Goal: Task Accomplishment & Management: Complete application form

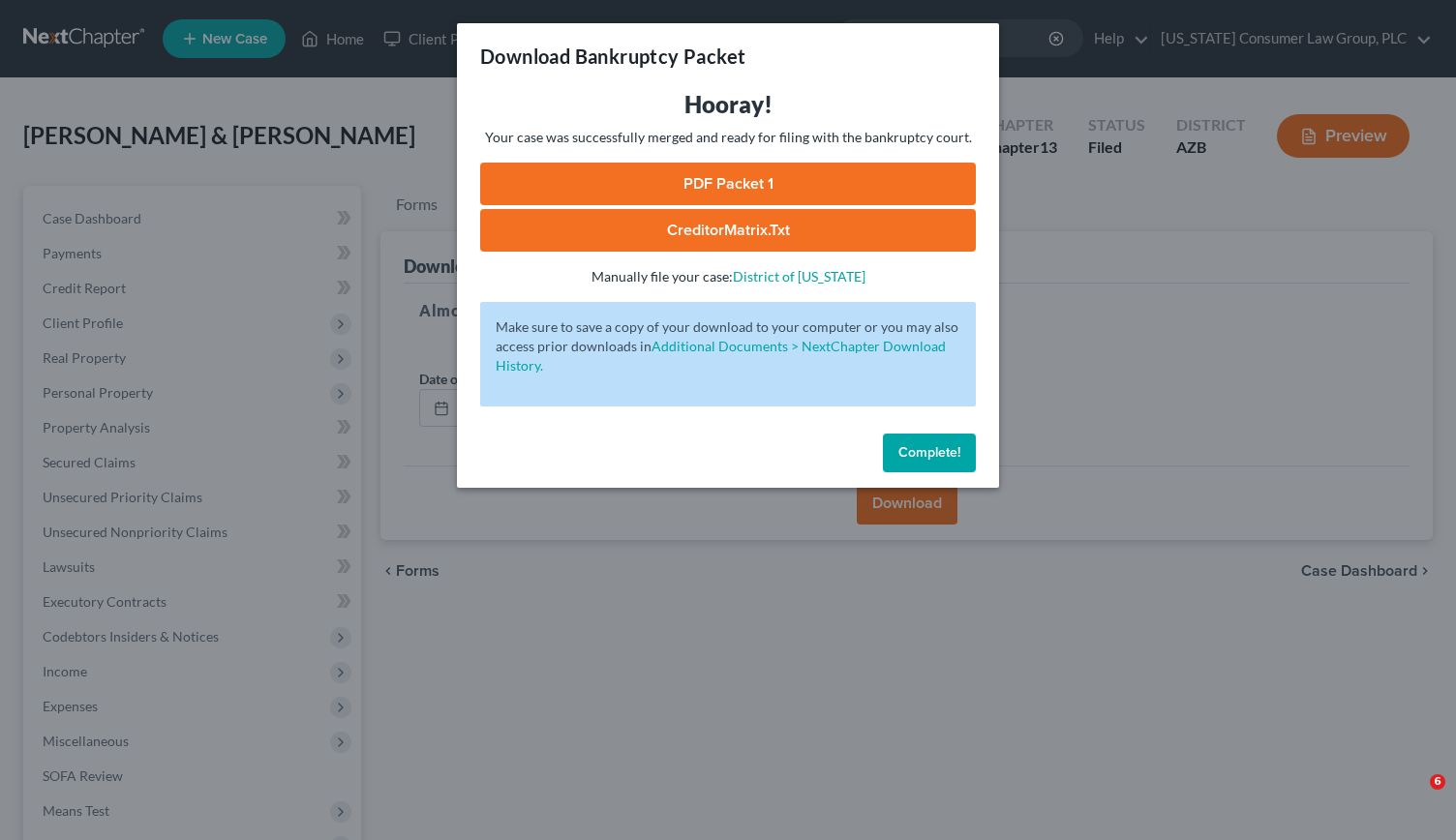
click at [560, 606] on div "Download Bankruptcy Packet Hooray! Your case was successfully merged and ready …" at bounding box center [728, 420] width 1456 height 840
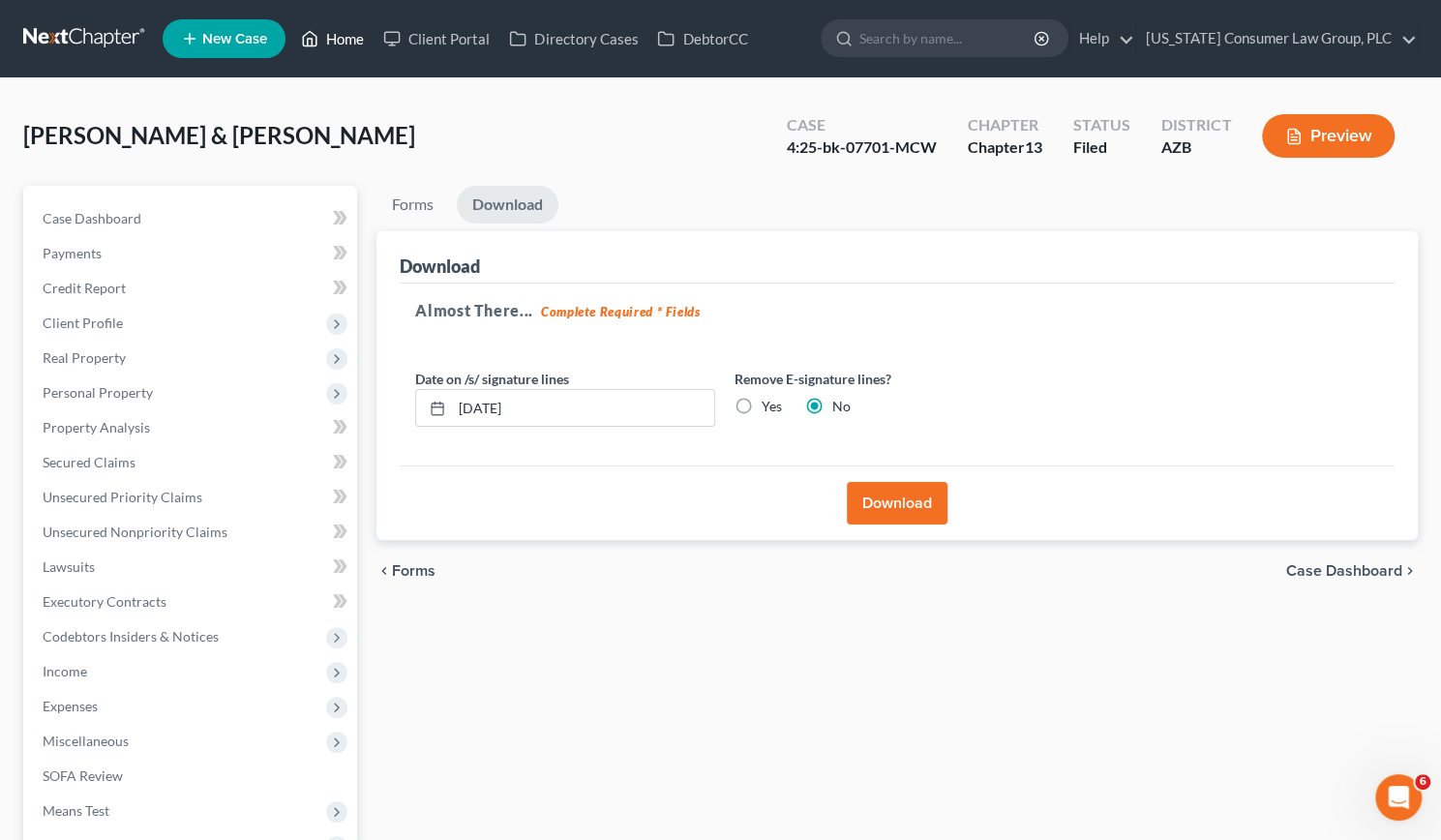
click at [329, 38] on link "Home" at bounding box center [332, 38] width 82 height 35
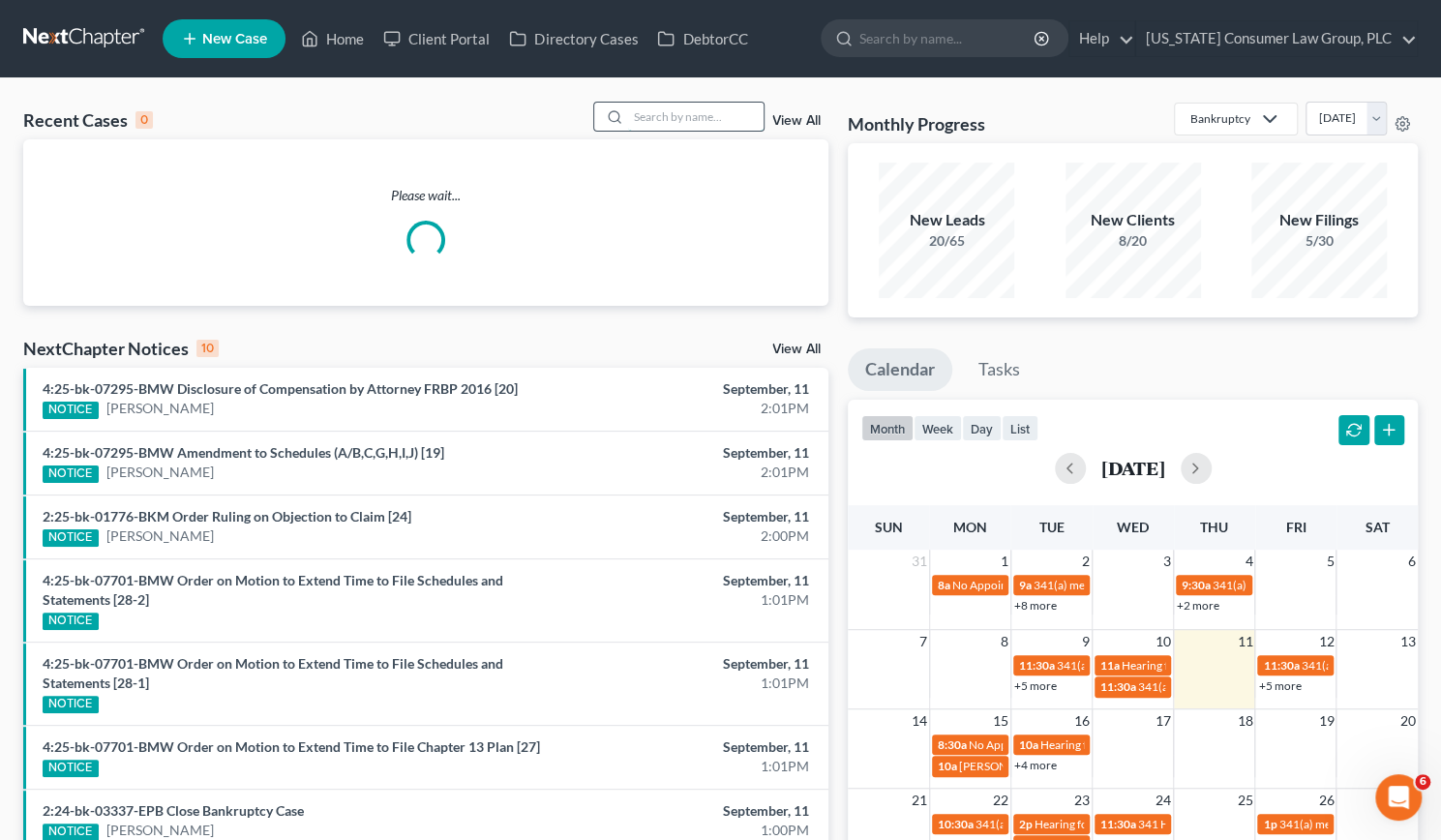
click at [656, 111] on input "search" at bounding box center [696, 117] width 136 height 28
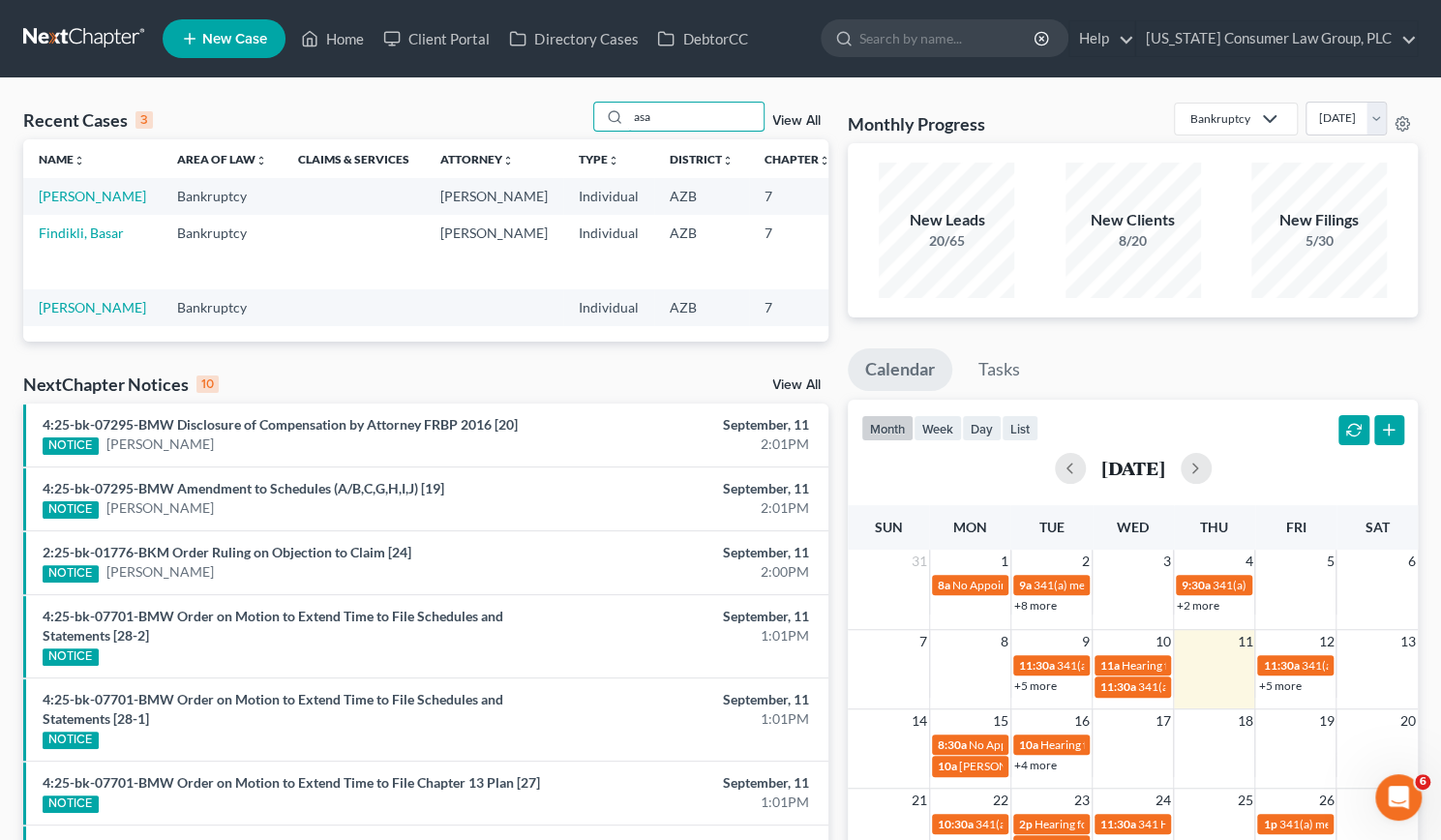
type input "asa"
click at [55, 204] on td "[PERSON_NAME]" at bounding box center [92, 196] width 139 height 36
click at [58, 202] on link "[PERSON_NAME]" at bounding box center [92, 195] width 107 height 17
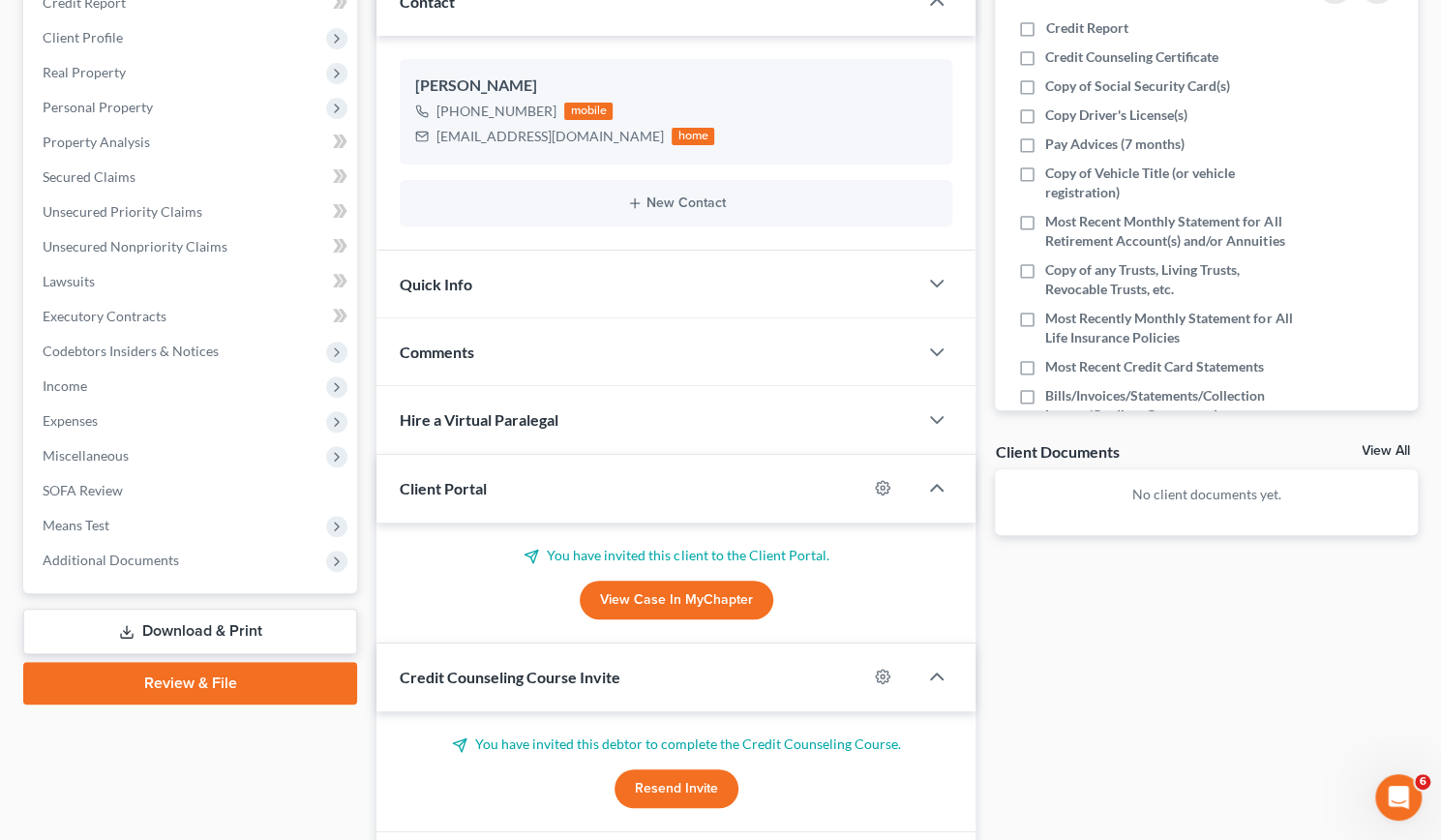
scroll to position [309, 0]
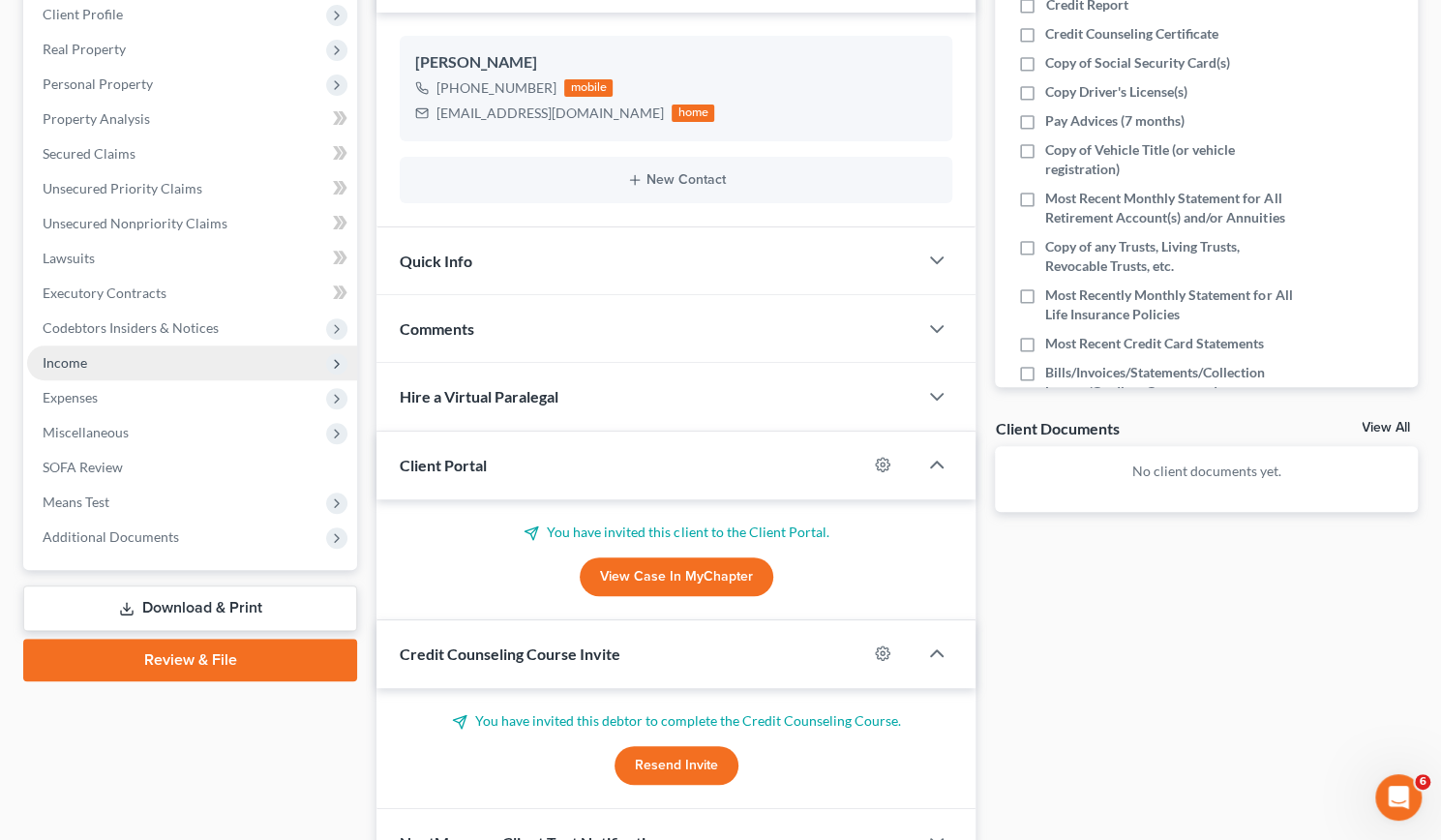
click at [60, 368] on span "Income" at bounding box center [64, 362] width 45 height 17
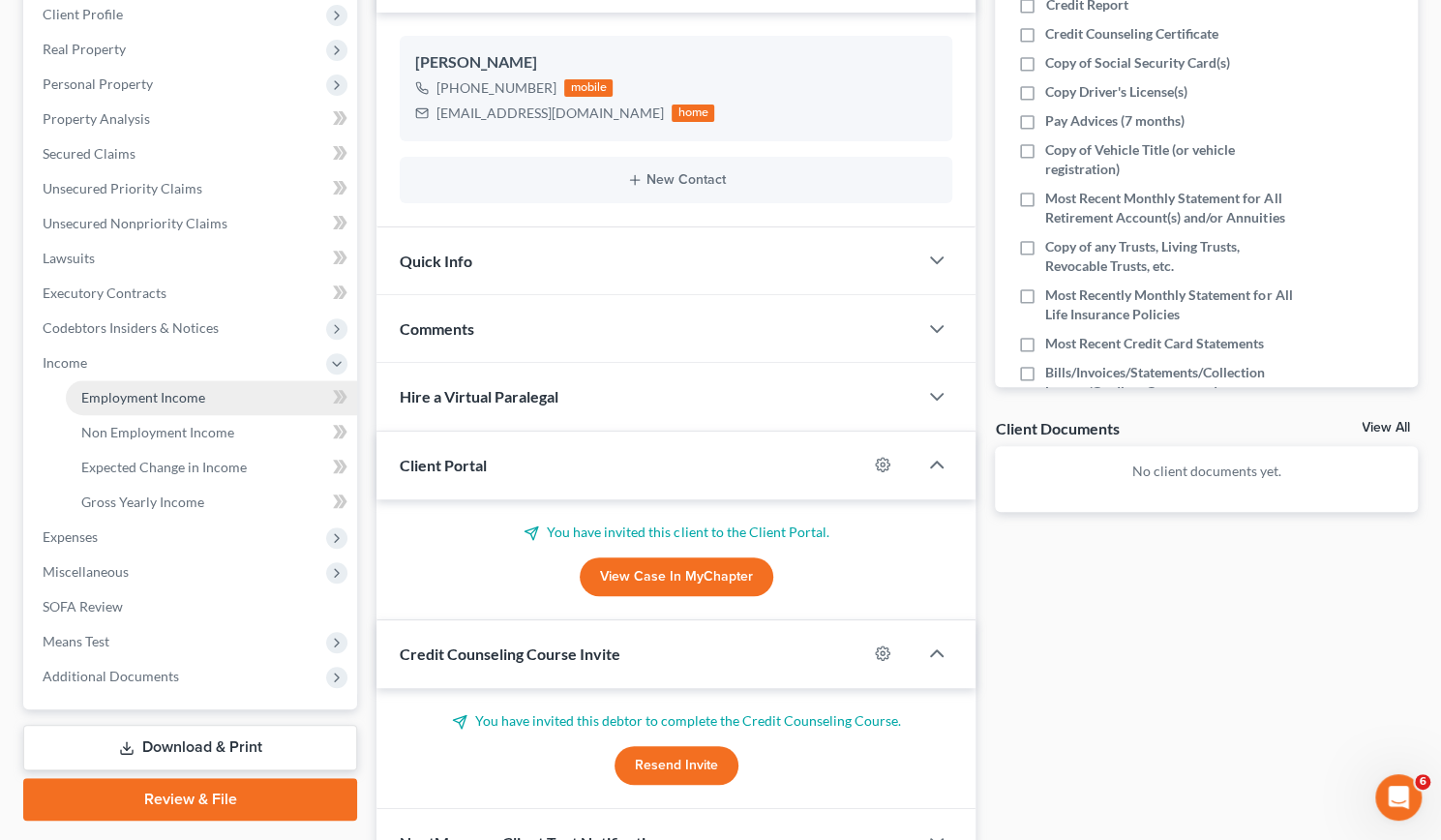
click at [89, 389] on span "Employment Income" at bounding box center [143, 397] width 124 height 17
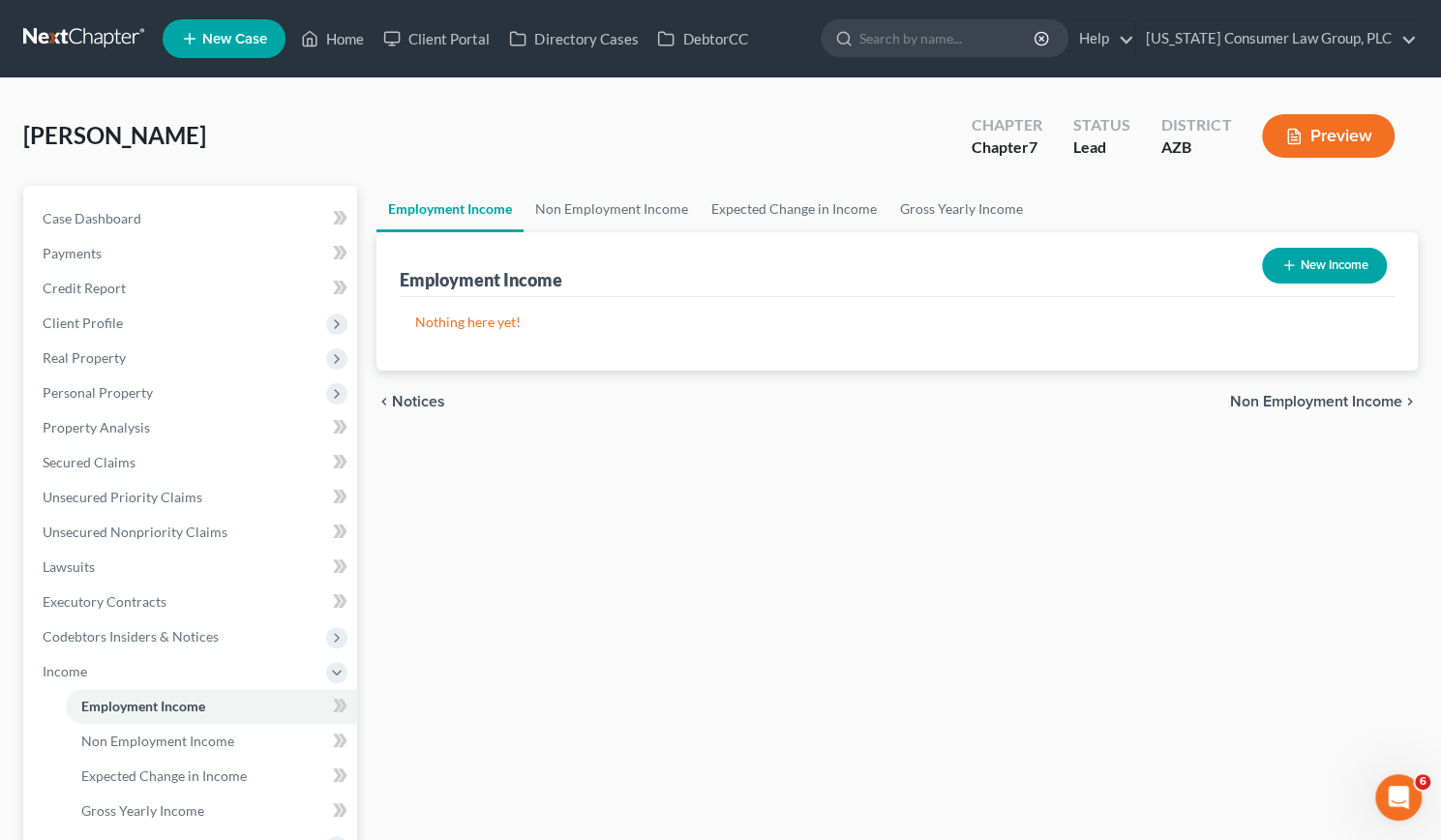
click at [1312, 257] on button "New Income" at bounding box center [1325, 265] width 125 height 36
select select "0"
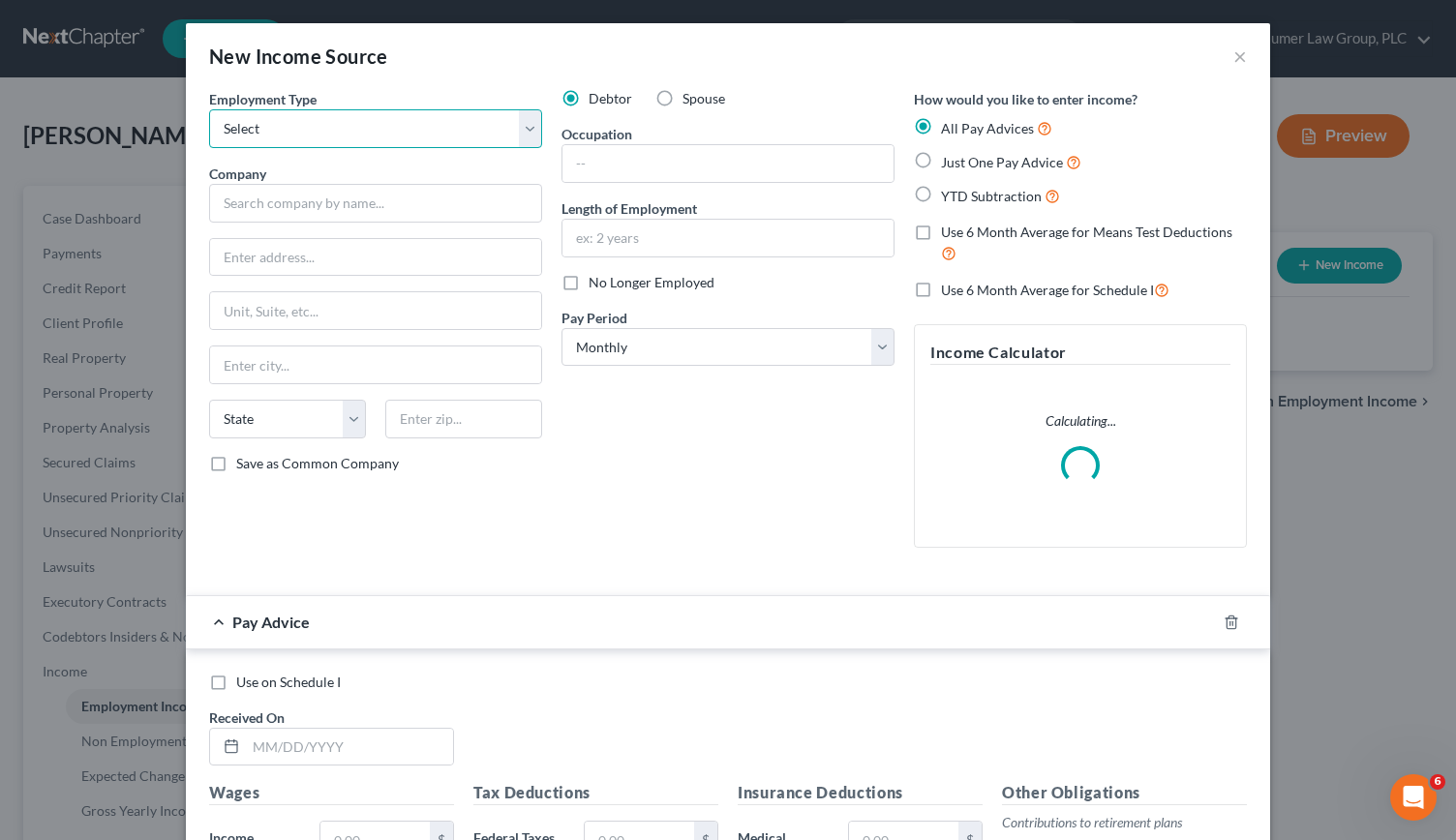
click at [522, 113] on select "Select Full or [DEMOGRAPHIC_DATA] Employment Self Employment" at bounding box center [376, 128] width 333 height 39
select select "0"
click at [209, 109] on select "Select Full or [DEMOGRAPHIC_DATA] Employment Self Employment" at bounding box center [376, 128] width 333 height 39
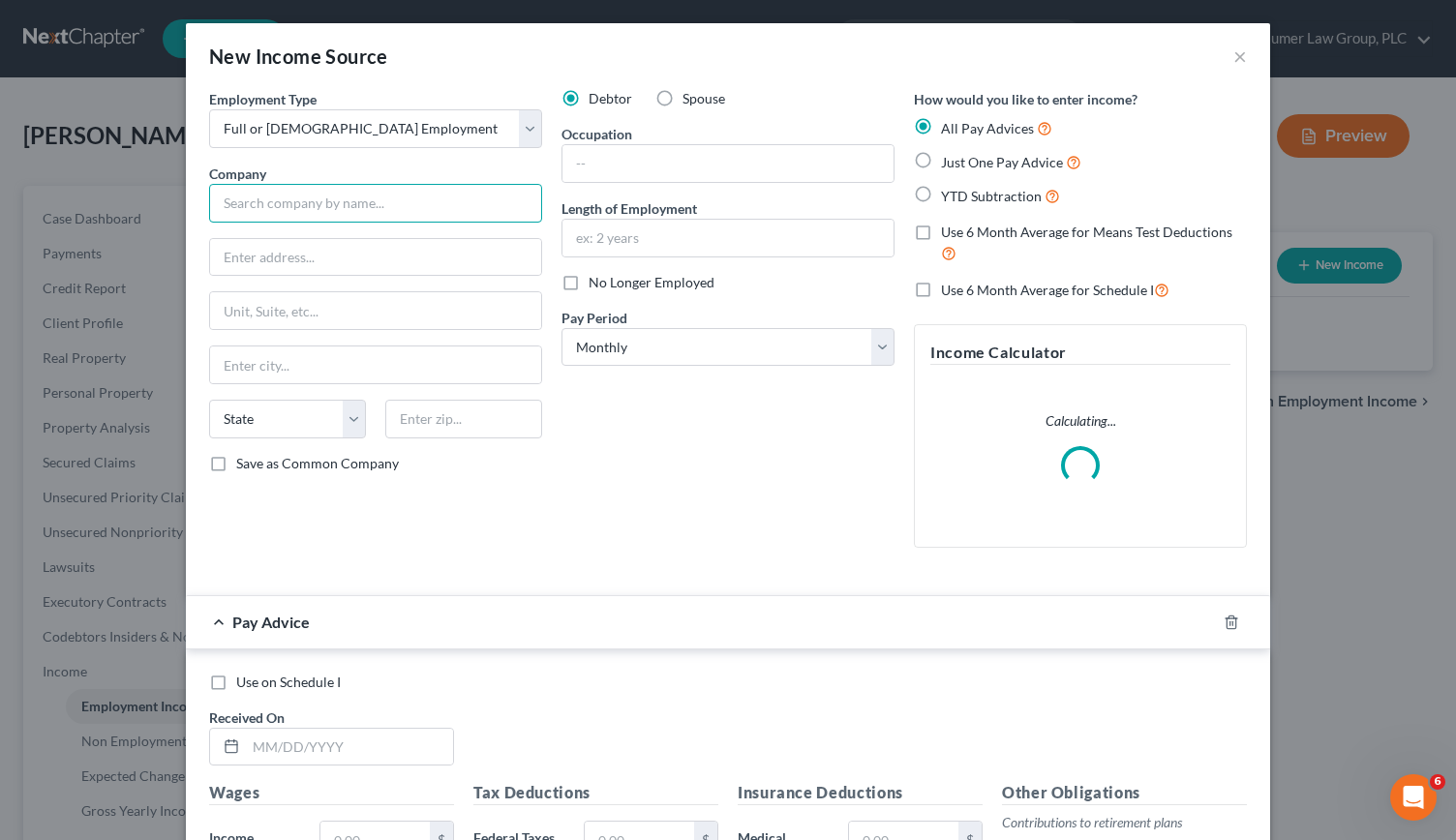
click at [273, 205] on input "text" at bounding box center [376, 203] width 333 height 39
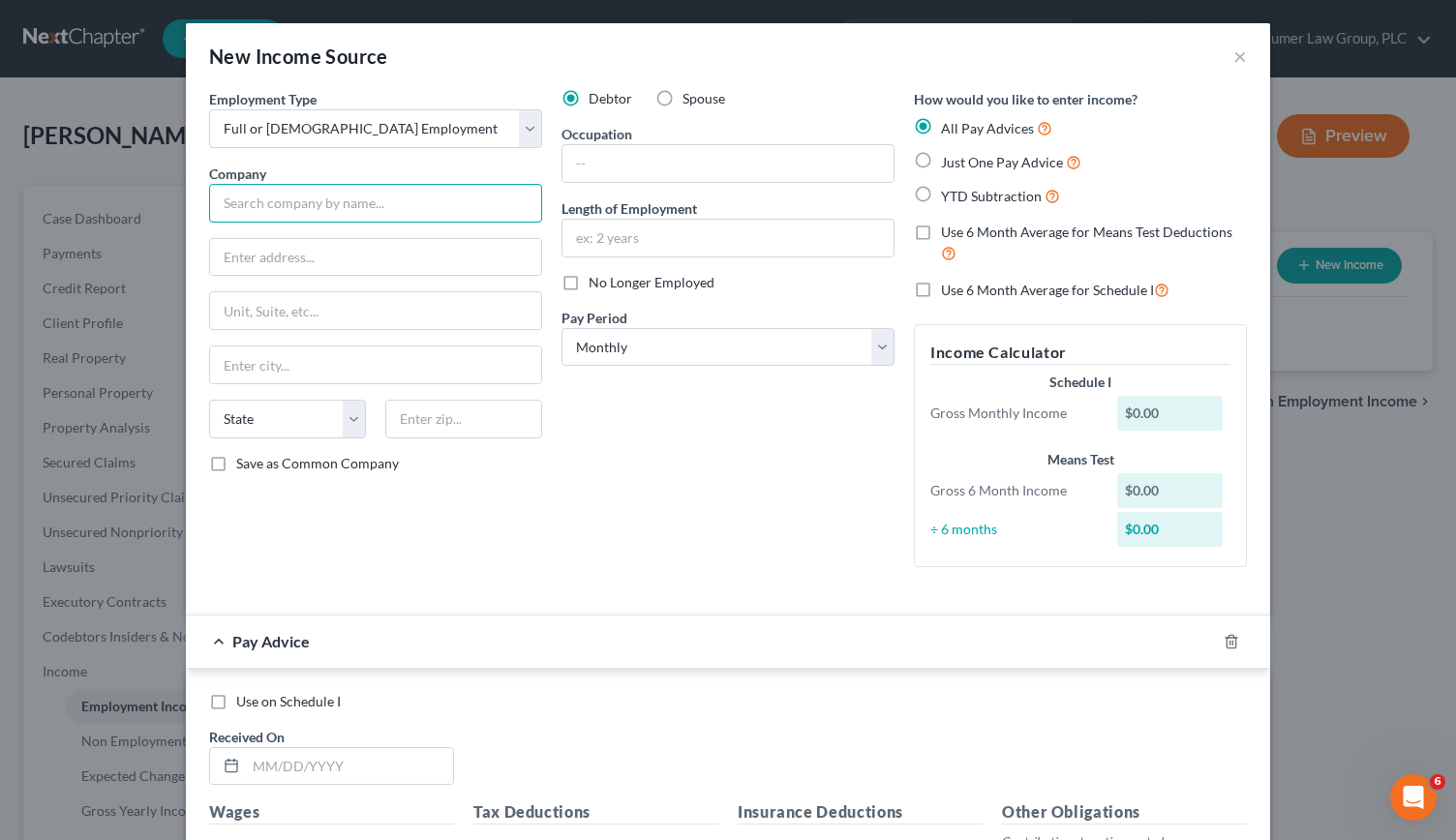
type input "c"
type input "C A D Enterprises"
type input "[STREET_ADDRESS]"
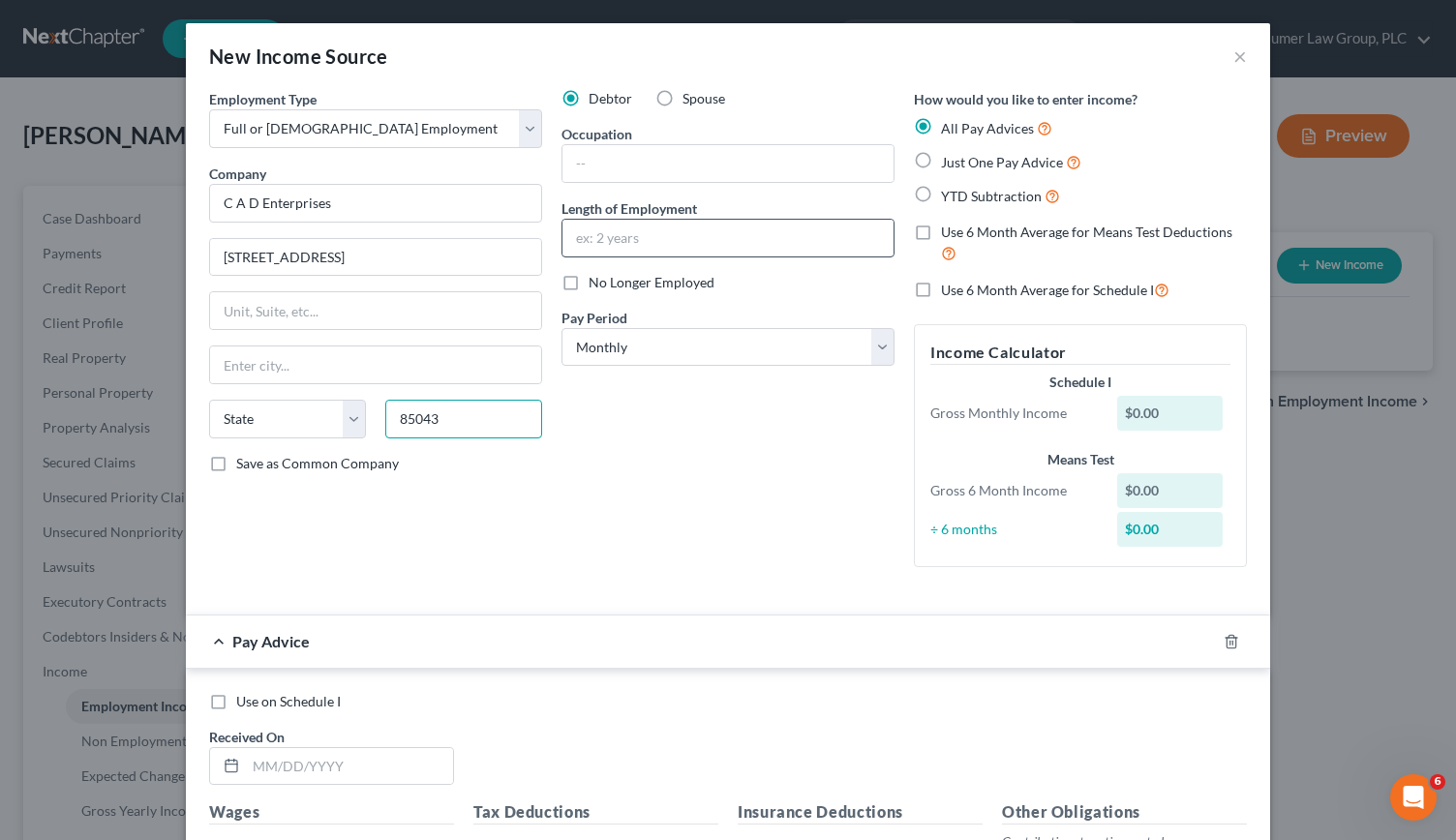
type input "85043"
click at [642, 228] on input "text" at bounding box center [728, 238] width 331 height 37
type input "Phoenix"
select select "3"
click at [875, 352] on select "Select Monthly Twice Monthly Every Other Week Weekly" at bounding box center [728, 347] width 333 height 39
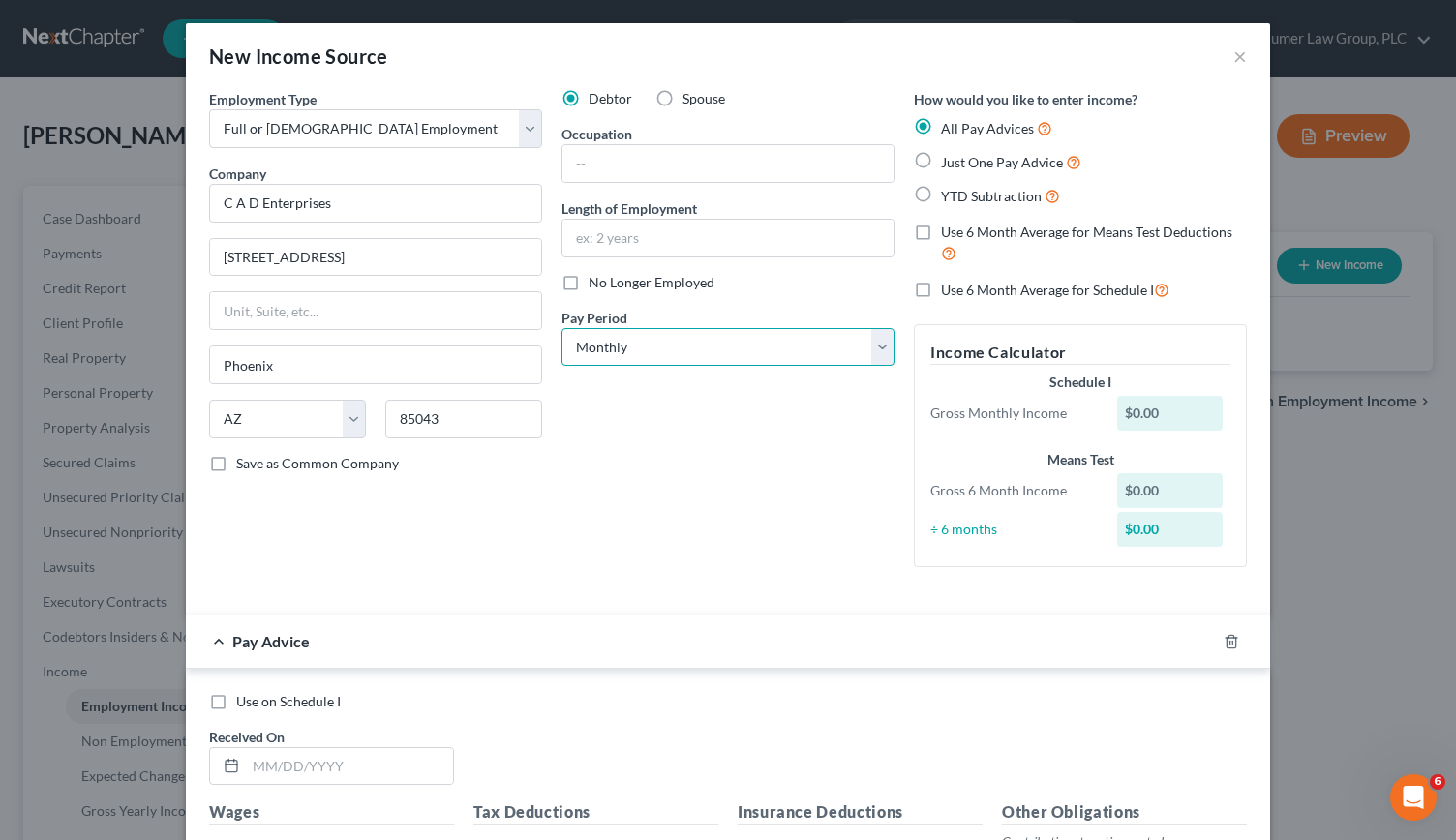
select select "3"
click at [561, 328] on select "Select Monthly Twice Monthly Every Other Week Weekly" at bounding box center [728, 347] width 333 height 39
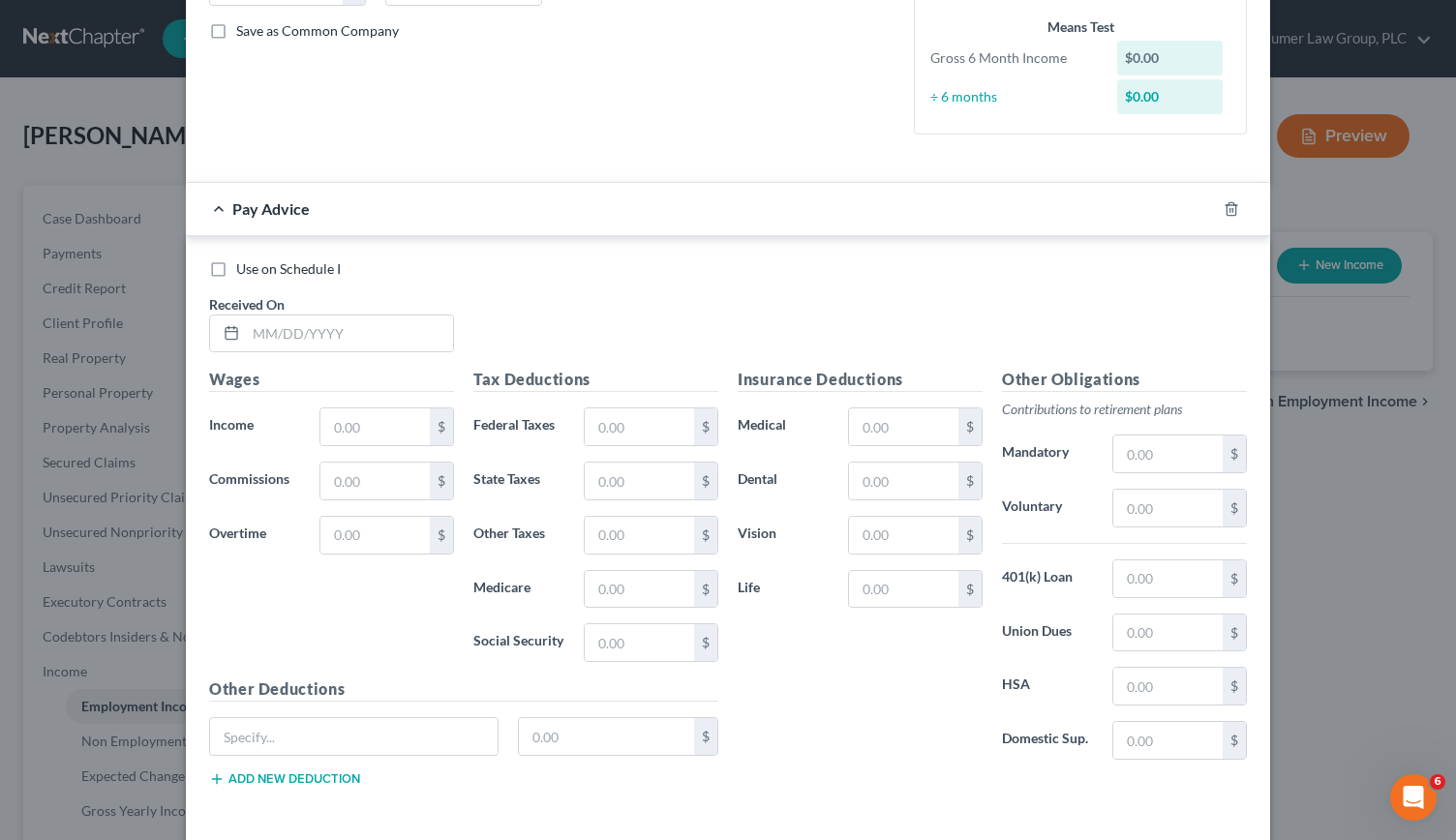
scroll to position [432, 0]
click at [314, 316] on input "text" at bounding box center [349, 334] width 207 height 37
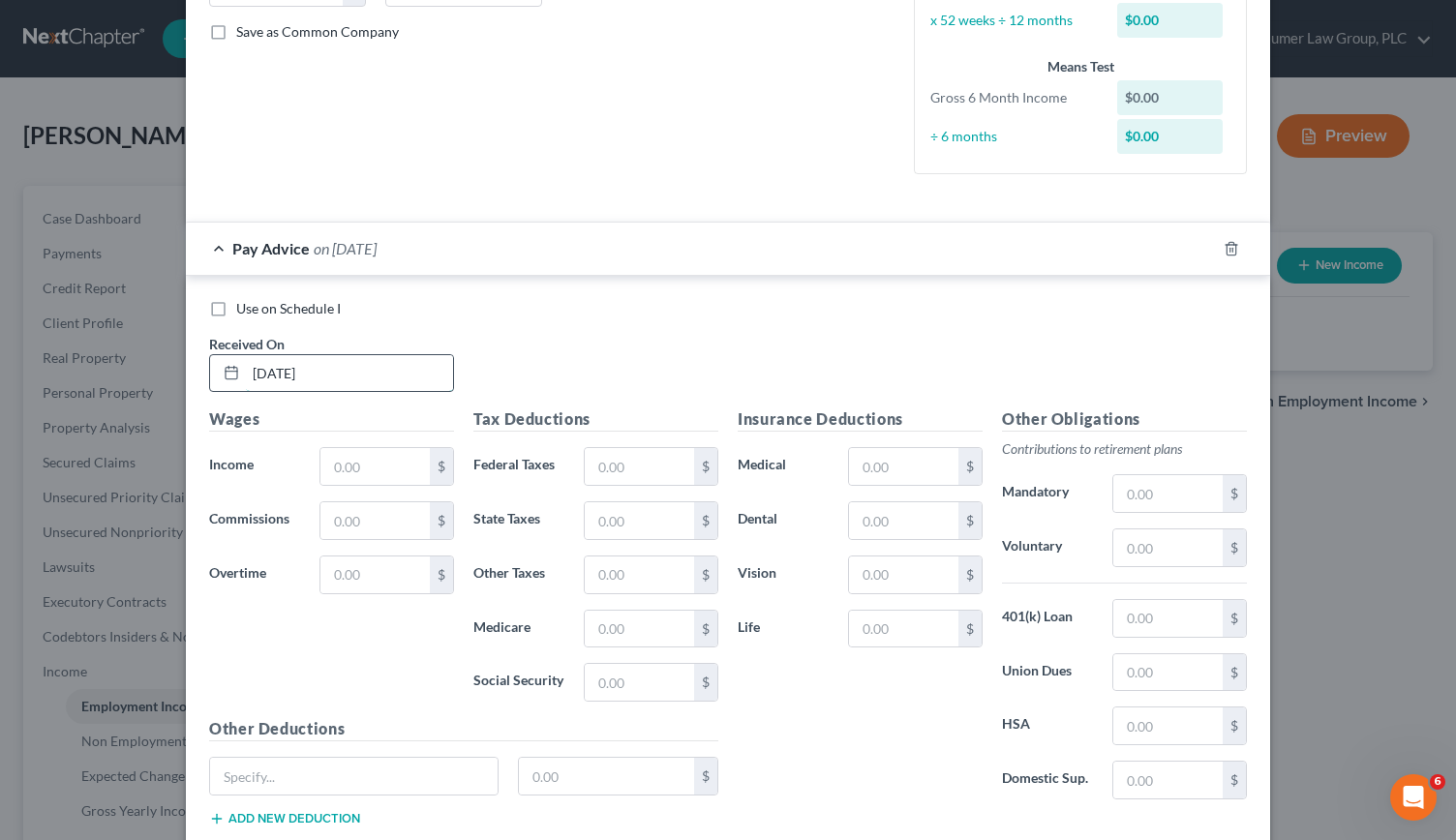
type input "[DATE]"
type input "2,692.55"
click at [617, 470] on input "text" at bounding box center [639, 466] width 109 height 37
type input "437.06"
click at [614, 526] on input "text" at bounding box center [639, 520] width 109 height 37
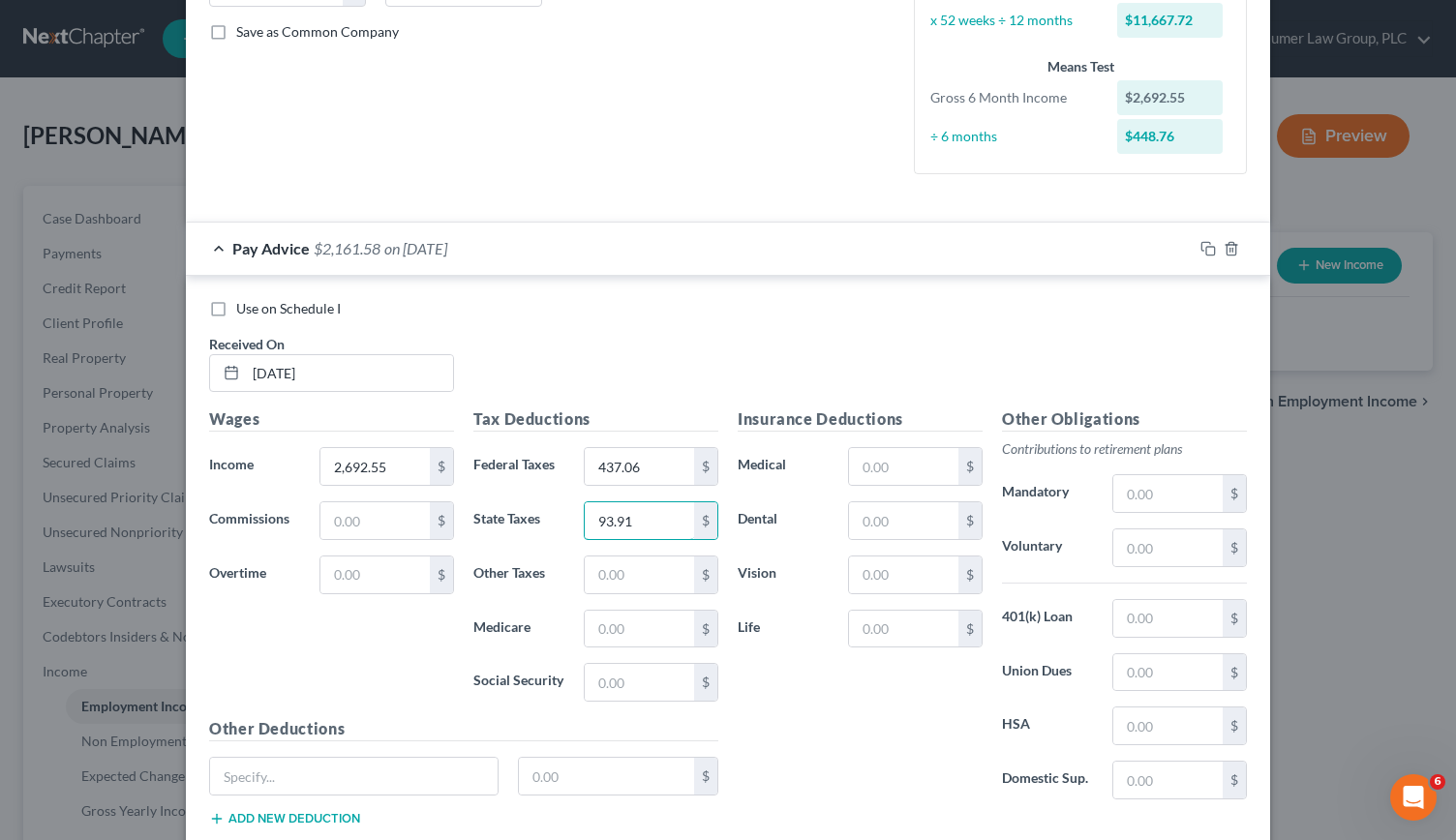
type input "93.91"
click at [606, 642] on div "Tax Deductions Federal Taxes 437.06 $ State Taxes 93.91 $ Other Taxes $ Medicar…" at bounding box center [596, 562] width 265 height 310
click at [601, 629] on input "text" at bounding box center [639, 628] width 109 height 37
type input "38.91"
click at [605, 663] on div "$" at bounding box center [651, 682] width 135 height 39
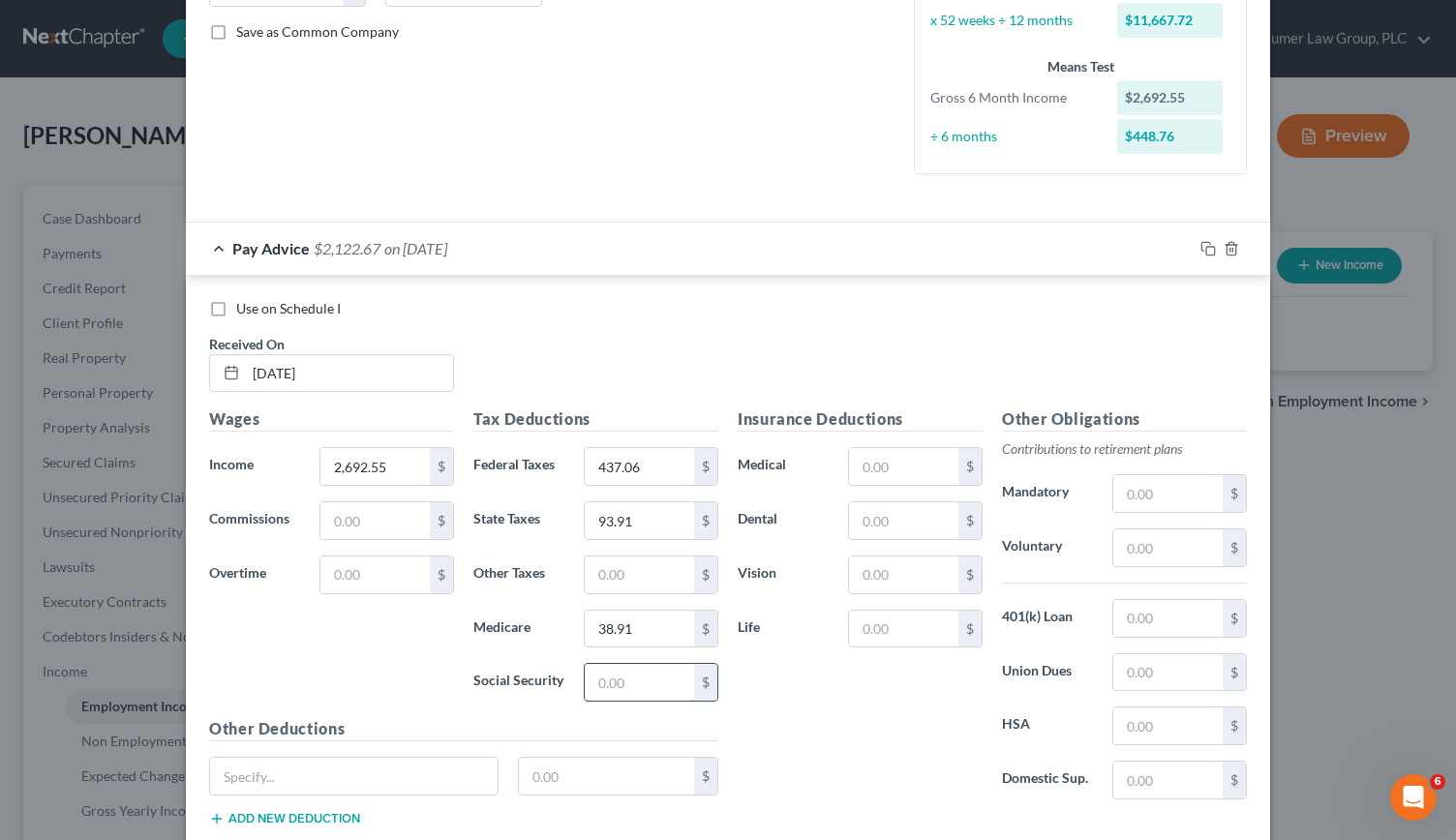
click at [605, 668] on input "text" at bounding box center [639, 682] width 109 height 37
type input "166.34"
click at [892, 460] on input "text" at bounding box center [904, 466] width 109 height 37
click at [1127, 546] on input "text" at bounding box center [1168, 547] width 109 height 37
type input "80.78"
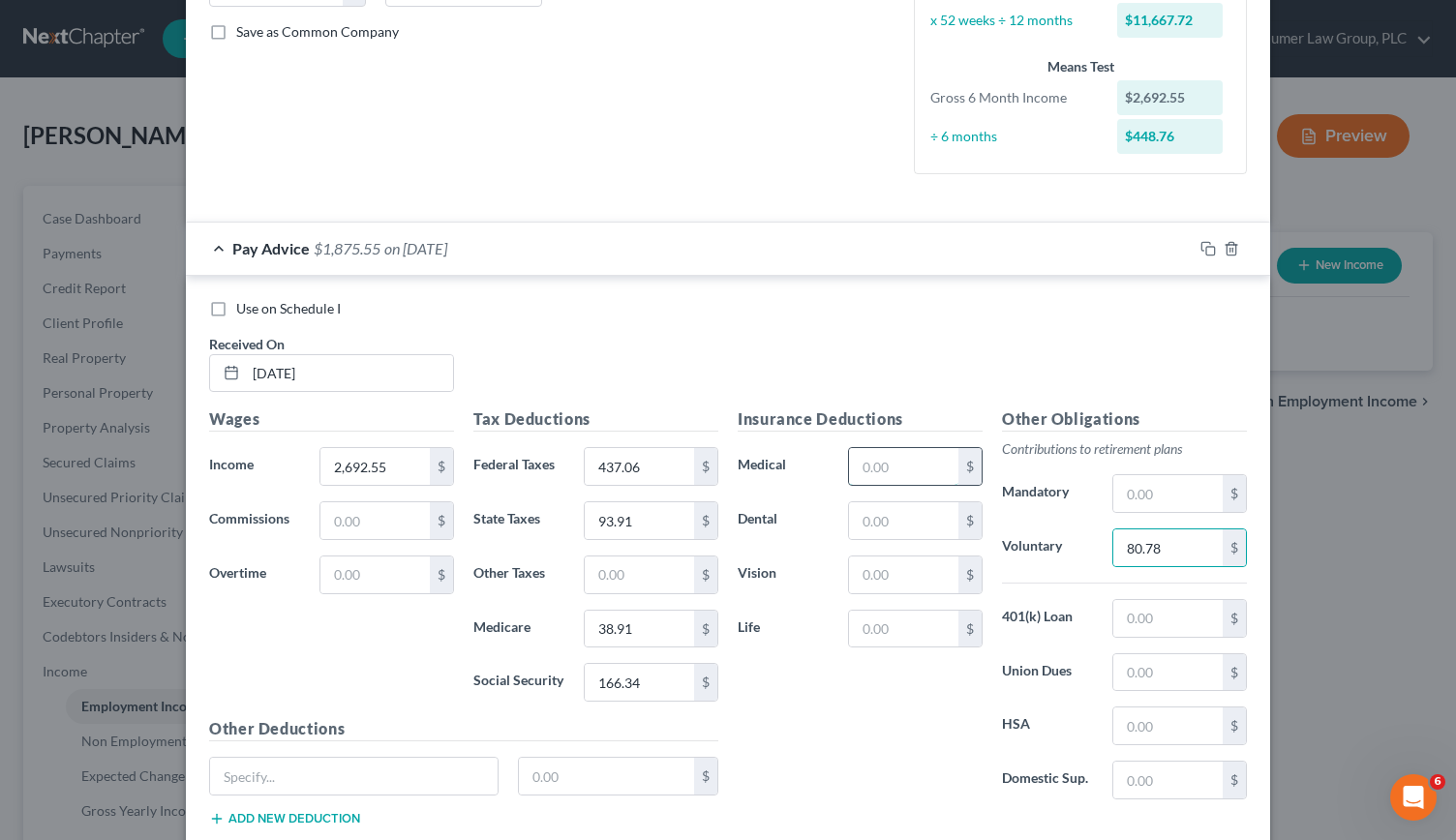
click at [882, 457] on input "text" at bounding box center [904, 466] width 109 height 37
click at [863, 519] on input "text" at bounding box center [904, 520] width 109 height 37
type input "6.53"
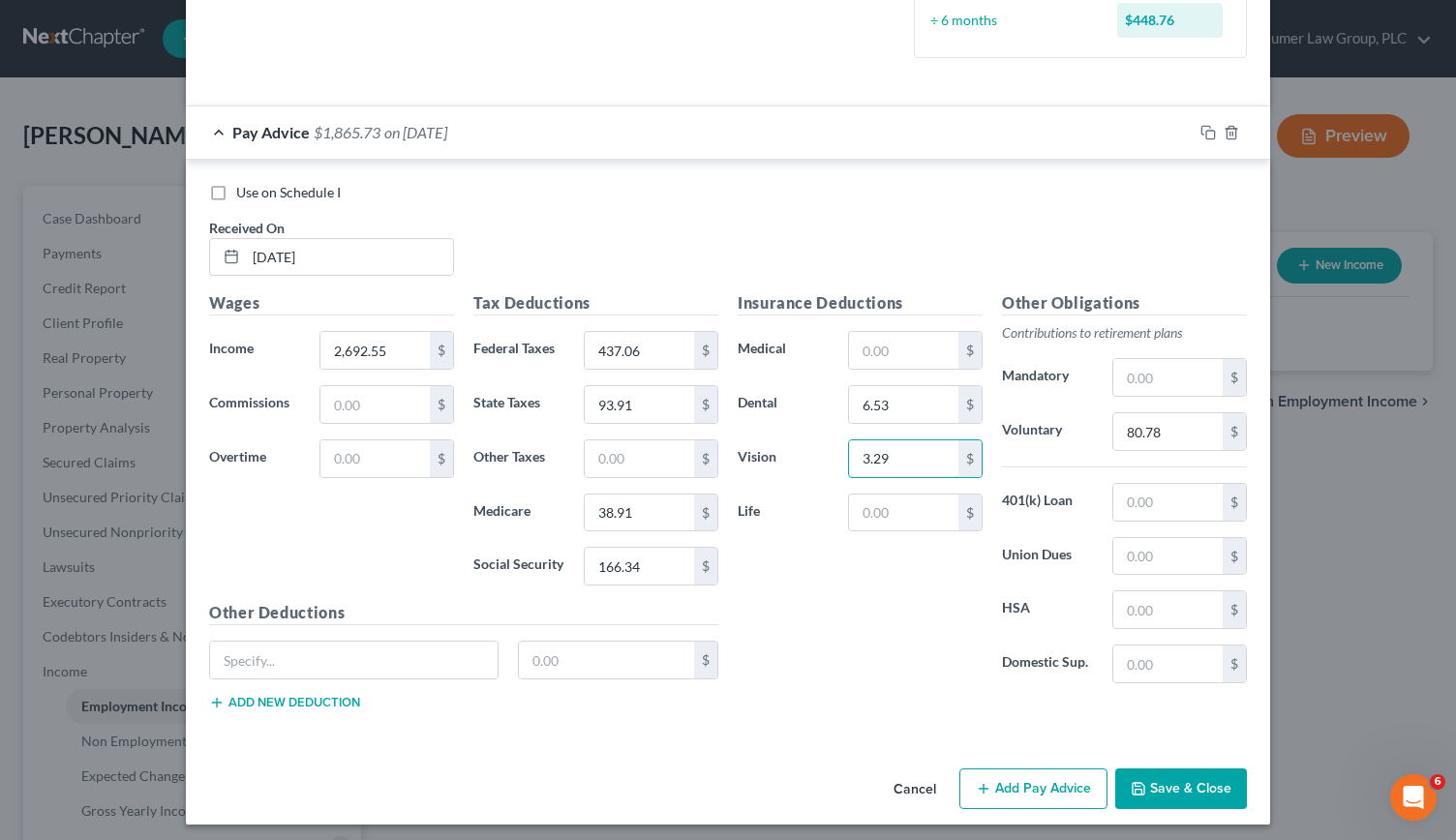
type input "3.29"
click at [1034, 774] on button "Add Pay Advice" at bounding box center [1033, 788] width 148 height 41
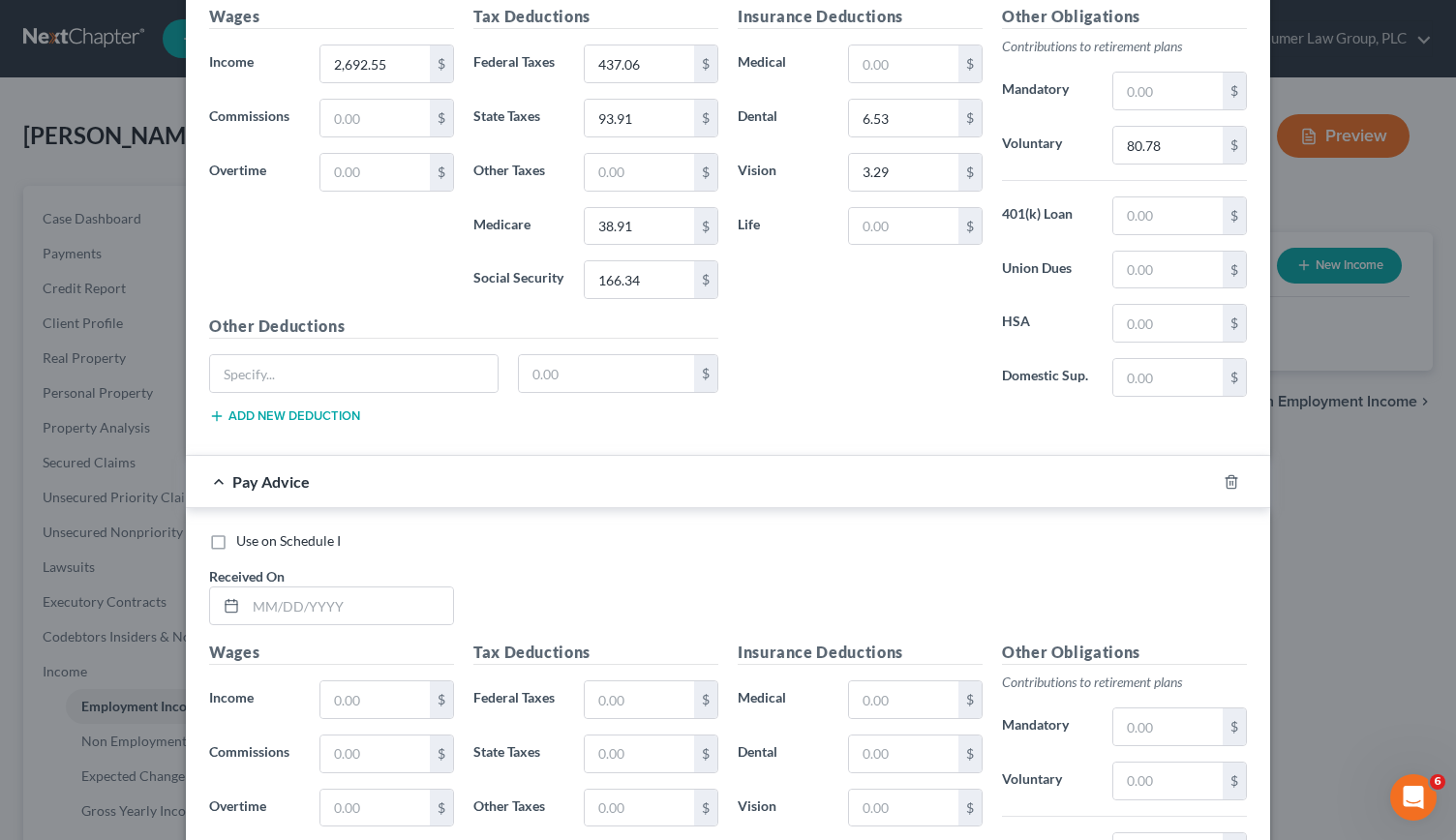
scroll to position [834, 0]
click at [259, 594] on input "text" at bounding box center [349, 605] width 207 height 37
type input "[DATE]"
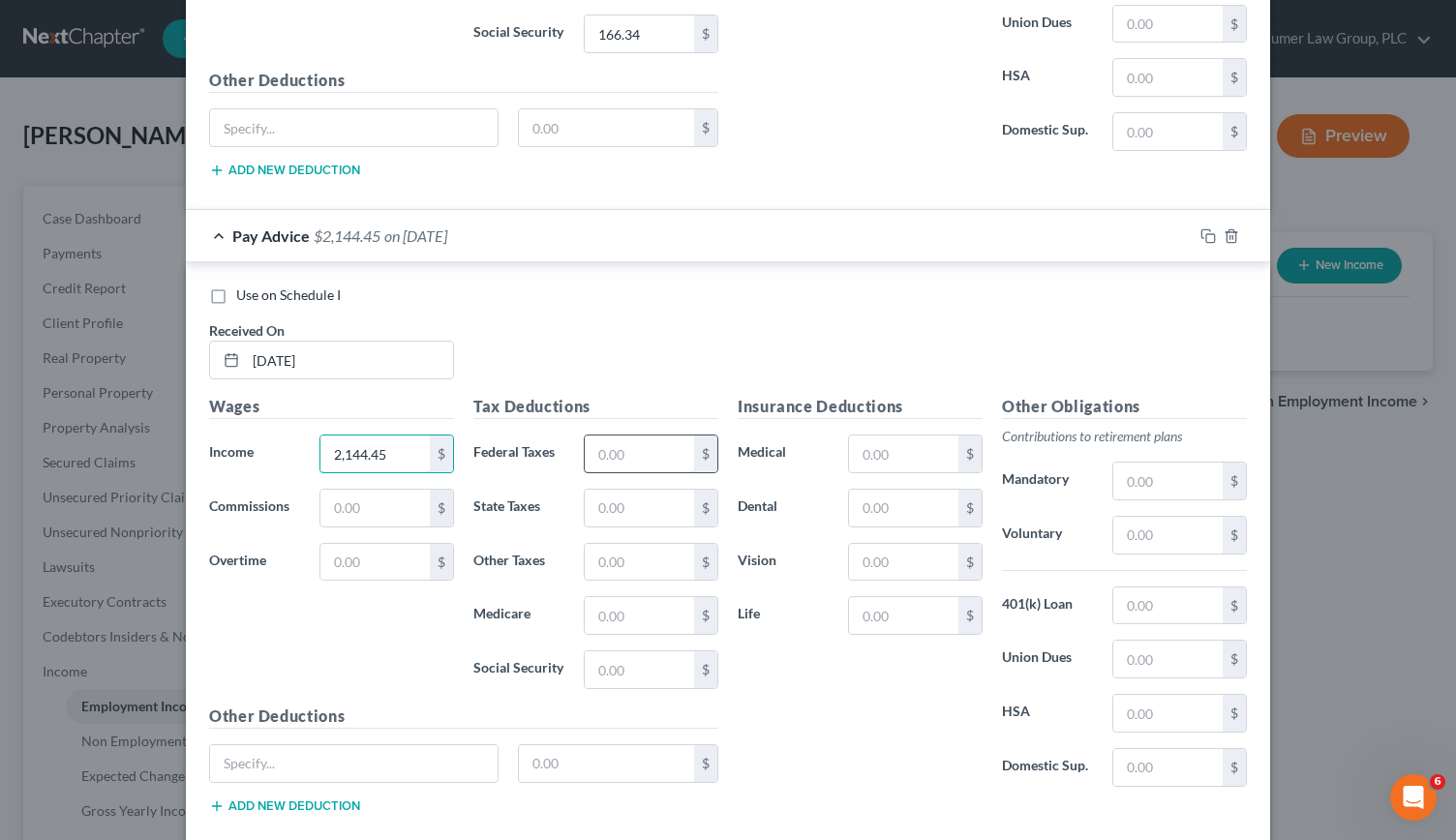
type input "2,144.45"
click at [616, 460] on input "text" at bounding box center [639, 453] width 109 height 37
type input "308.35"
type input "74.72"
type input "30.96"
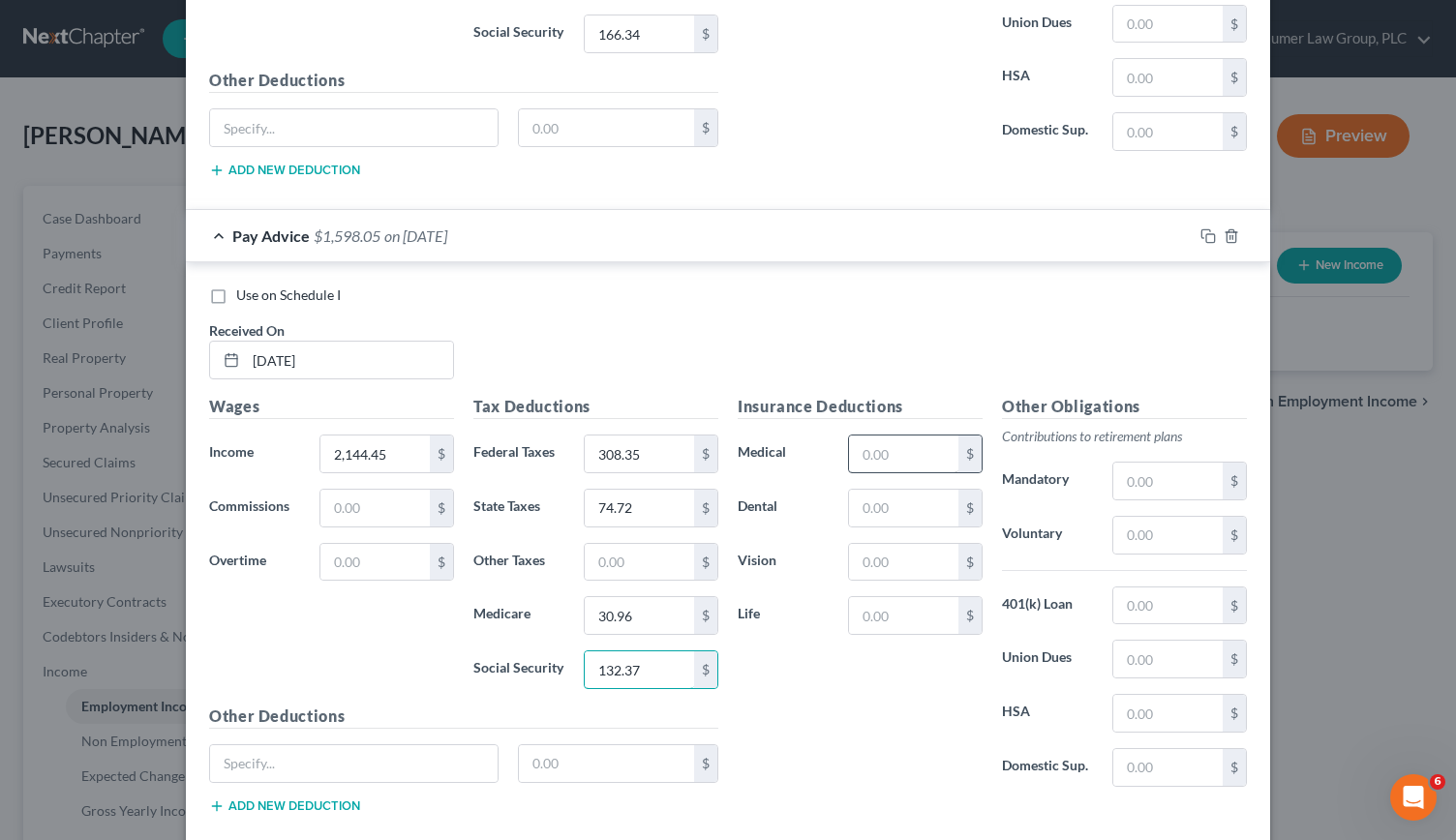
type input "132.37"
click at [887, 447] on input "text" at bounding box center [904, 453] width 109 height 37
click at [860, 509] on input "text" at bounding box center [904, 507] width 109 height 37
click at [1164, 523] on input "text" at bounding box center [1168, 535] width 109 height 37
type input "64.33"
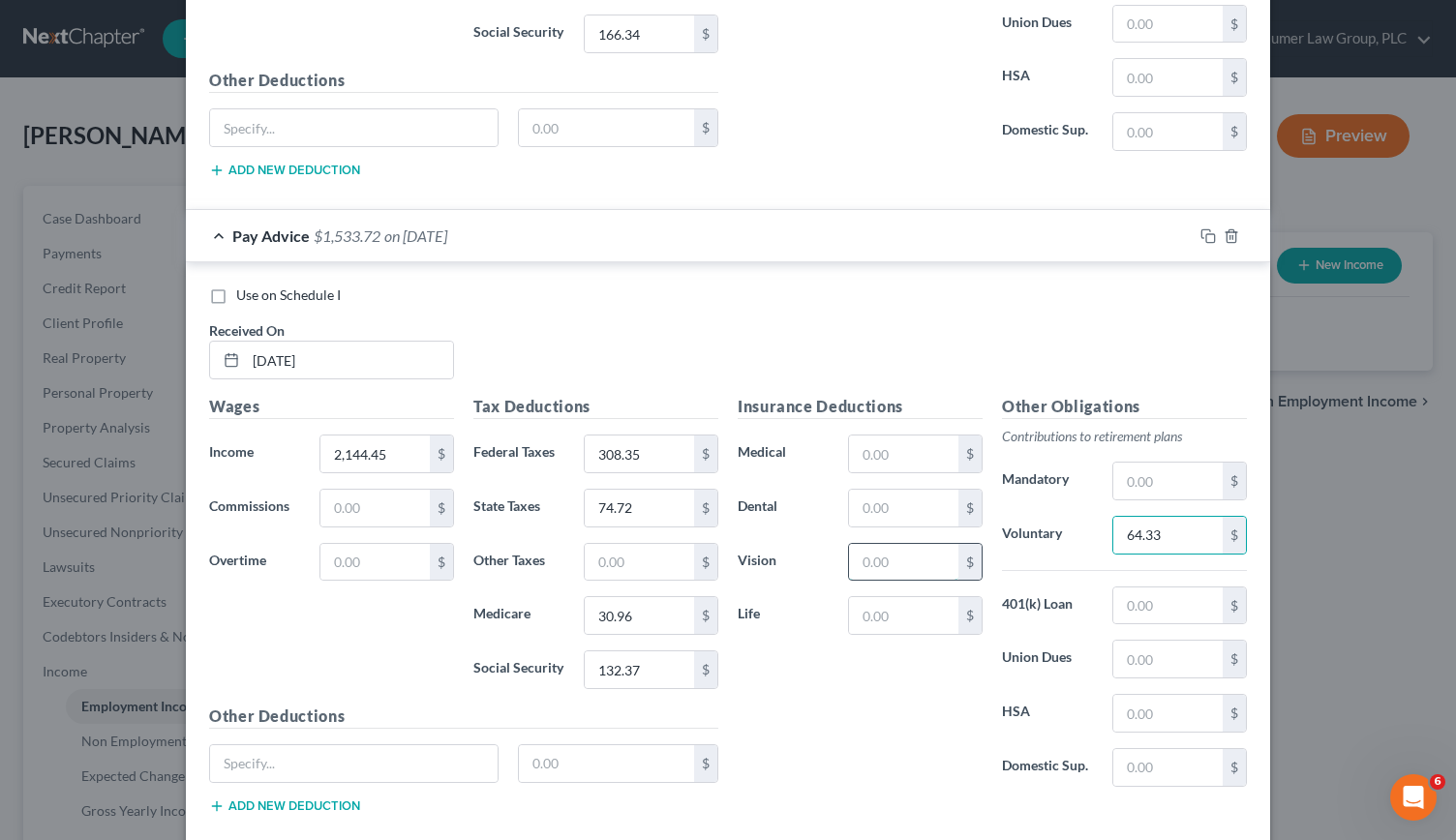
click at [878, 546] on input "text" at bounding box center [904, 562] width 109 height 37
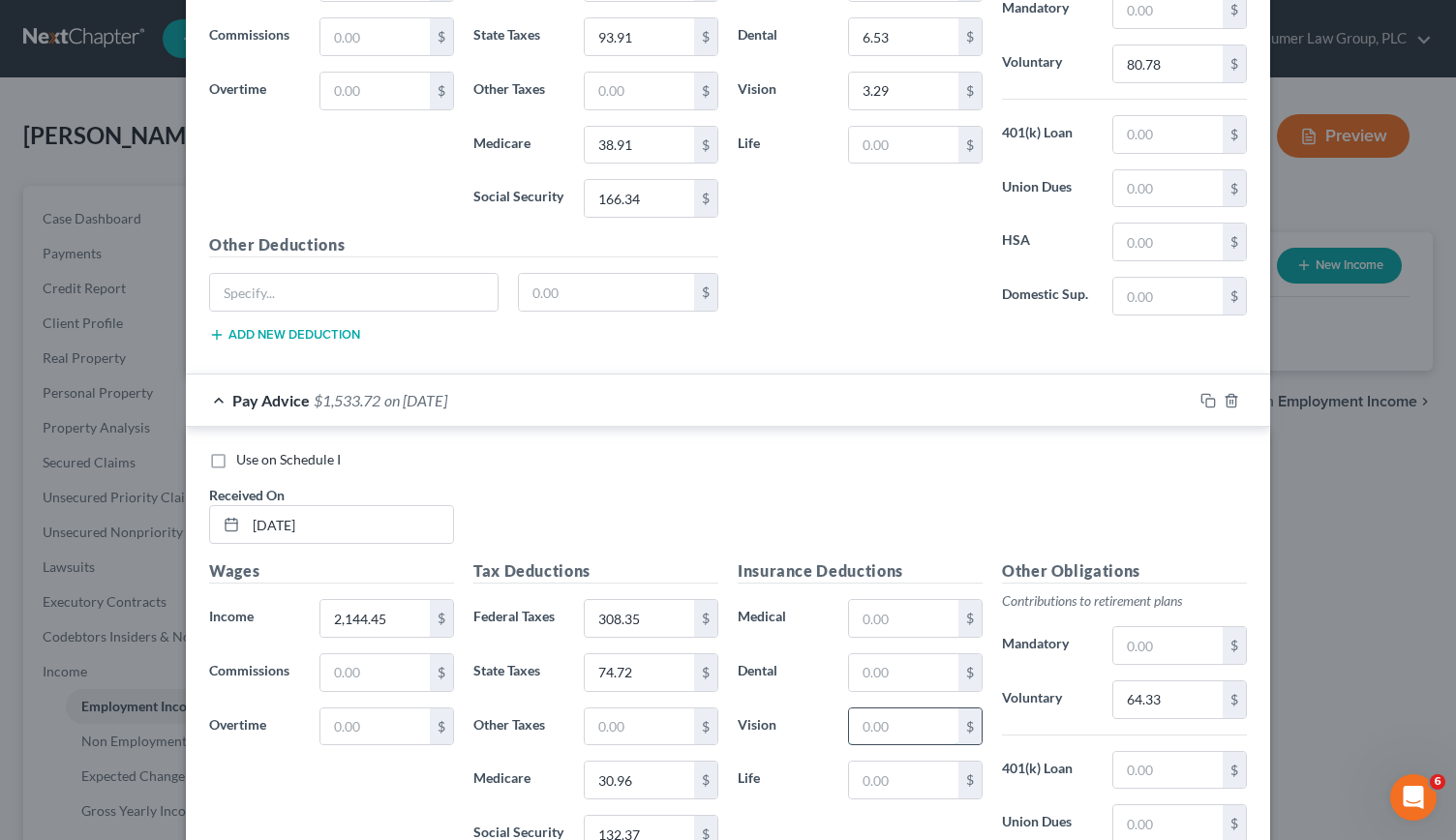
scroll to position [917, 0]
click at [849, 669] on input "text" at bounding box center [904, 670] width 109 height 37
type input "6.53"
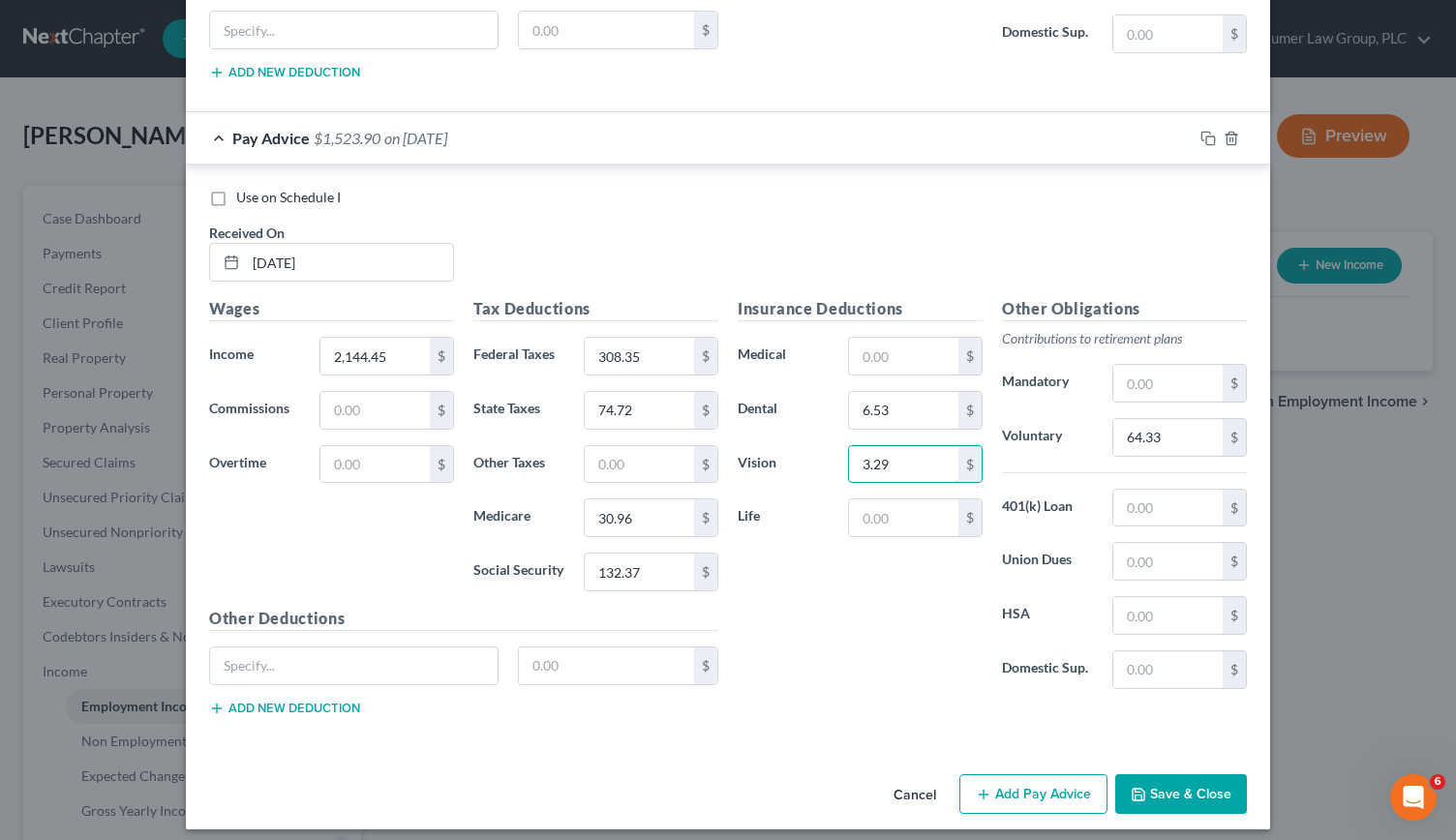
type input "3.29"
click at [1027, 783] on button "Add Pay Advice" at bounding box center [1033, 793] width 148 height 41
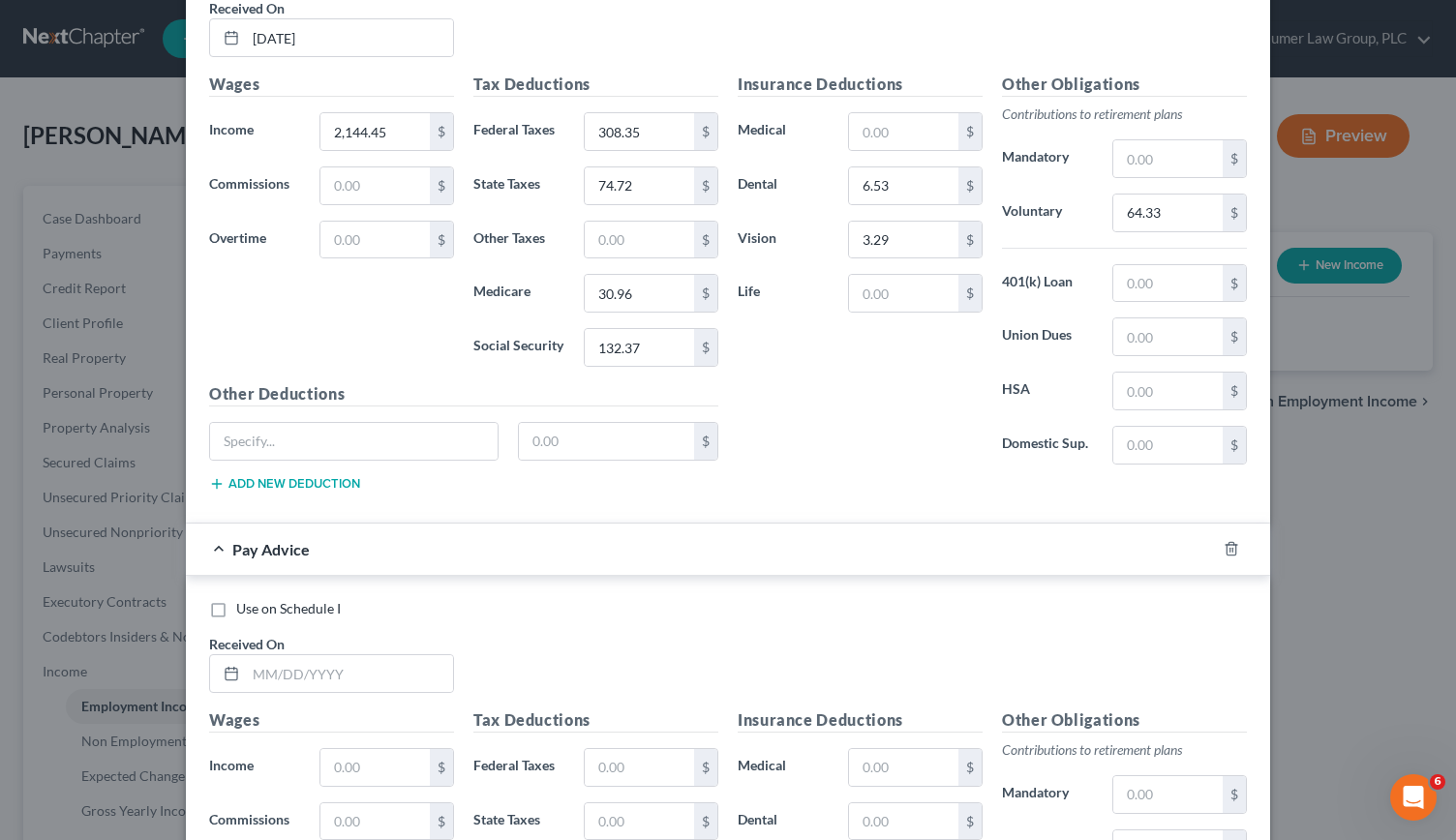
scroll to position [1584, 0]
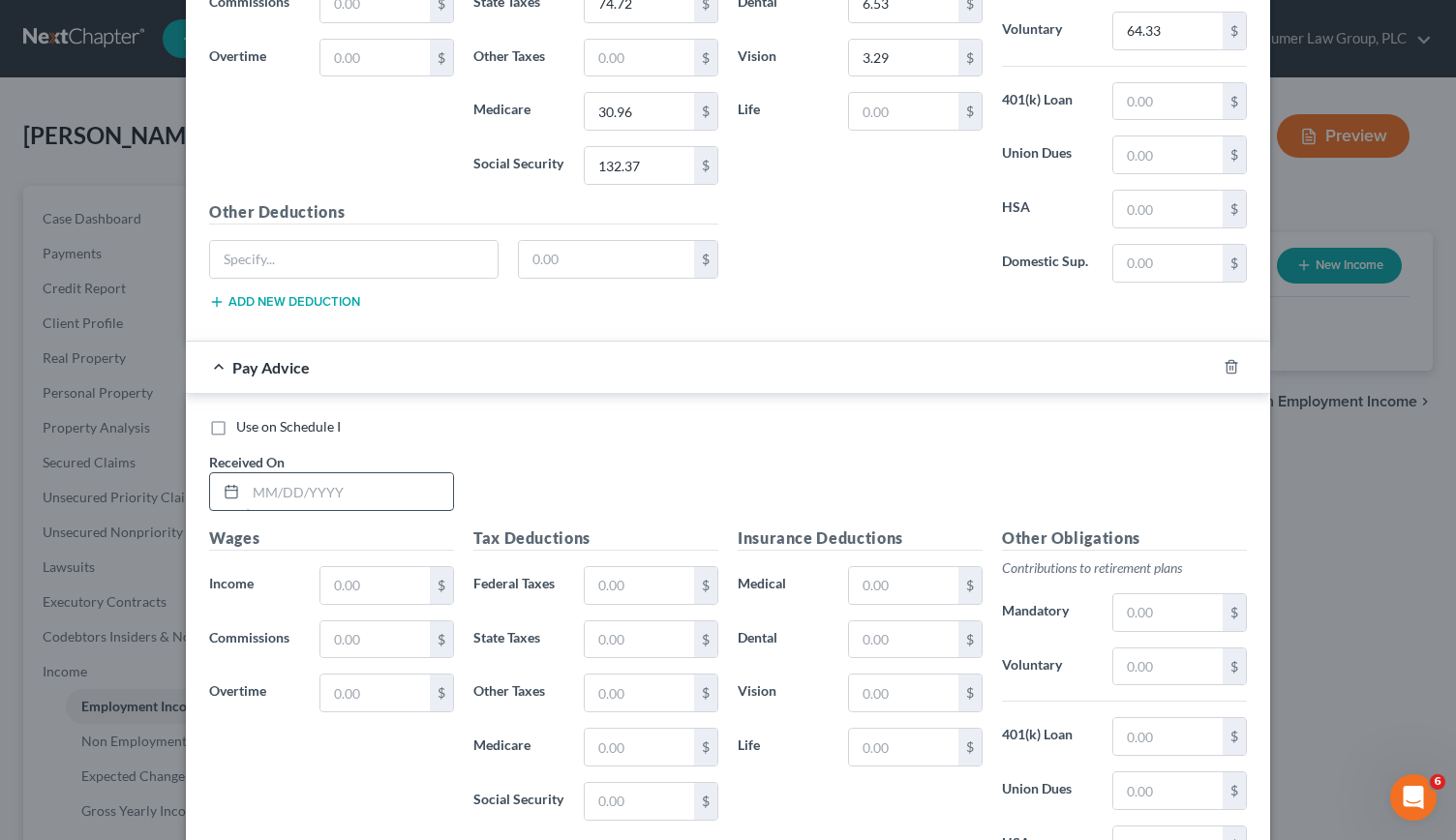
click at [270, 480] on input "text" at bounding box center [349, 491] width 207 height 37
type input "[DATE]"
type input "1,755.95"
click at [605, 571] on input "text" at bounding box center [639, 584] width 109 height 37
type input "222.88"
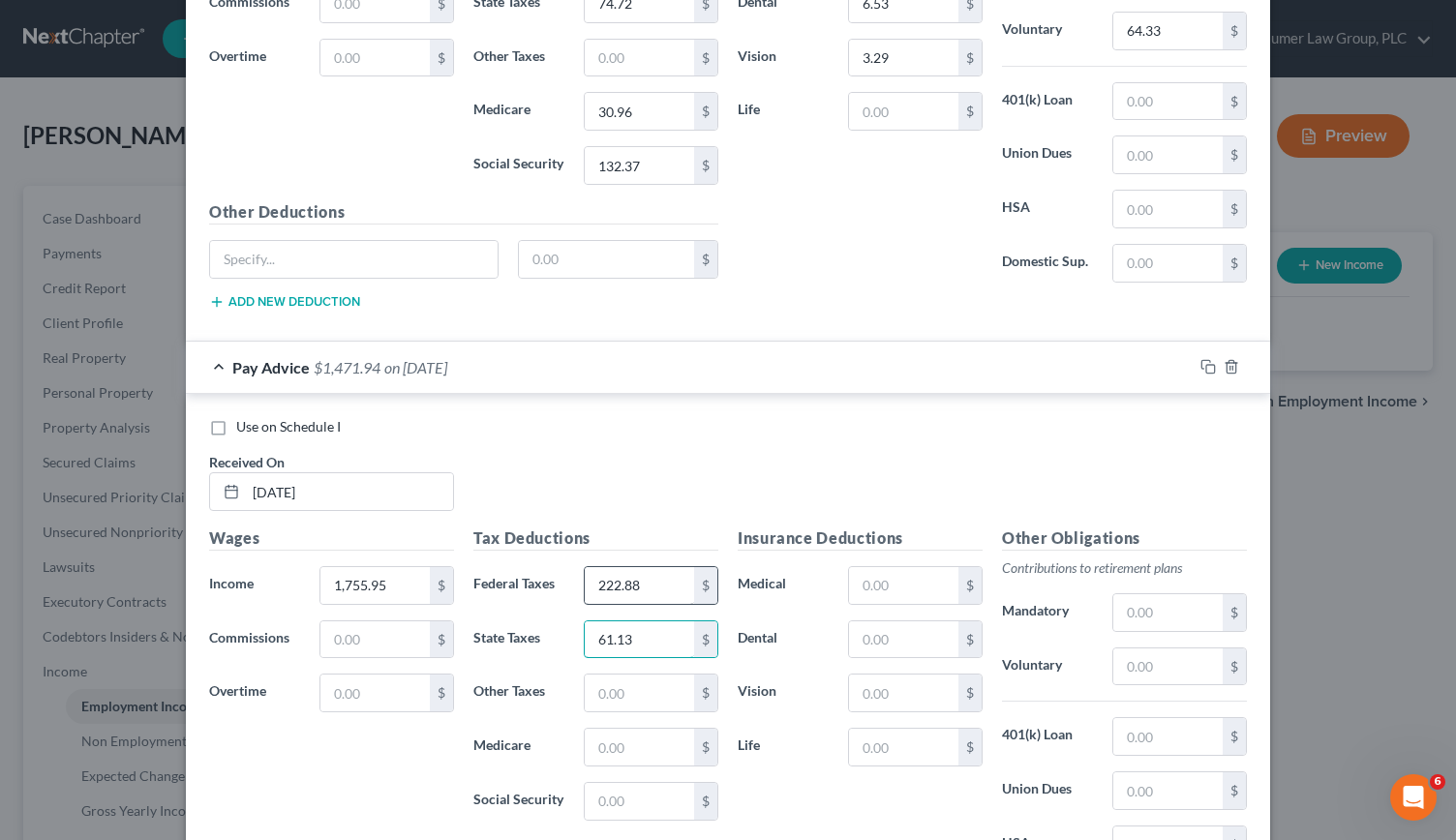
type input "61.13"
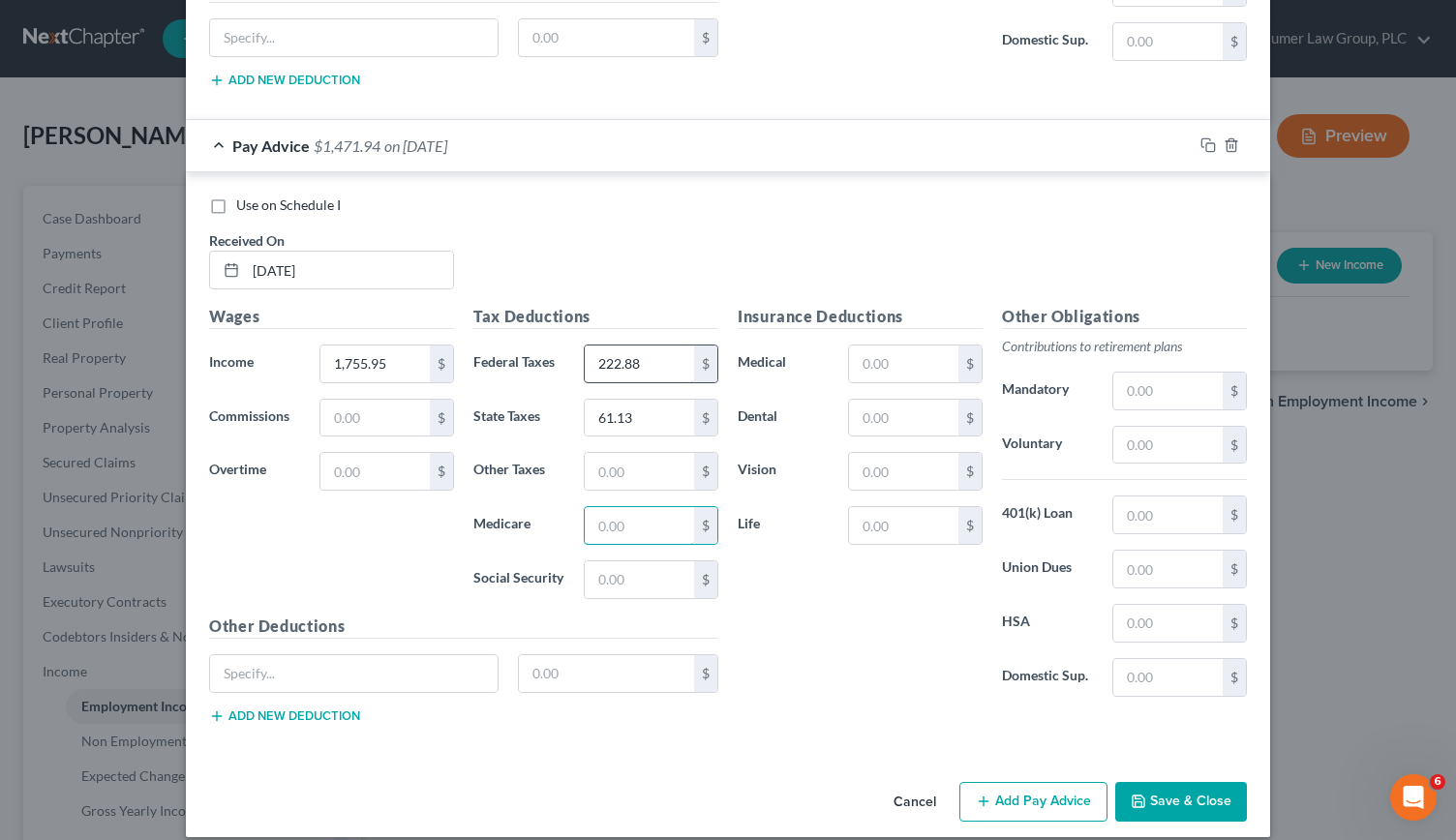
scroll to position [1804, 0]
type input "25.32"
type input "108.28"
click at [874, 427] on div "Insurance Deductions Medical $ Dental $ Vision $ Life $" at bounding box center [859, 509] width 265 height 407
click at [870, 406] on input "text" at bounding box center [904, 418] width 109 height 37
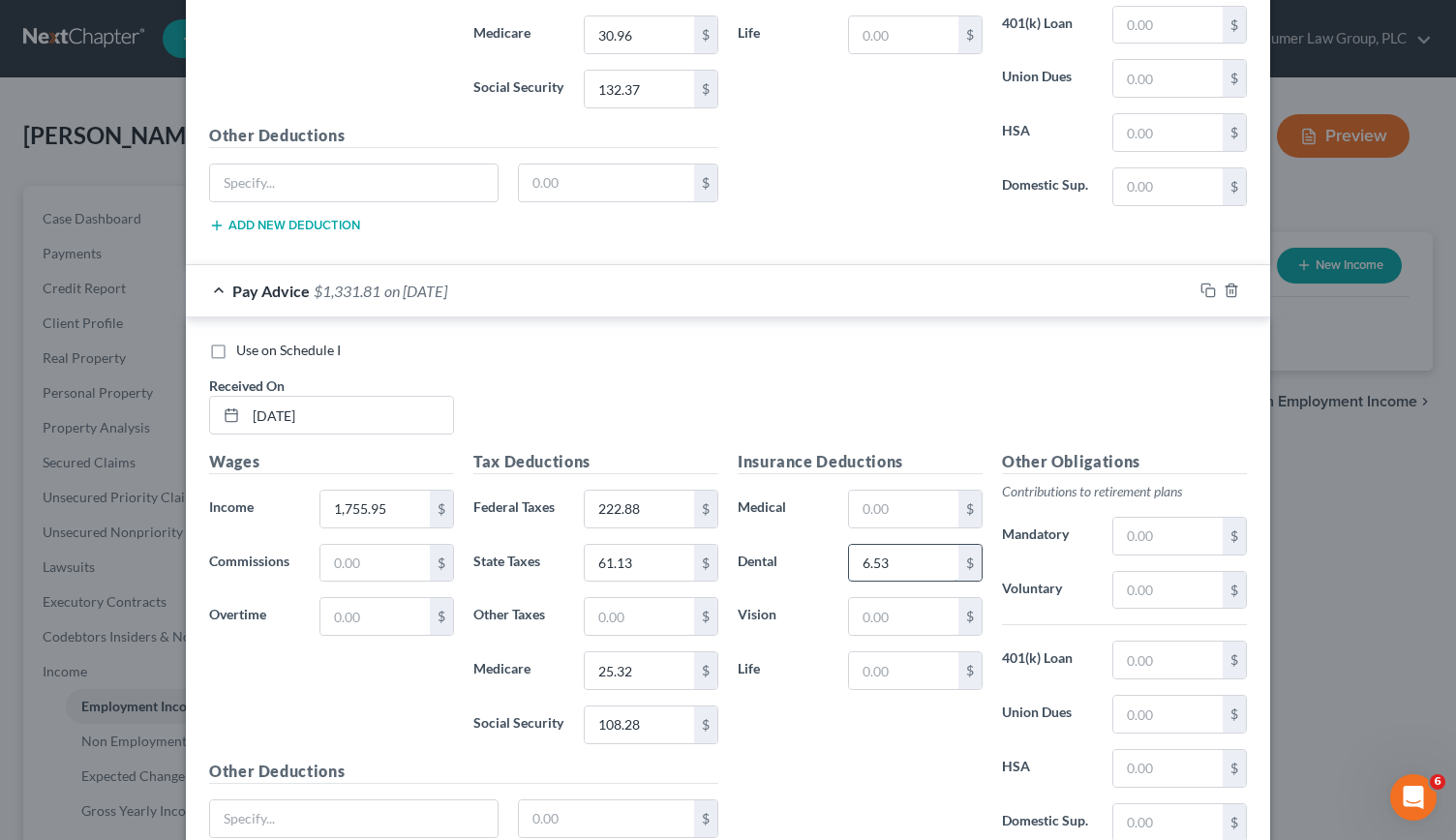
scroll to position [1673, 0]
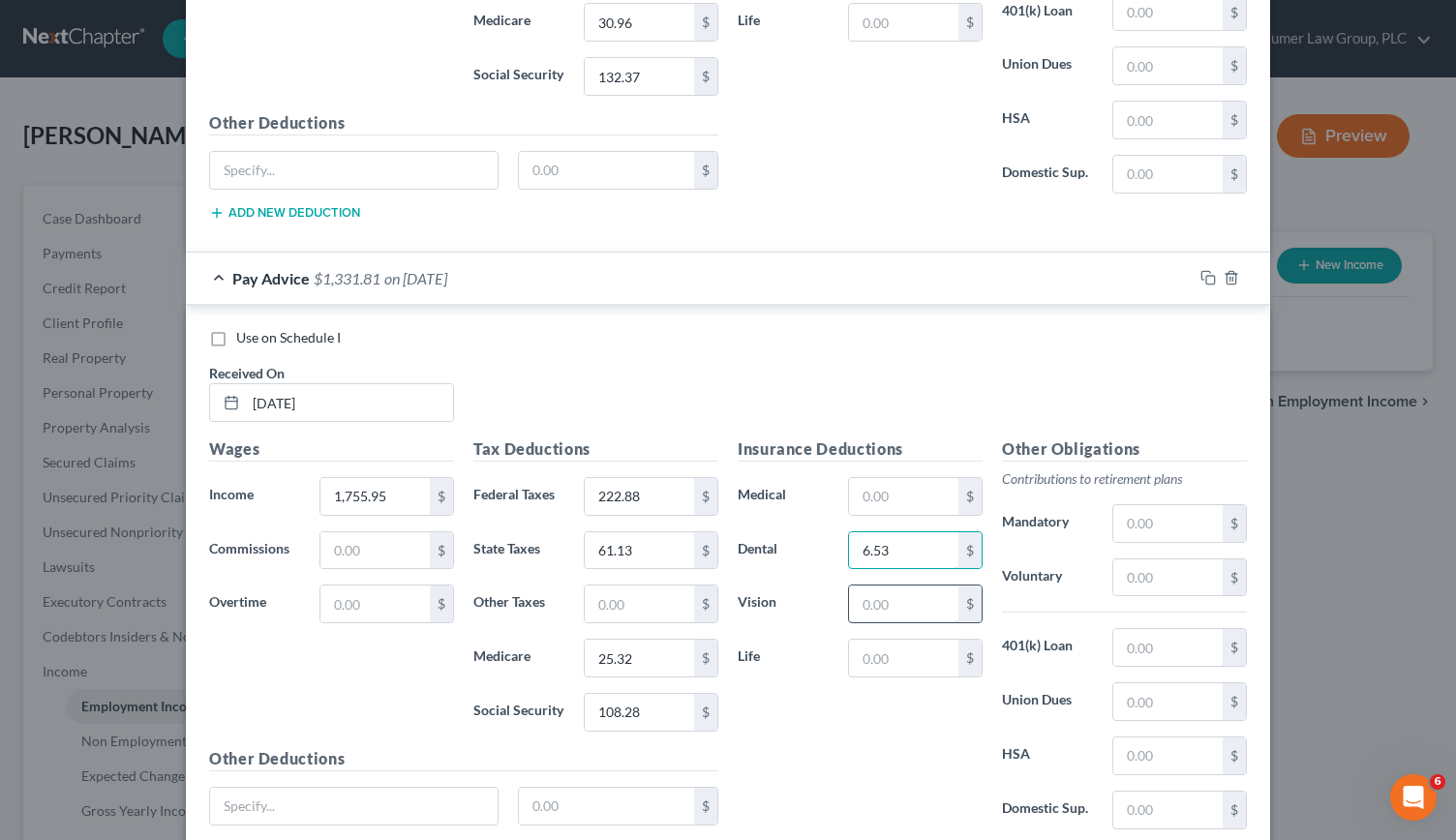
type input "6.53"
click at [862, 589] on input "text" at bounding box center [904, 603] width 109 height 37
type input "3.29"
click at [1133, 568] on input "text" at bounding box center [1168, 577] width 109 height 37
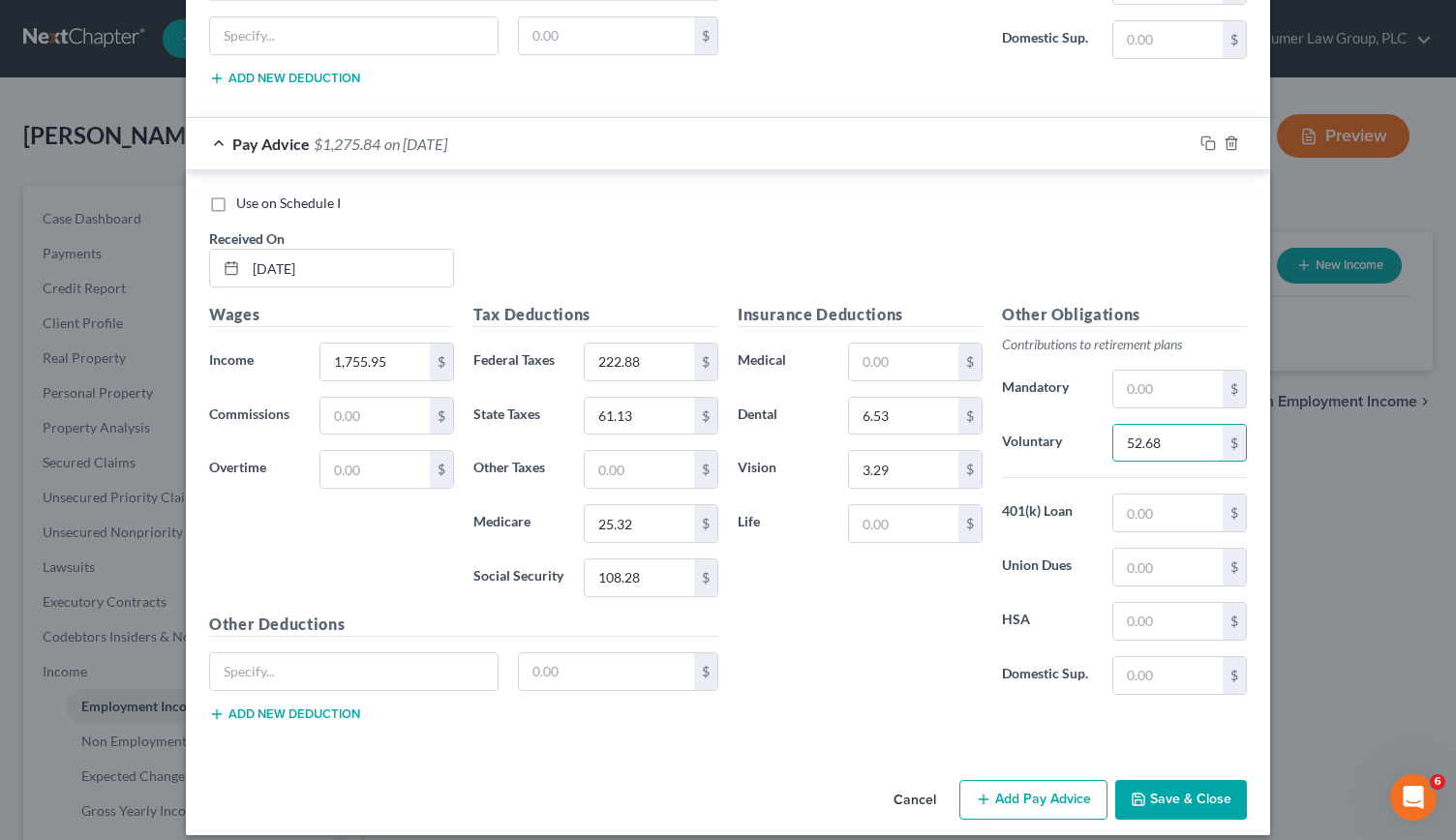
type input "52.68"
click at [1042, 782] on button "Add Pay Advice" at bounding box center [1033, 799] width 148 height 41
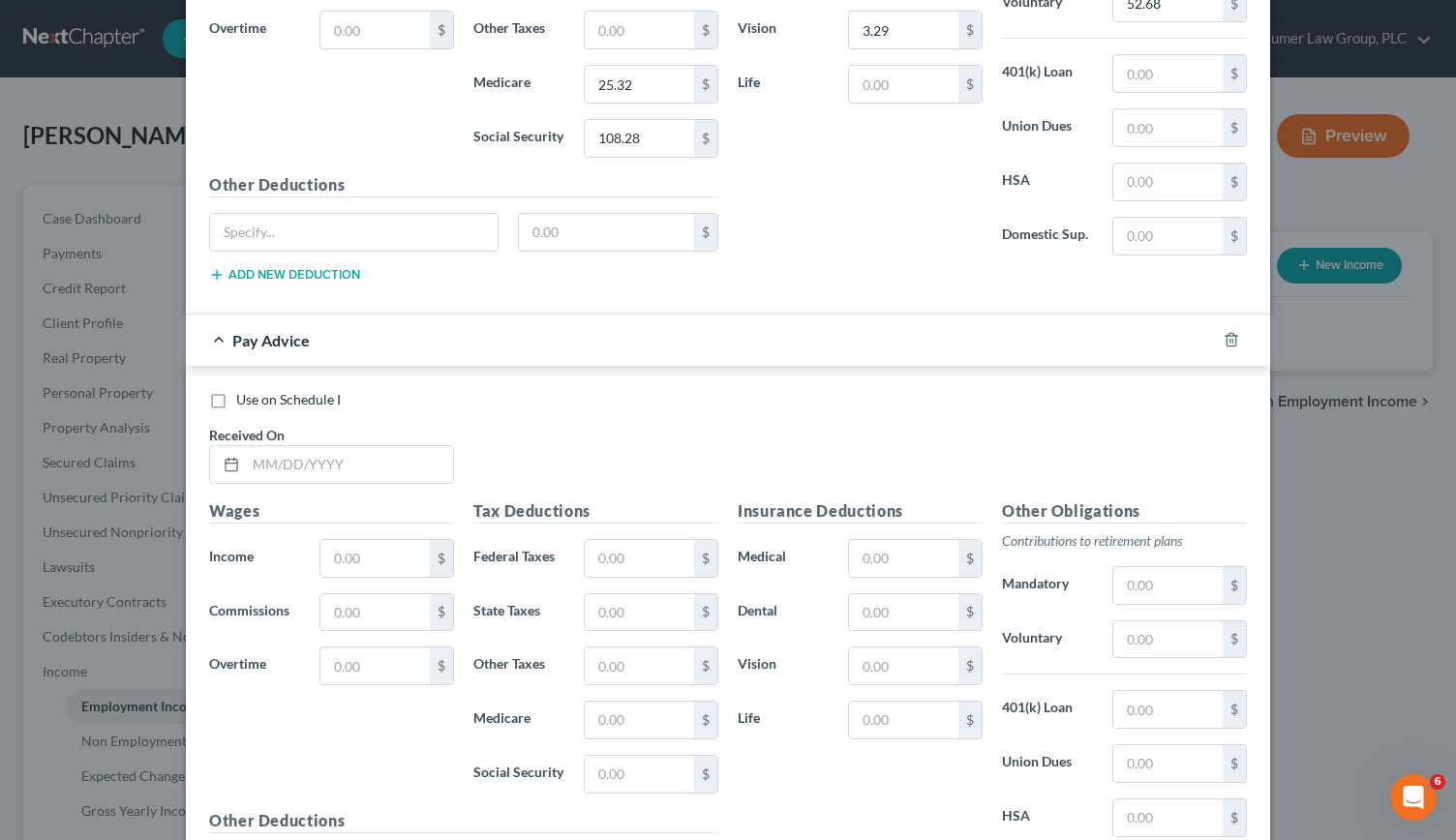
scroll to position [2247, 0]
click at [252, 446] on input "text" at bounding box center [349, 464] width 207 height 37
type input "[DATE]"
type input "1,853.08"
click at [598, 549] on input "text" at bounding box center [639, 558] width 109 height 37
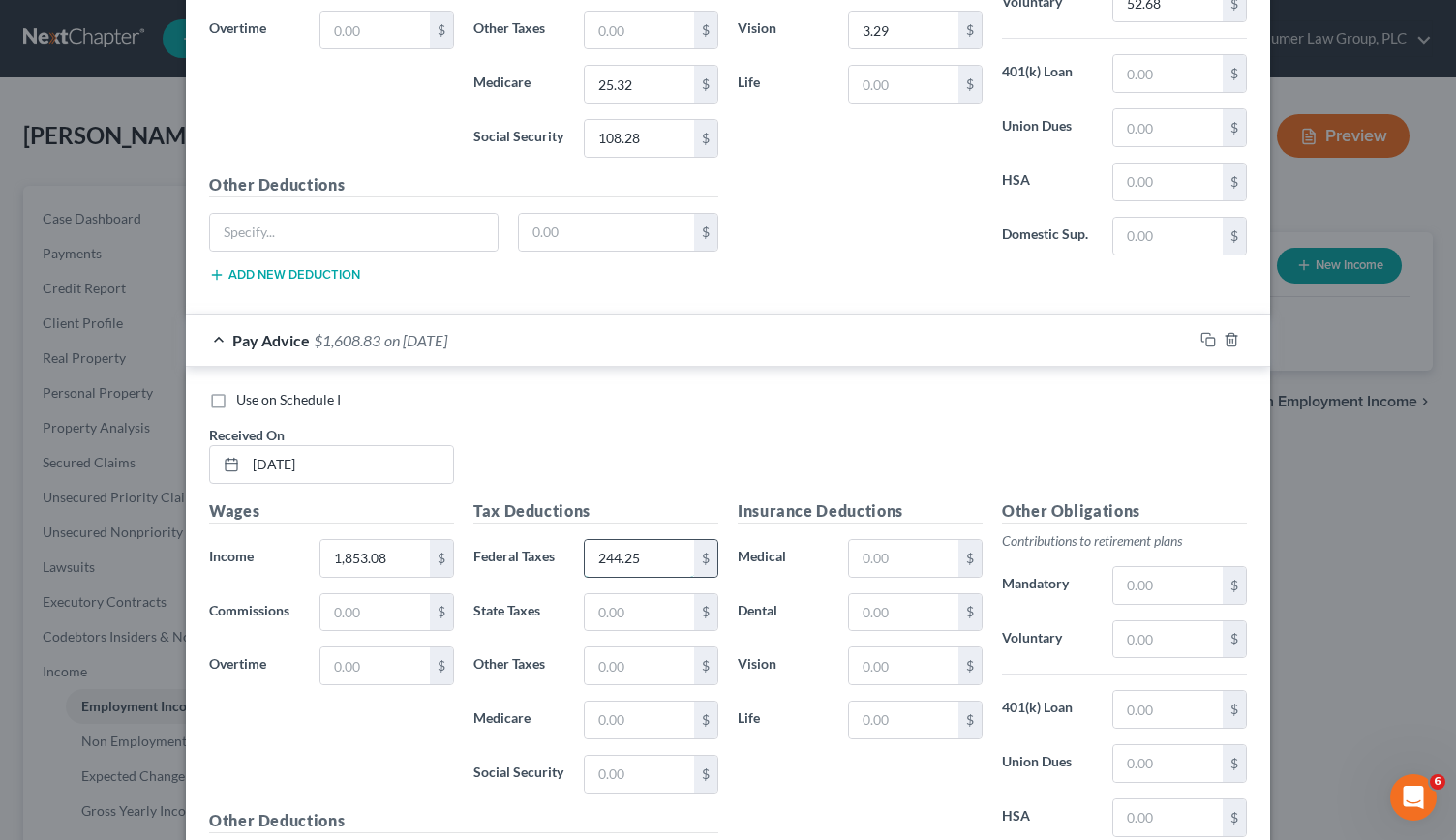
type input "244.25"
type input "64.53"
type input "26.73"
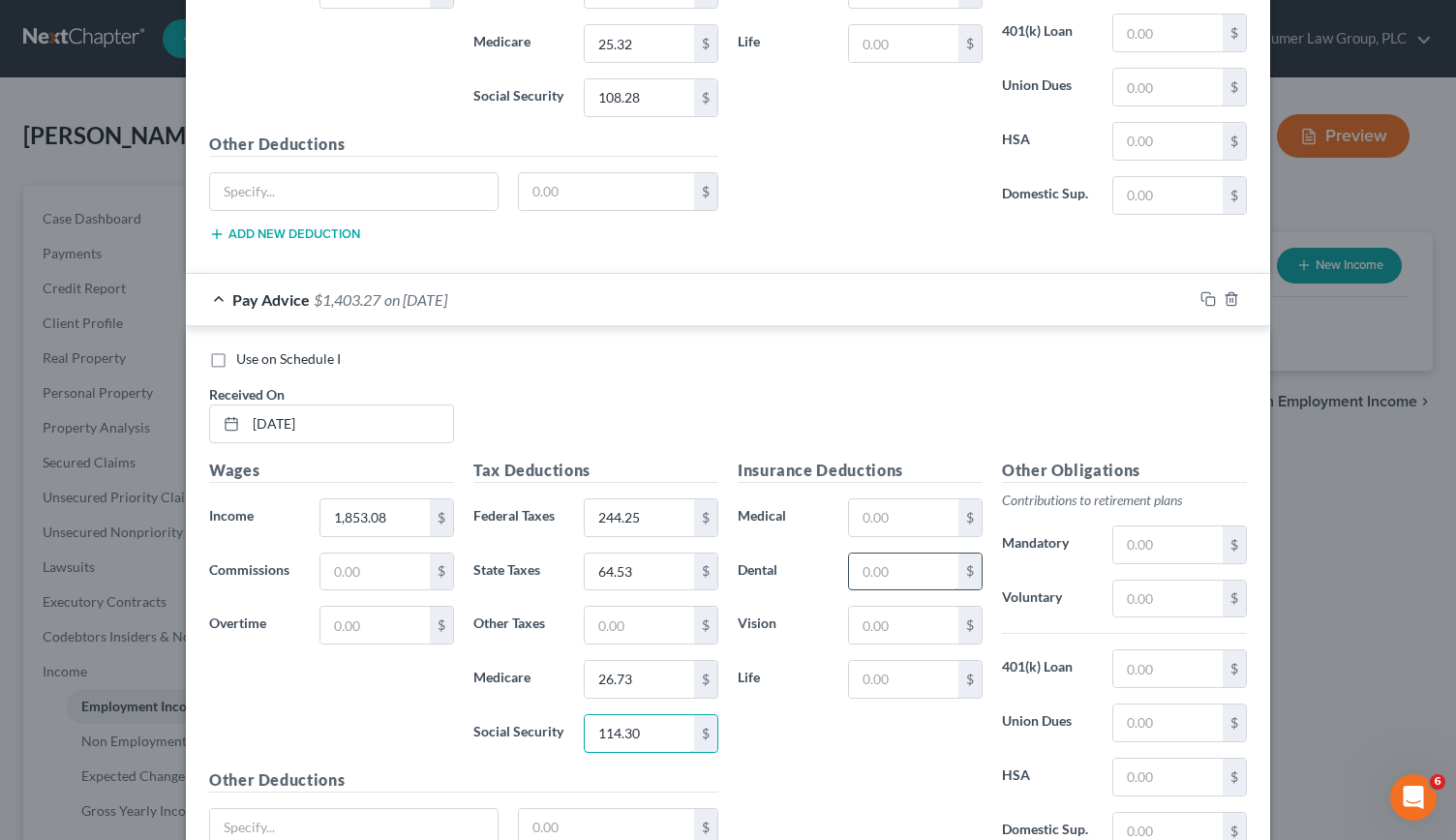
type input "114.30"
click at [861, 555] on input "text" at bounding box center [904, 572] width 109 height 37
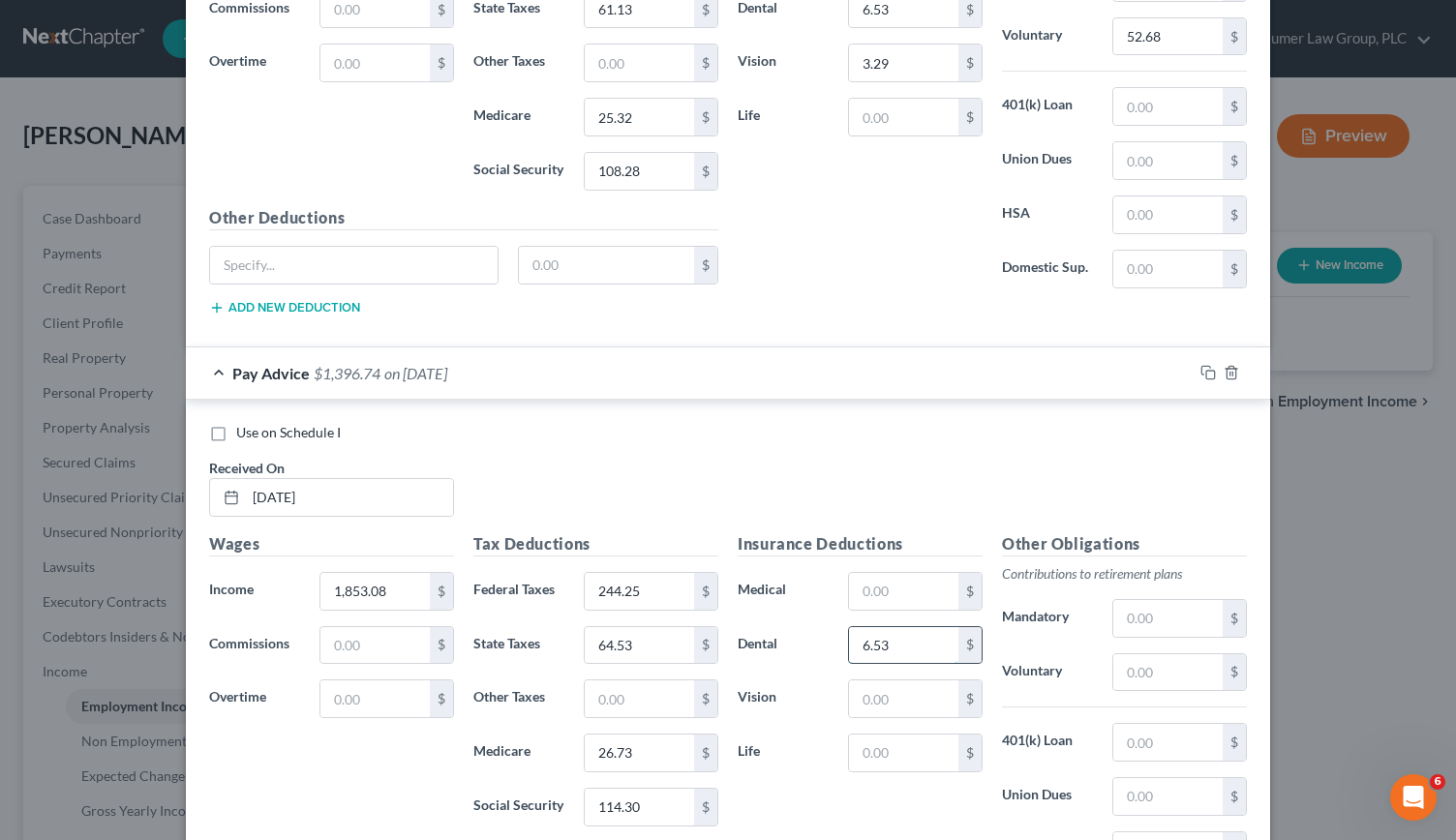
scroll to position [2217, 0]
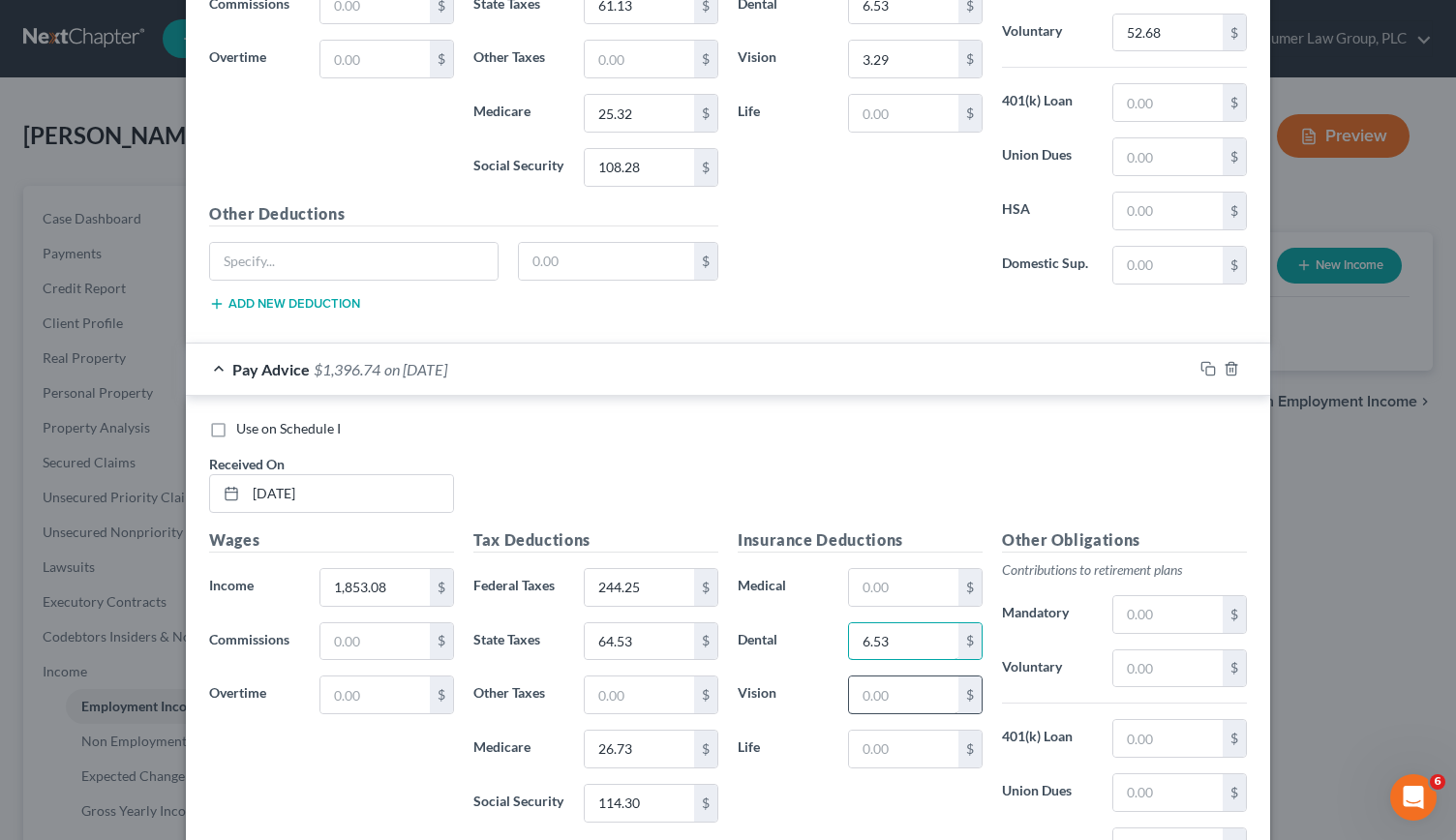
type input "6.53"
click at [877, 679] on input "text" at bounding box center [904, 694] width 109 height 37
type input "3.29"
click at [1153, 653] on input "text" at bounding box center [1168, 668] width 109 height 37
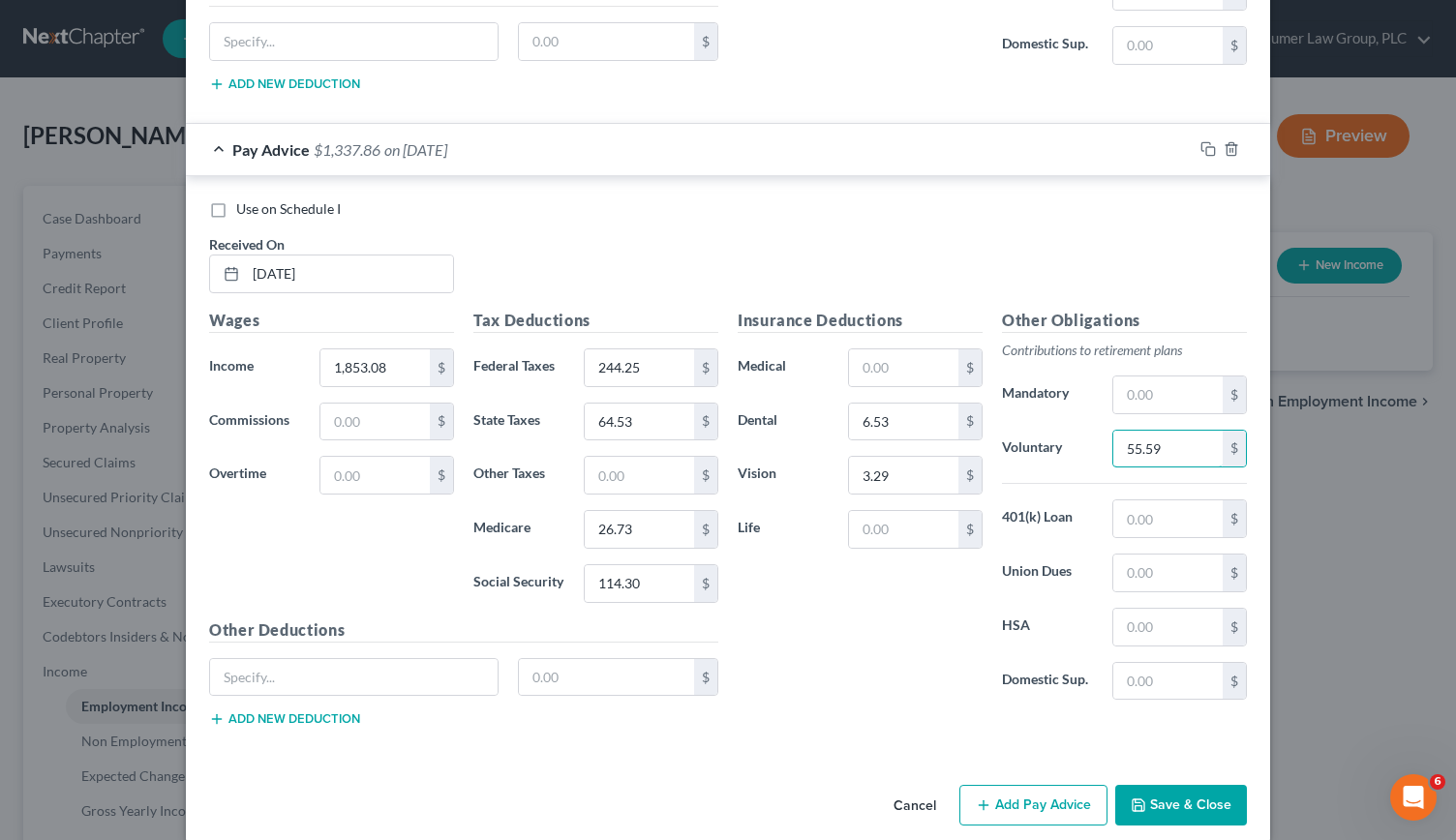
type input "55.59"
click at [1026, 785] on button "Add Pay Advice" at bounding box center [1033, 804] width 148 height 41
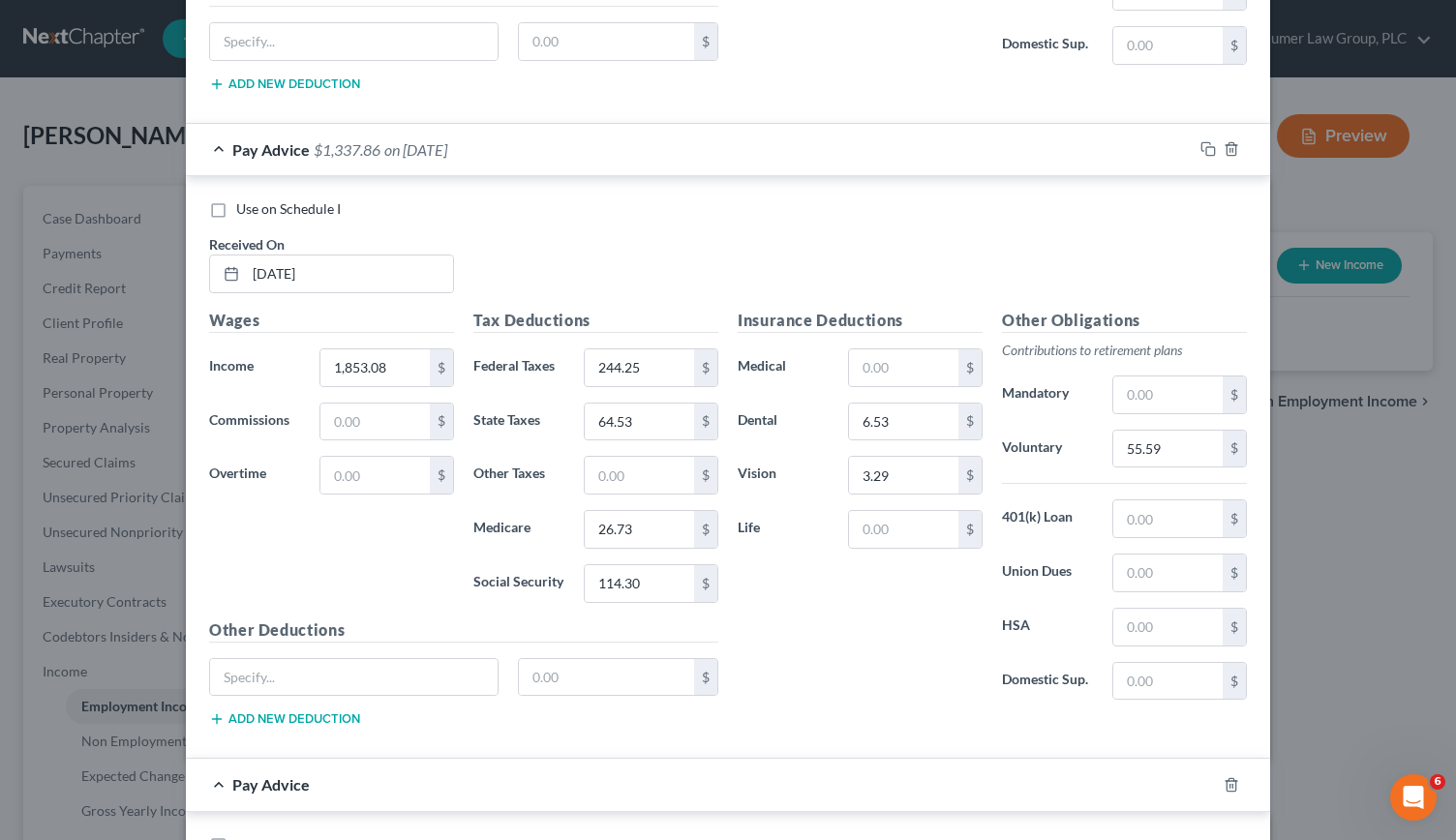
scroll to position [2879, 0]
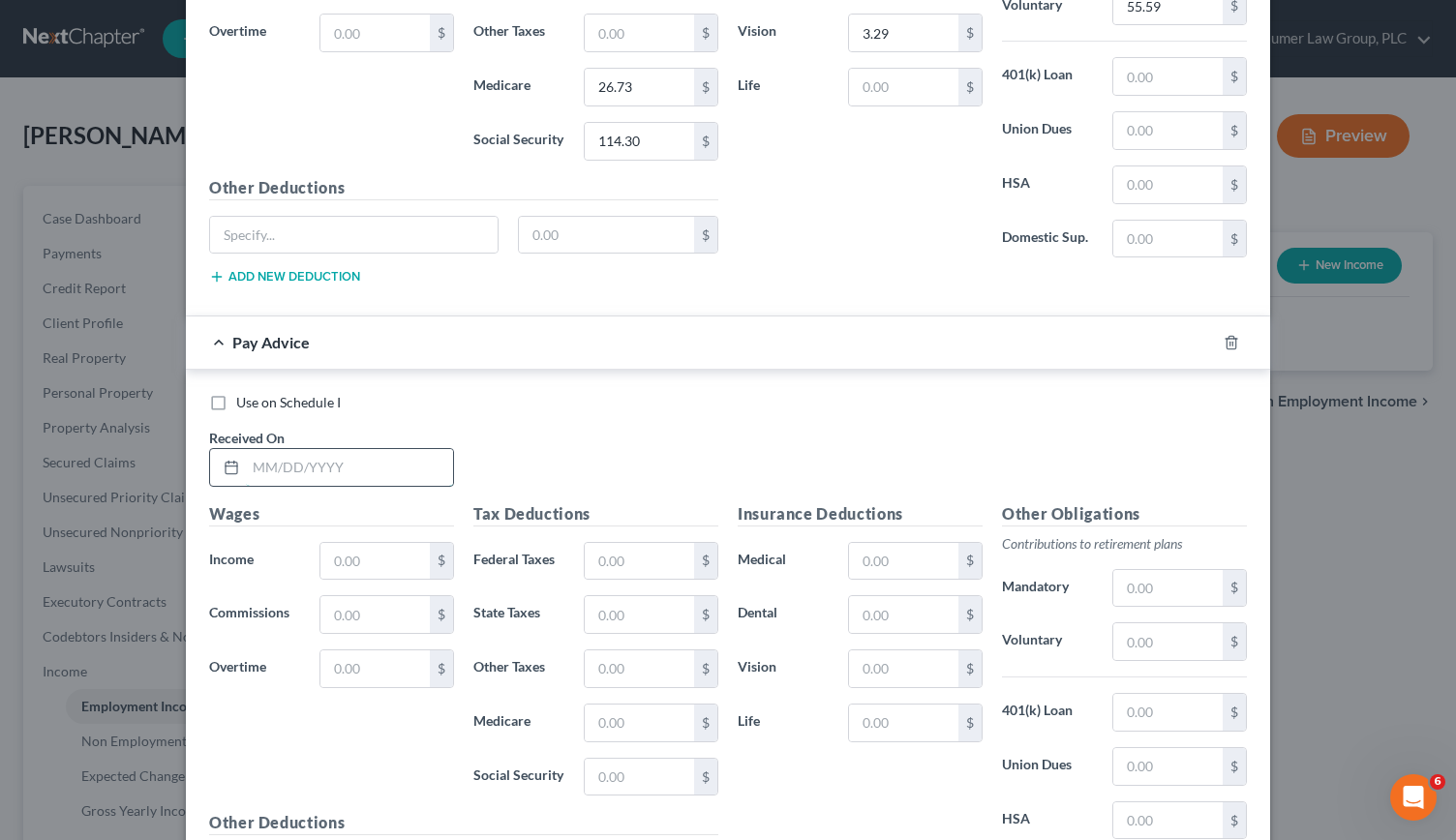
click at [298, 449] on input "text" at bounding box center [349, 467] width 207 height 37
type input "[DATE]"
type input "1,426.95"
click at [602, 543] on input "text" at bounding box center [639, 561] width 109 height 37
type input "150.50"
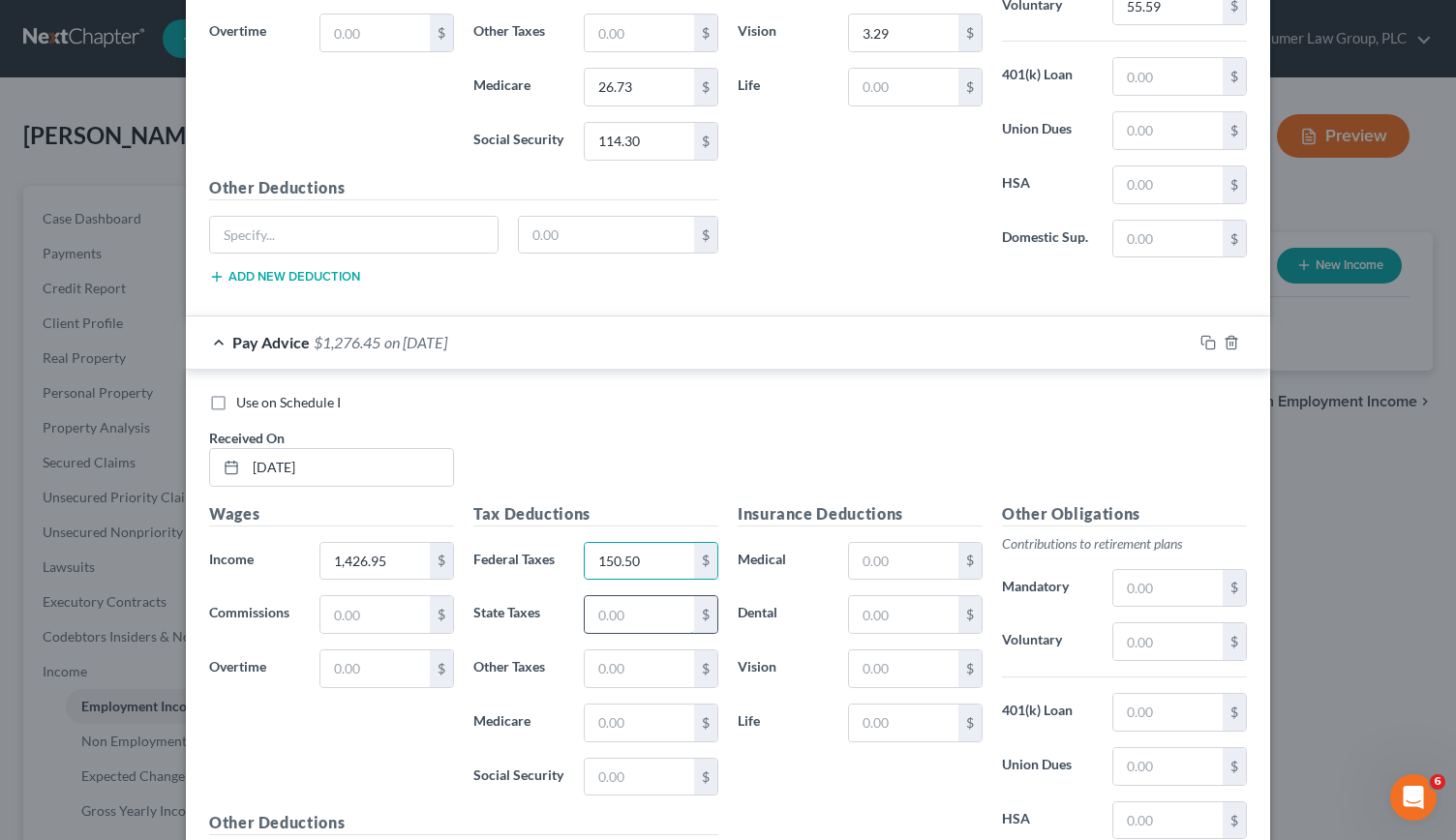
click at [631, 596] on input "text" at bounding box center [639, 614] width 109 height 37
type input "49.61"
click at [625, 704] on input "text" at bounding box center [639, 722] width 109 height 37
type input "20.55"
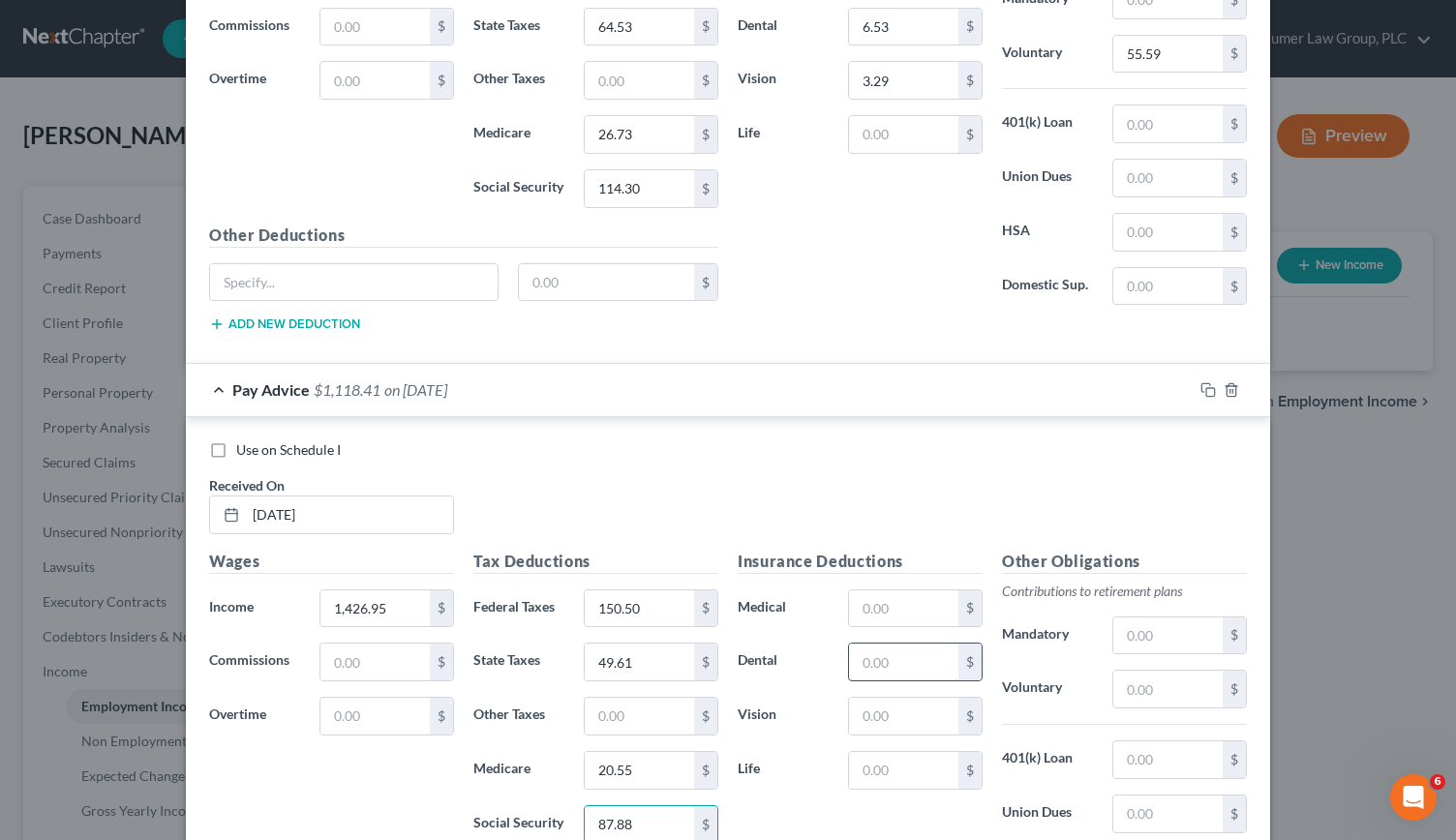
scroll to position [2830, 0]
type input "87.88"
click at [878, 645] on input "text" at bounding box center [904, 663] width 109 height 37
type input "6.53"
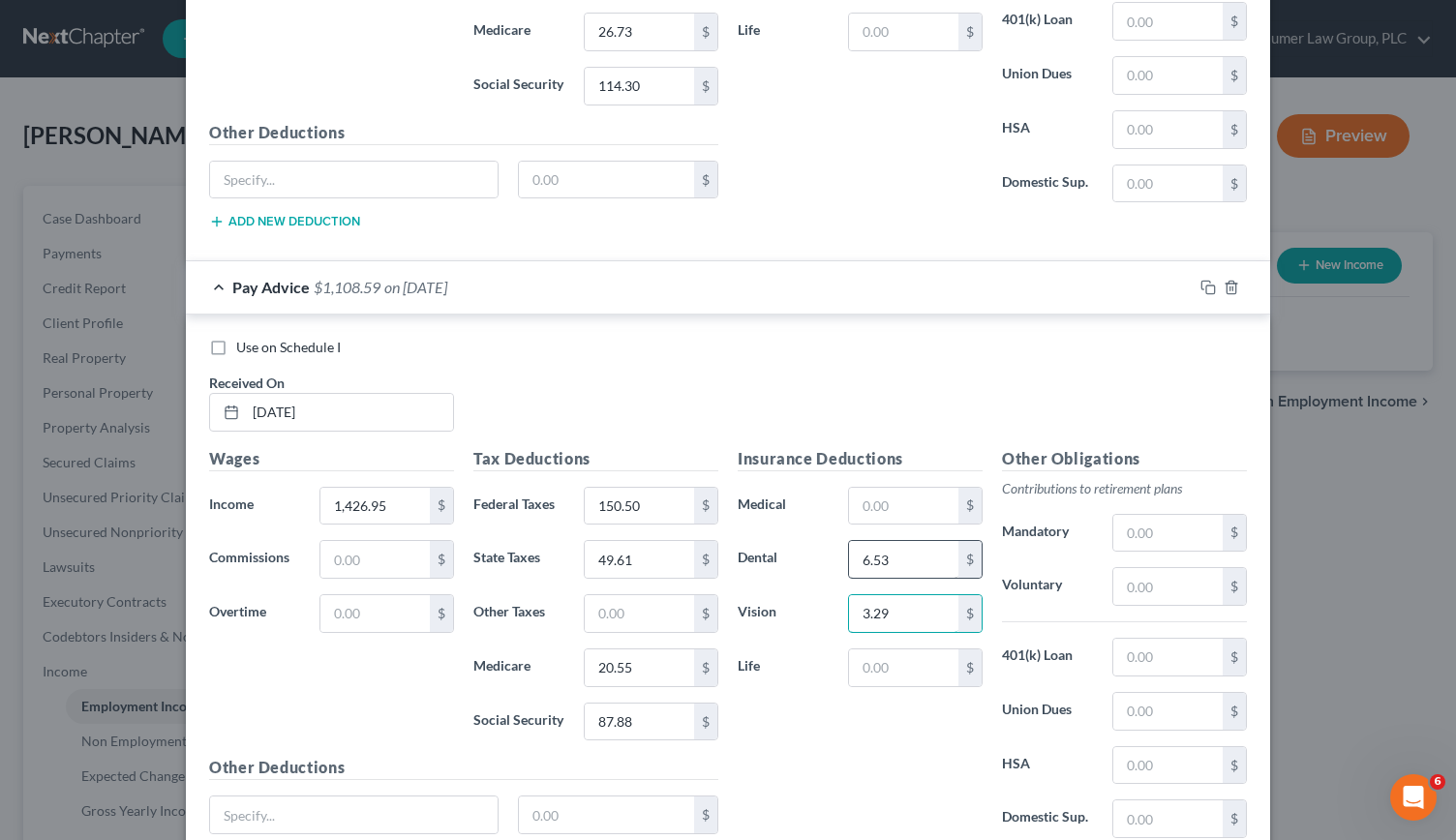
scroll to position [2928, 0]
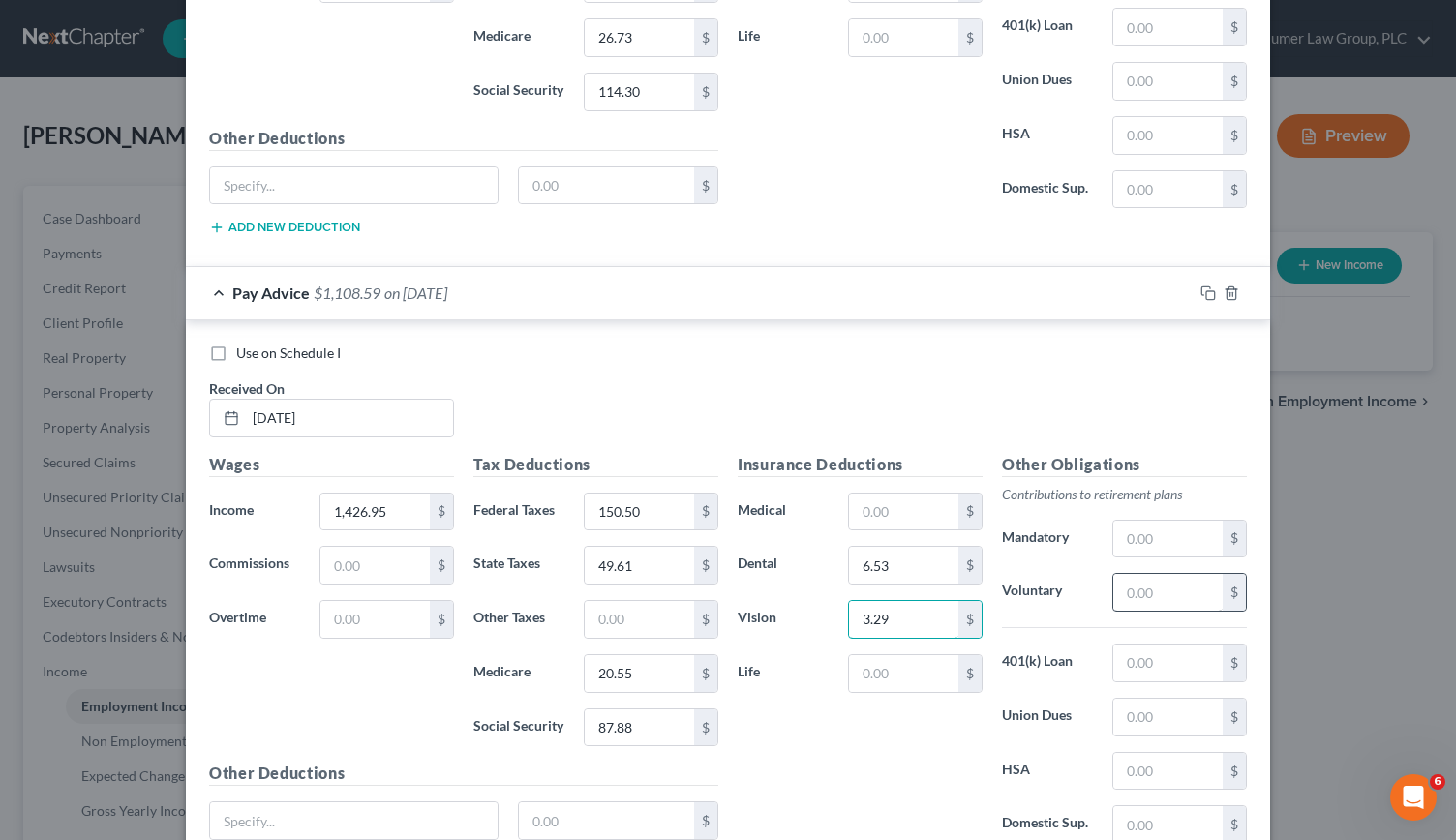
type input "3.29"
click at [1130, 574] on input "text" at bounding box center [1168, 591] width 109 height 37
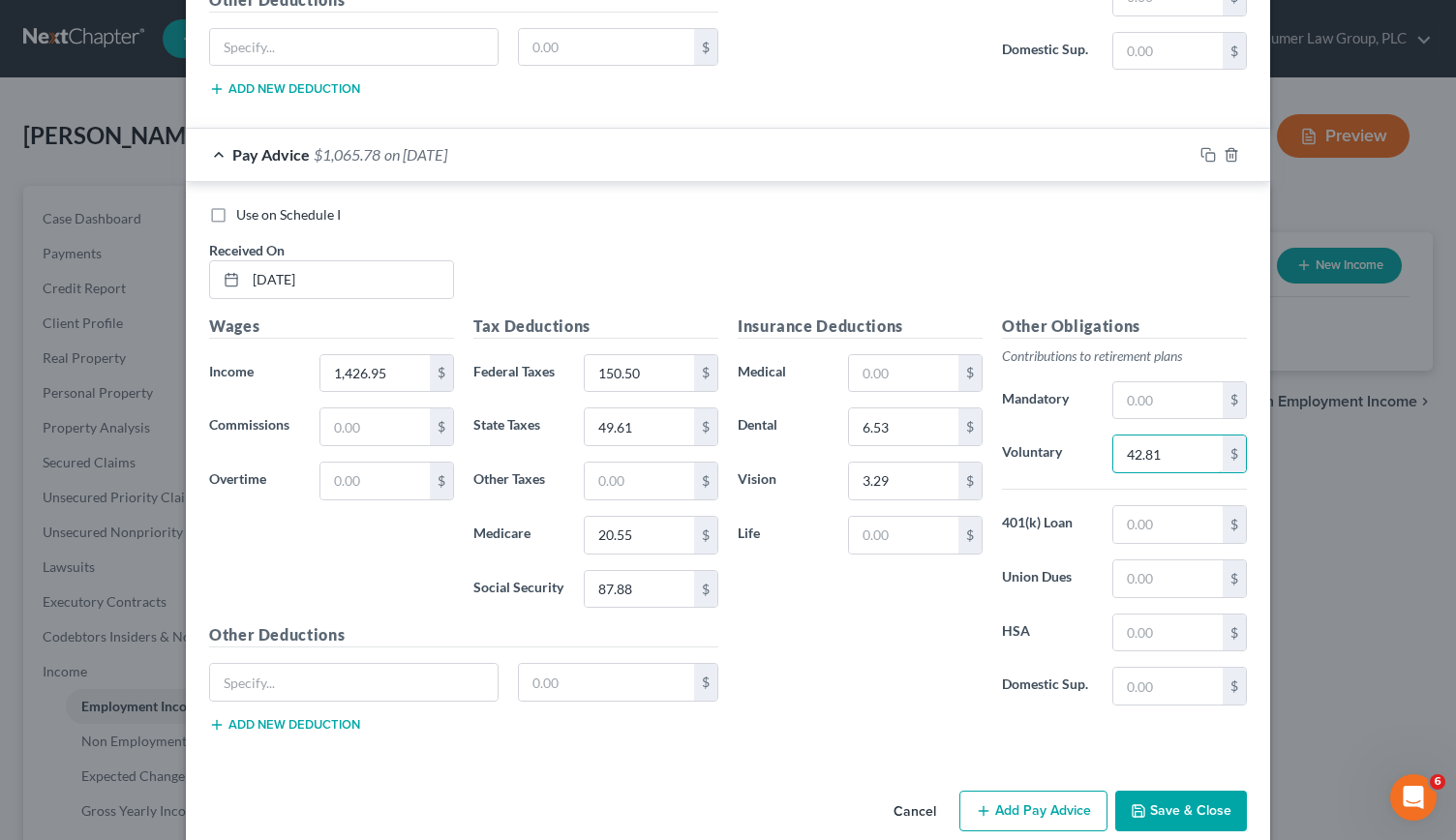
type input "42.81"
click at [1038, 790] on button "Add Pay Advice" at bounding box center [1033, 810] width 148 height 41
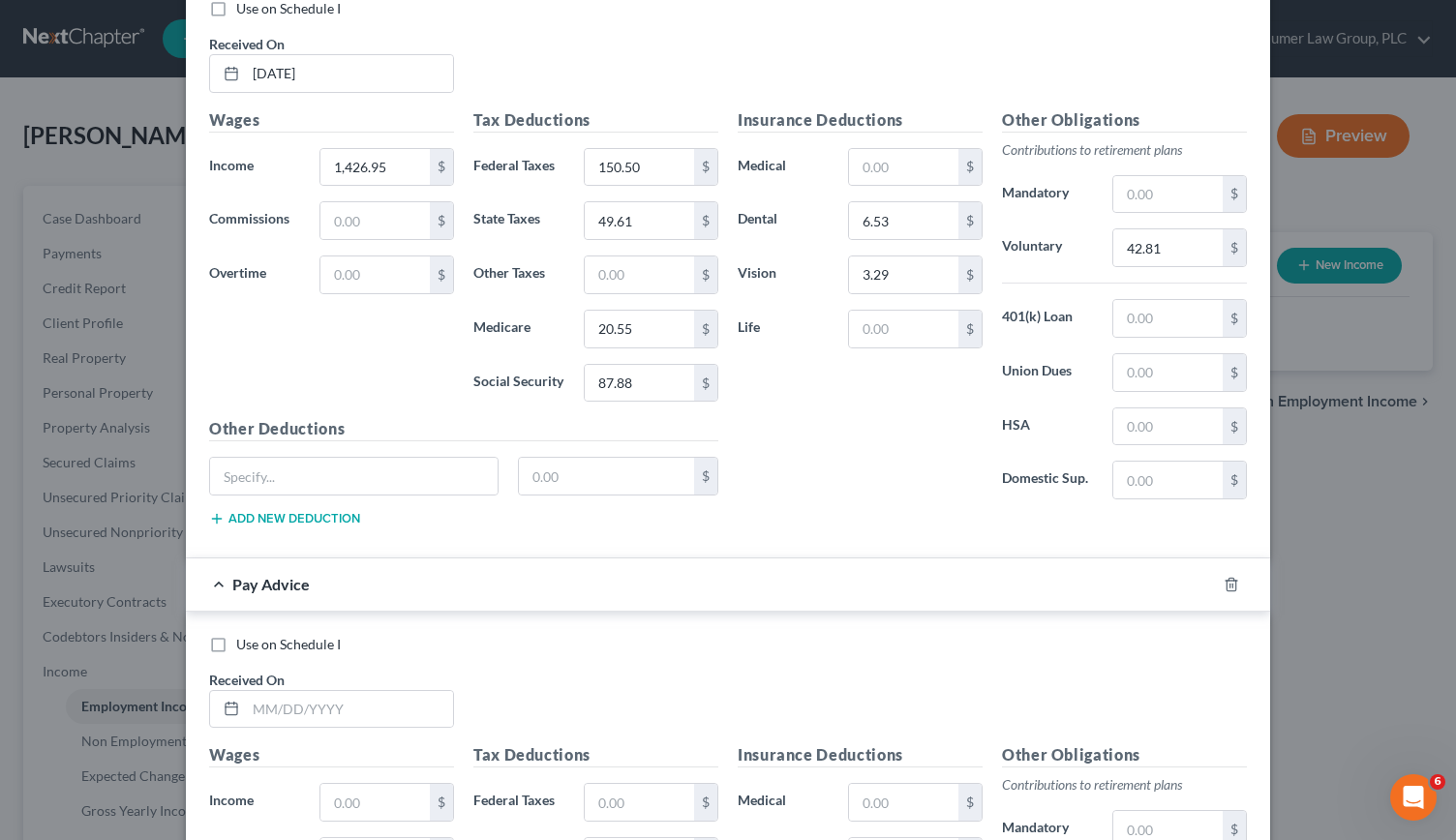
scroll to position [3274, 0]
click at [281, 689] on input "text" at bounding box center [349, 707] width 207 height 37
type input "[DATE]"
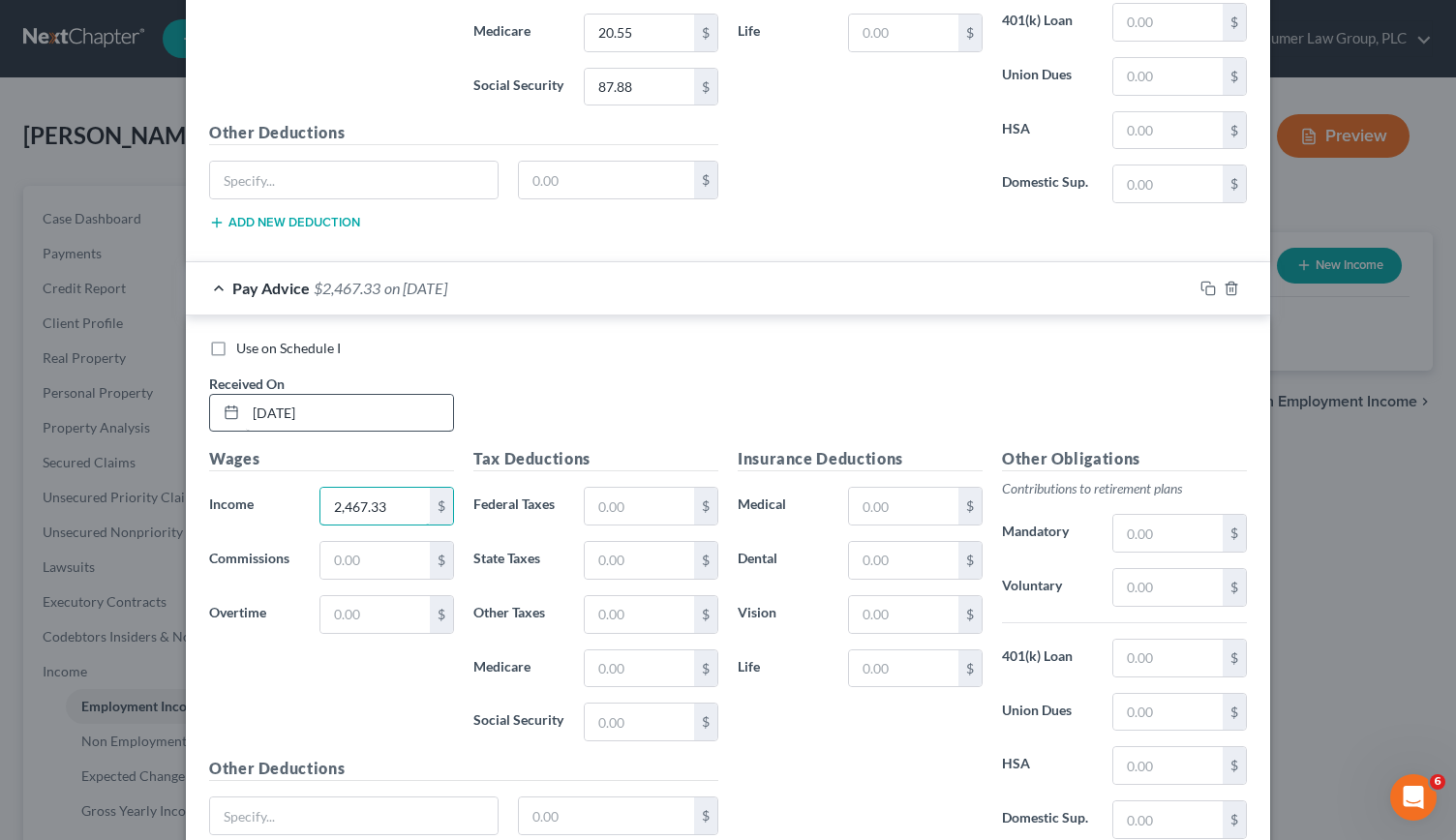
scroll to position [3570, 0]
type input "2,467.33"
click at [616, 486] on input "text" at bounding box center [639, 504] width 109 height 37
type input "3"
type input "383.01"
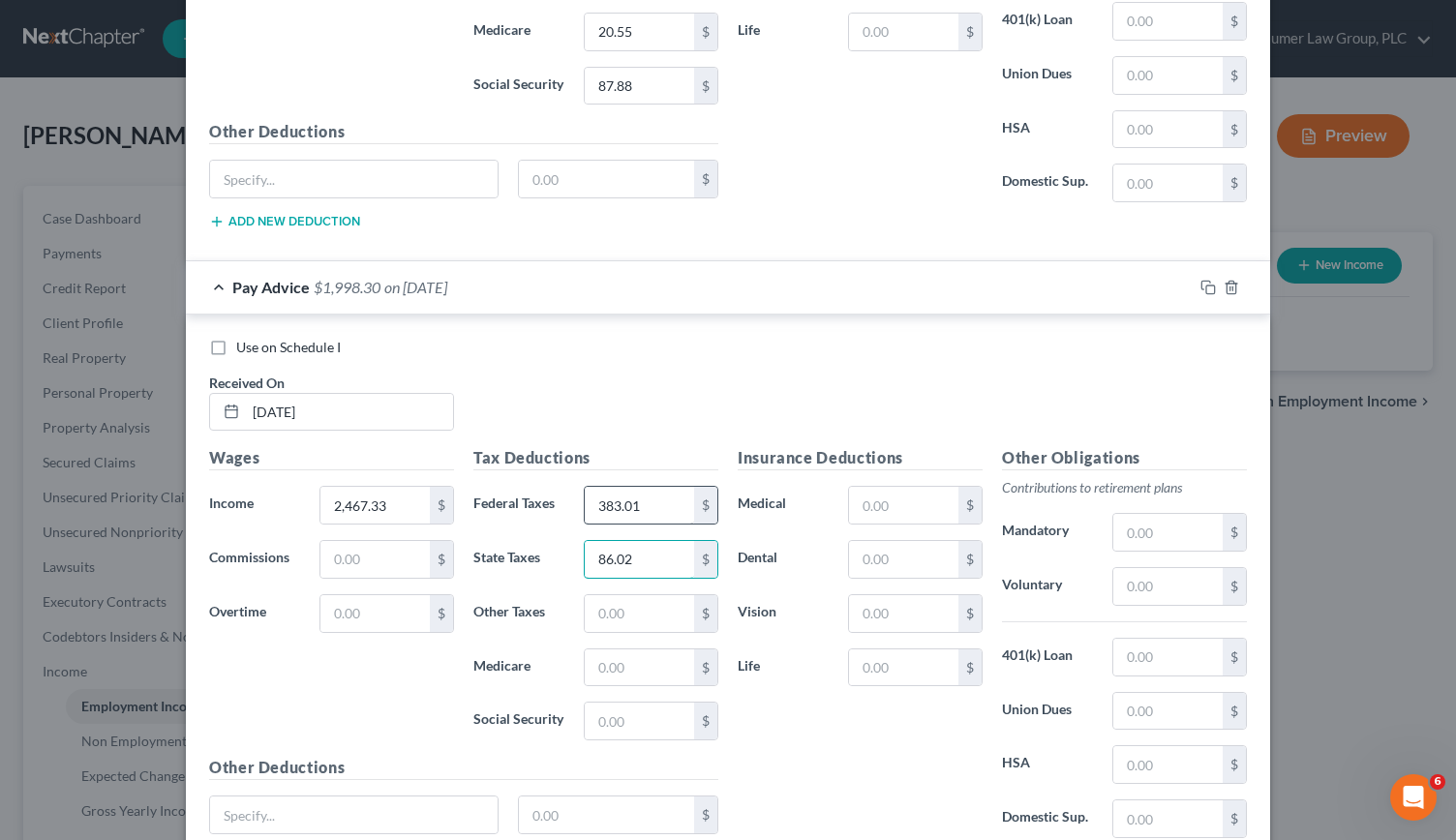
type input "86.02"
type input "35.64"
type input "152.39"
click at [1124, 568] on input "text" at bounding box center [1168, 585] width 109 height 37
type input "74.02"
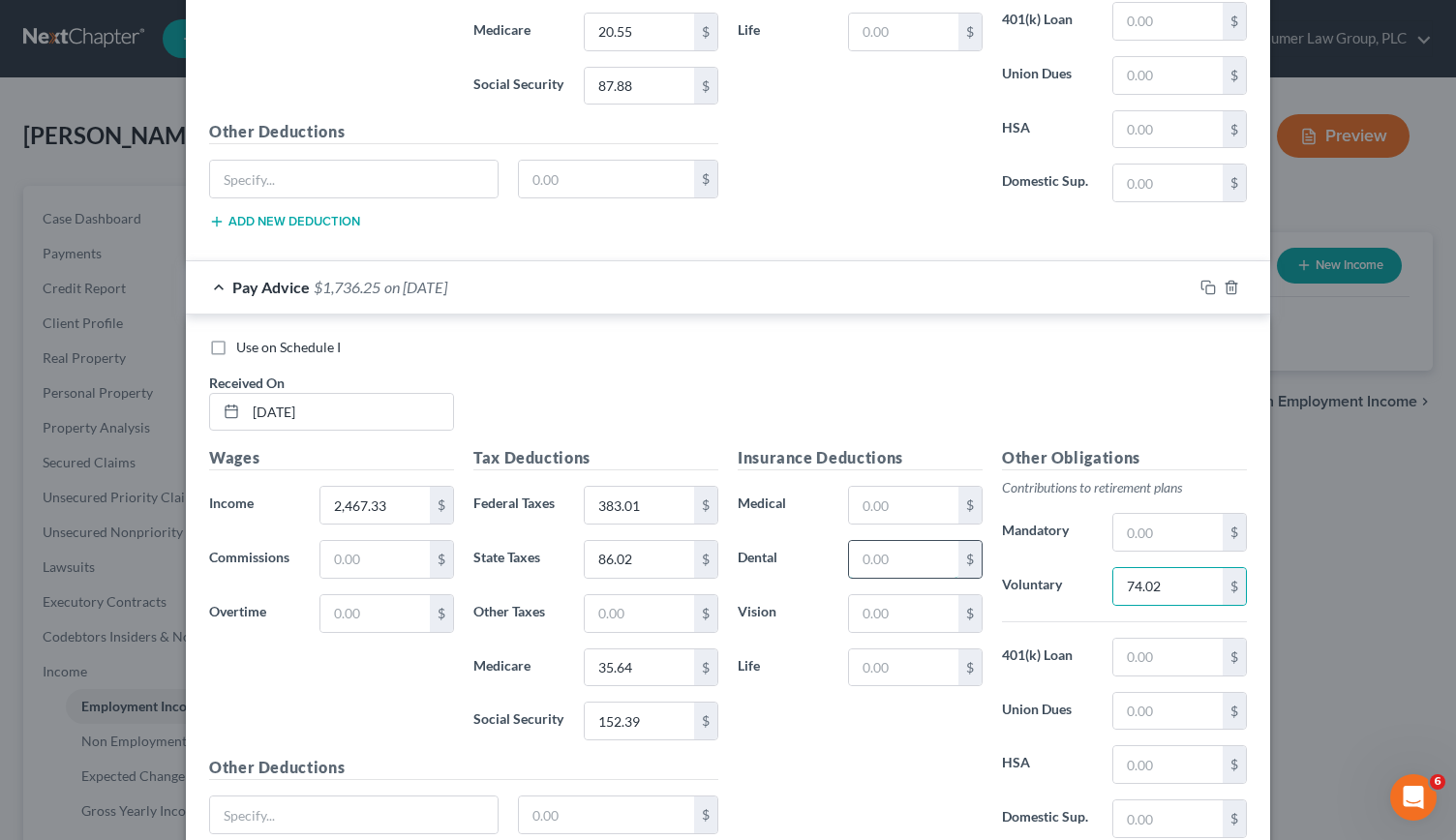
click at [885, 541] on input "text" at bounding box center [904, 559] width 109 height 37
type input "6.53"
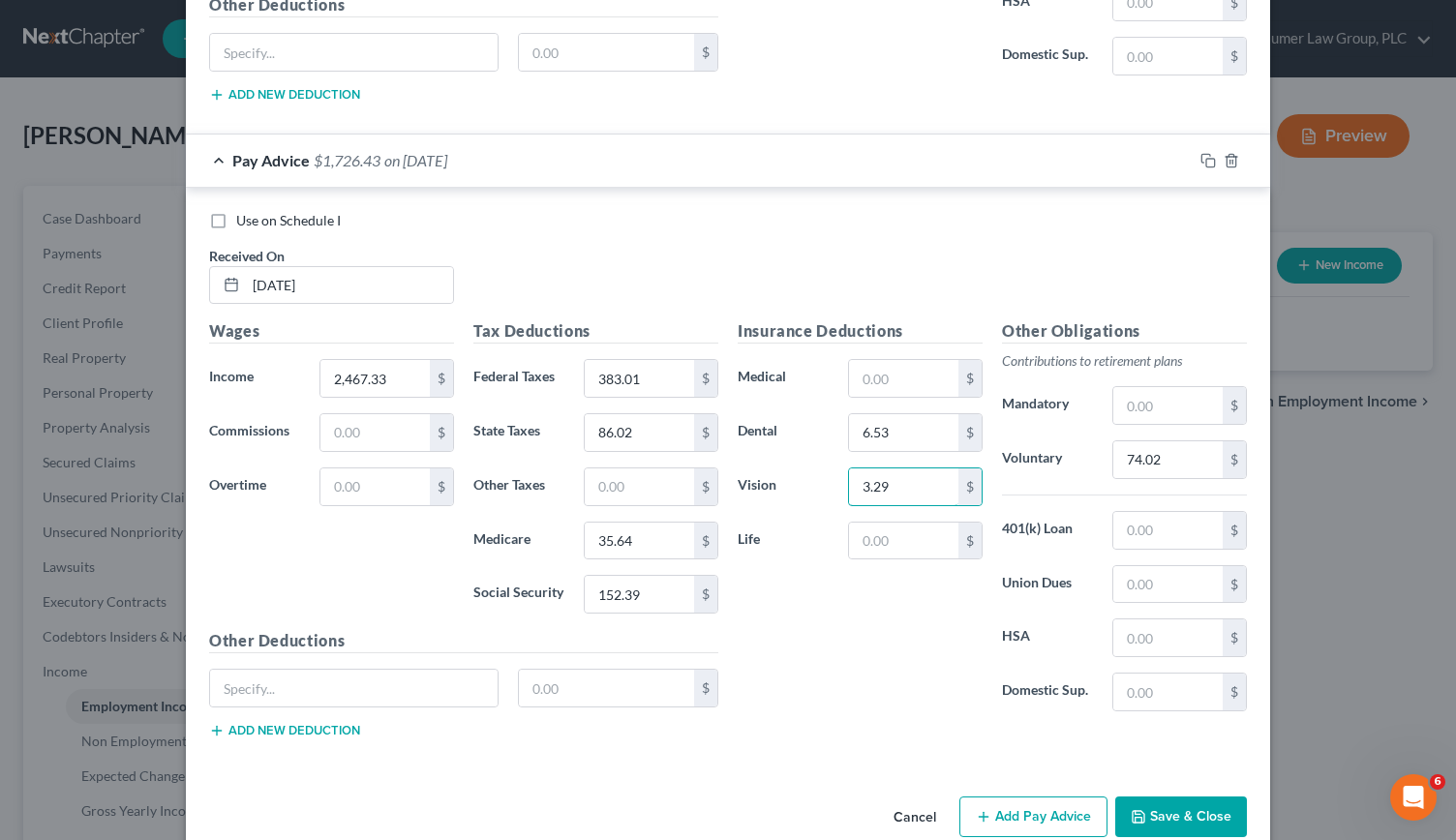
type input "3.29"
click at [1035, 796] on button "Add Pay Advice" at bounding box center [1033, 816] width 148 height 41
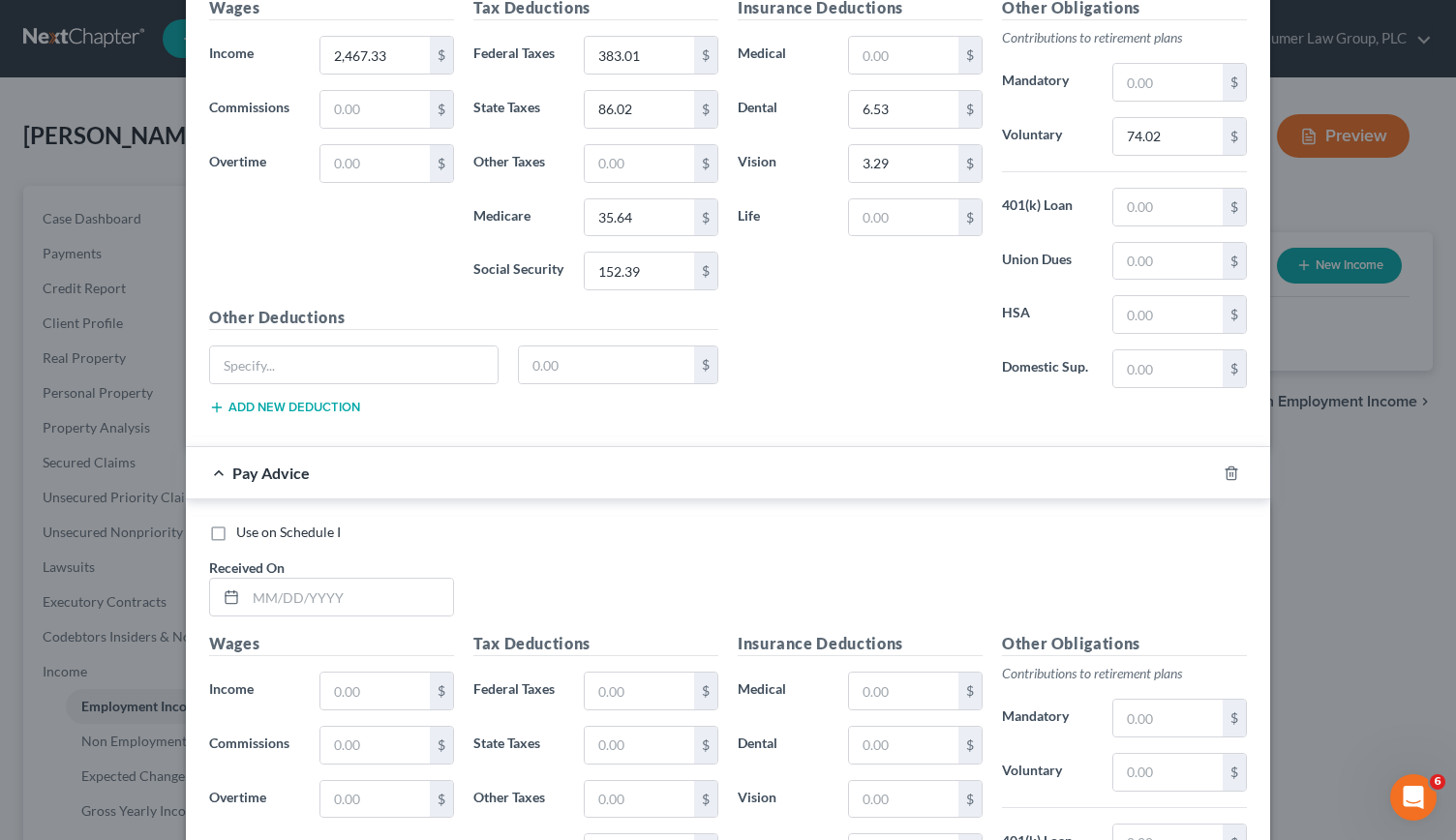
scroll to position [4019, 0]
click at [246, 579] on input "text" at bounding box center [349, 597] width 207 height 37
type input "[DATE]"
type input "2,415.88"
click at [593, 674] on input "text" at bounding box center [639, 691] width 109 height 37
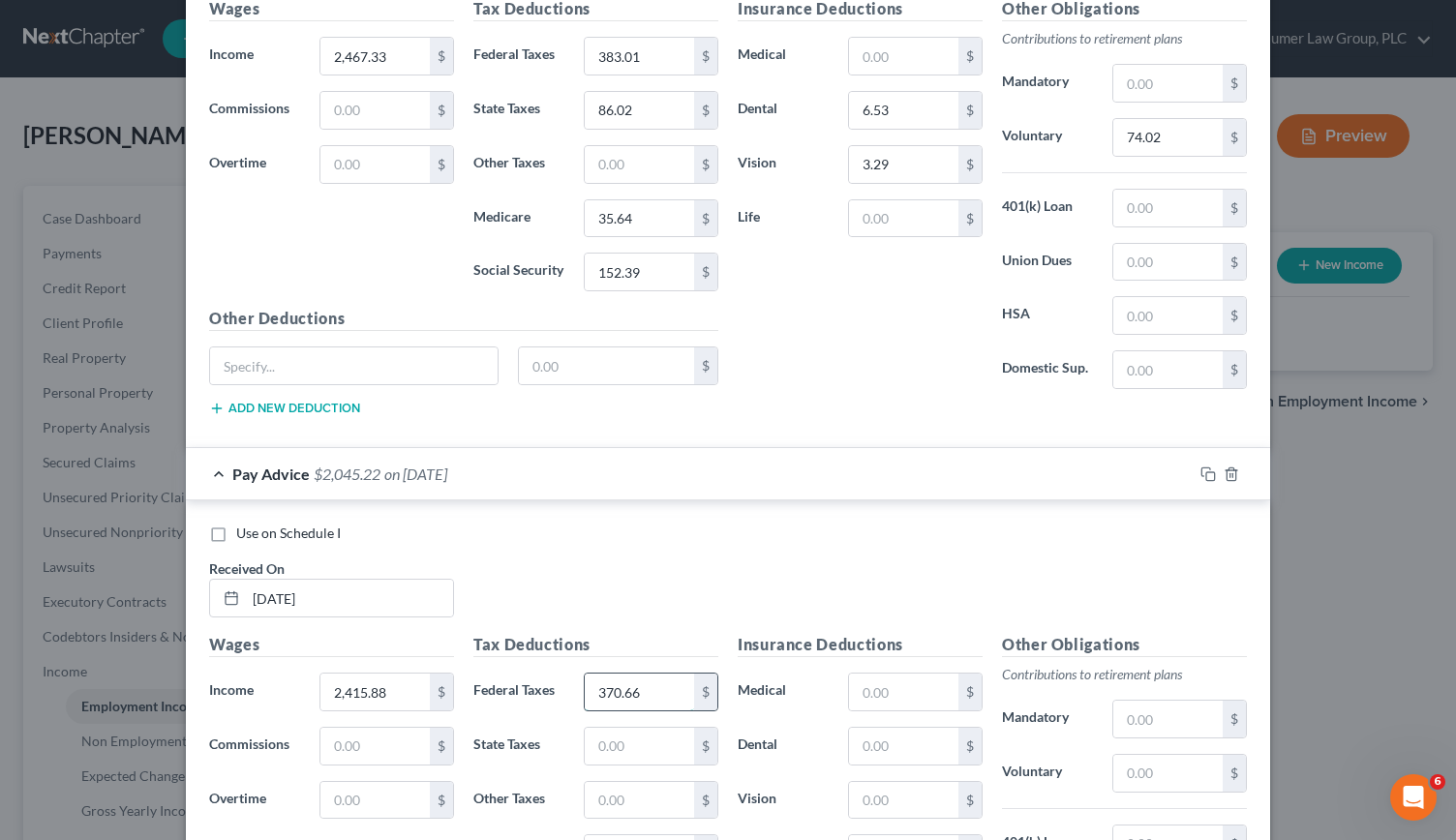
type input "370.66"
type input "84.22"
type input "34.89"
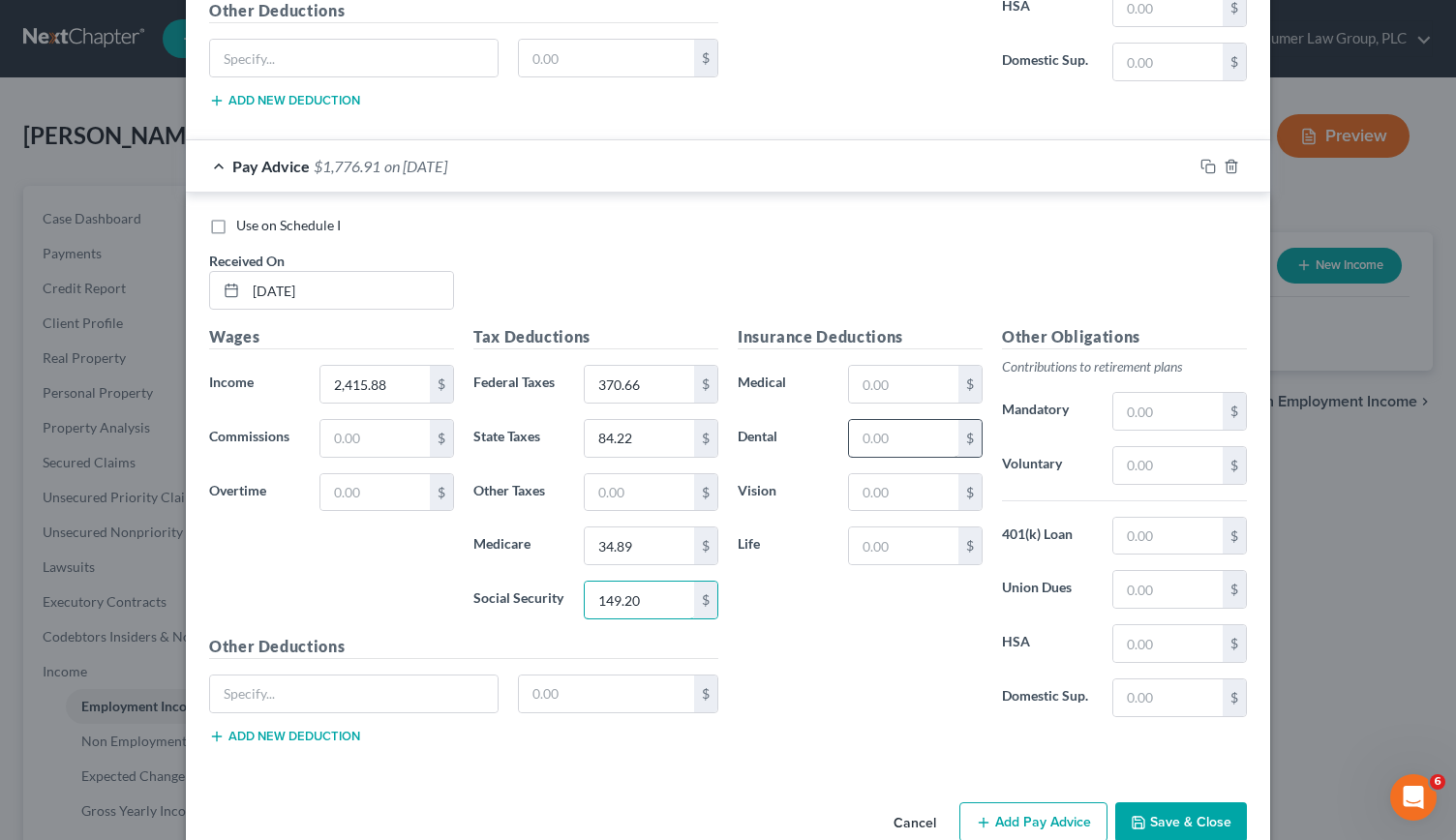
type input "149.20"
click at [886, 420] on input "text" at bounding box center [904, 438] width 109 height 37
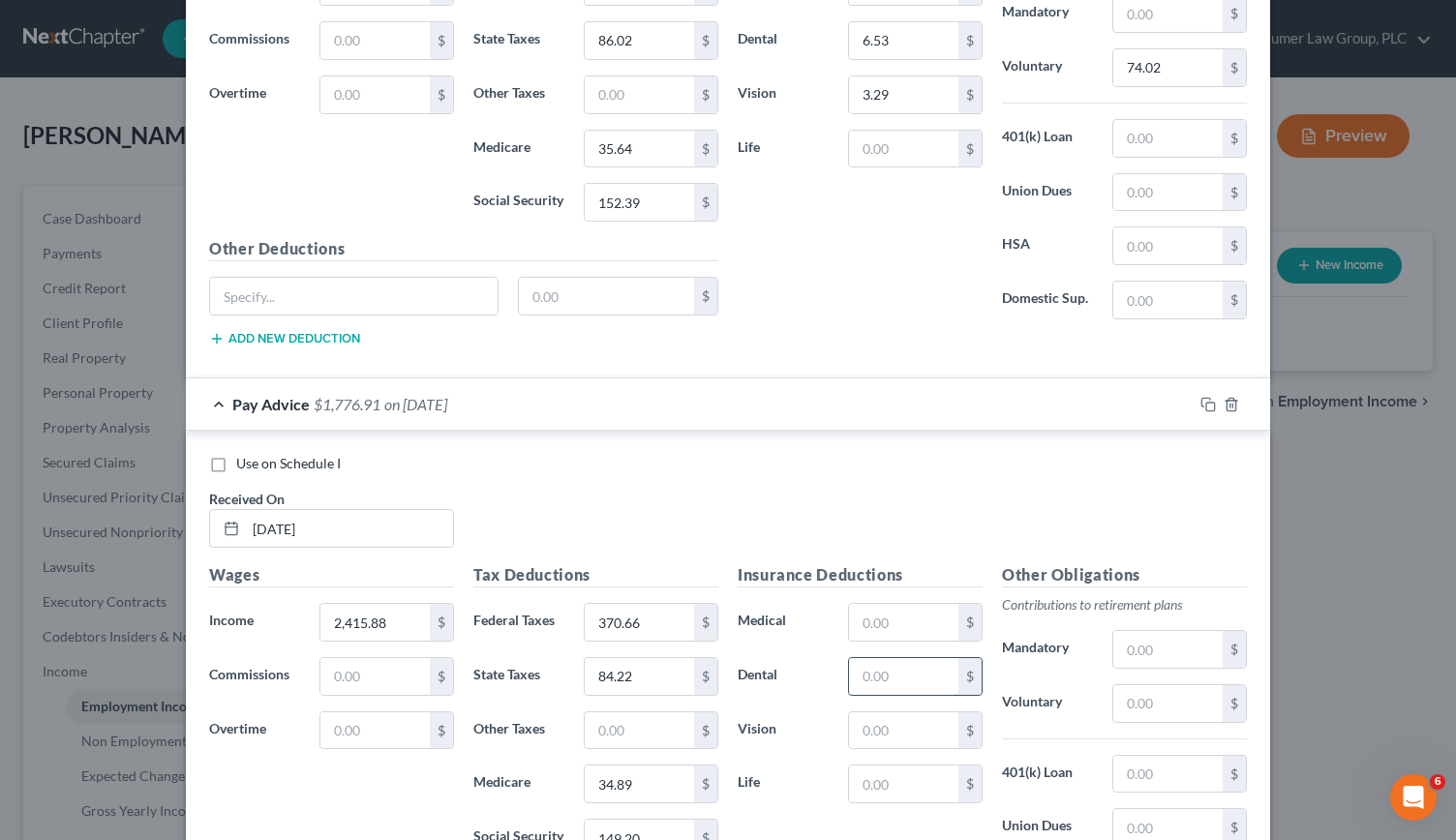
scroll to position [4086, 0]
type input "6.53"
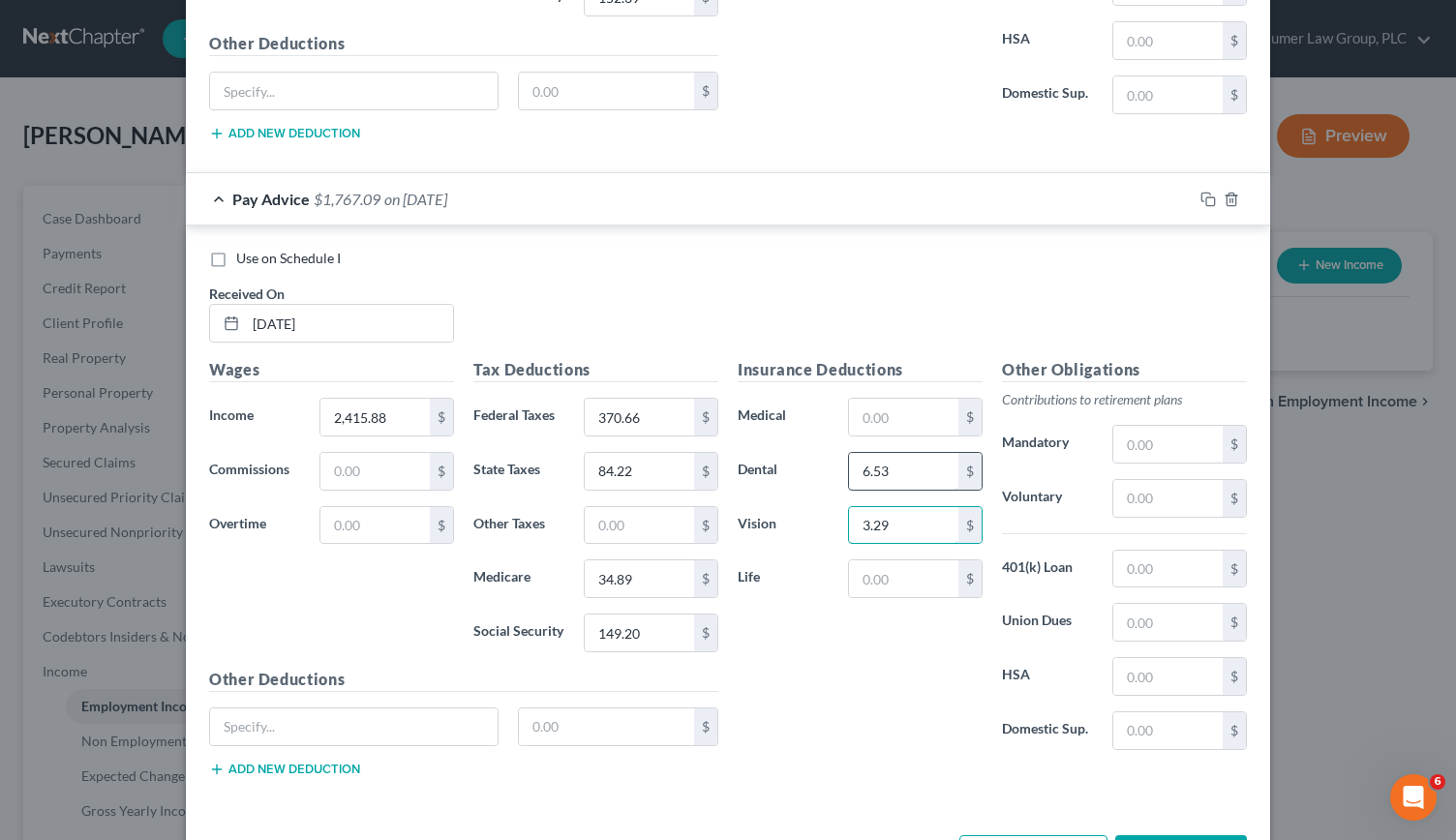
scroll to position [4297, 0]
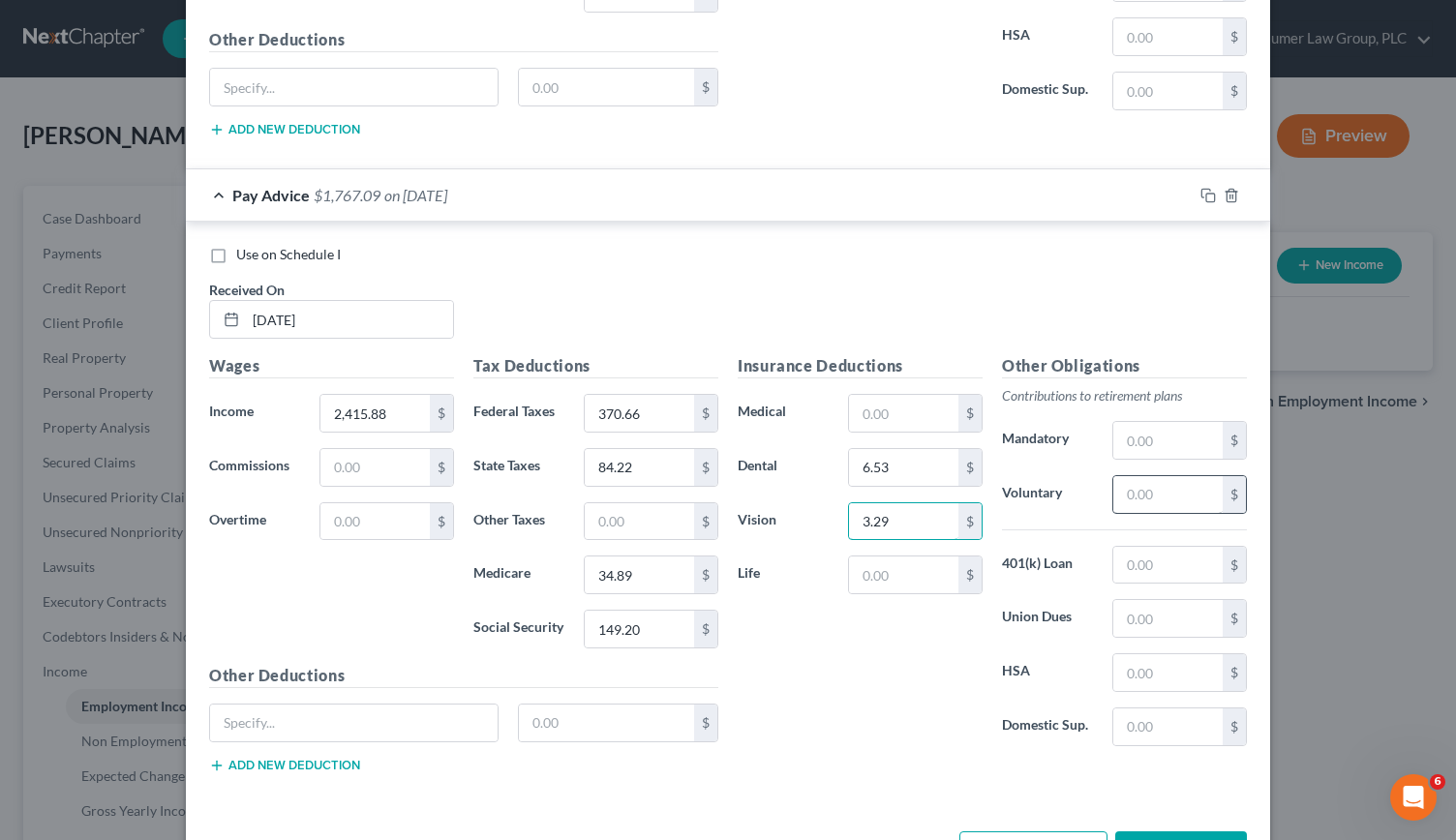
type input "3.29"
click at [1170, 476] on input "text" at bounding box center [1168, 494] width 109 height 37
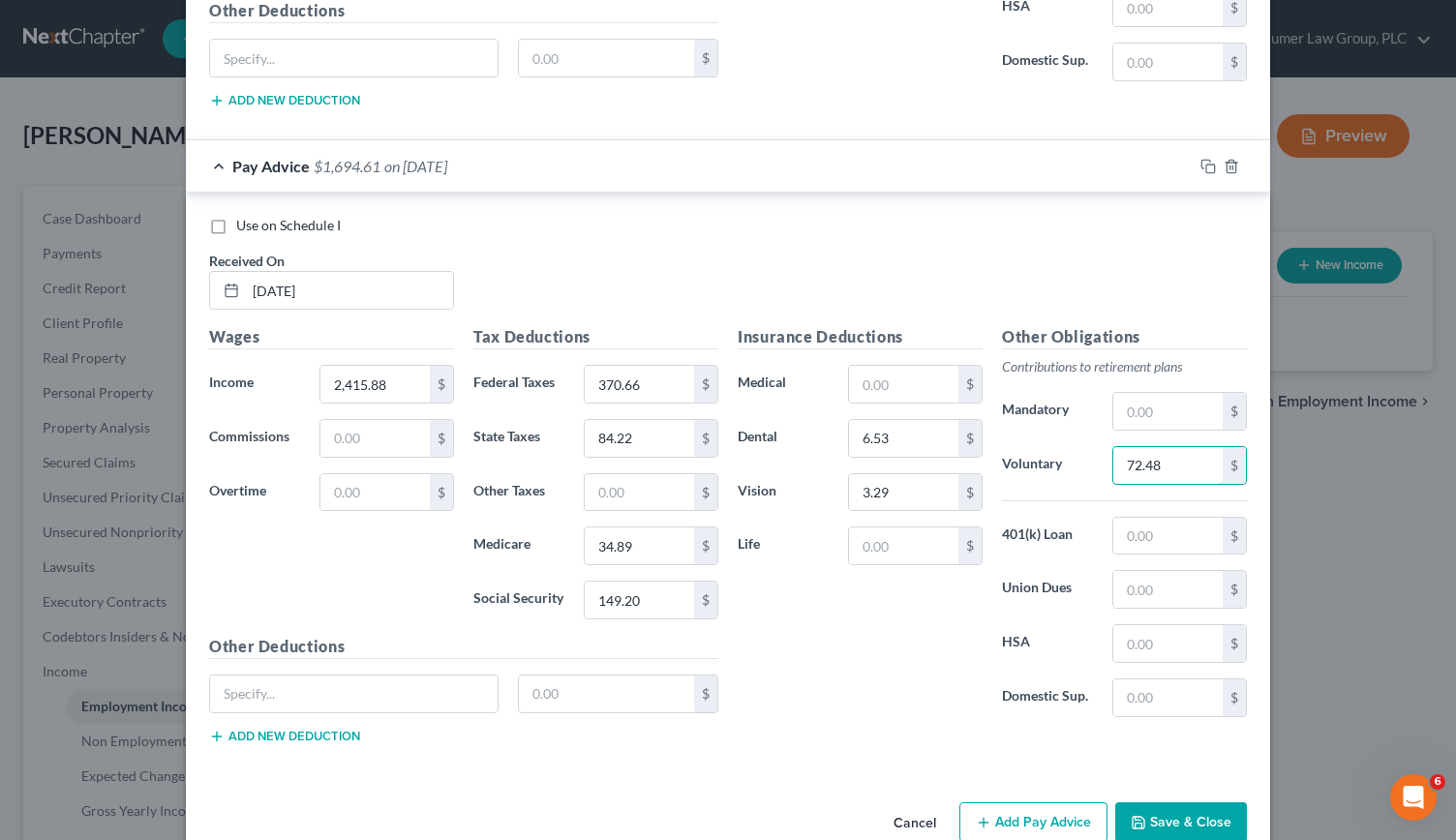
type input "72.48"
click at [1051, 802] on button "Add Pay Advice" at bounding box center [1033, 822] width 148 height 41
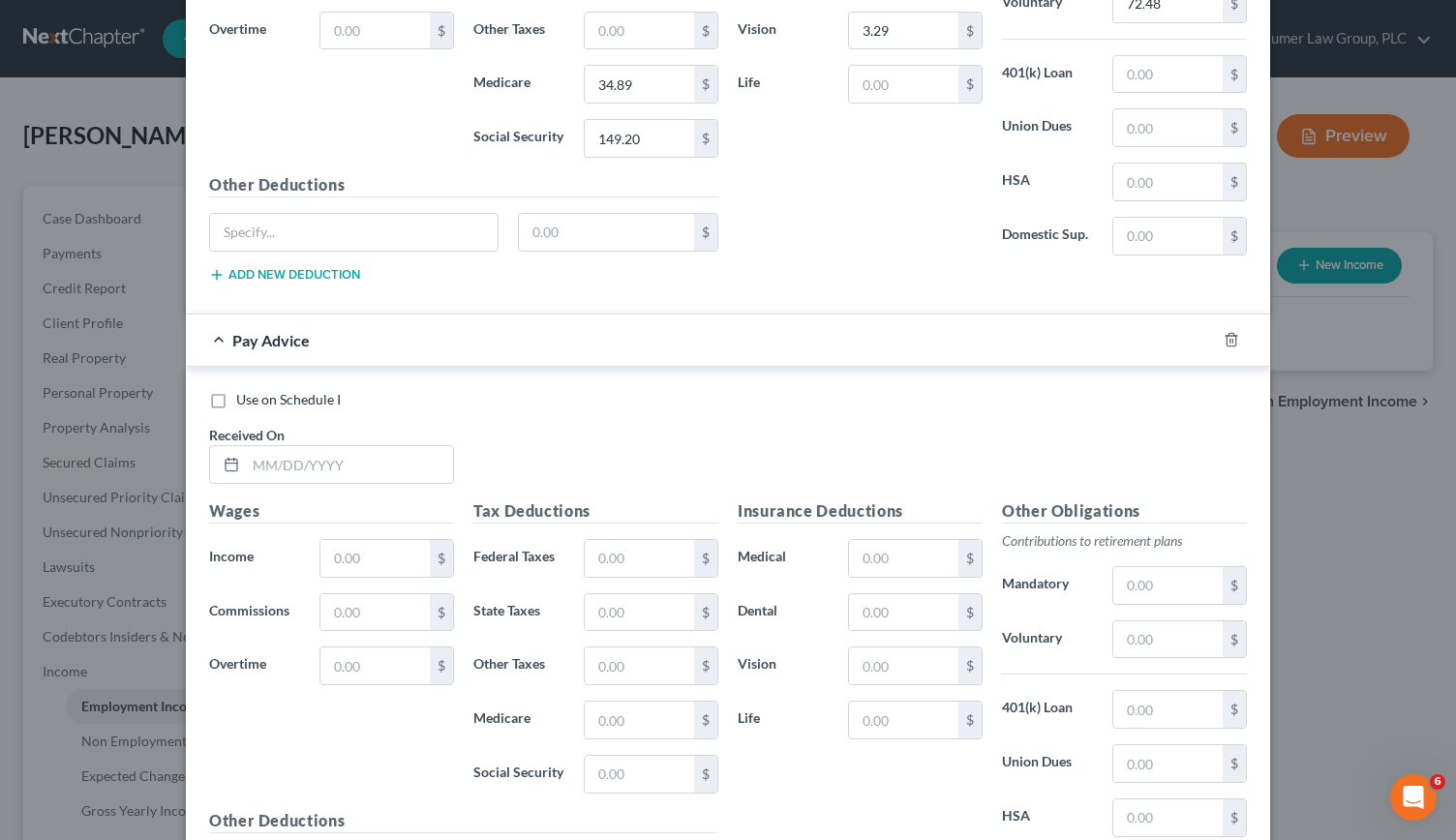
scroll to position [4788, 0]
click at [280, 445] on input "text" at bounding box center [349, 463] width 207 height 37
type input "[DATE]"
type input "1,999.55"
click at [595, 539] on input "text" at bounding box center [639, 557] width 109 height 37
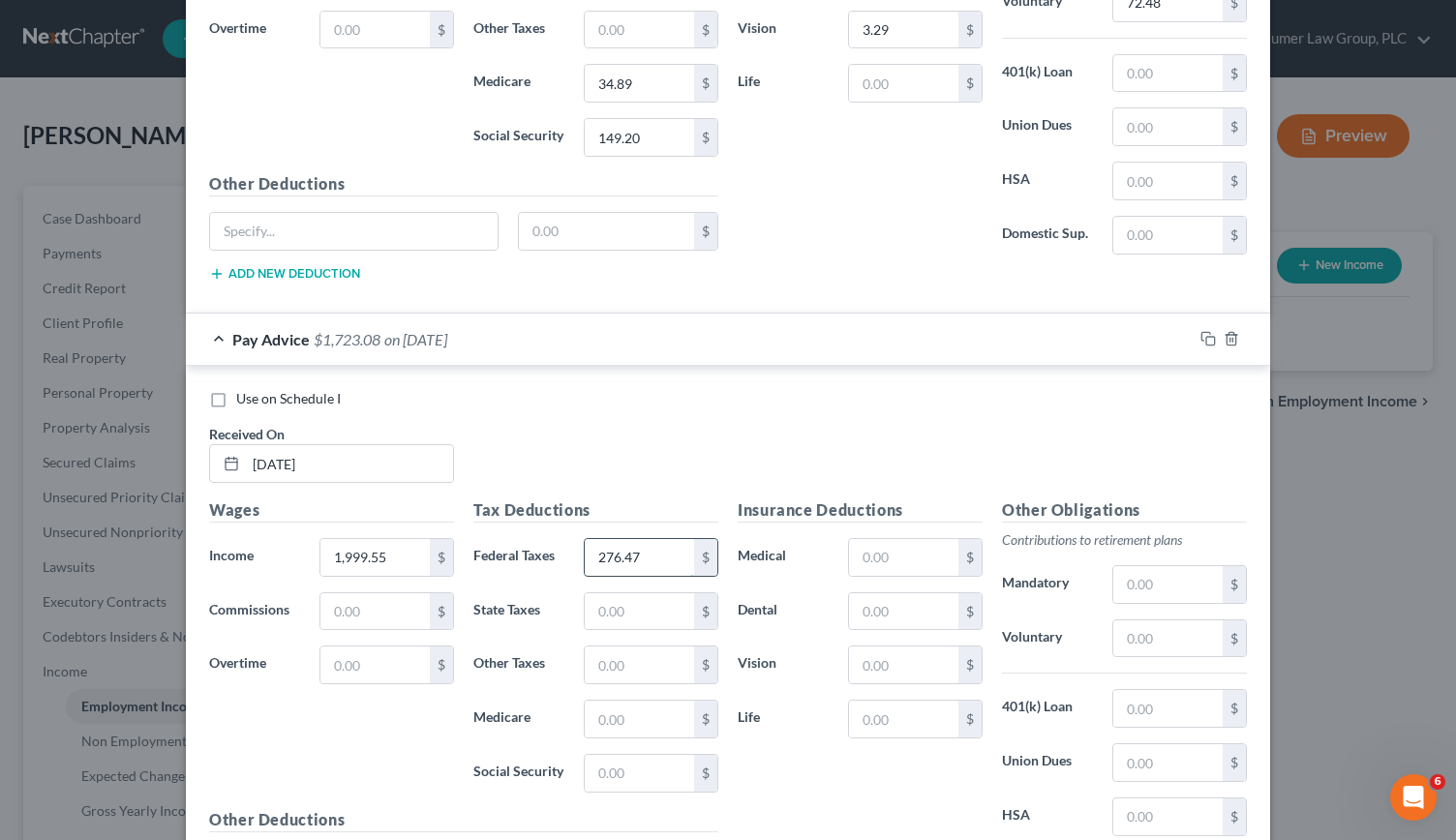
type input "276.47"
type input "69.65"
click at [623, 700] on input "text" at bounding box center [639, 718] width 109 height 37
type input "28.86"
type input "123.38"
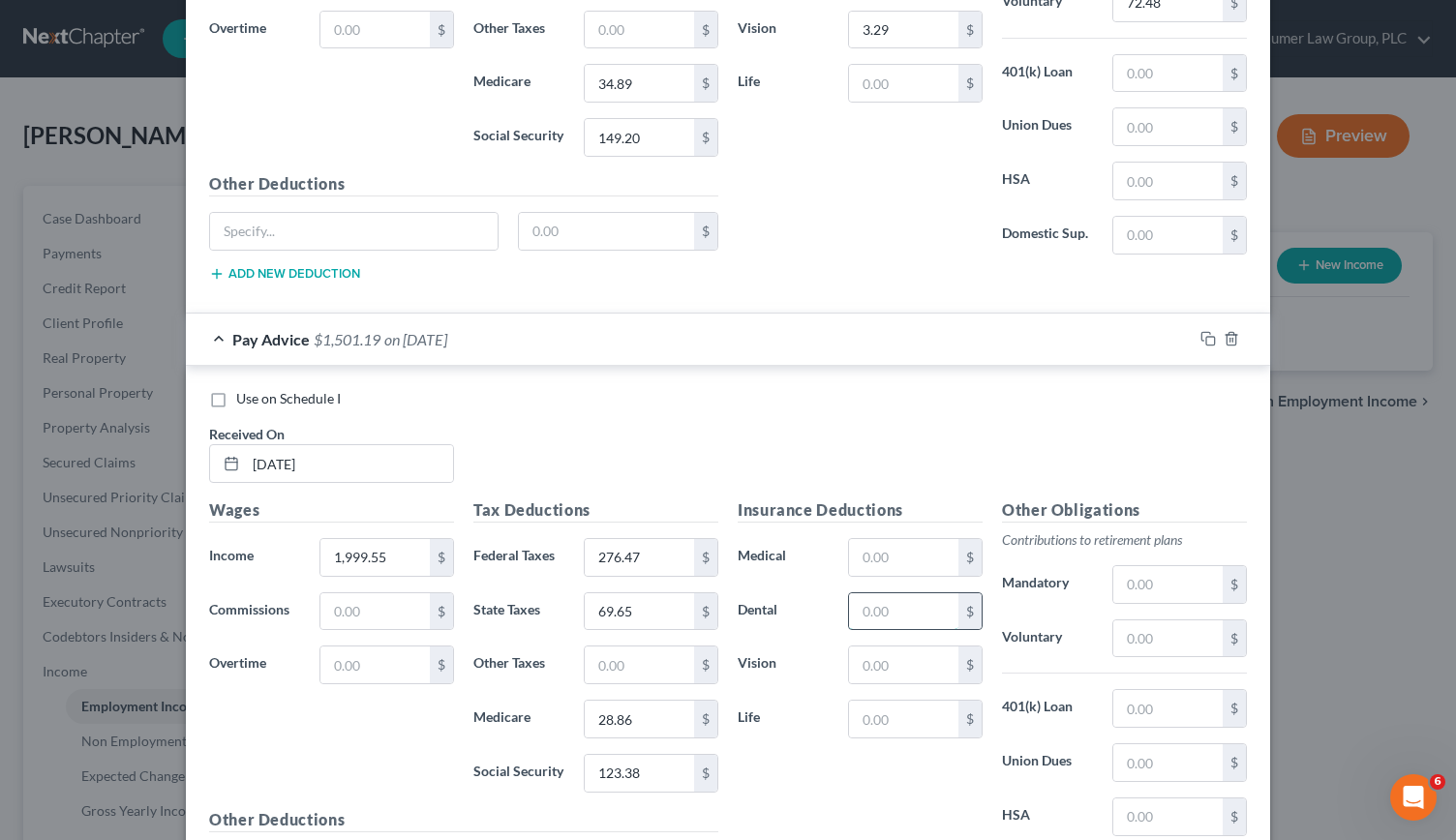
click at [879, 593] on input "text" at bounding box center [904, 611] width 109 height 37
type input "6.53"
type input "3.29"
click at [1167, 689] on input "text" at bounding box center [1168, 707] width 109 height 37
click at [1142, 620] on input "text" at bounding box center [1168, 638] width 109 height 37
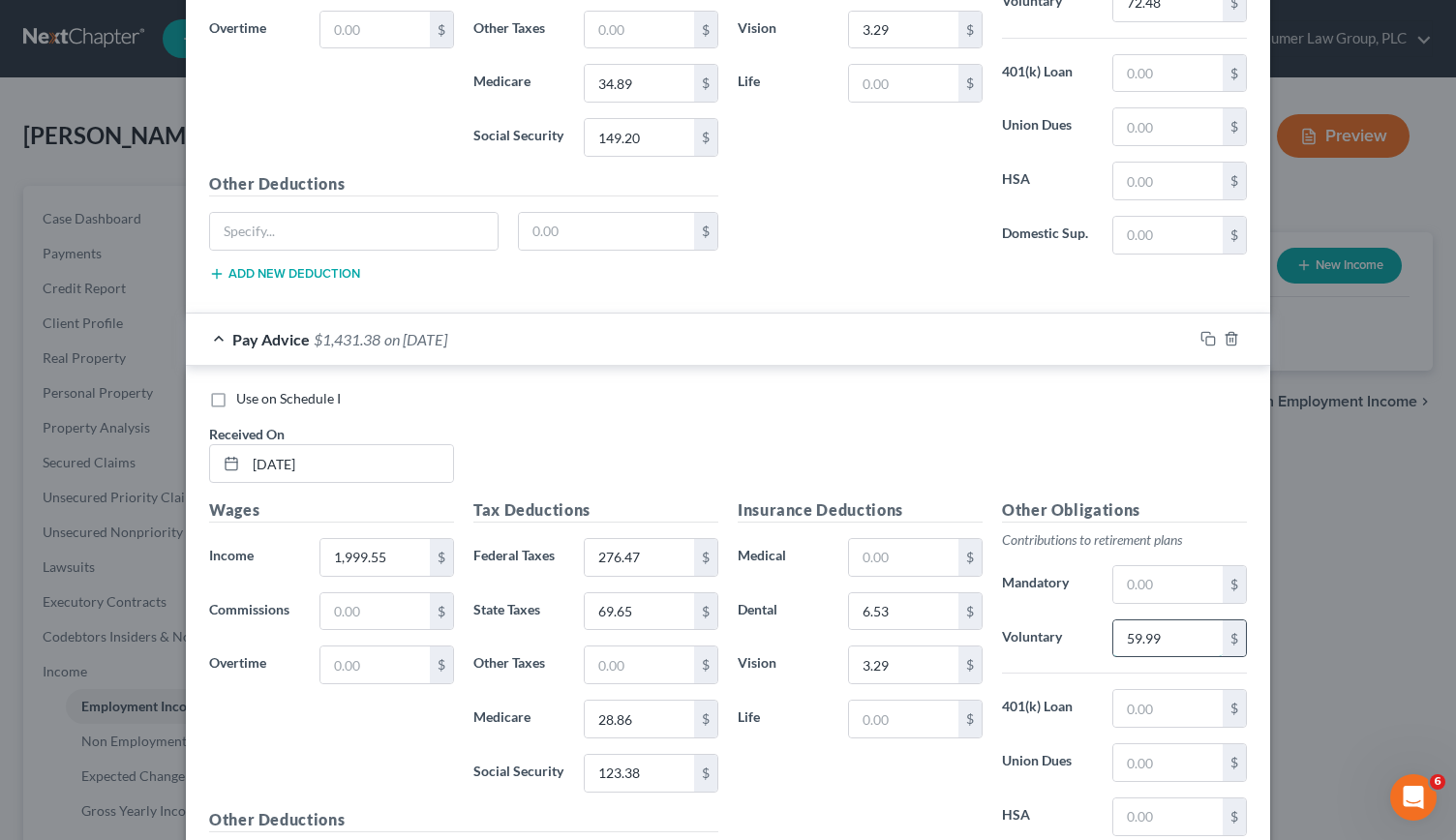
scroll to position [4955, 0]
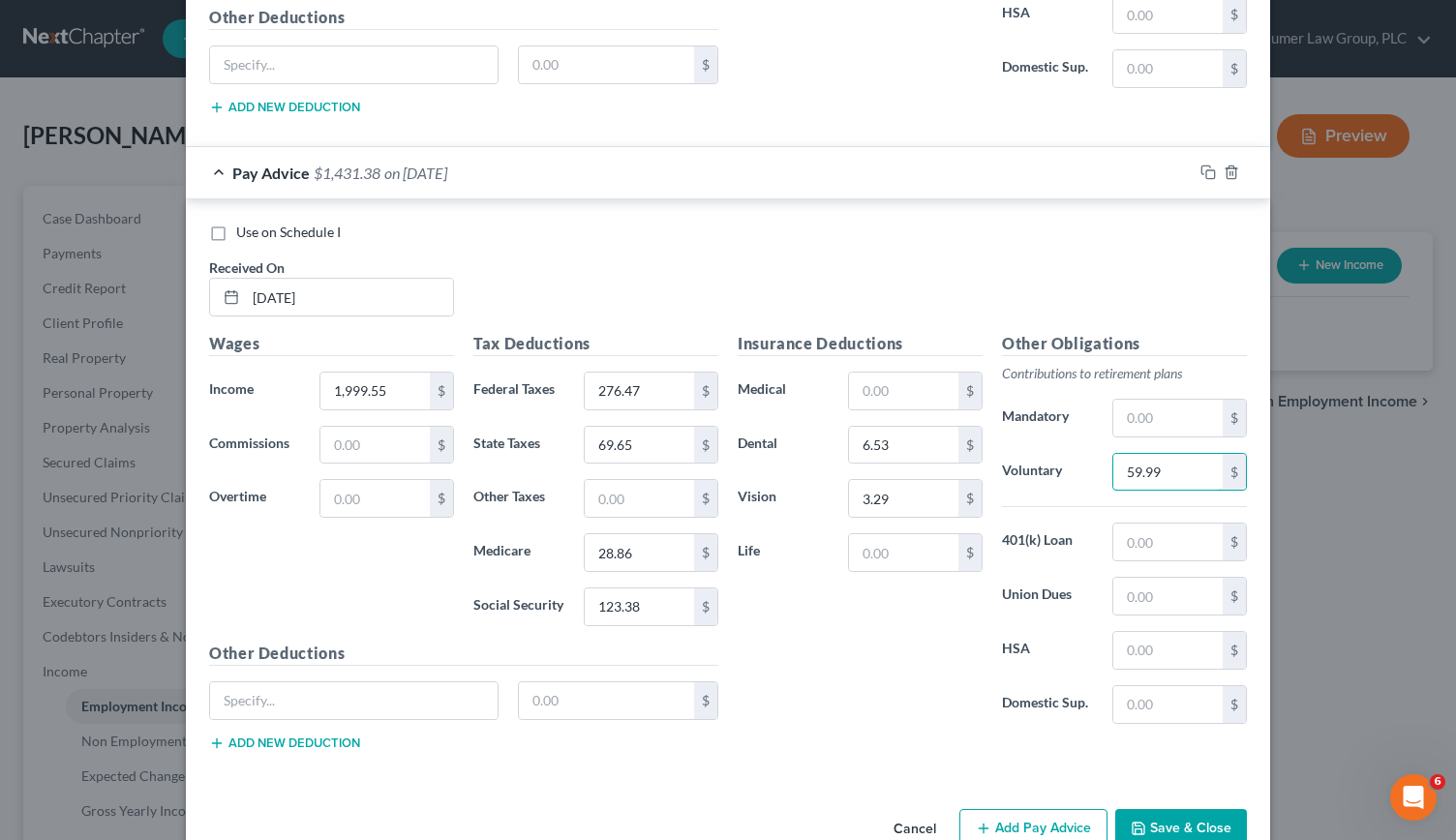
type input "59.99"
drag, startPoint x: 1040, startPoint y: 769, endPoint x: 1012, endPoint y: 785, distance: 32.2
drag, startPoint x: 1012, startPoint y: 785, endPoint x: 962, endPoint y: 788, distance: 50.1
click at [962, 808] on button "Add Pay Advice" at bounding box center [1033, 828] width 148 height 41
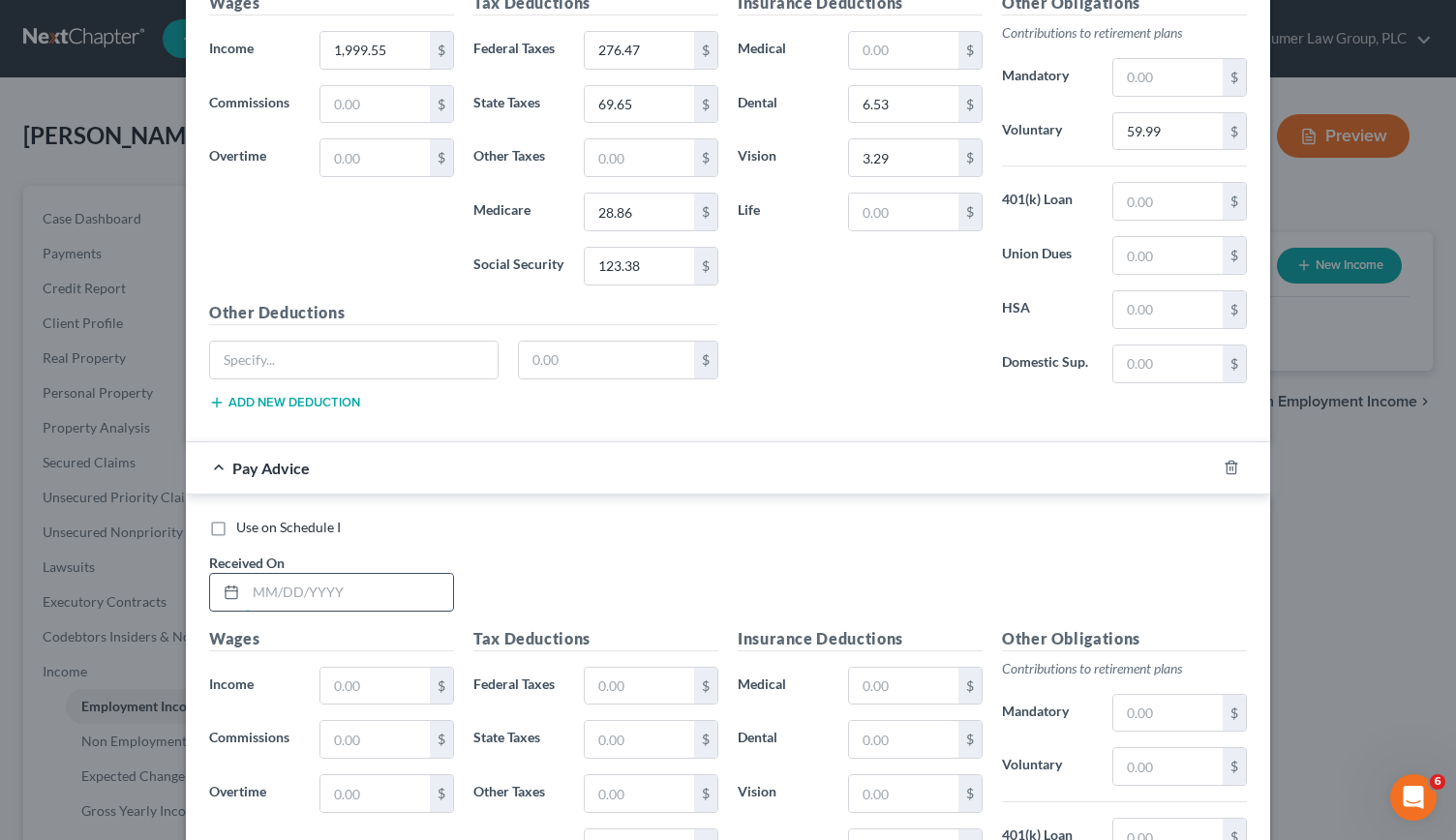
click at [266, 574] on input "text" at bounding box center [349, 591] width 207 height 37
type input "[DATE]"
type input "2,480.45"
click at [587, 668] on input "text" at bounding box center [639, 685] width 109 height 37
type input "386.16"
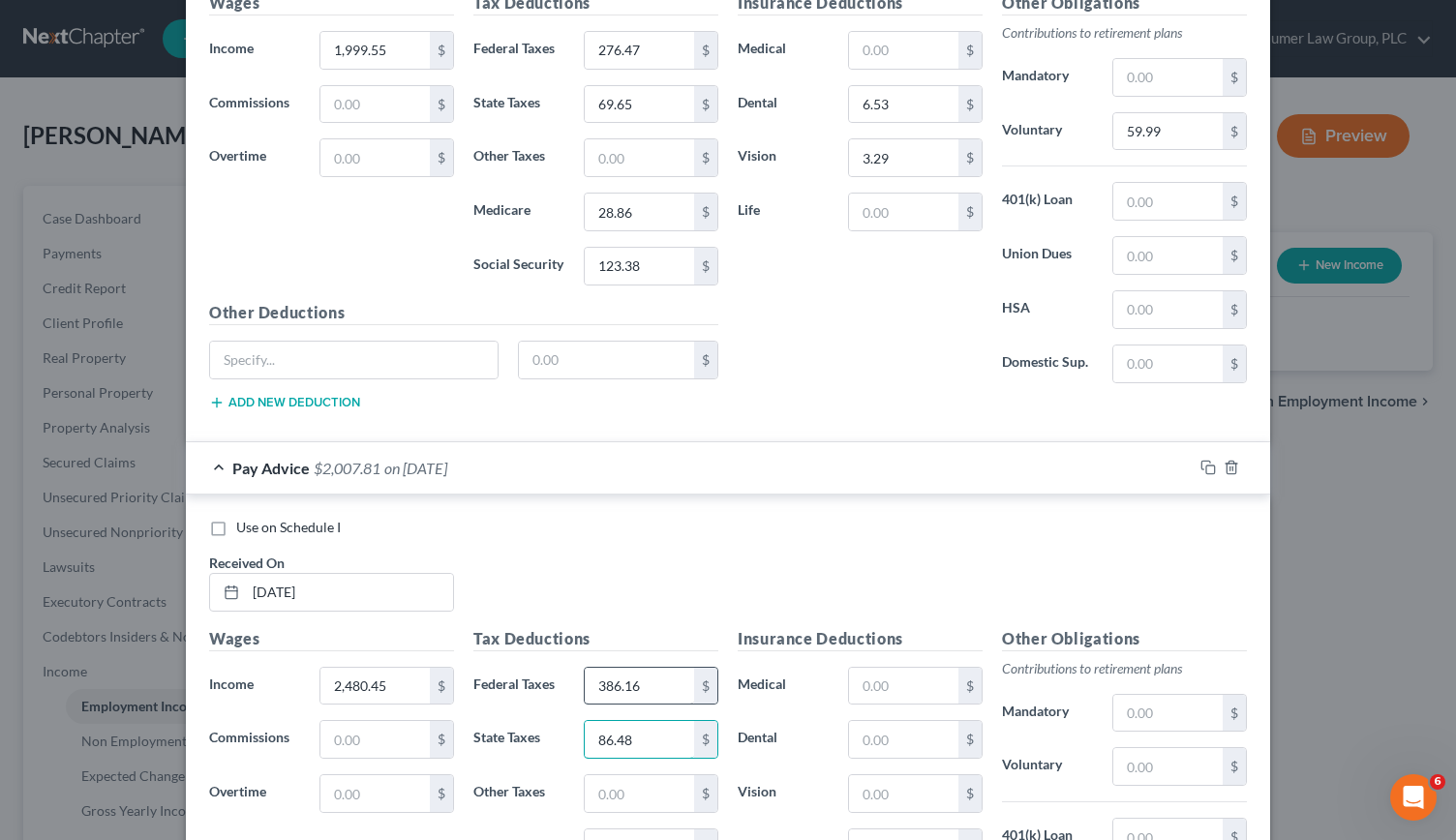
type input "86.48"
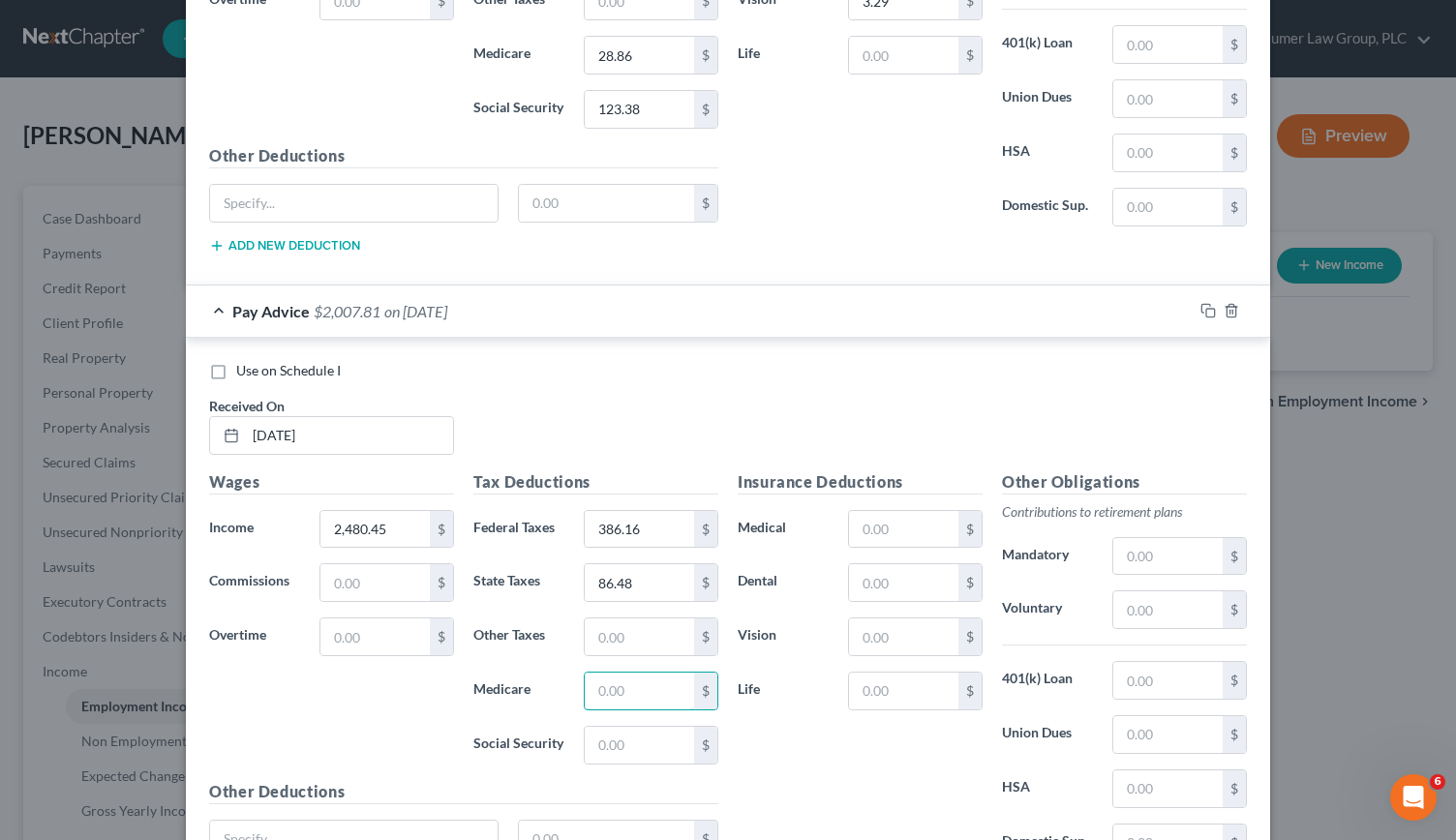
scroll to position [5452, 0]
type input "35.83"
type input "153.20"
click at [880, 564] on input "text" at bounding box center [904, 581] width 109 height 37
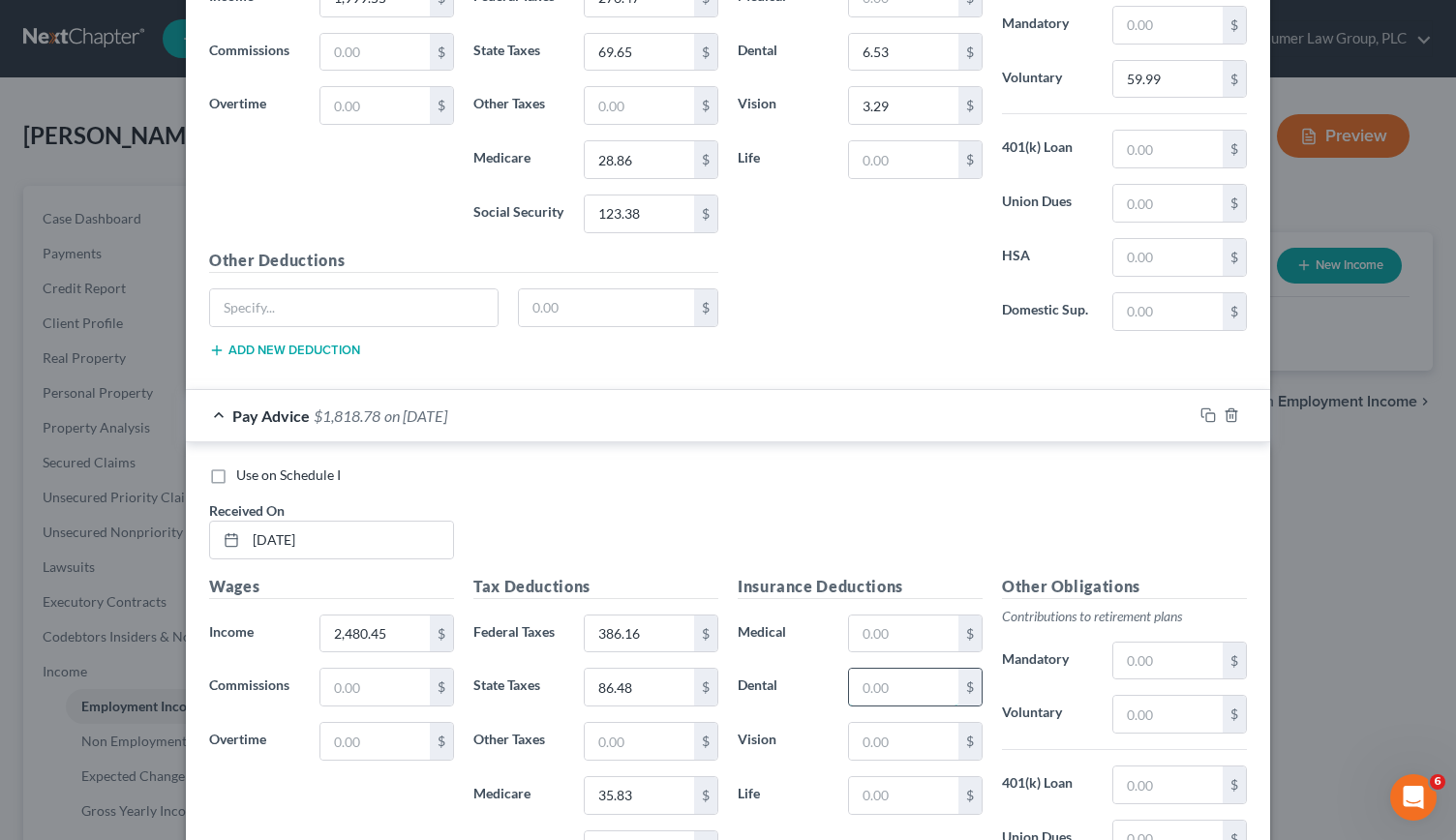
scroll to position [5348, 0]
click at [878, 669] on input "6.63" at bounding box center [904, 686] width 109 height 37
type input "6.53"
type input "3.29"
click at [1142, 695] on input "text" at bounding box center [1168, 713] width 109 height 37
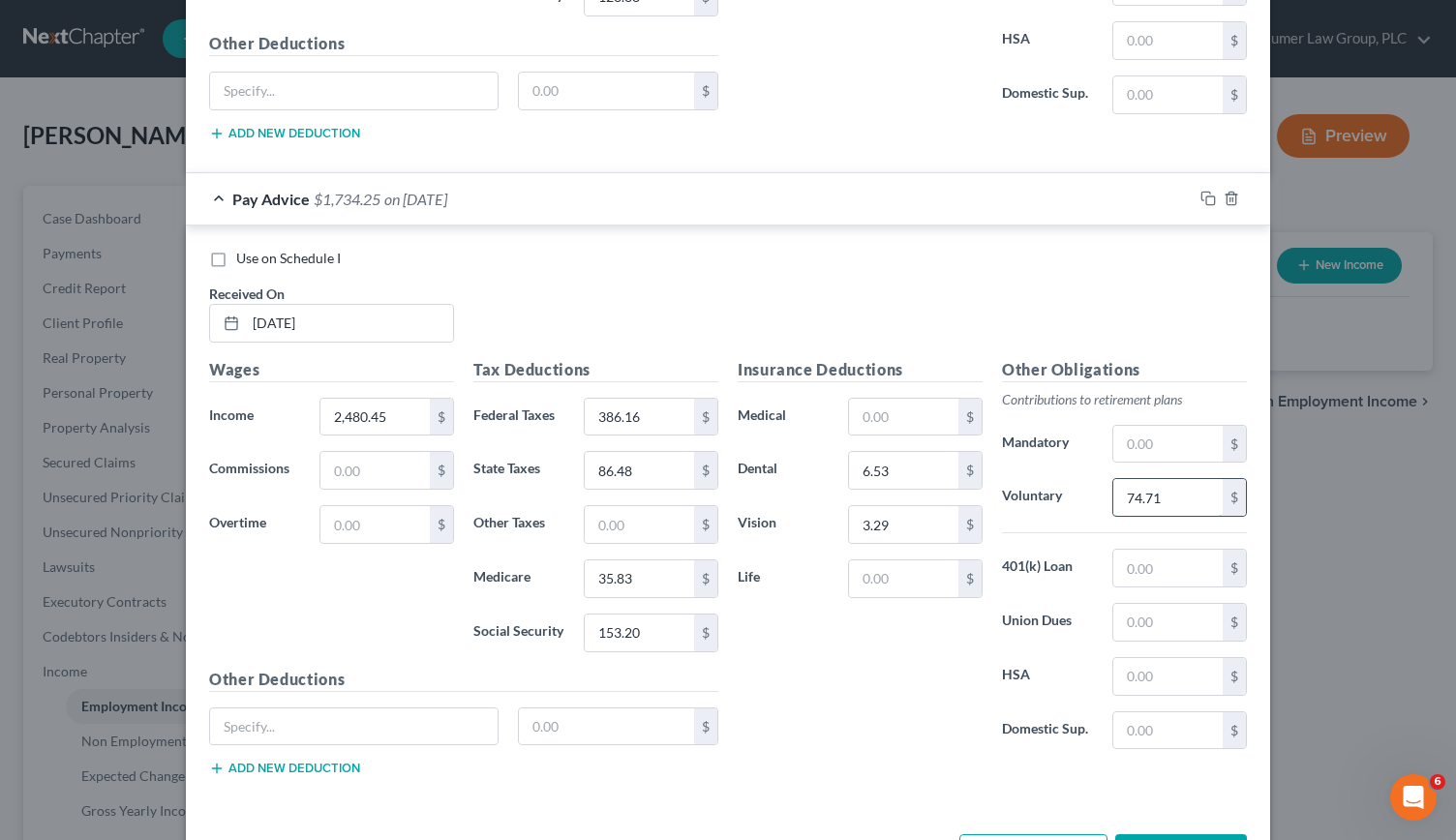
scroll to position [5580, 0]
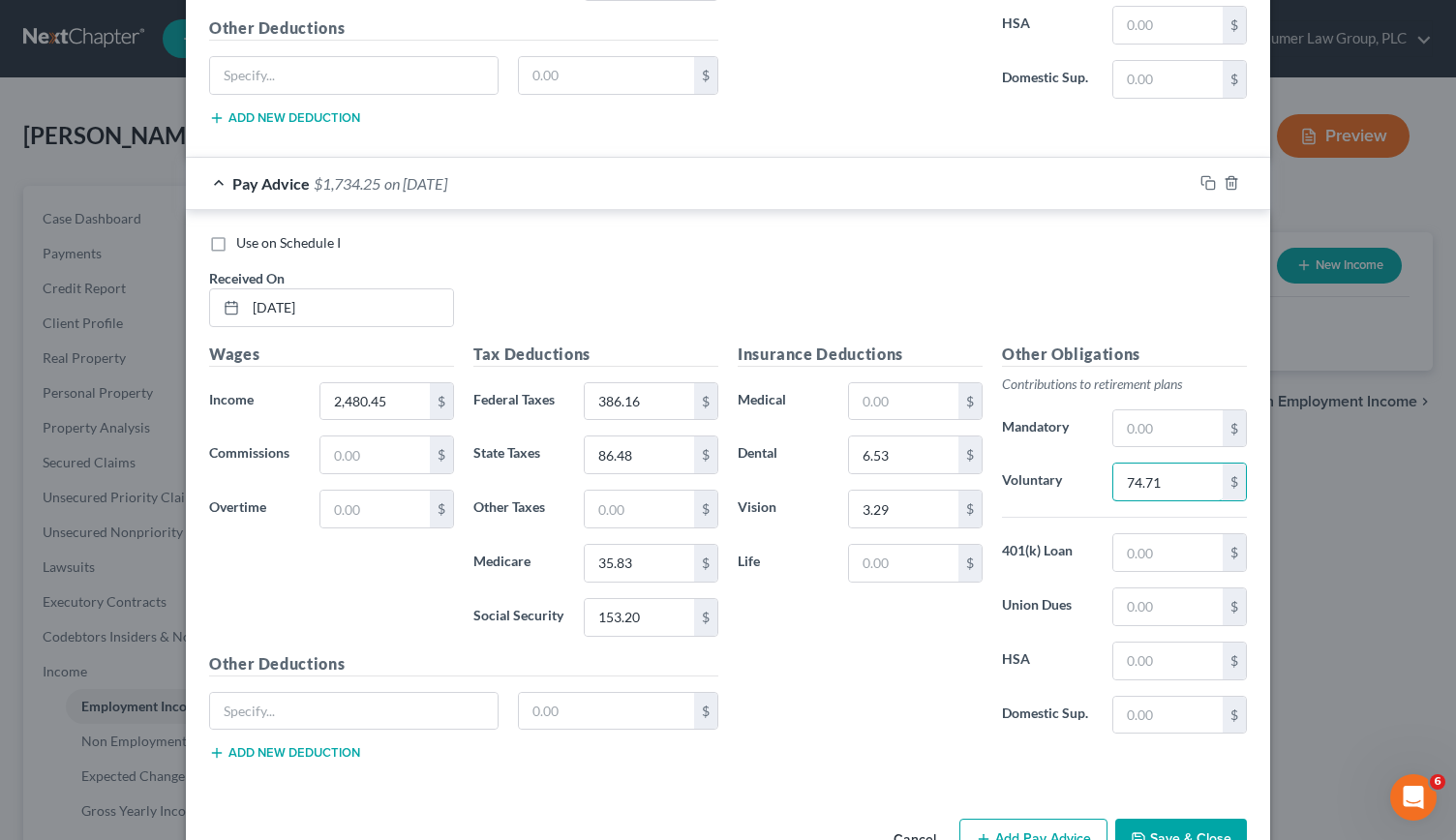
type input "74.71"
click at [1032, 818] on button "Add Pay Advice" at bounding box center [1033, 838] width 148 height 41
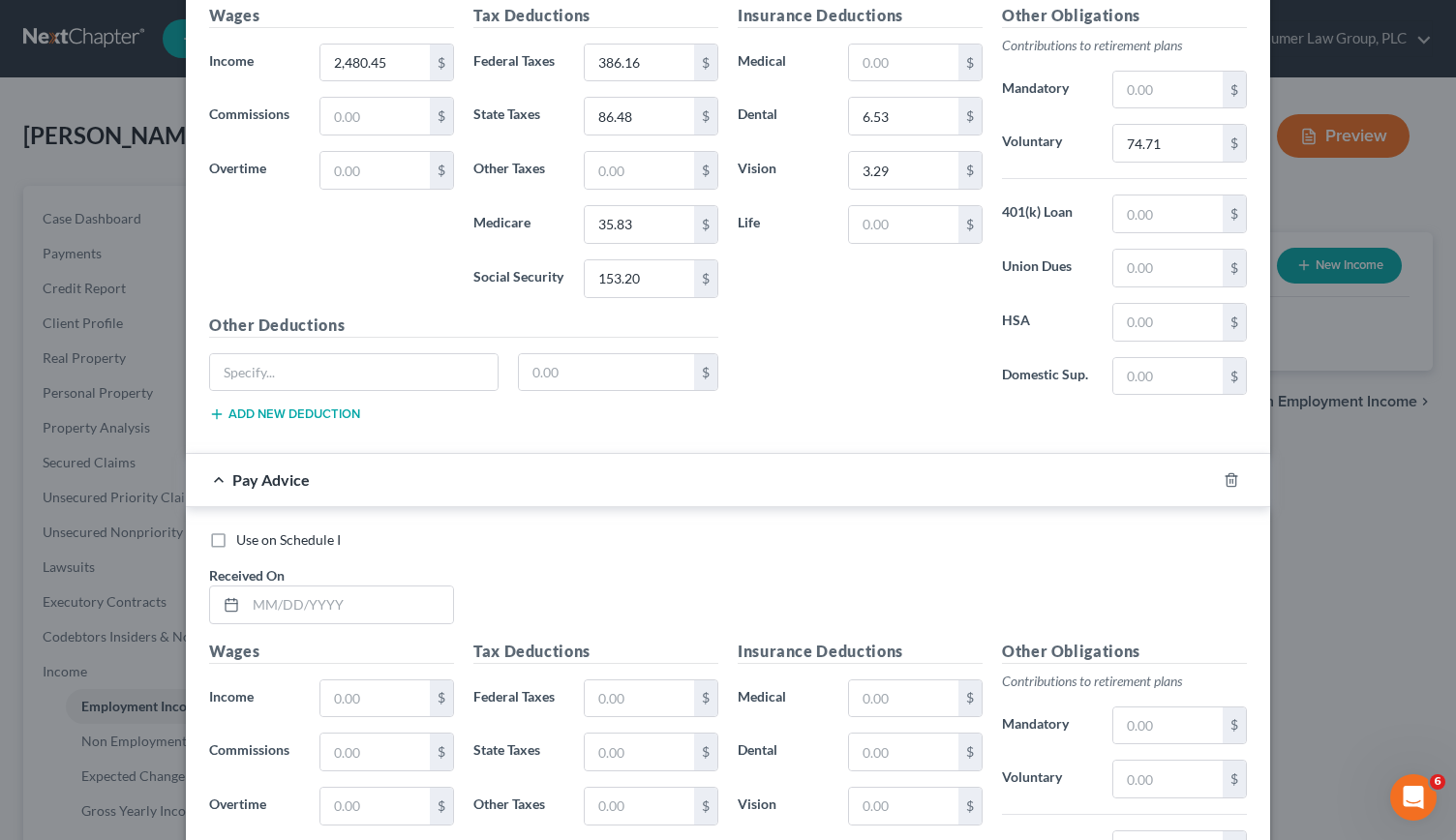
scroll to position [5929, 0]
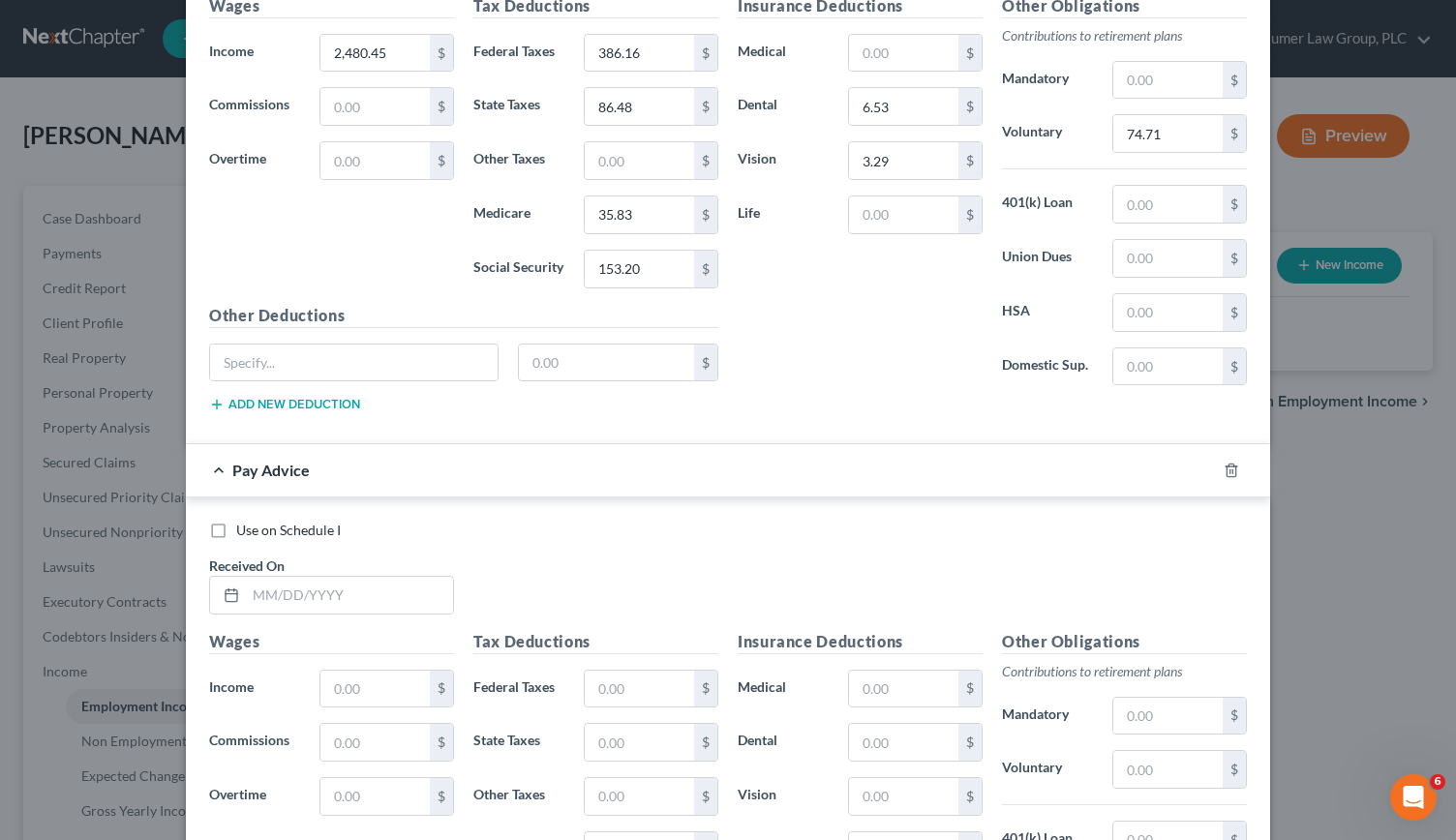
drag, startPoint x: 366, startPoint y: 519, endPoint x: 349, endPoint y: 509, distance: 19.7
click at [349, 556] on div "Received On *" at bounding box center [331, 585] width 265 height 59
click at [259, 577] on input "text" at bounding box center [349, 594] width 207 height 37
type input "[DATE]"
type input "1,995.88"
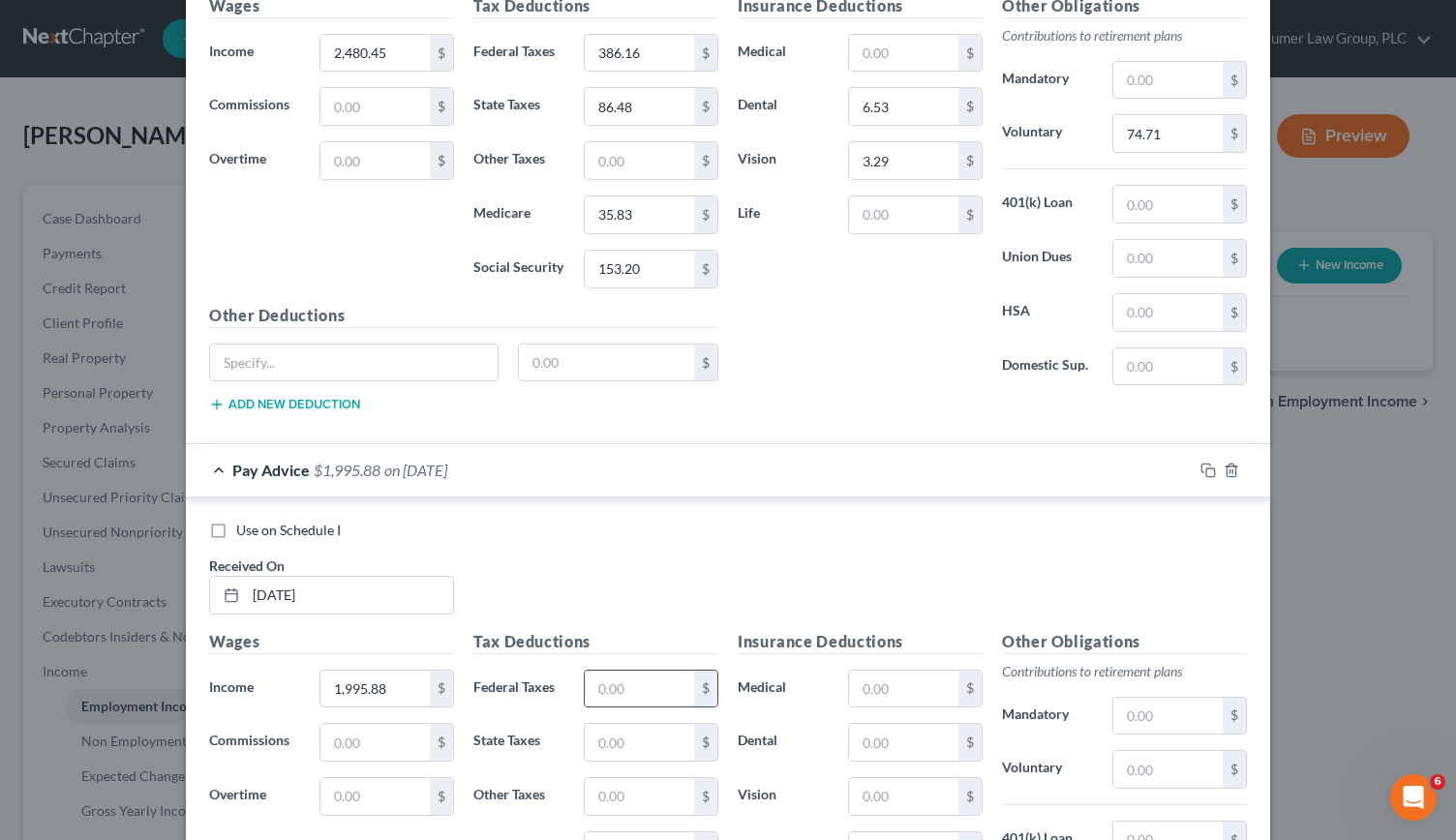
click at [587, 671] on input "text" at bounding box center [639, 688] width 109 height 37
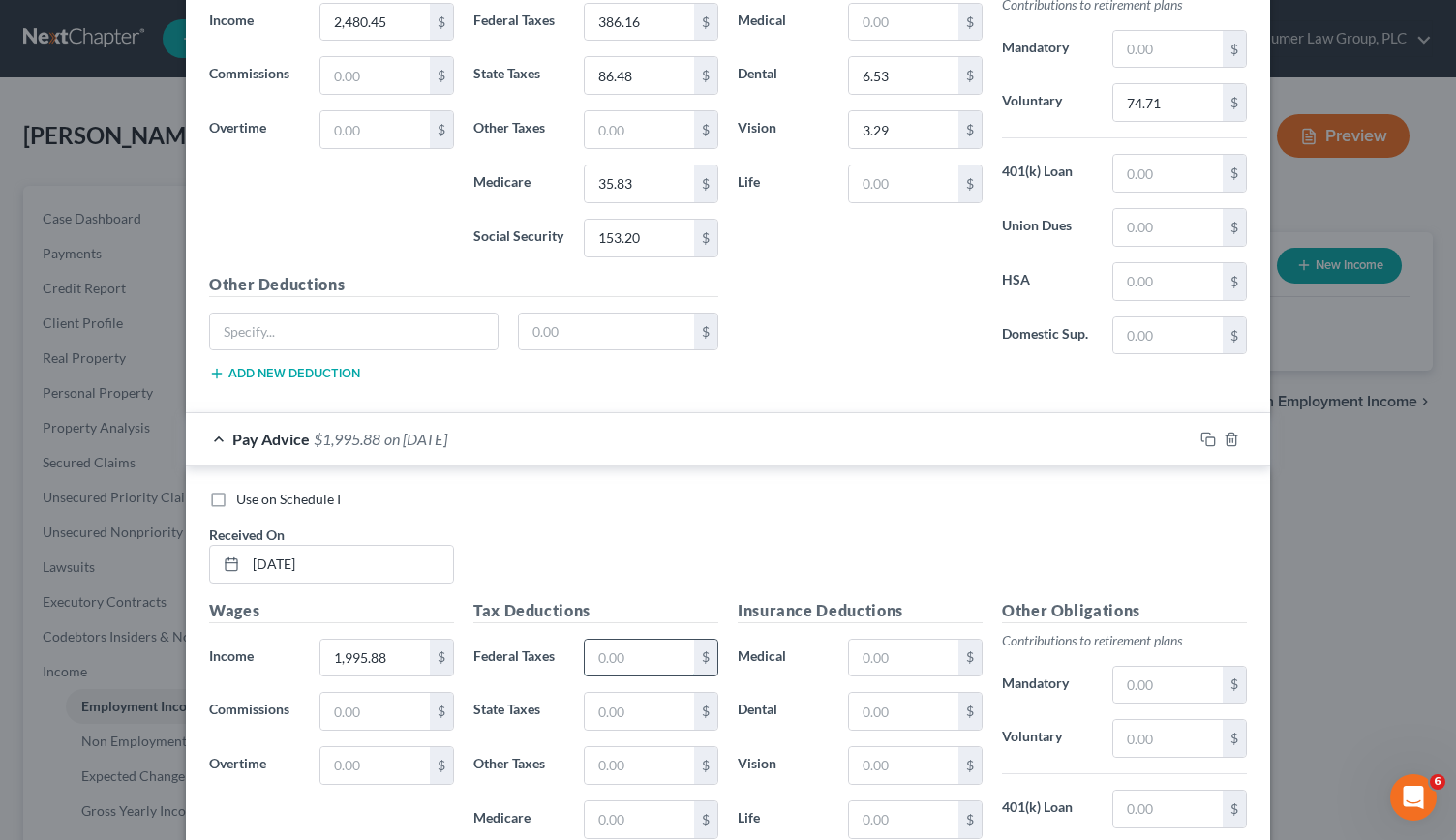
scroll to position [5965, 0]
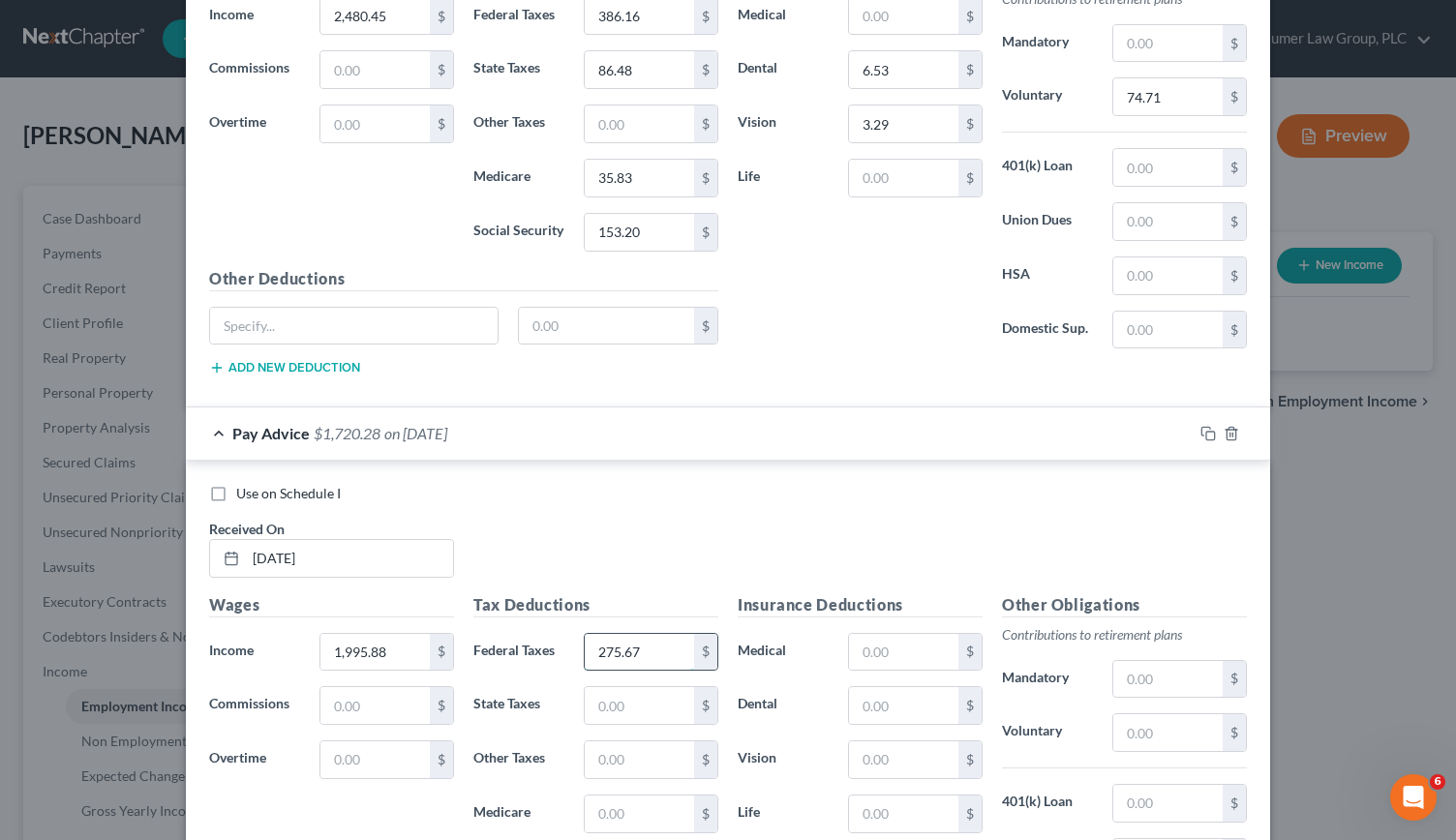
type input "275.67"
type input "69.52"
click at [598, 795] on input "text" at bounding box center [639, 813] width 109 height 37
type input "28.80"
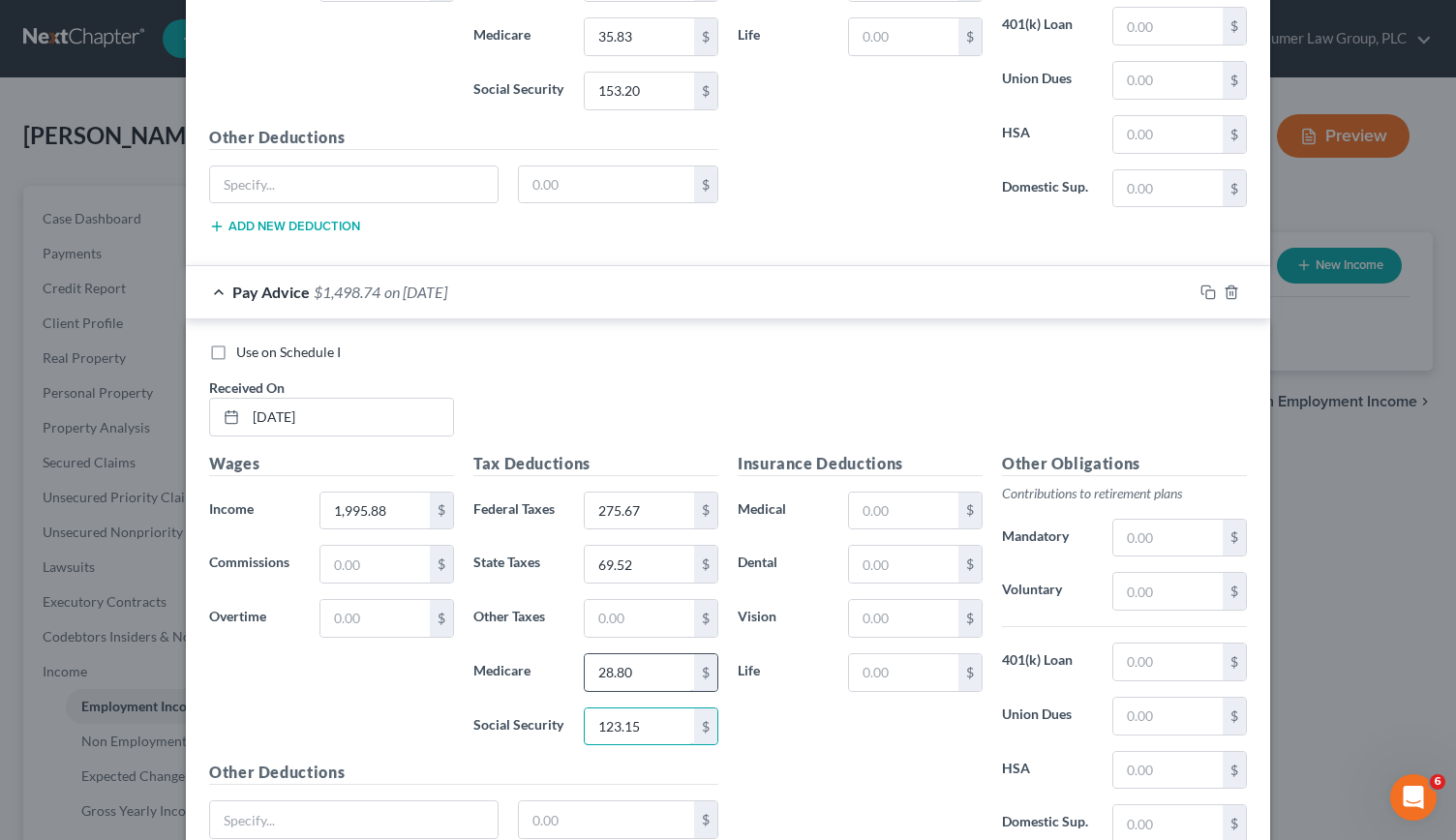
scroll to position [6152, 0]
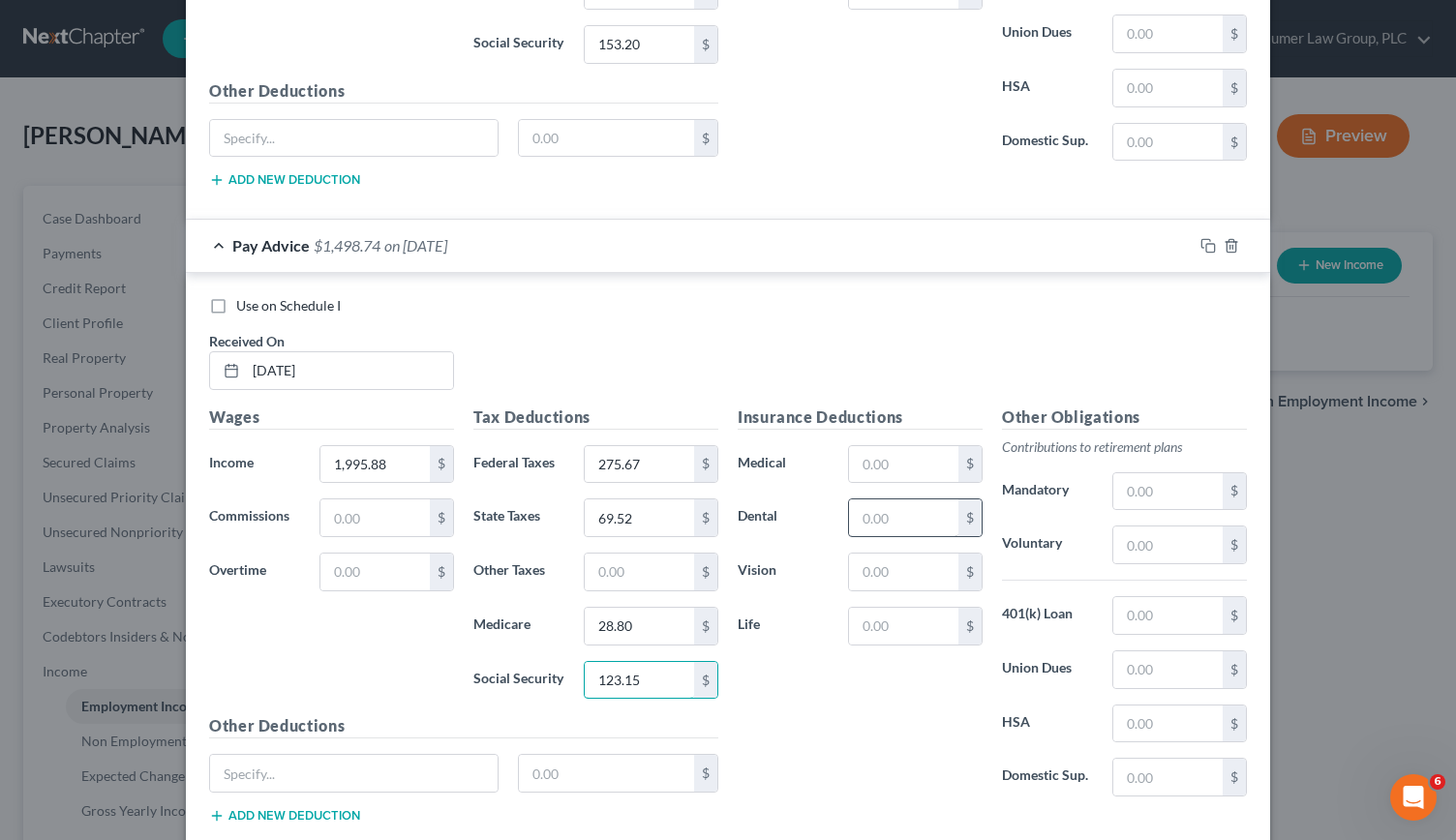
type input "123.15"
click at [873, 499] on input "text" at bounding box center [904, 517] width 109 height 37
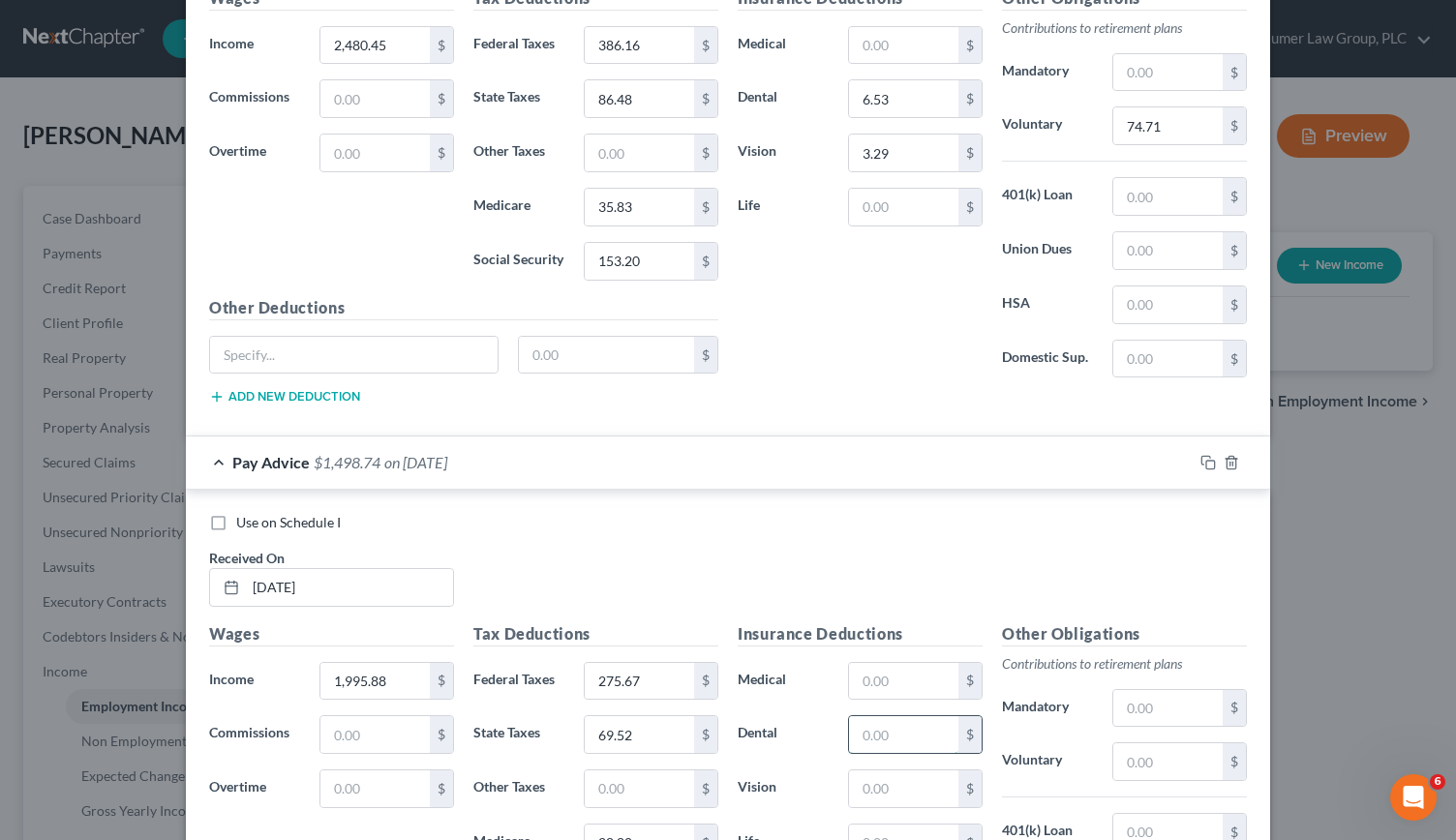
scroll to position [5934, 0]
type input "6.53"
type input "3.29"
click at [1129, 745] on input "text" at bounding box center [1168, 763] width 109 height 37
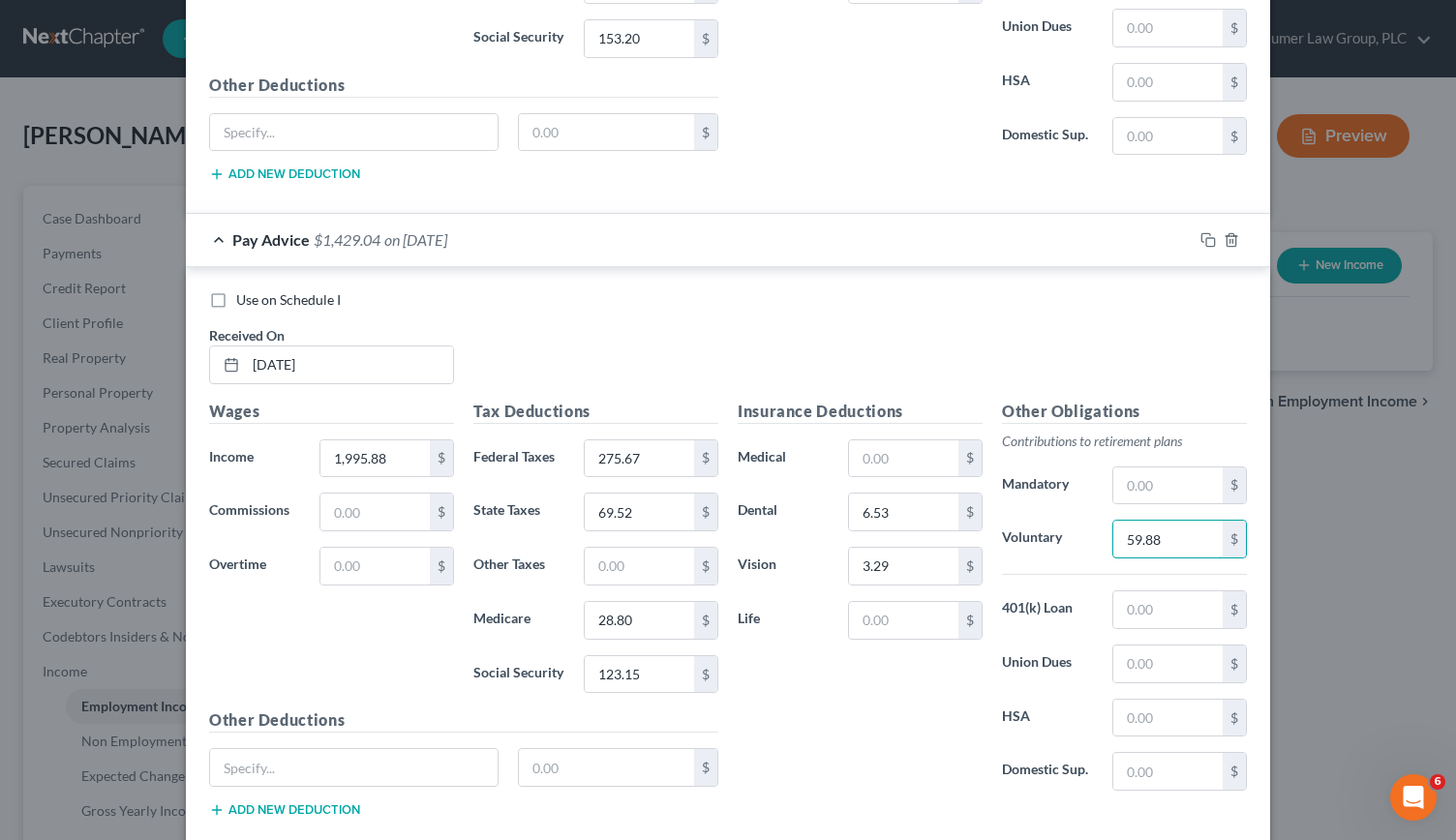
scroll to position [6215, 0]
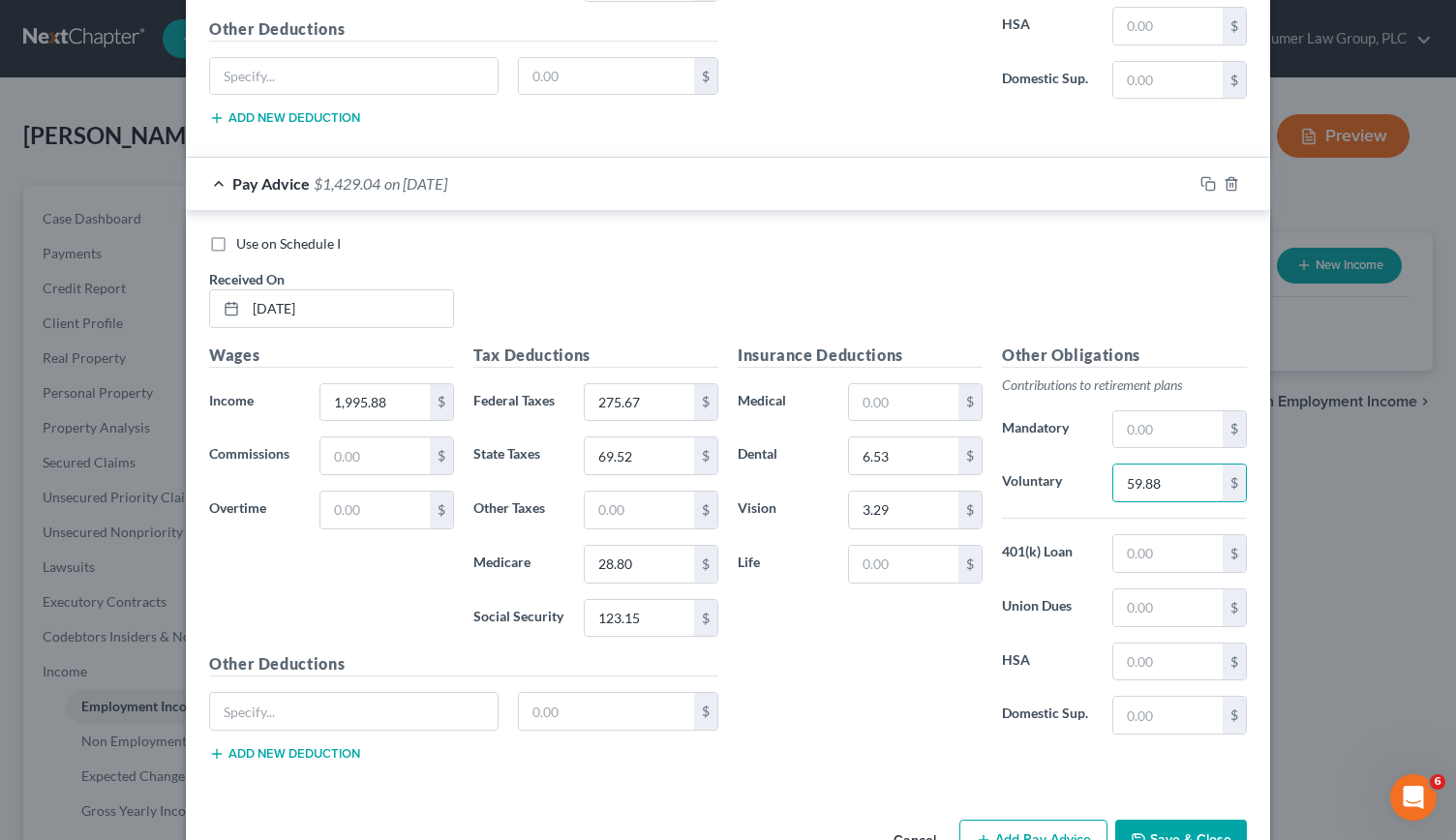
type input "59.88"
click at [1032, 819] on button "Add Pay Advice" at bounding box center [1033, 839] width 148 height 41
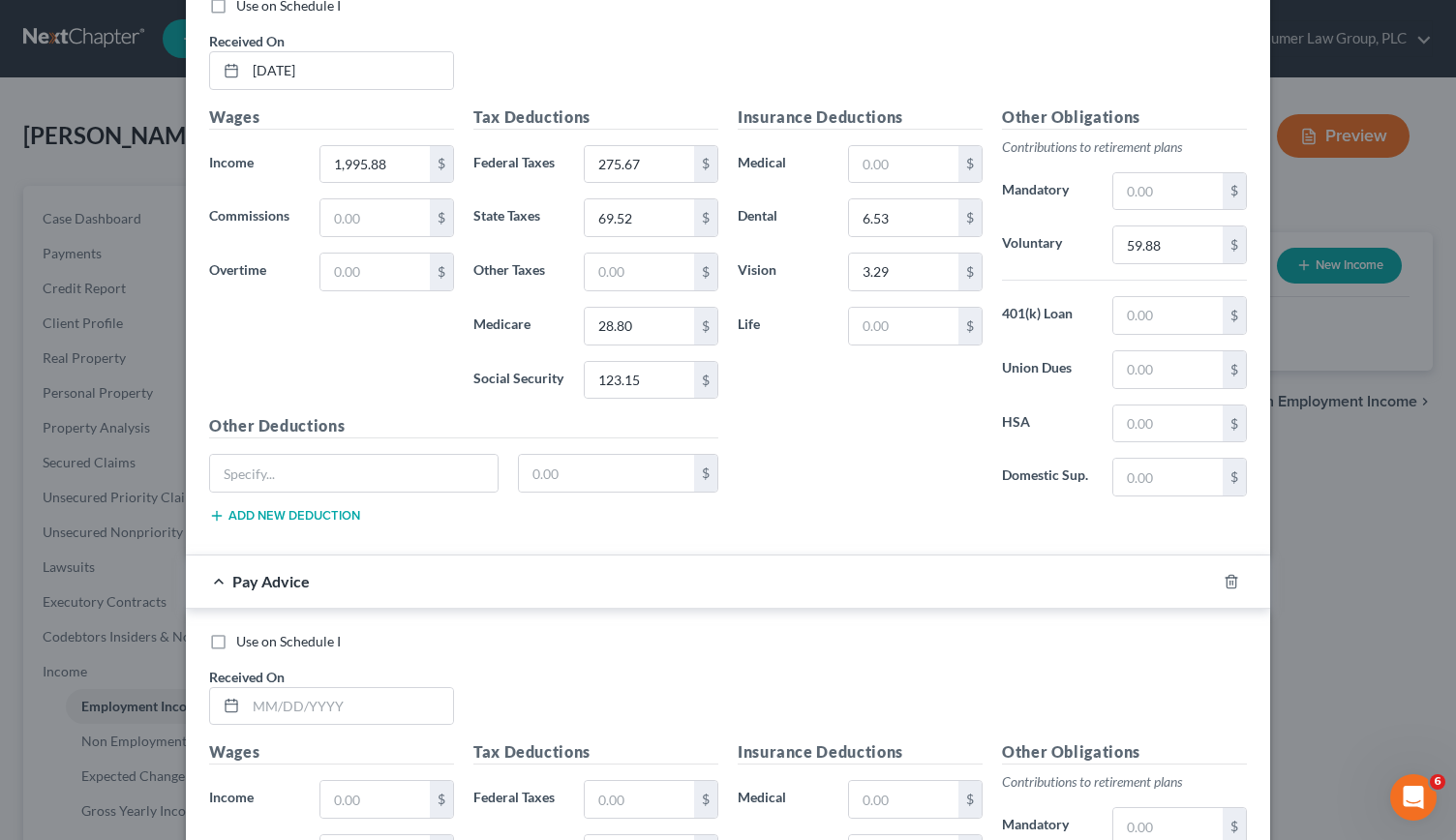
scroll to position [6457, 0]
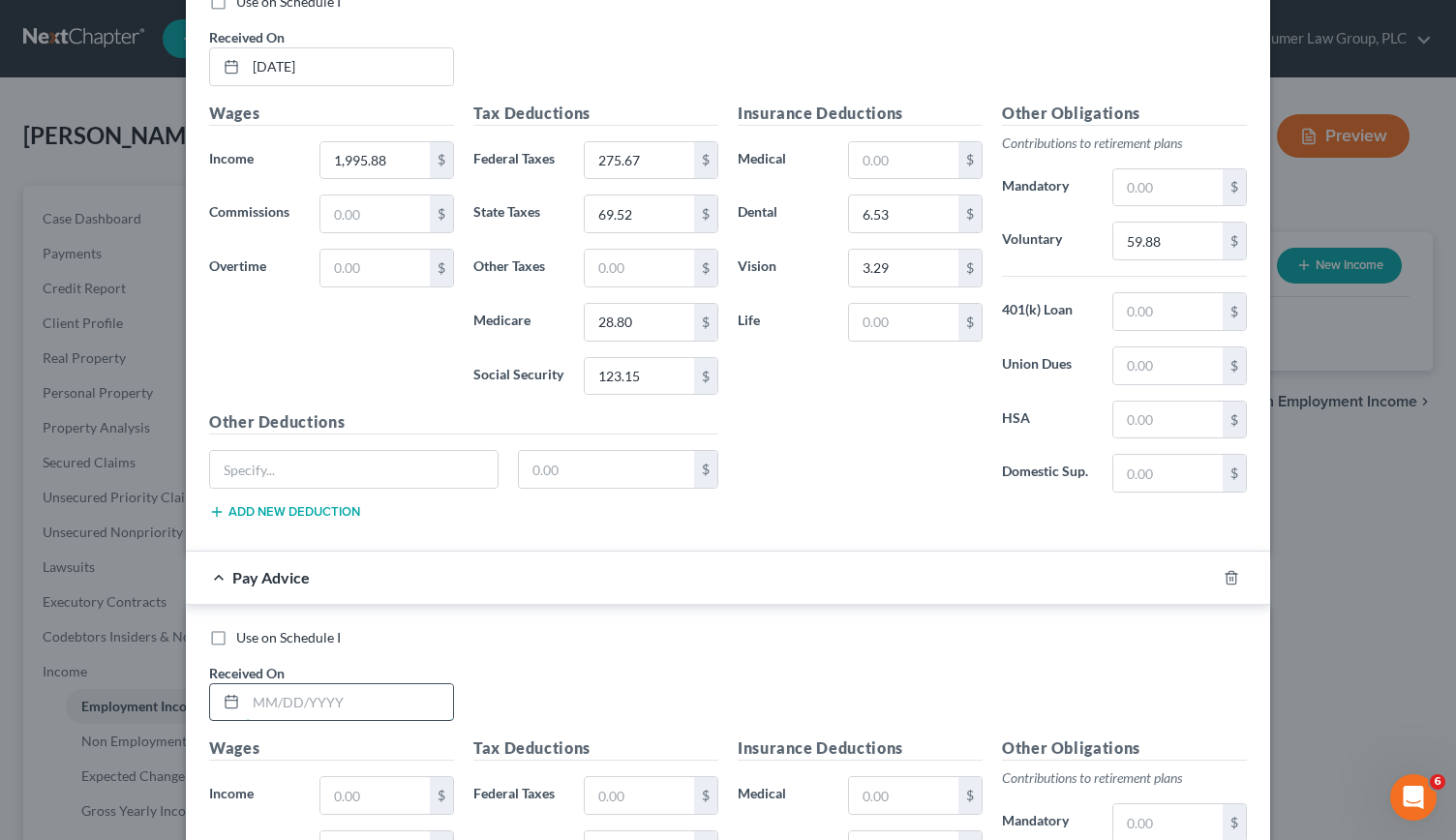
click at [253, 683] on input "text" at bounding box center [349, 701] width 207 height 37
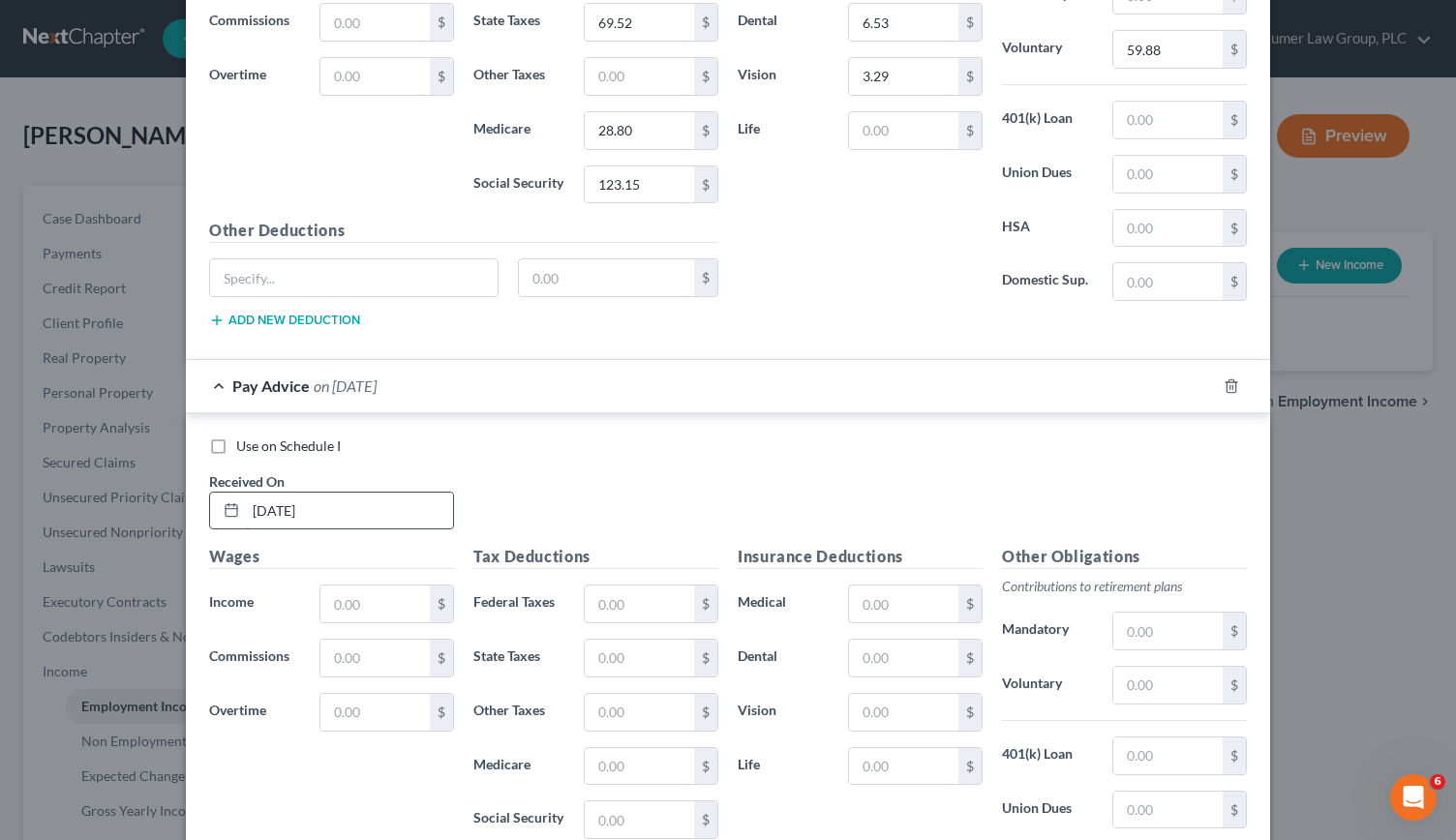
scroll to position [6658, 0]
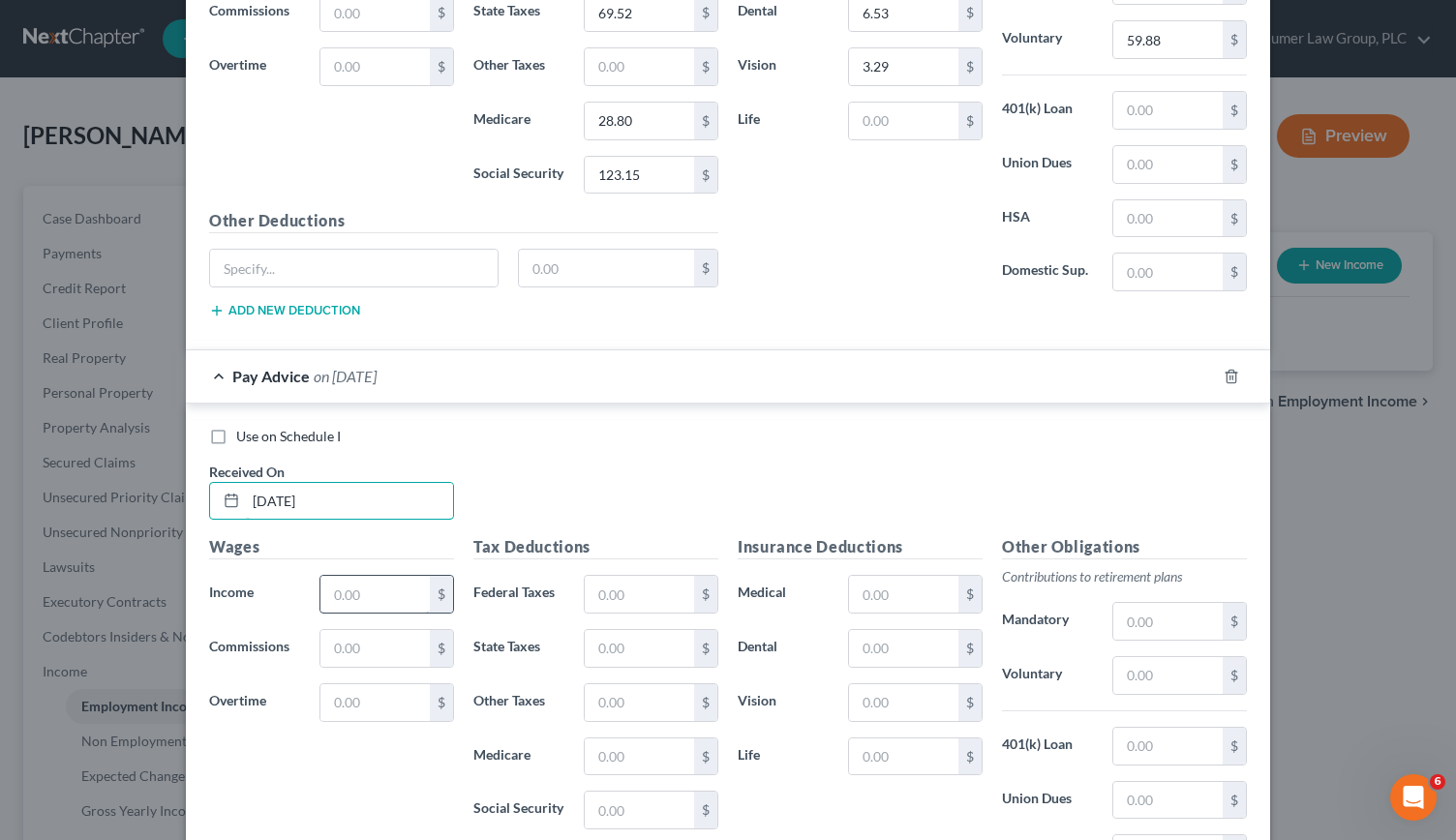
type input "[DATE]"
click at [346, 576] on input "text" at bounding box center [375, 593] width 109 height 37
type input "2,466.80"
click at [617, 576] on input "text" at bounding box center [639, 593] width 109 height 37
type input "382.88"
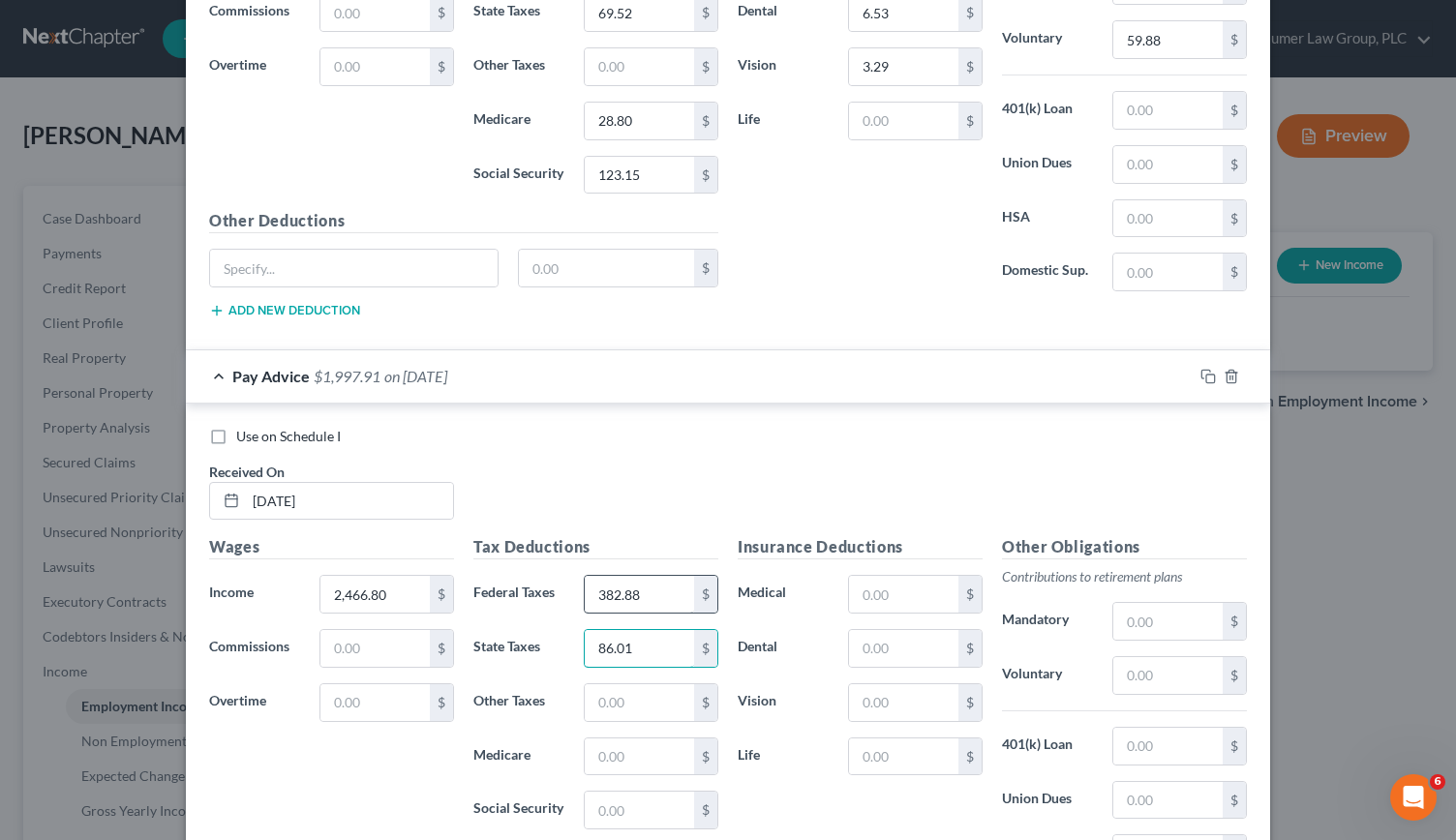
type input "86.01"
type input "35.63"
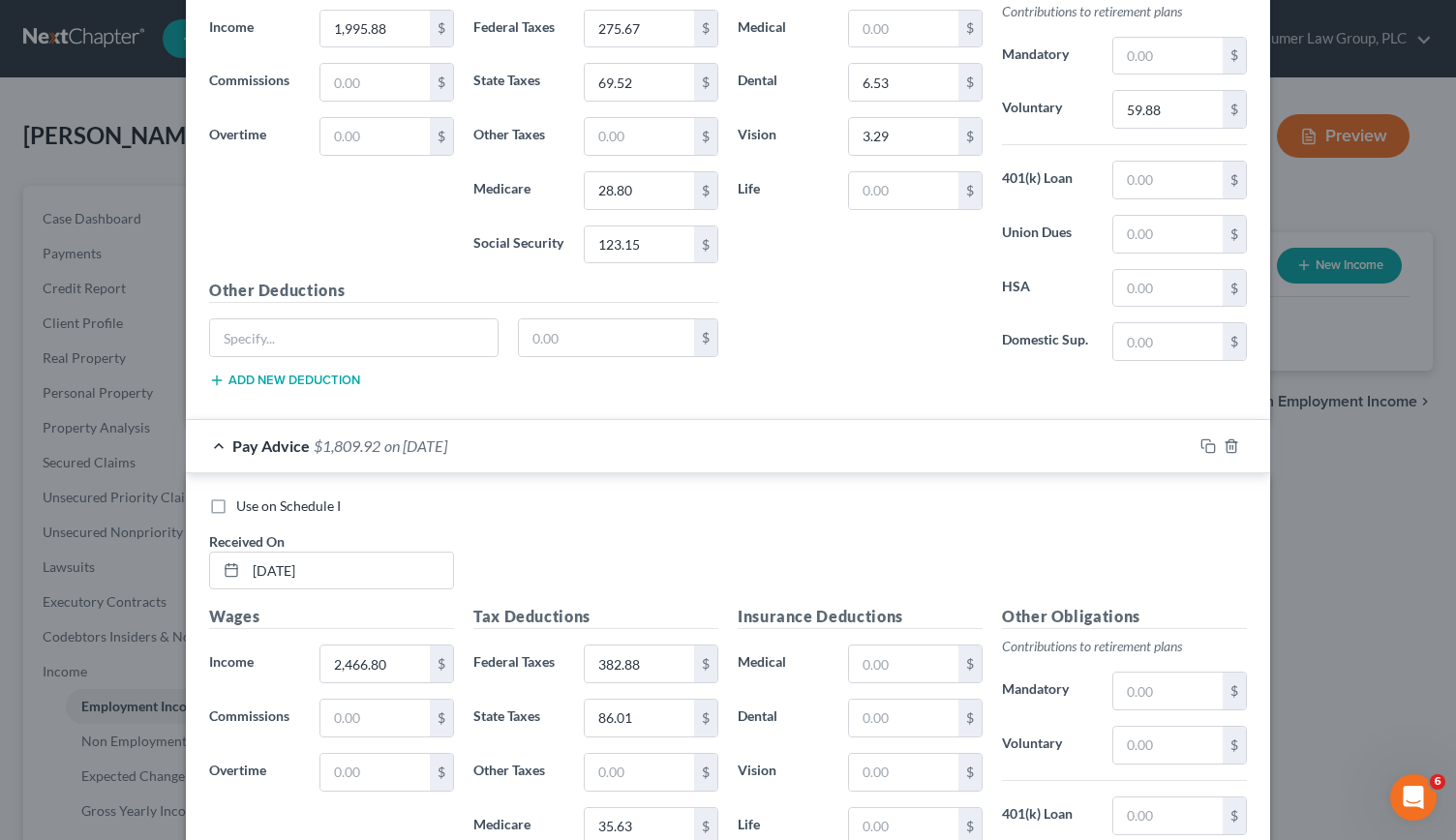
scroll to position [6586, 0]
type input "152.36"
click at [872, 701] on input "text" at bounding box center [904, 719] width 109 height 37
type input "6.53"
click at [870, 756] on input "text" at bounding box center [904, 774] width 109 height 37
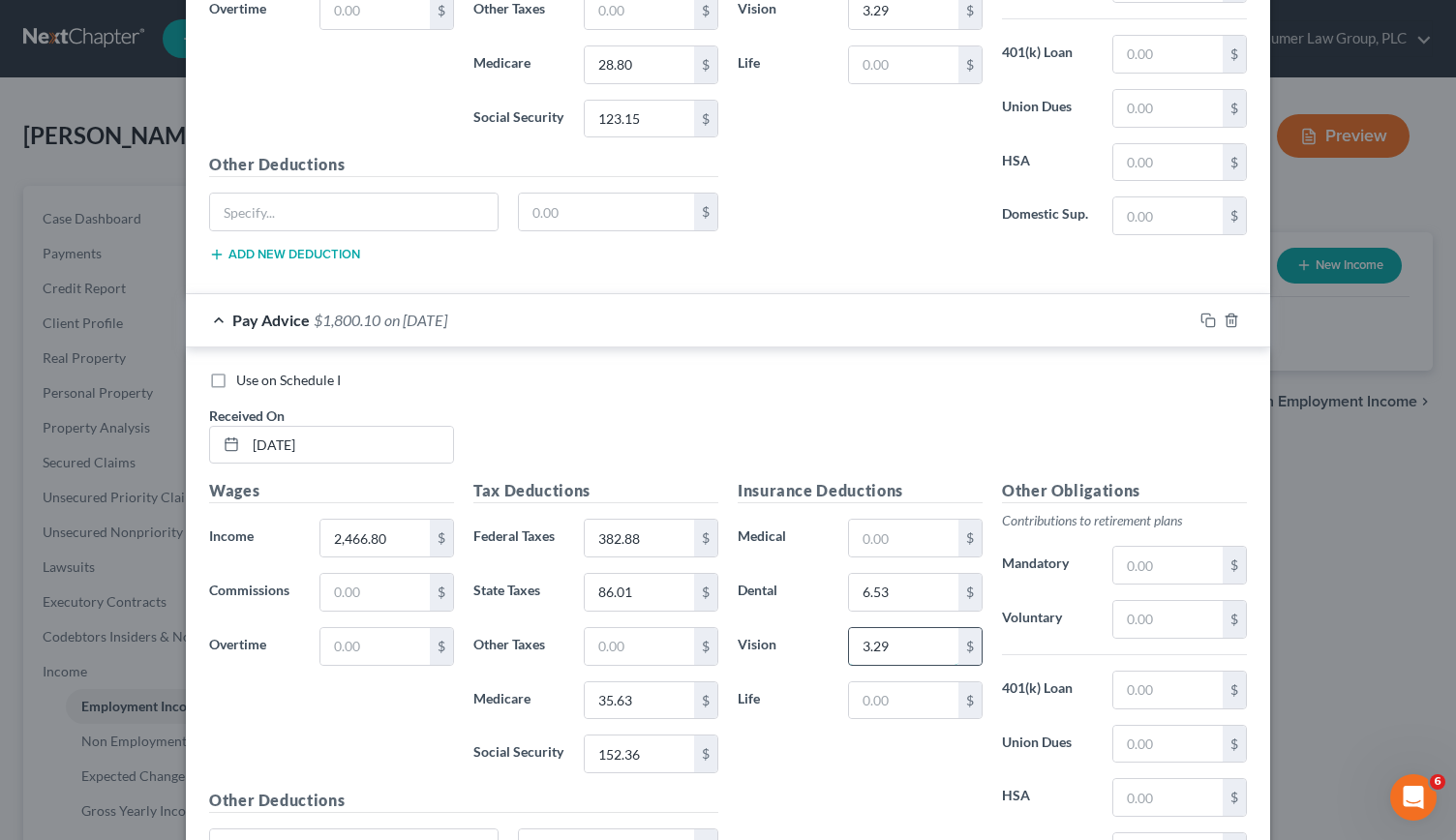
scroll to position [6716, 0]
type input "3.29"
click at [1174, 599] on input "text" at bounding box center [1168, 617] width 109 height 37
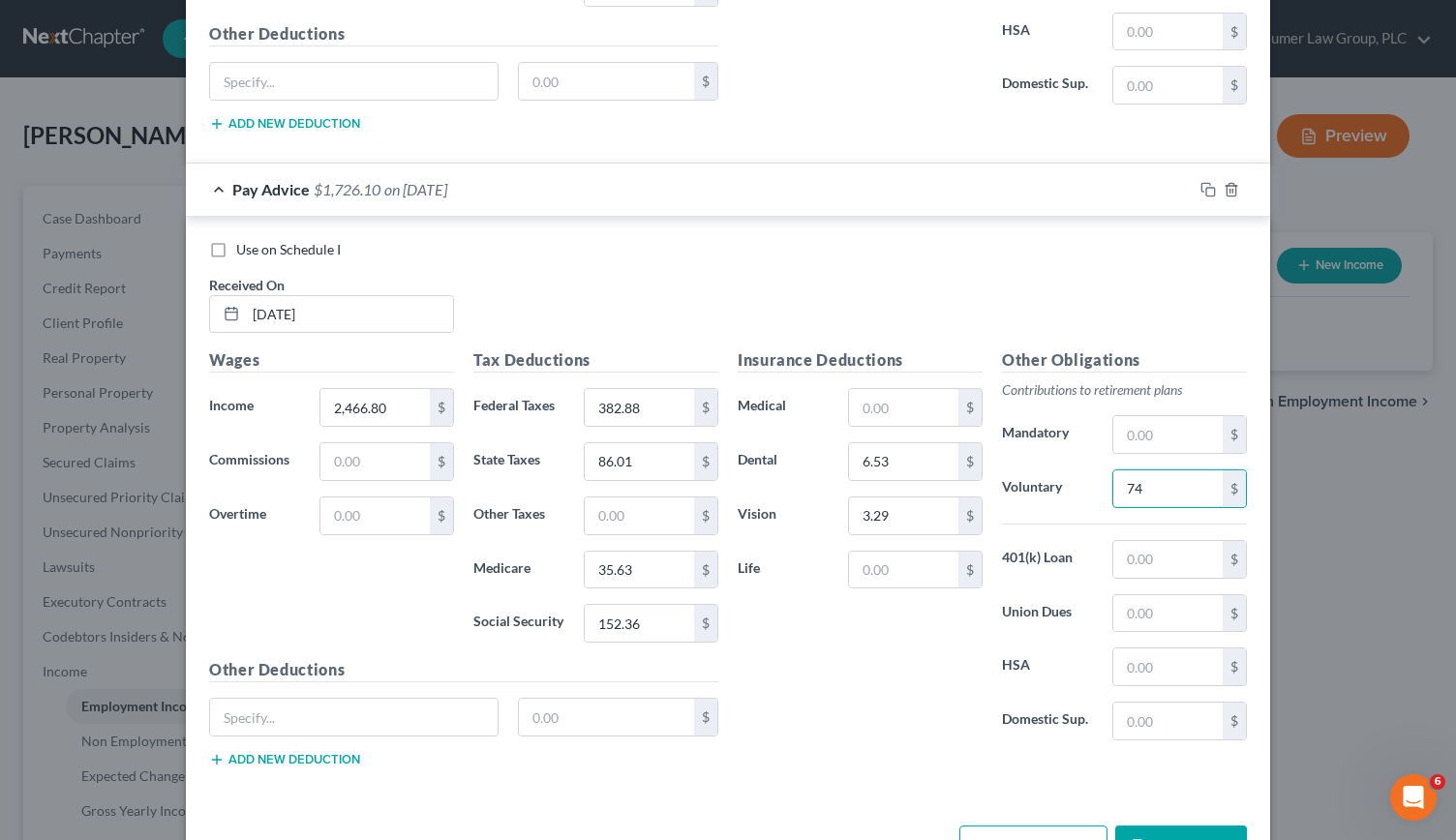
type input "74"
click at [1022, 825] on button "Add Pay Advice" at bounding box center [1033, 845] width 148 height 41
click at [254, 698] on input "text" at bounding box center [354, 716] width 287 height 37
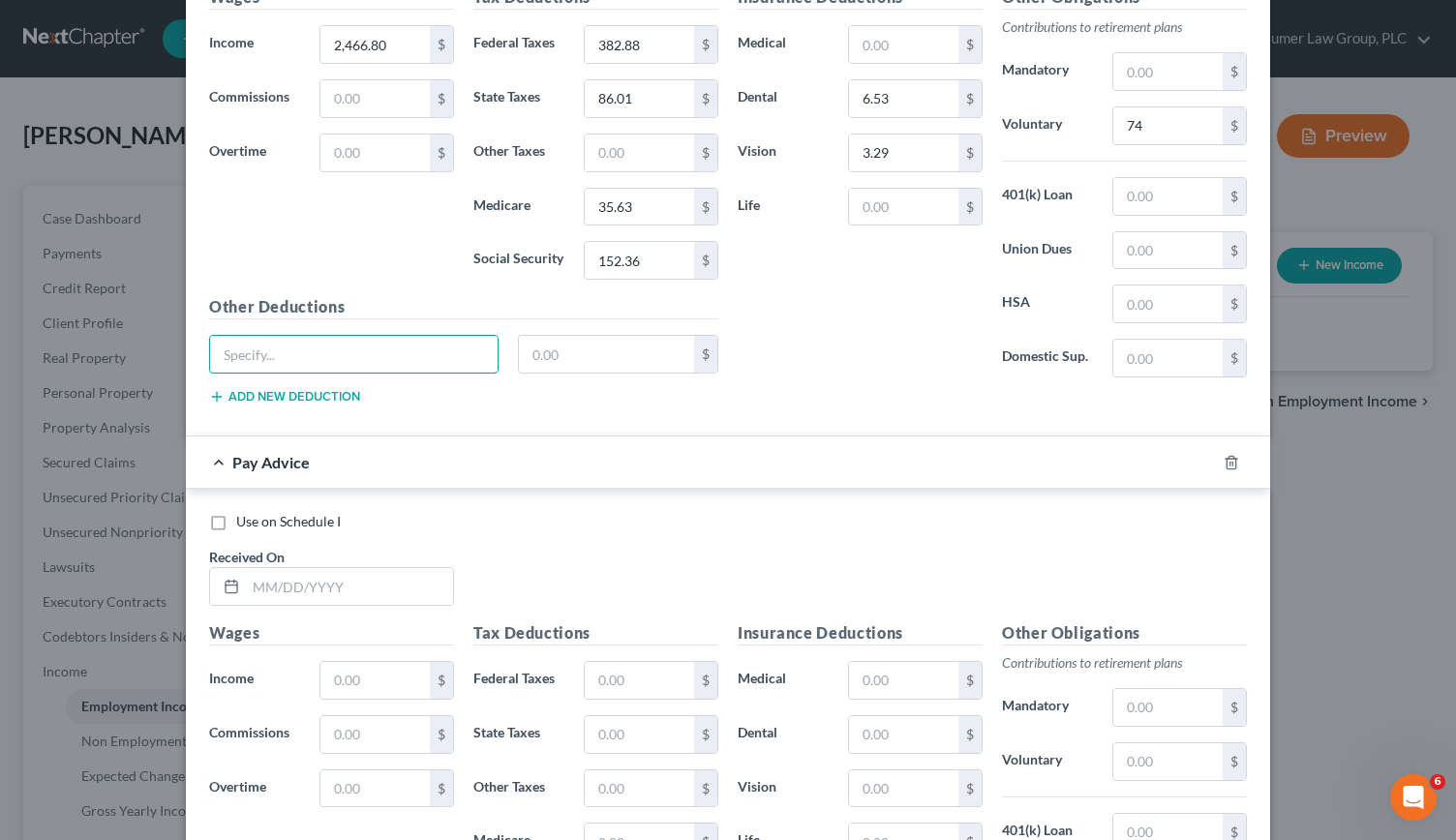
scroll to position [7354, 0]
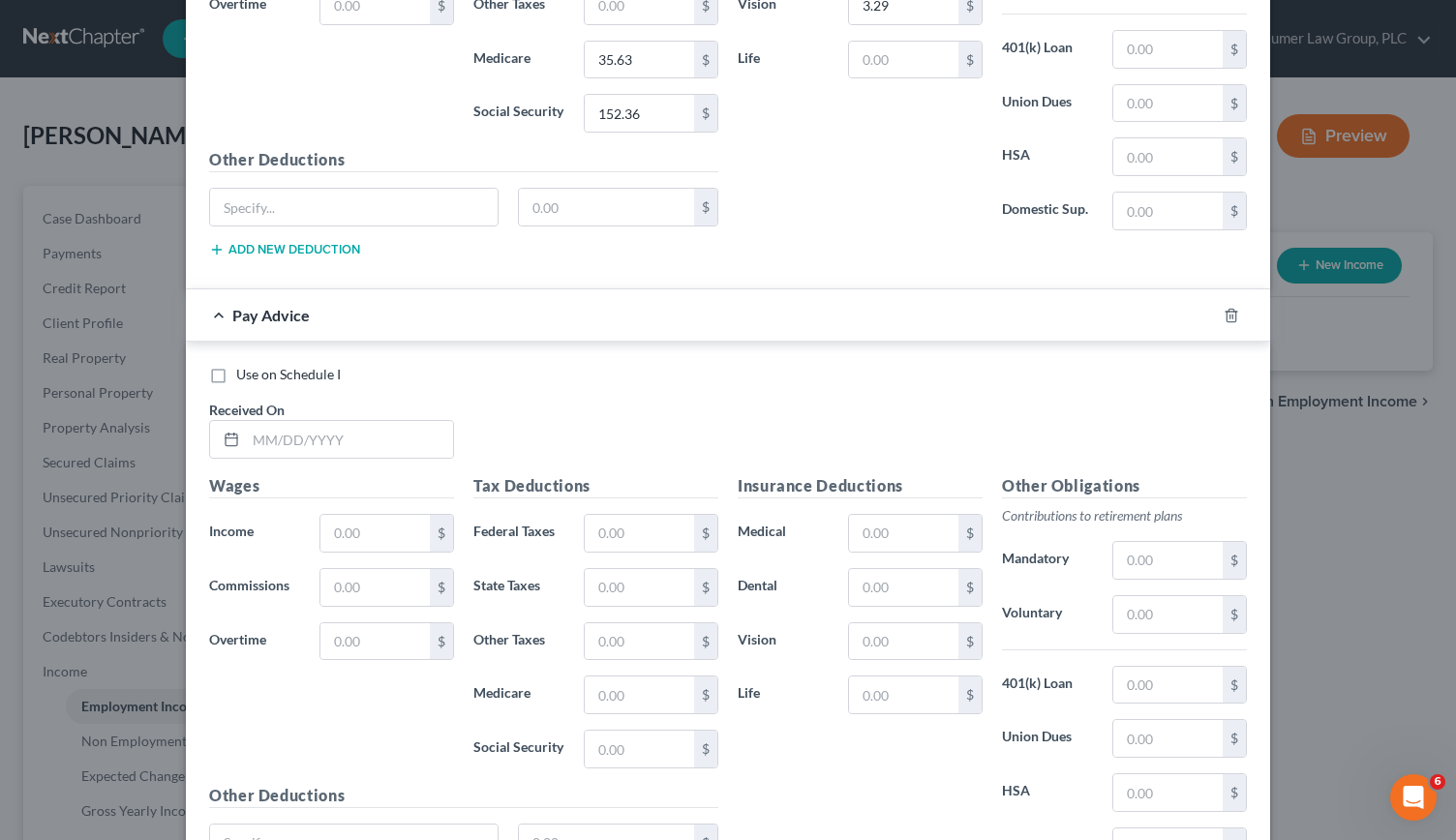
click at [258, 399] on label "Received On *" at bounding box center [247, 409] width 75 height 21
click at [264, 421] on input "text" at bounding box center [349, 439] width 207 height 37
type input "[DATE]"
type input "1,394.05"
click at [587, 515] on input "text" at bounding box center [639, 533] width 109 height 37
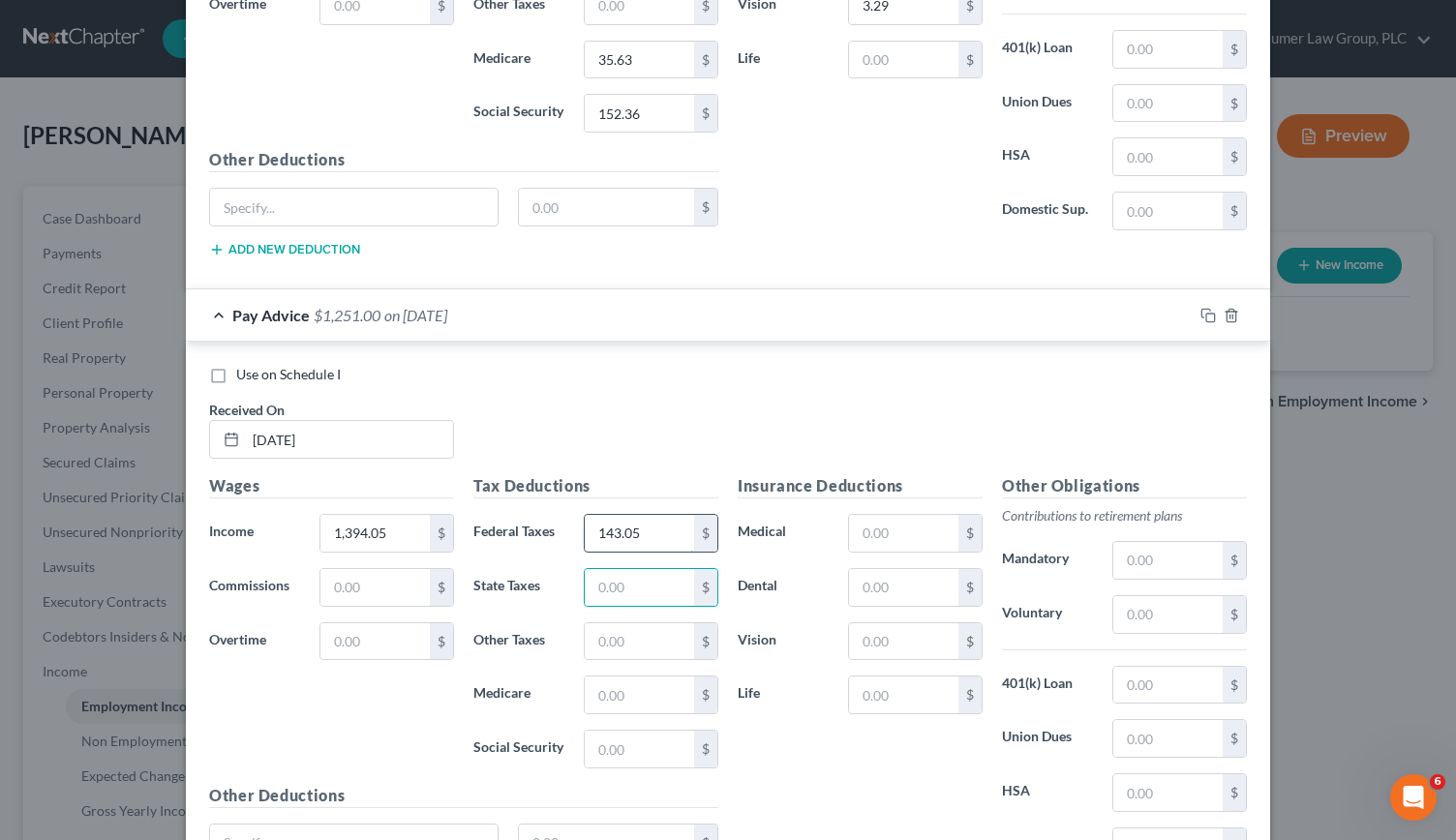
click at [644, 515] on input "143.05" at bounding box center [639, 533] width 109 height 37
type input "143.26"
click at [626, 569] on input "text" at bounding box center [639, 586] width 109 height 37
type input "48.46"
type input "20.08"
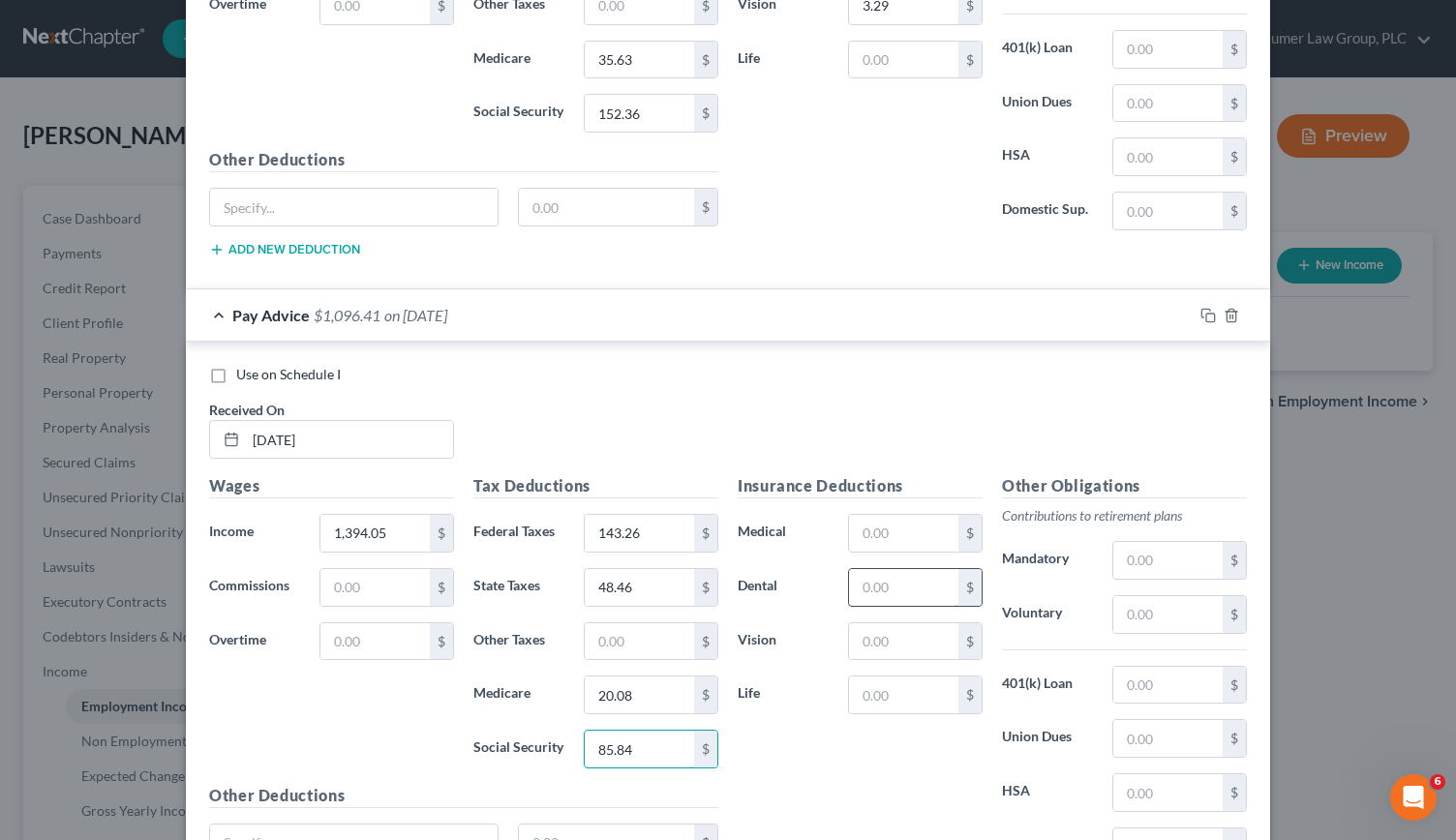
type input "85.84"
click at [883, 569] on input "text" at bounding box center [904, 586] width 109 height 37
type input "6.53"
type input "3.29"
click at [1156, 596] on input "text" at bounding box center [1168, 614] width 109 height 37
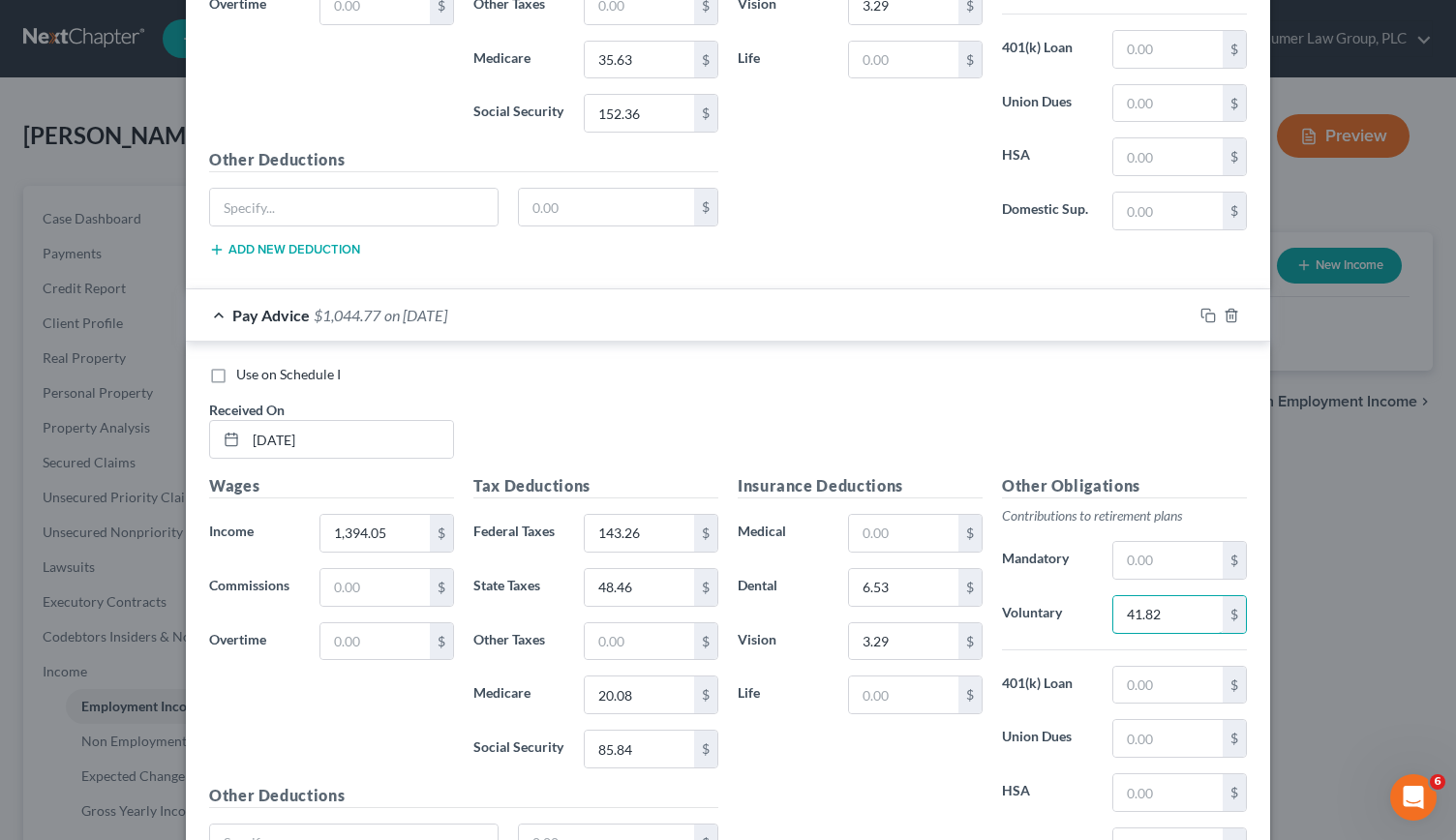
scroll to position [7475, 0]
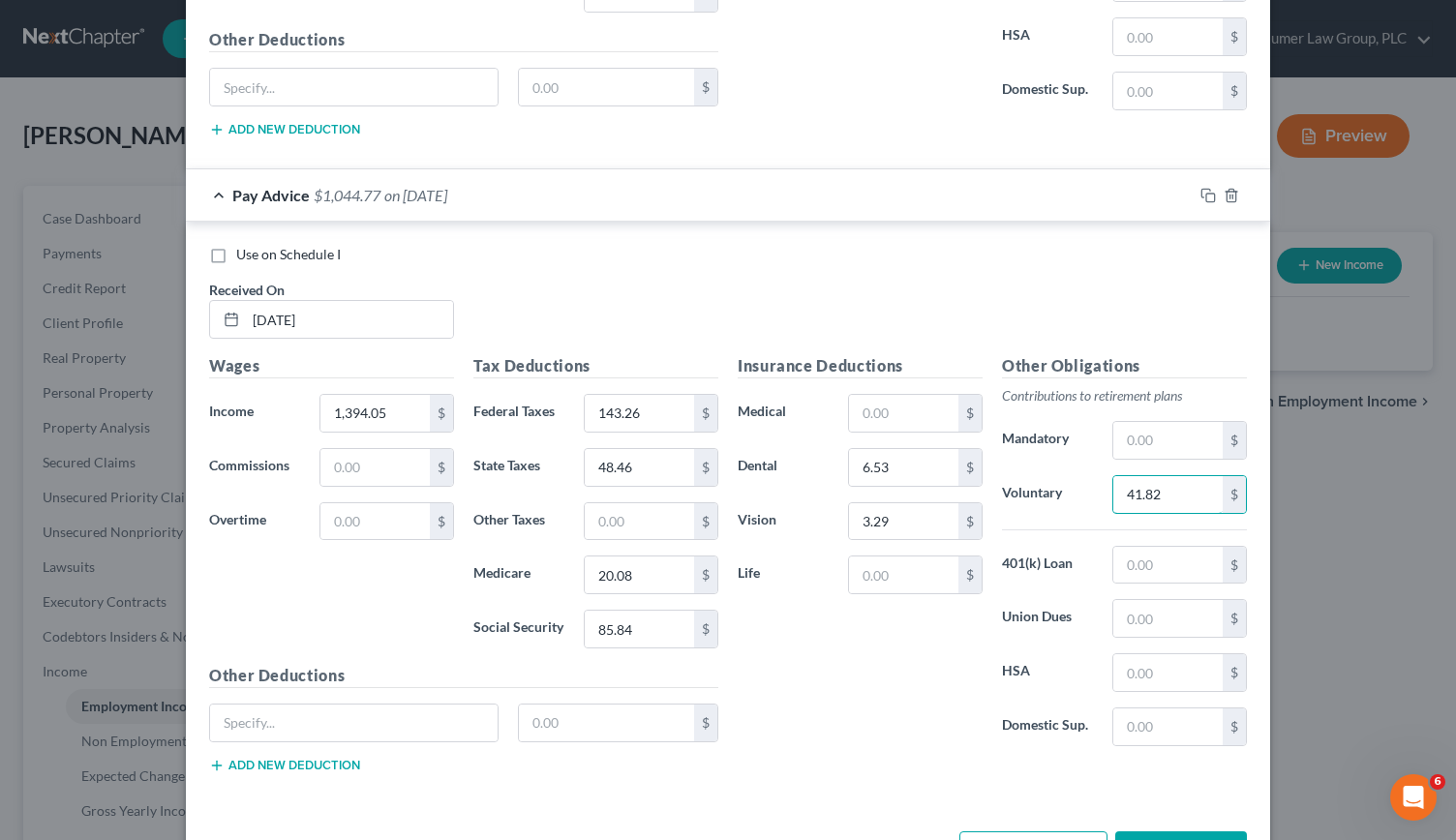
type input "41.82"
click at [1040, 831] on button "Add Pay Advice" at bounding box center [1033, 851] width 148 height 41
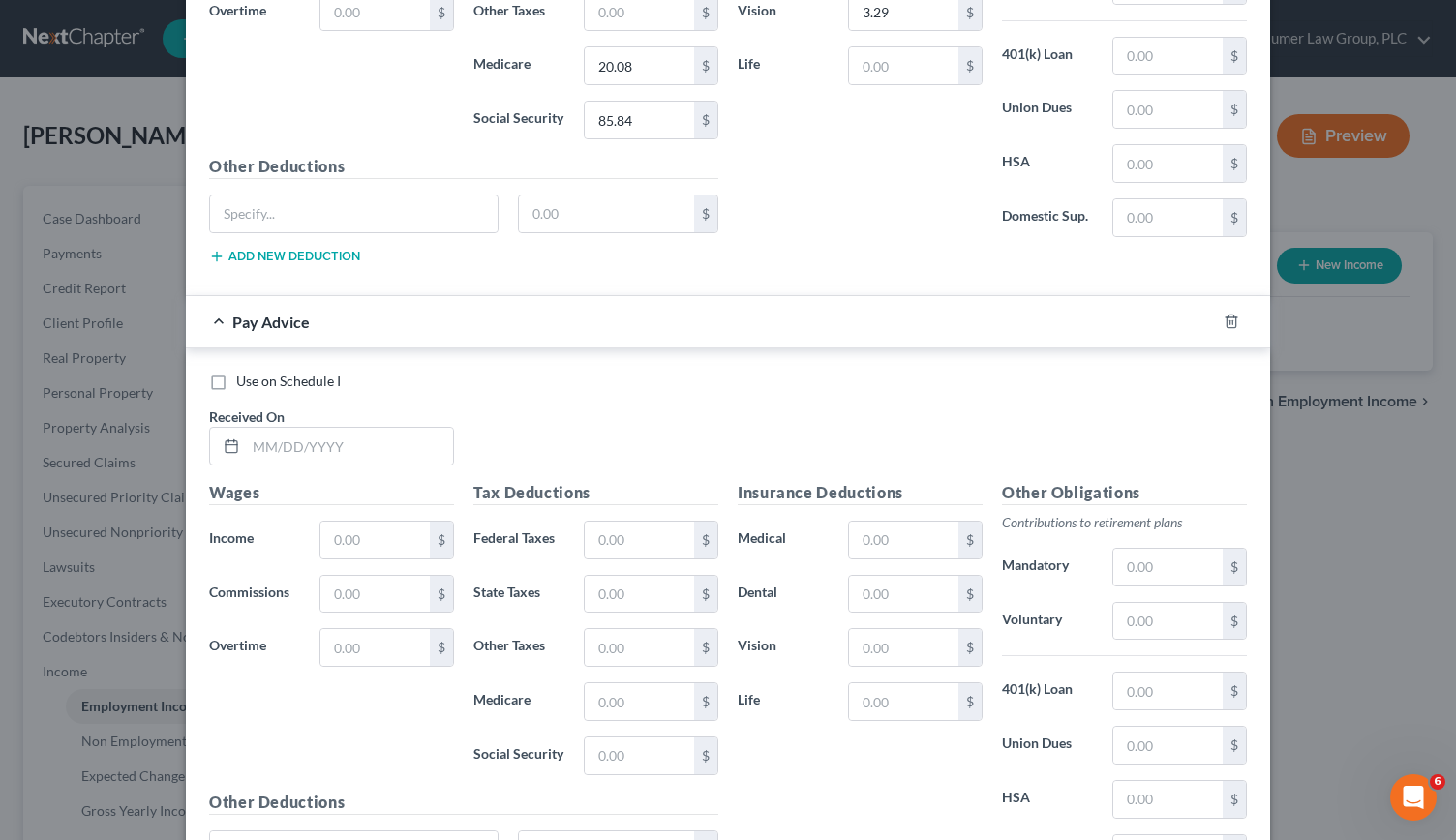
scroll to position [7989, 0]
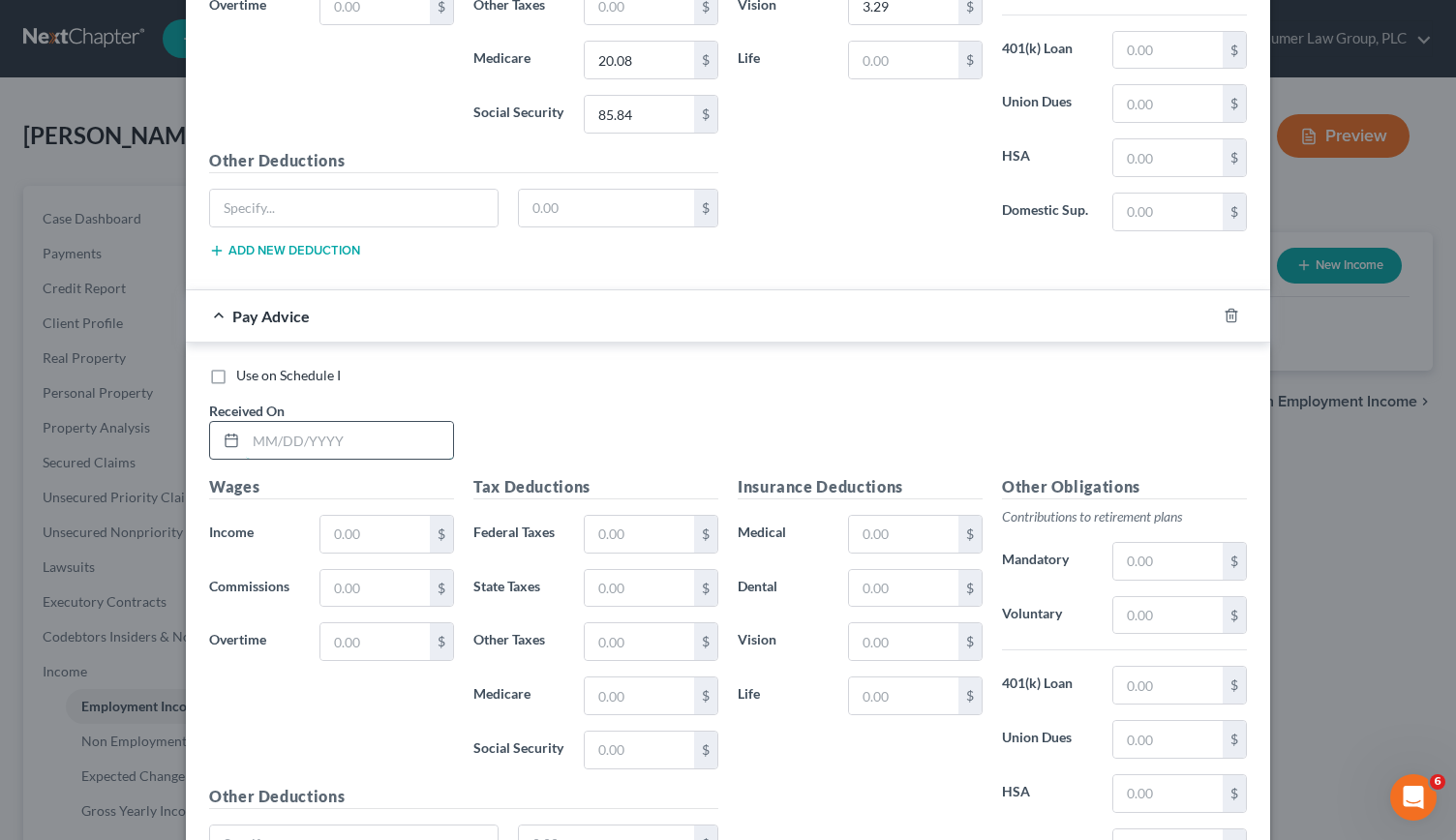
click at [266, 422] on input "text" at bounding box center [349, 440] width 207 height 37
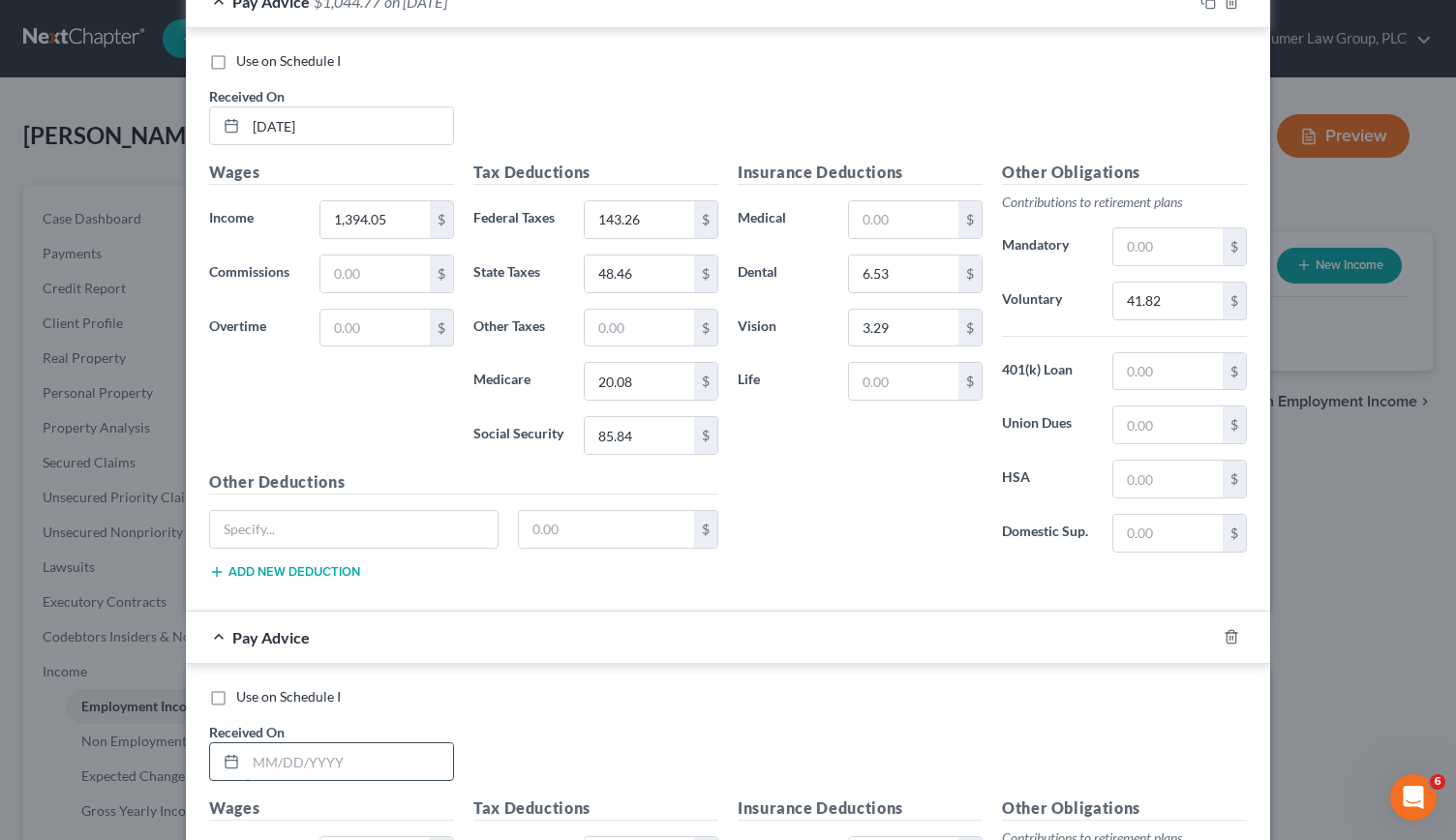
scroll to position [7666, 0]
type input "[DATE]"
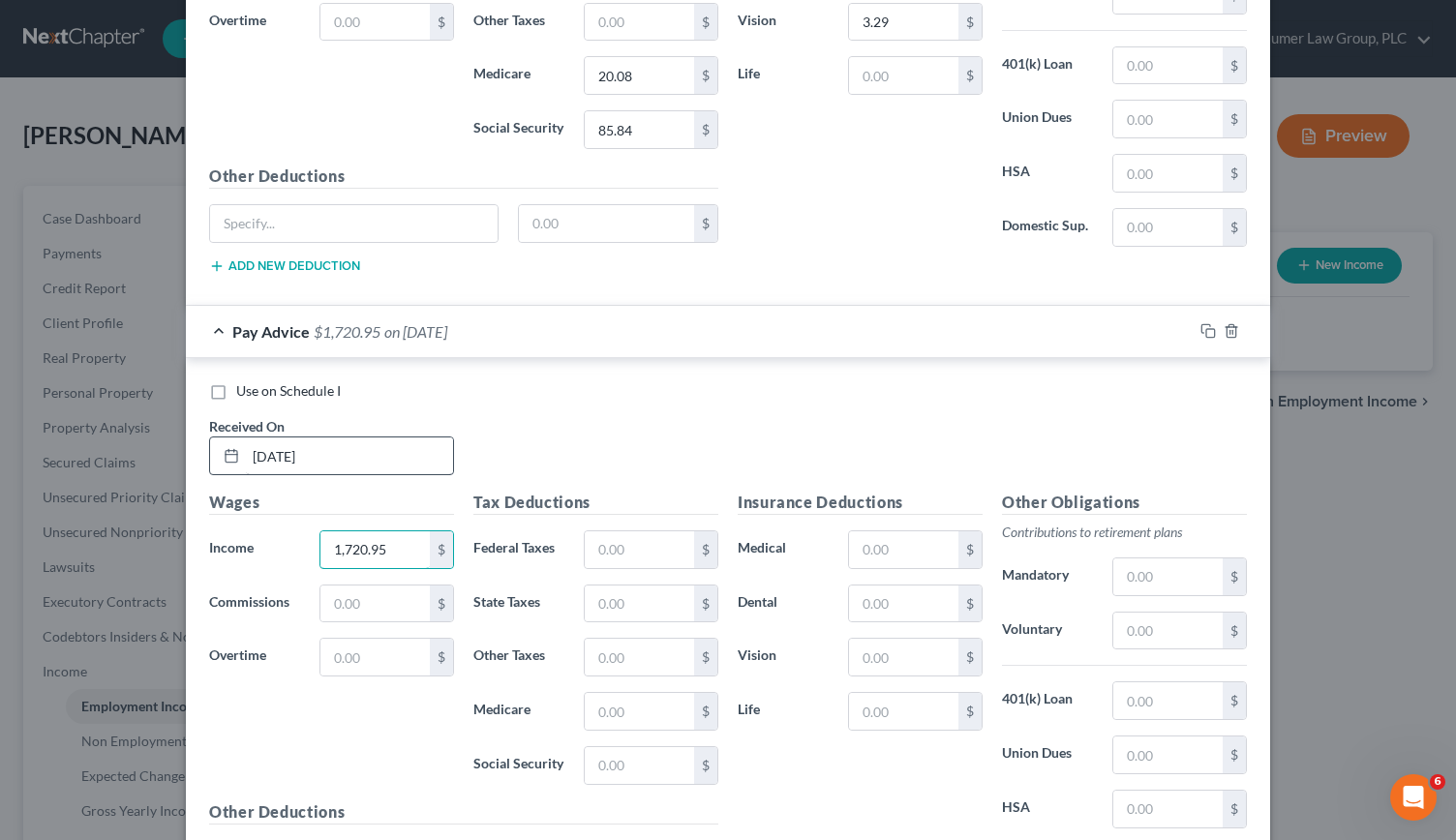
scroll to position [7973, 0]
type input "1,720.95"
click at [595, 531] on input "text" at bounding box center [639, 549] width 109 height 37
type input "215.18"
type input "59.90"
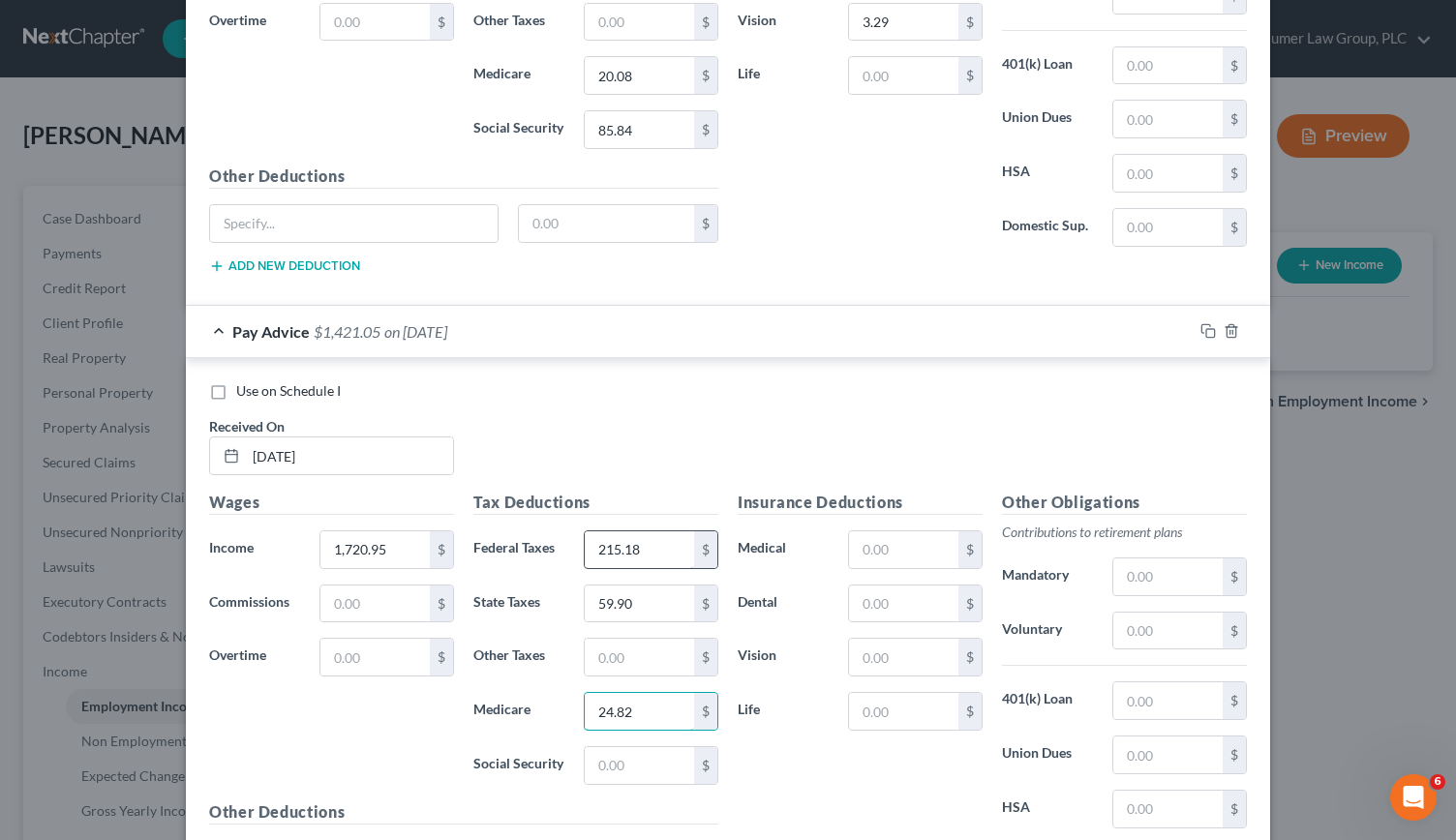
type input "24.82"
type input "106.11"
click at [895, 585] on input "text" at bounding box center [904, 603] width 109 height 37
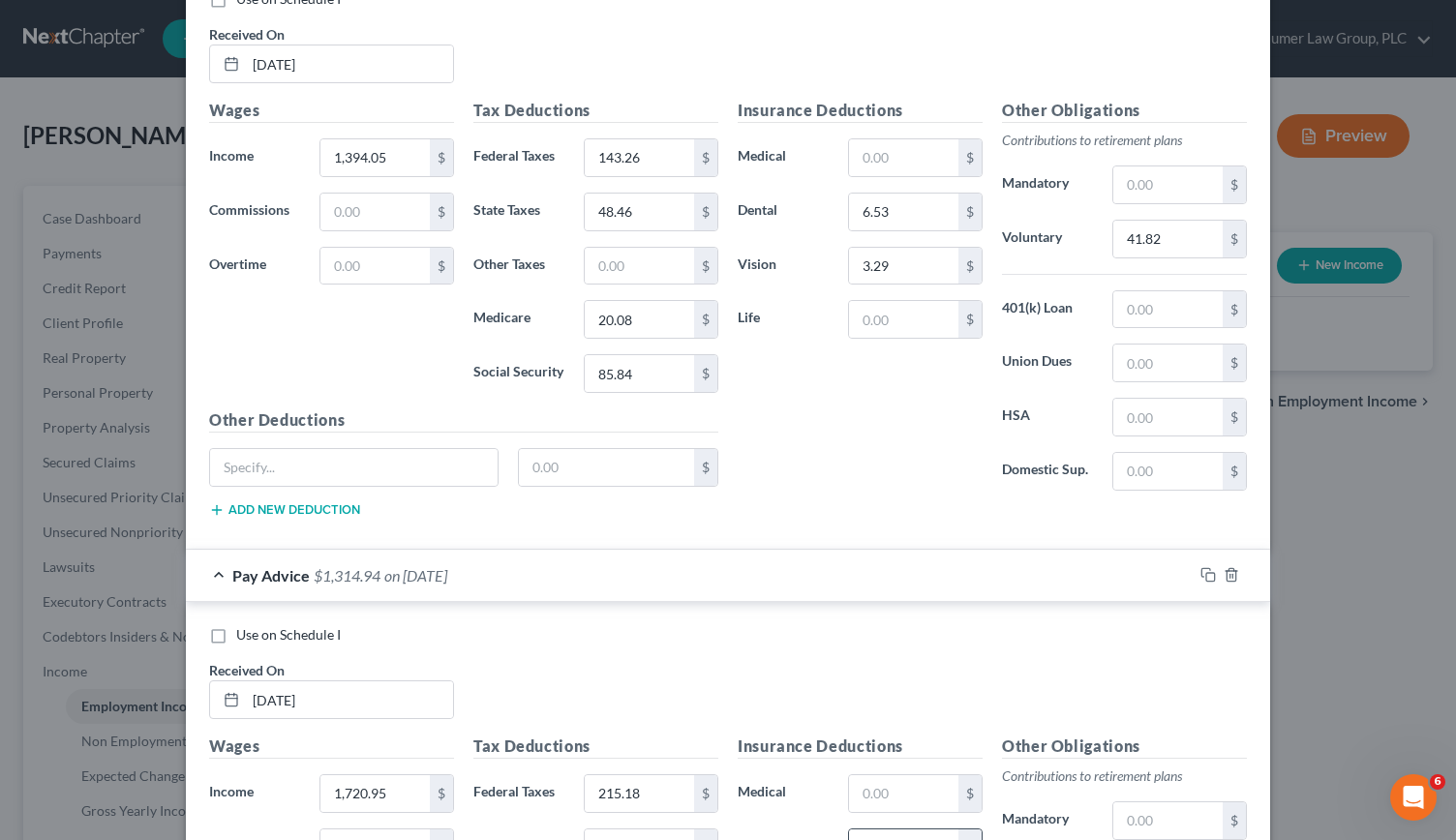
scroll to position [7794, 0]
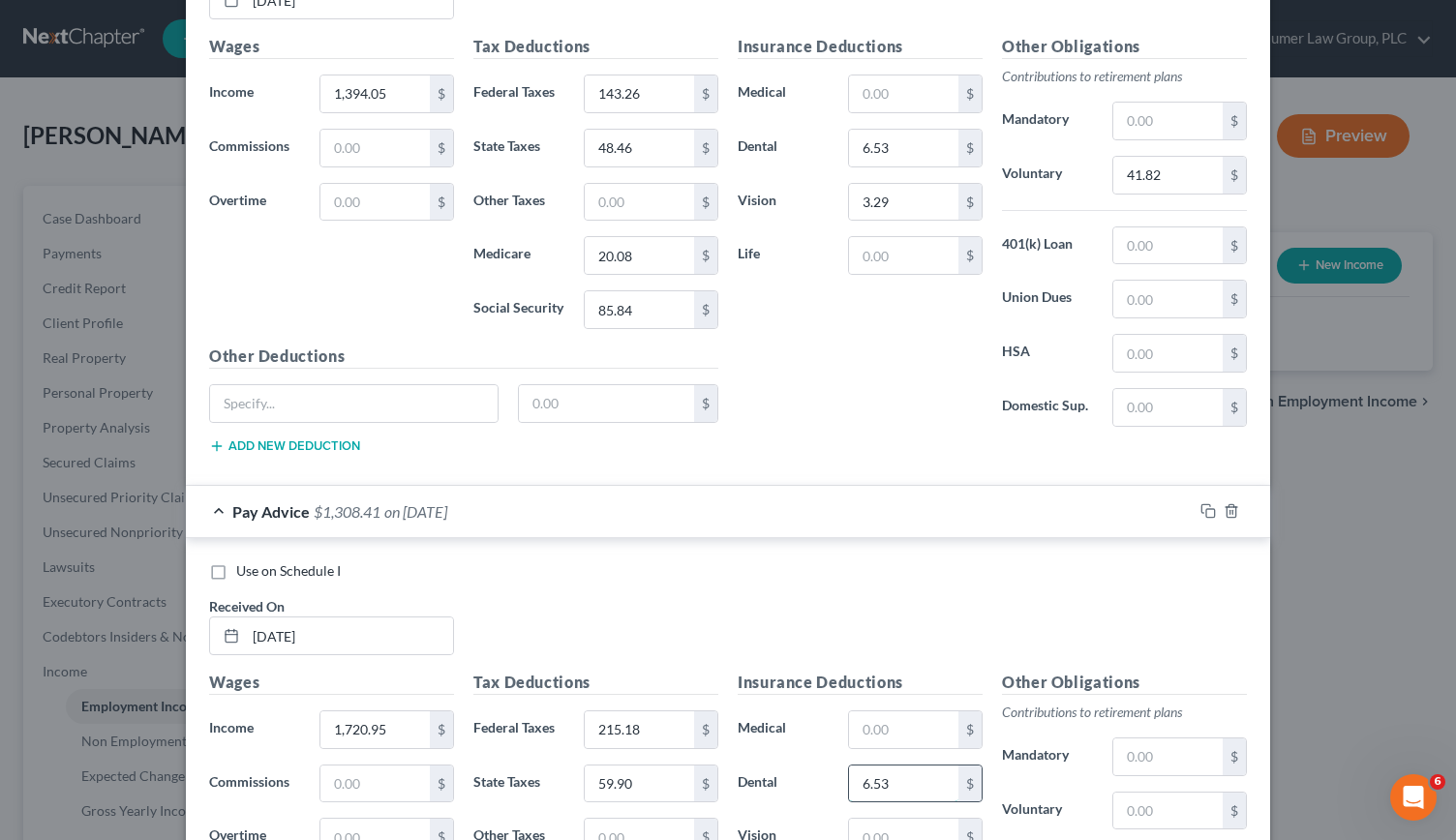
type input "6.53"
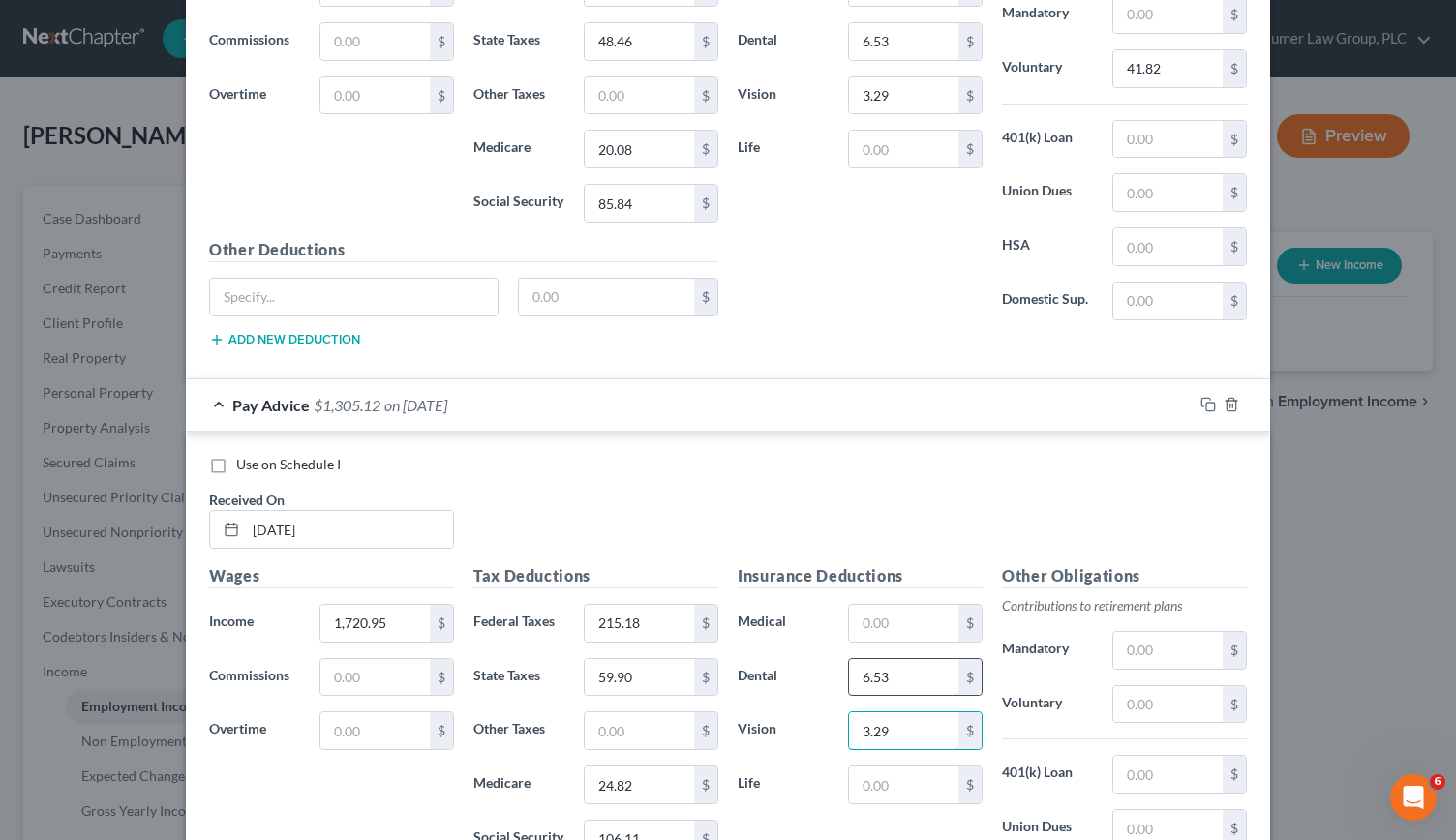
scroll to position [7885, 0]
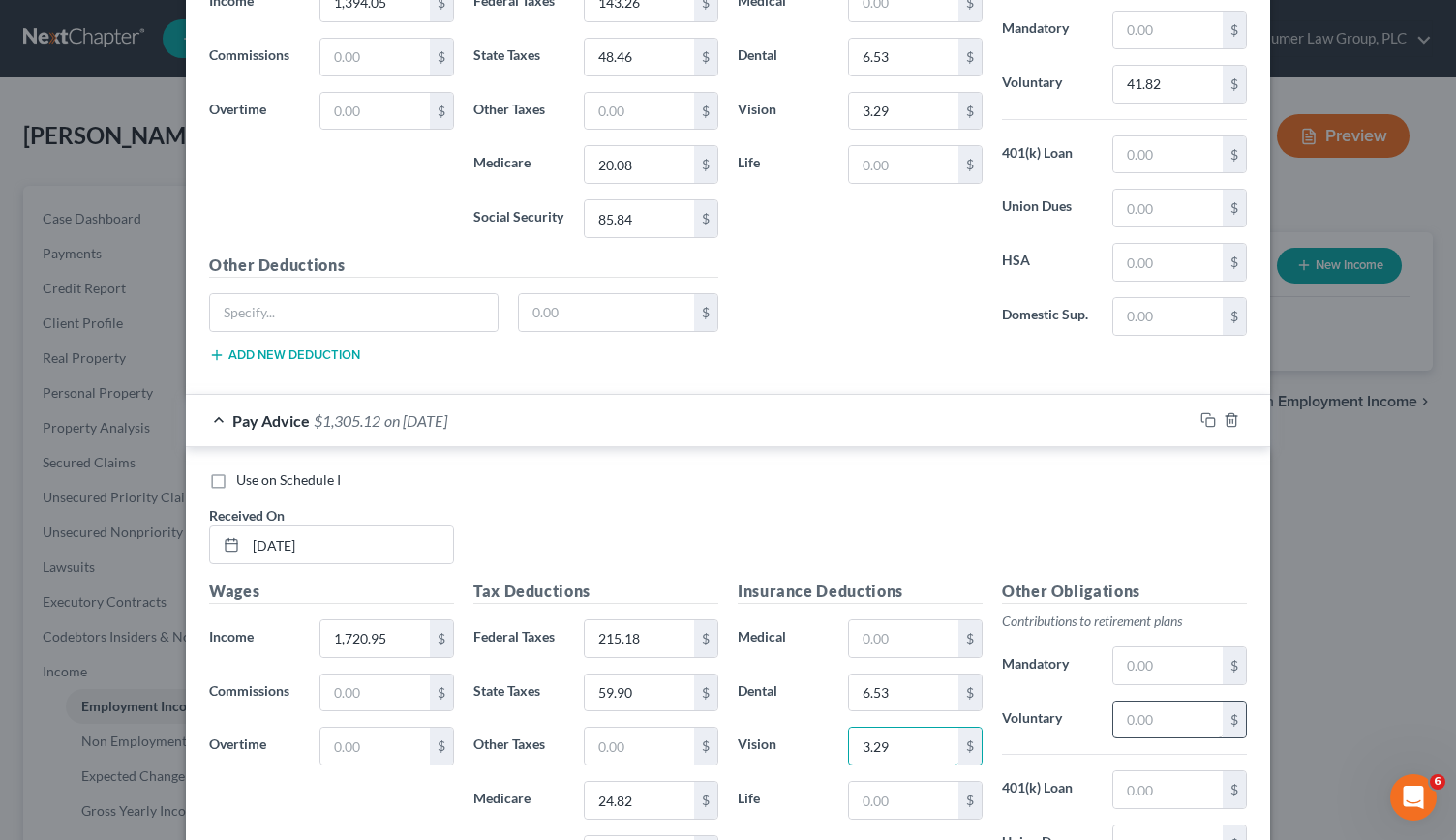
type input "3.29"
click at [1143, 701] on input "text" at bounding box center [1168, 719] width 109 height 37
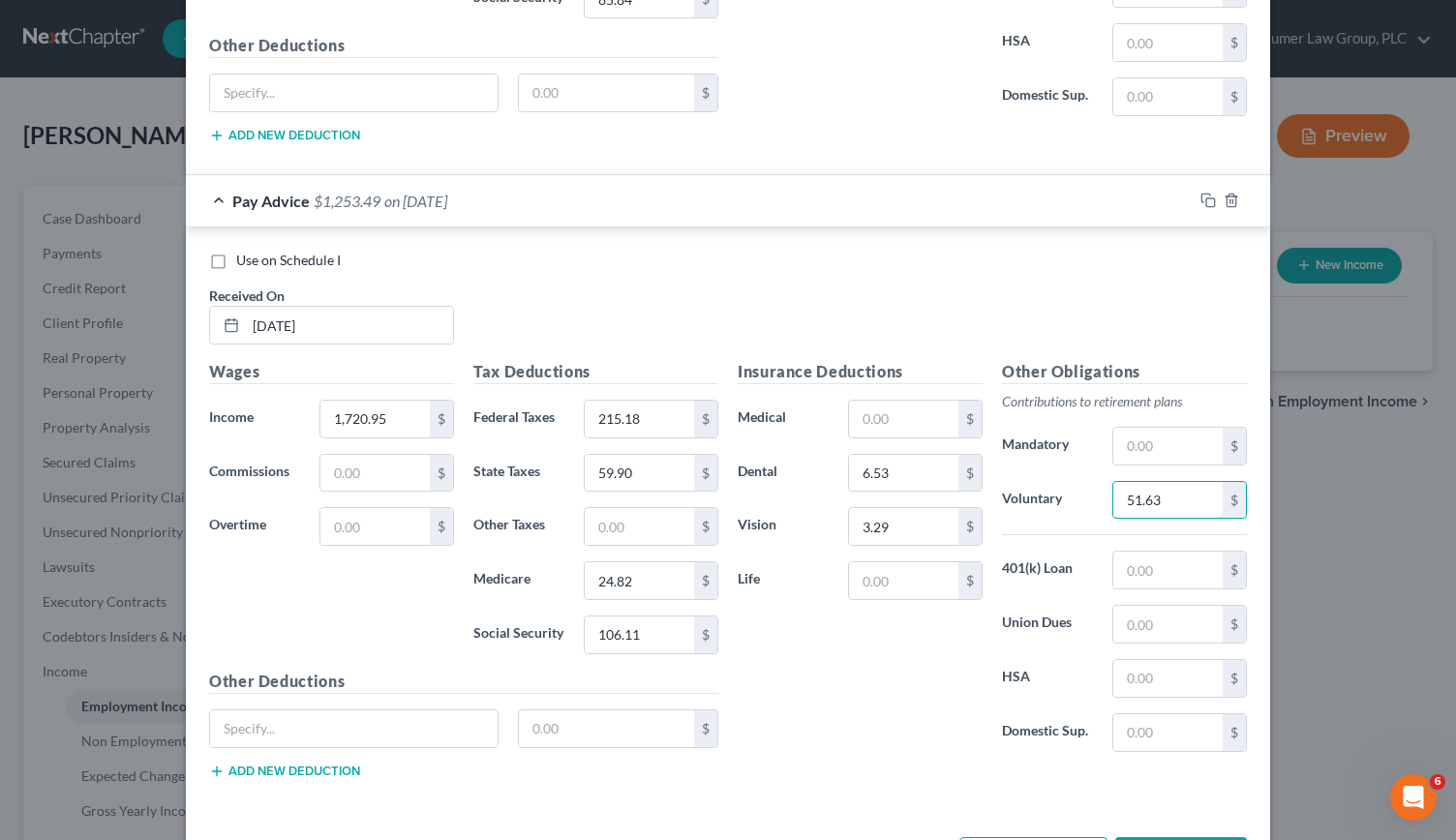
type input "51.63"
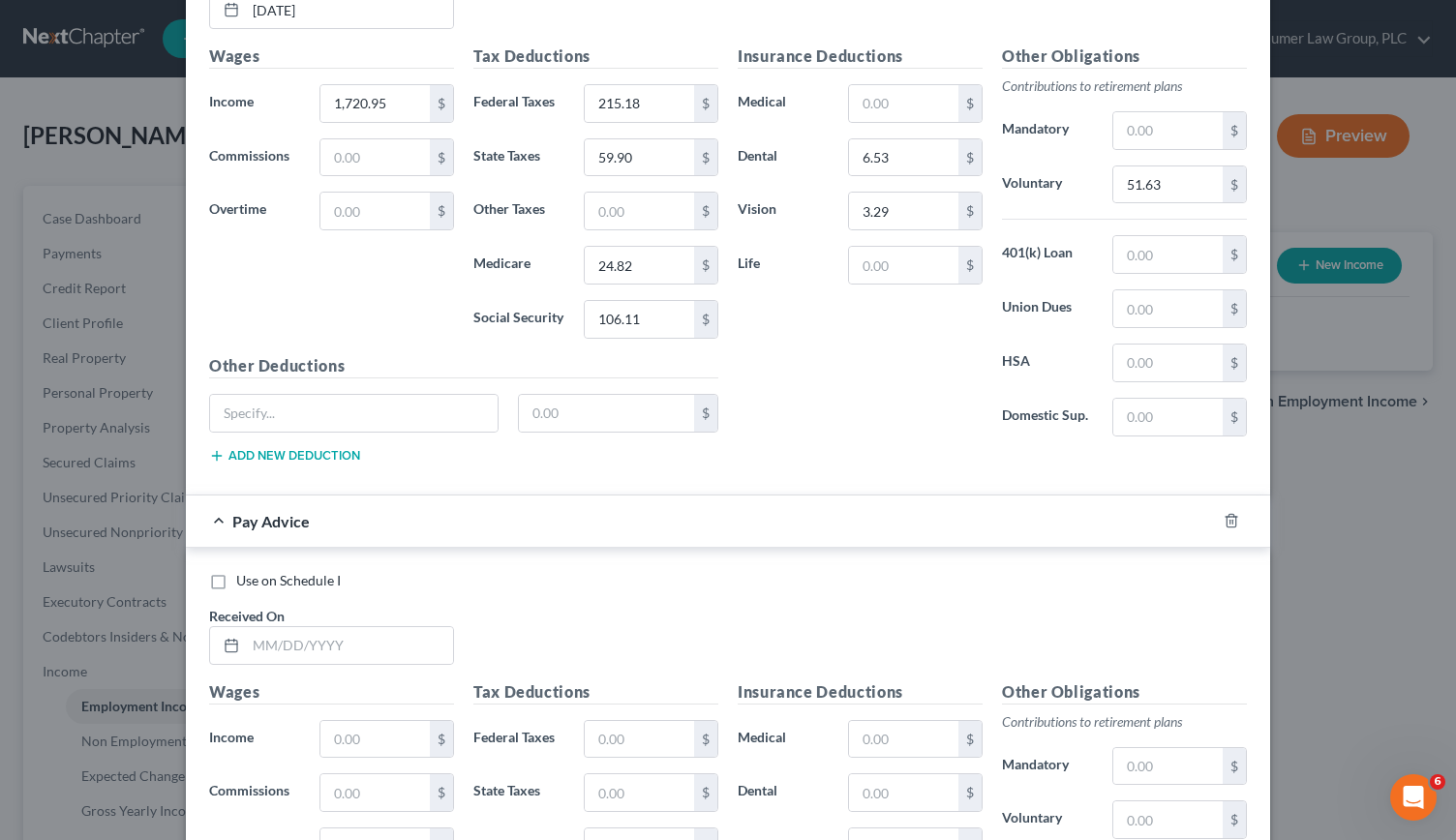
scroll to position [8455, 0]
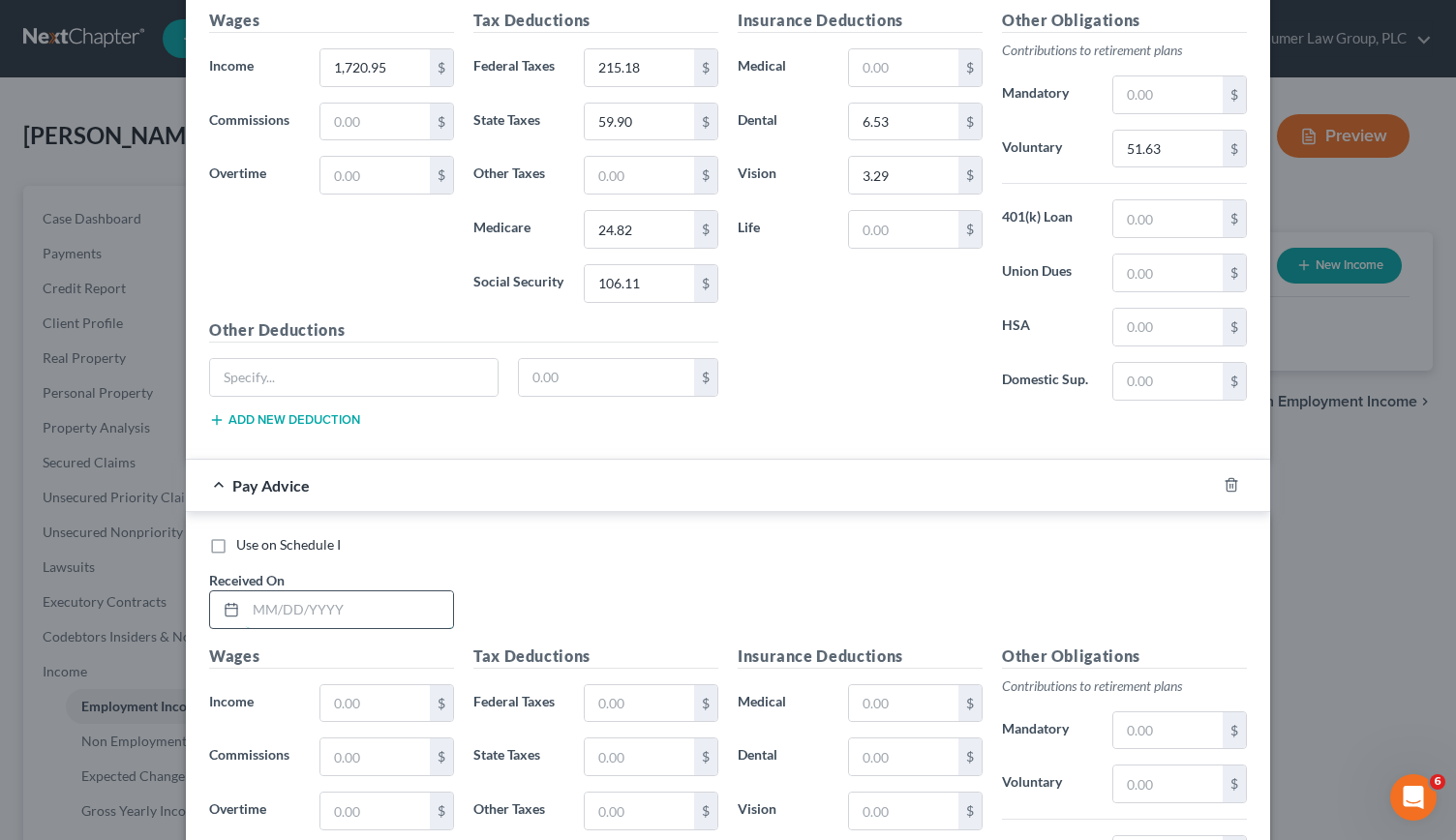
click at [285, 591] on input "text" at bounding box center [349, 609] width 207 height 37
type input "[DATE]"
type input "1,976.45"
click at [618, 684] on input "text" at bounding box center [639, 702] width 109 height 37
type input "271.39"
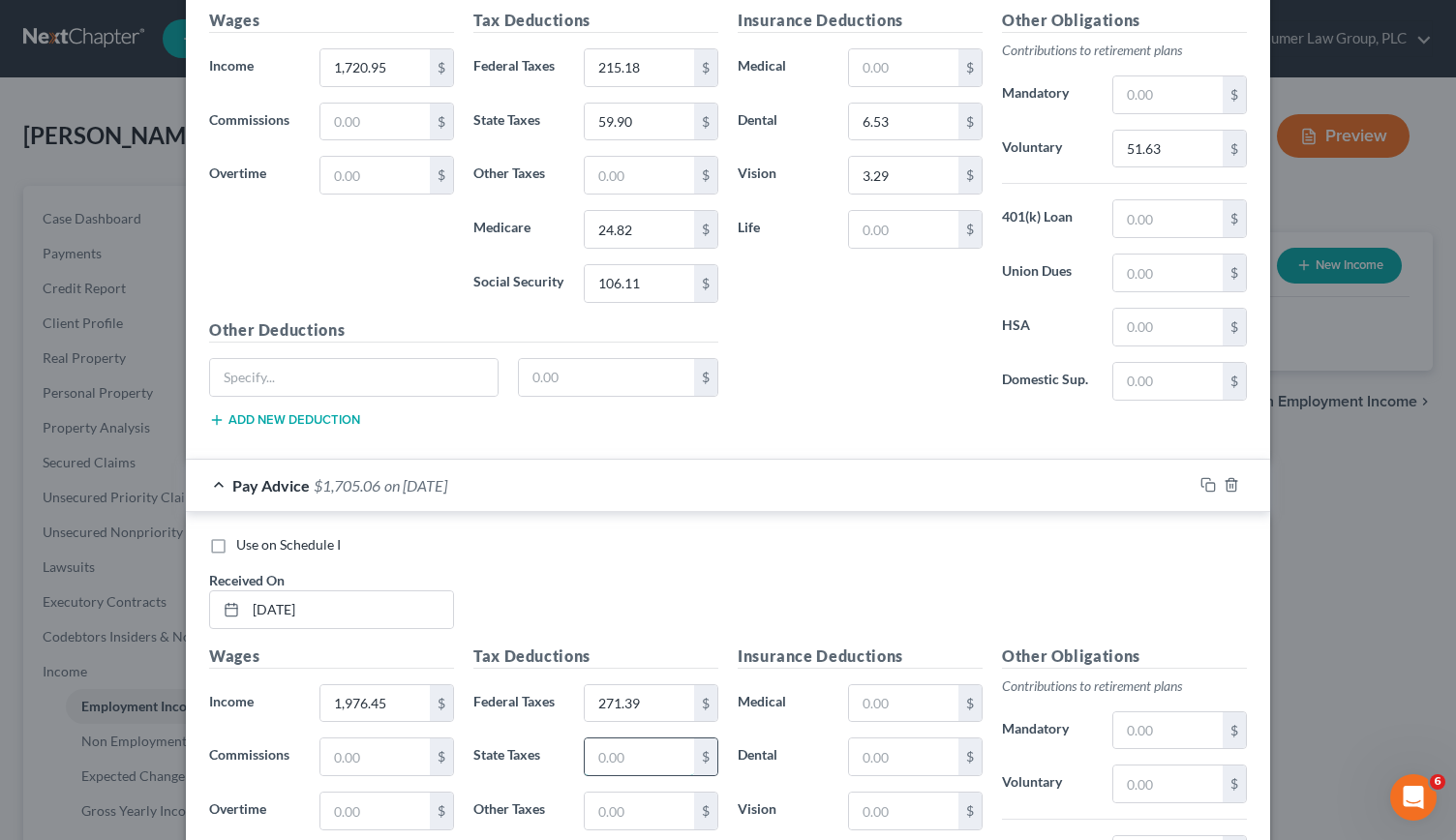
click at [617, 738] on input "text" at bounding box center [639, 756] width 109 height 37
type input "68.84"
type input "28.52"
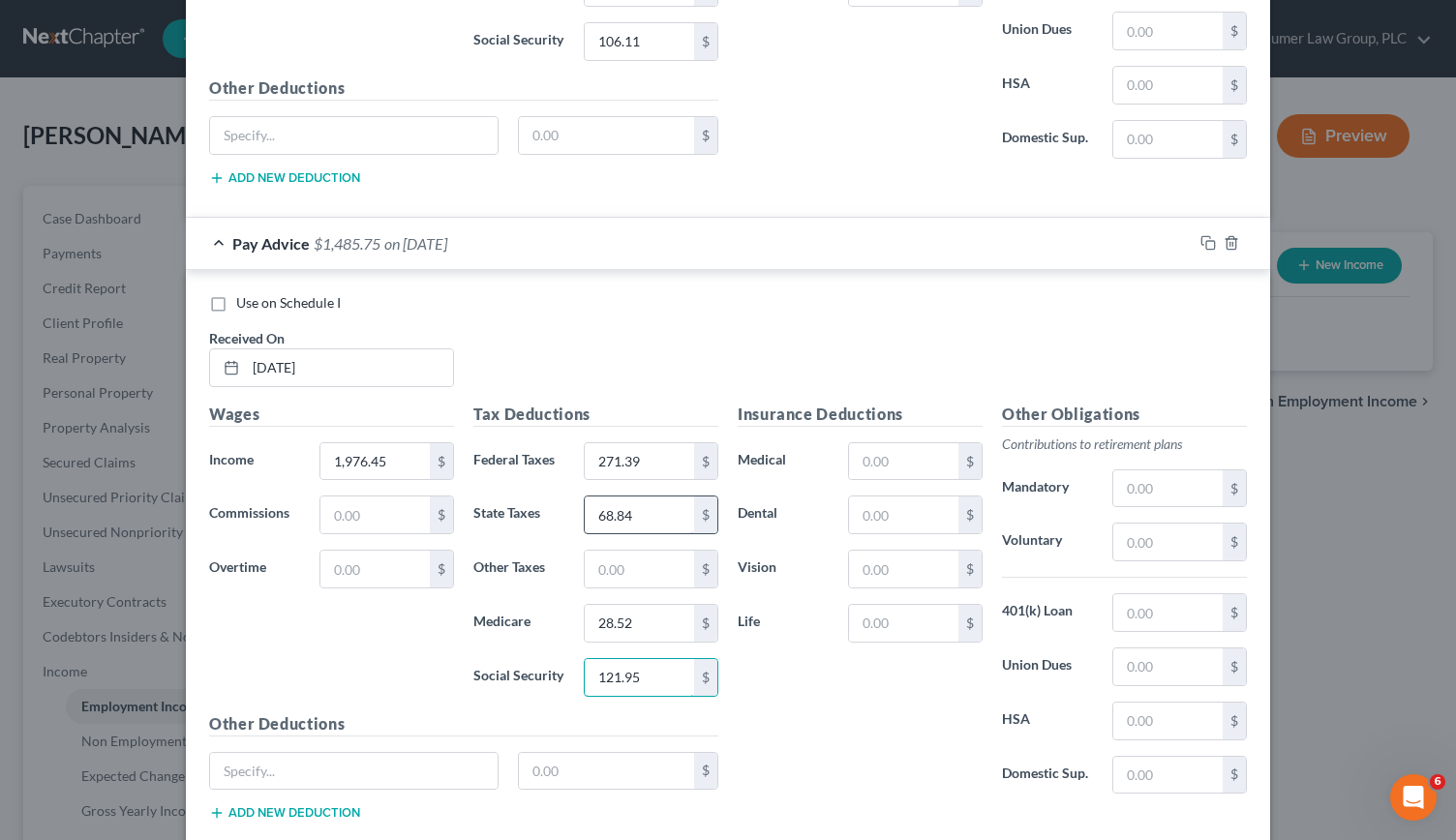
scroll to position [8722, 0]
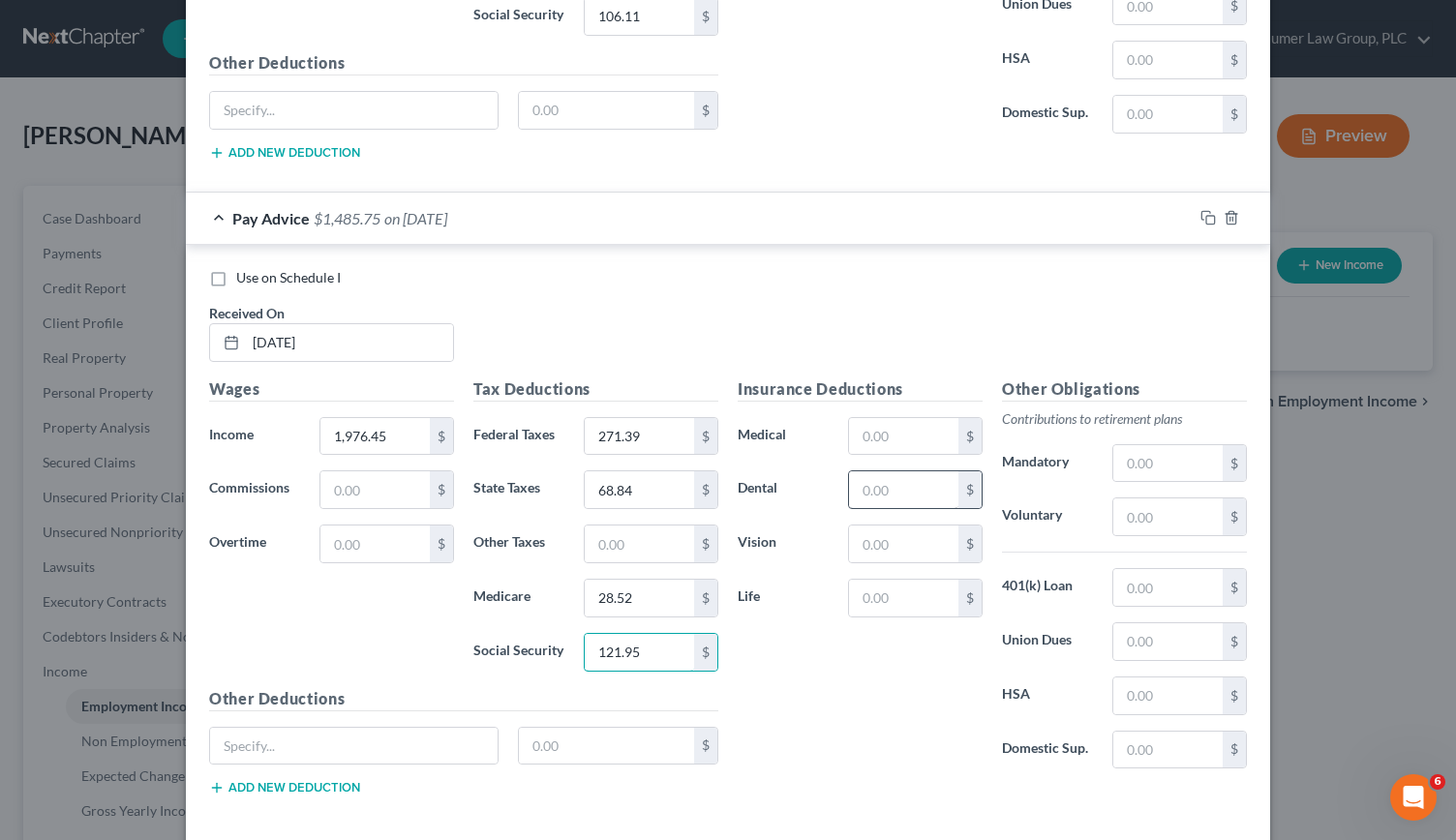
type input "121.95"
click at [889, 472] on input "text" at bounding box center [904, 489] width 109 height 37
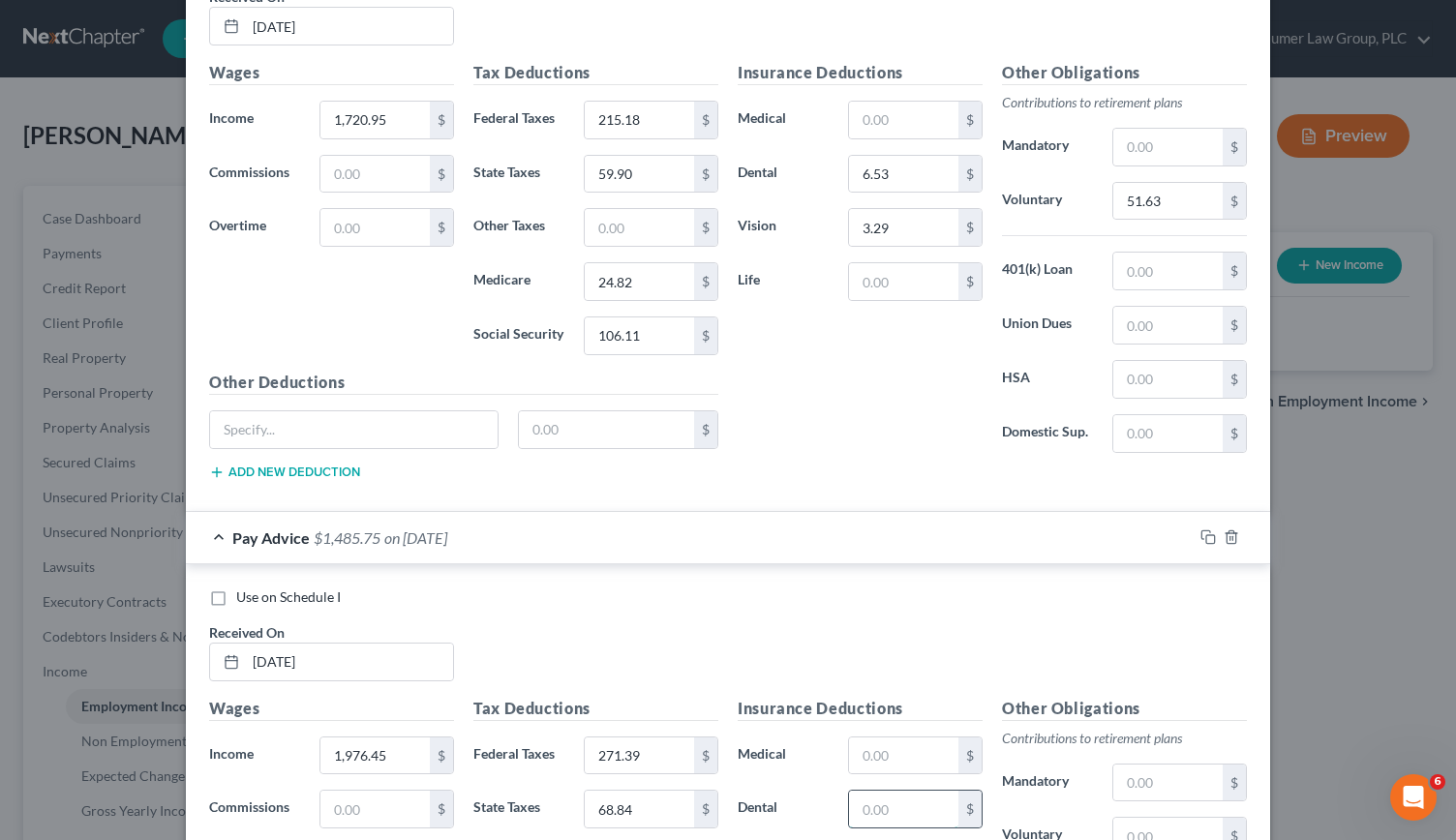
scroll to position [8403, 0]
type input "6.53"
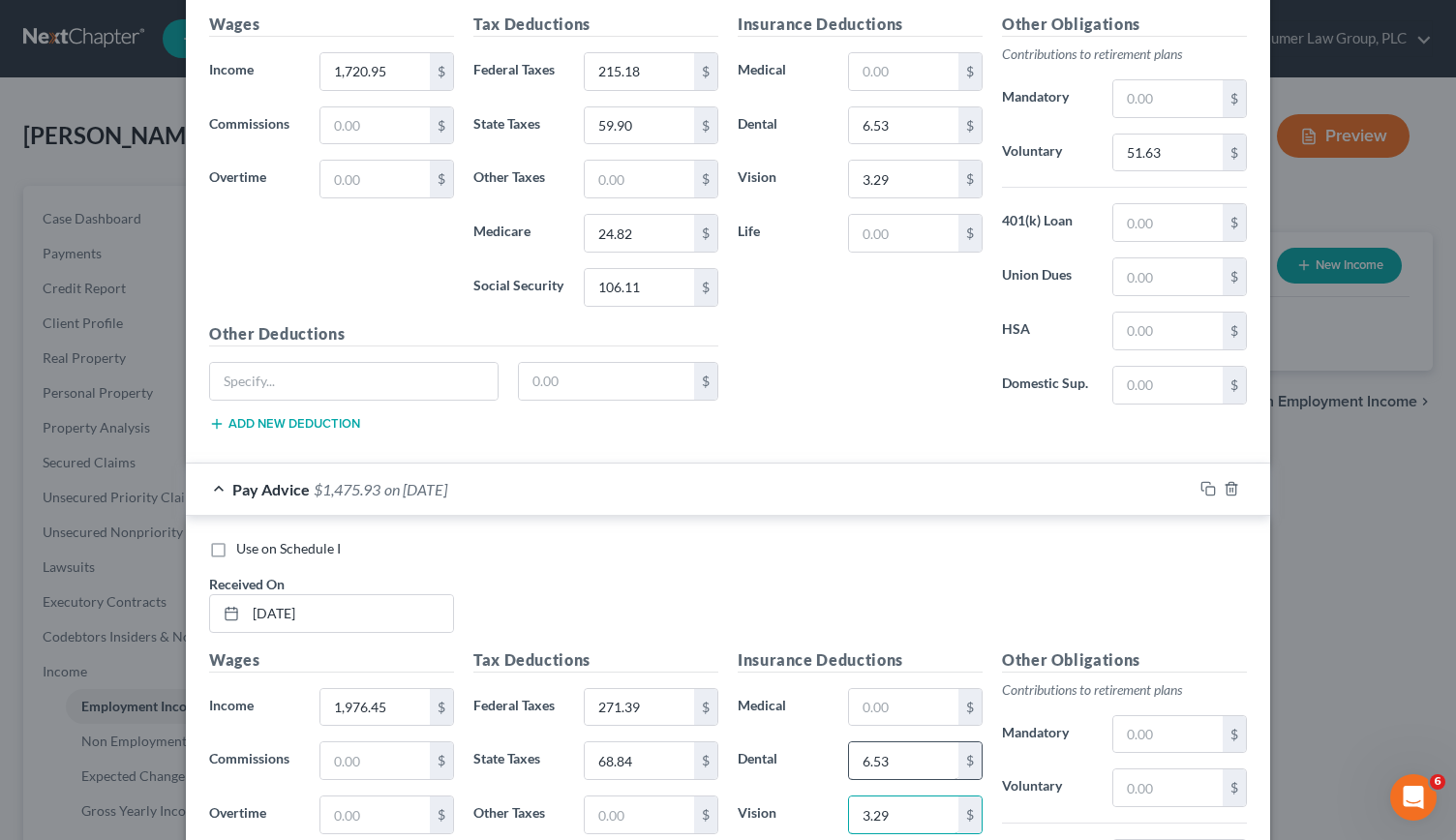
scroll to position [8457, 0]
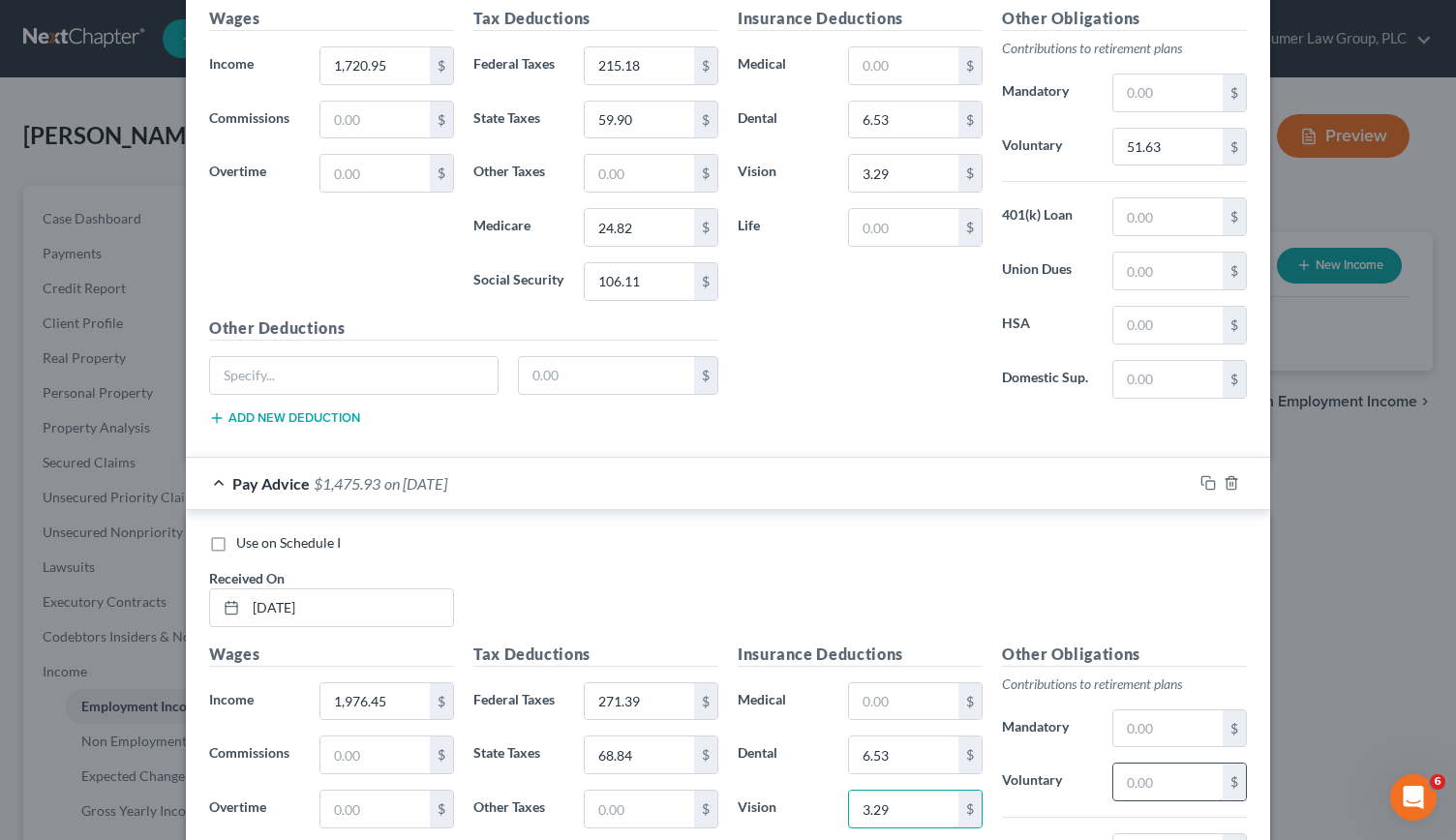
type input "3.29"
click at [1140, 764] on input "text" at bounding box center [1168, 782] width 109 height 37
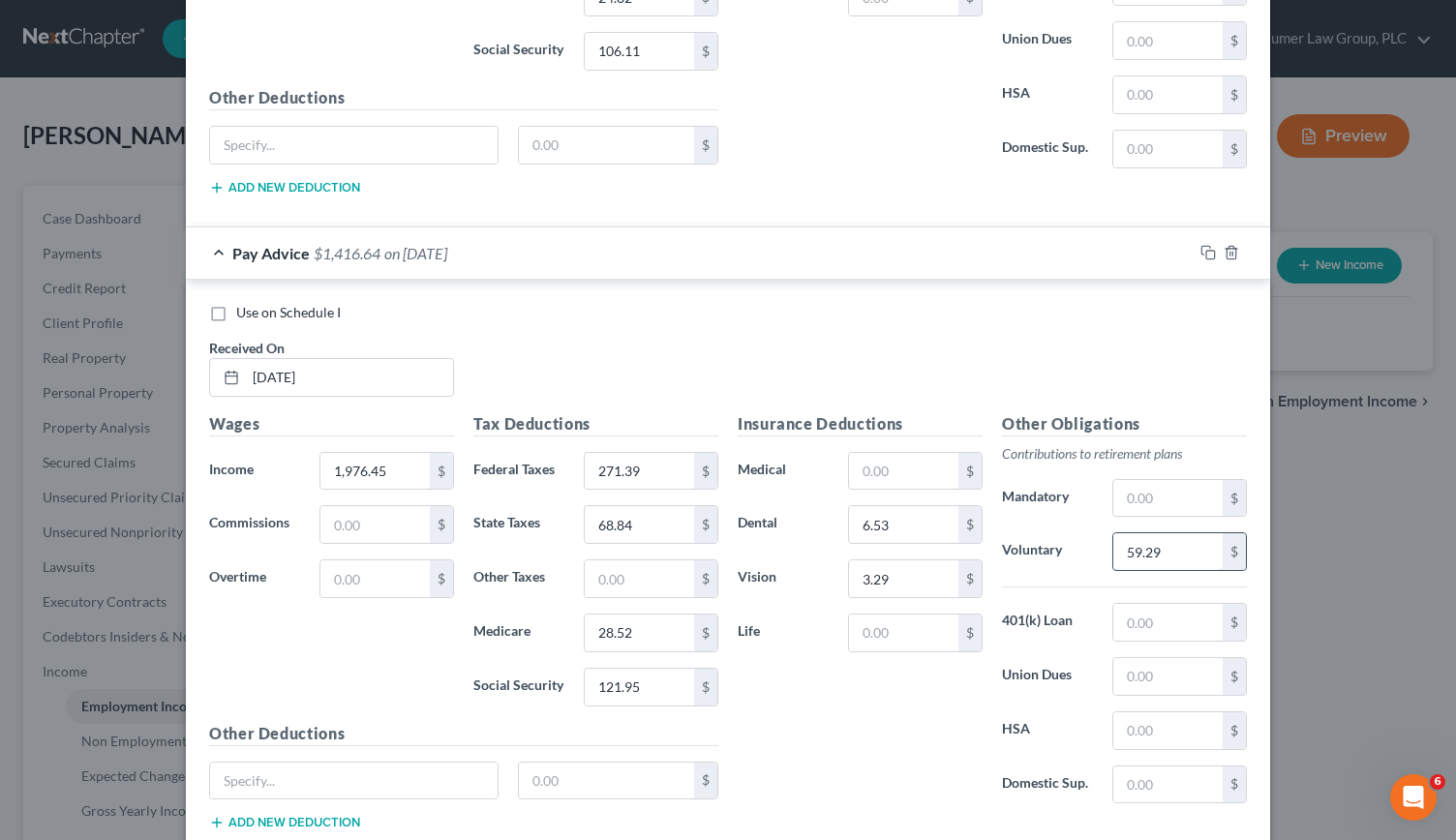
scroll to position [8687, 0]
type input "59.29"
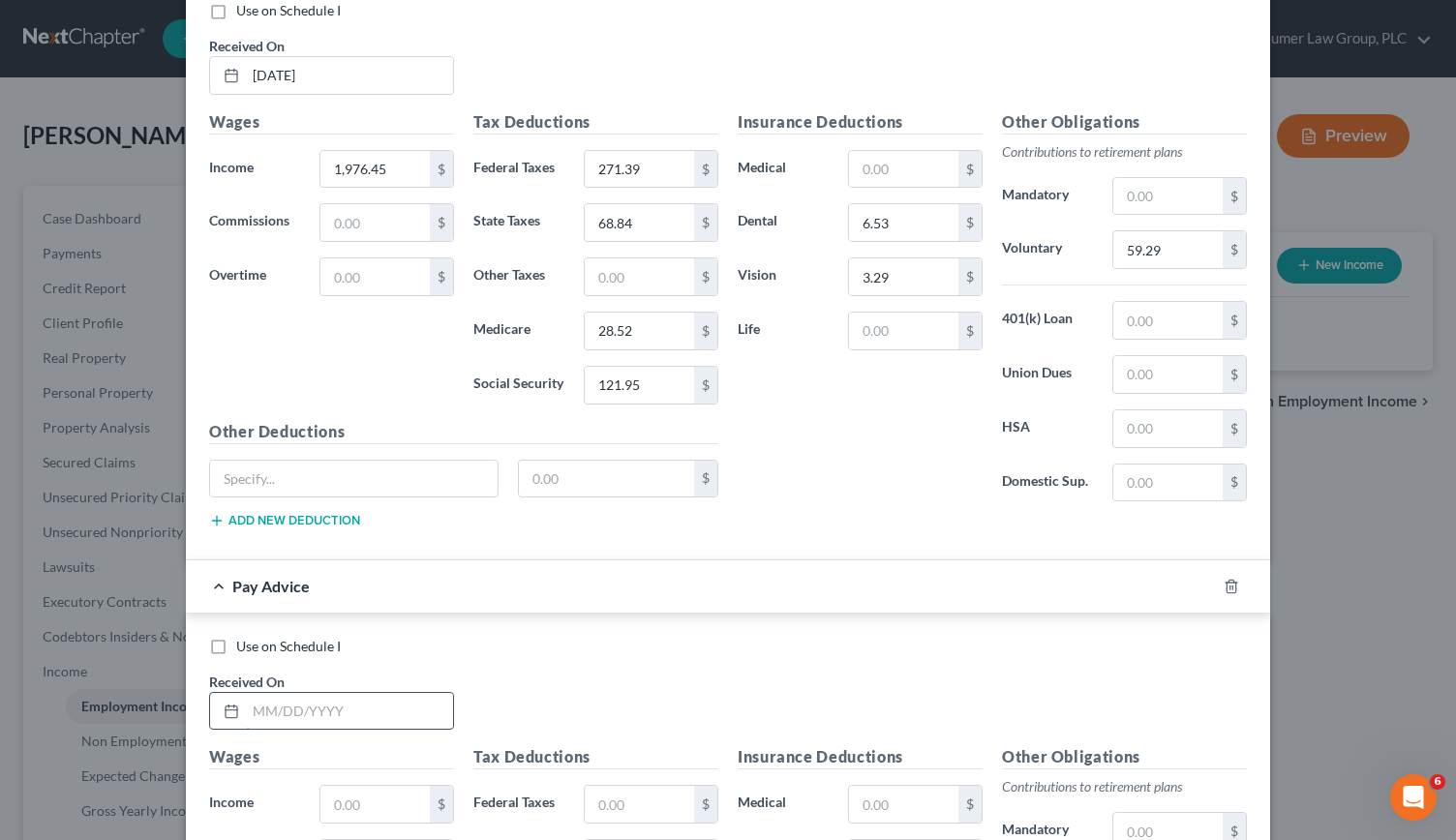
click at [249, 692] on input "text" at bounding box center [349, 710] width 207 height 37
type input "6"
type input "[DATE]"
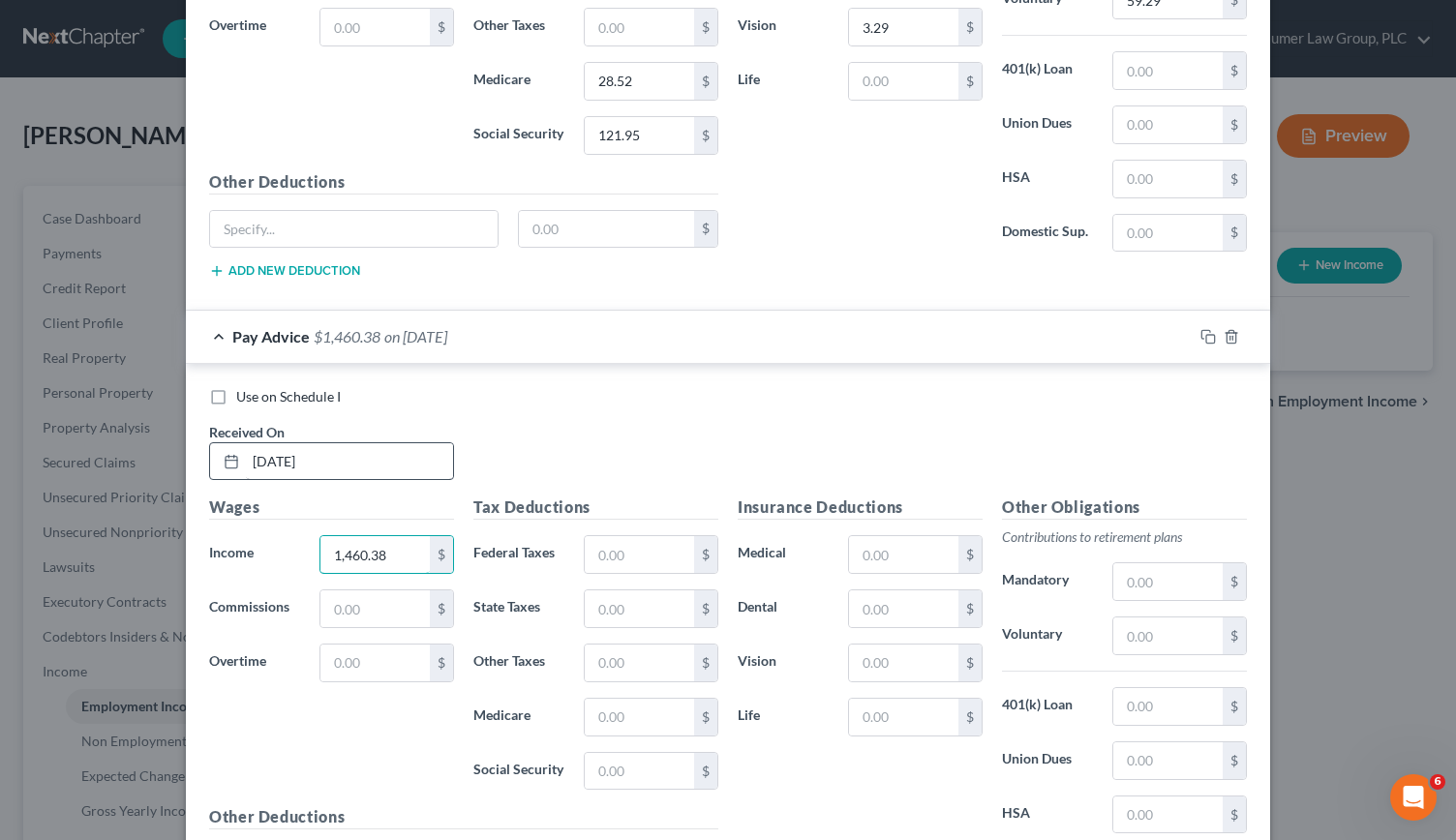
scroll to position [9239, 0]
type input "1,460.38"
click at [598, 536] on input "text" at bounding box center [639, 554] width 109 height 37
type input "157.86"
type input "50.78"
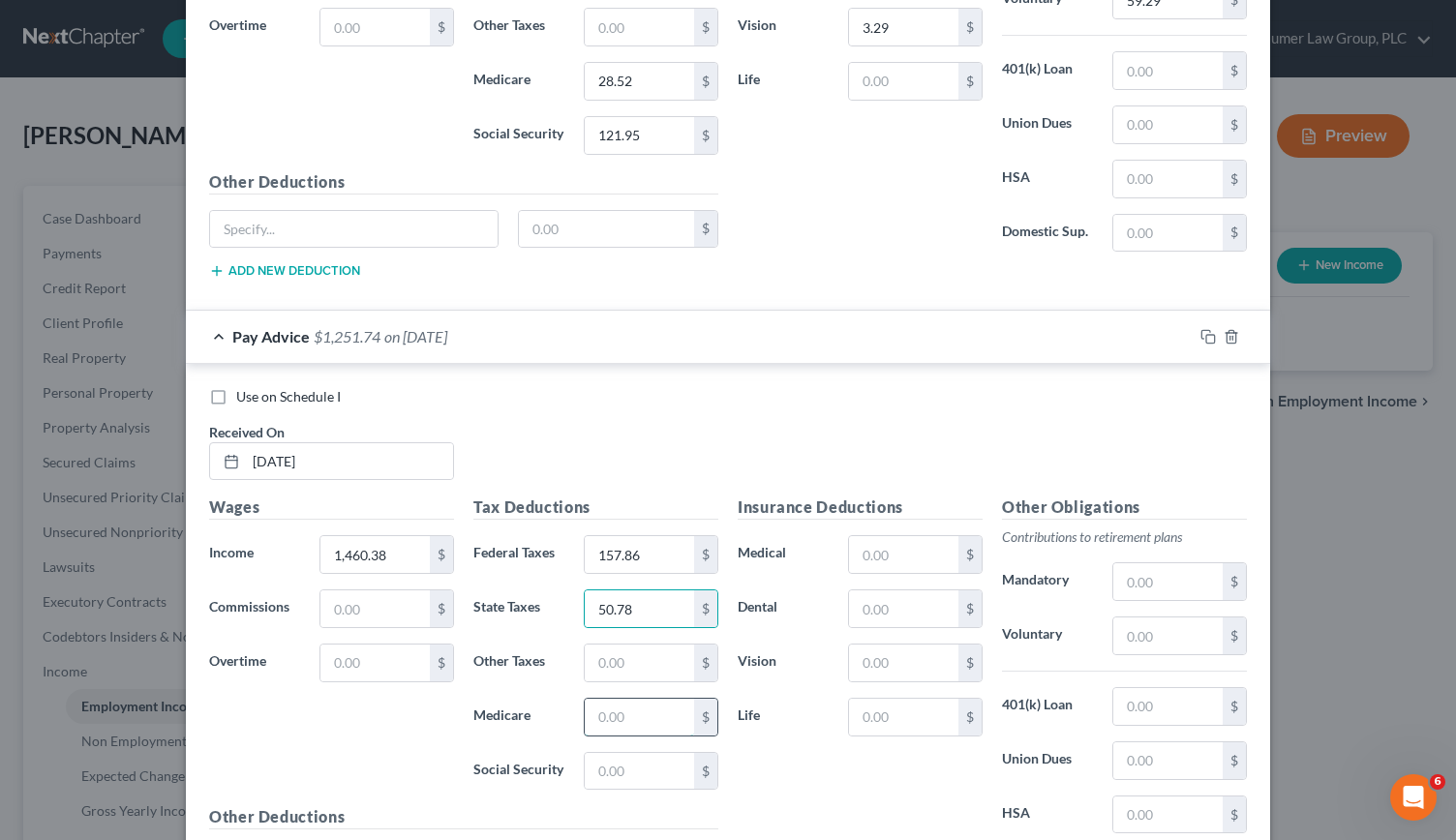
click at [599, 698] on input "text" at bounding box center [639, 716] width 109 height 37
type input "21.03"
type input "89.95"
click at [875, 590] on input "text" at bounding box center [904, 608] width 109 height 37
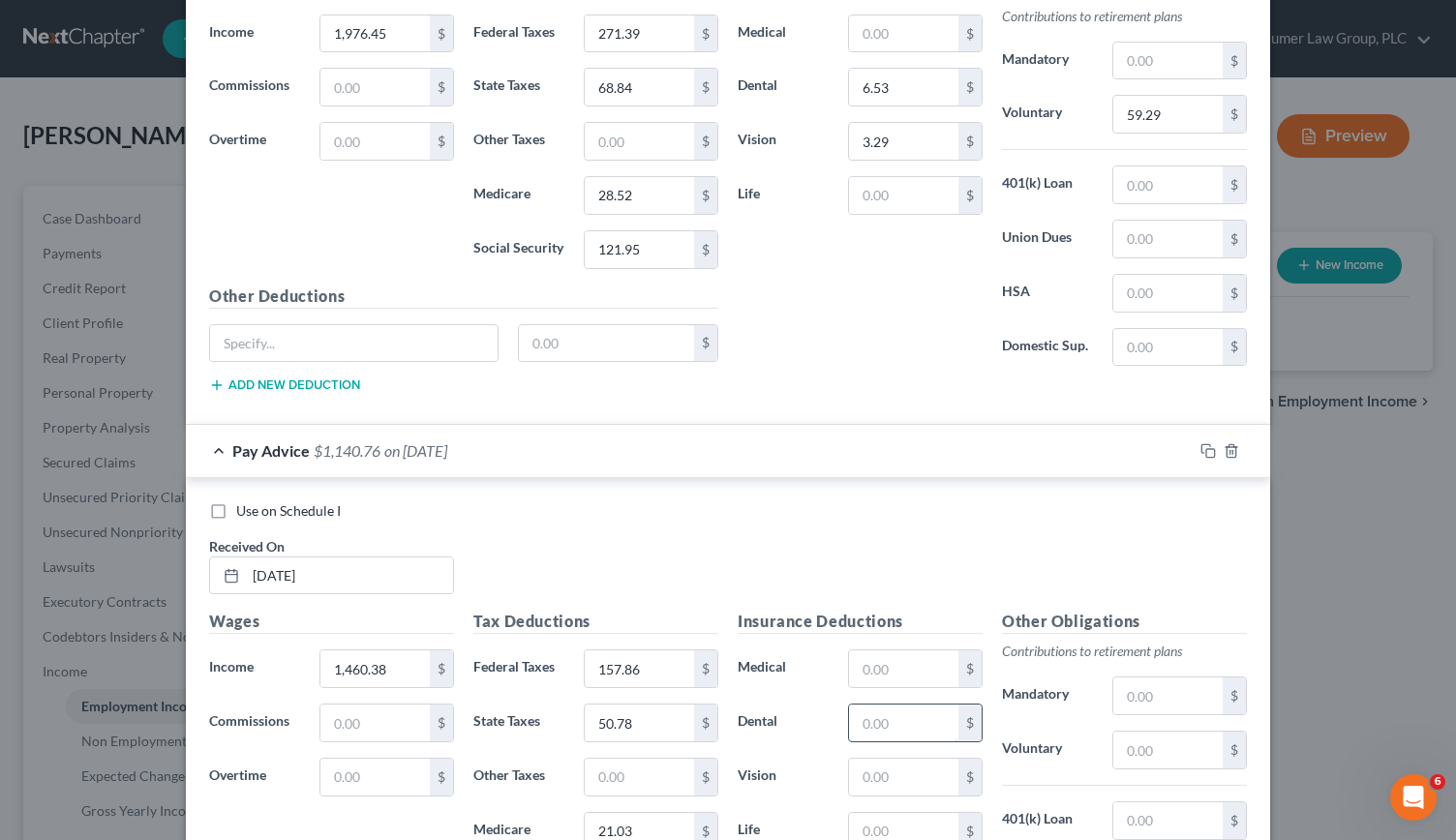
scroll to position [9123, 0]
type input "6.53"
type input "3.29"
click at [1165, 733] on input "text" at bounding box center [1168, 751] width 109 height 37
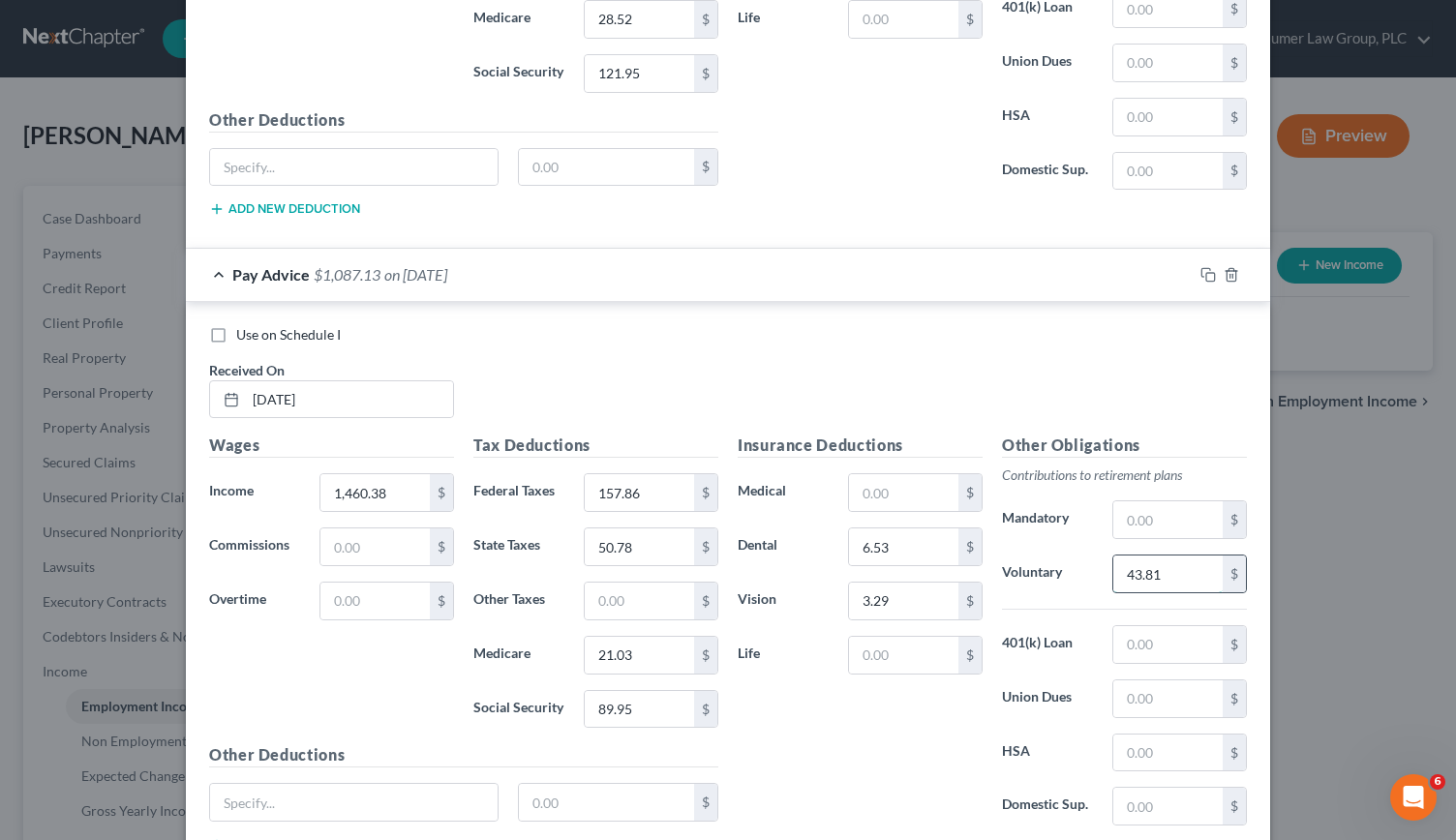
scroll to position [9316, 0]
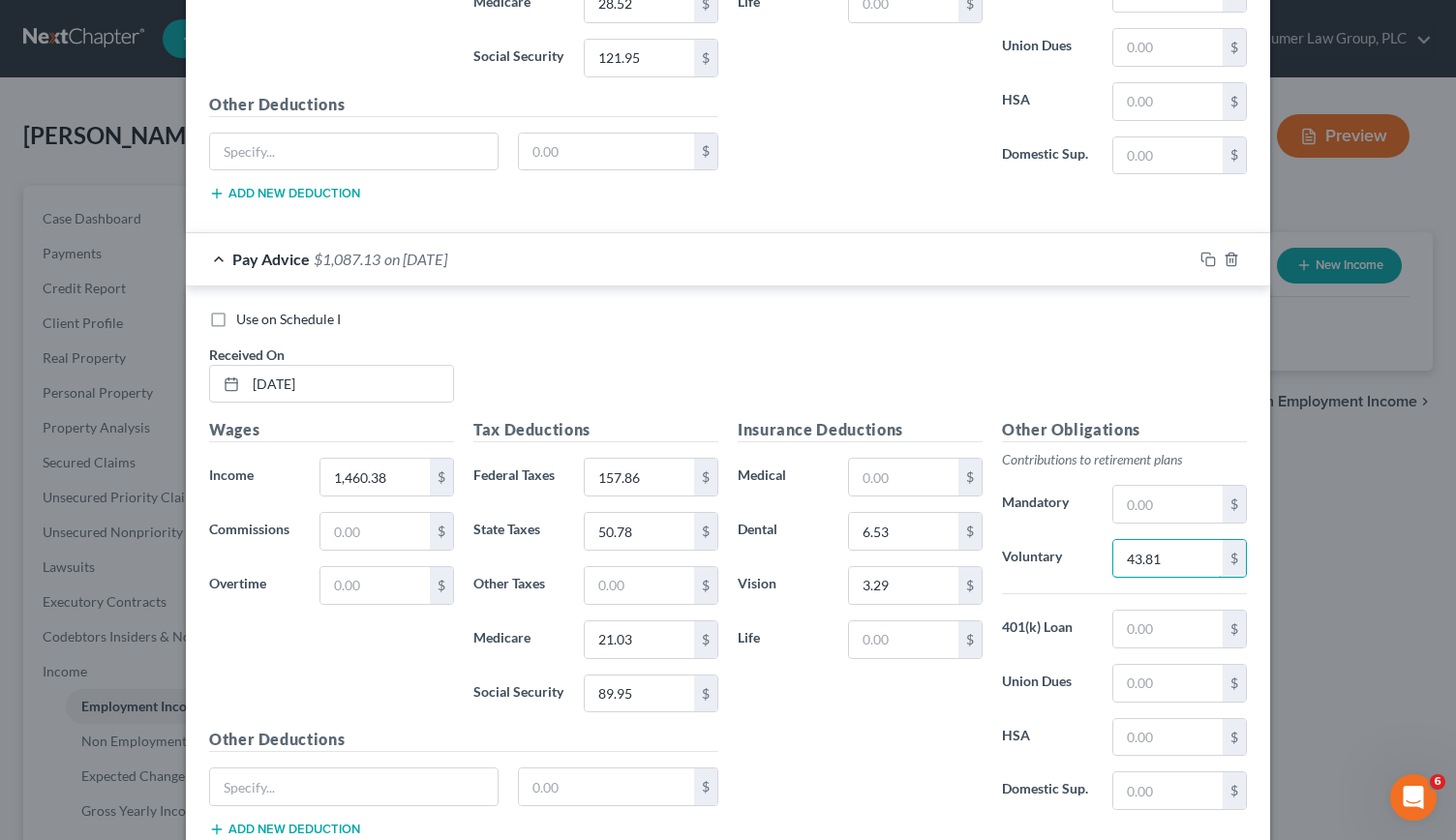
type input "43.81"
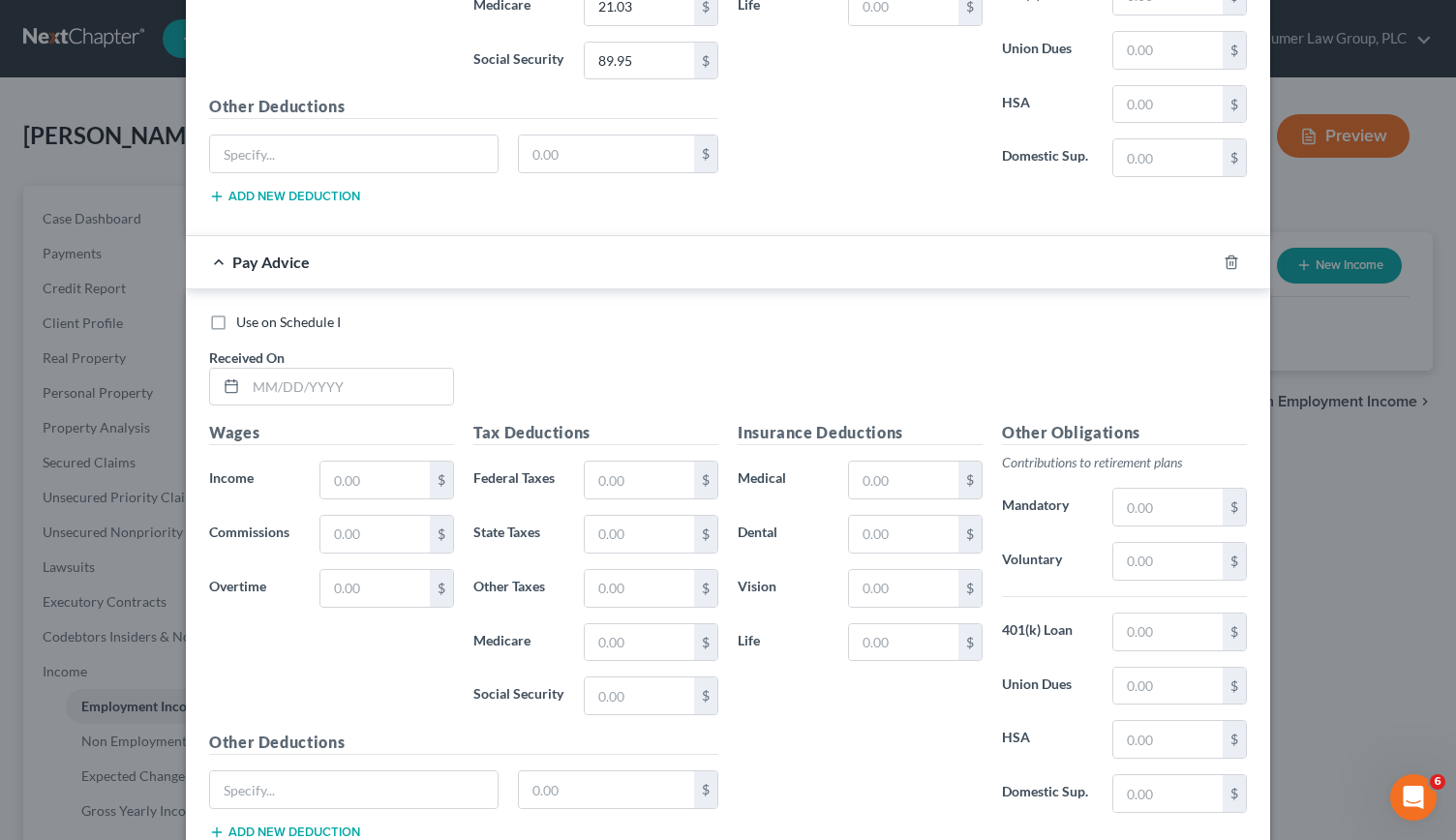
scroll to position [9927, 0]
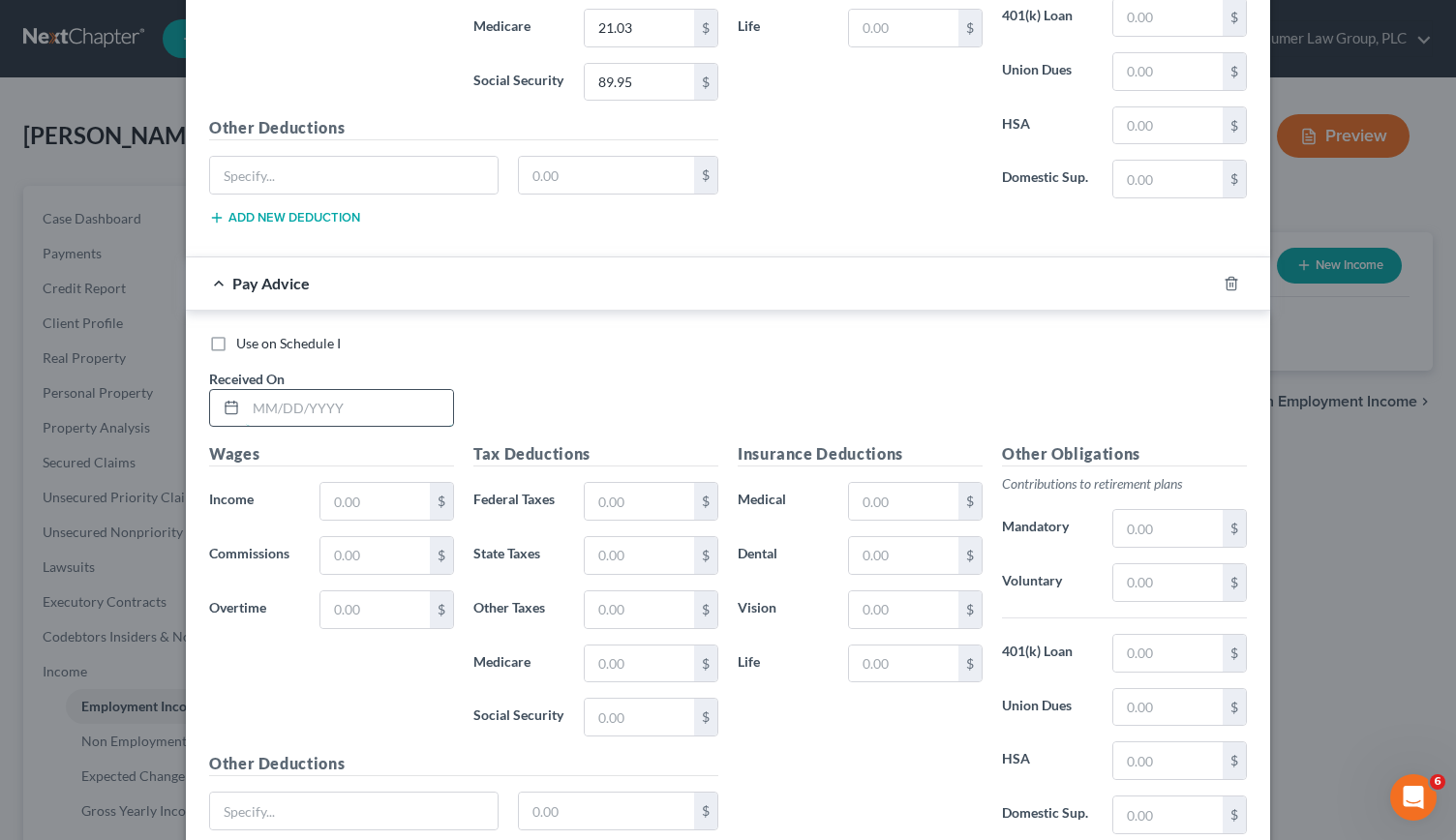
click at [246, 390] on input "text" at bounding box center [349, 408] width 207 height 37
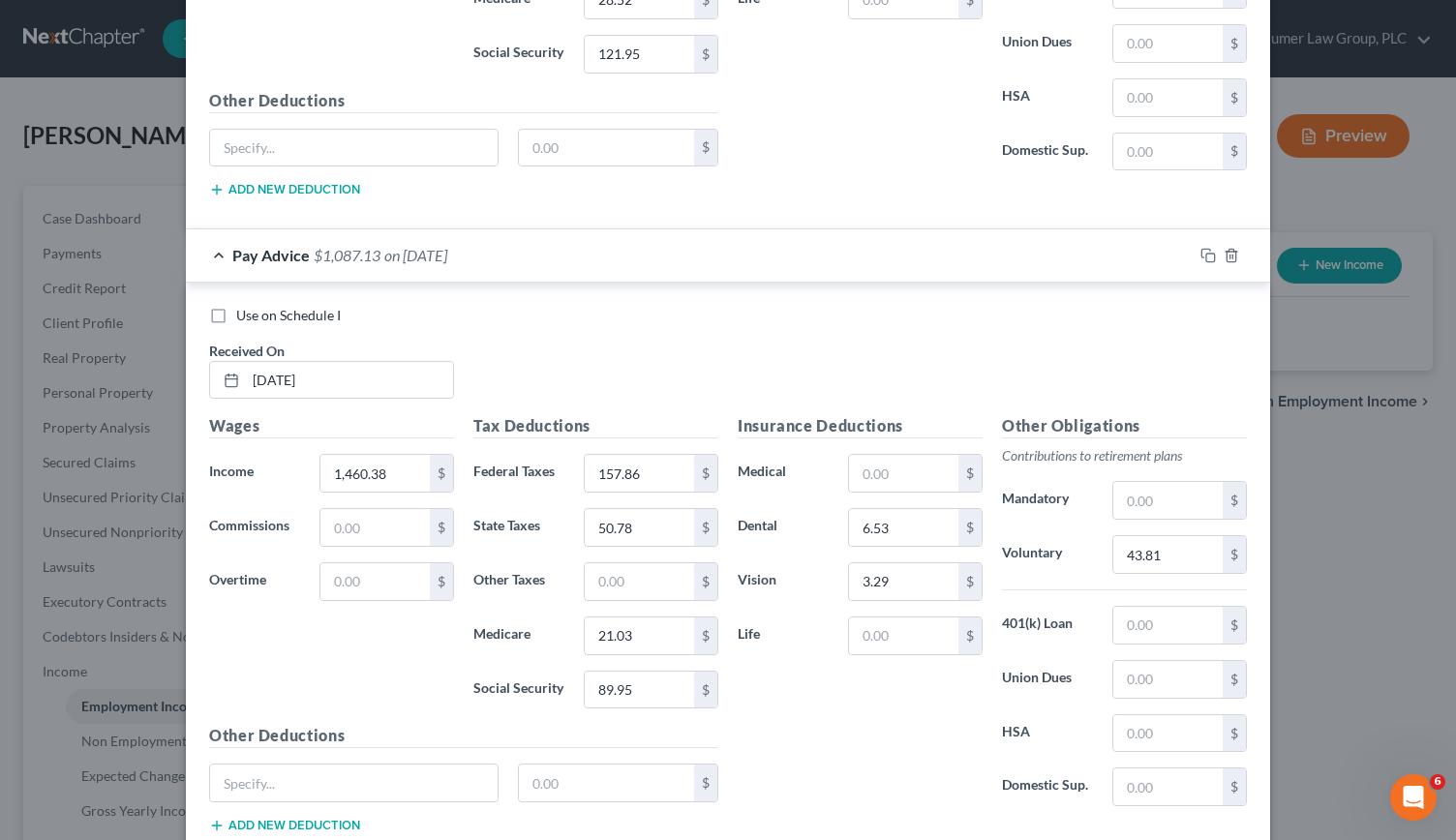
scroll to position [9622, 0]
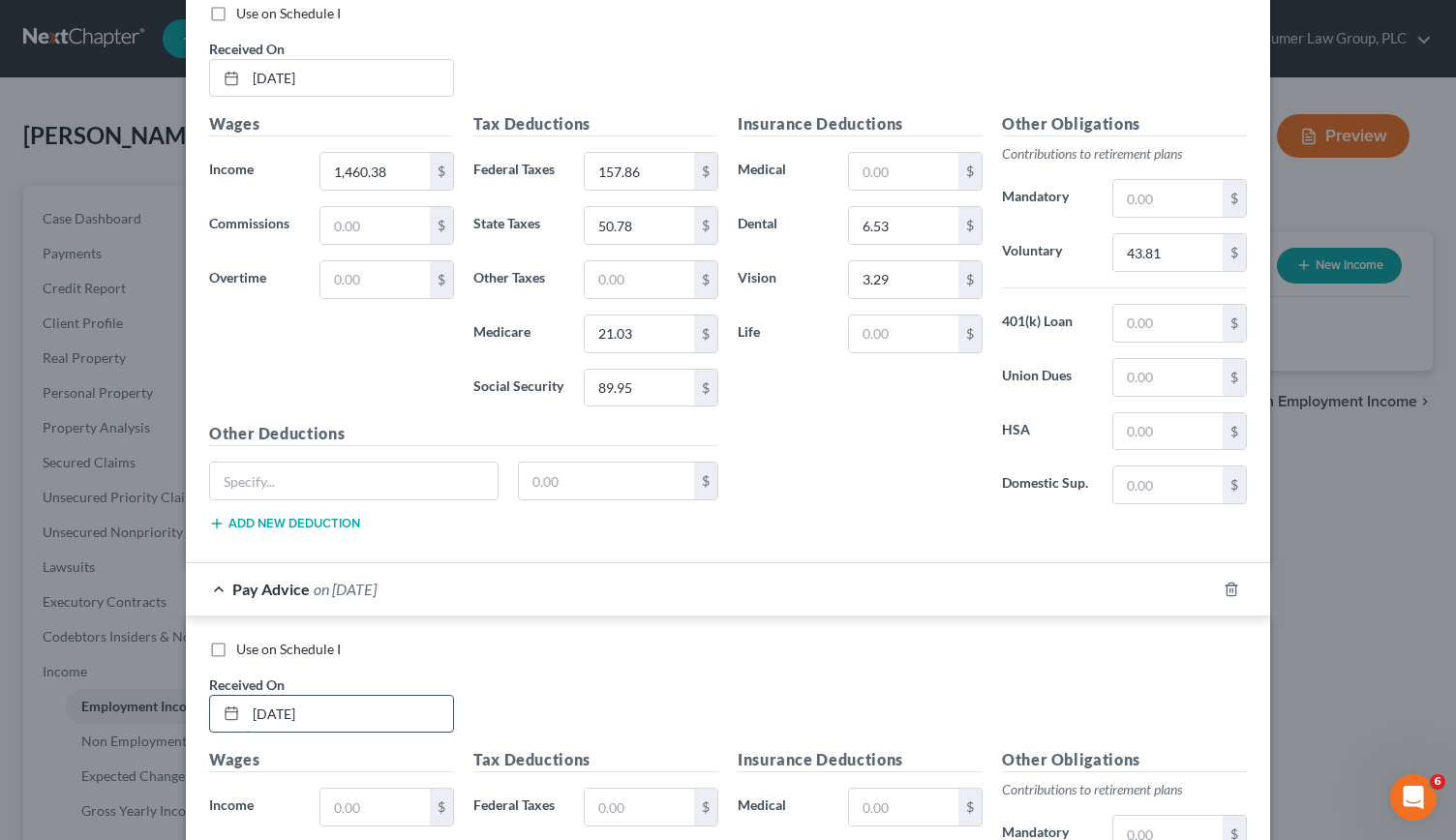
type input "[DATE]"
type input "2,016.88"
click at [589, 788] on input "text" at bounding box center [639, 806] width 109 height 37
type input "280.29"
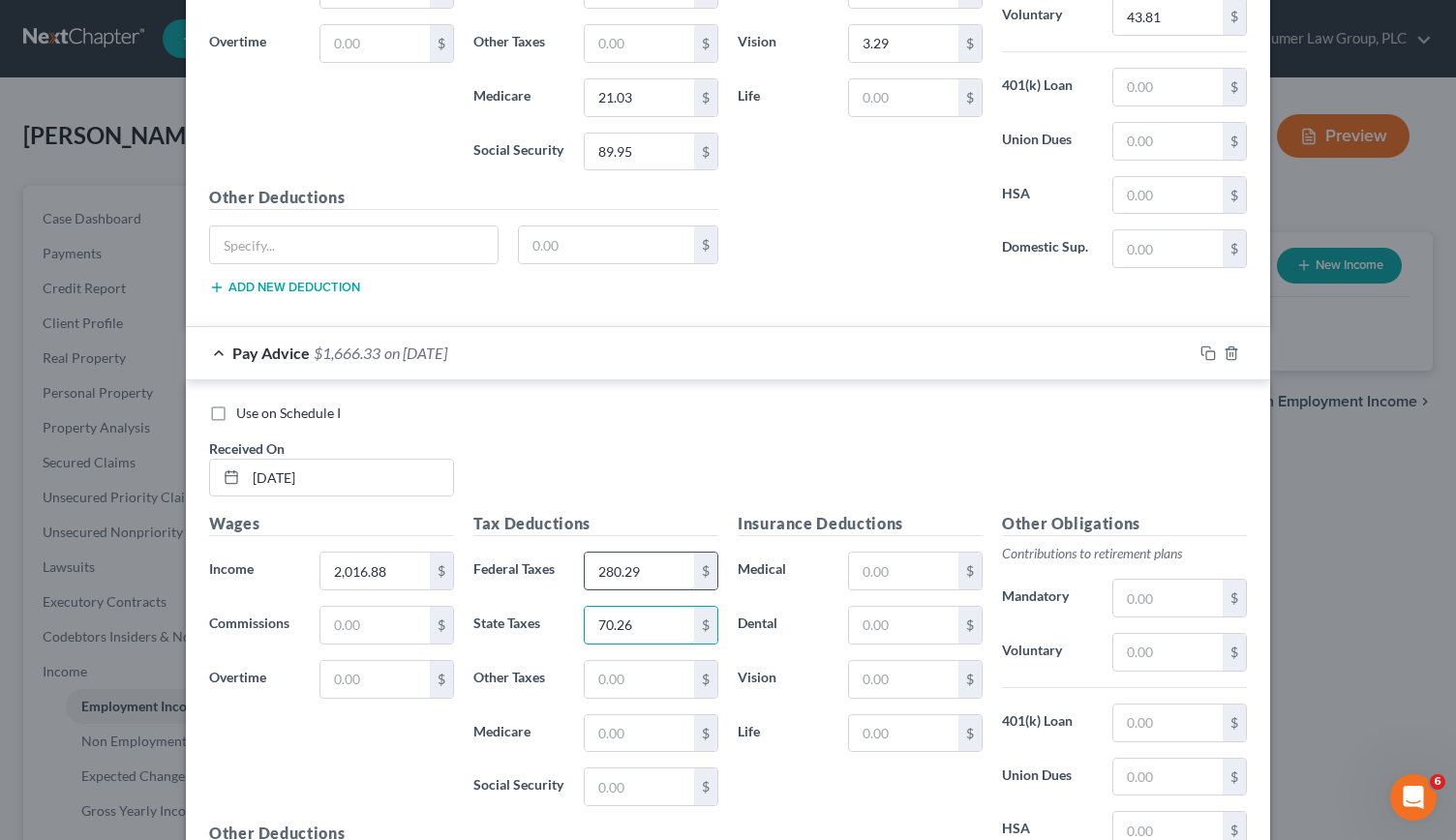
scroll to position [9862, 0]
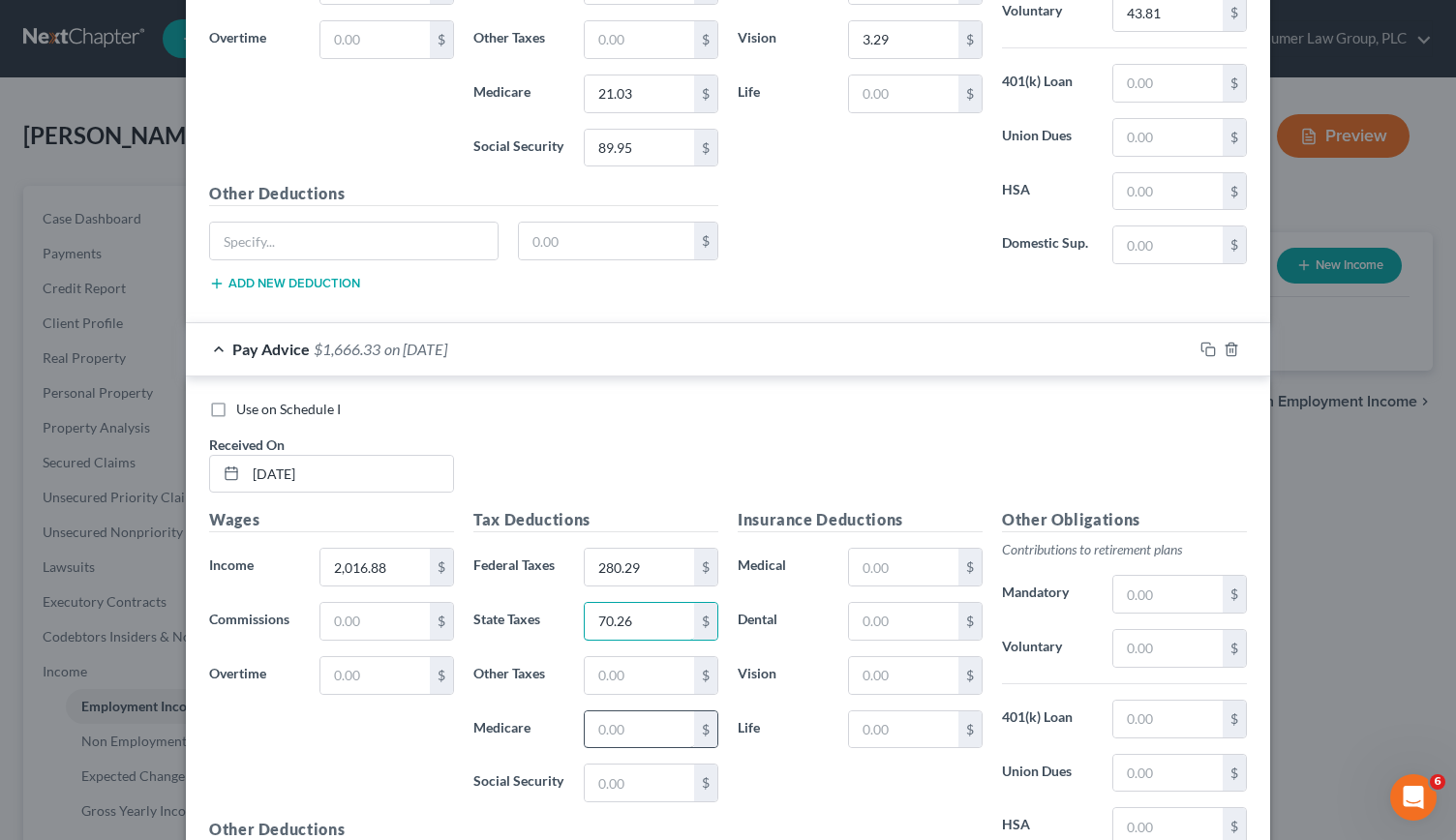
type input "70.26"
click at [601, 711] on input "text" at bounding box center [639, 729] width 109 height 37
type input "29.11"
type input "124.46"
click at [883, 602] on input "text" at bounding box center [904, 620] width 109 height 37
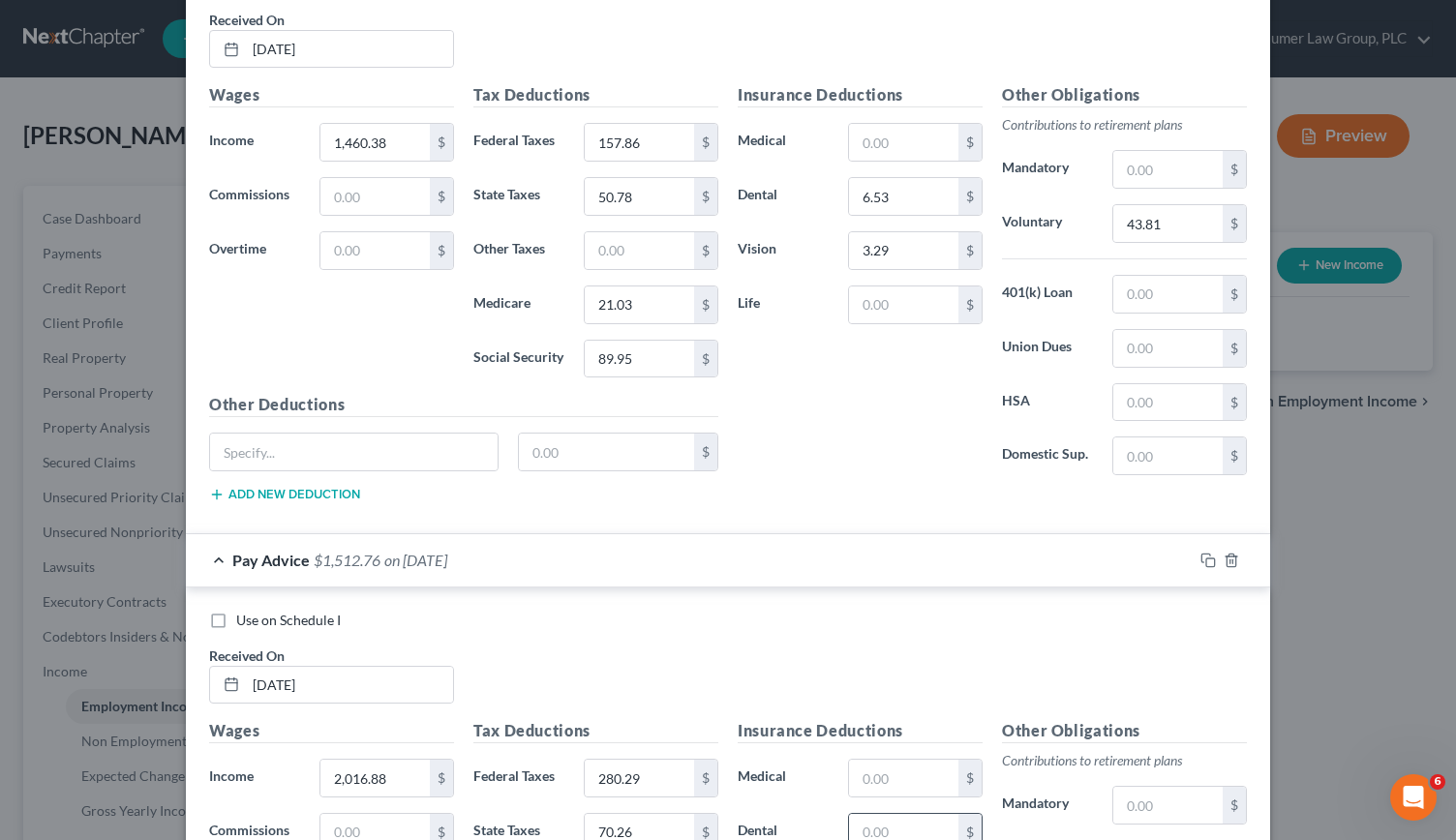
scroll to position [9651, 0]
type input "6.53"
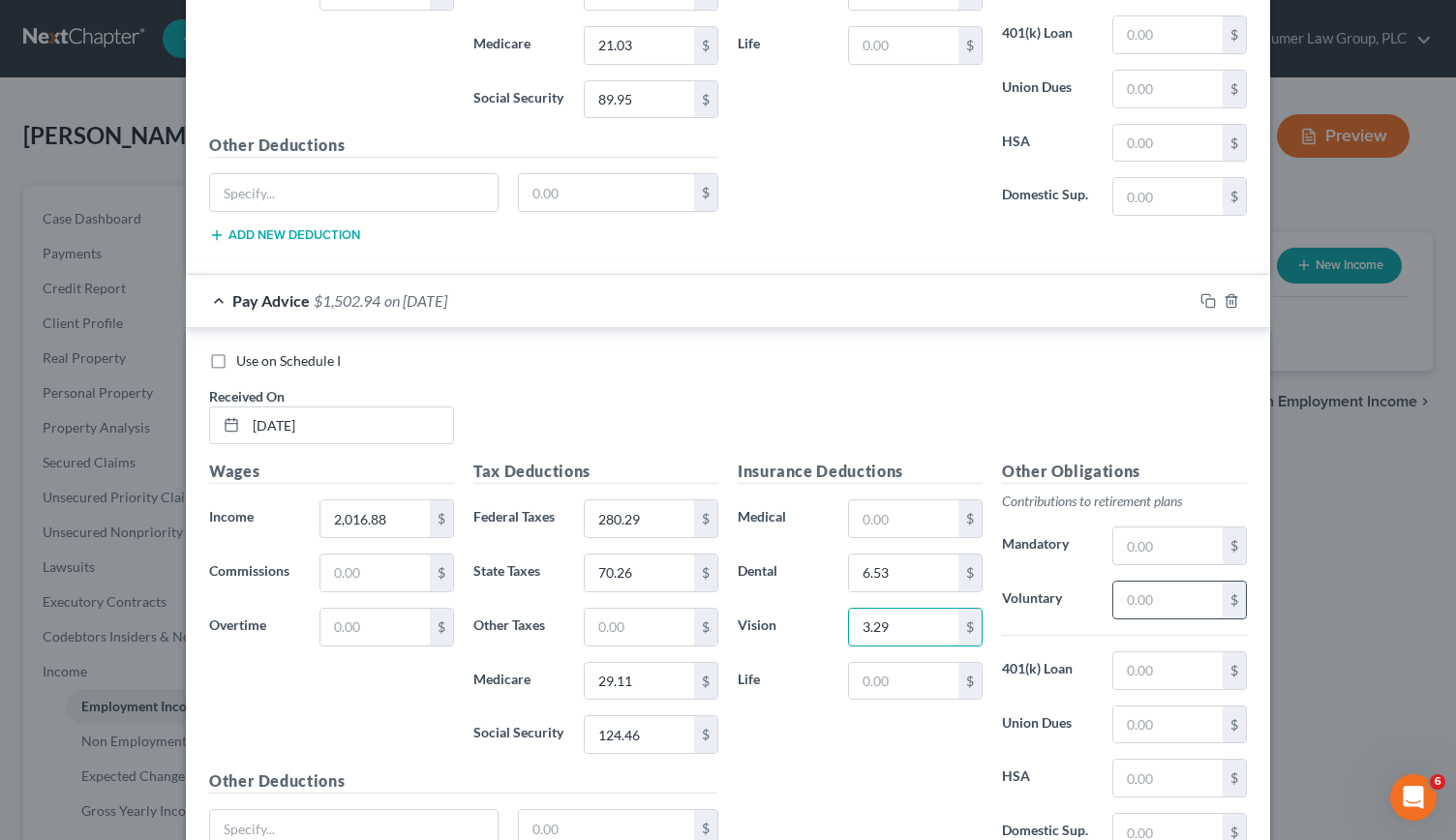
type input "3.29"
click at [1154, 581] on input "text" at bounding box center [1168, 599] width 109 height 37
type input "5"
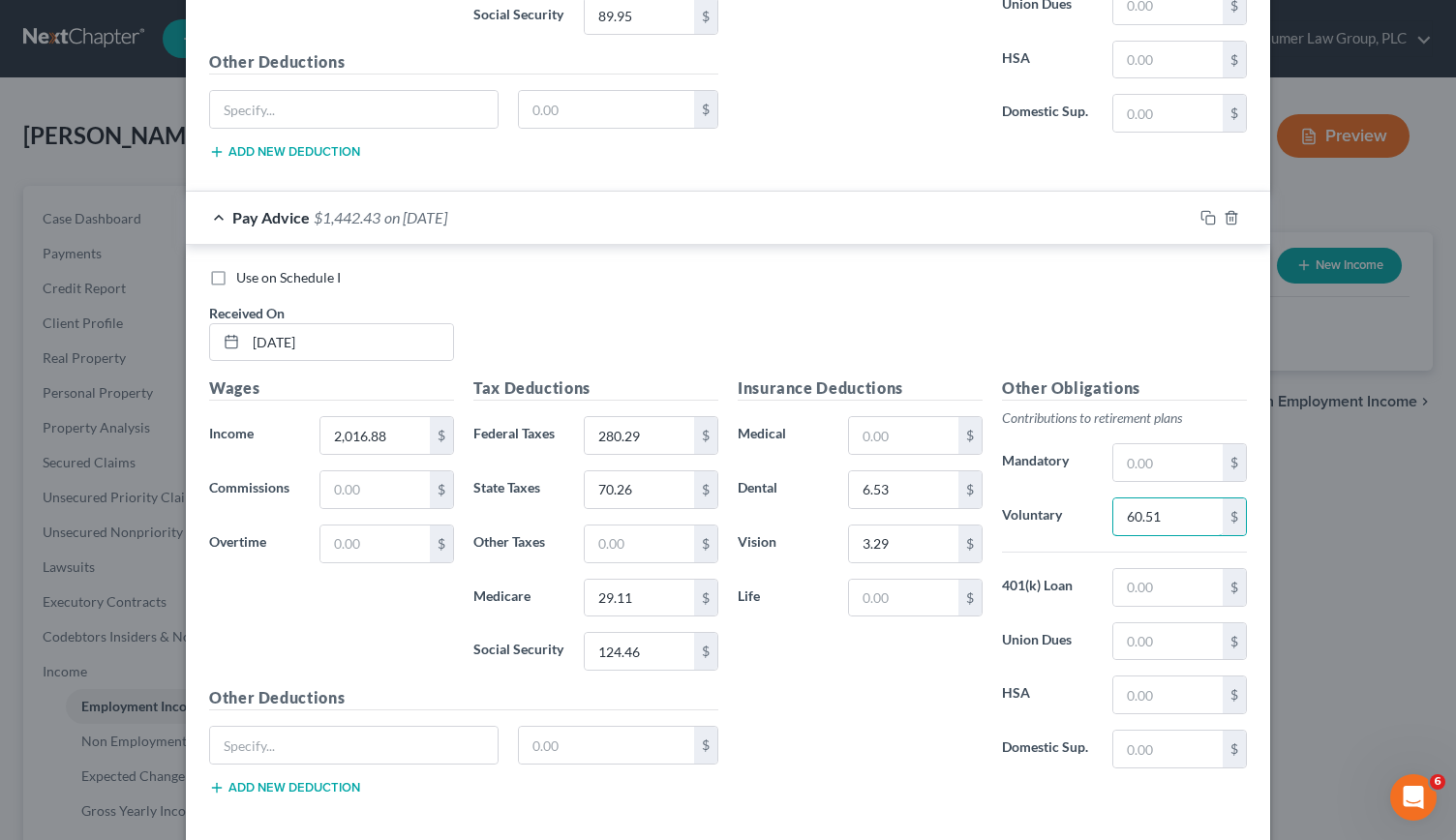
type input "60.51"
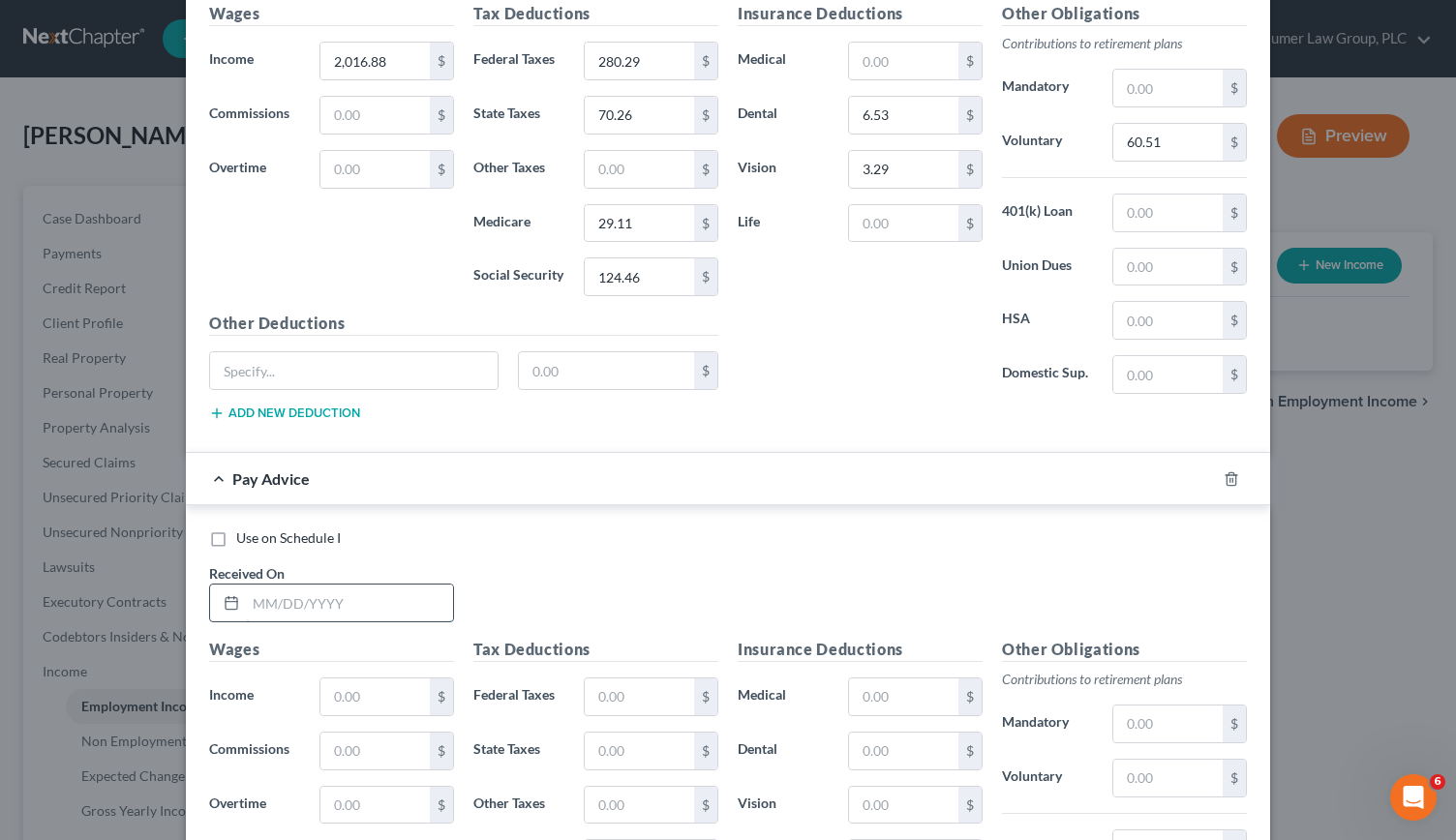
click at [264, 584] on input "text" at bounding box center [349, 602] width 207 height 37
type input "[DATE]"
type input "1,577.98"
click at [616, 679] on input "text" at bounding box center [639, 696] width 109 height 37
type input "183.73"
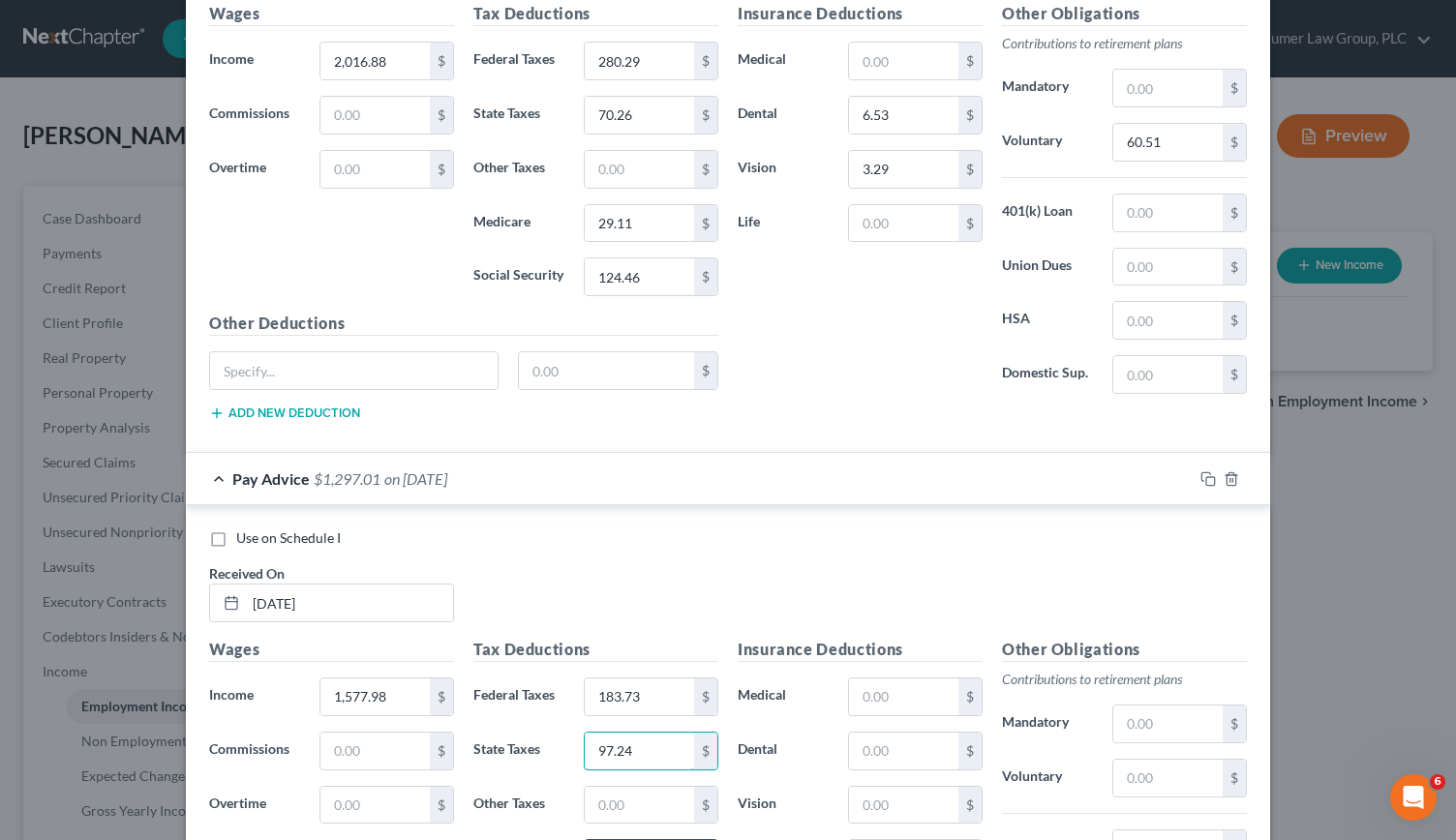
type input "97.24"
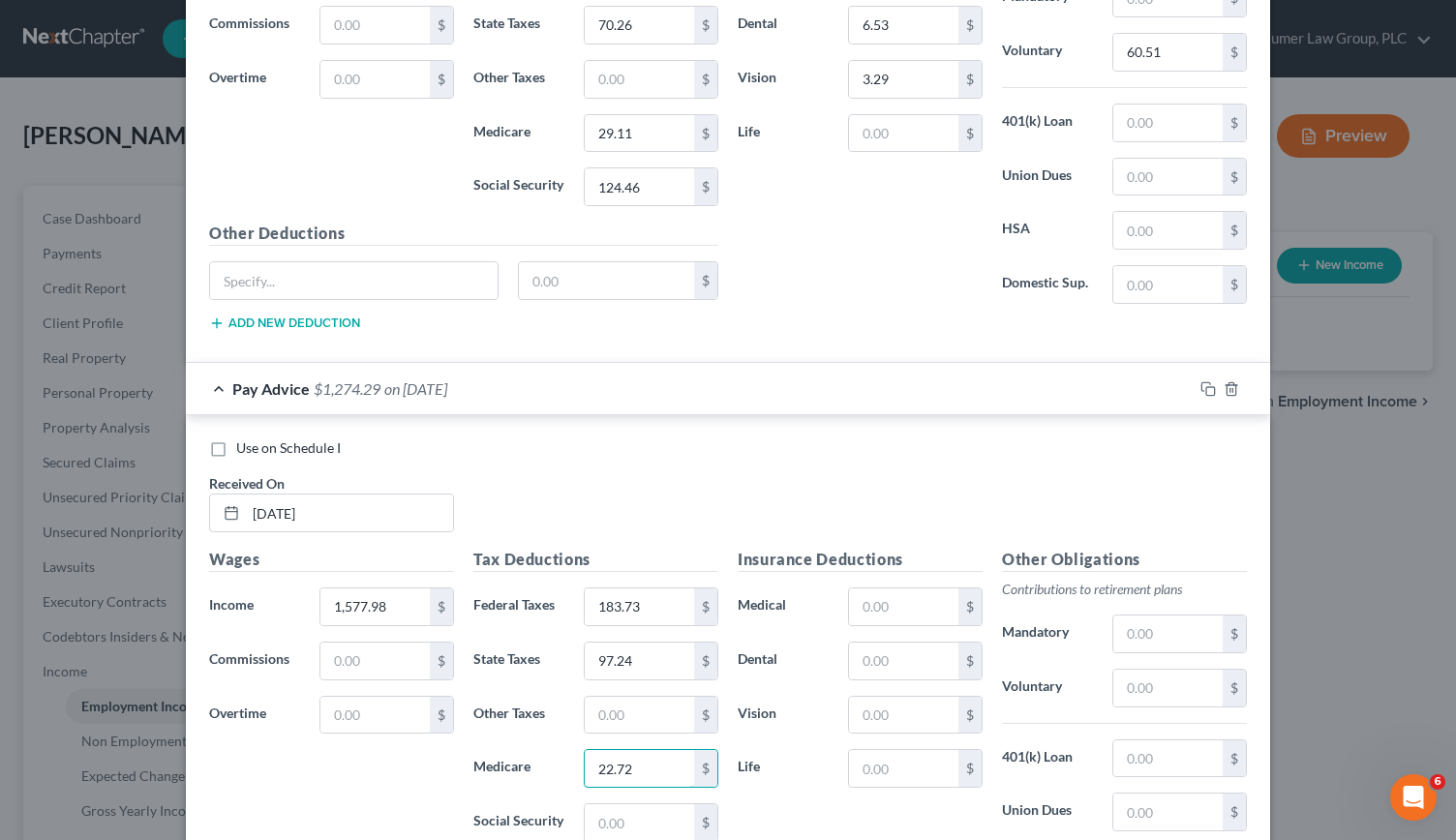
scroll to position [10458, 0]
type input "22.72"
click at [606, 803] on input "text" at bounding box center [639, 821] width 109 height 37
type input "97.24"
click at [859, 642] on input "text" at bounding box center [904, 660] width 109 height 37
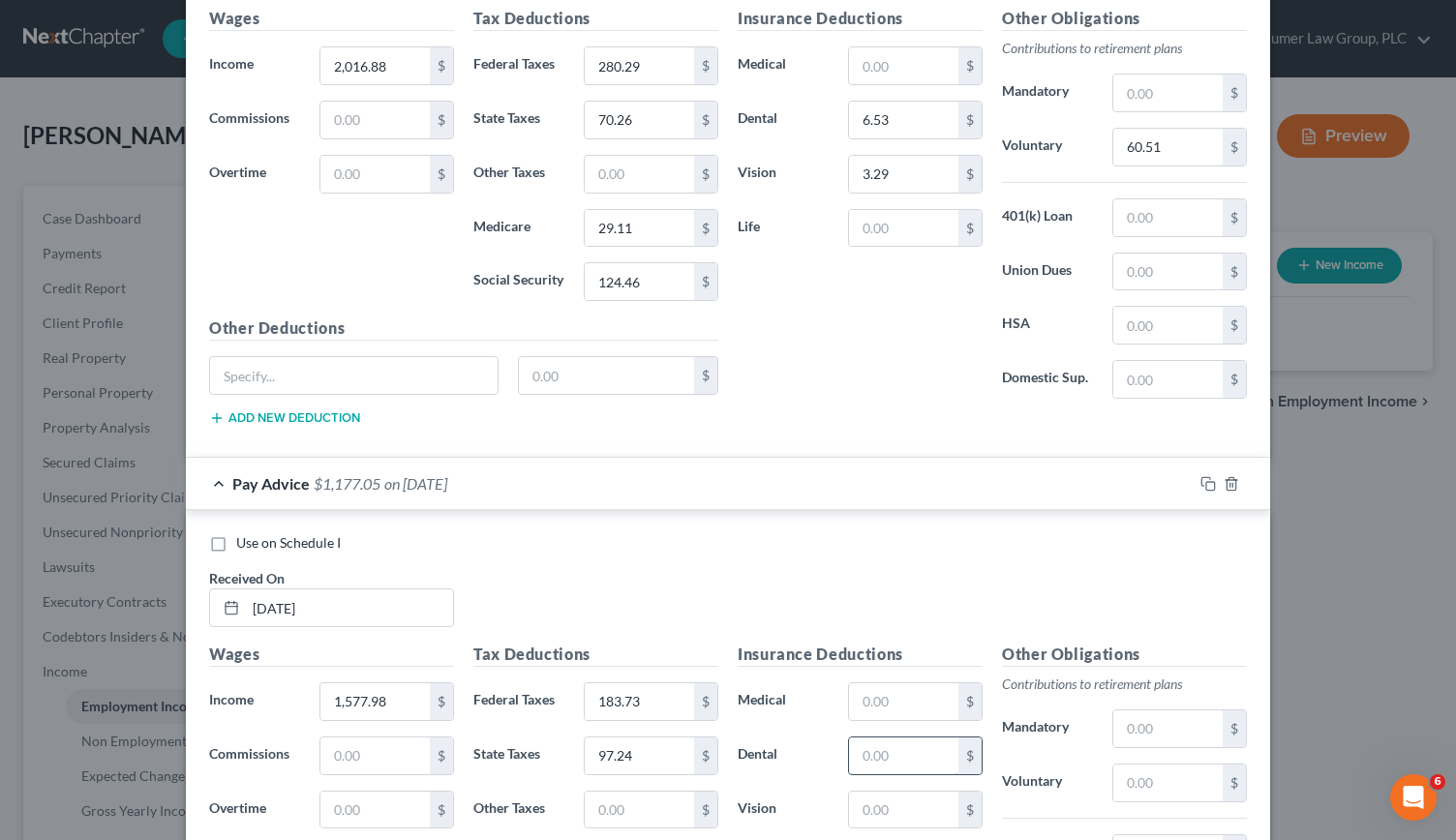
scroll to position [10364, 0]
type input "6.53"
type input "3.29"
click at [1154, 764] on input "text" at bounding box center [1168, 782] width 109 height 37
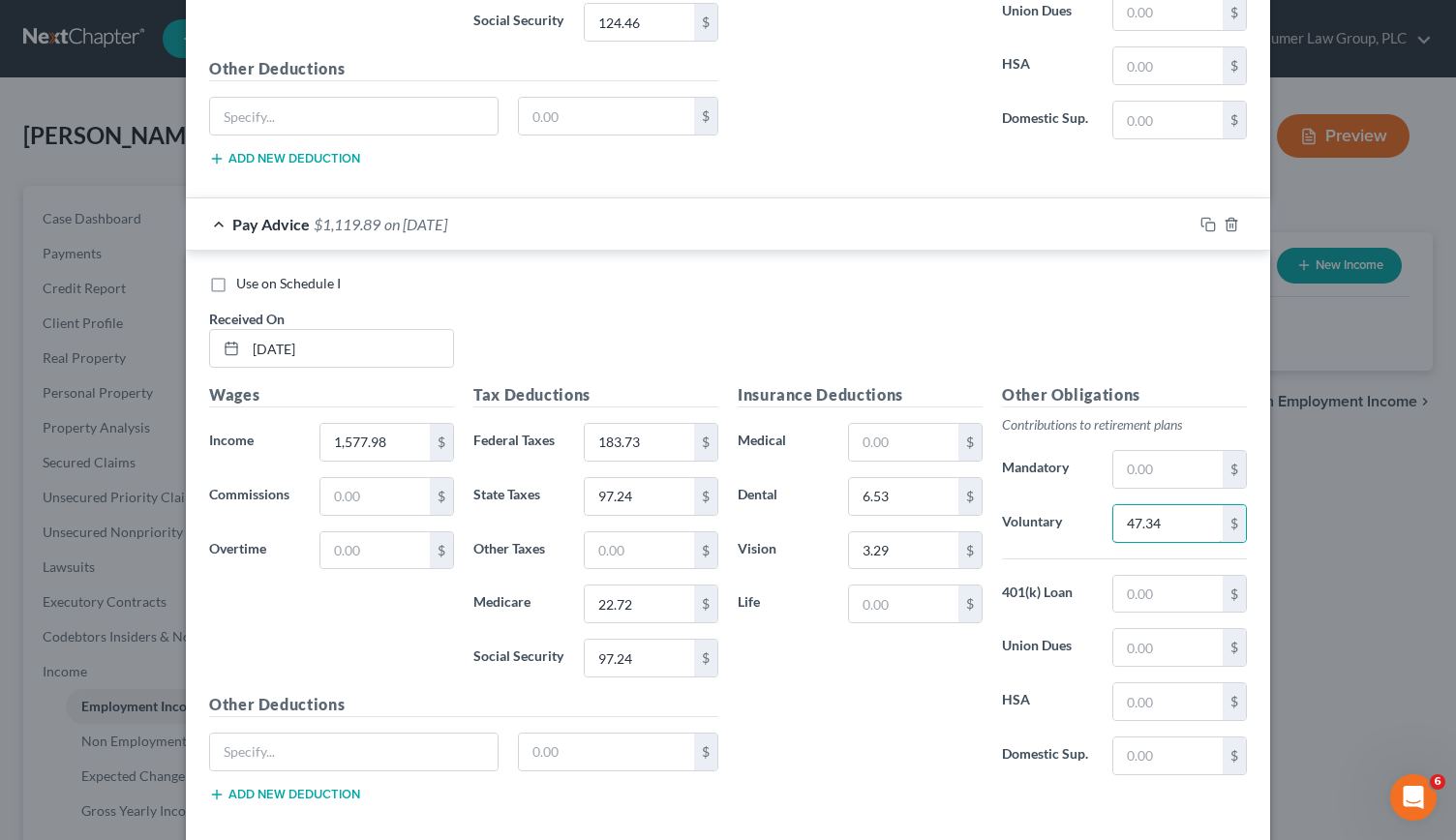
type input "47.34"
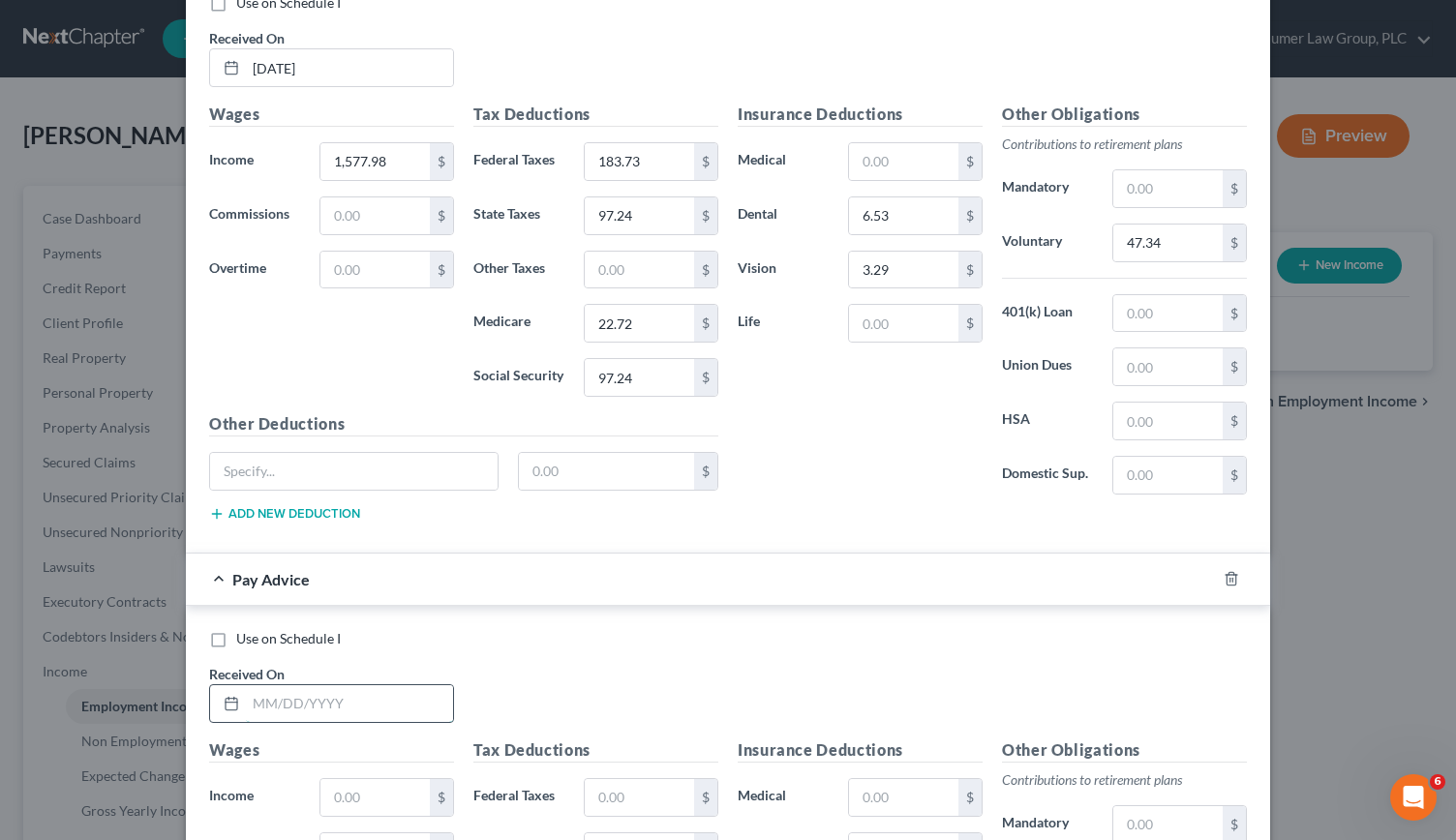
click at [296, 684] on input "text" at bounding box center [349, 702] width 207 height 37
type input "[DATE]"
type input "1,363.95"
click at [623, 779] on input "text" at bounding box center [639, 796] width 109 height 37
type input "136.64"
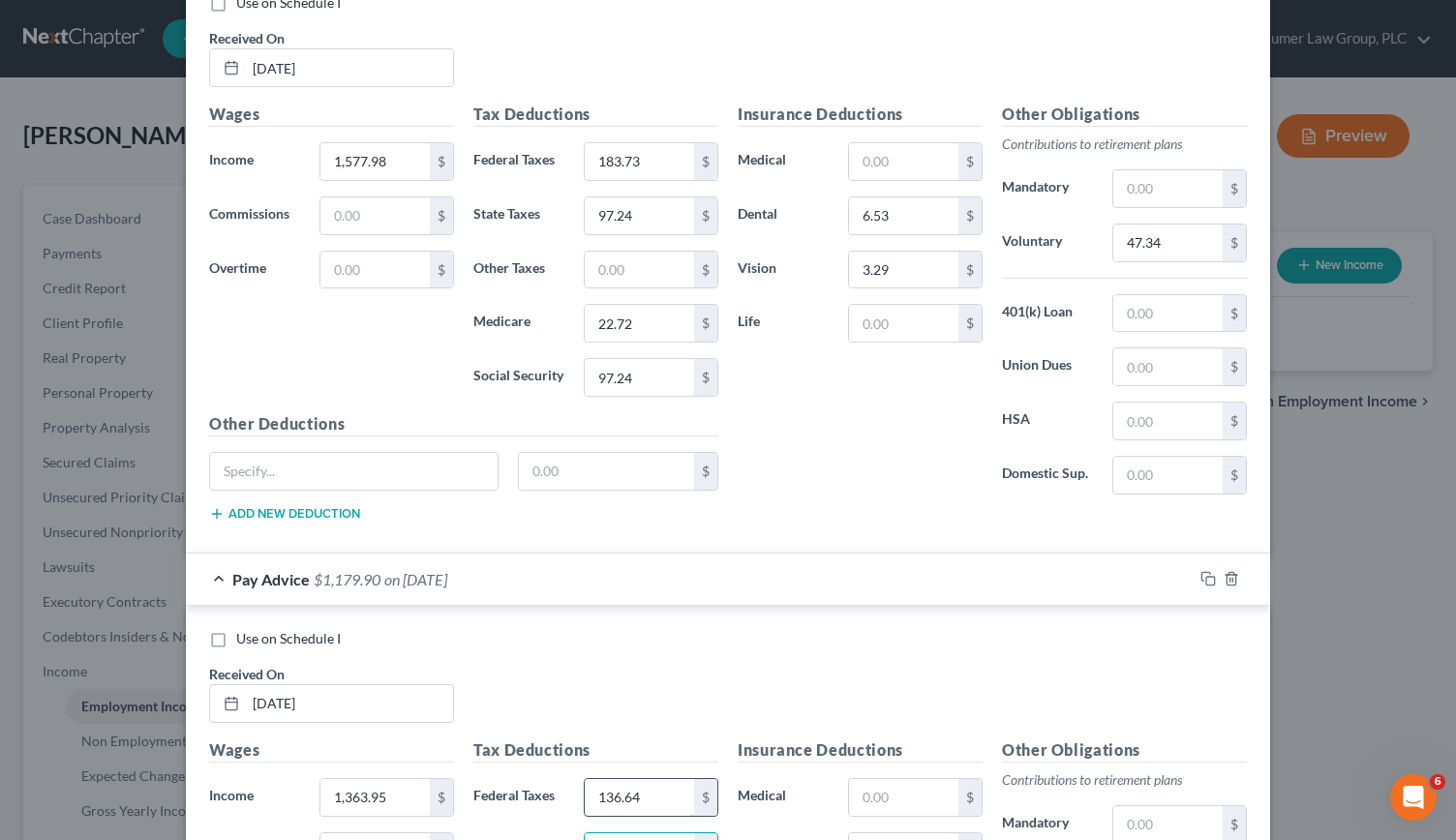
type input "47.41"
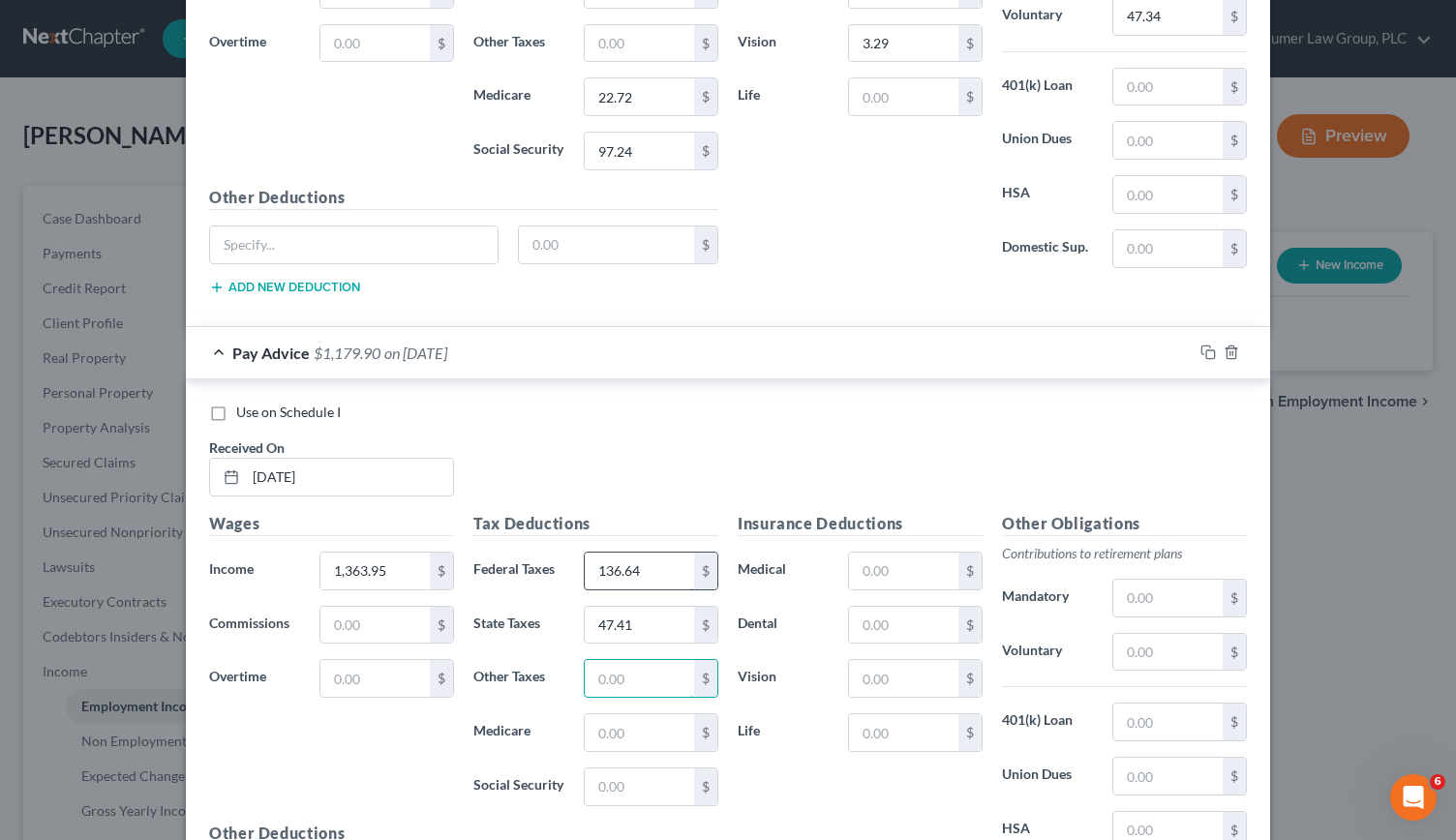
scroll to position [11145, 0]
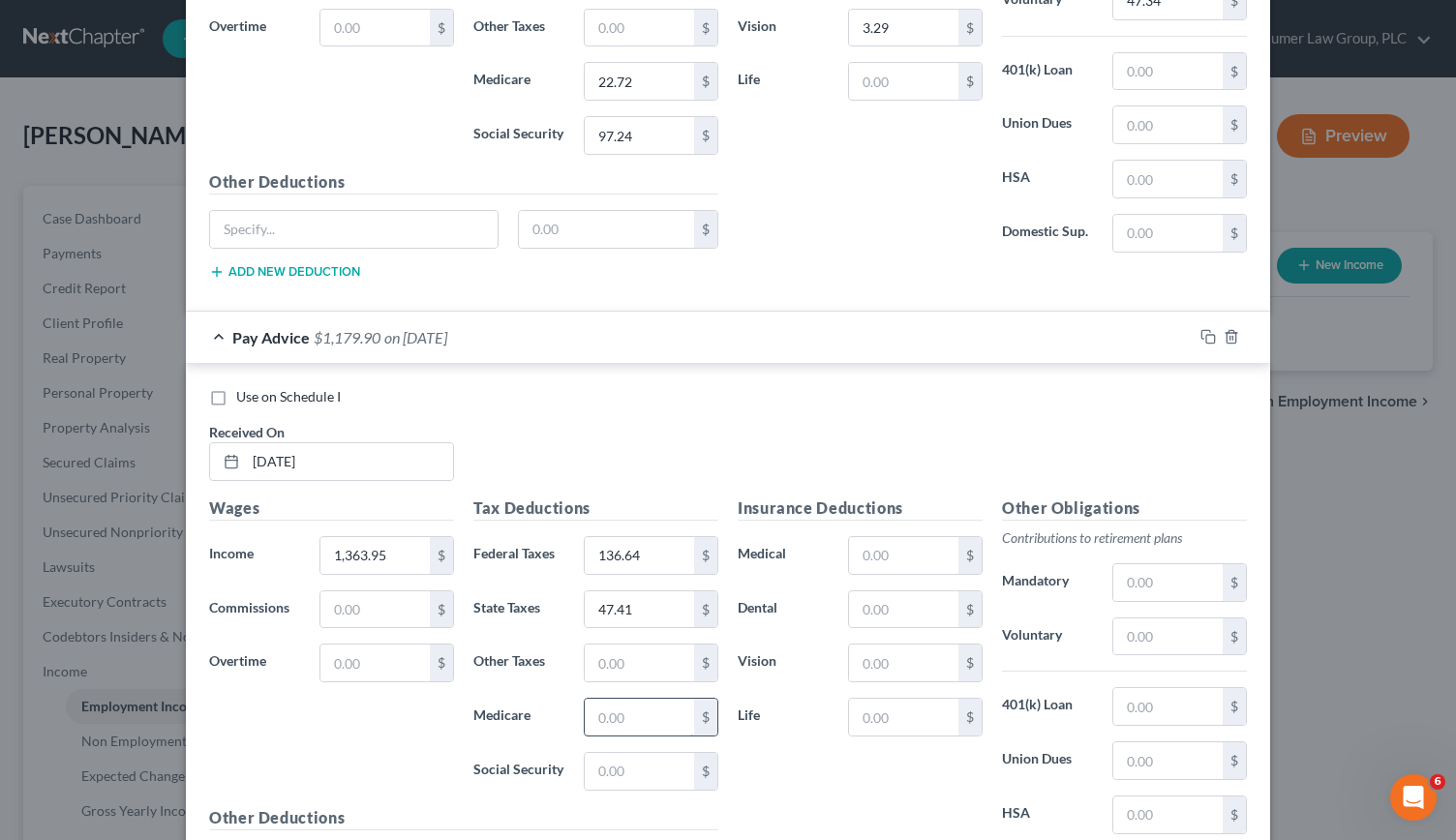
click at [611, 698] on input "text" at bounding box center [639, 716] width 109 height 37
type input "19.64"
type input "83.98"
click at [906, 591] on input "text" at bounding box center [904, 609] width 109 height 37
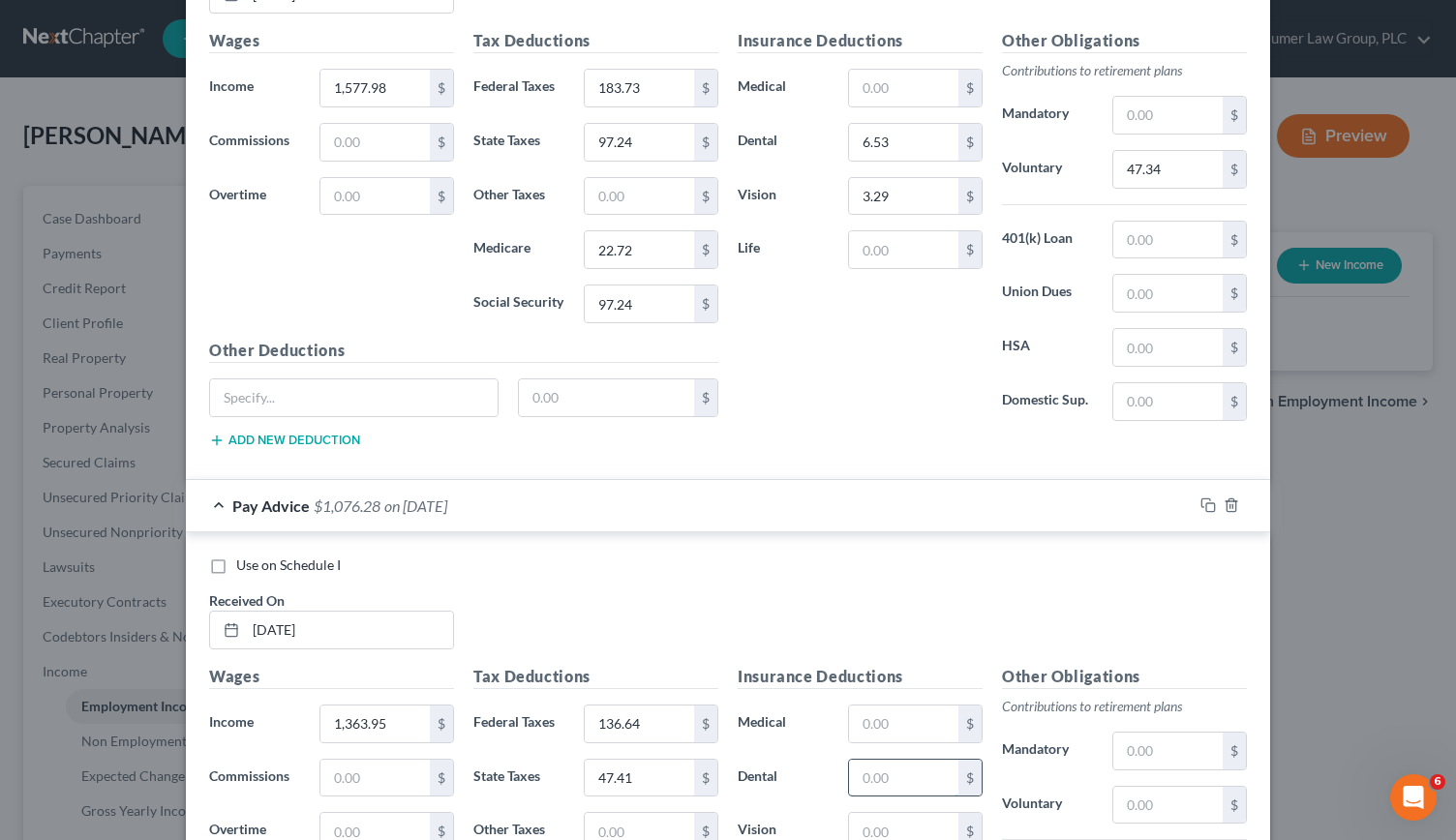
scroll to position [10982, 0]
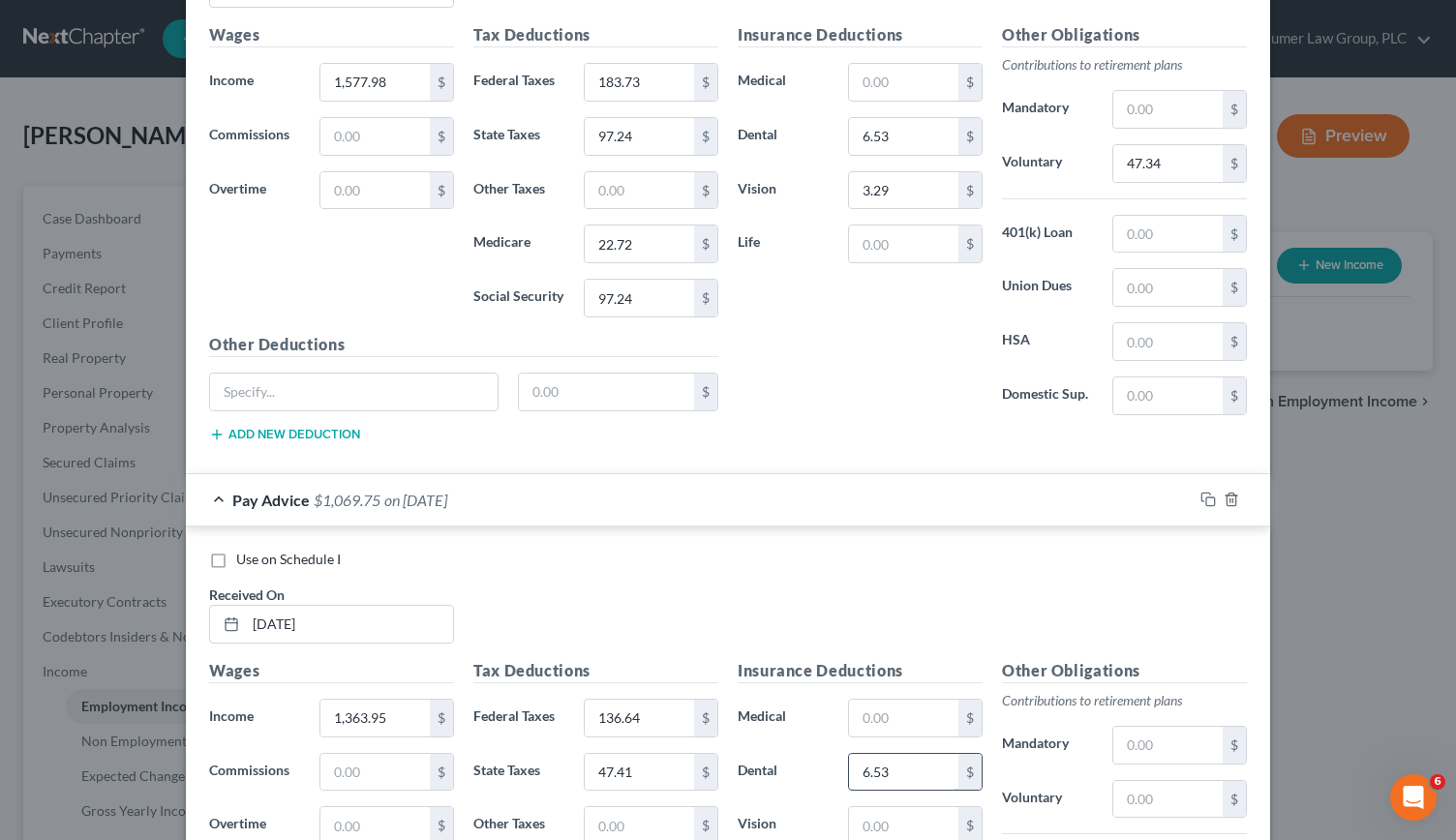
type input "6.53"
type input "3.29"
click at [1124, 780] on div "$" at bounding box center [1179, 798] width 135 height 39
drag, startPoint x: 1125, startPoint y: 702, endPoint x: 1043, endPoint y: 513, distance: 206.0
click at [1043, 550] on div "Use on Schedule I Received On * [DATE]" at bounding box center [728, 604] width 1057 height 109
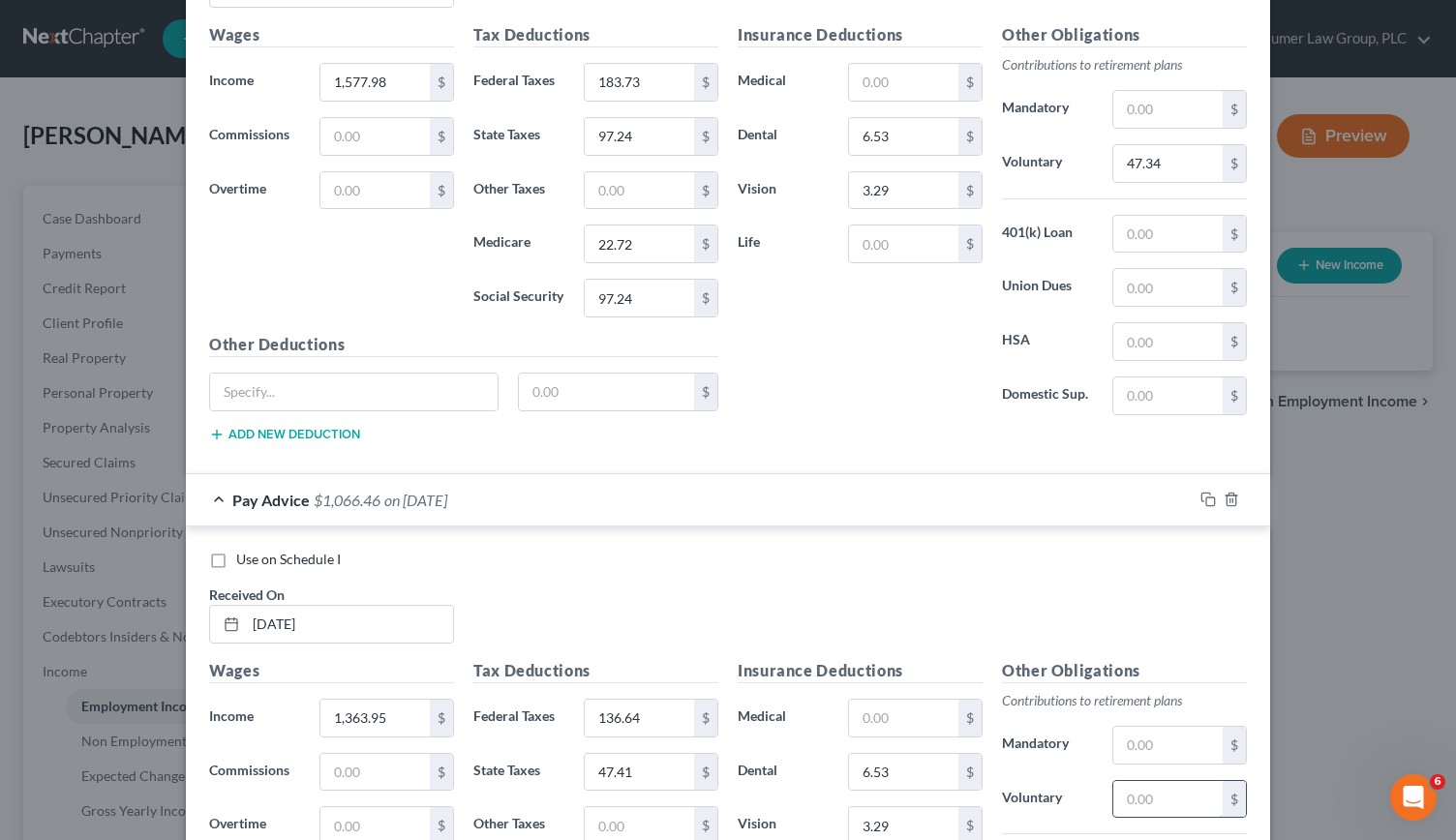
click at [1152, 781] on input "text" at bounding box center [1168, 798] width 109 height 37
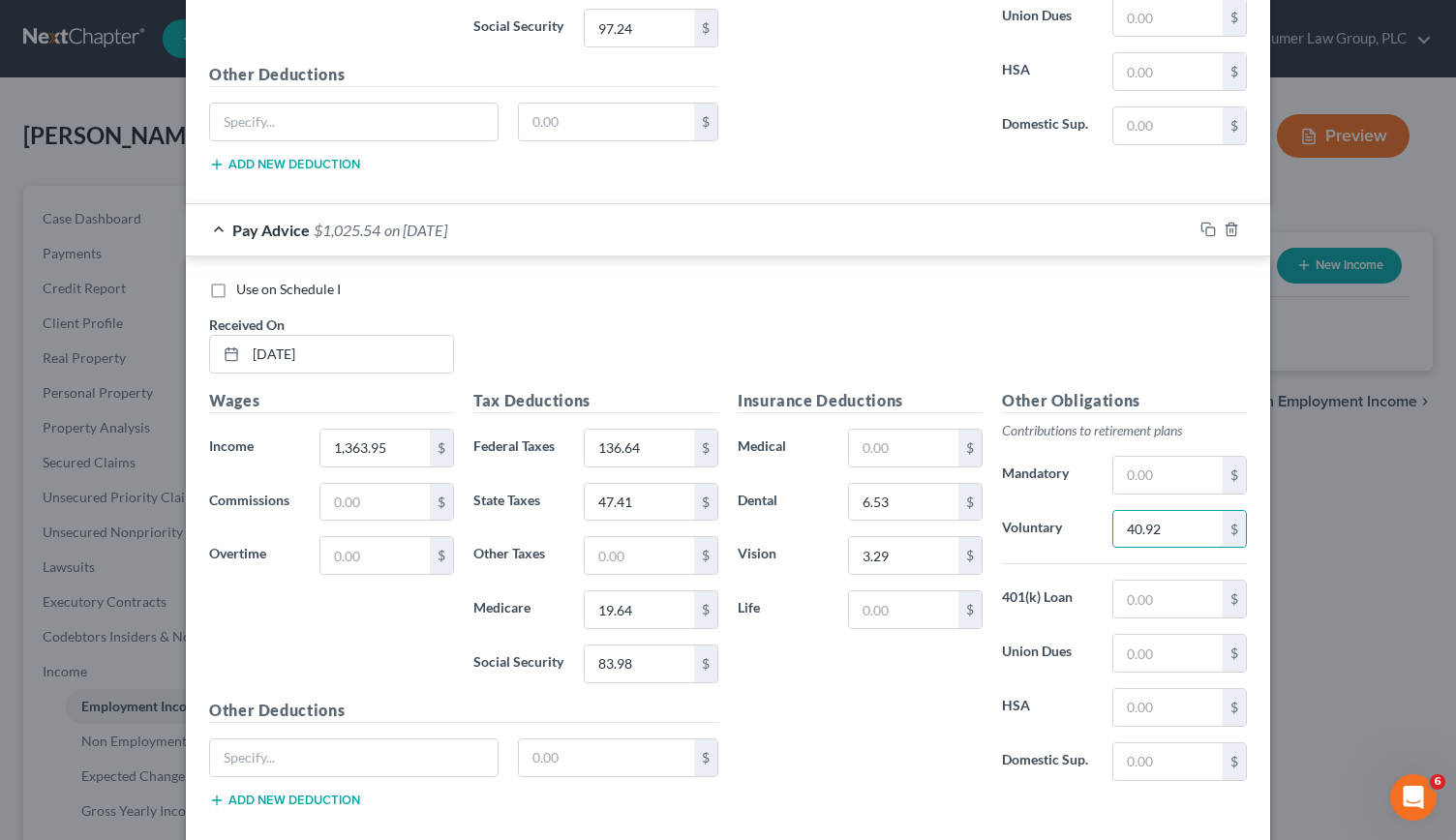
type input "40.92"
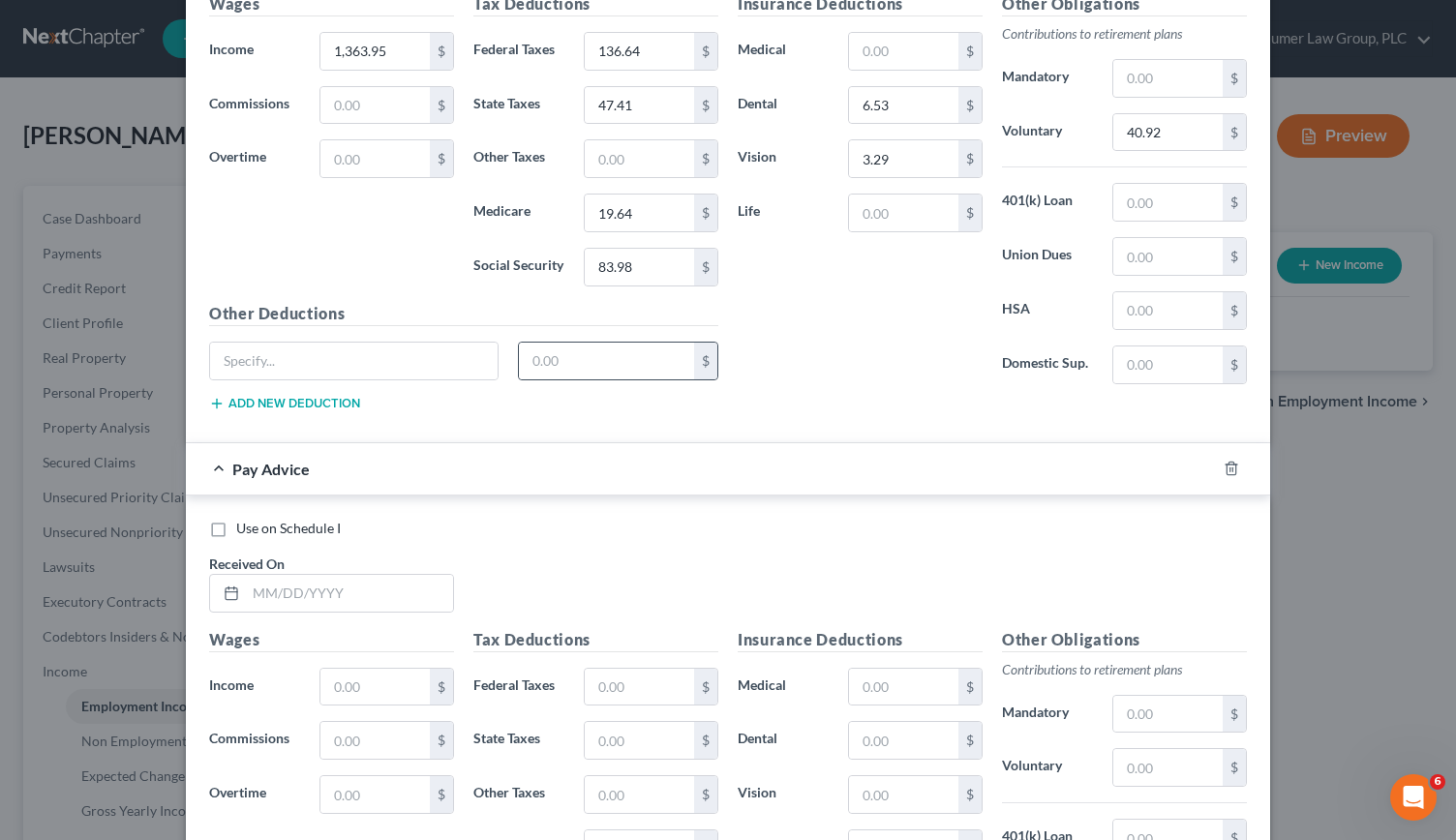
scroll to position [11651, 0]
click at [279, 552] on div "Received On *" at bounding box center [331, 581] width 265 height 59
click at [279, 573] on input "text" at bounding box center [349, 590] width 207 height 37
type input "[DATE]"
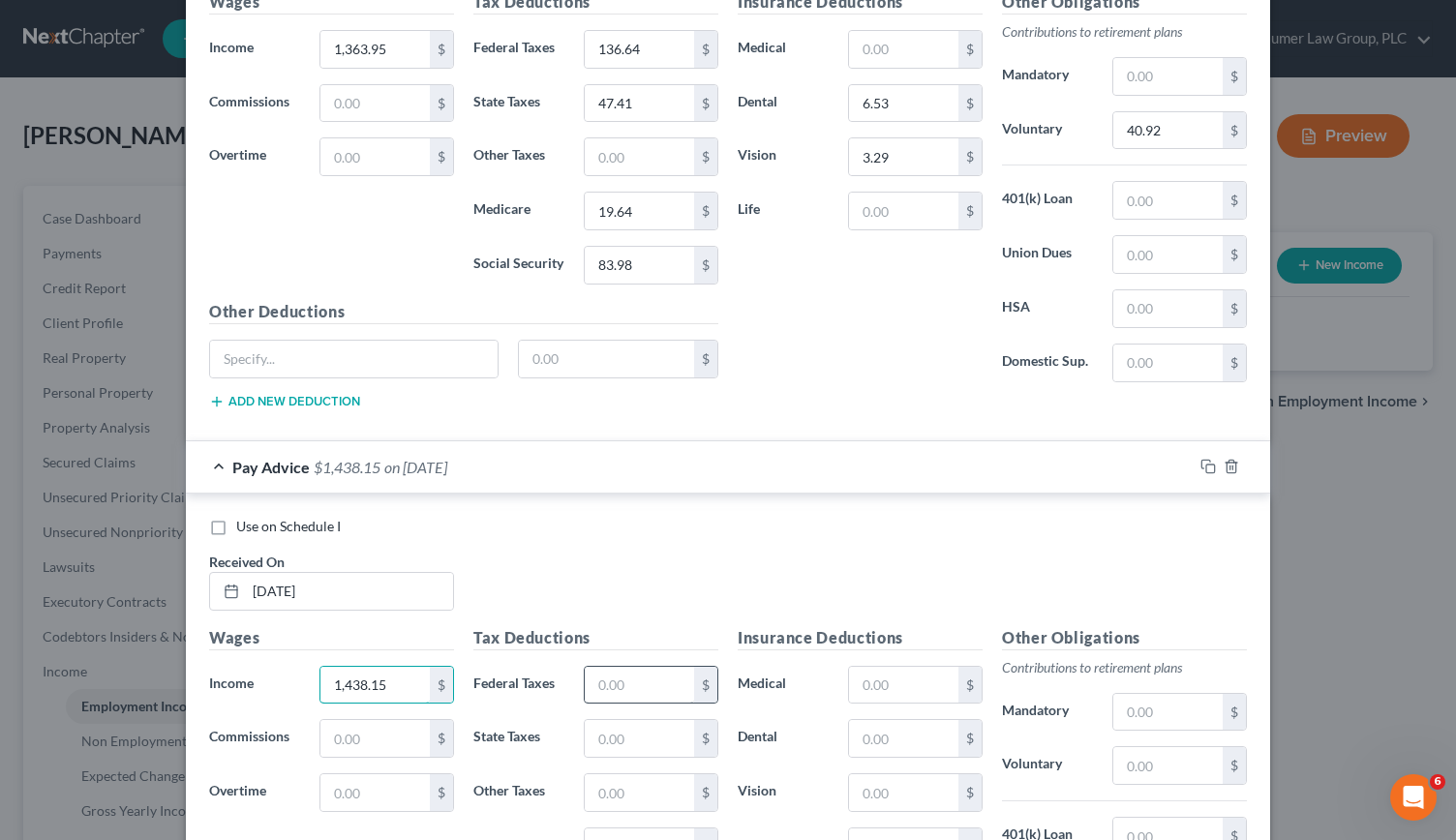
type input "1,438.15"
click at [606, 667] on input "text" at bounding box center [639, 684] width 109 height 37
type input "152.97"
type input "50"
type input "20.72"
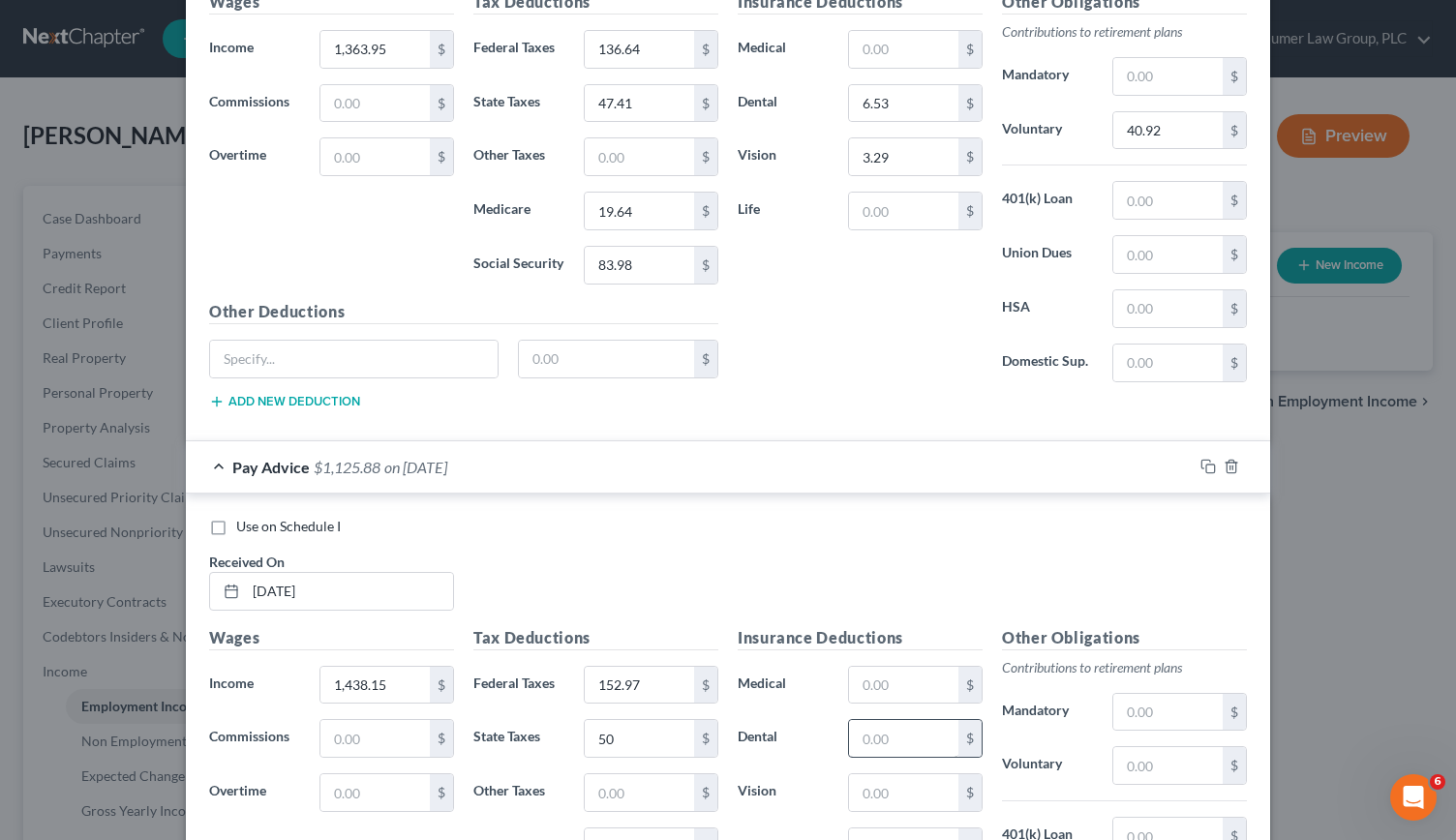
type input "88.58"
click at [865, 720] on input "text" at bounding box center [904, 738] width 109 height 37
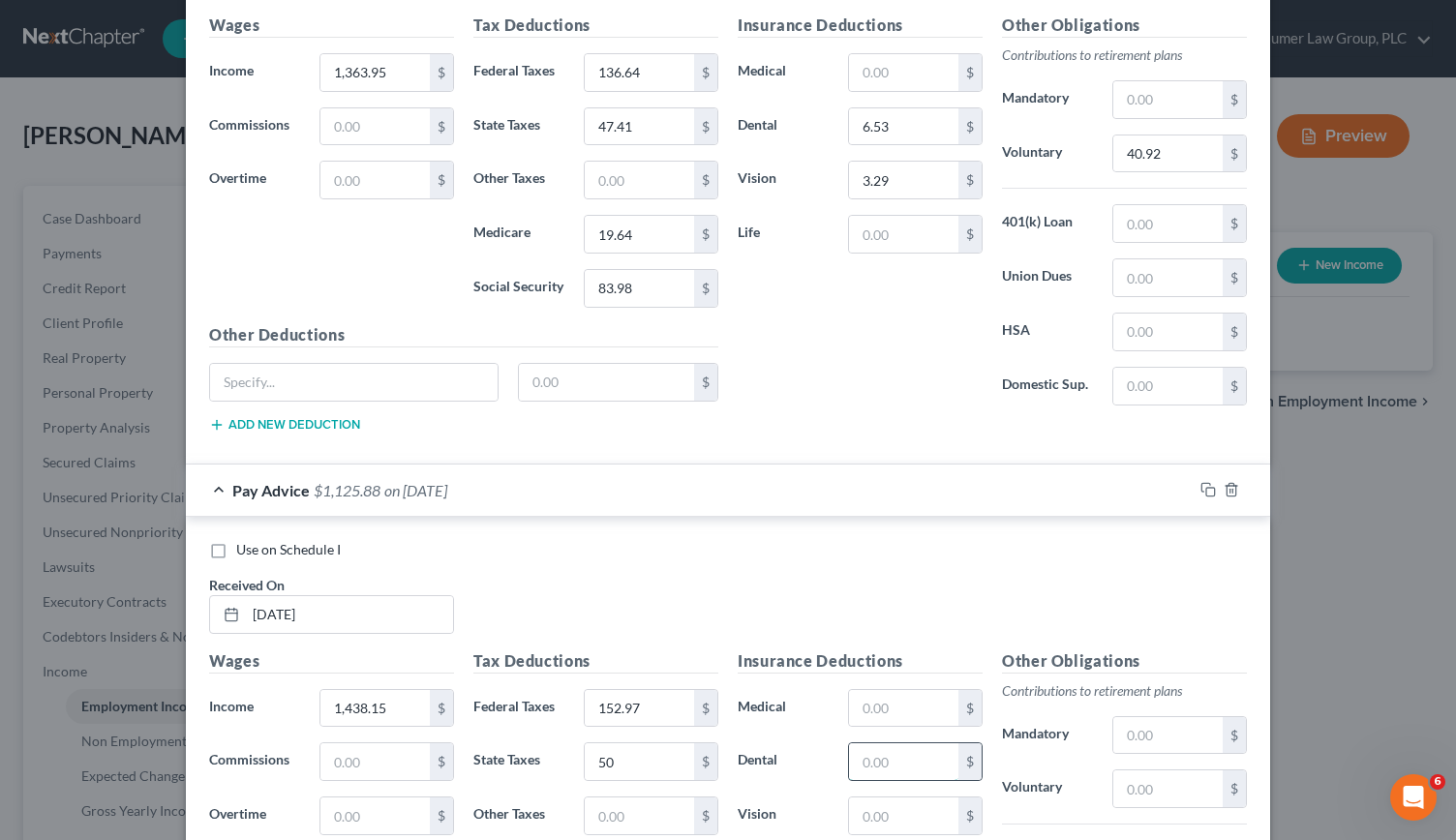
scroll to position [11629, 0]
type input "6.53"
type input "3.29"
click at [1176, 768] on input "text" at bounding box center [1168, 786] width 109 height 37
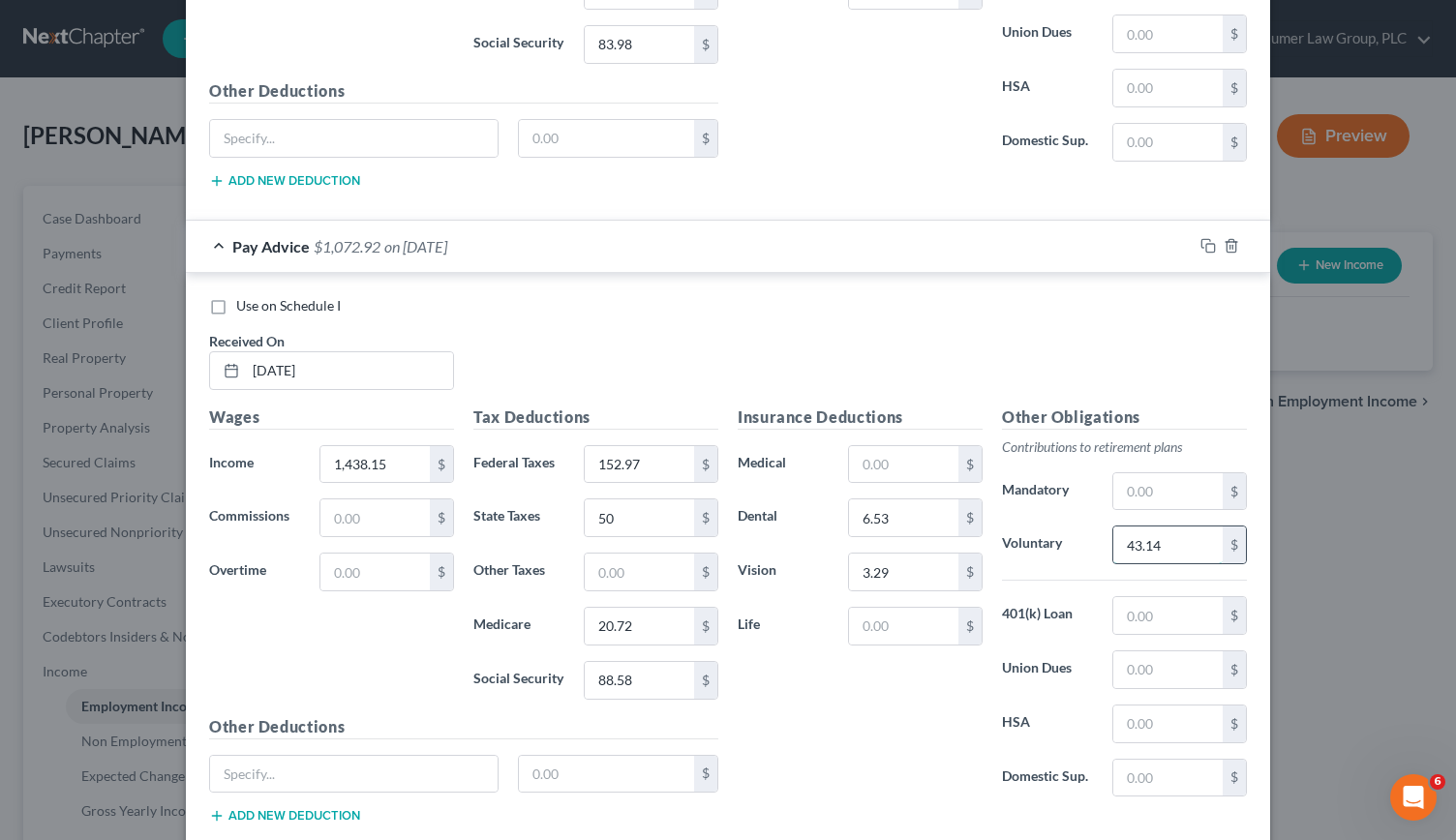
scroll to position [11874, 0]
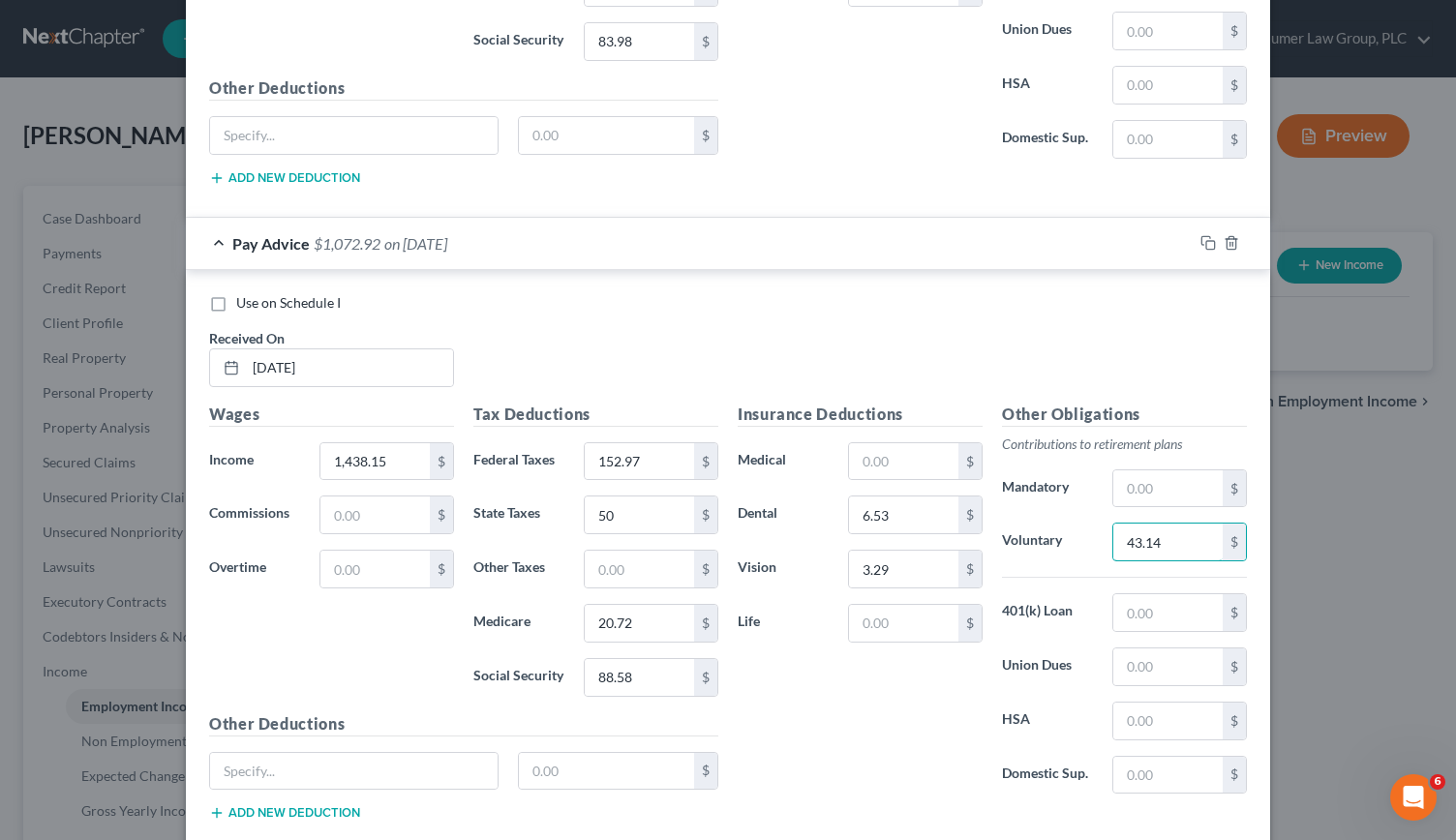
type input "43.14"
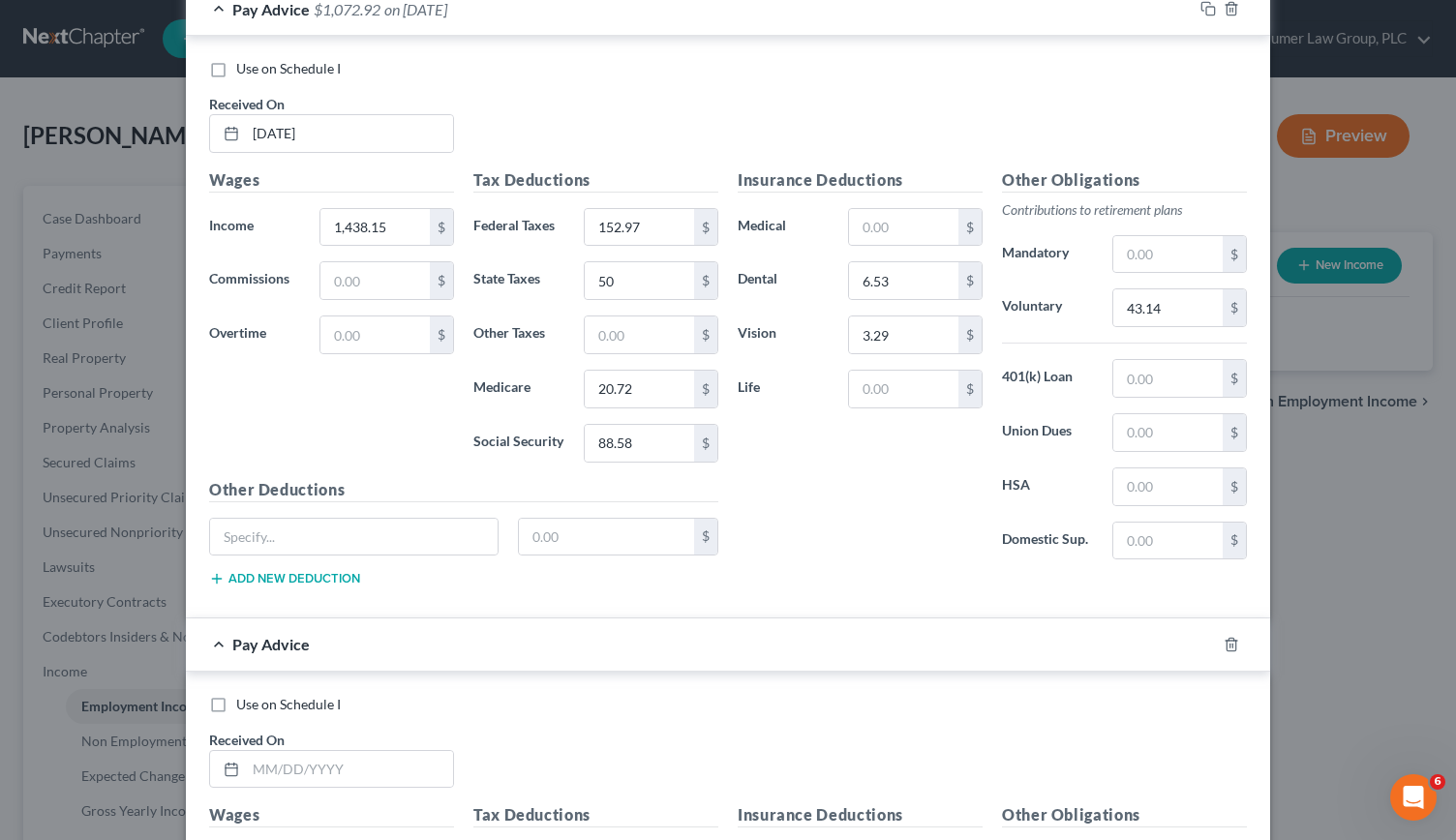
scroll to position [12103, 0]
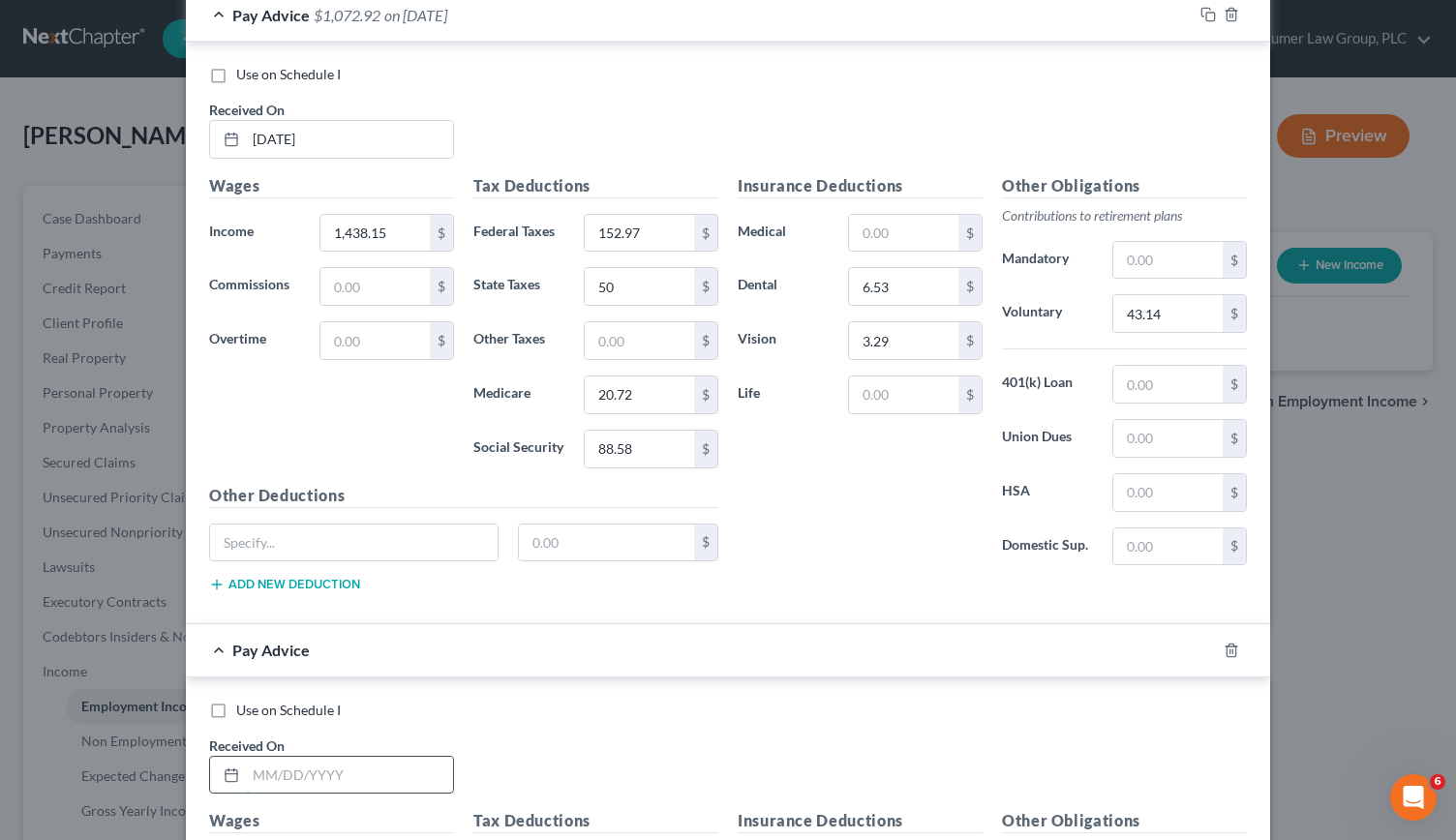
click at [288, 757] on input "text" at bounding box center [349, 775] width 207 height 37
type input "[DATE]"
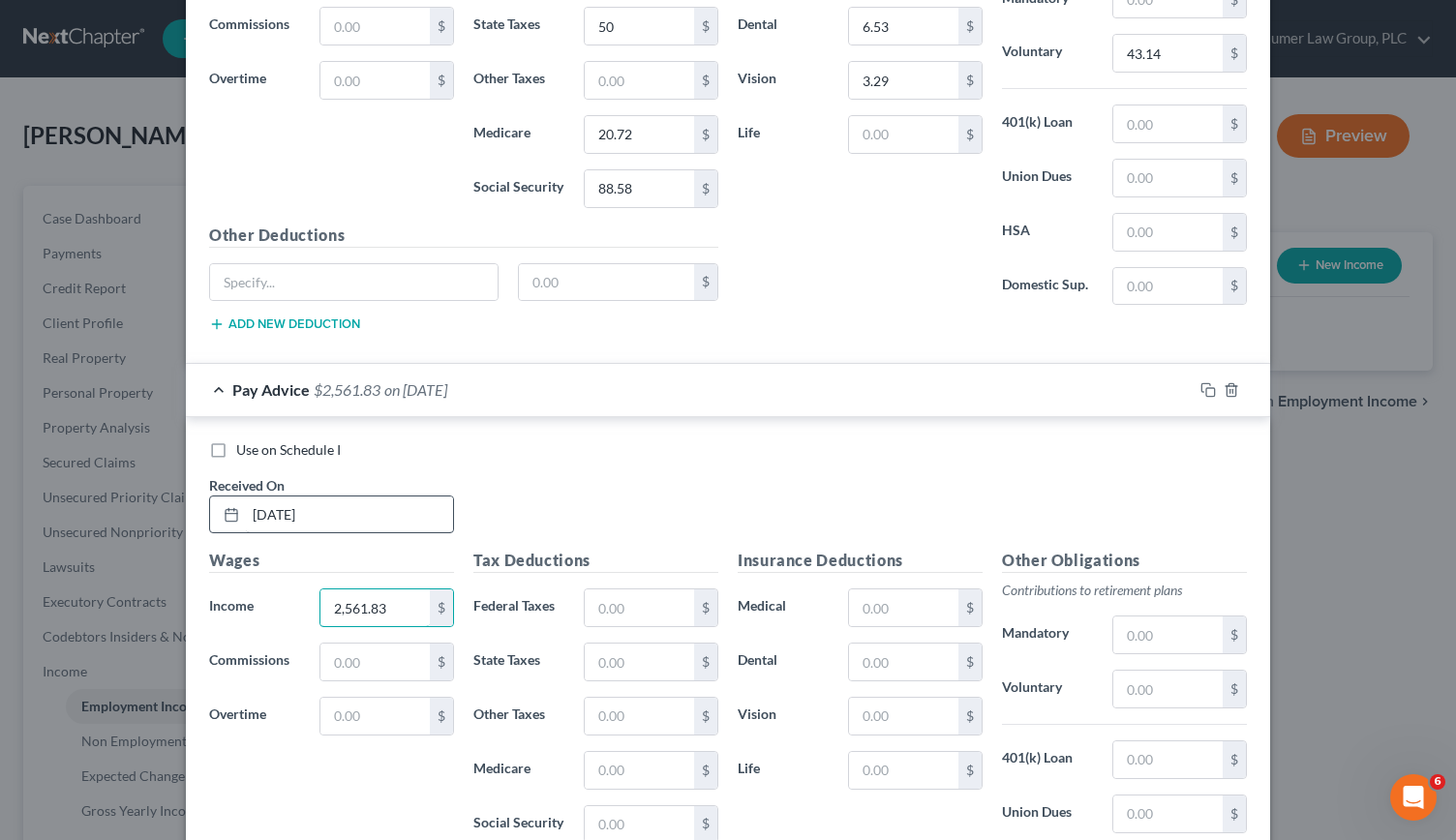
scroll to position [12371, 0]
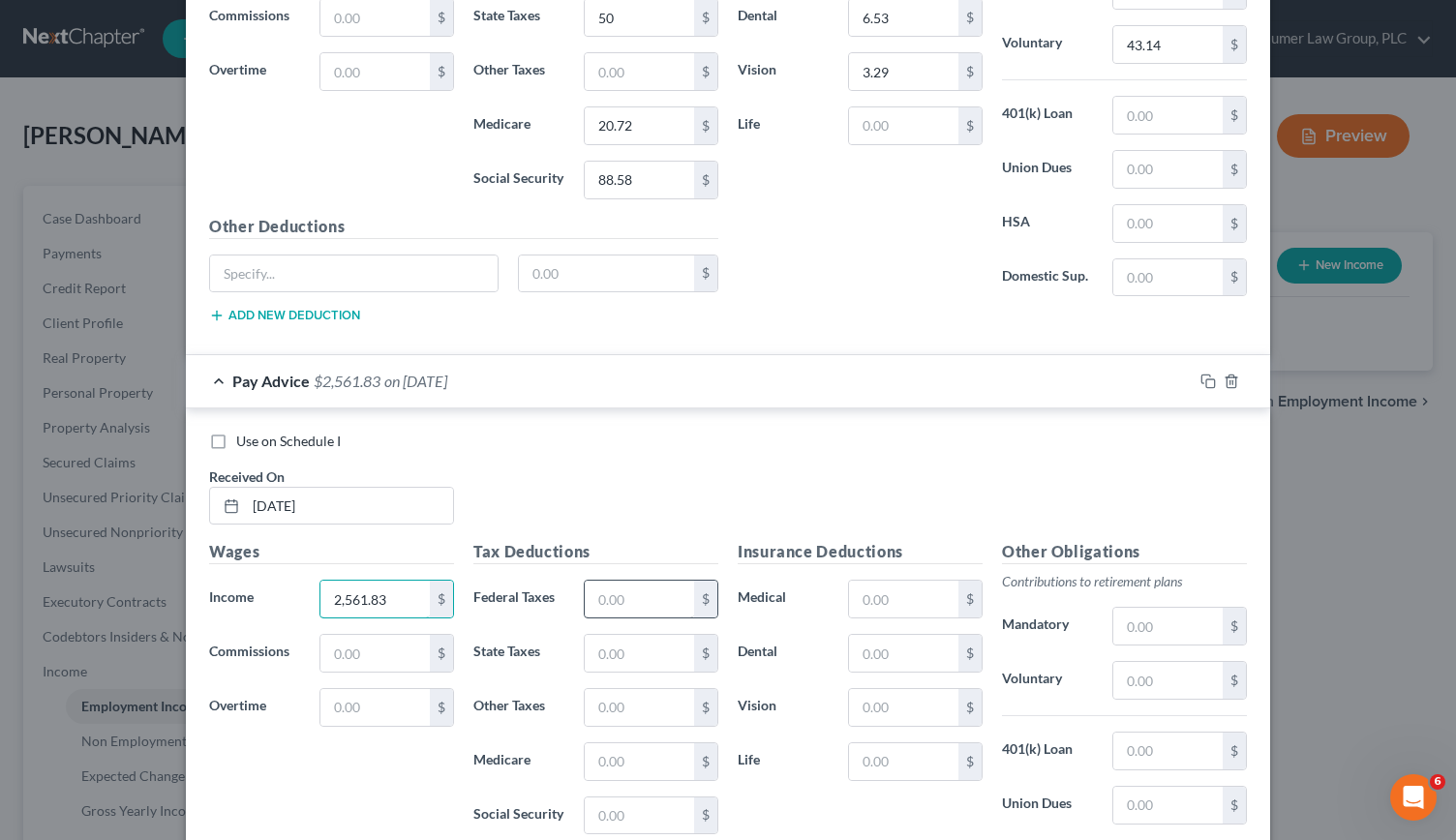
type input "2,561.83"
click at [605, 580] on input "text" at bounding box center [639, 598] width 109 height 37
type input "405.69"
type input "89.33"
click at [617, 743] on input "text" at bounding box center [639, 761] width 109 height 37
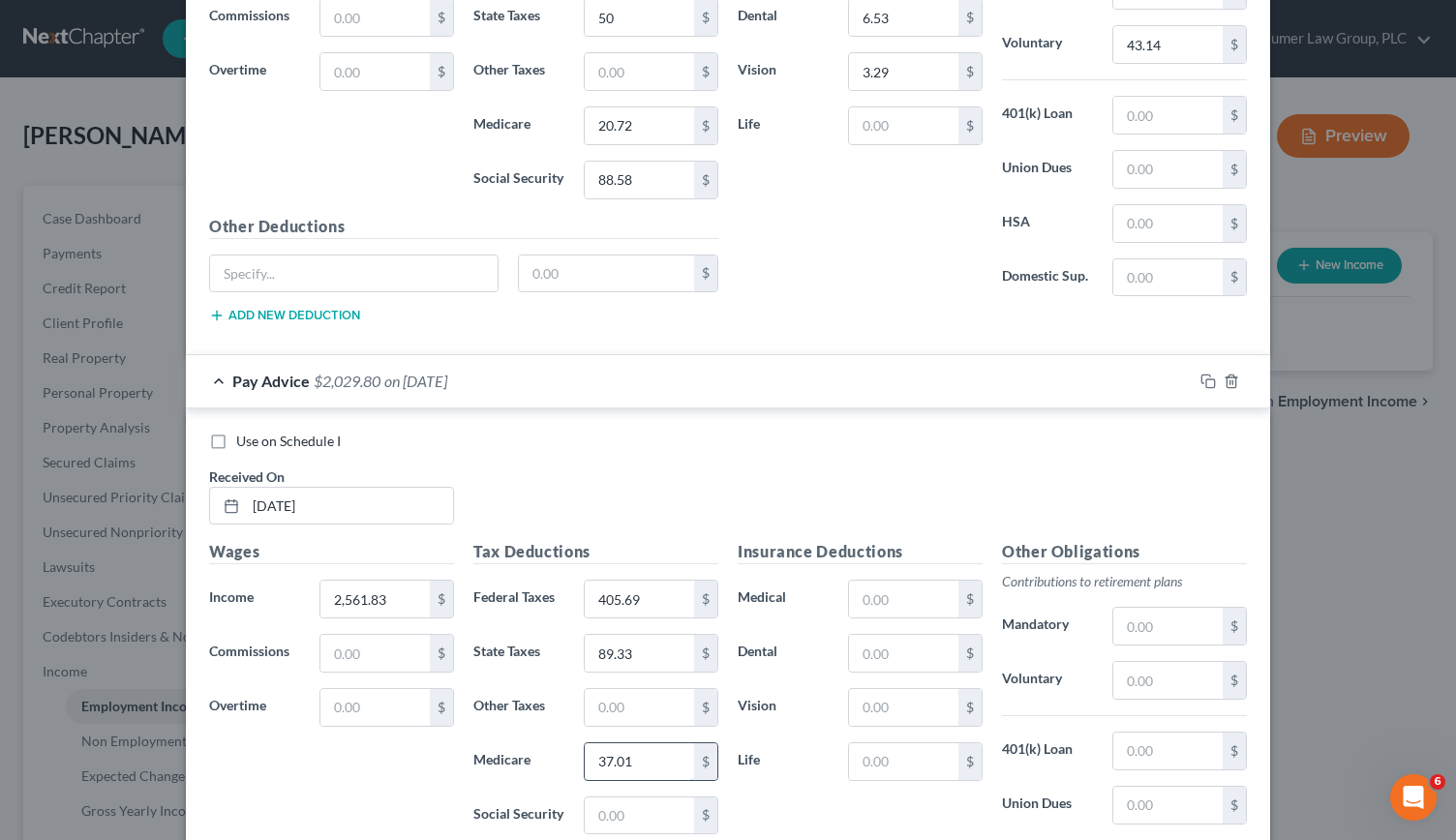
type input "37.01"
type input "158.24"
click at [852, 635] on input "text" at bounding box center [904, 653] width 109 height 37
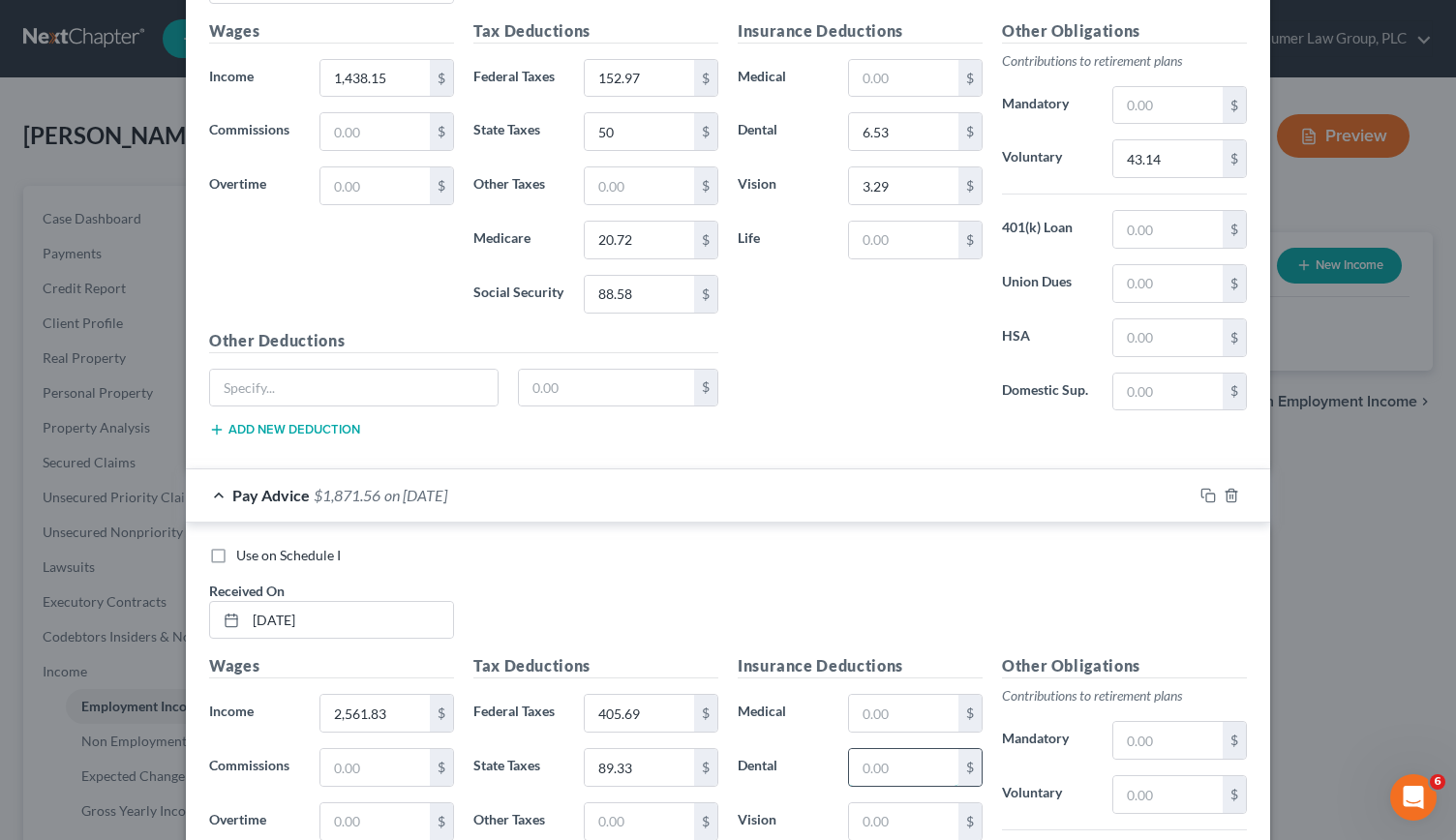
scroll to position [12273, 0]
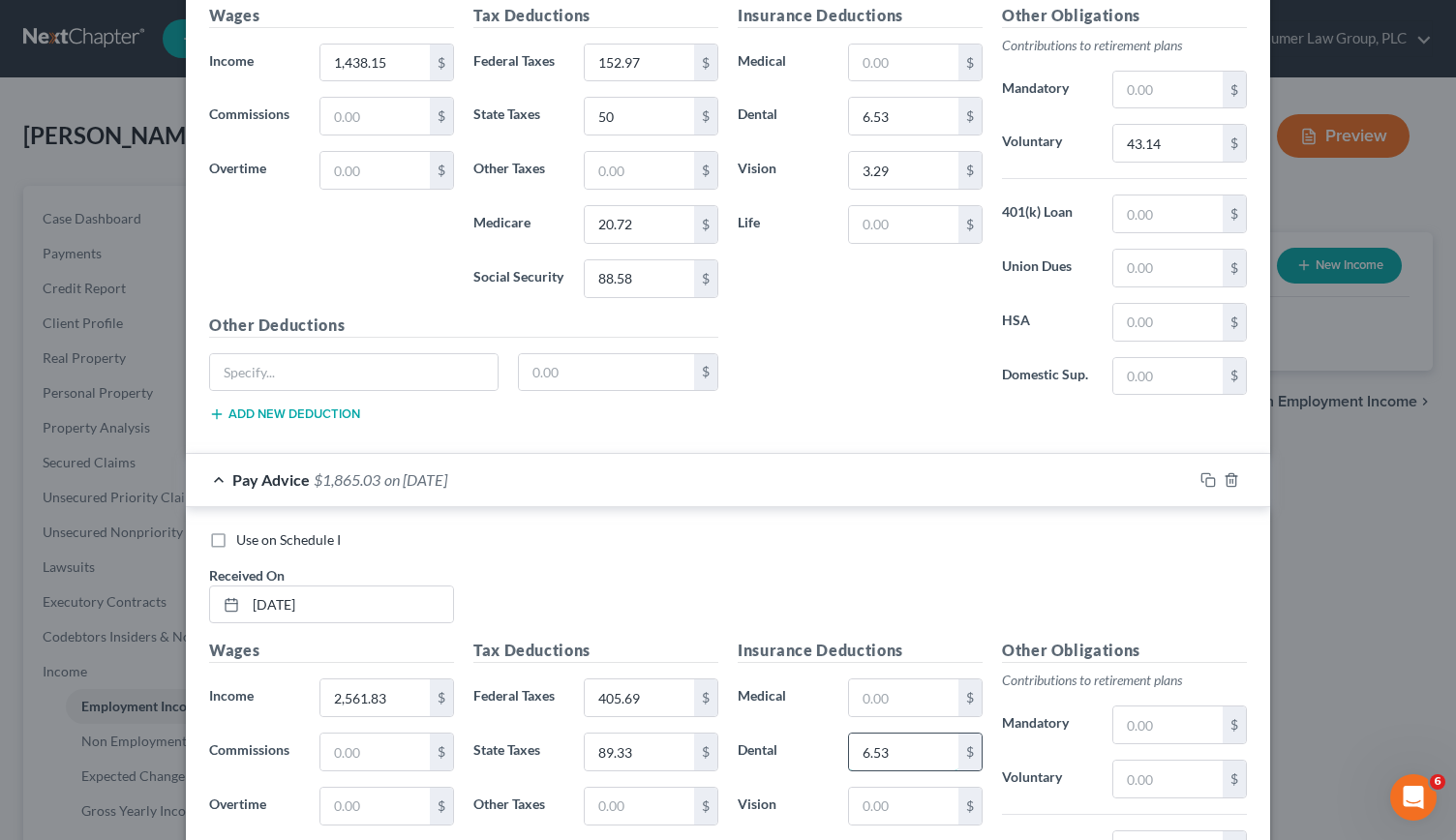
type input "6.53"
type input "3.29"
click at [1119, 761] on input "text" at bounding box center [1168, 779] width 109 height 37
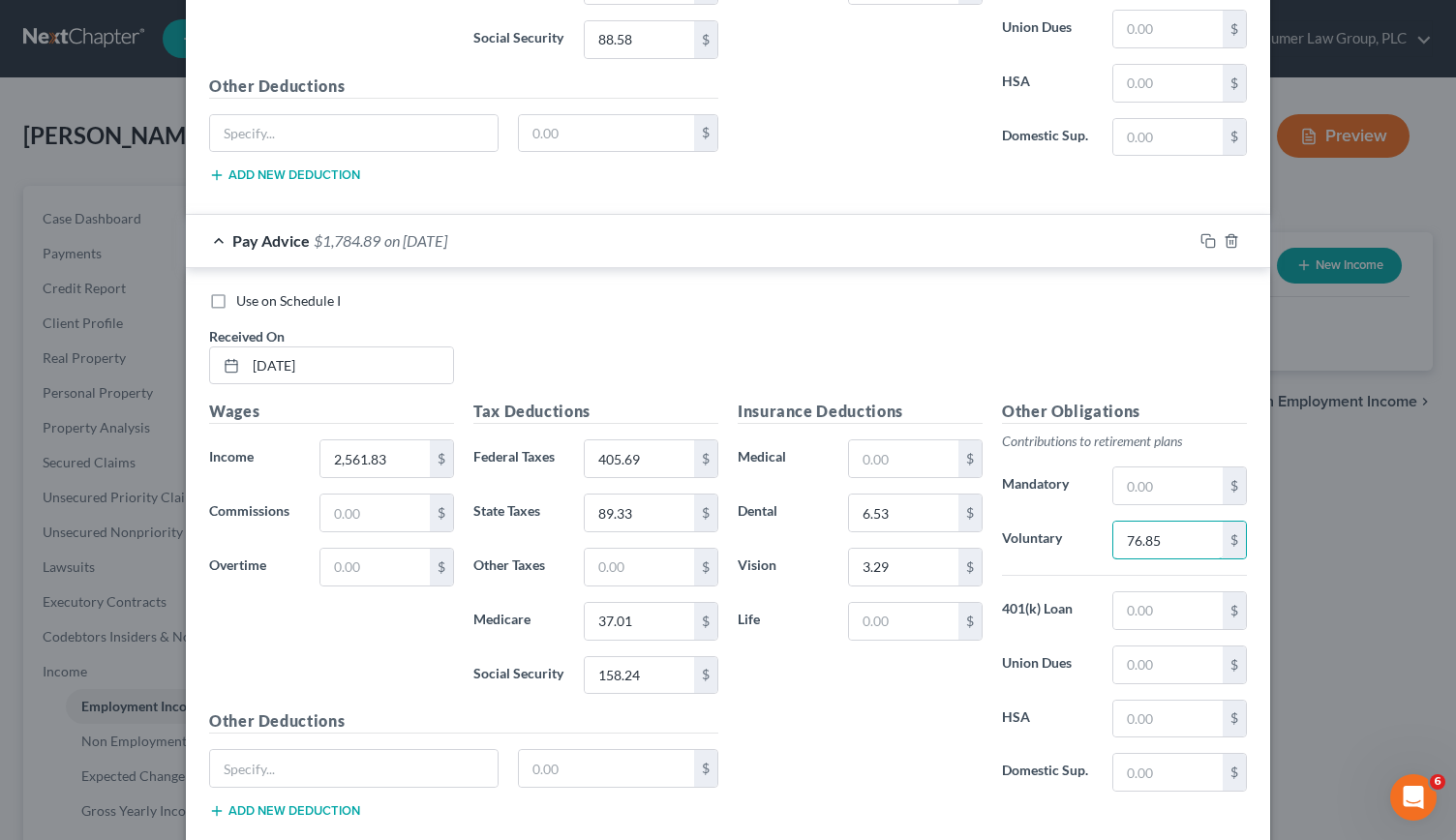
type input "76.85"
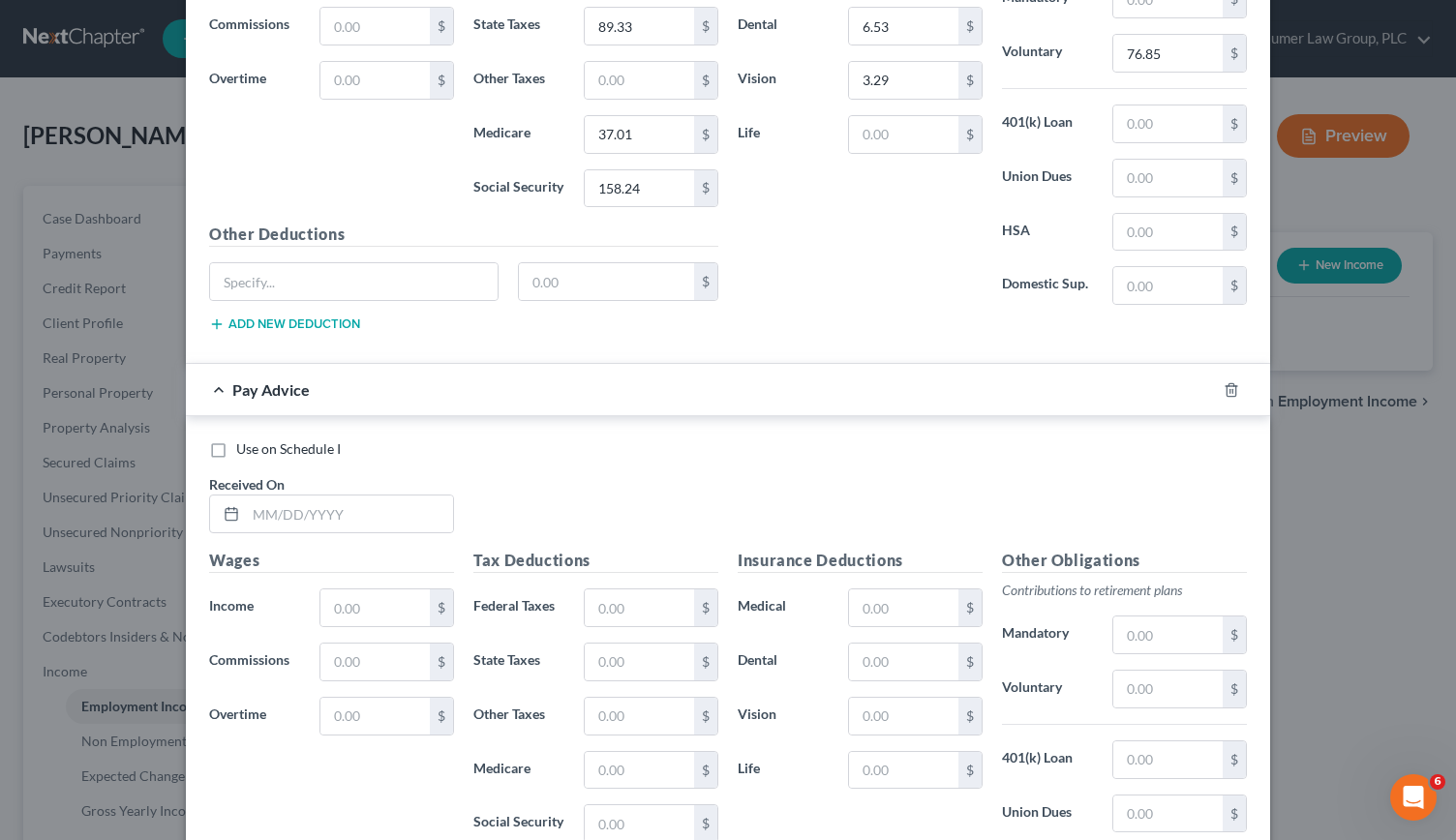
scroll to position [12999, 0]
click at [286, 494] on input "text" at bounding box center [349, 512] width 207 height 37
type input "[DATE]"
click at [359, 588] on input "text" at bounding box center [375, 606] width 109 height 37
type input "2,610.13"
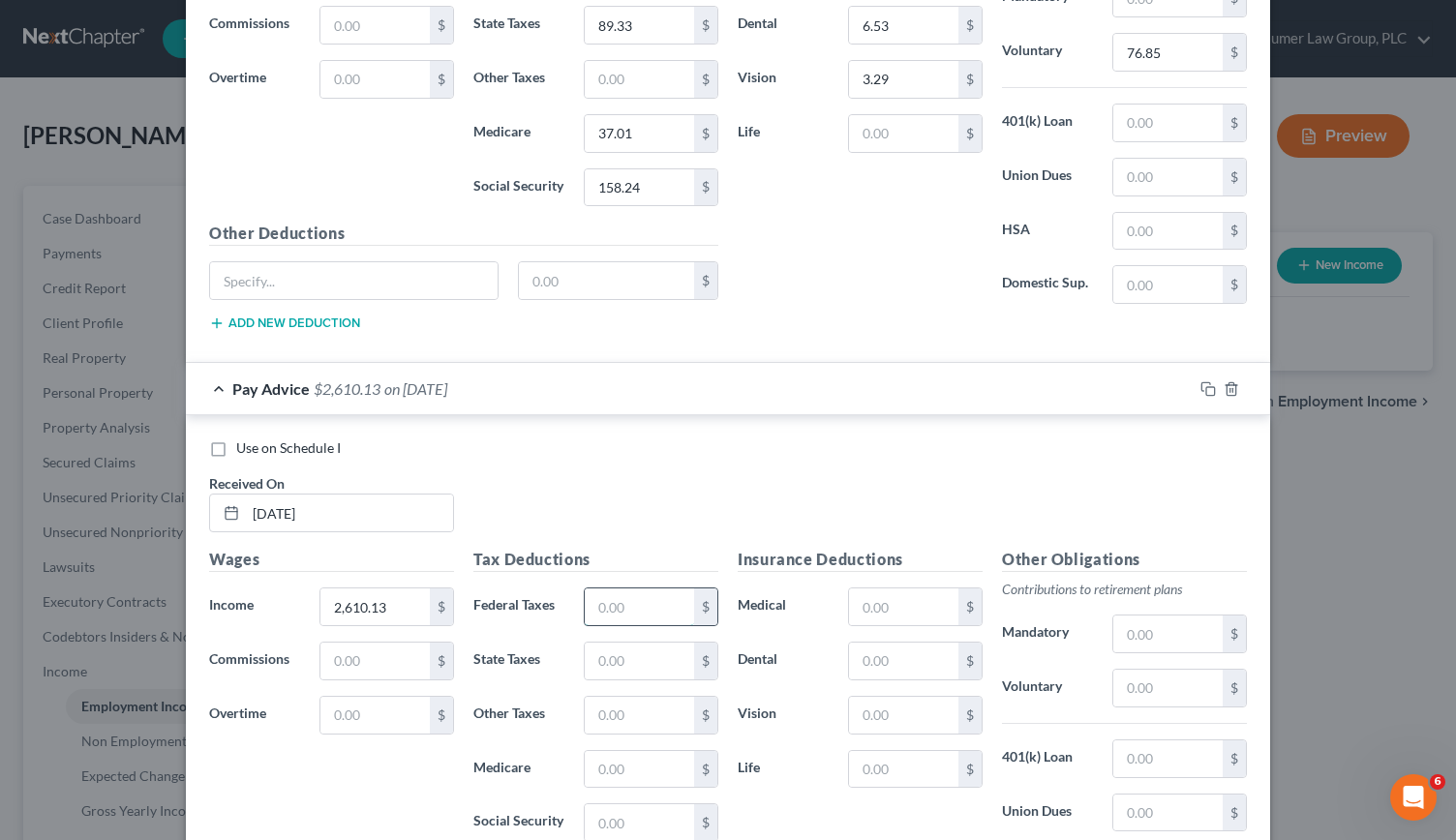
click at [625, 588] on input "text" at bounding box center [639, 606] width 109 height 37
type input "417.28"
type input "91.02"
type input "37.71"
type input "161.24"
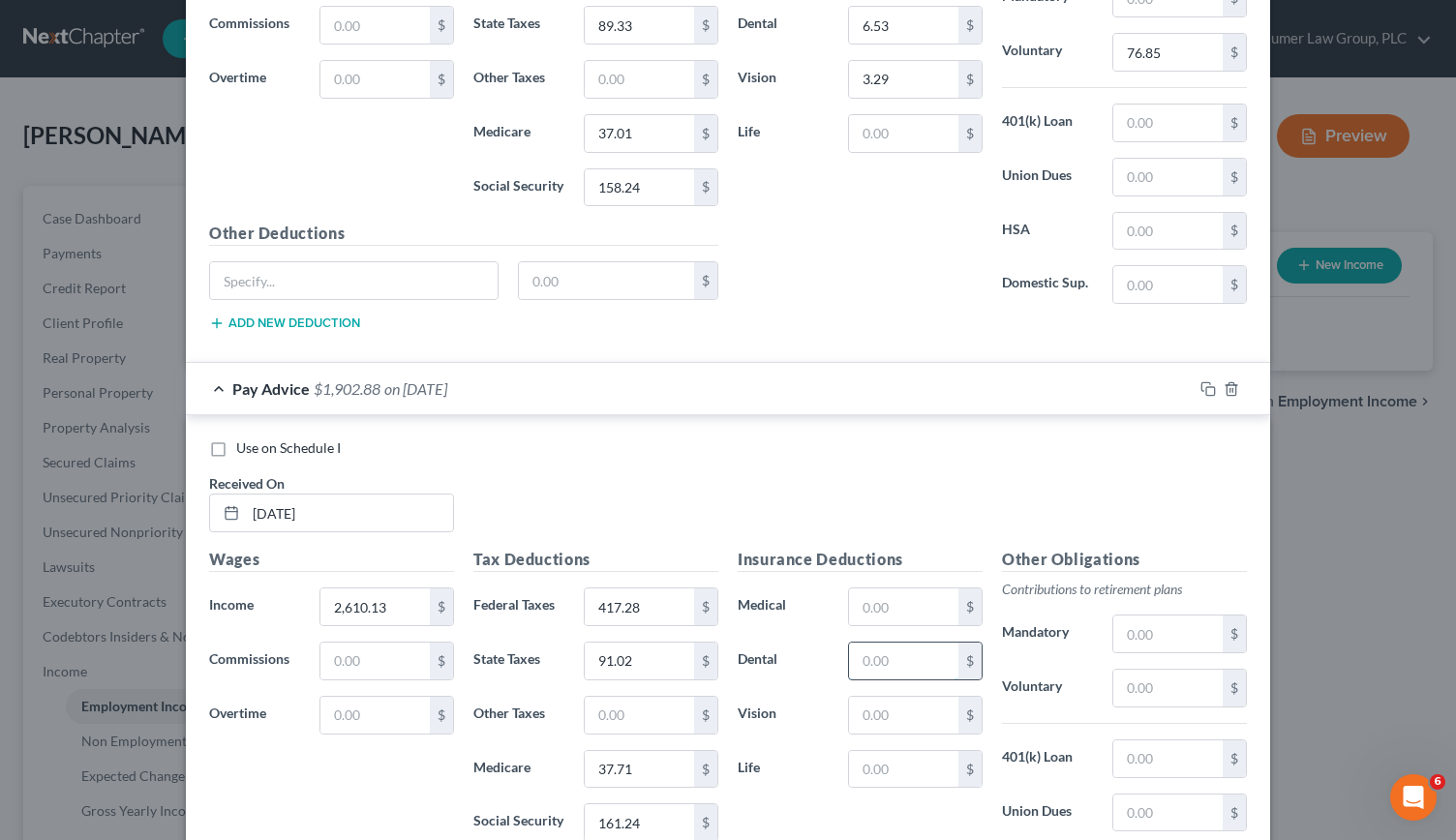
click at [895, 642] on input "text" at bounding box center [904, 660] width 109 height 37
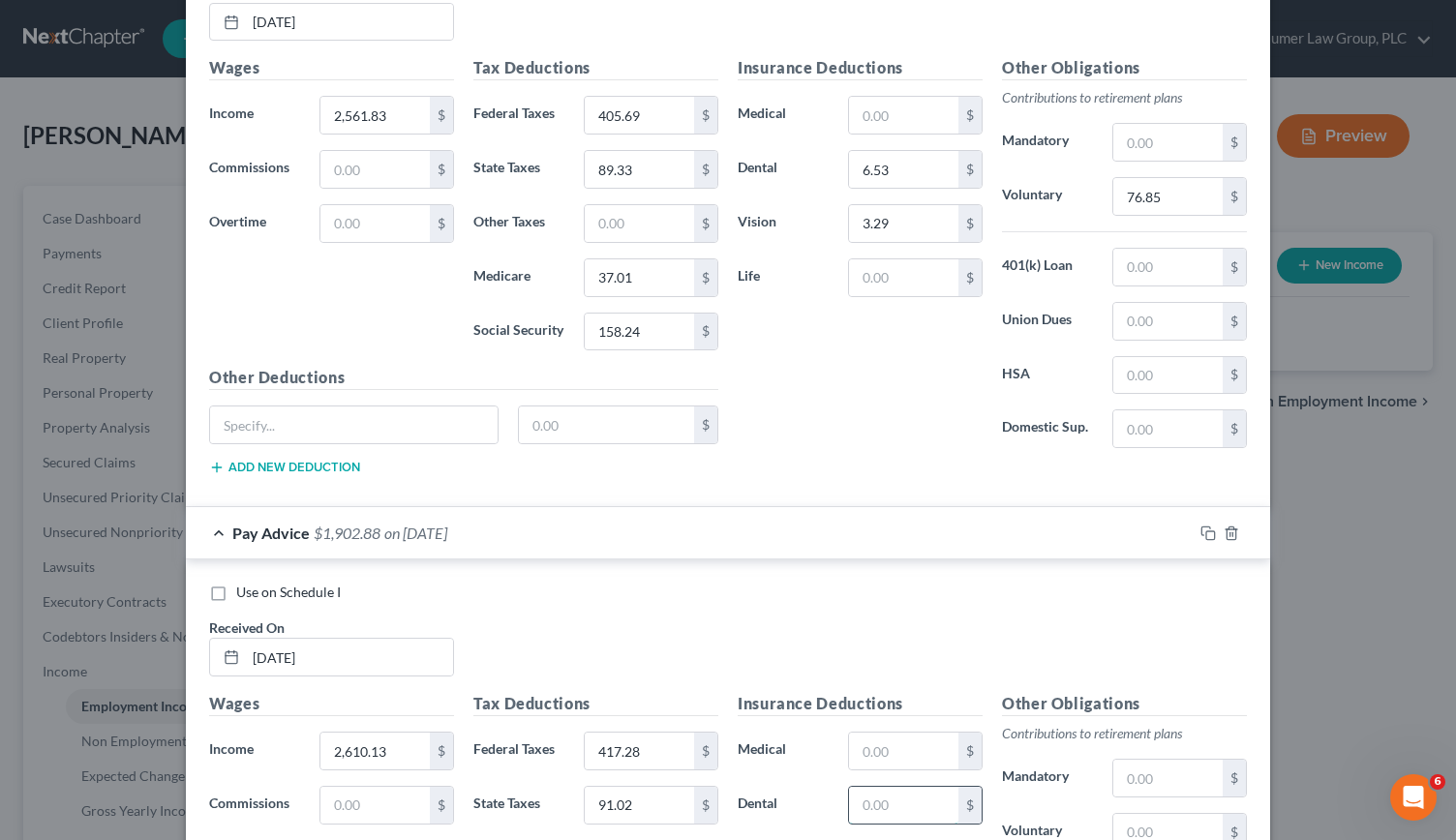
scroll to position [12859, 0]
type input "6.53"
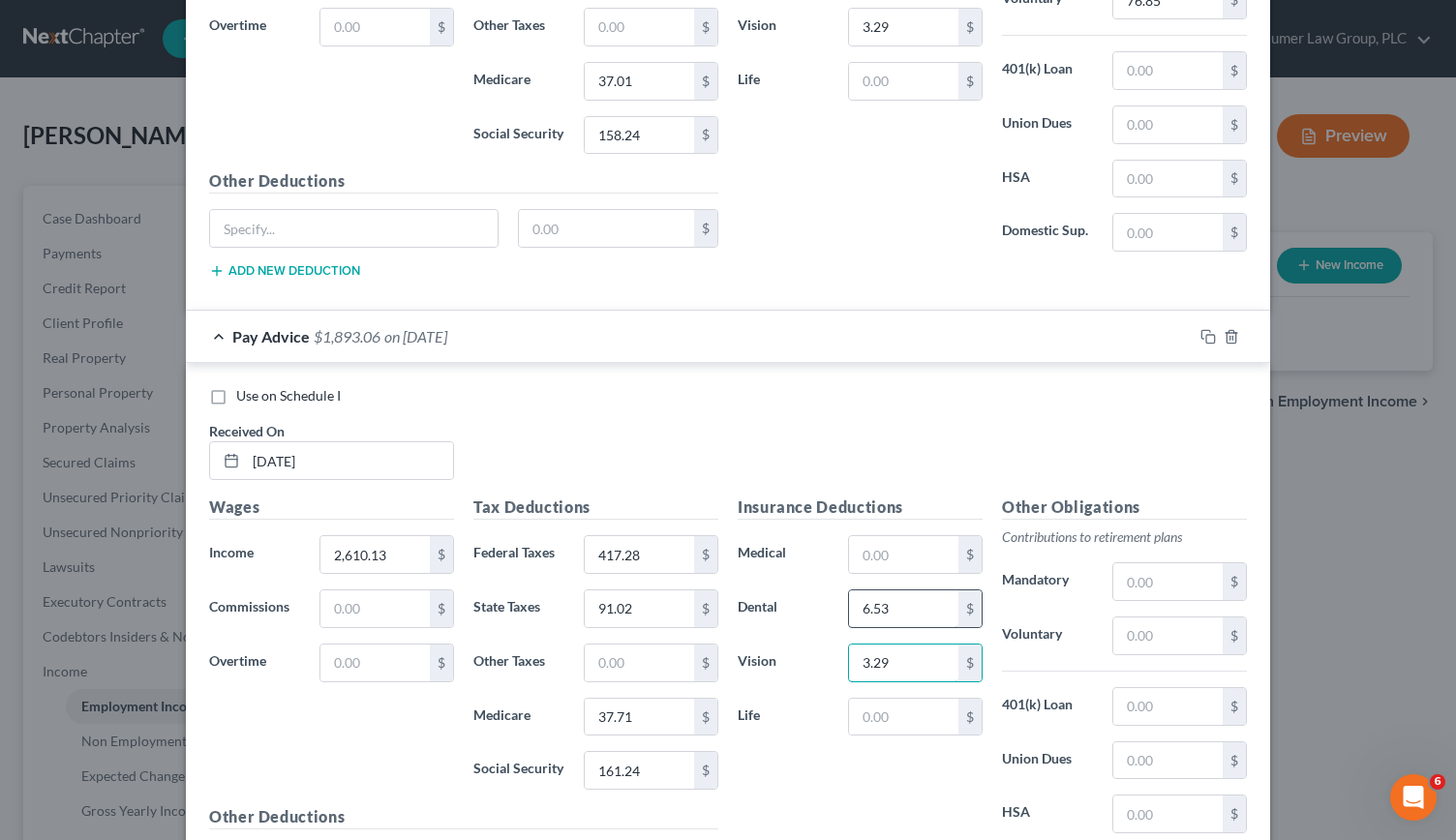
scroll to position [13075, 0]
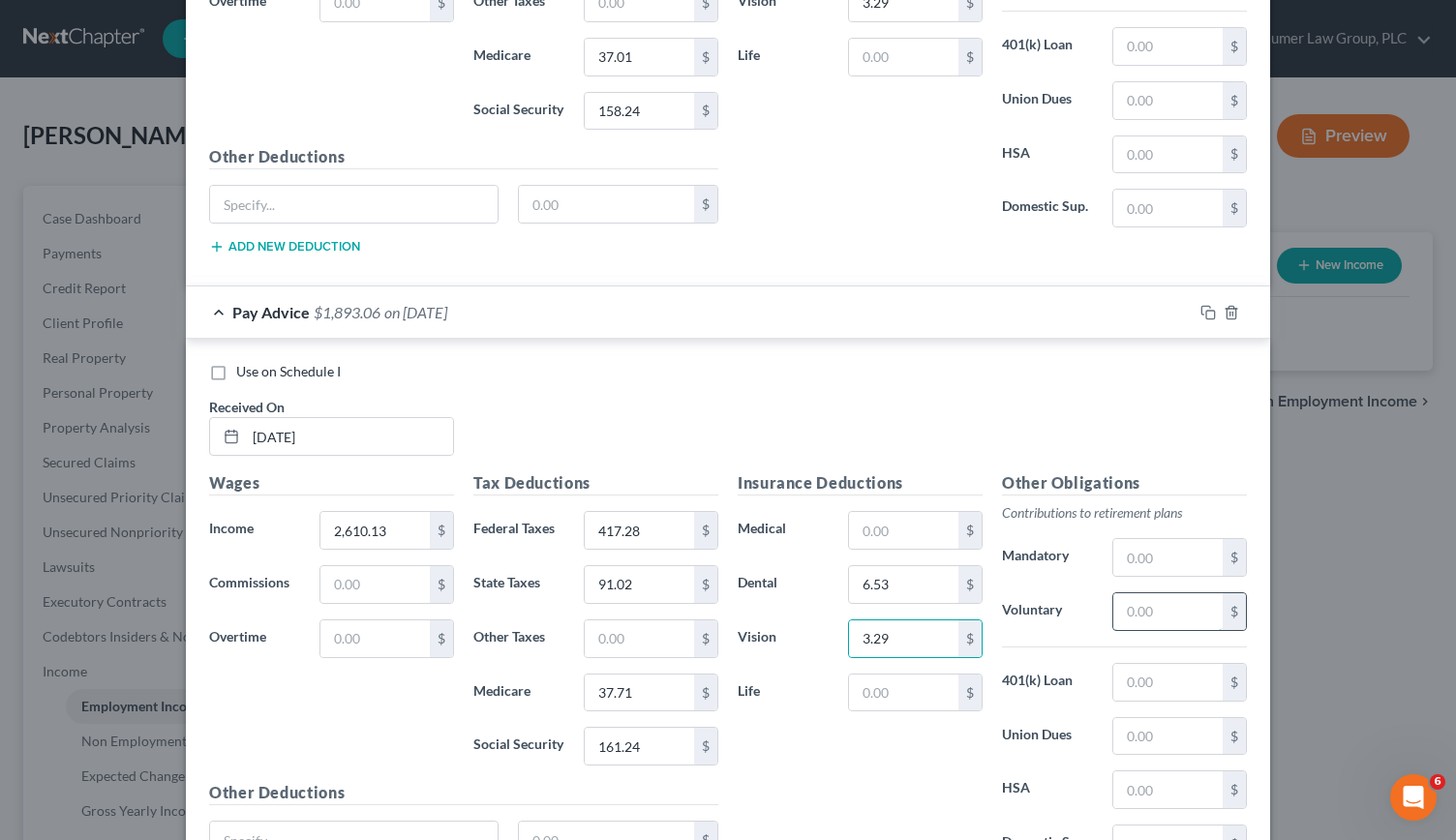
click at [1162, 593] on input "text" at bounding box center [1168, 611] width 109 height 37
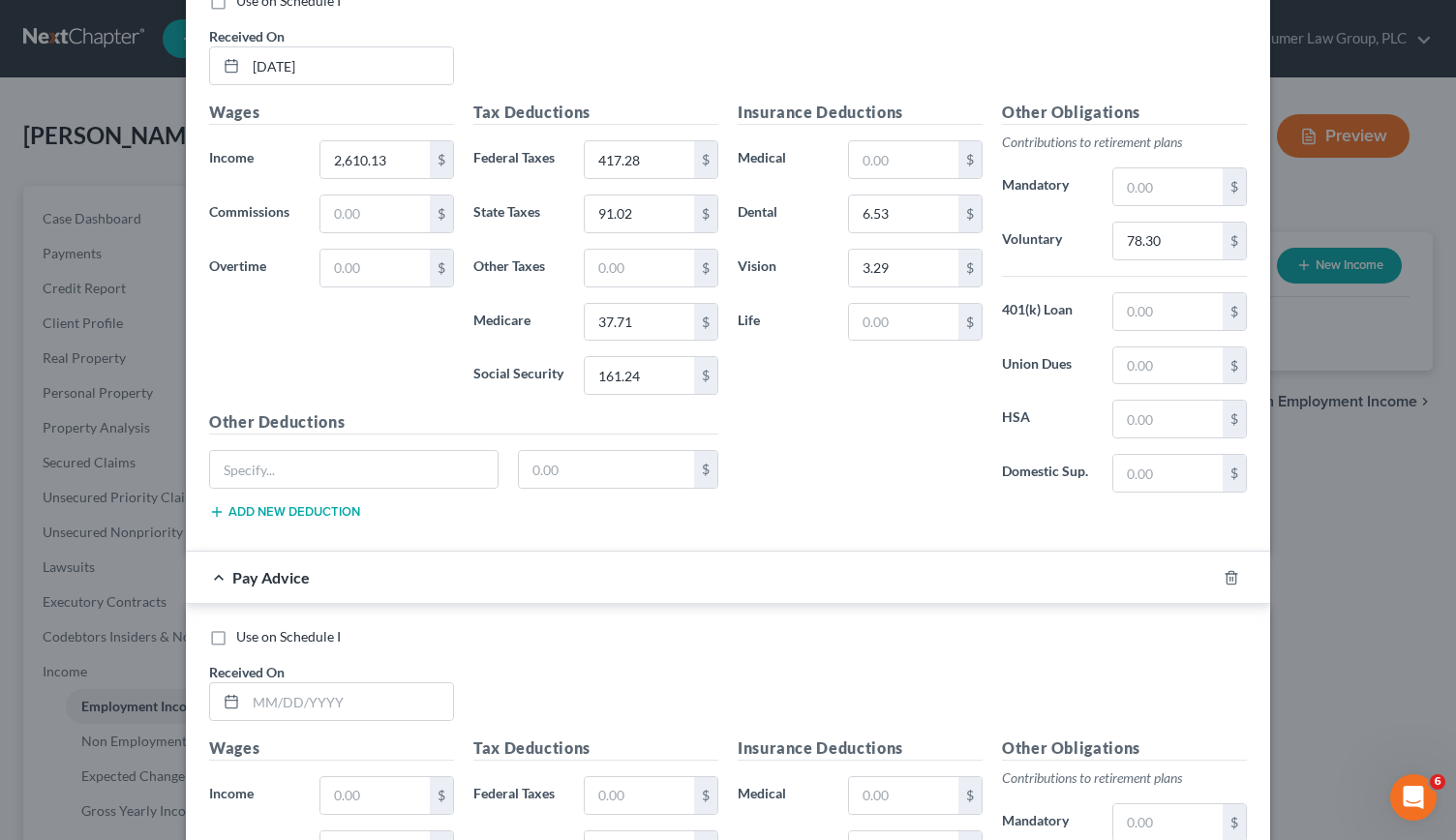
scroll to position [13447, 0]
click at [272, 682] on input "text" at bounding box center [349, 700] width 207 height 37
click at [625, 776] on input "text" at bounding box center [639, 793] width 109 height 37
click at [601, 830] on input "text" at bounding box center [639, 848] width 109 height 37
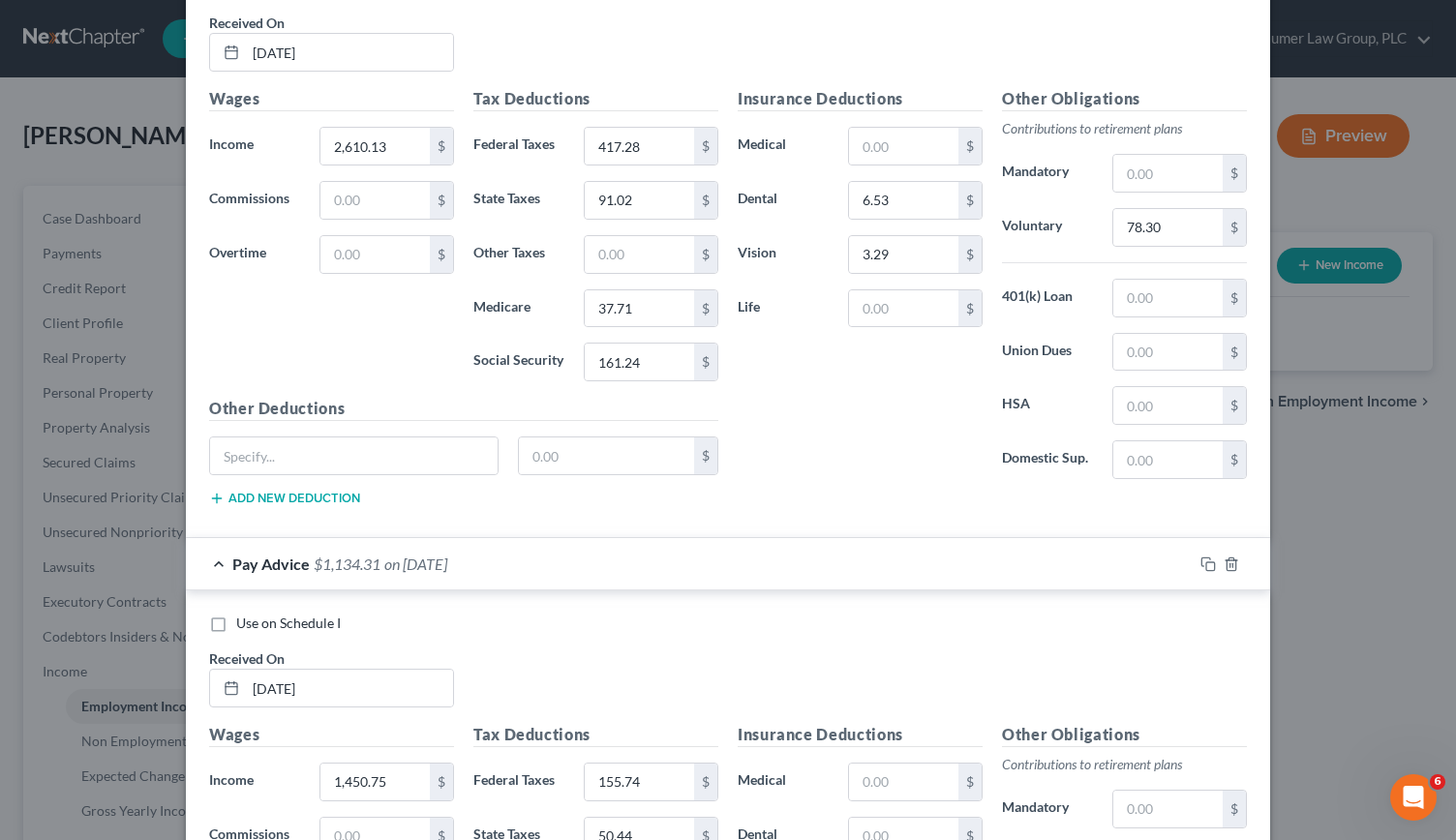
scroll to position [13453, 0]
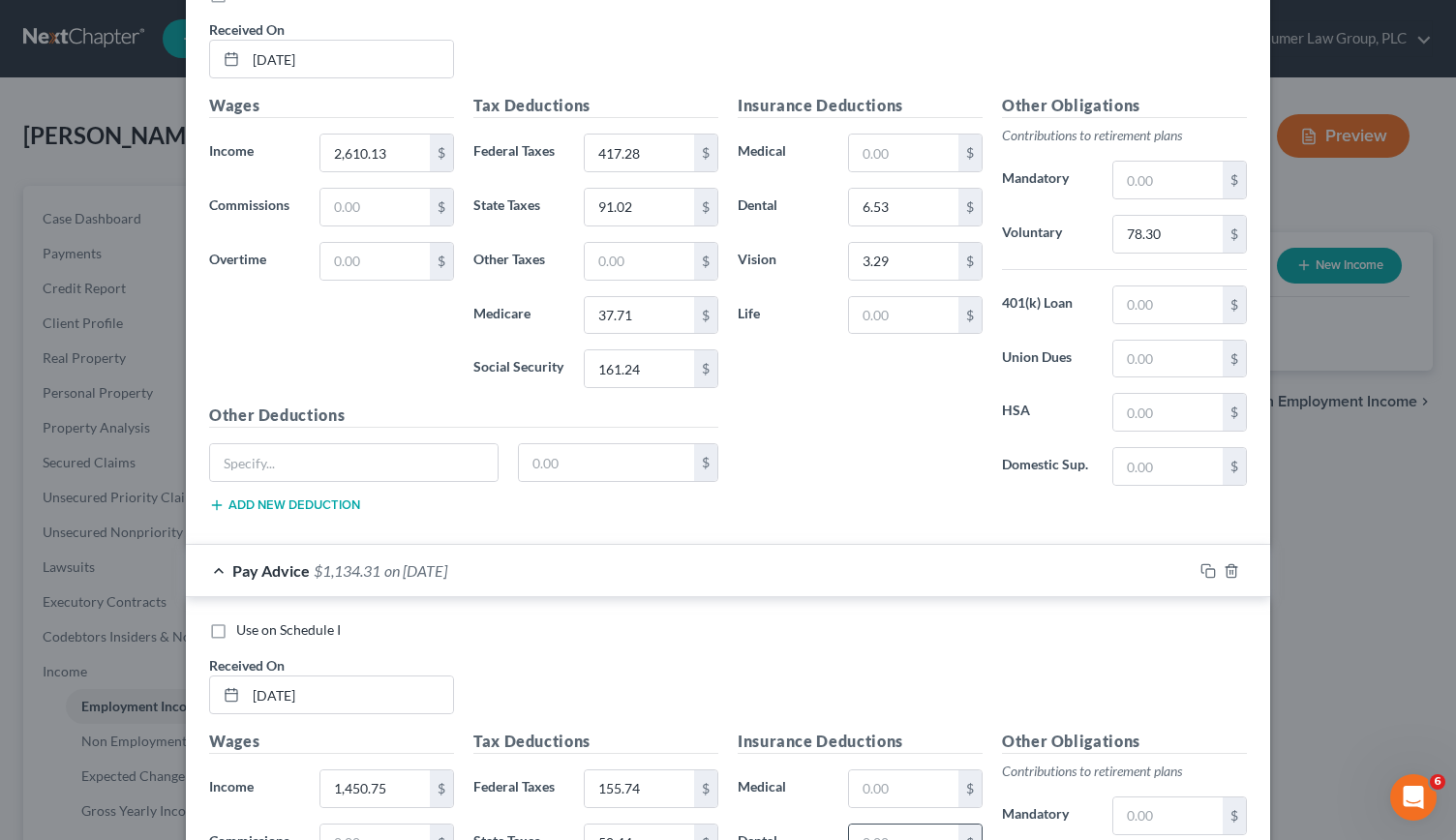
click at [853, 824] on input "text" at bounding box center [904, 842] width 109 height 37
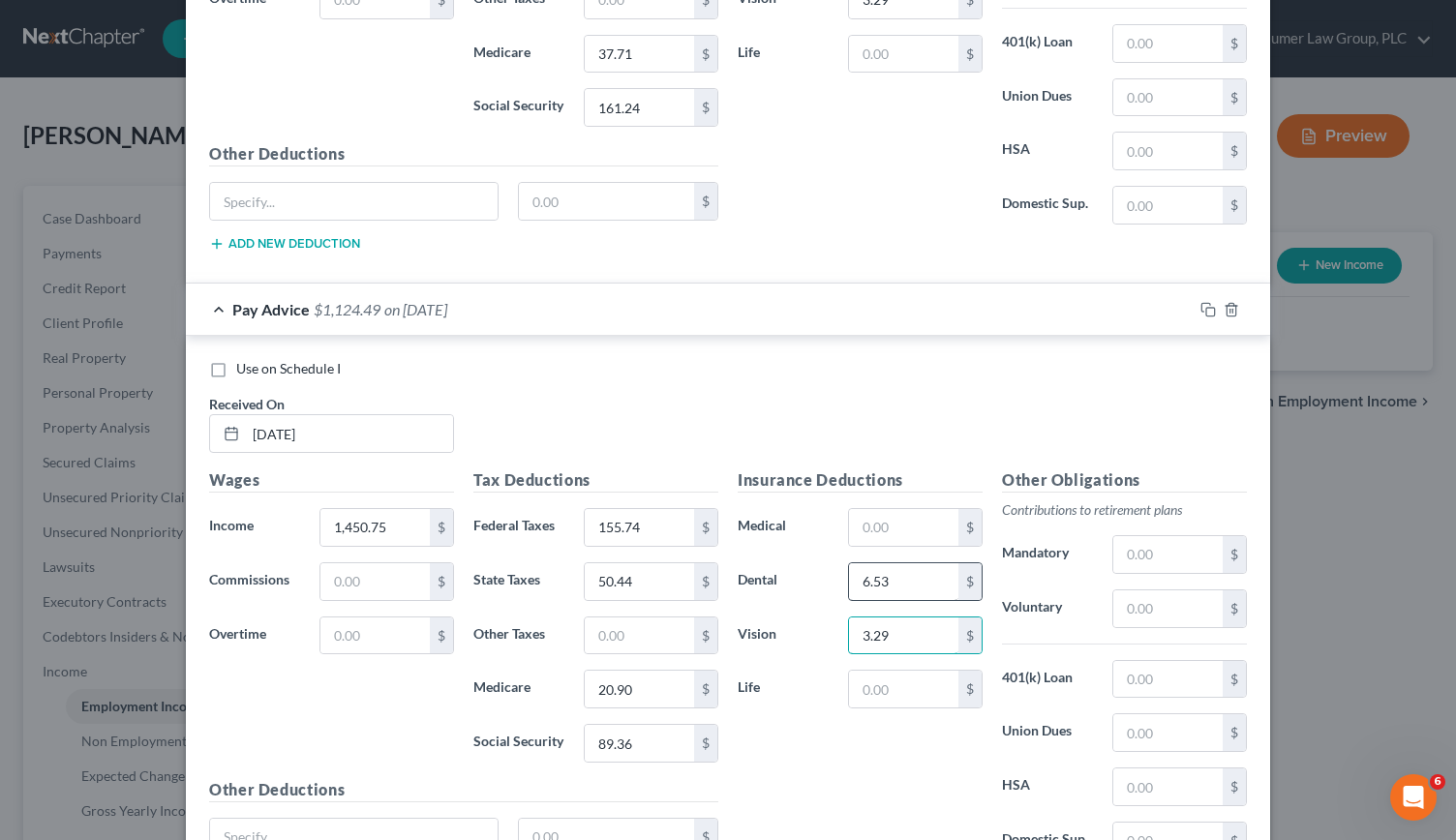
scroll to position [13743, 0]
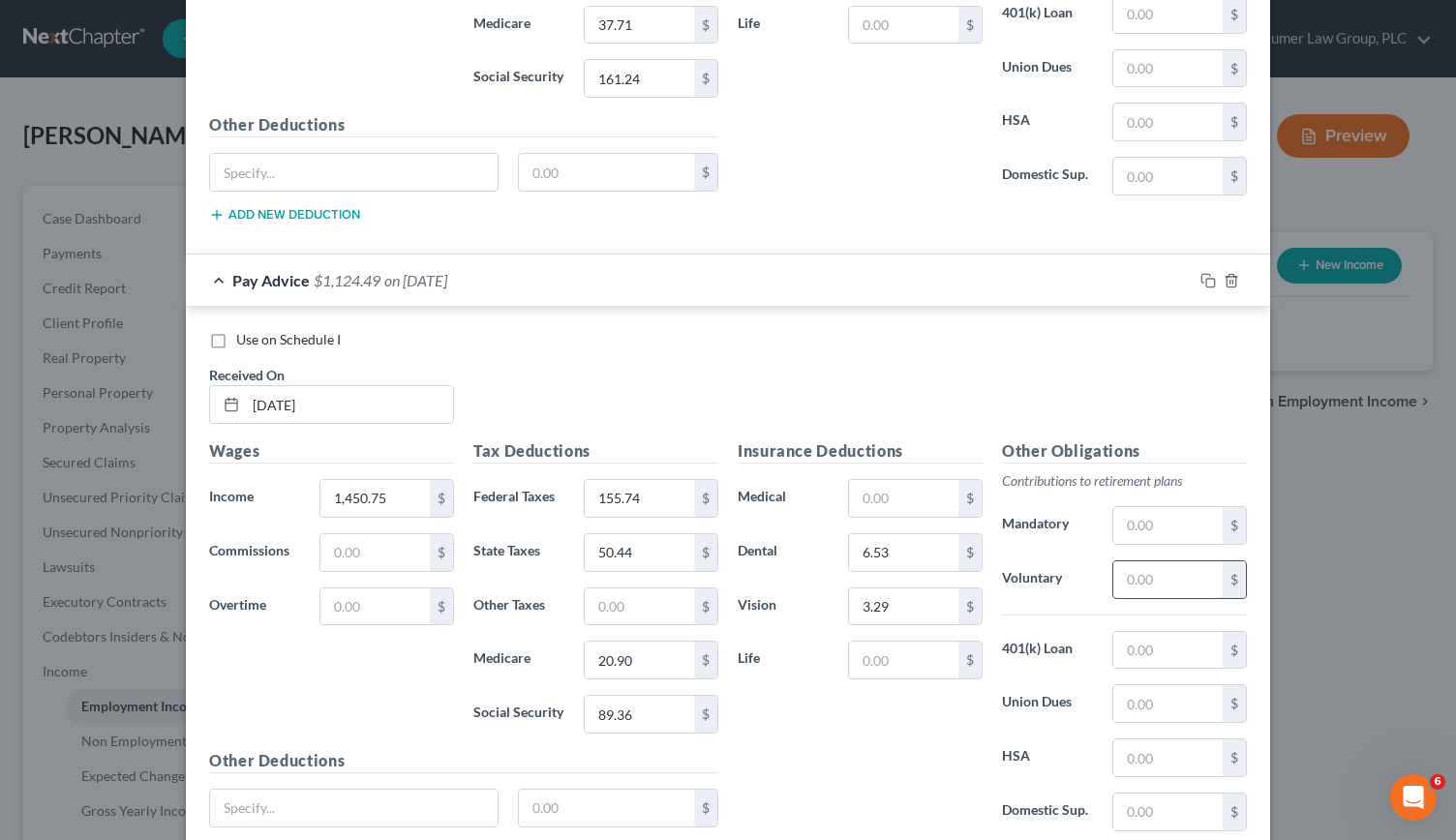
click at [1158, 561] on input "text" at bounding box center [1168, 578] width 109 height 37
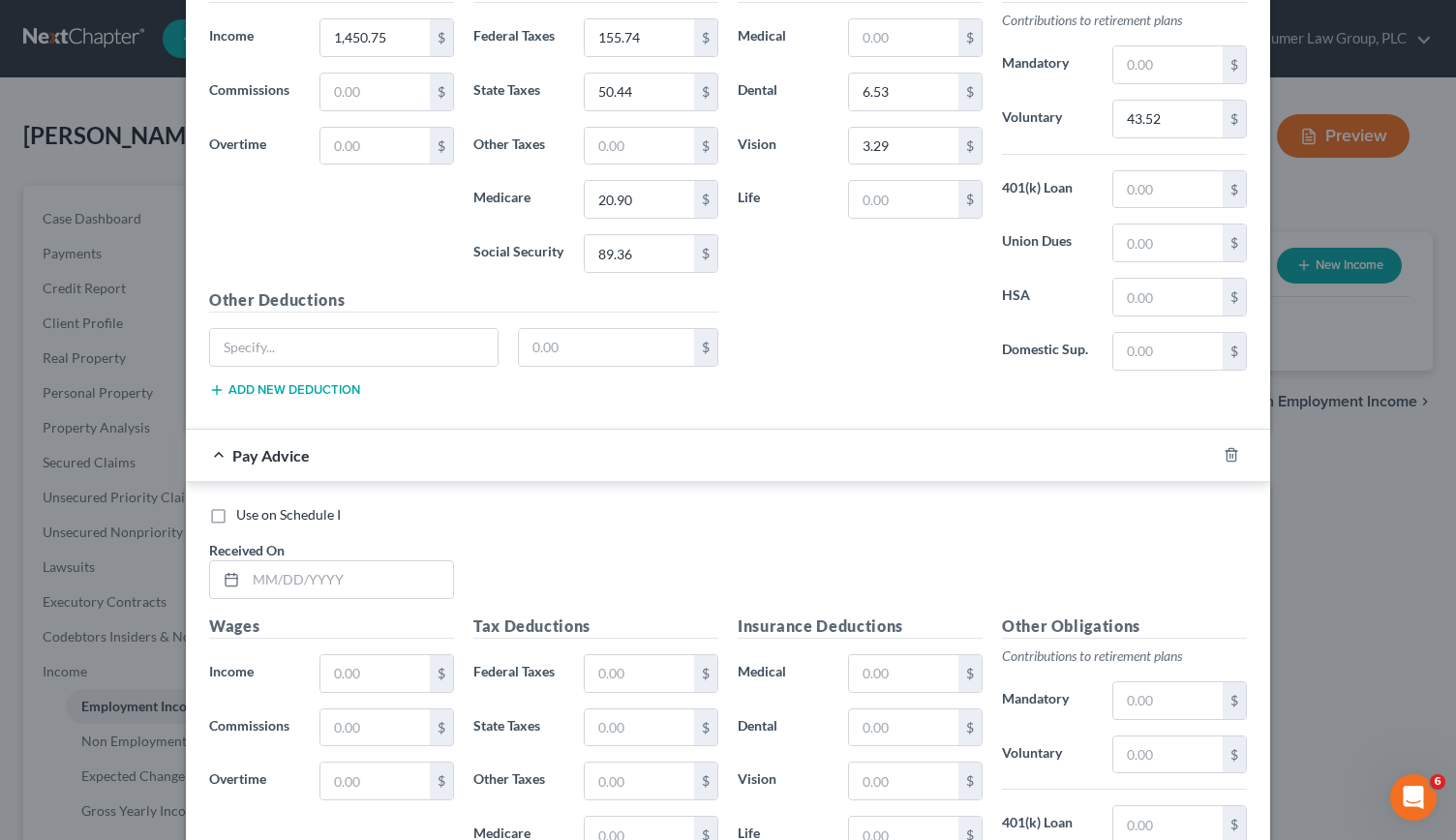
scroll to position [14206, 0]
click at [275, 559] on input "text" at bounding box center [349, 577] width 207 height 37
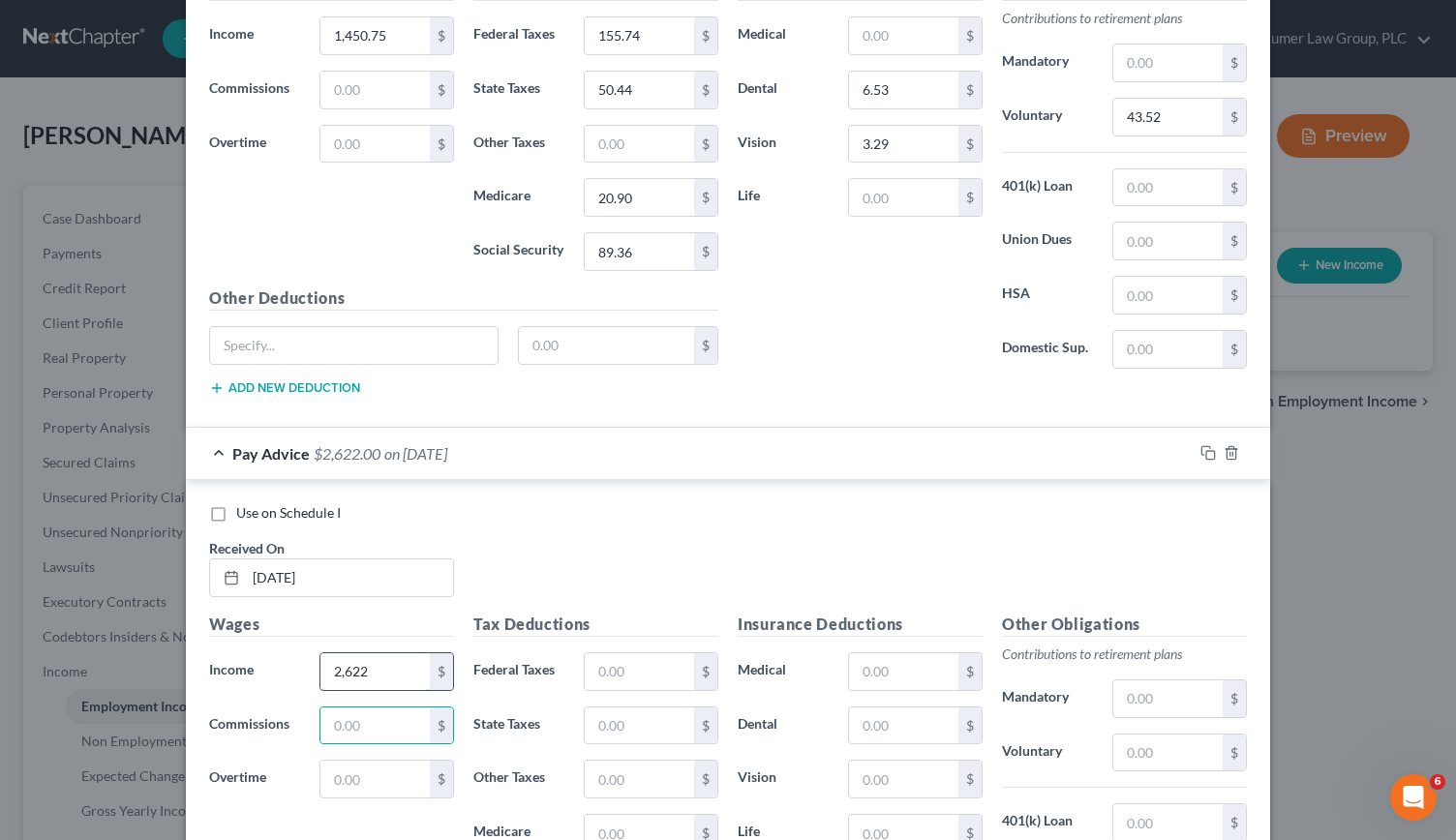
click at [388, 653] on input "2,622" at bounding box center [375, 671] width 109 height 37
click at [622, 653] on input "text" at bounding box center [639, 671] width 109 height 37
click at [870, 707] on input "text" at bounding box center [904, 725] width 109 height 37
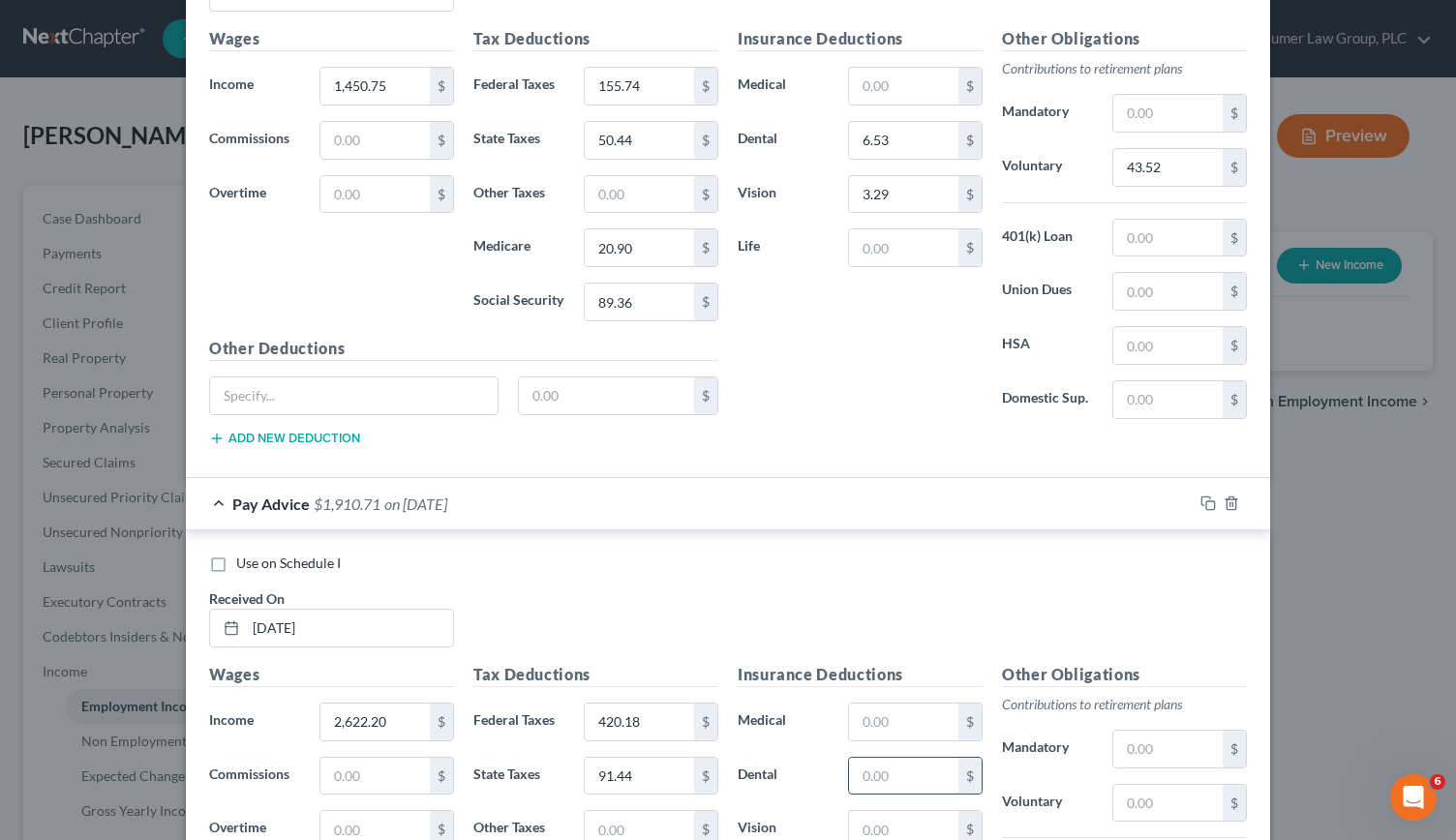
scroll to position [14155, 0]
click at [1148, 785] on input "text" at bounding box center [1168, 802] width 109 height 37
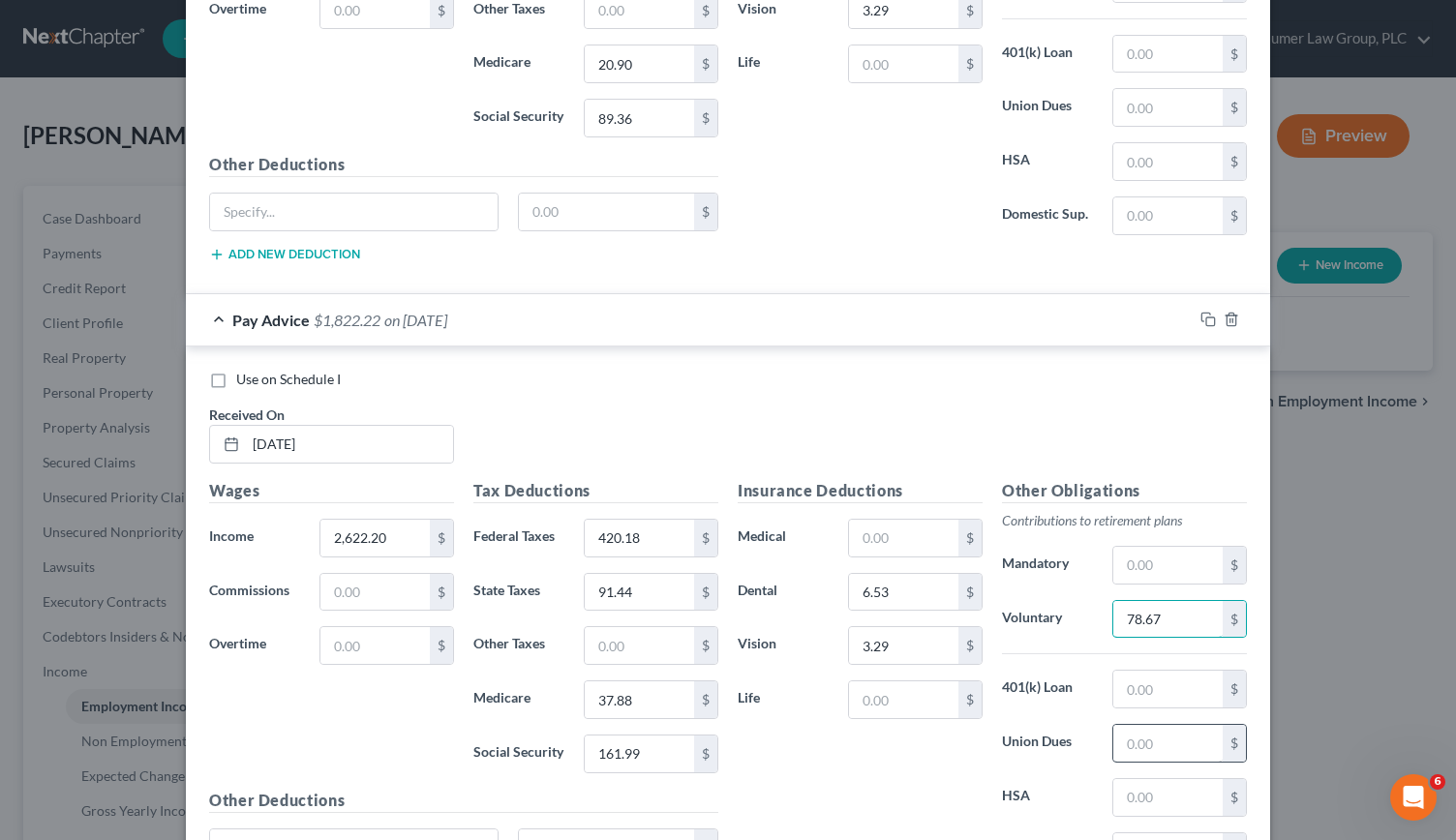
scroll to position [14390, 0]
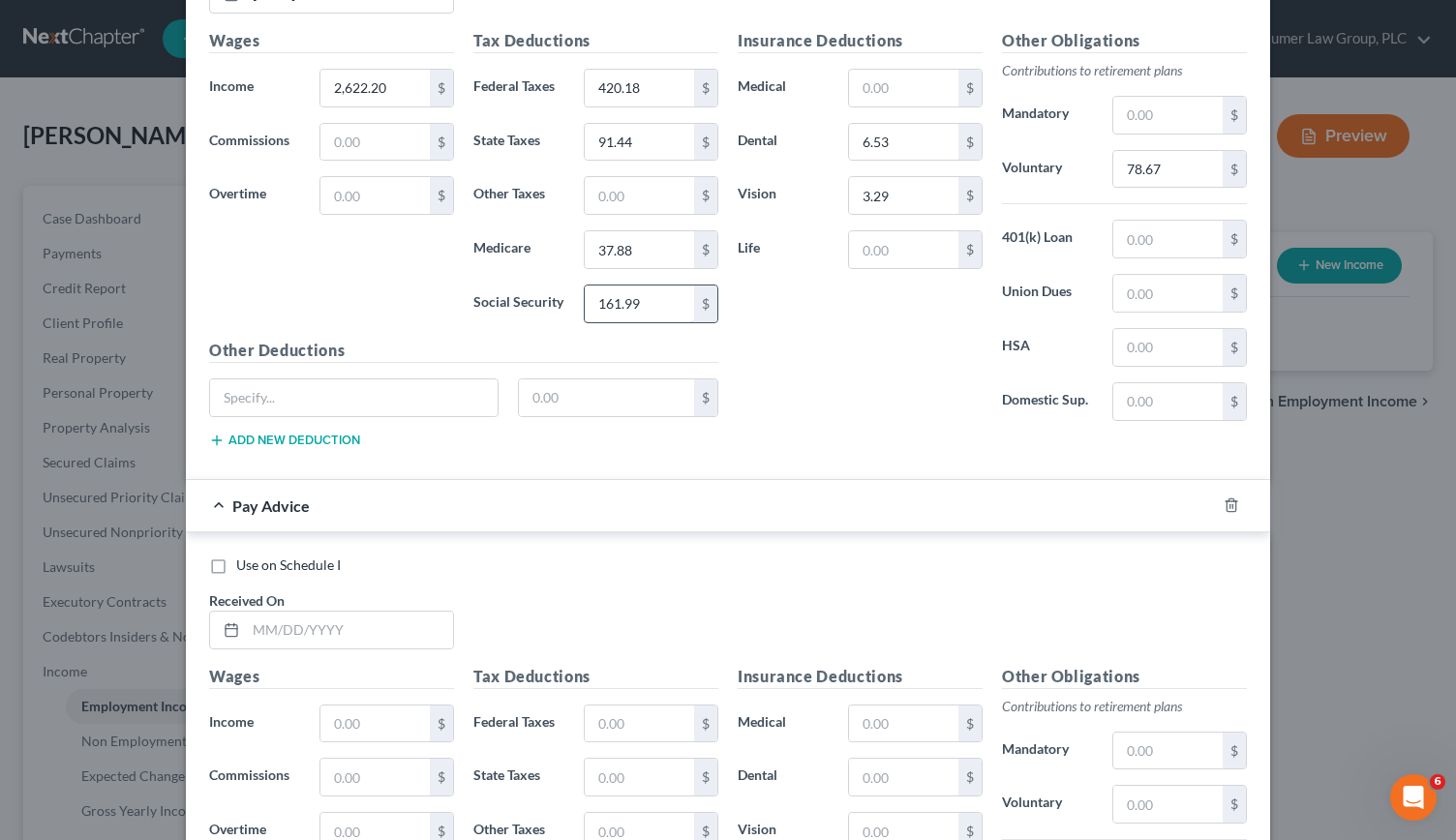
scroll to position [14790, 0]
click at [277, 610] on input "text" at bounding box center [349, 628] width 207 height 37
click at [608, 704] on input "text" at bounding box center [639, 722] width 109 height 37
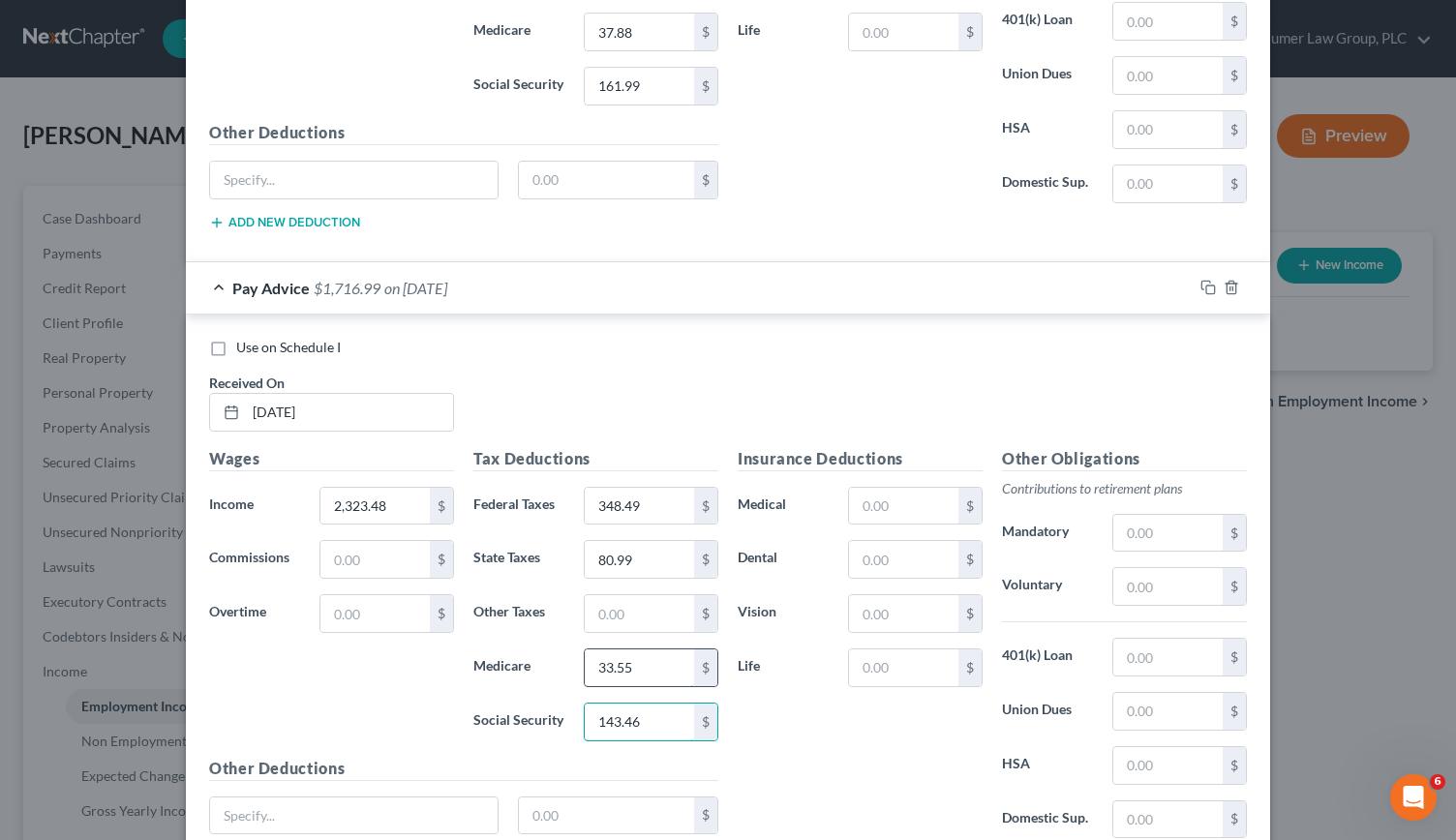
scroll to position [15030, 0]
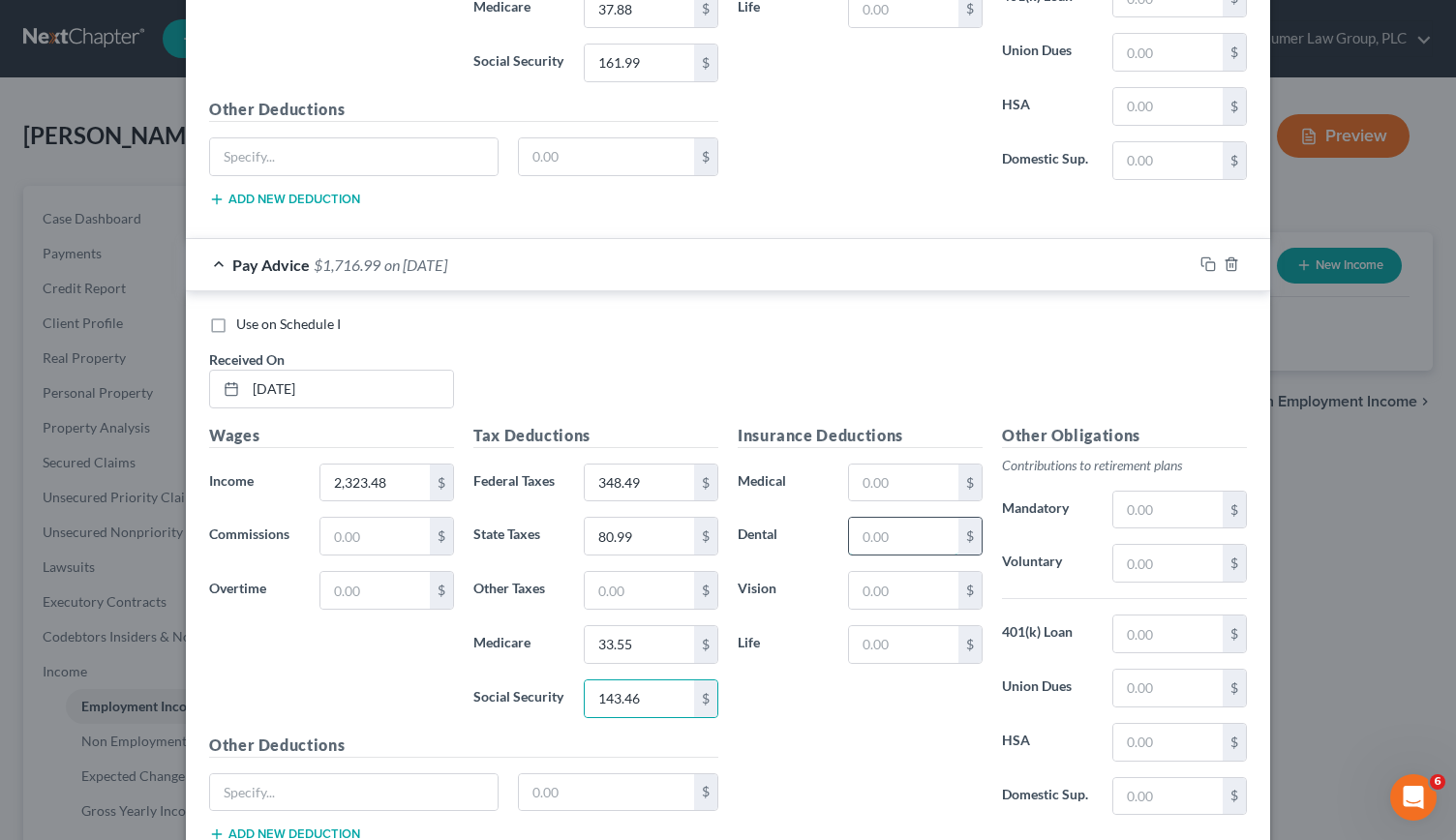
click at [861, 518] on input "text" at bounding box center [904, 536] width 109 height 37
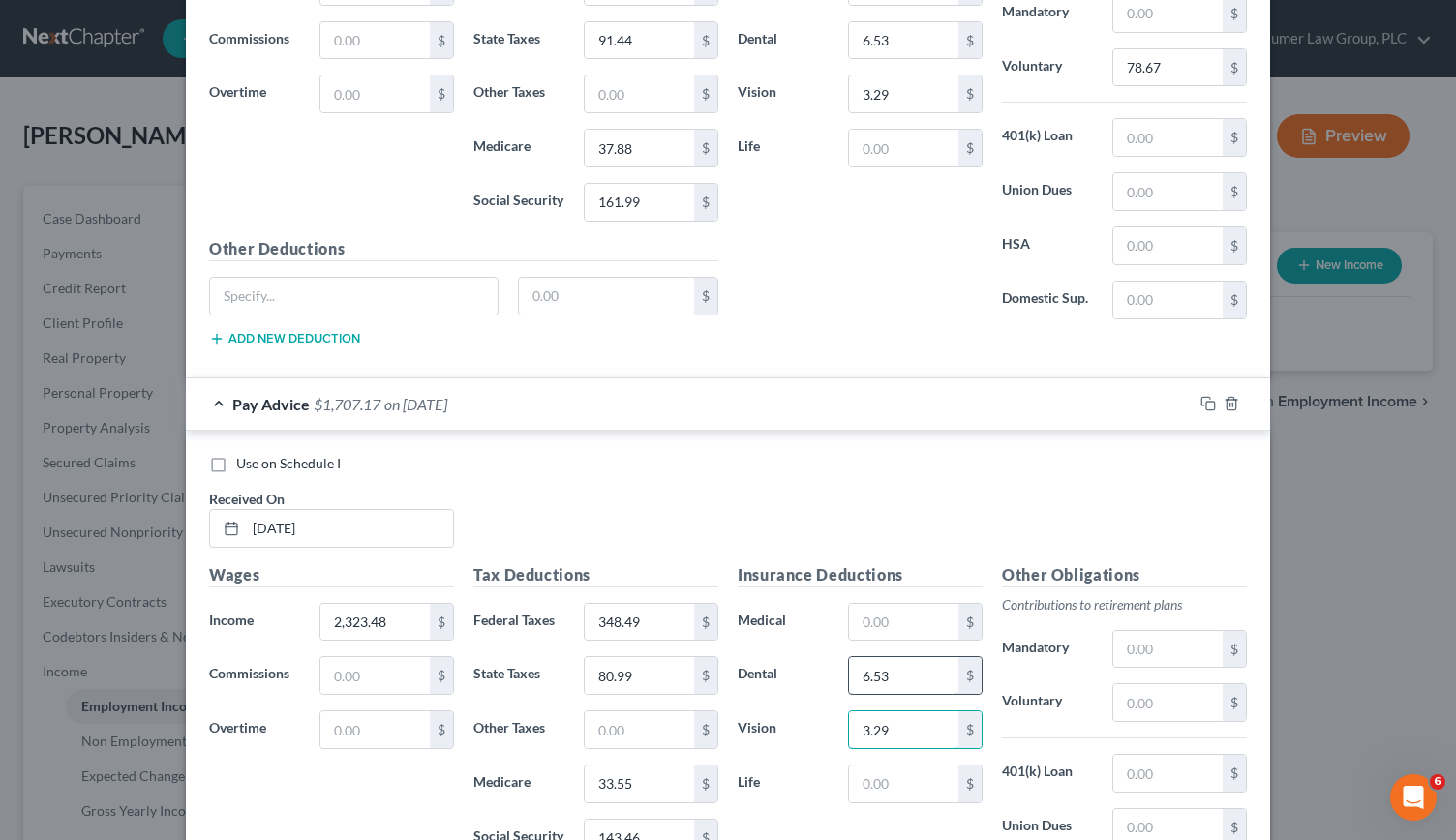
scroll to position [14906, 0]
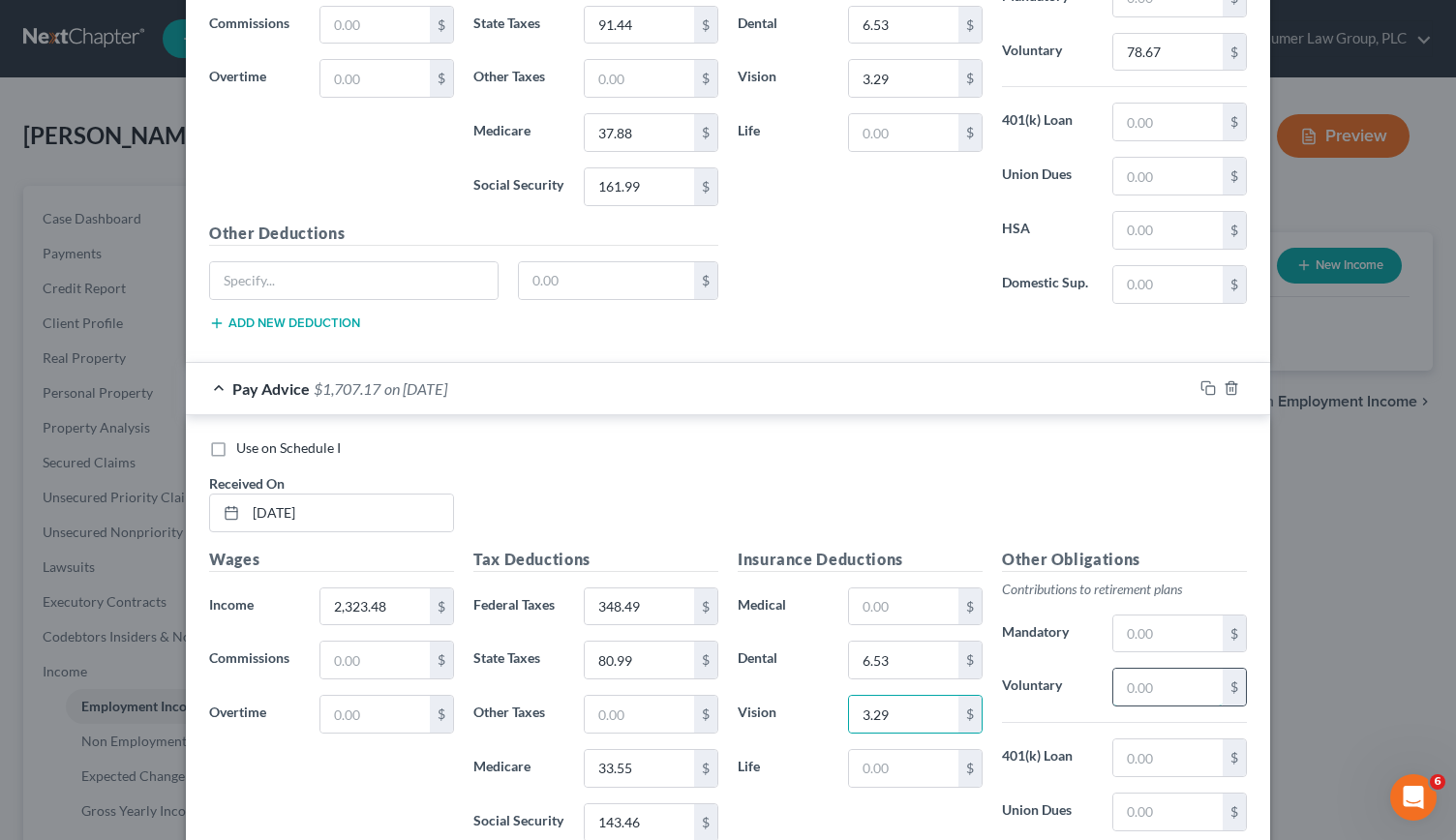
click at [1164, 669] on input "text" at bounding box center [1168, 686] width 109 height 37
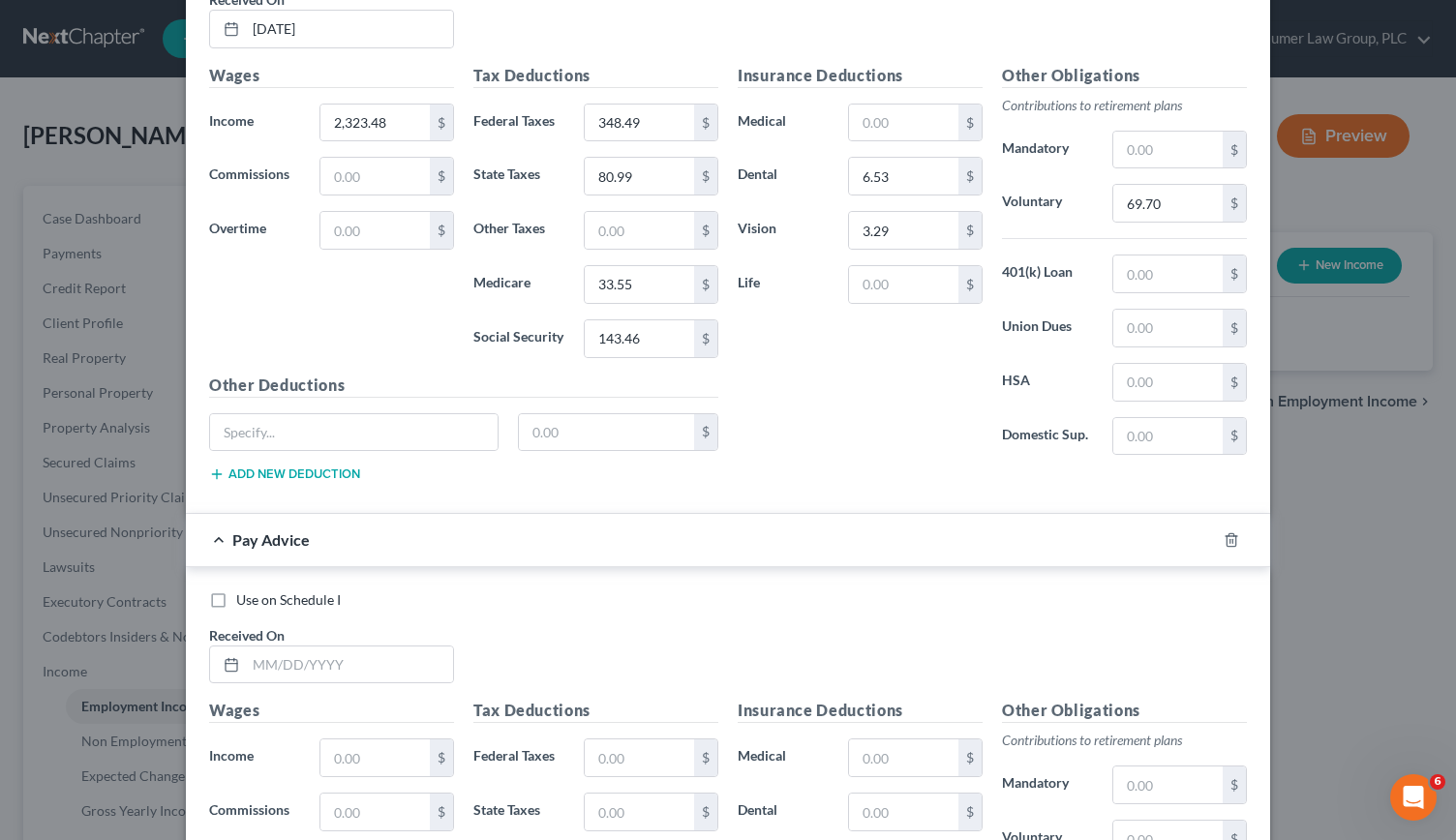
scroll to position [15389, 0]
click at [290, 646] on input "text" at bounding box center [349, 664] width 207 height 37
click at [611, 739] on input "text" at bounding box center [639, 757] width 109 height 37
click at [614, 793] on input "text" at bounding box center [639, 811] width 109 height 37
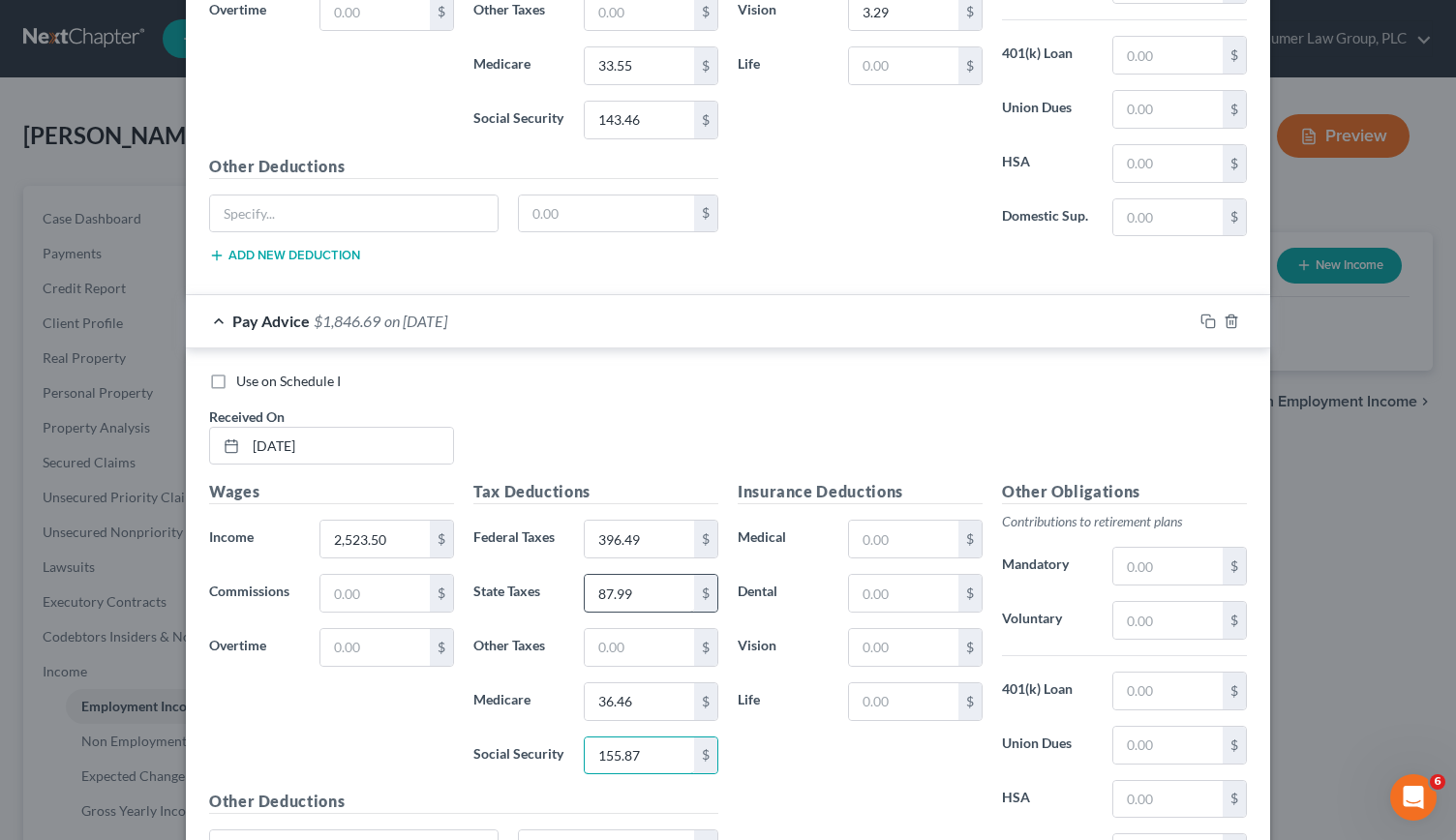
scroll to position [15649, 0]
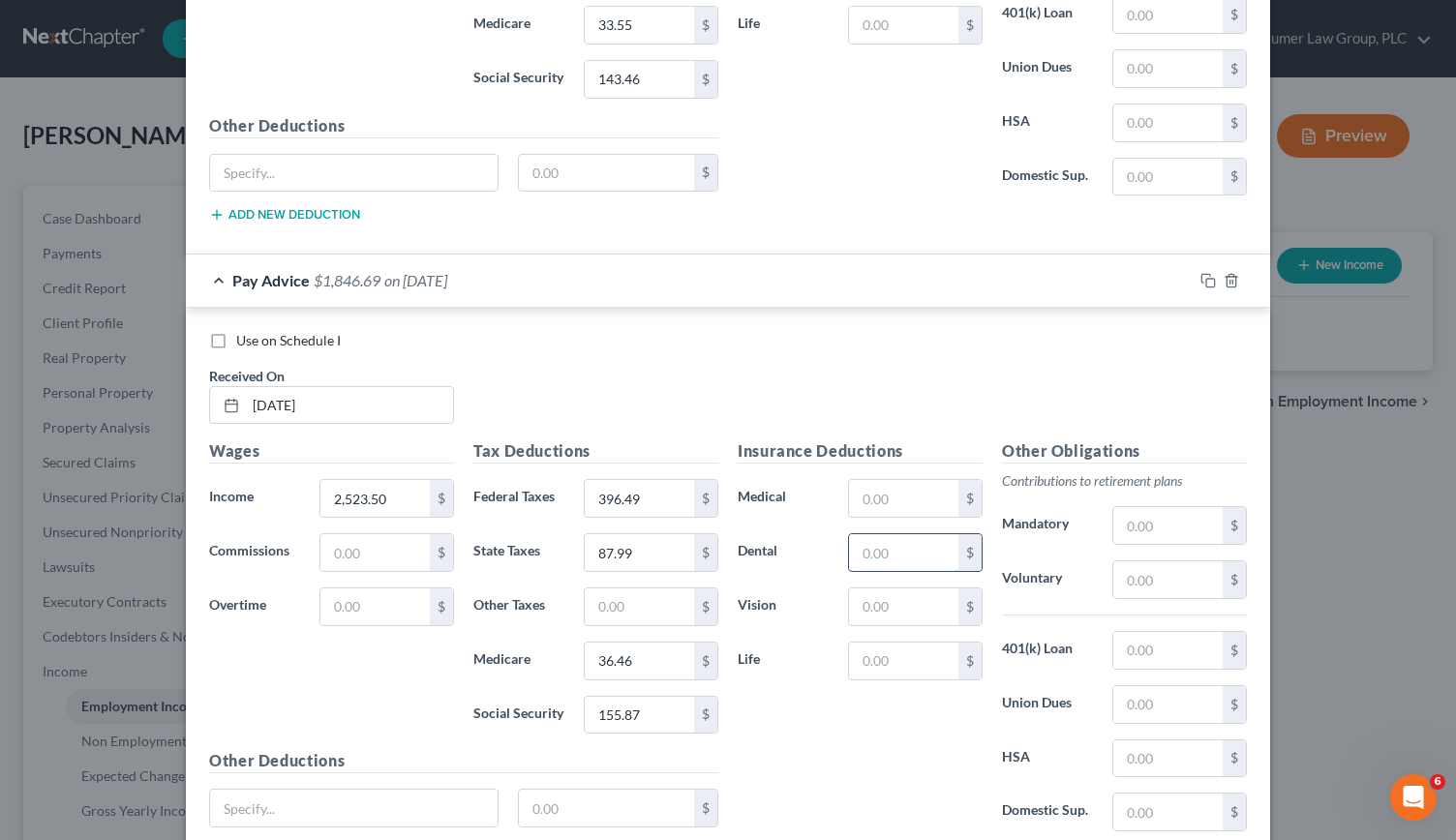
click at [886, 534] on input "text" at bounding box center [904, 552] width 109 height 37
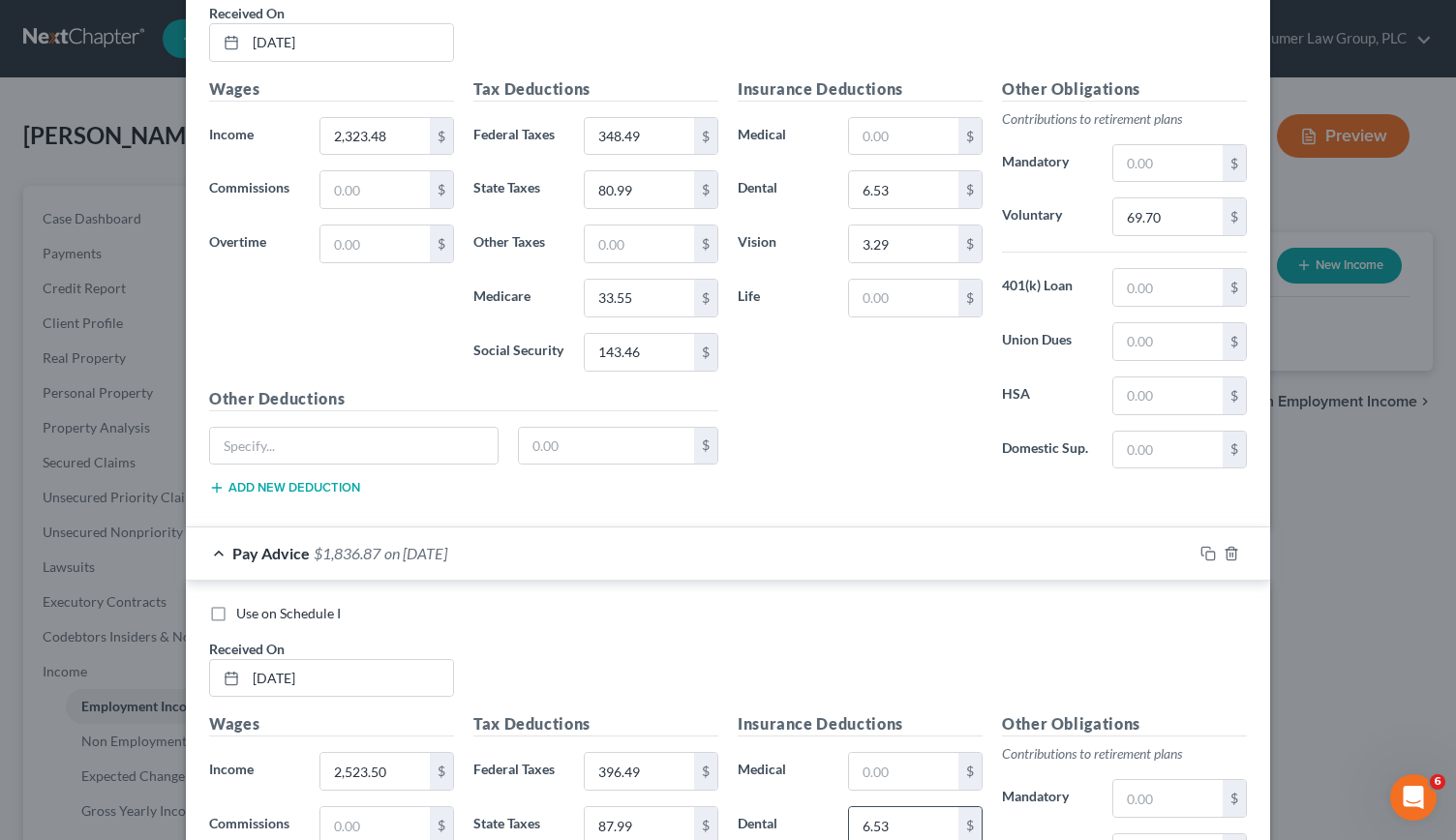
scroll to position [15661, 0]
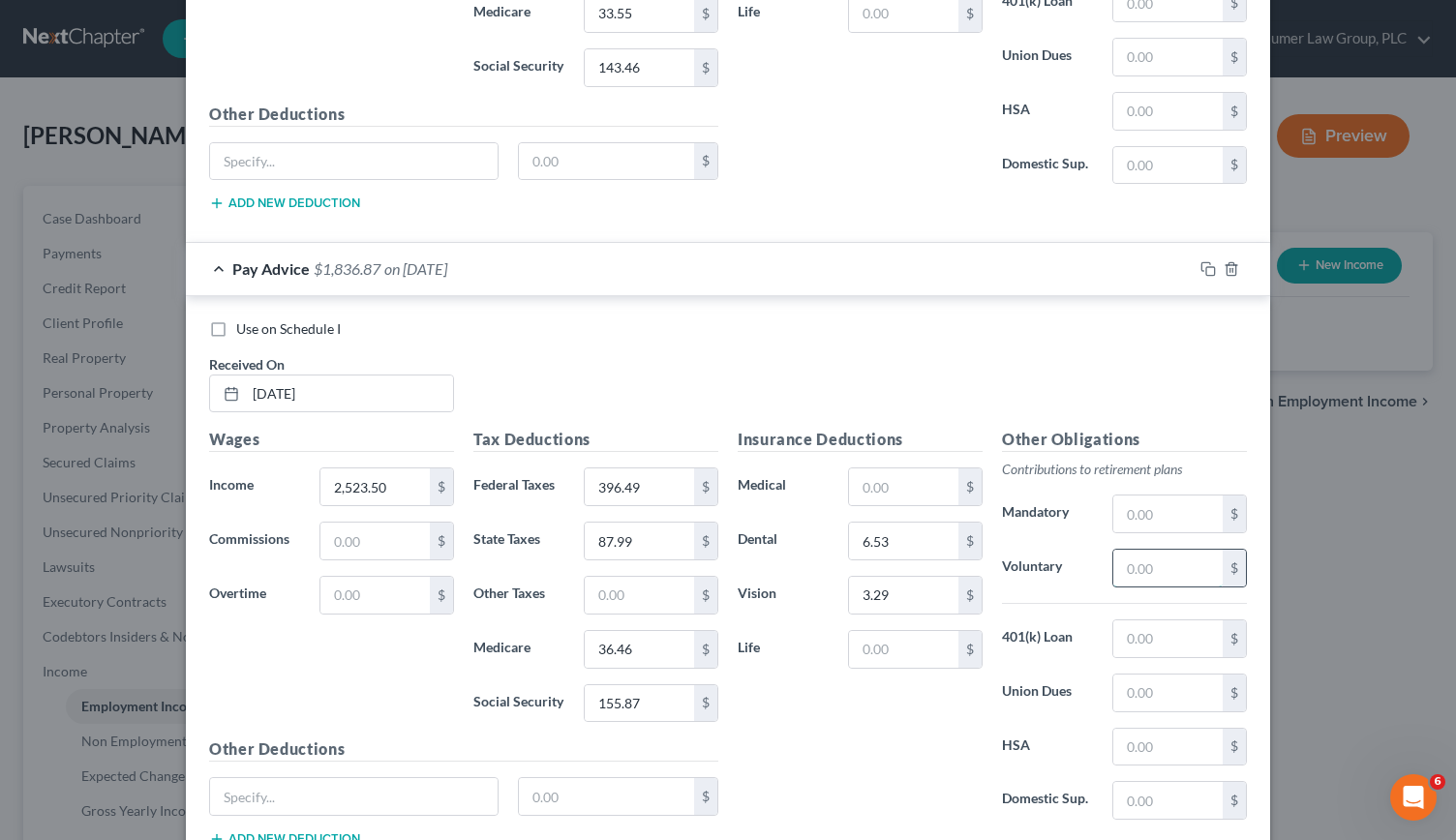
click at [1131, 550] on input "text" at bounding box center [1168, 568] width 109 height 37
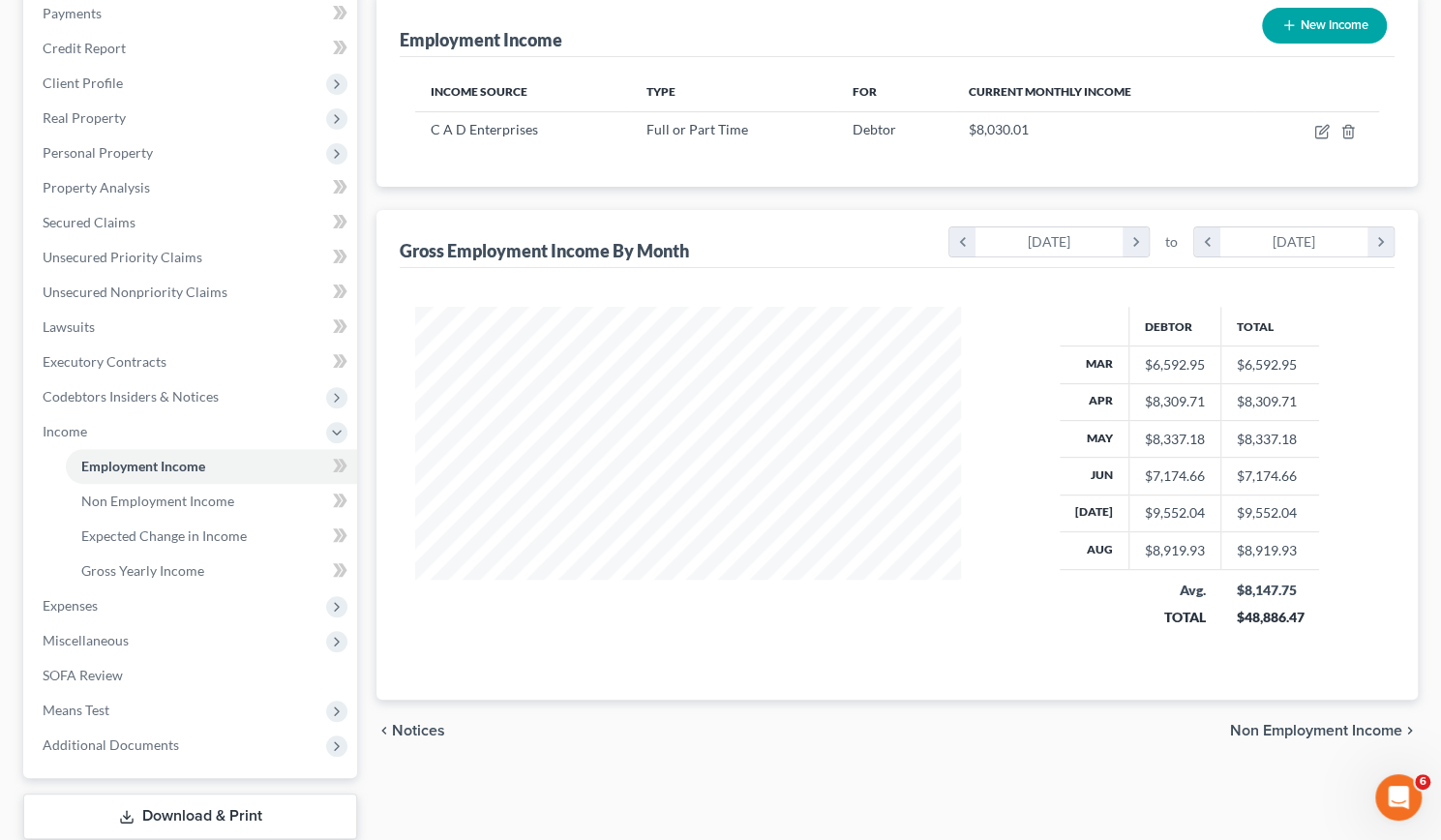
scroll to position [275, 0]
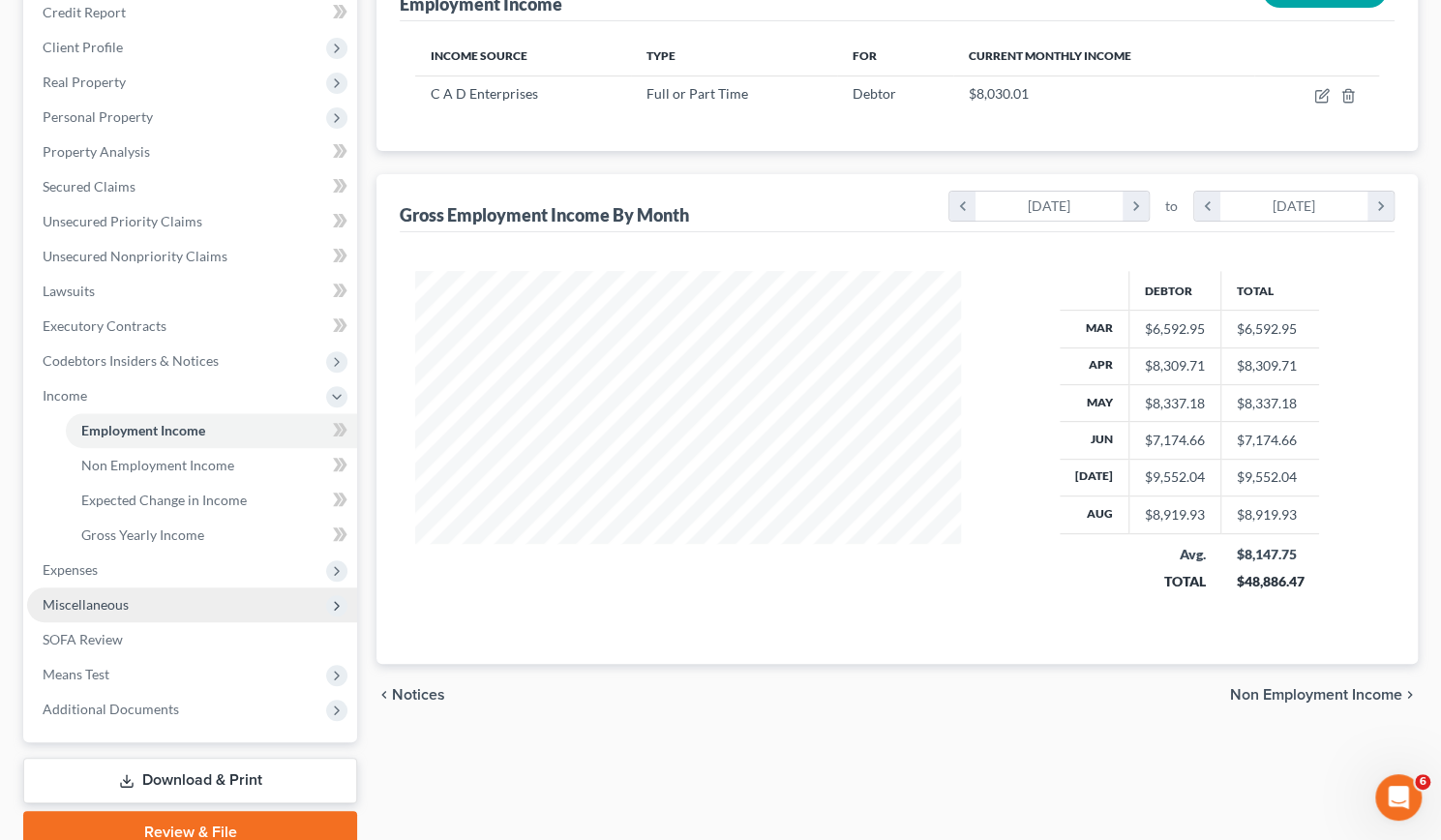
click at [127, 592] on span "Miscellaneous" at bounding box center [191, 604] width 330 height 35
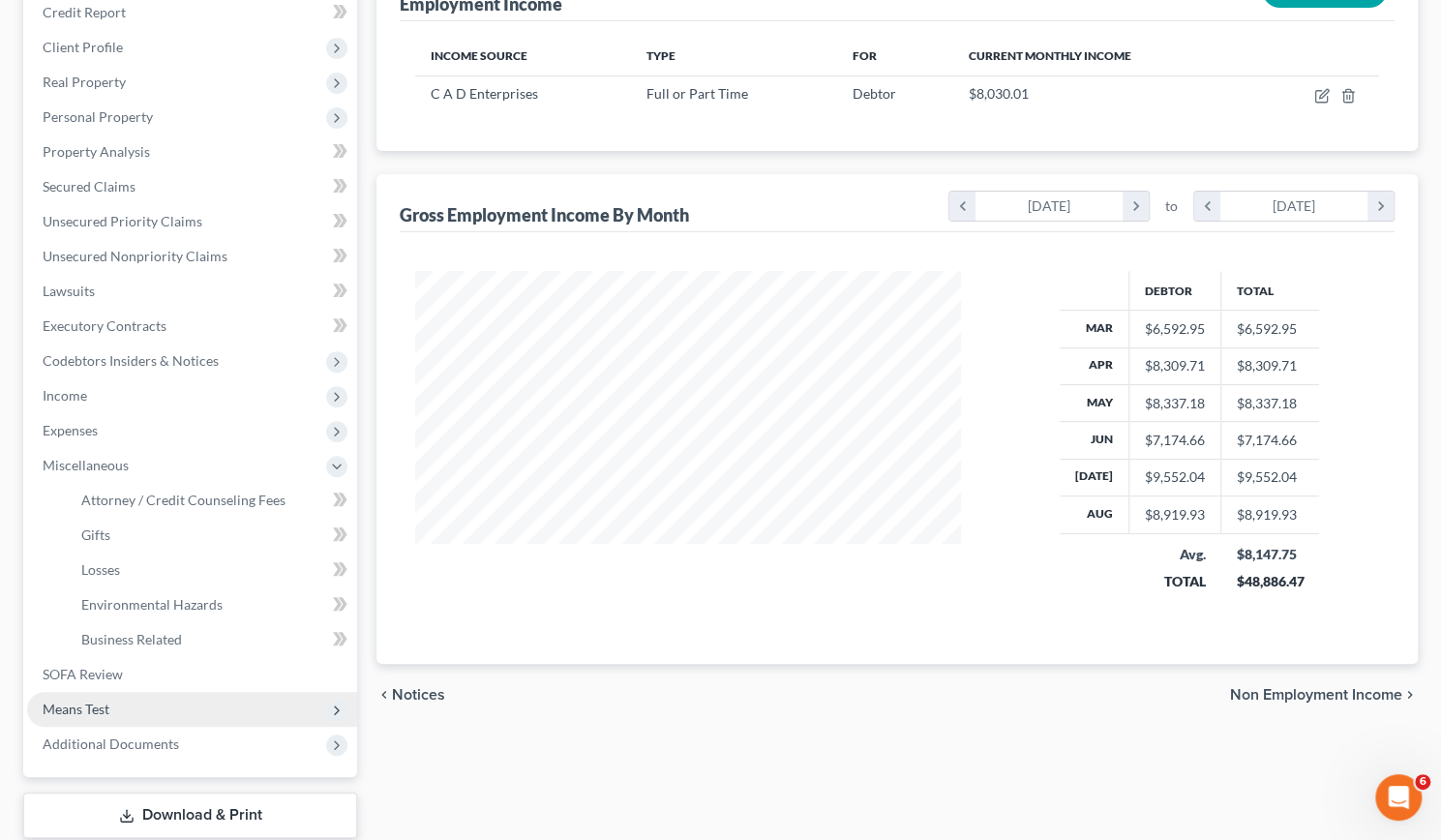
click at [90, 719] on span "Means Test" at bounding box center [191, 708] width 330 height 35
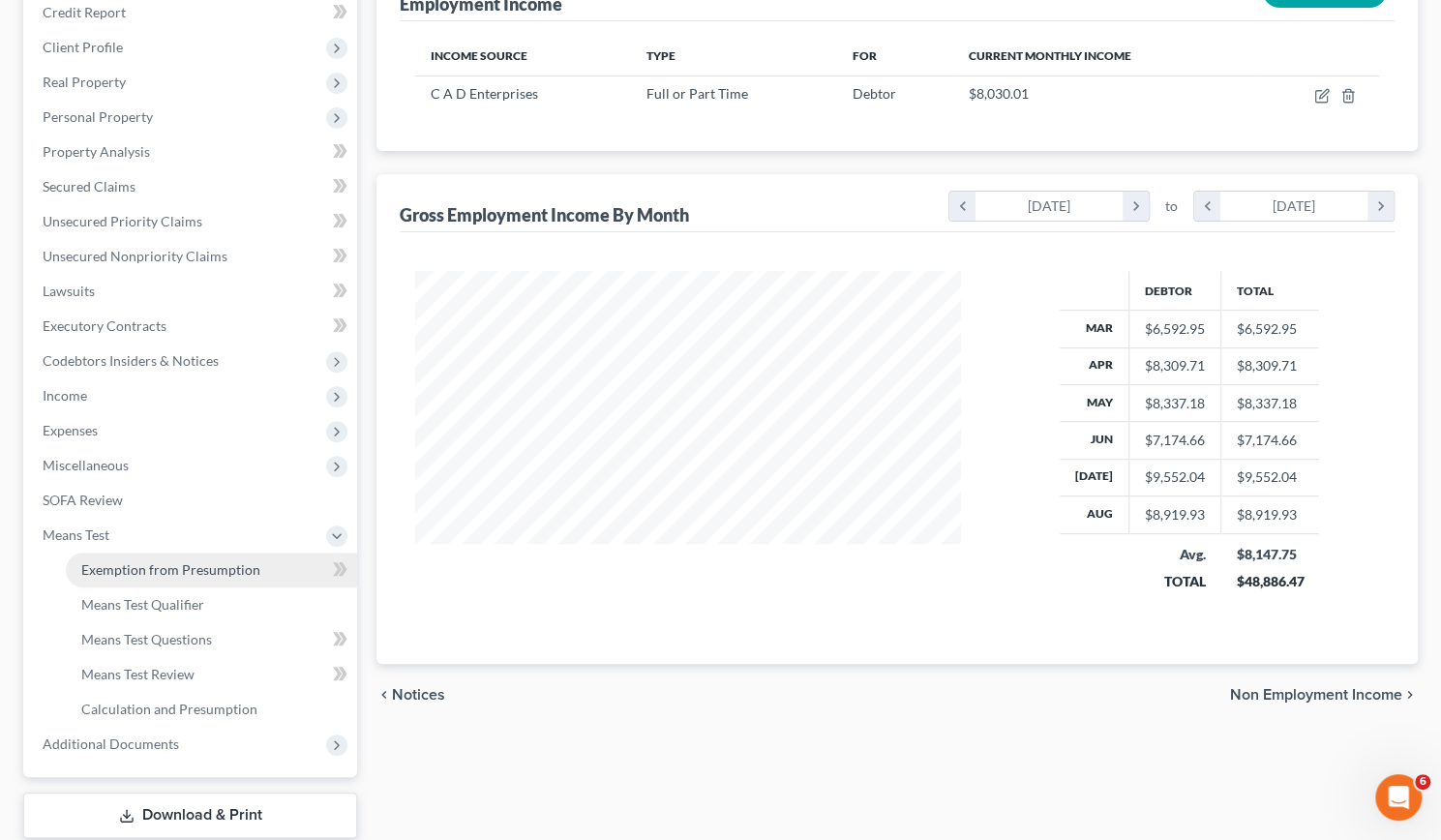
click at [166, 567] on span "Exemption from Presumption" at bounding box center [170, 569] width 179 height 17
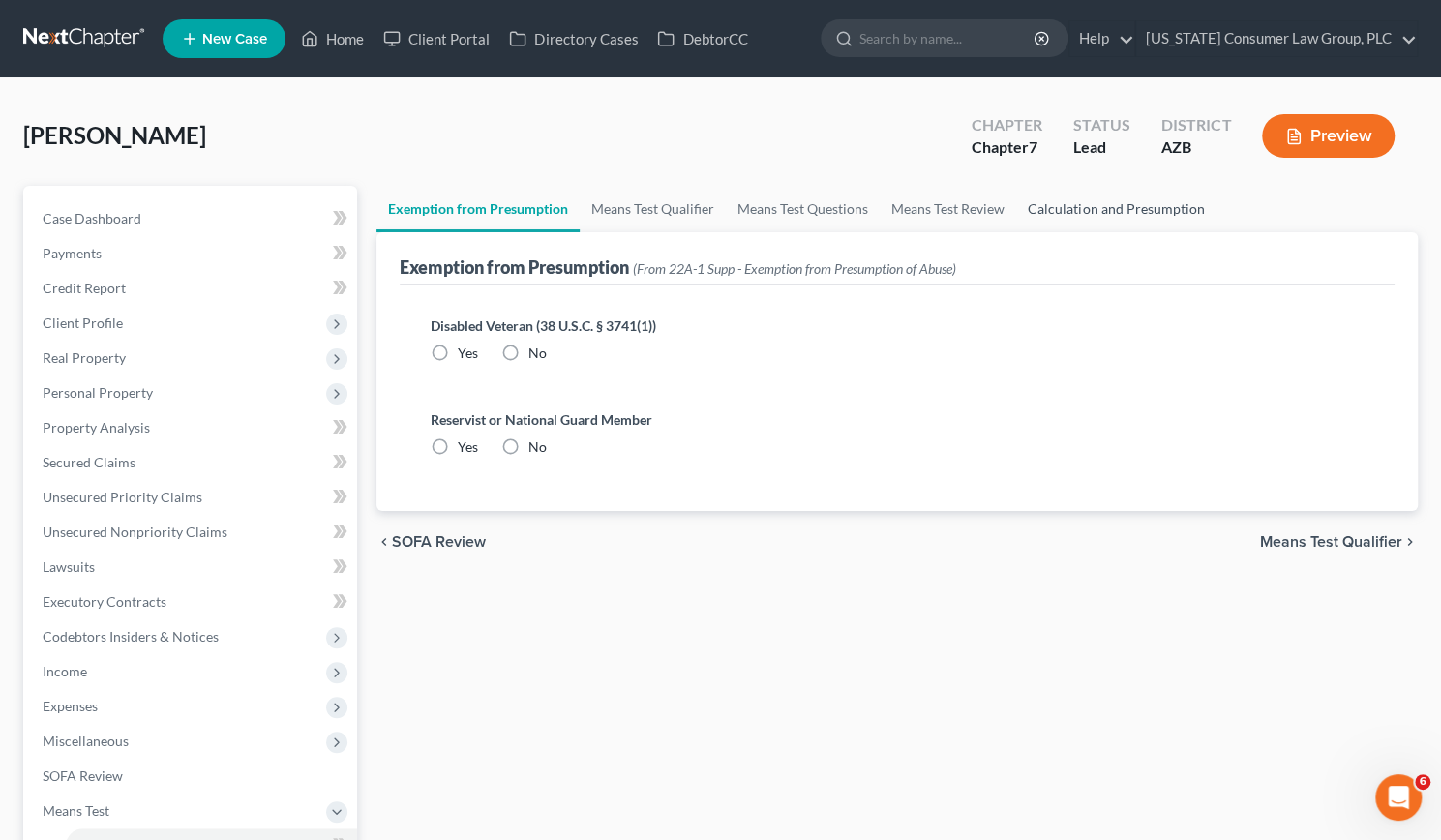
click at [1070, 214] on link "Calculation and Presumption" at bounding box center [1115, 209] width 199 height 47
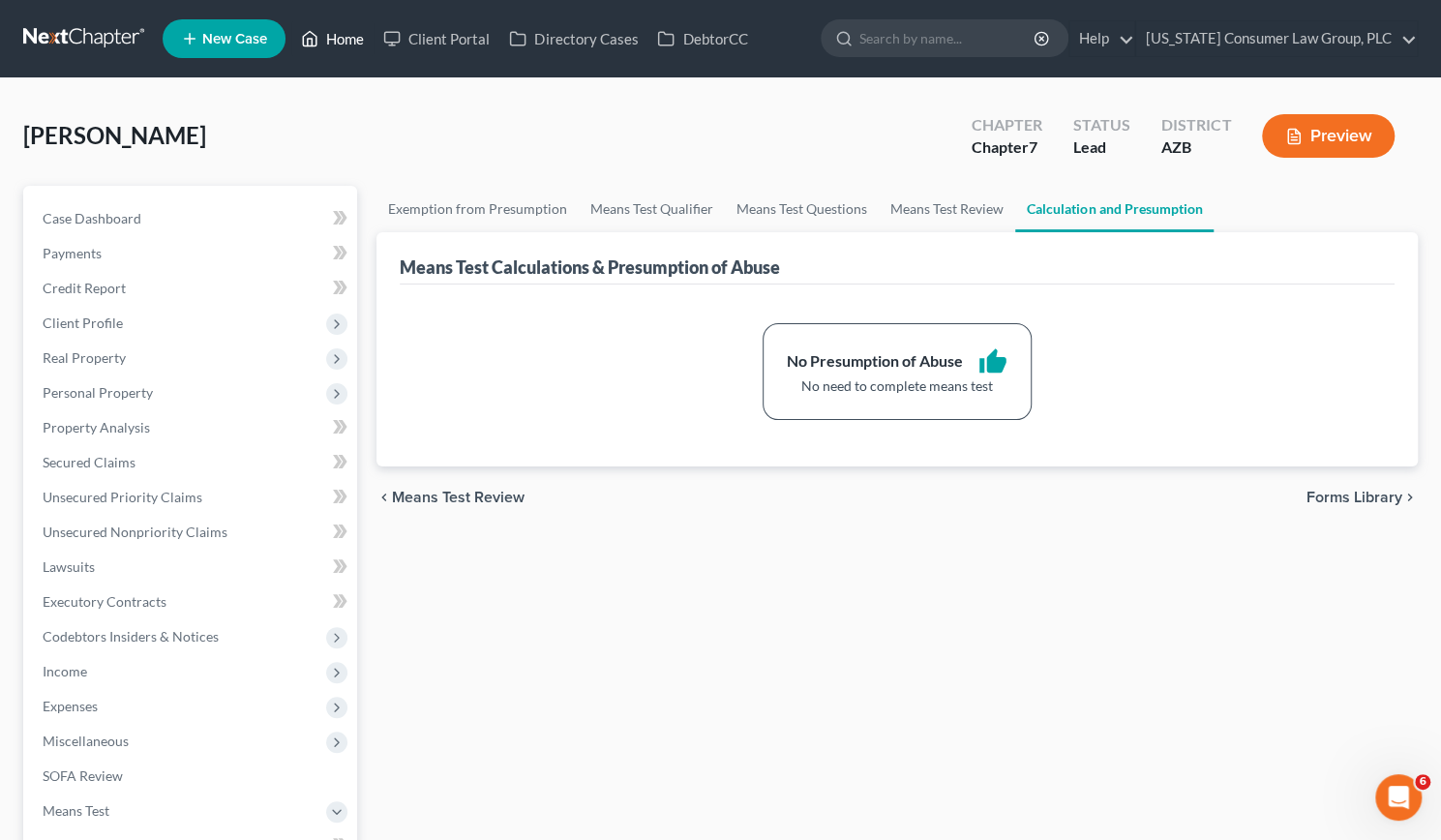
click at [343, 35] on link "Home" at bounding box center [332, 38] width 82 height 35
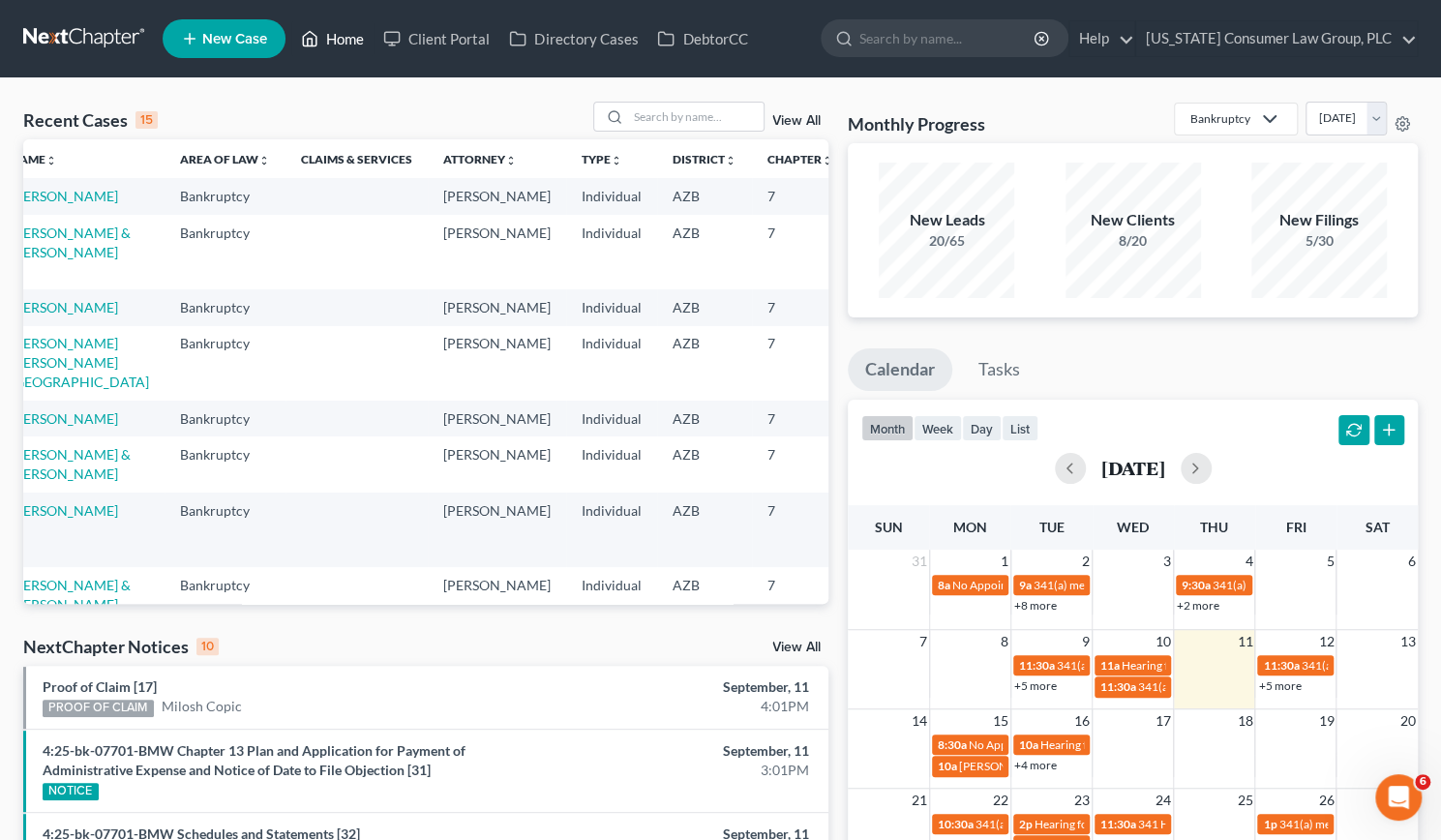
scroll to position [0, 33]
drag, startPoint x: 343, startPoint y: 35, endPoint x: 664, endPoint y: 102, distance: 327.9
click at [664, 102] on div at bounding box center [680, 117] width 172 height 30
click at [664, 118] on input "search" at bounding box center [696, 117] width 136 height 28
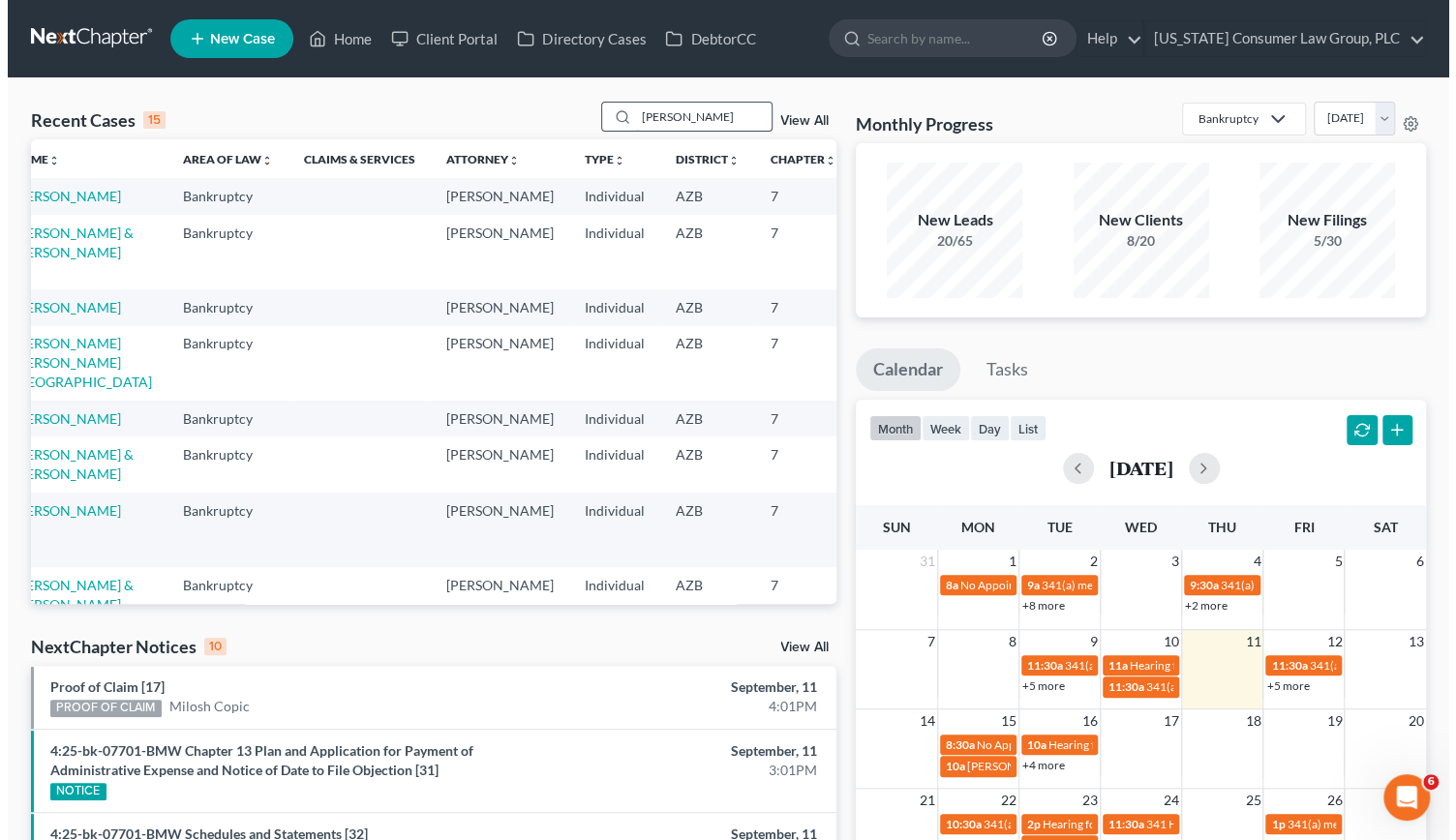
scroll to position [0, 31]
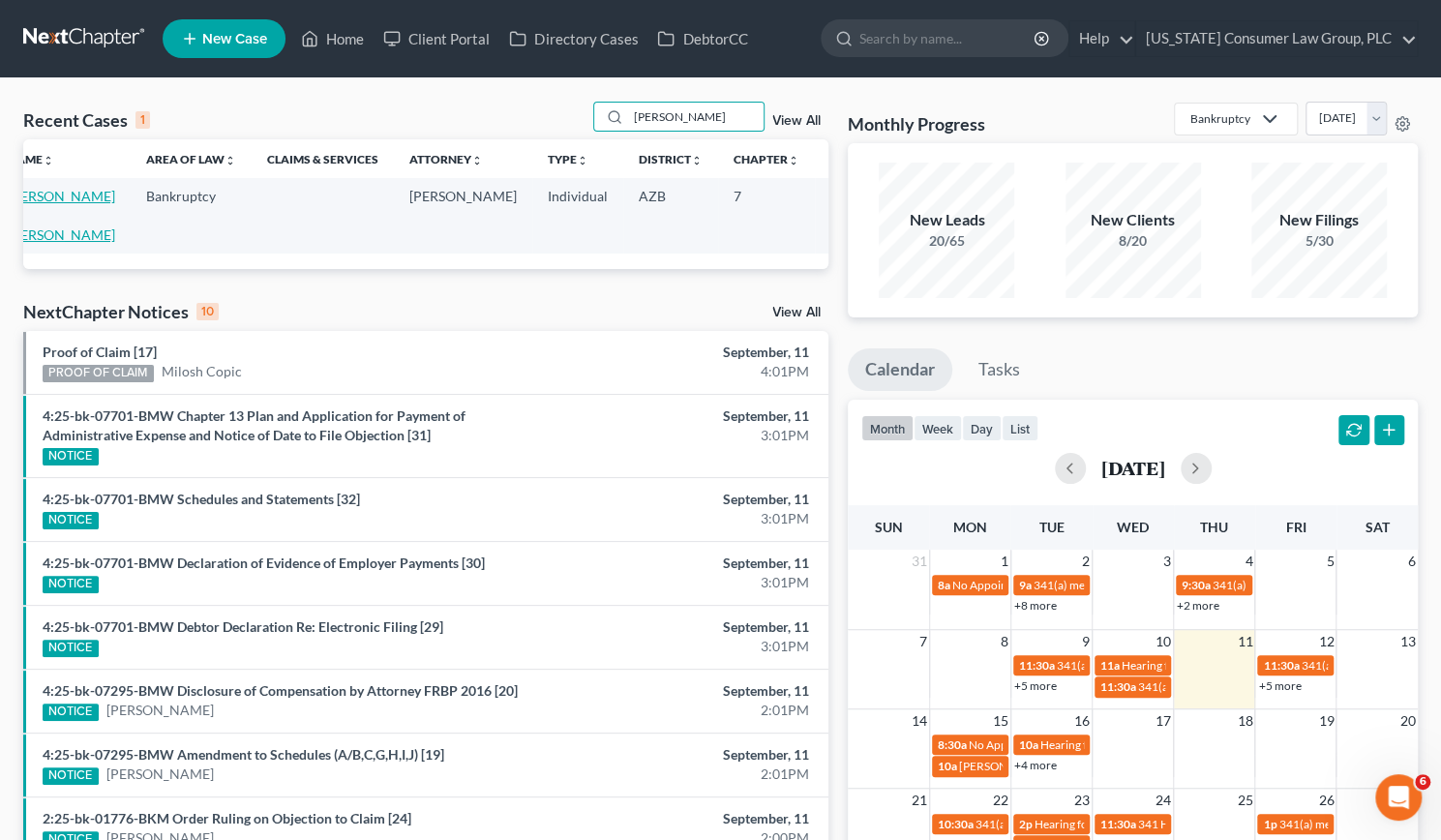
click at [60, 229] on link "[PERSON_NAME] & [PERSON_NAME]" at bounding box center [61, 215] width 107 height 55
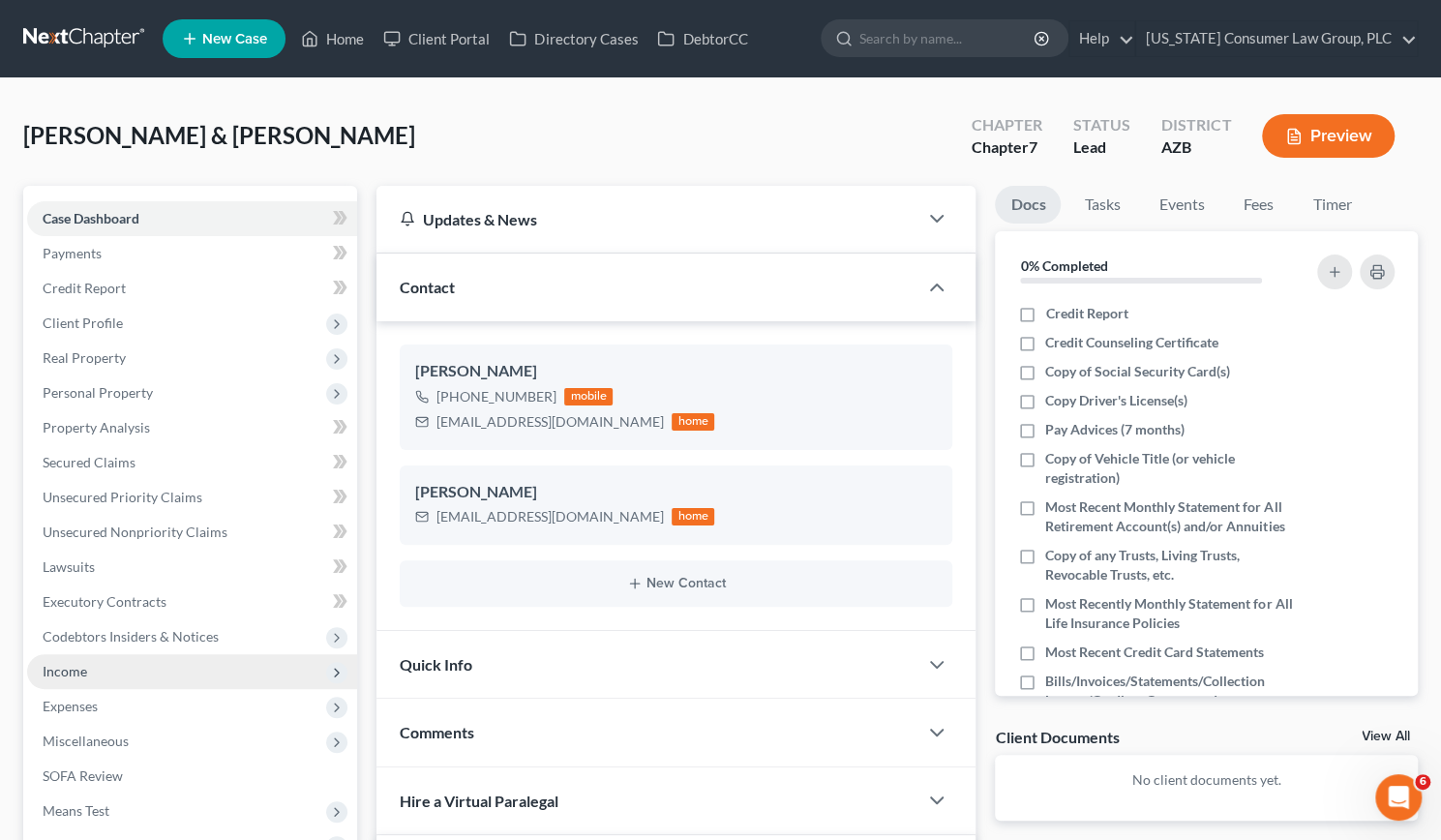
click at [68, 670] on span "Income" at bounding box center [64, 671] width 45 height 17
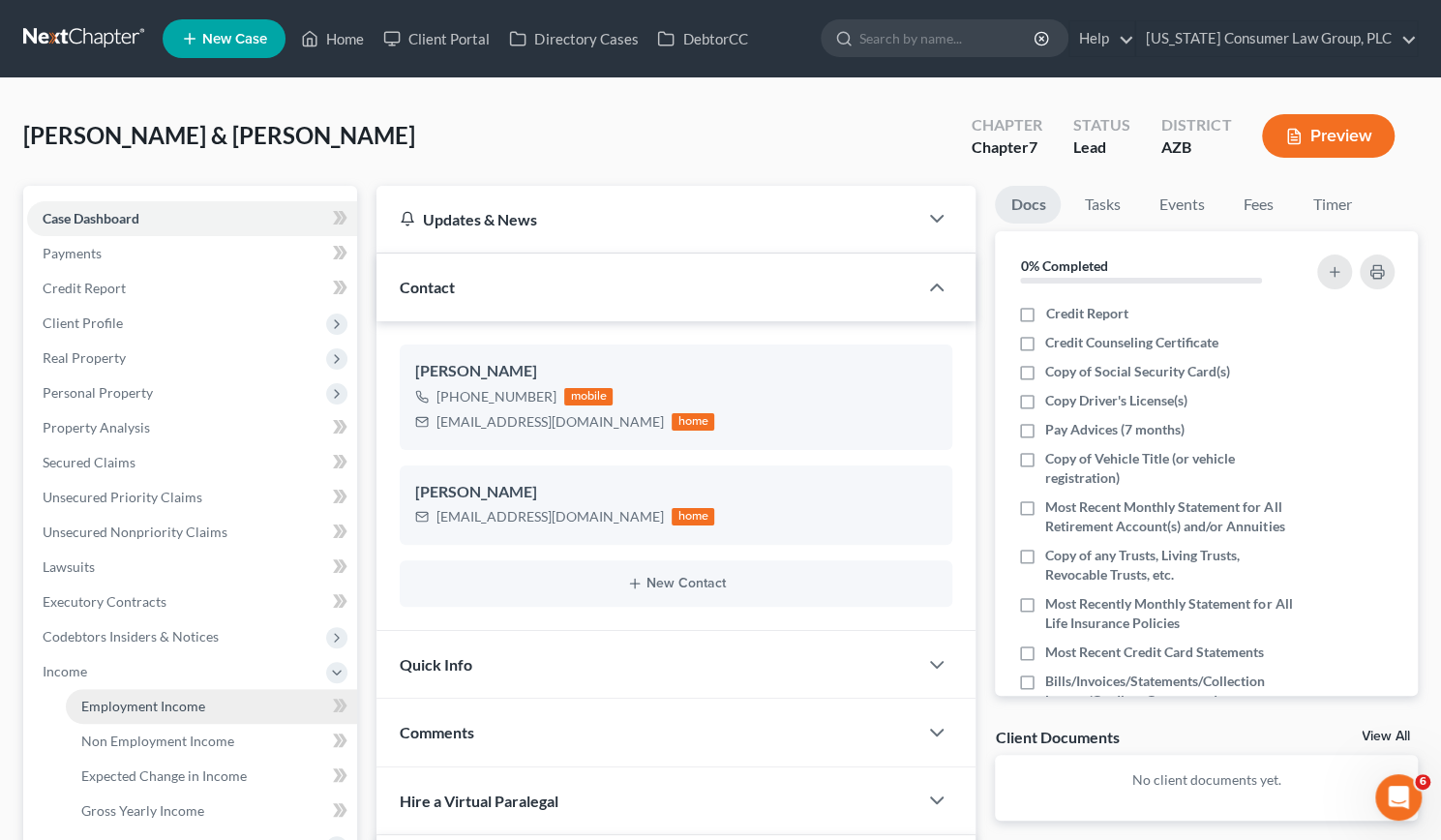
click at [100, 713] on span "Employment Income" at bounding box center [143, 705] width 124 height 17
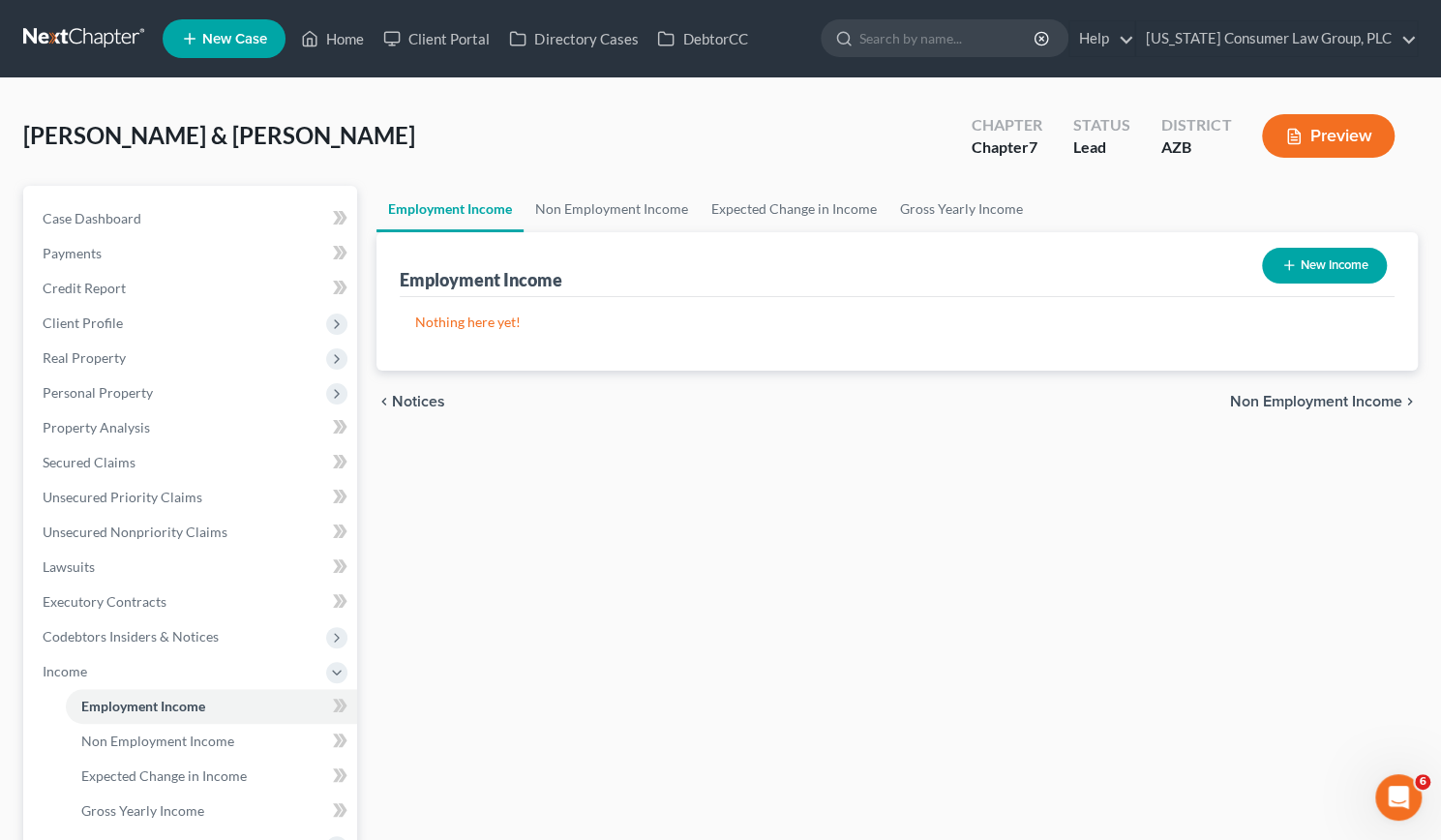
click at [1334, 262] on button "New Income" at bounding box center [1325, 265] width 125 height 36
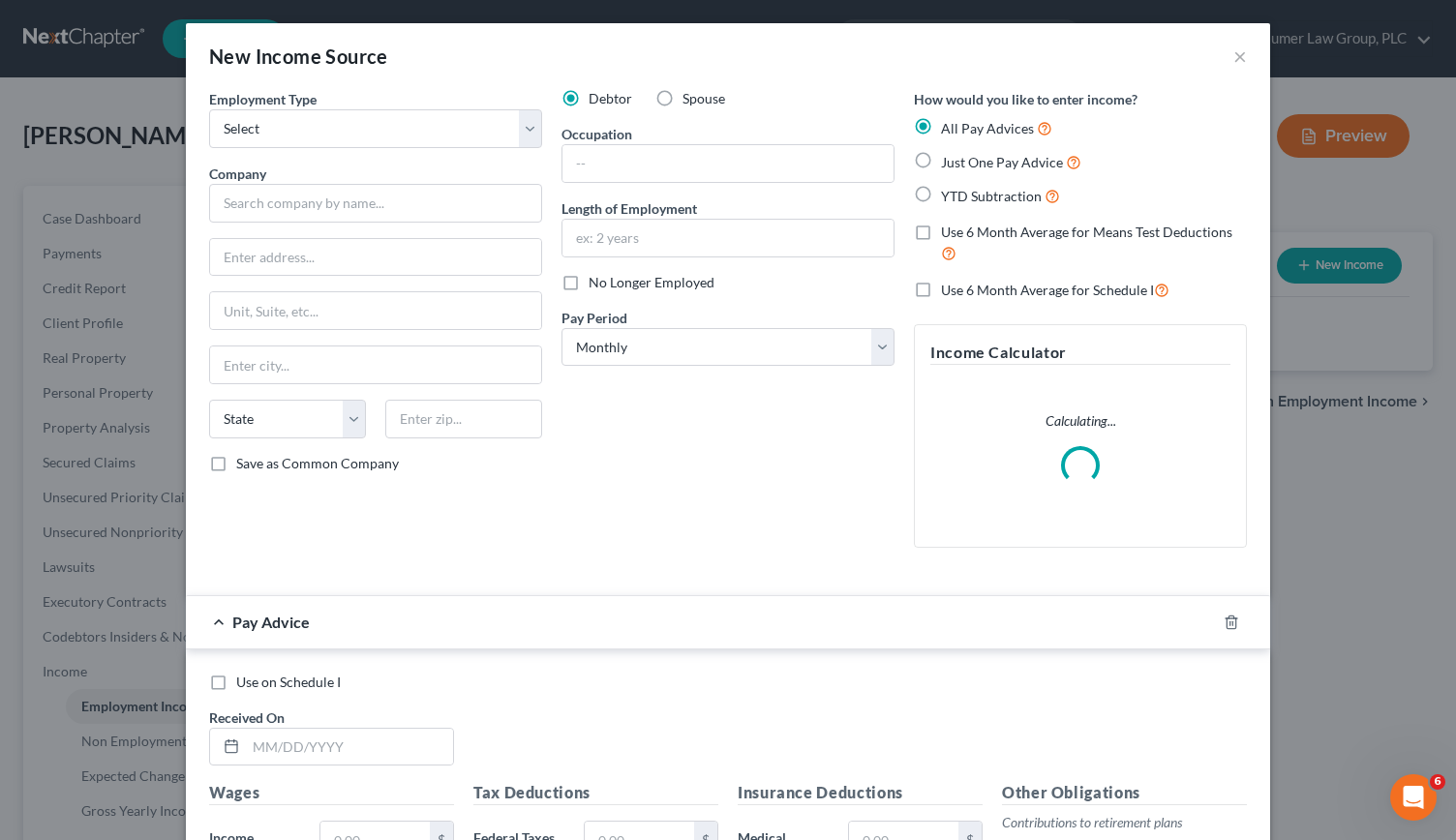
click at [683, 98] on label "Spouse" at bounding box center [704, 99] width 43 height 20
click at [690, 98] on input "Spouse" at bounding box center [696, 95] width 13 height 13
click at [518, 123] on select "Select Full or [DEMOGRAPHIC_DATA] Employment Self Employment" at bounding box center [376, 128] width 333 height 39
click at [209, 109] on select "Select Full or [DEMOGRAPHIC_DATA] Employment Self Employment" at bounding box center [376, 128] width 333 height 39
click at [327, 218] on input "text" at bounding box center [376, 203] width 333 height 39
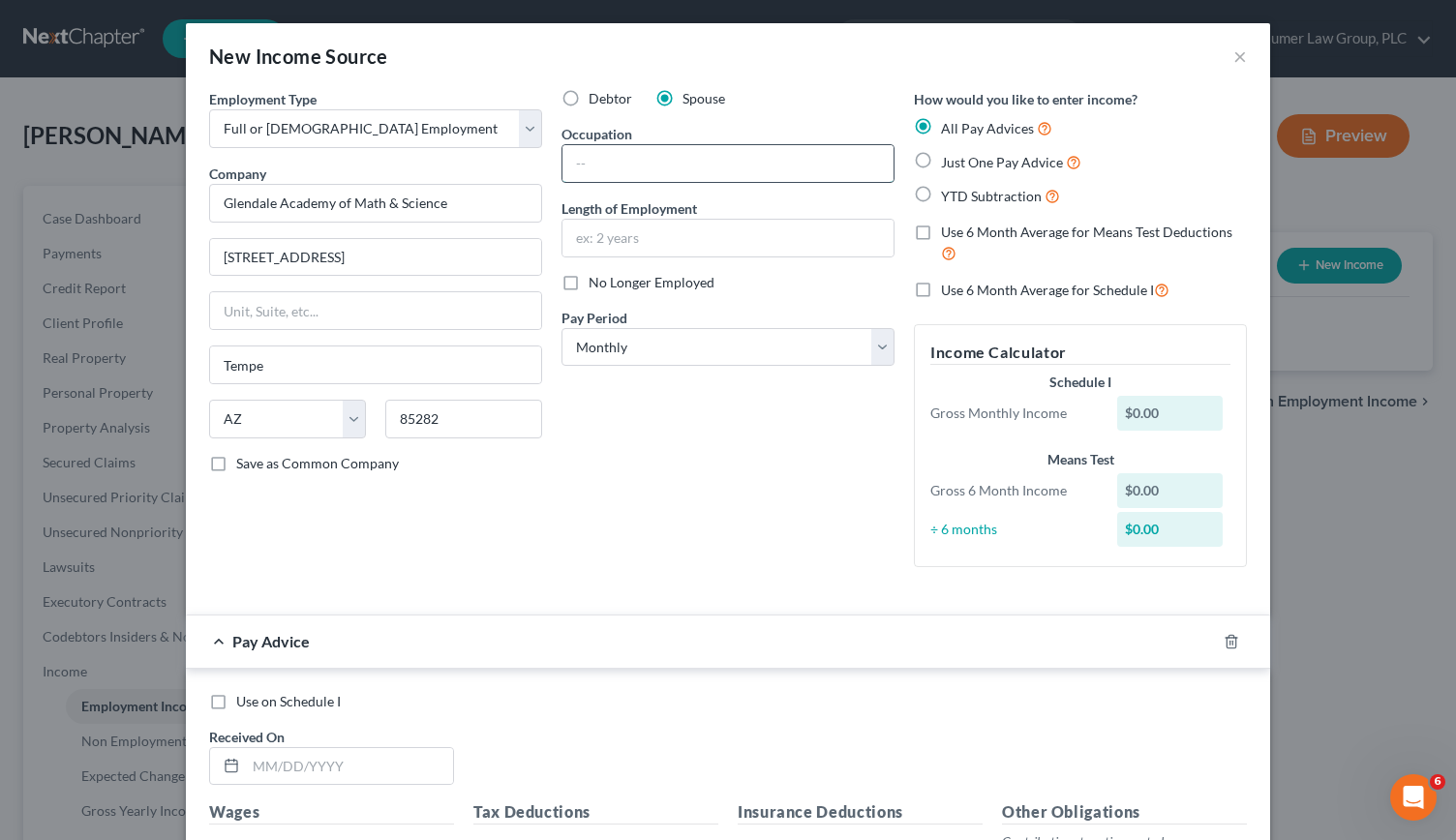
click at [674, 161] on input "text" at bounding box center [728, 162] width 331 height 37
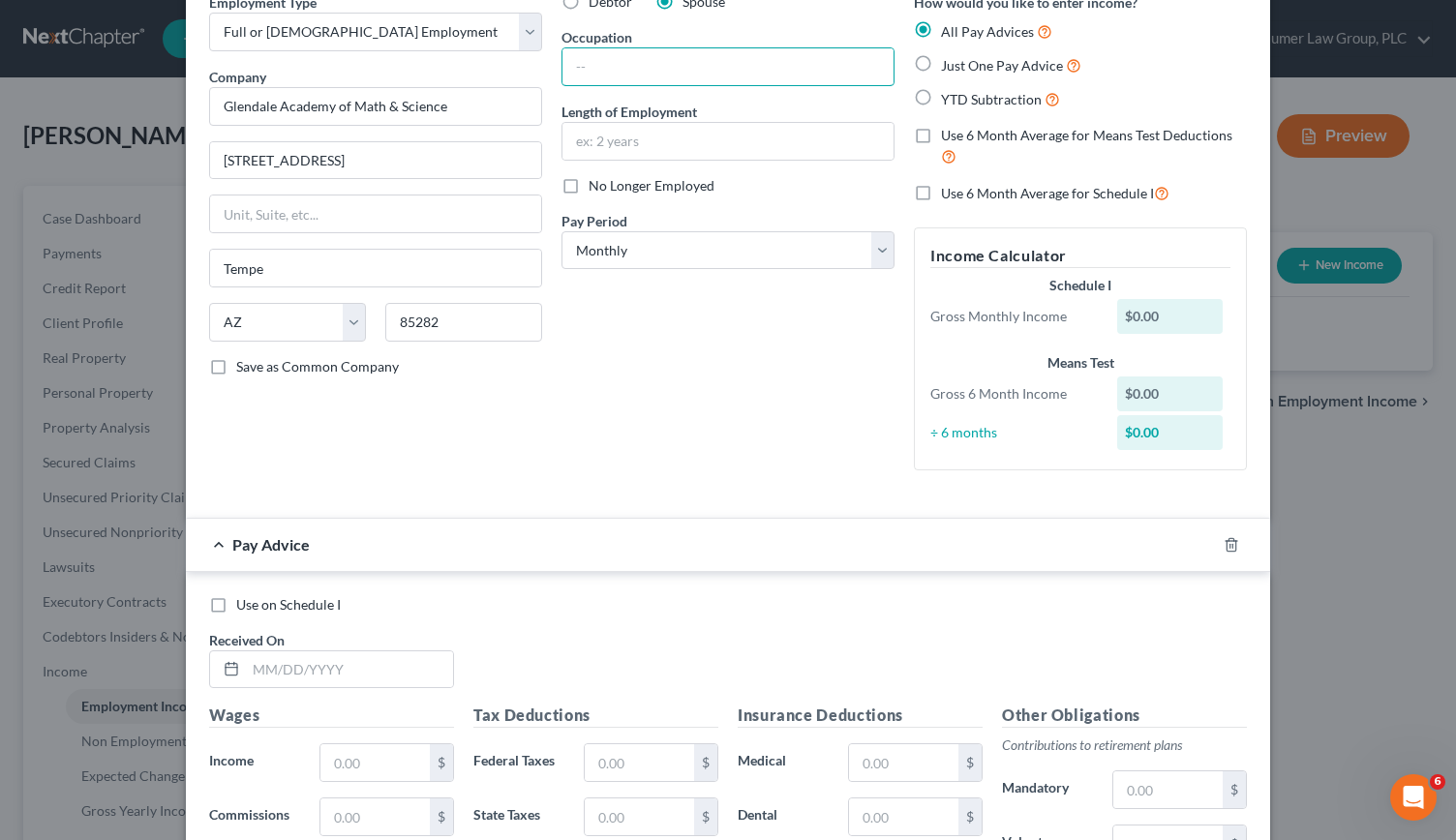
scroll to position [107, 0]
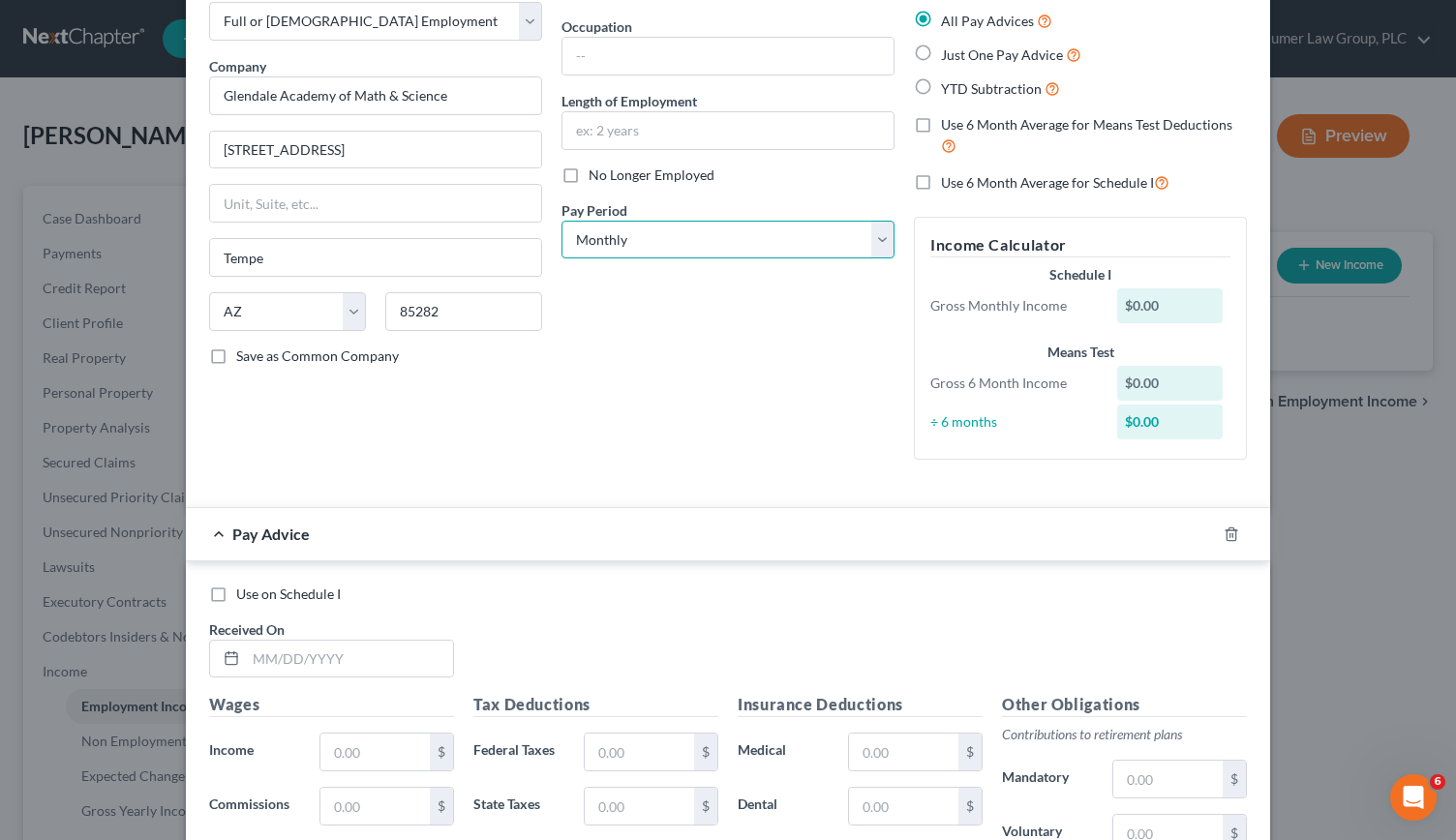
click at [881, 241] on select "Select Monthly Twice Monthly Every Other Week Weekly" at bounding box center [728, 240] width 333 height 39
click at [561, 221] on select "Select Monthly Twice Monthly Every Other Week Weekly" at bounding box center [728, 240] width 333 height 39
click at [248, 657] on input "text" at bounding box center [349, 659] width 207 height 37
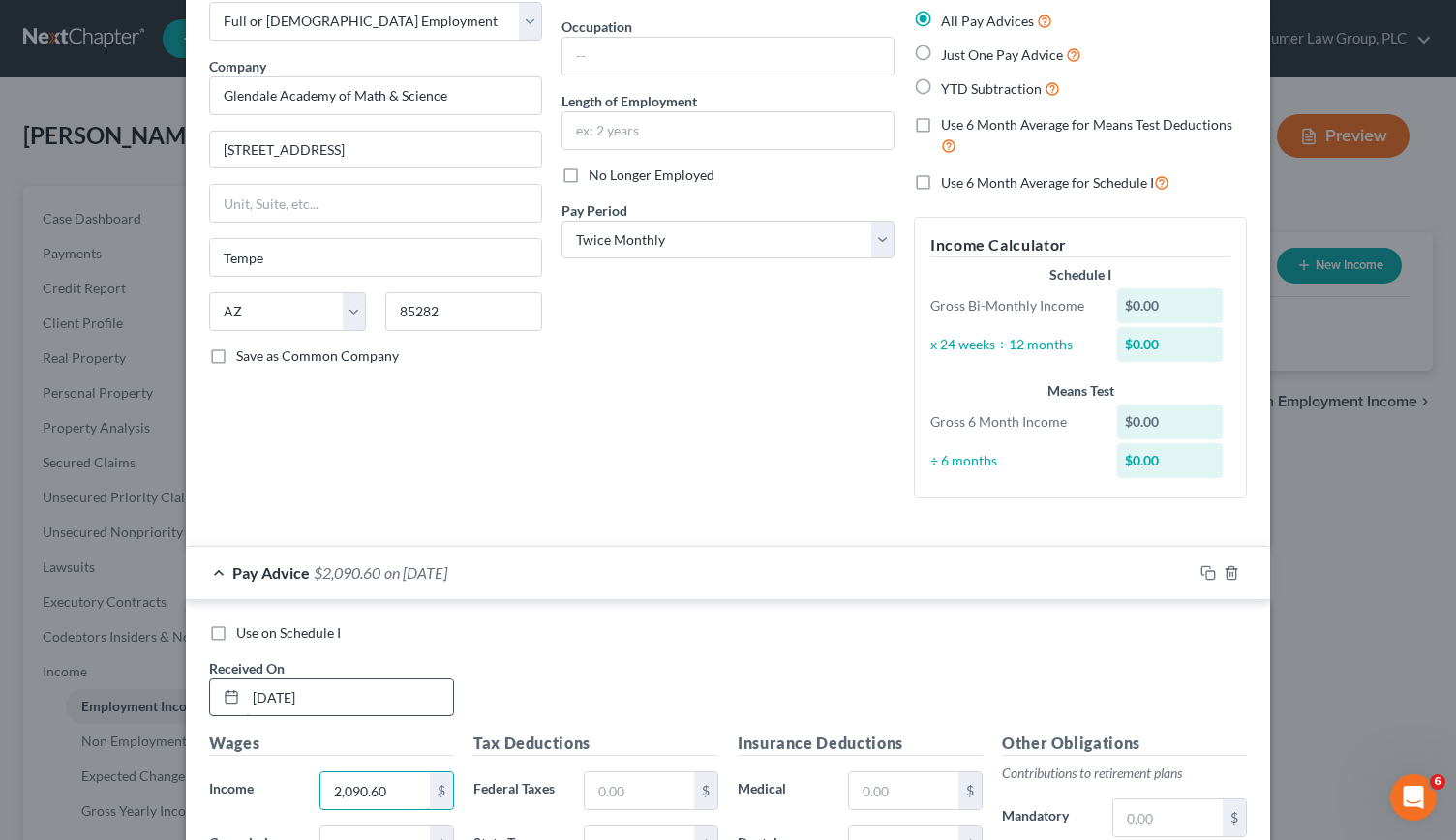
scroll to position [436, 0]
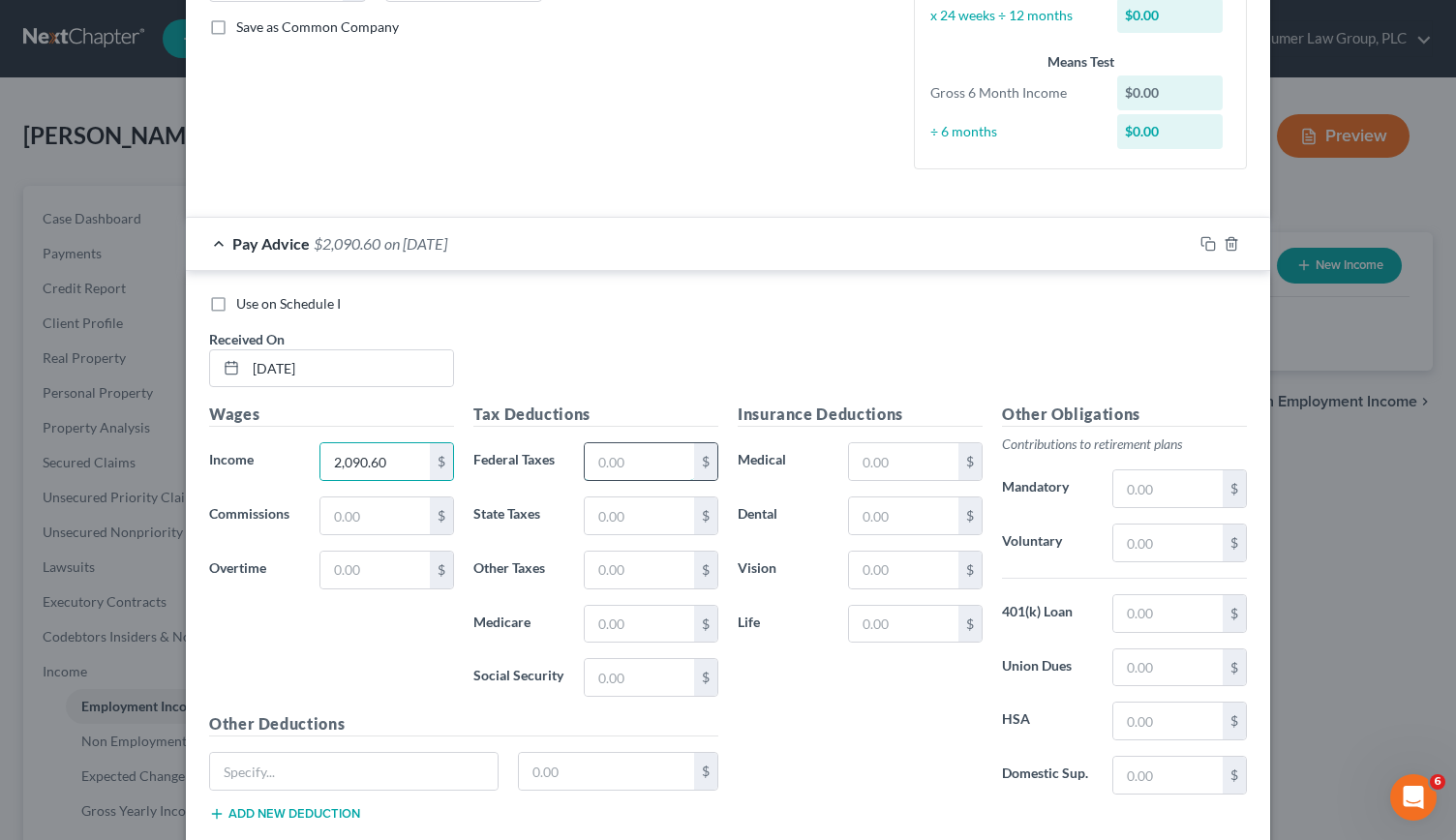
click at [602, 456] on input "text" at bounding box center [639, 461] width 109 height 37
click at [891, 457] on input "text" at bounding box center [904, 461] width 109 height 37
click at [891, 559] on input "text" at bounding box center [904, 570] width 109 height 37
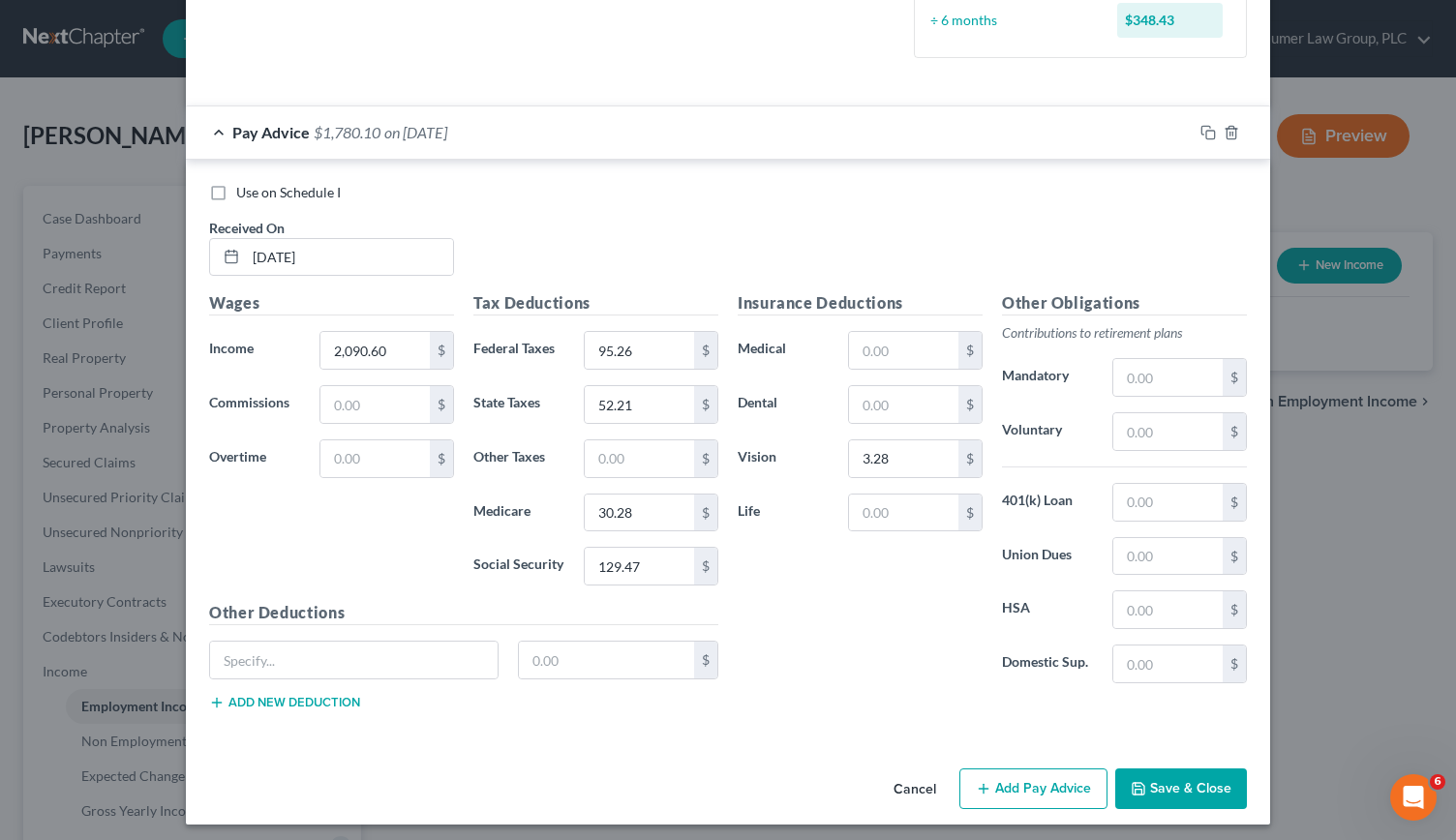
click at [1030, 779] on button "Add Pay Advice" at bounding box center [1033, 788] width 148 height 41
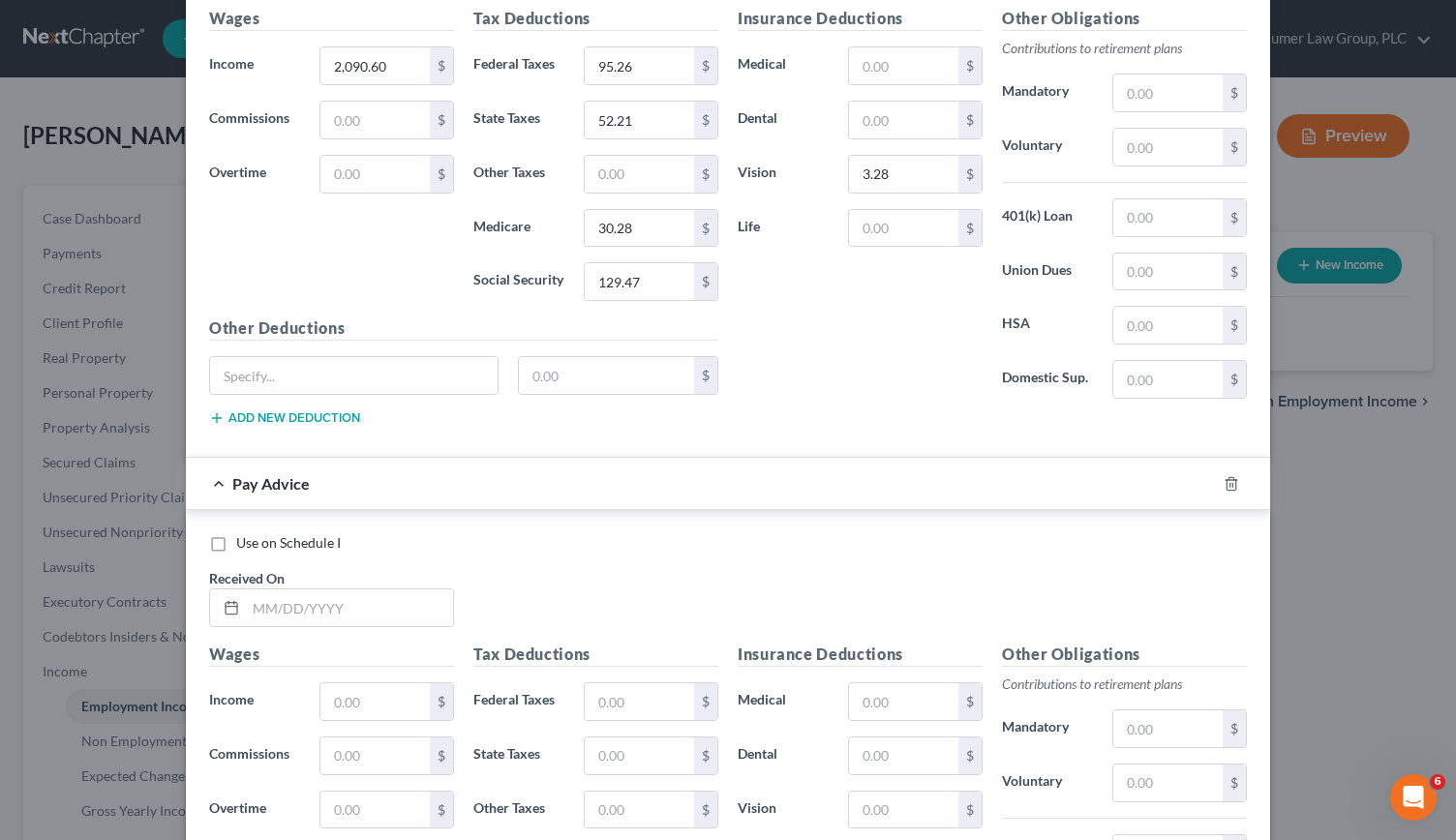
scroll to position [848, 0]
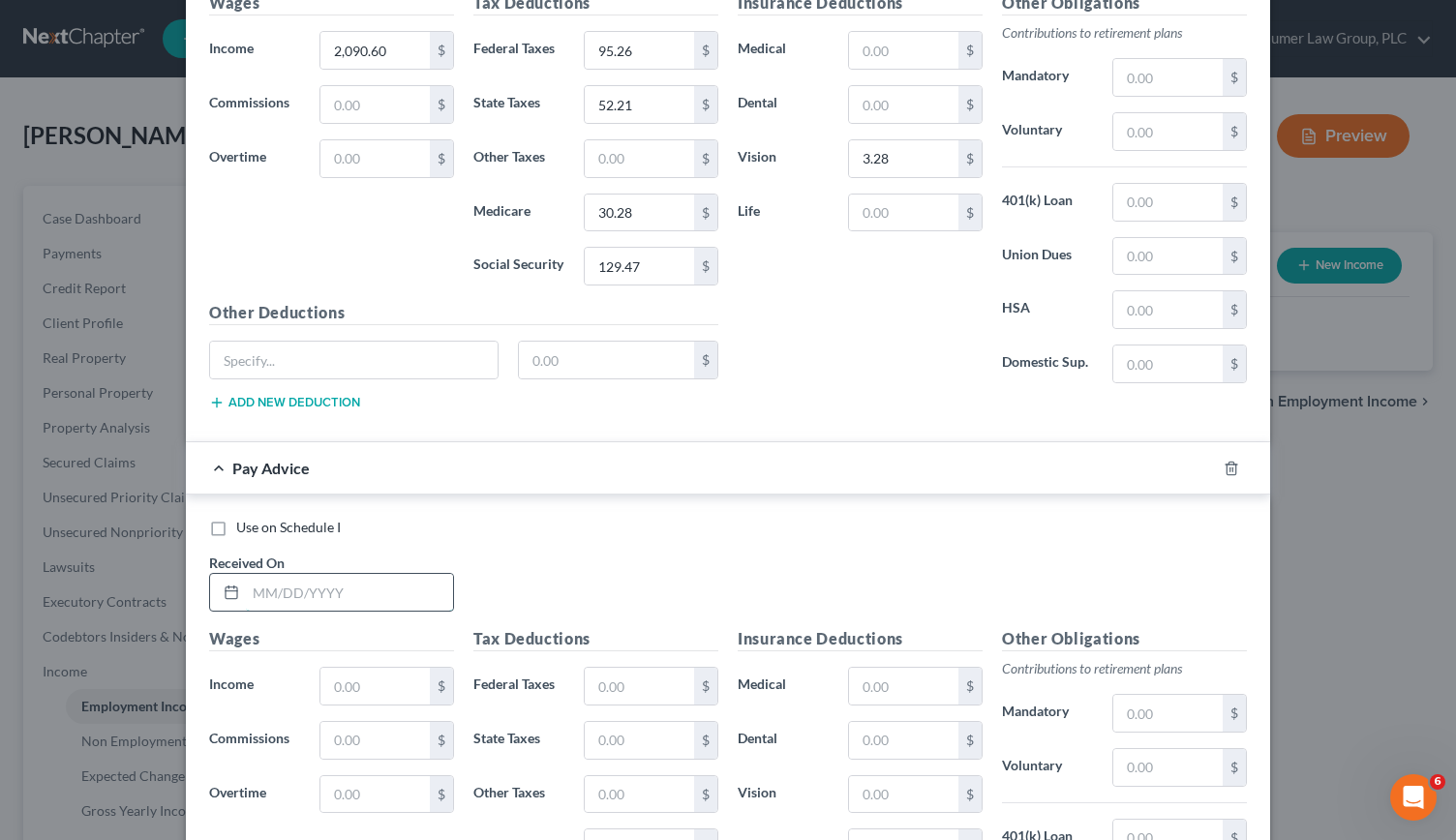
click at [273, 582] on input "text" at bounding box center [349, 591] width 207 height 37
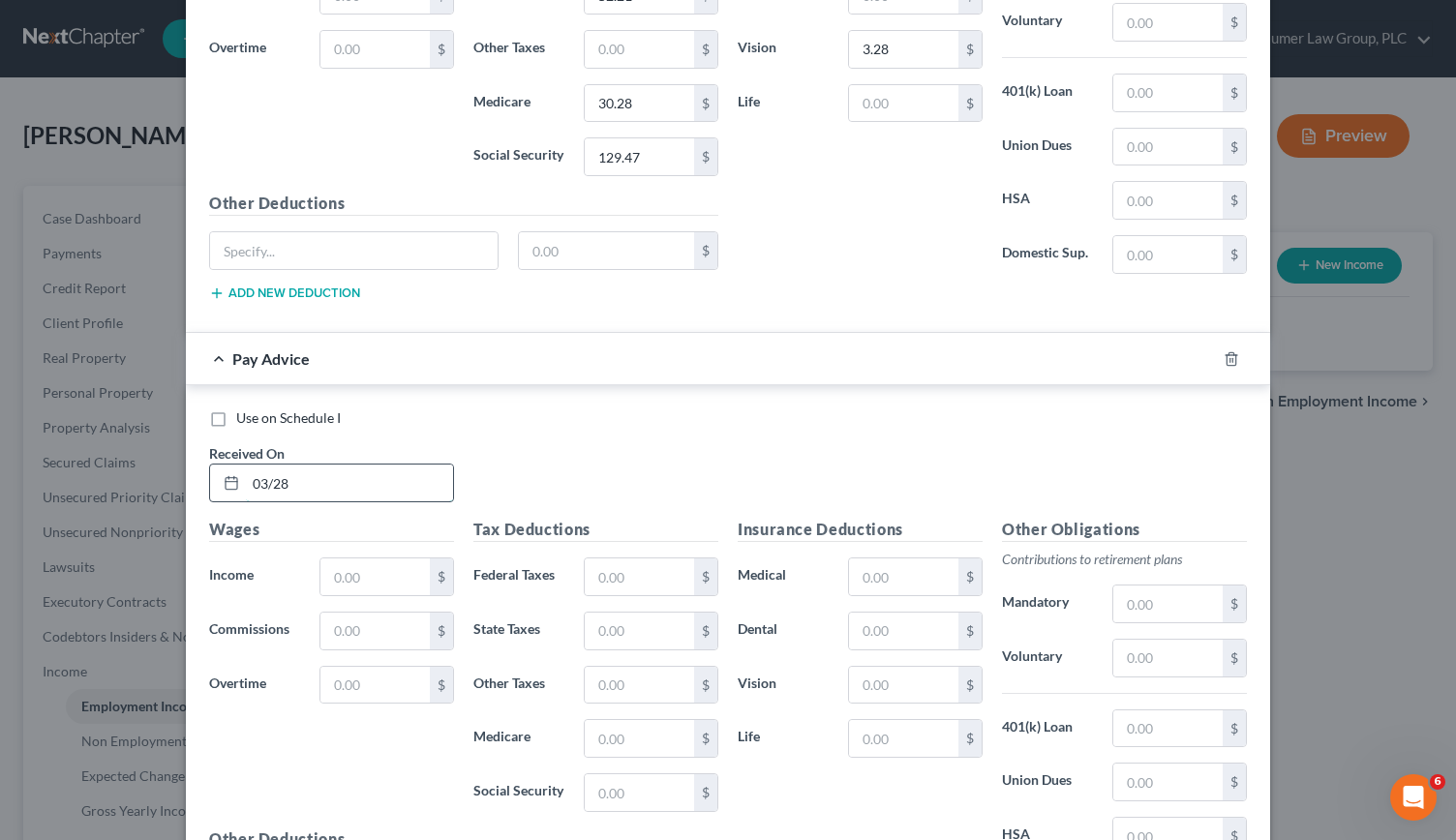
scroll to position [958, 0]
click at [644, 558] on input "text" at bounding box center [639, 576] width 109 height 37
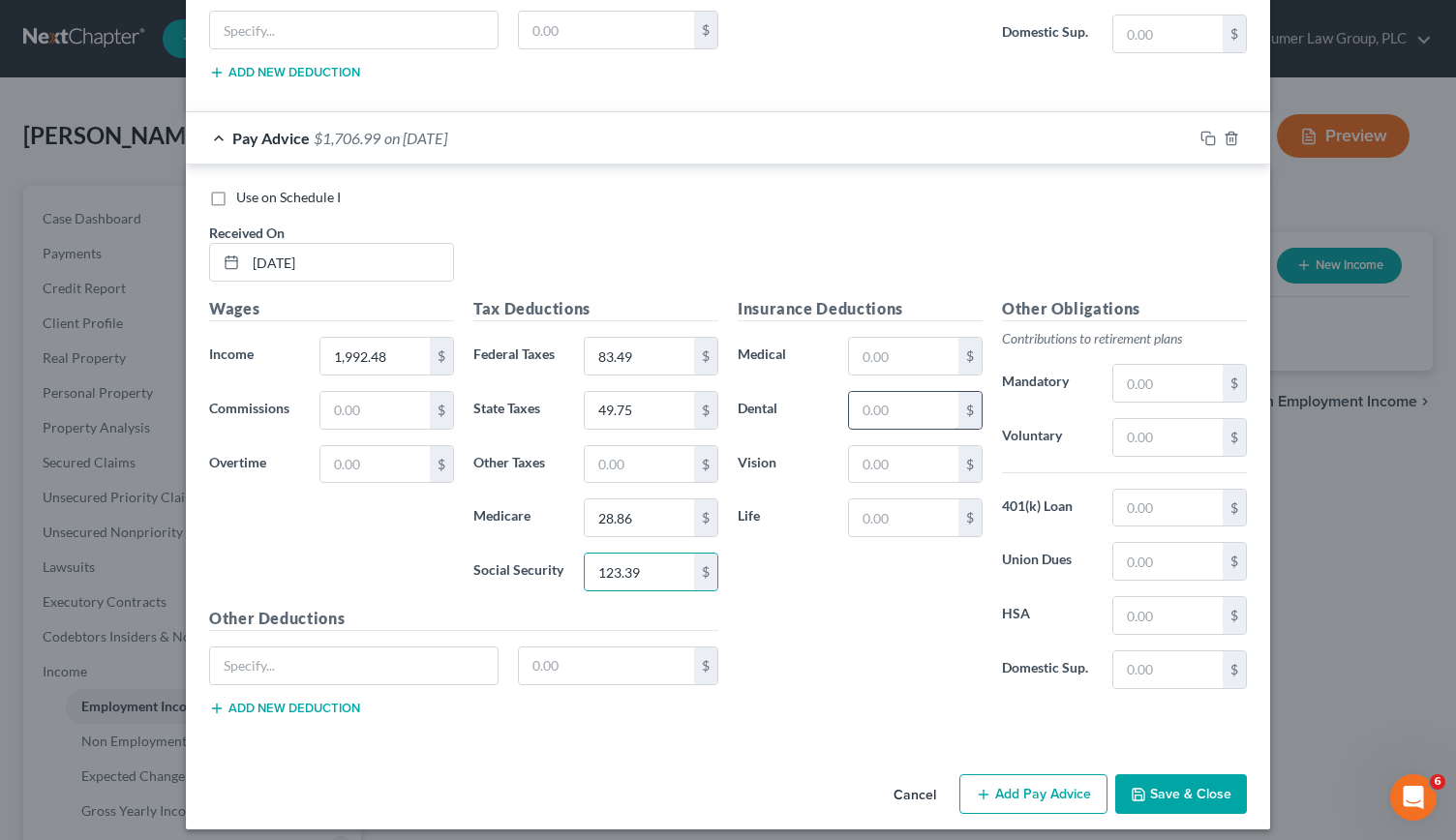
click at [862, 396] on input "text" at bounding box center [904, 410] width 109 height 37
click at [865, 458] on input "text" at bounding box center [904, 464] width 109 height 37
drag, startPoint x: 1190, startPoint y: 779, endPoint x: 1064, endPoint y: 782, distance: 126.0
click at [1064, 782] on div "Cancel Add Pay Advice Save & Close" at bounding box center [728, 797] width 1084 height 63
click at [1064, 782] on button "Add Pay Advice" at bounding box center [1033, 793] width 148 height 41
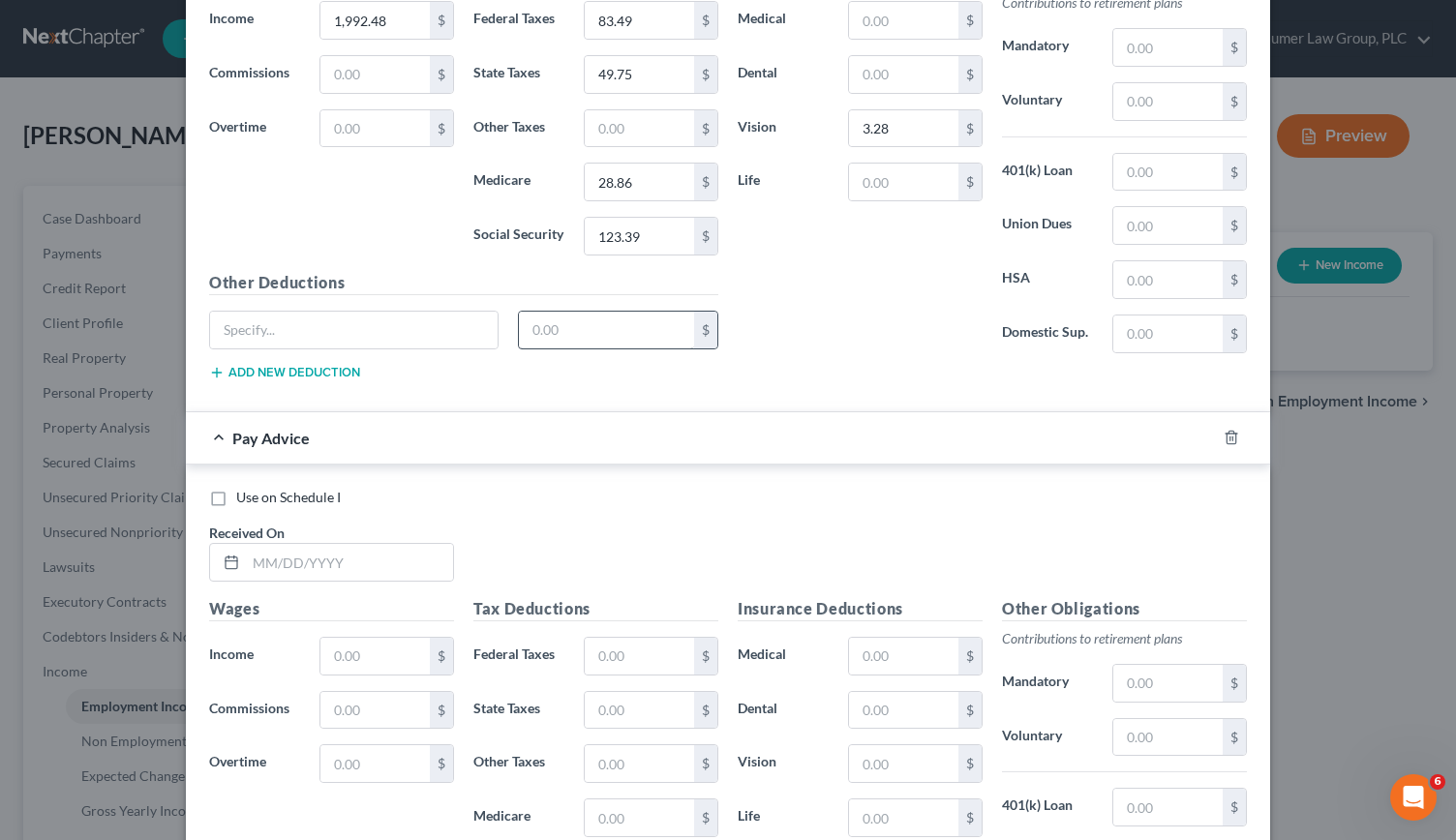
scroll to position [1531, 0]
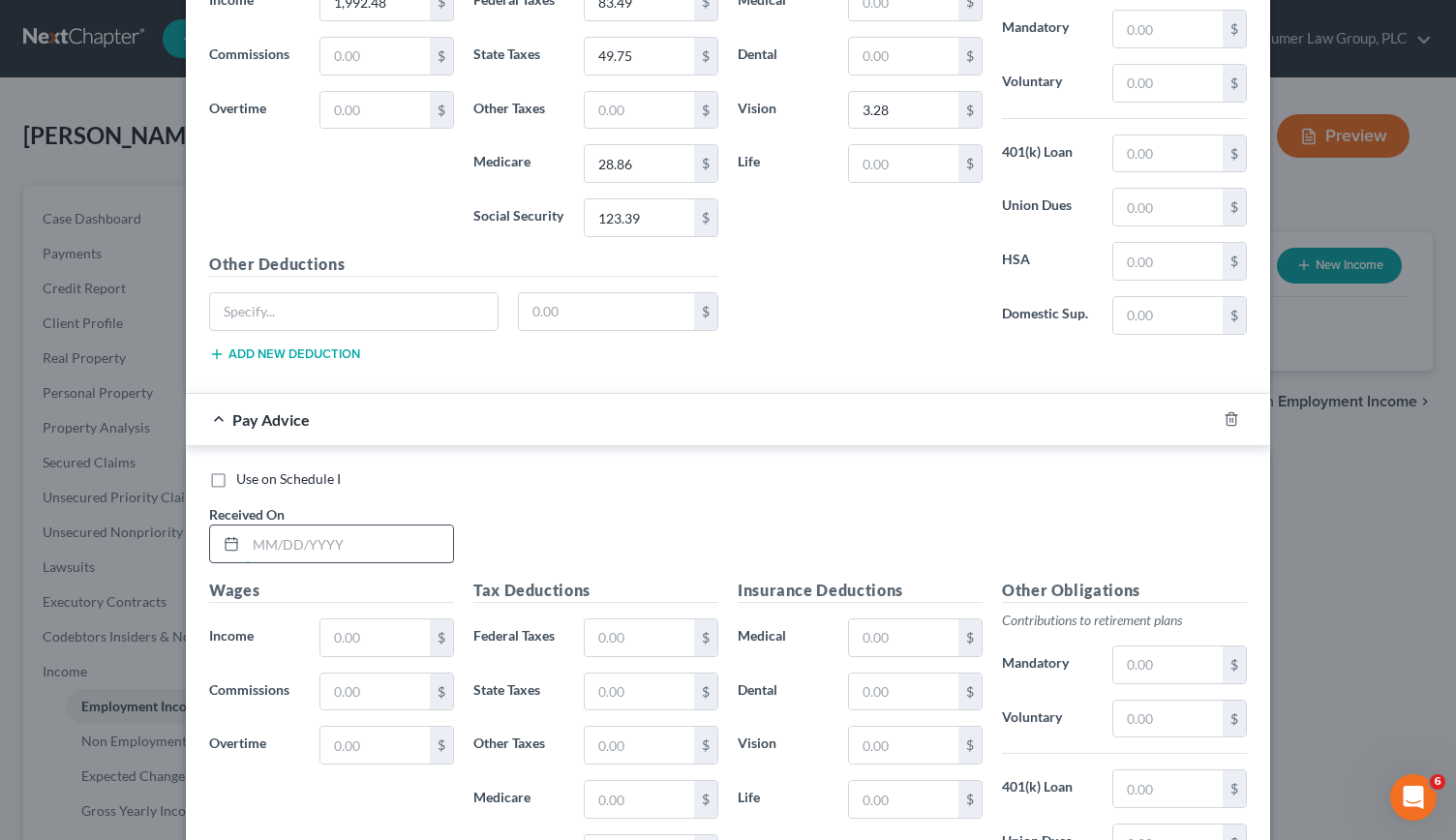
click at [285, 537] on input "text" at bounding box center [349, 543] width 207 height 37
click at [351, 619] on input "text" at bounding box center [375, 637] width 109 height 37
click at [617, 619] on input "text" at bounding box center [639, 637] width 109 height 37
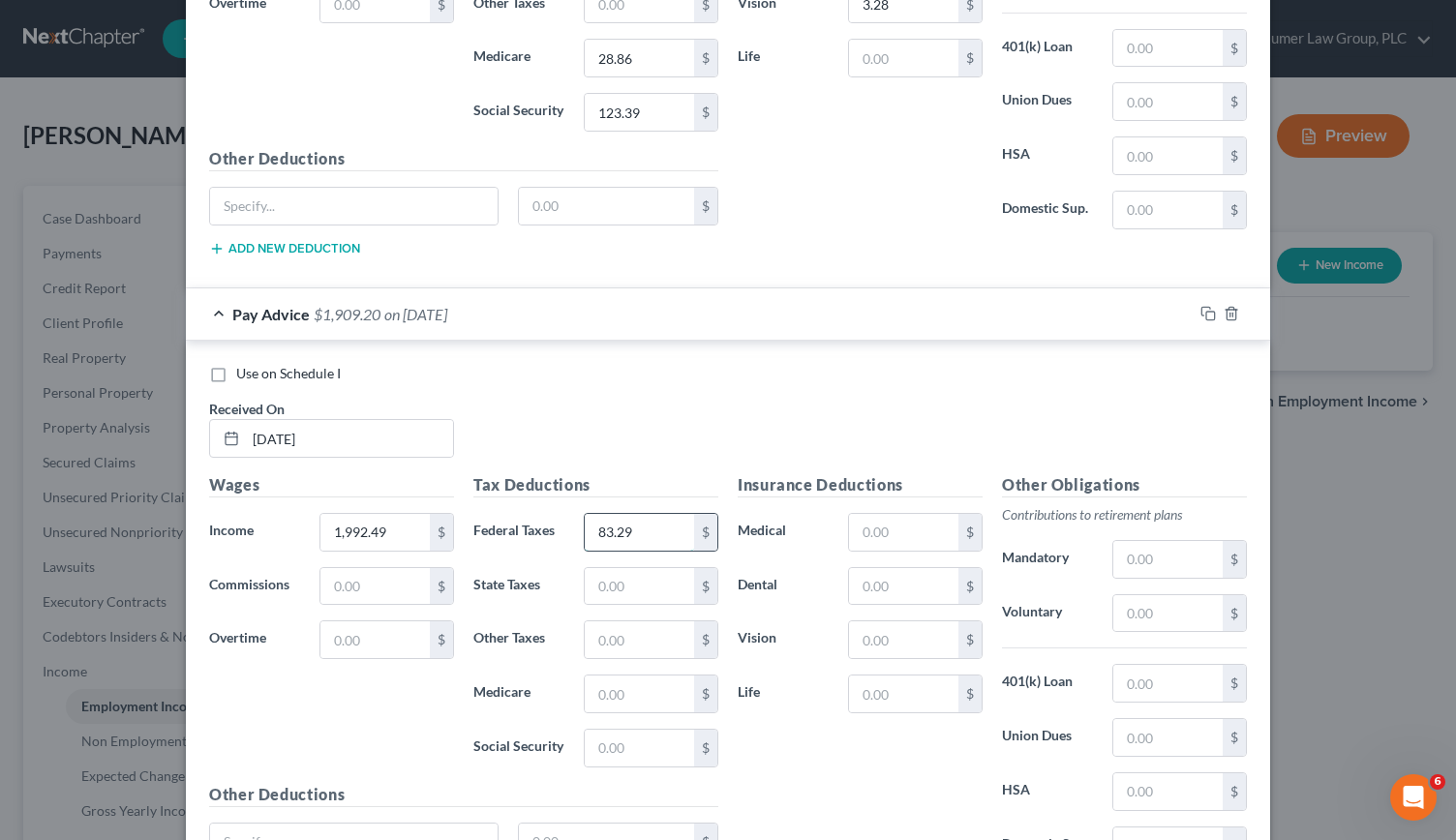
scroll to position [1637, 0]
click at [601, 567] on input "text" at bounding box center [639, 584] width 109 height 37
click at [865, 516] on input "text" at bounding box center [904, 531] width 109 height 37
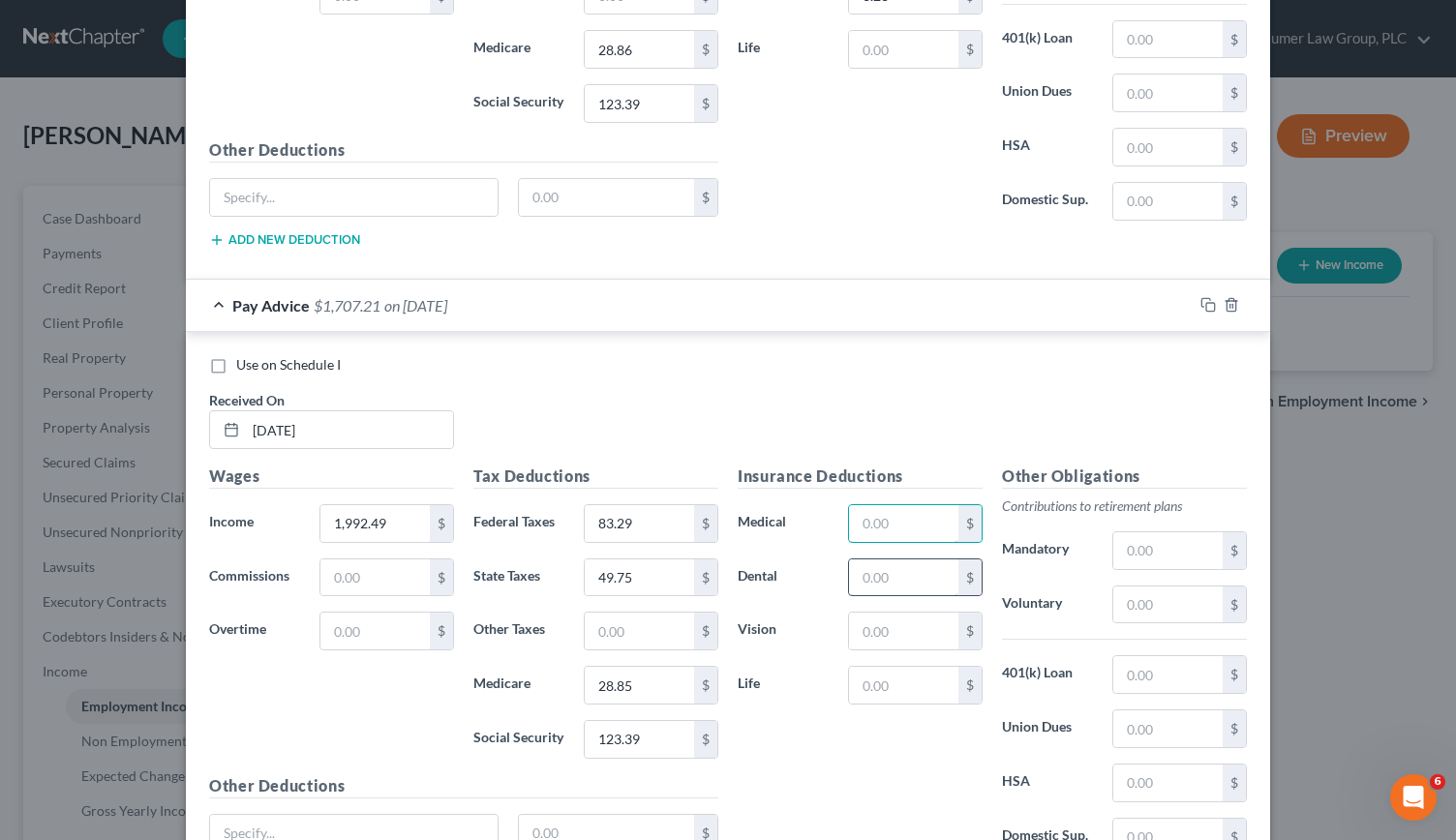
scroll to position [1648, 0]
click at [874, 609] on input "text" at bounding box center [904, 627] width 109 height 37
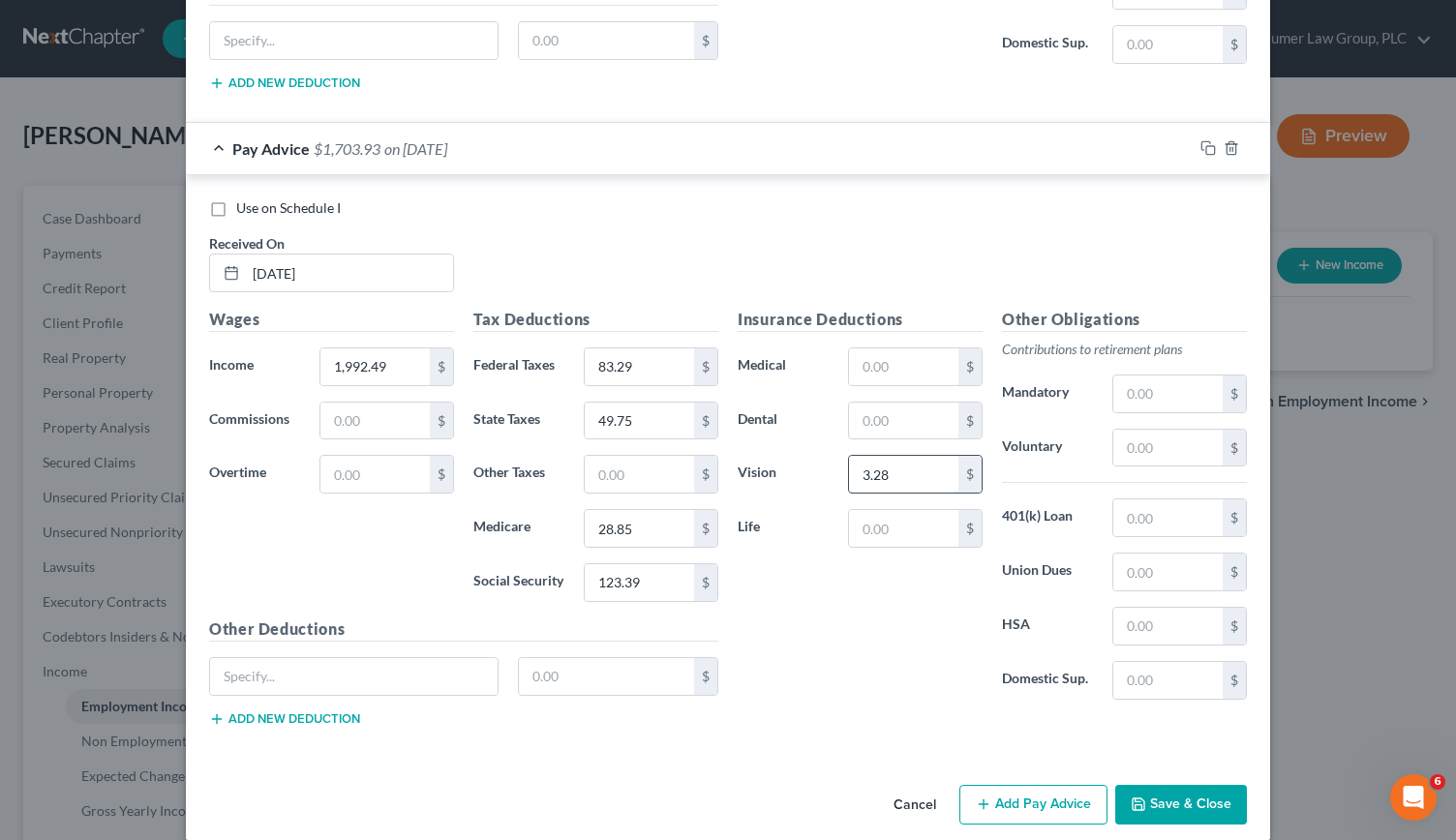
scroll to position [1807, 0]
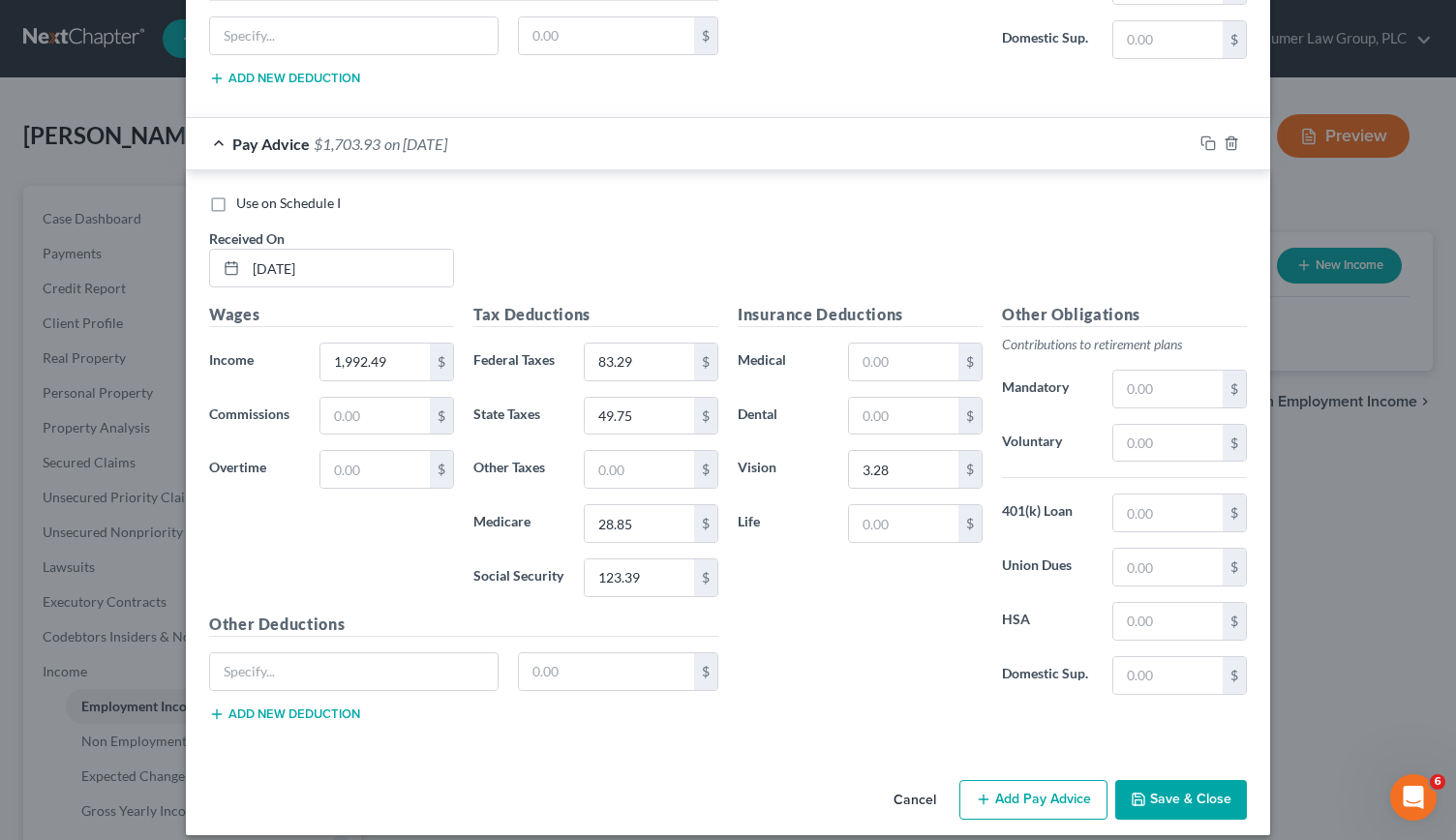
click at [1055, 780] on button "Add Pay Advice" at bounding box center [1033, 799] width 148 height 41
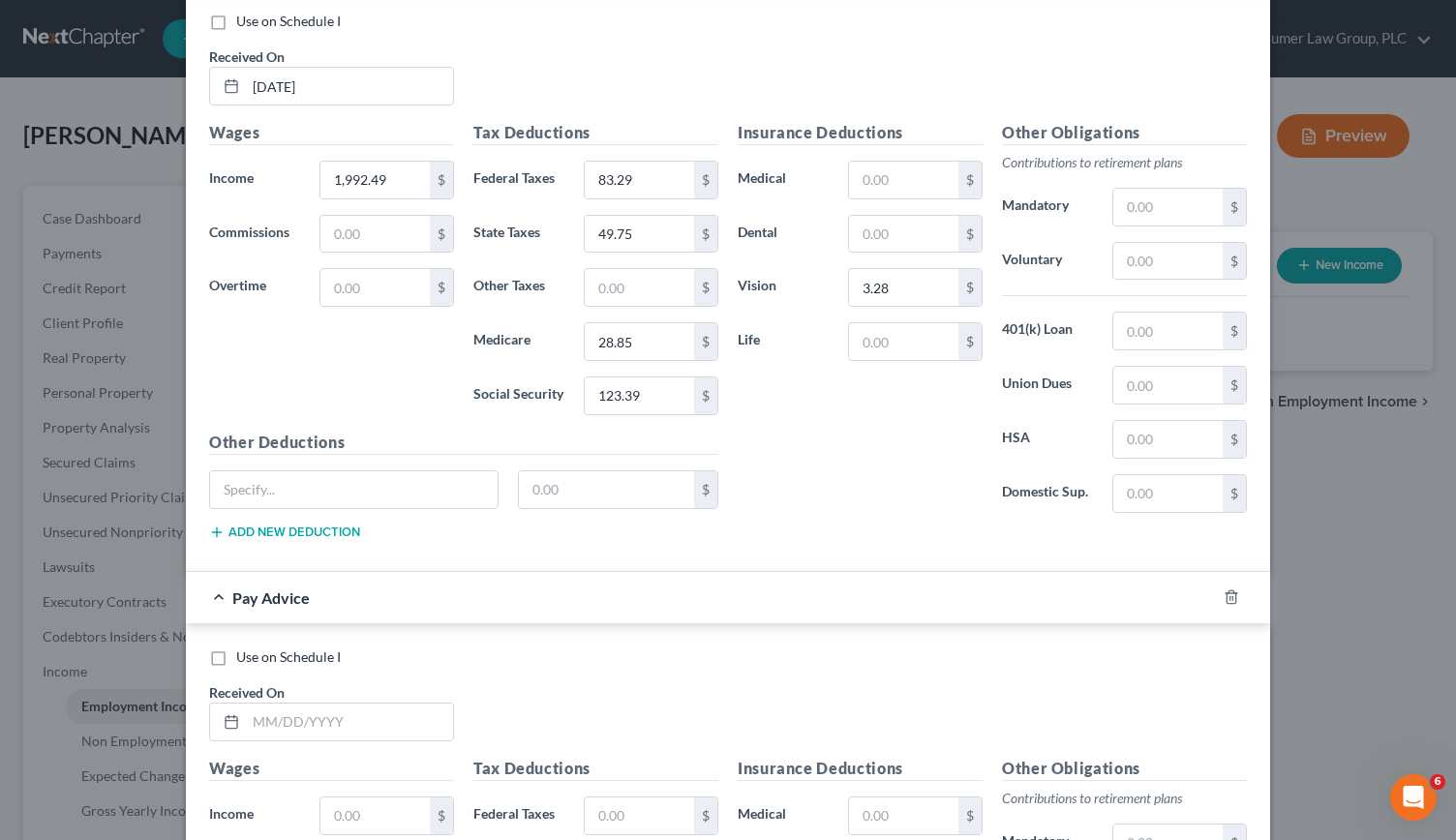
scroll to position [1993, 0]
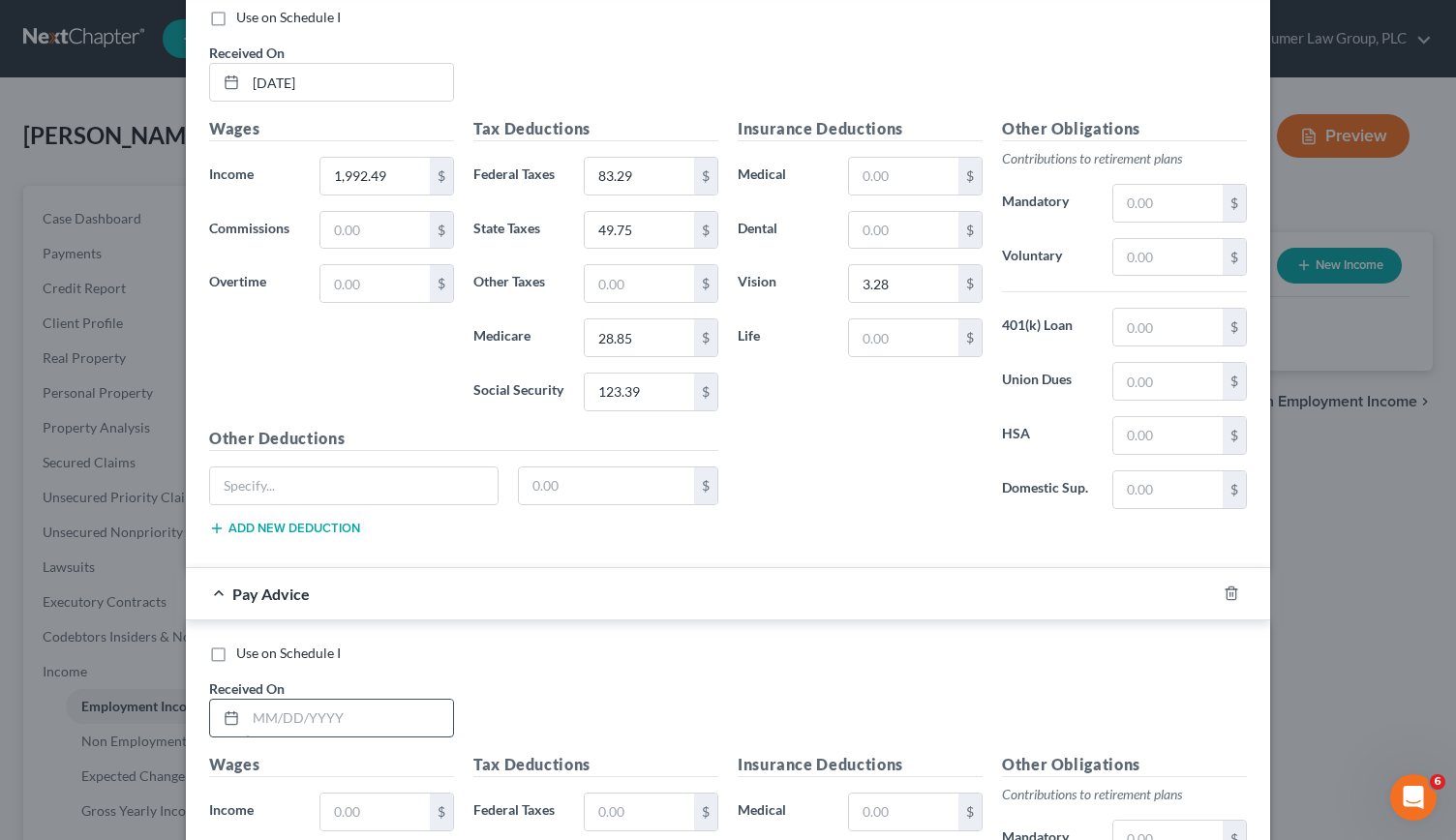
click at [267, 699] on input "text" at bounding box center [349, 717] width 207 height 37
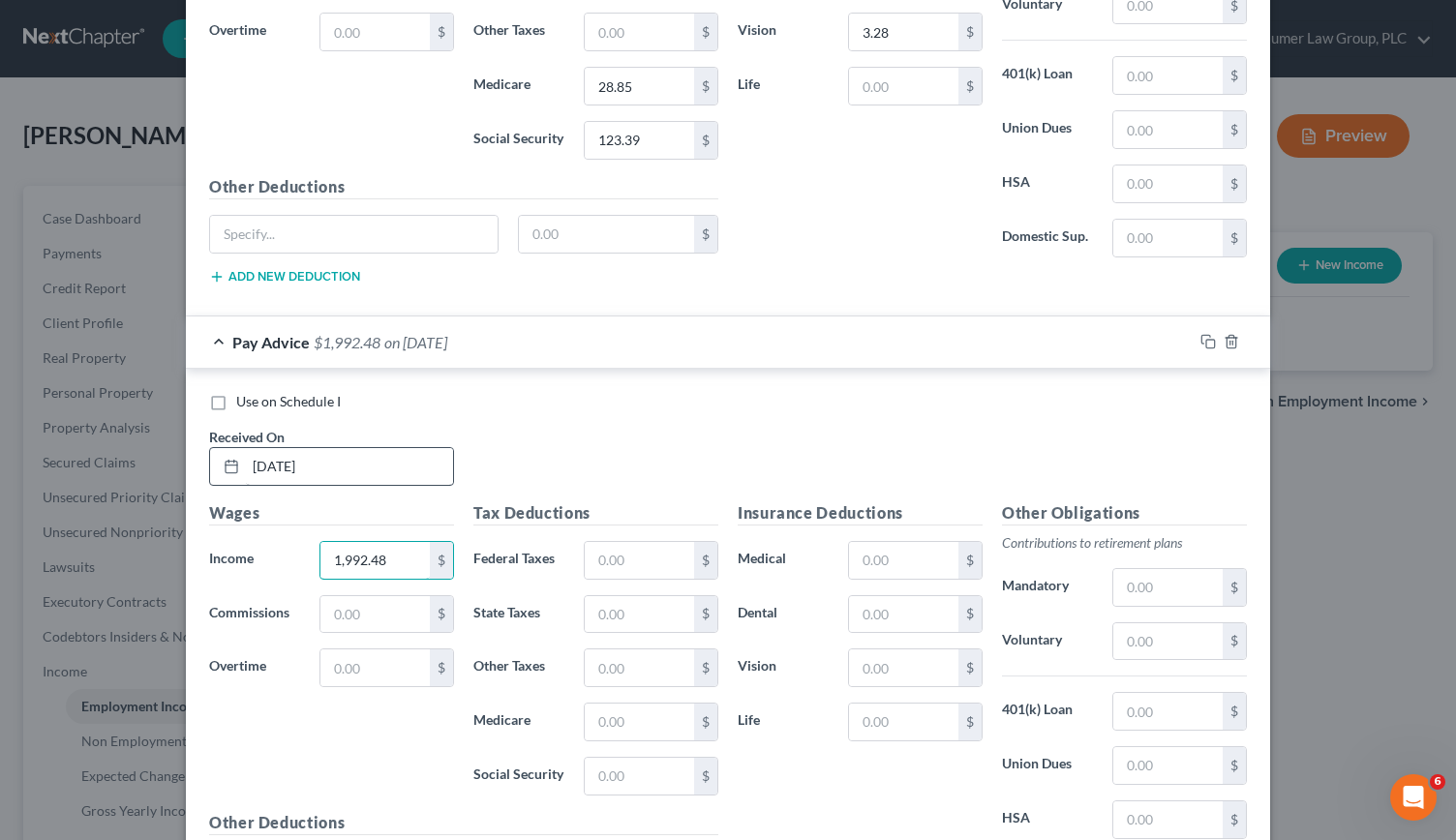
scroll to position [2249, 0]
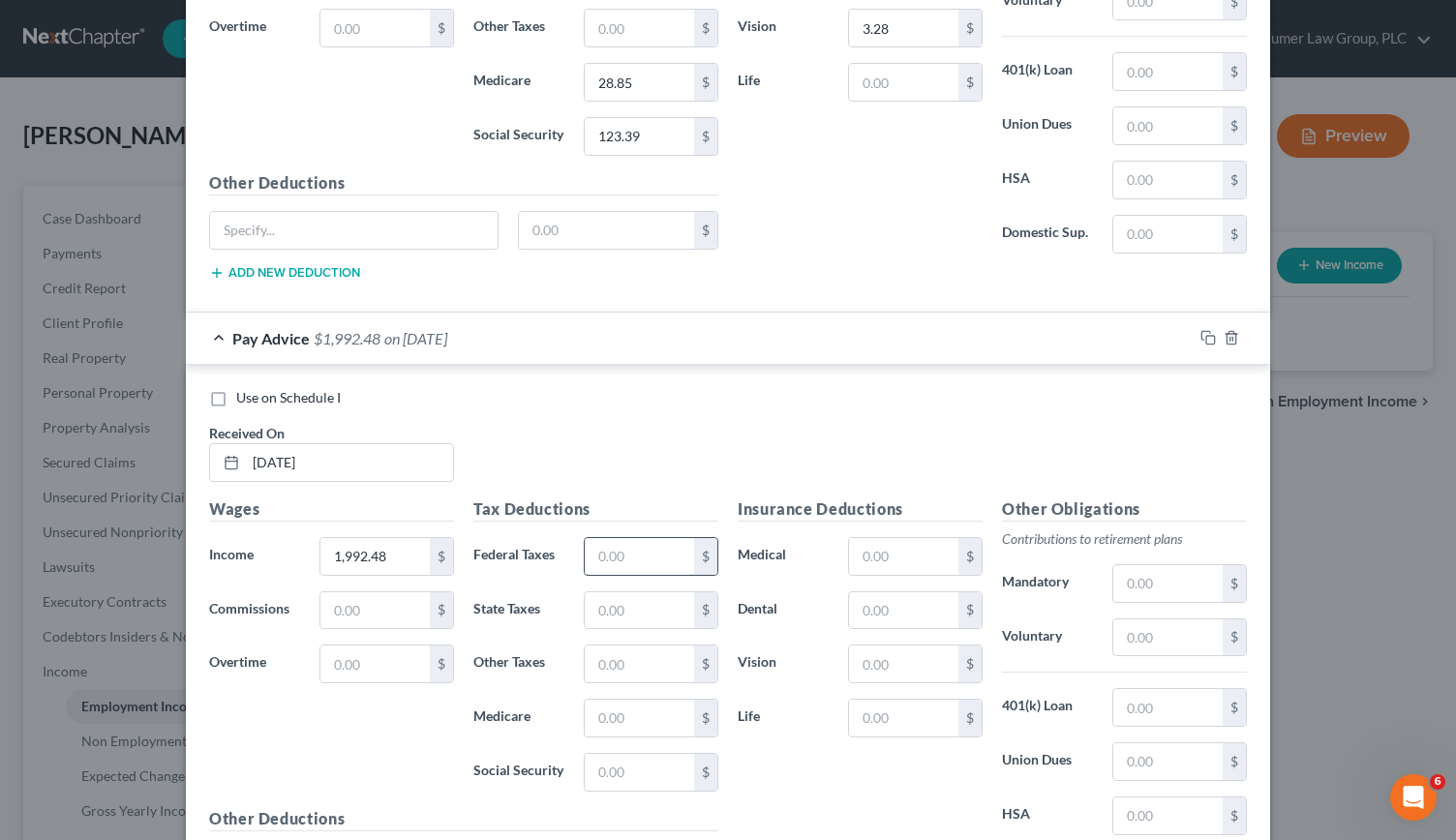
click at [597, 539] on input "text" at bounding box center [639, 556] width 109 height 37
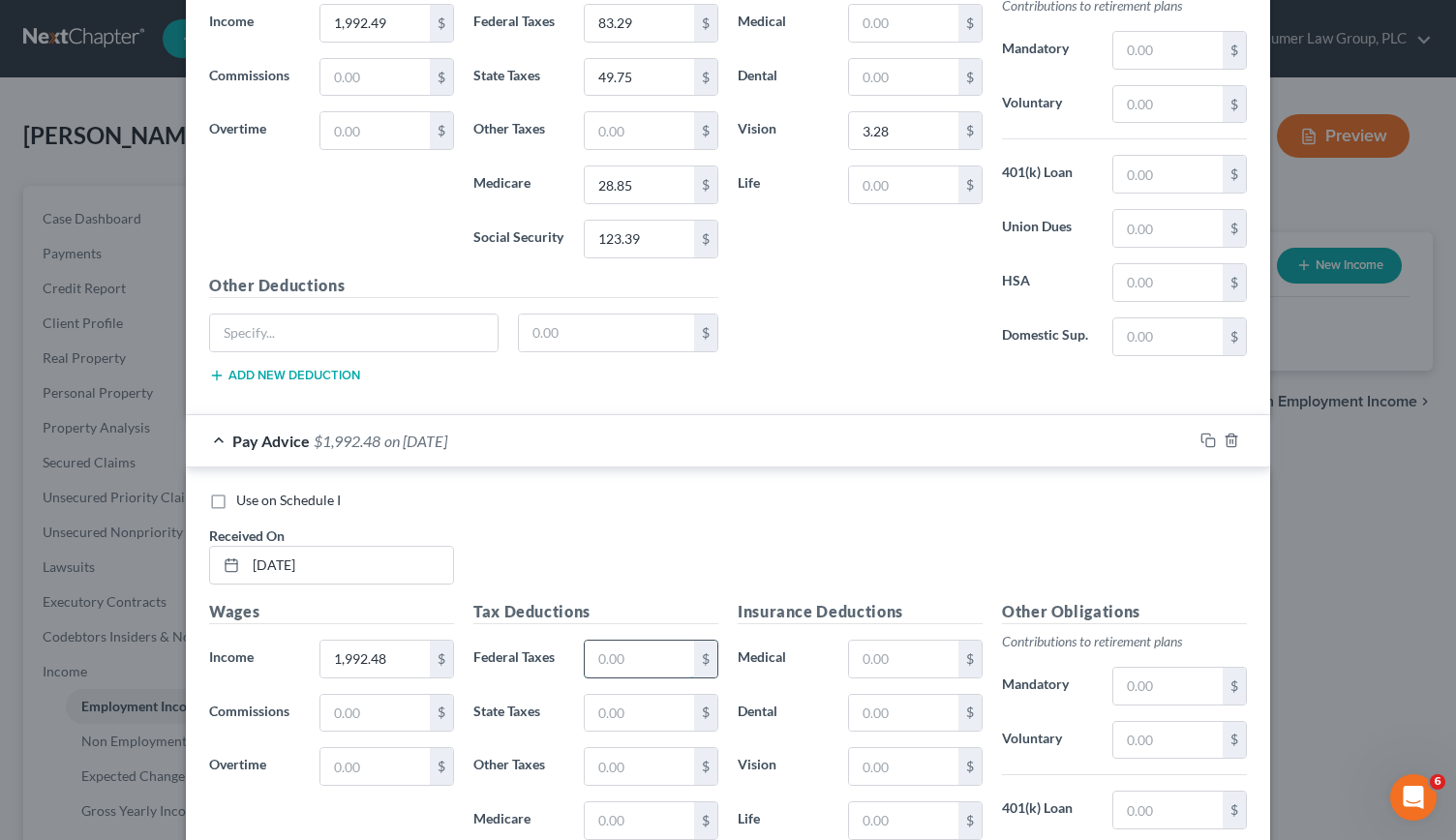
scroll to position [2150, 0]
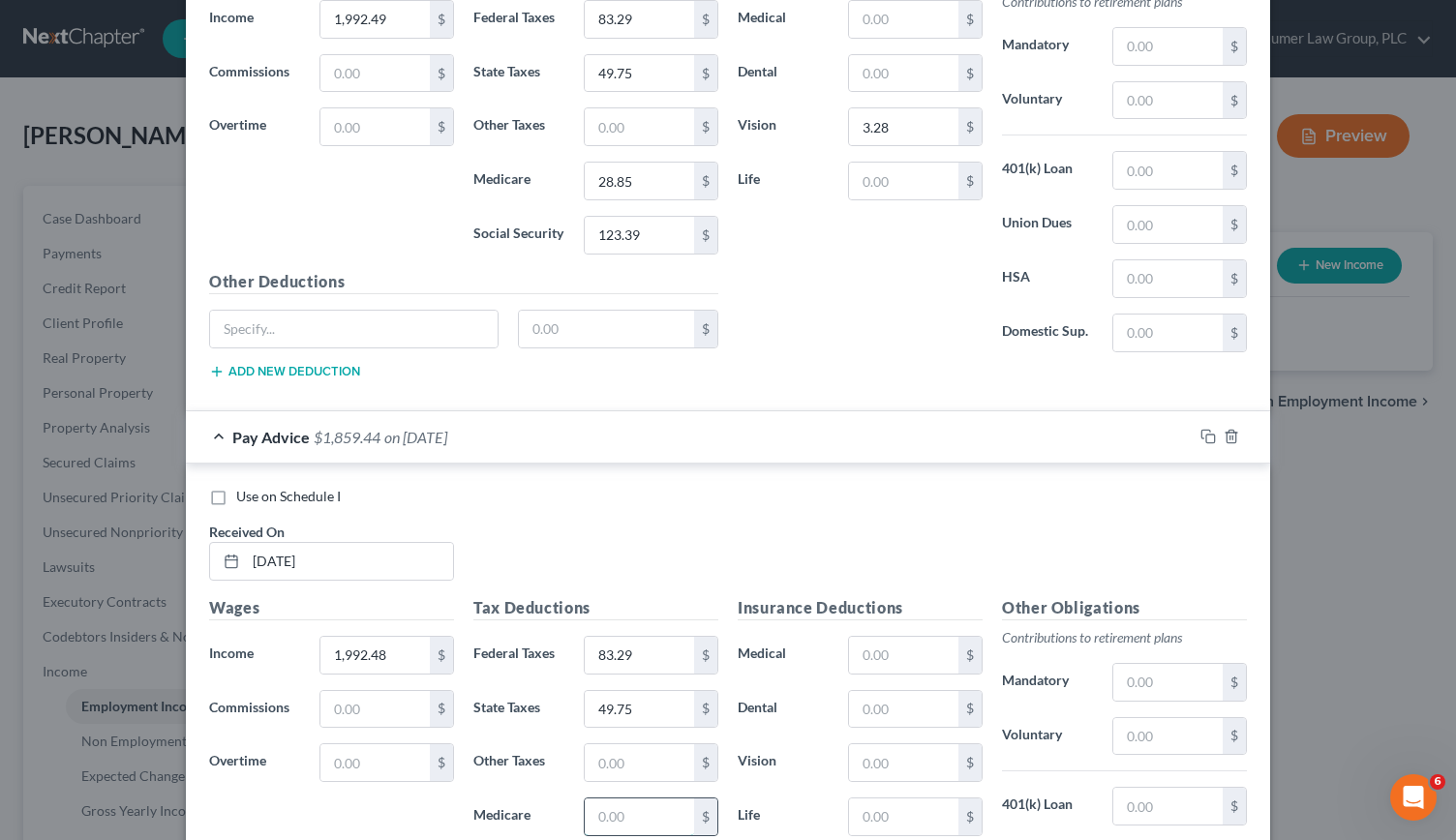
click at [598, 798] on input "text" at bounding box center [639, 816] width 109 height 37
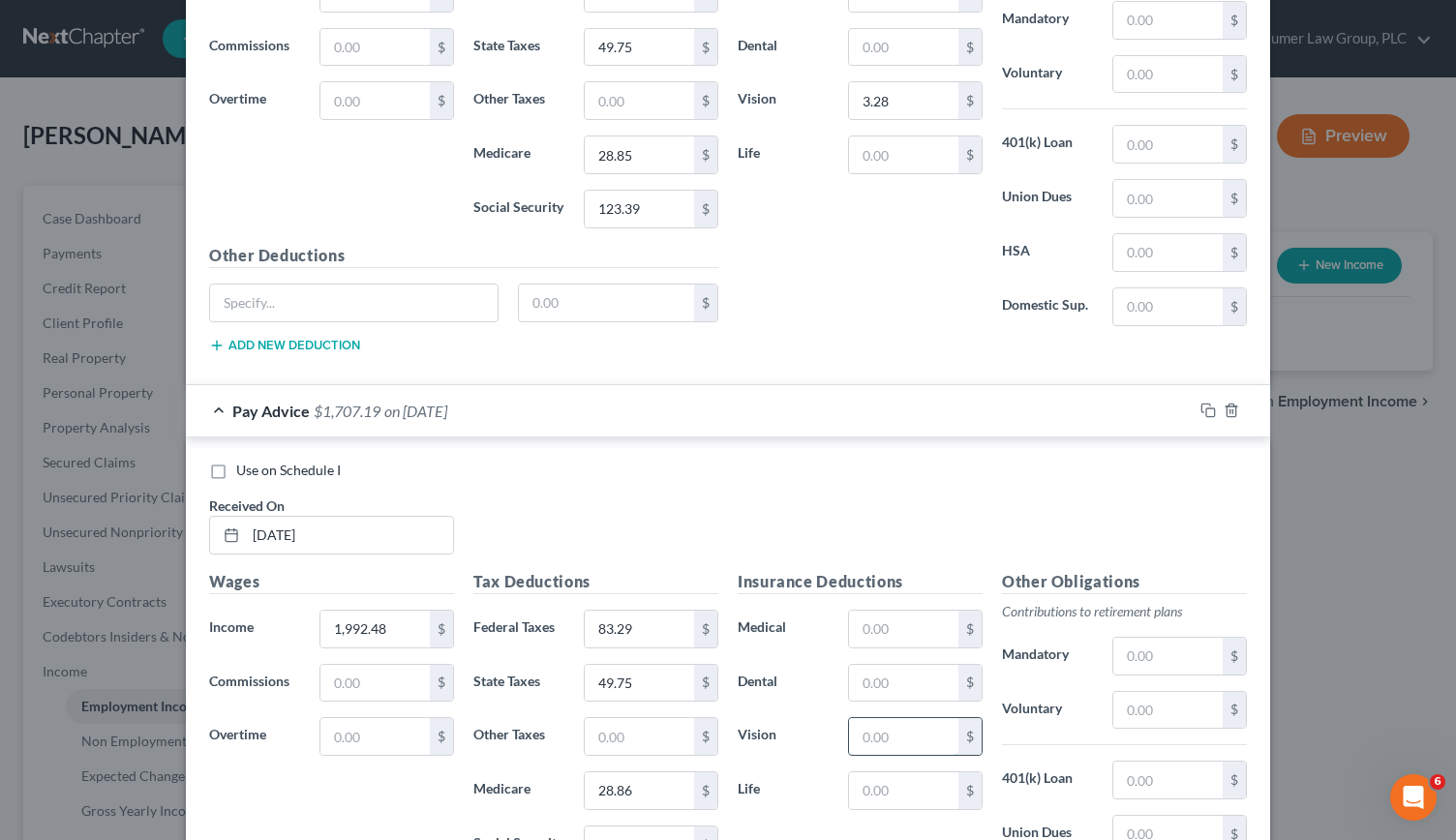
click at [890, 718] on input "text" at bounding box center [904, 736] width 109 height 37
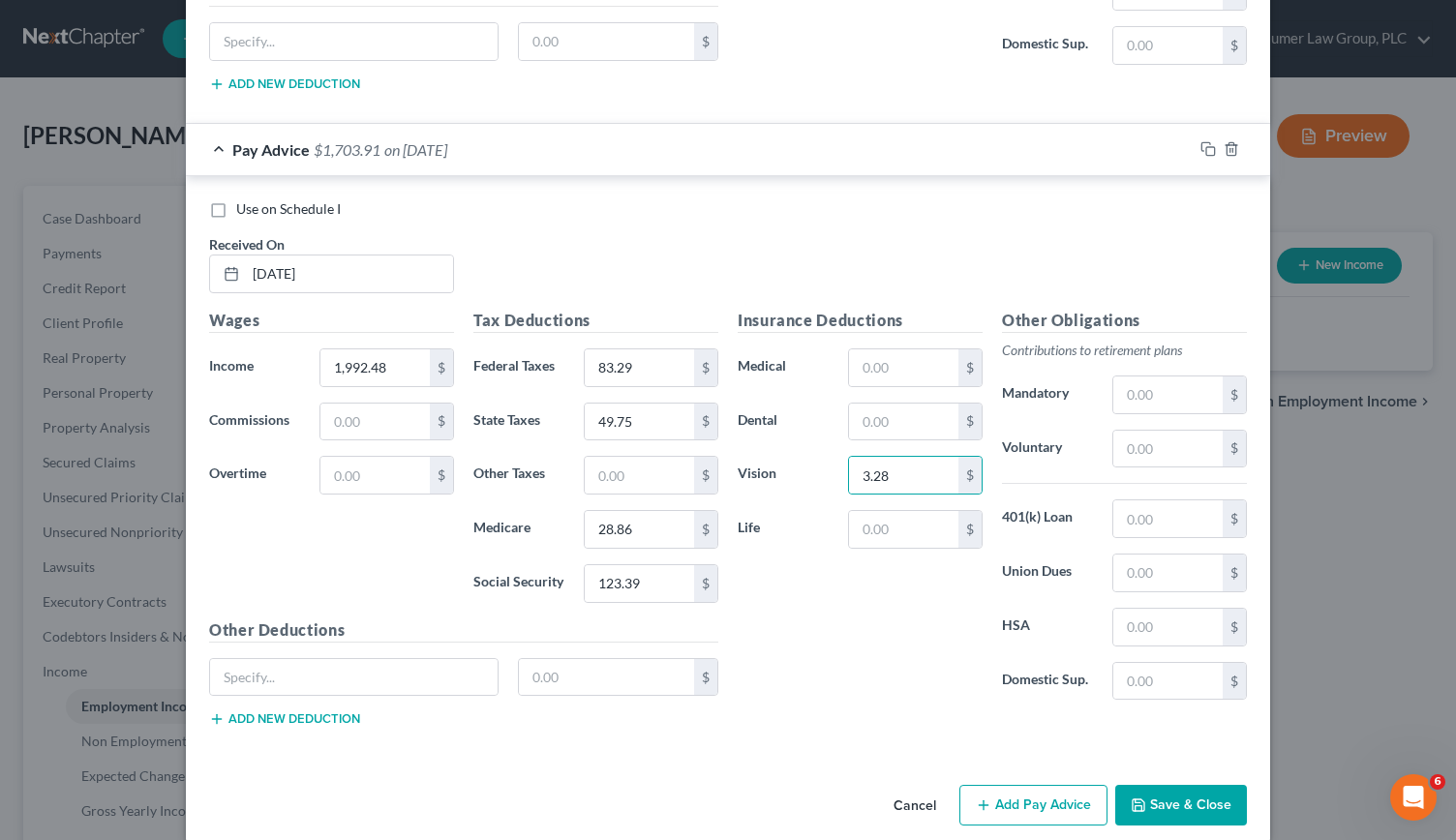
click at [1018, 785] on button "Add Pay Advice" at bounding box center [1033, 804] width 148 height 41
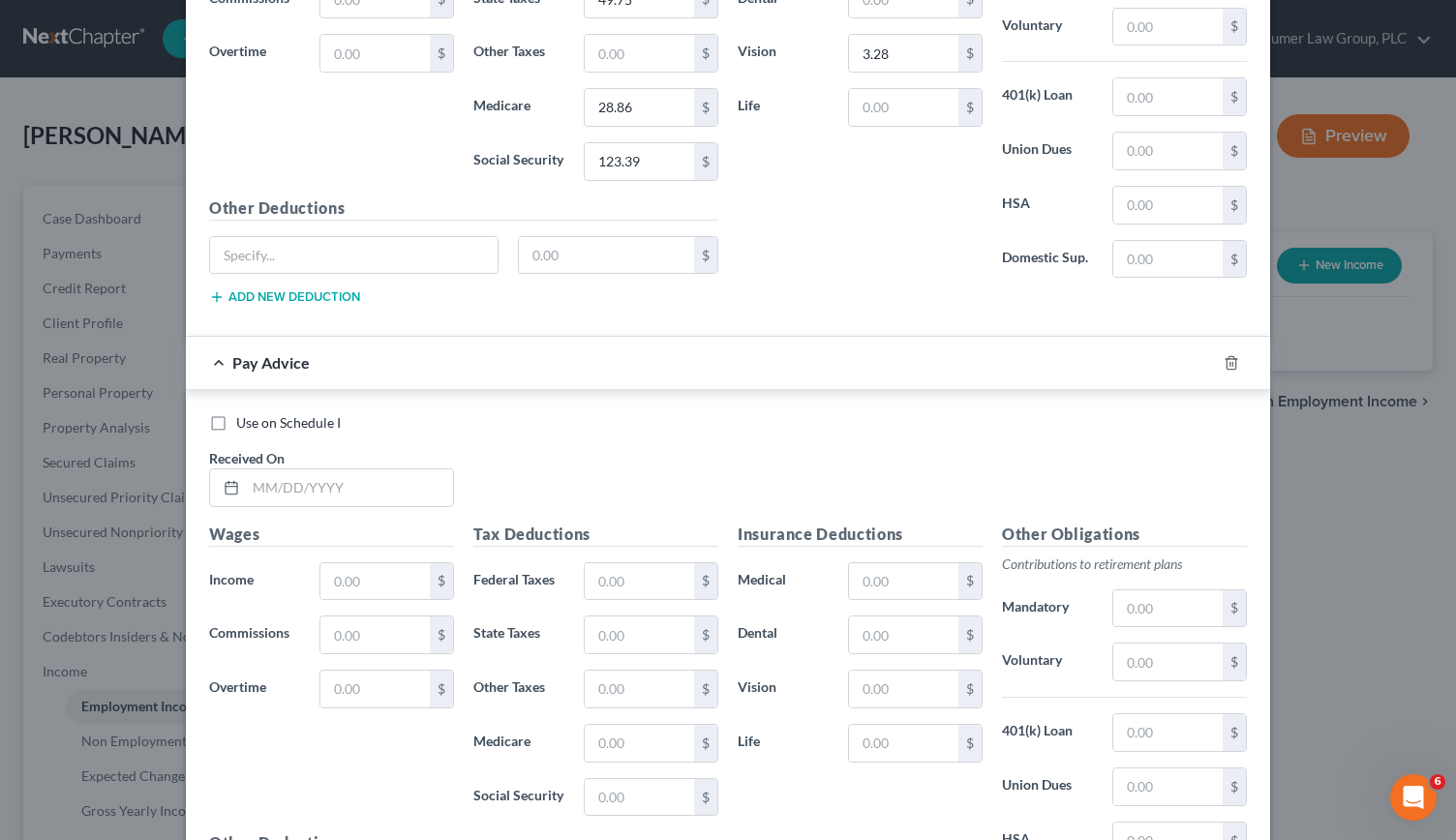
scroll to position [2862, 0]
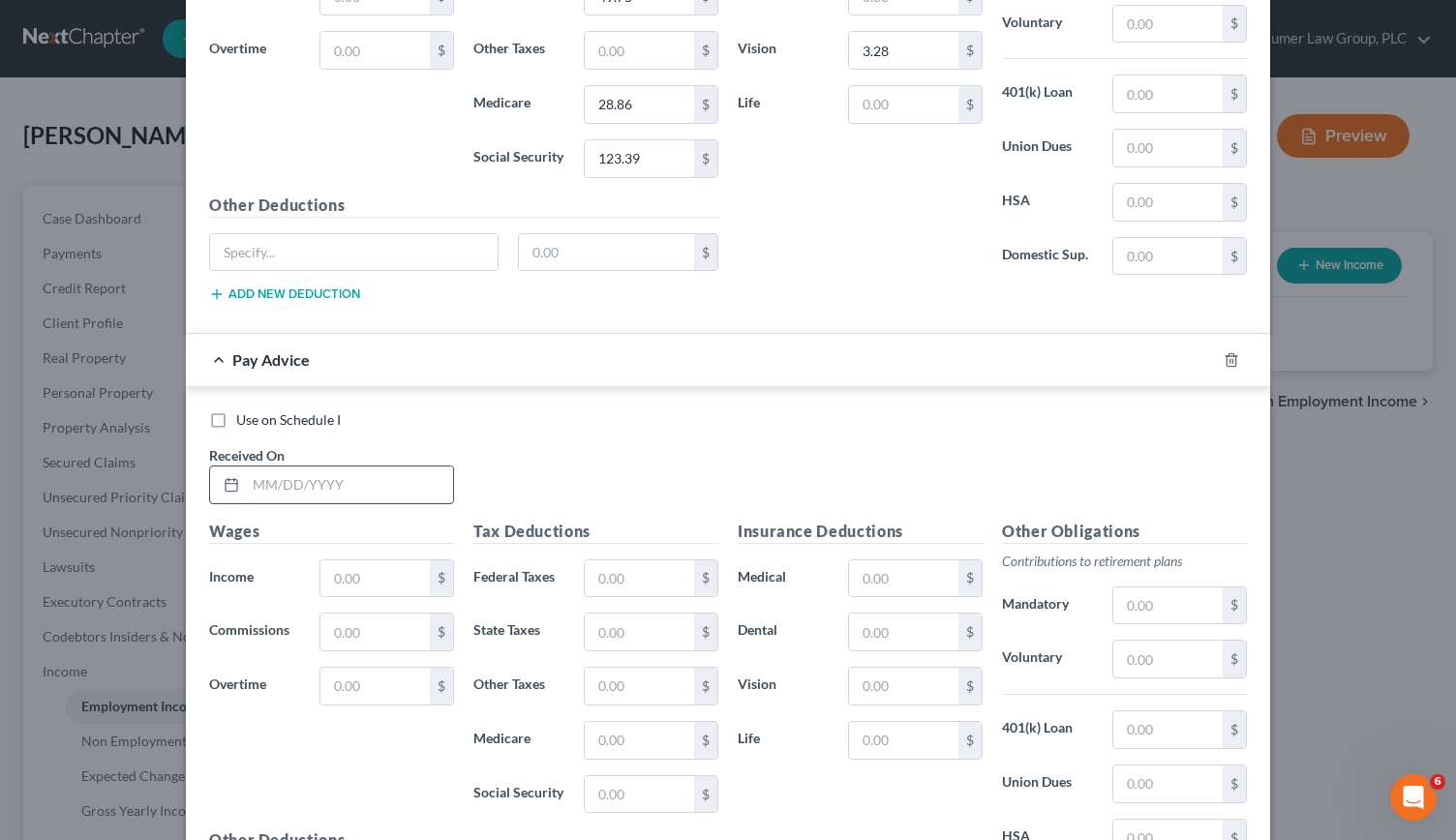
click at [294, 467] on input "text" at bounding box center [349, 484] width 207 height 37
click at [619, 560] on input "text" at bounding box center [639, 578] width 109 height 37
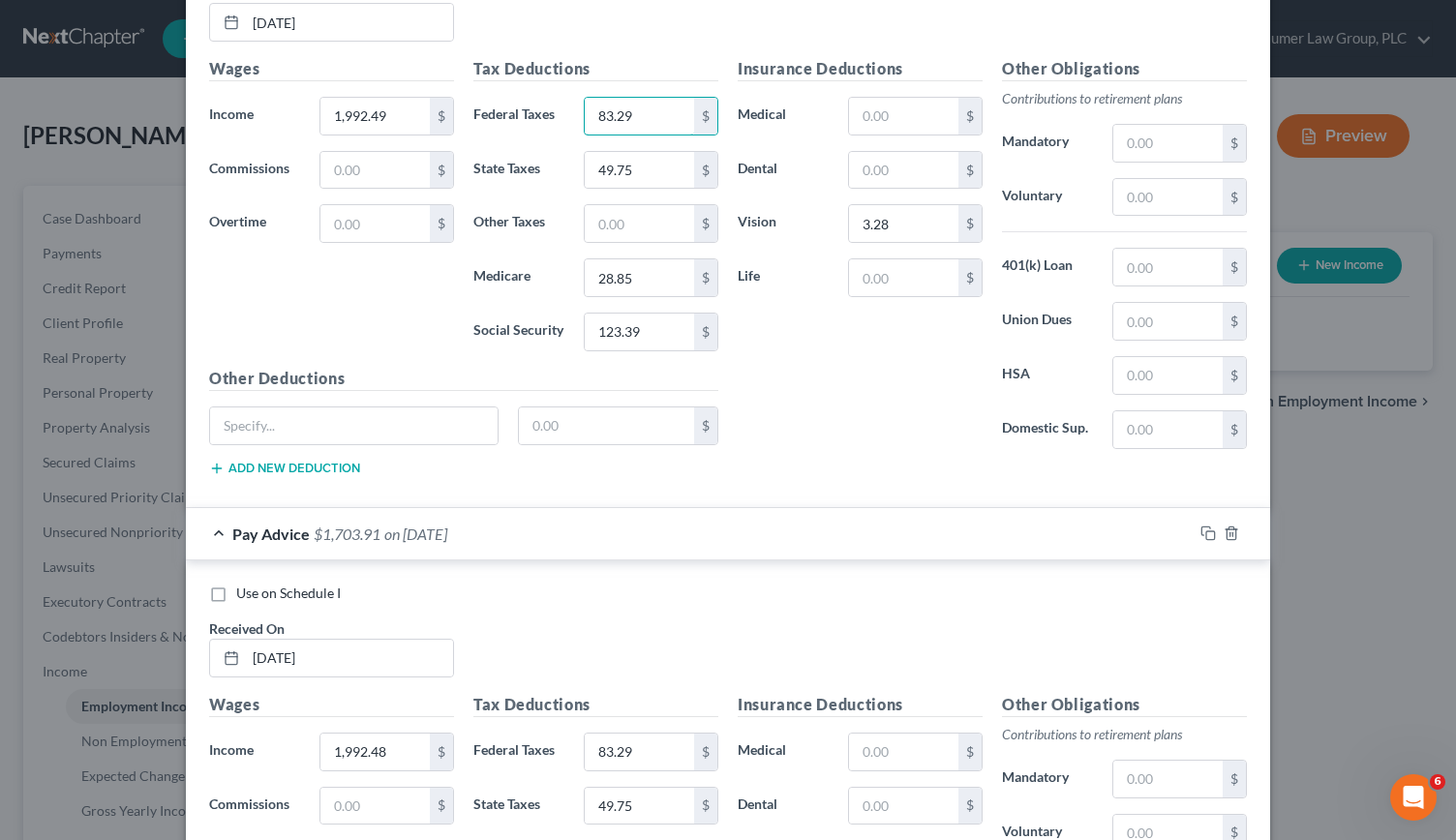
scroll to position [2056, 0]
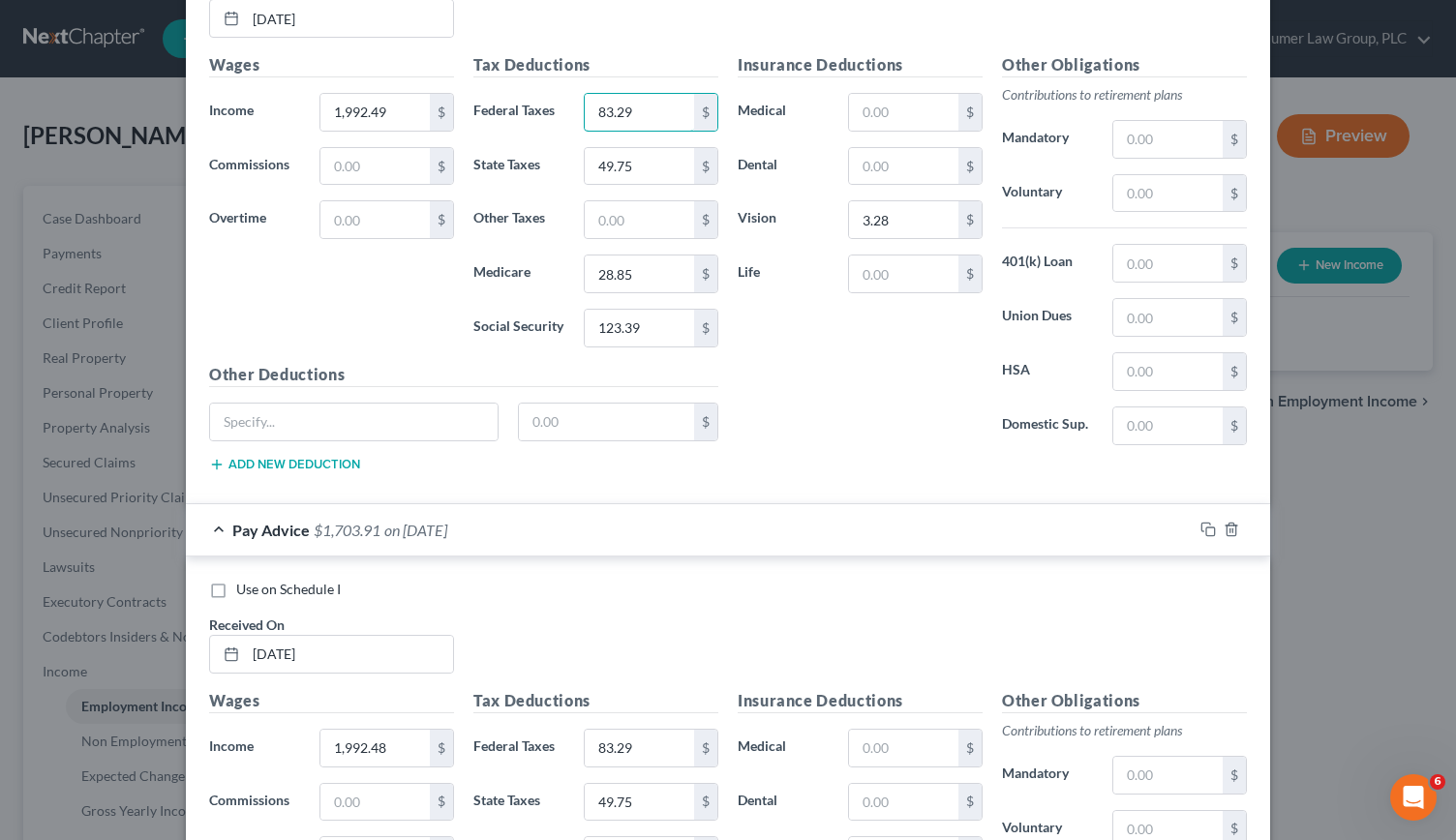
drag, startPoint x: 633, startPoint y: 106, endPoint x: 553, endPoint y: 106, distance: 80.0
click at [553, 106] on div "Federal Taxes 83.29 $" at bounding box center [596, 112] width 265 height 39
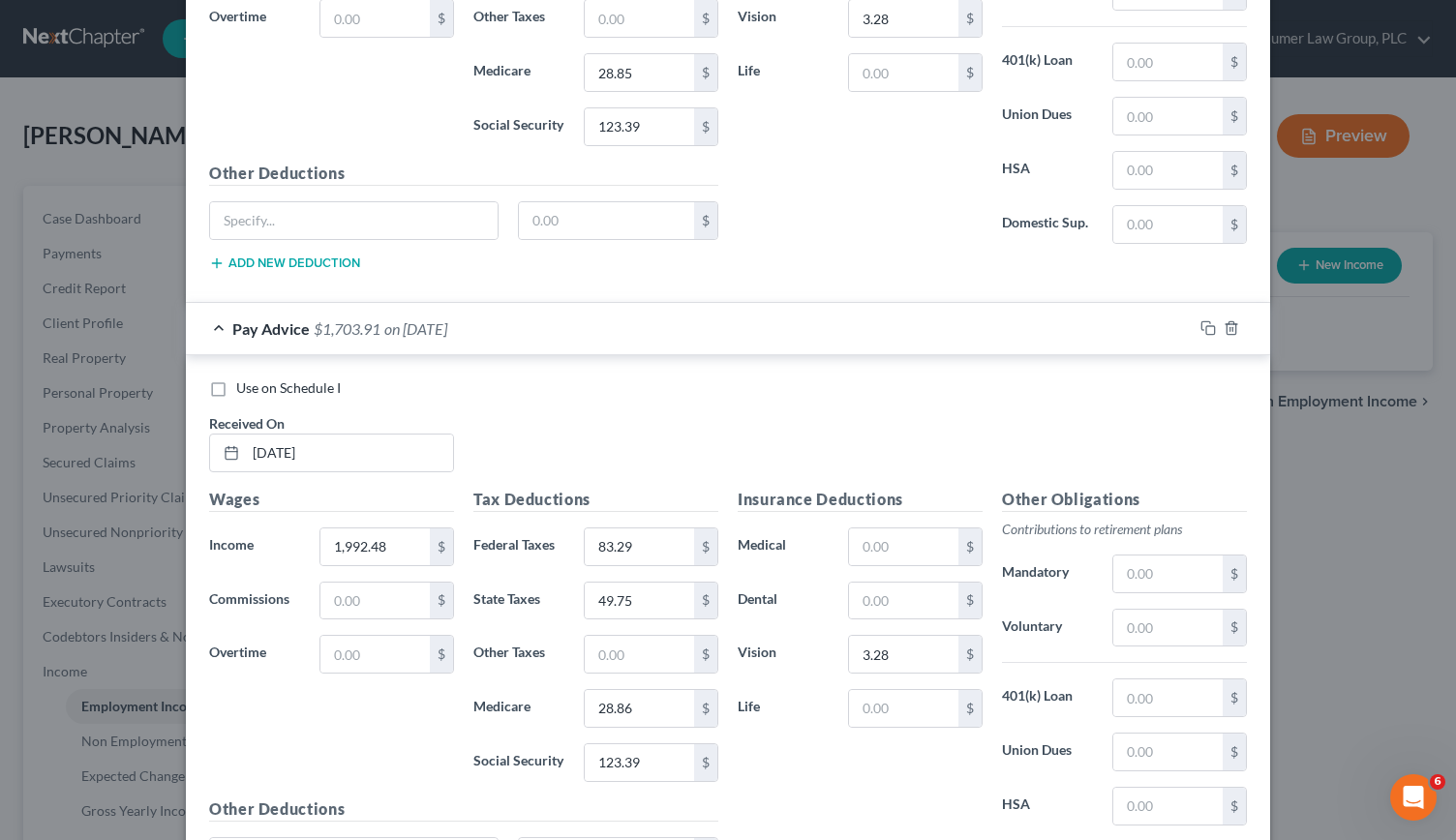
scroll to position [2268, 0]
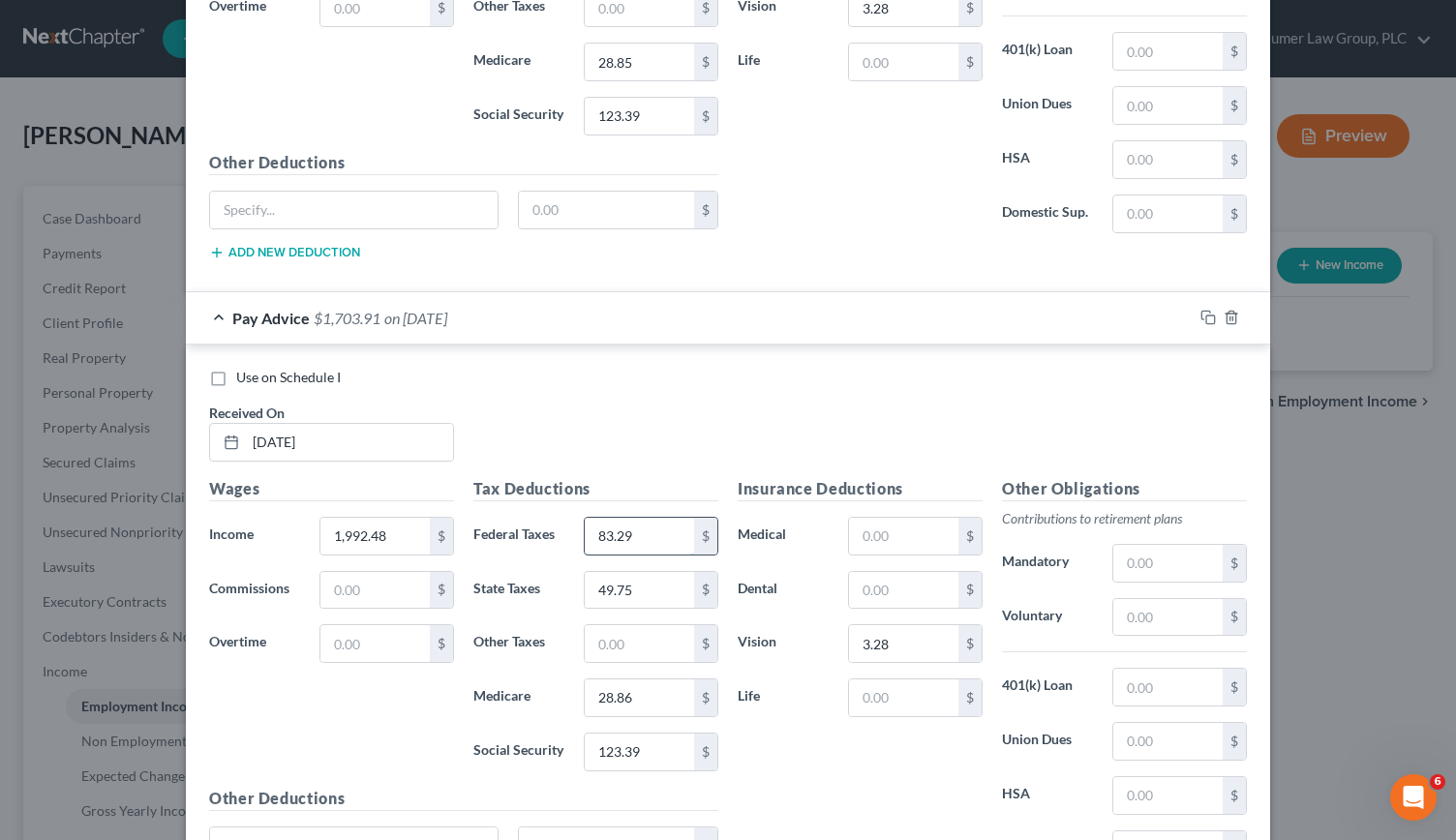
click at [629, 518] on input "83.29" at bounding box center [639, 536] width 109 height 37
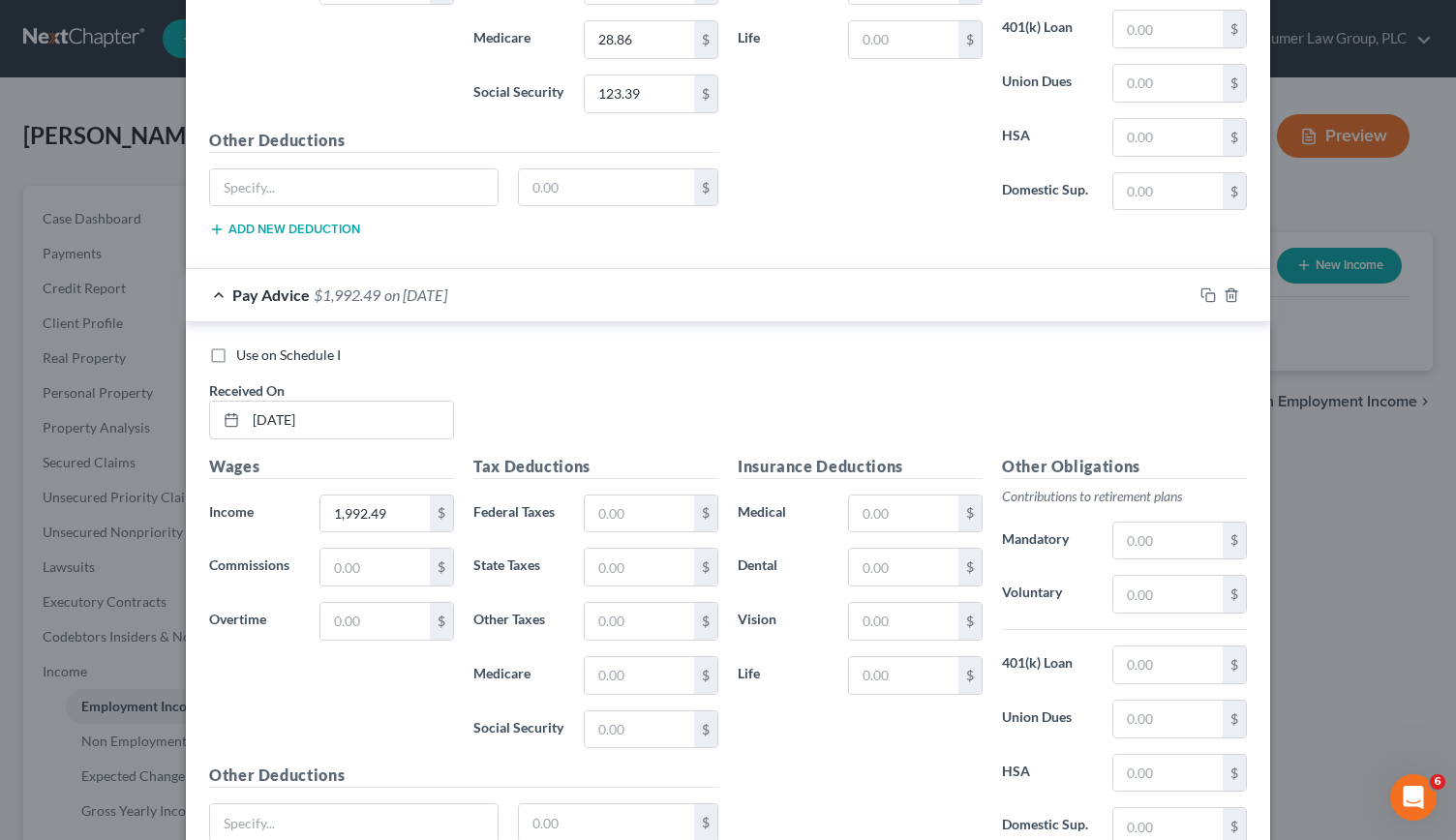
scroll to position [2927, 0]
click at [621, 494] on input "text" at bounding box center [639, 512] width 109 height 37
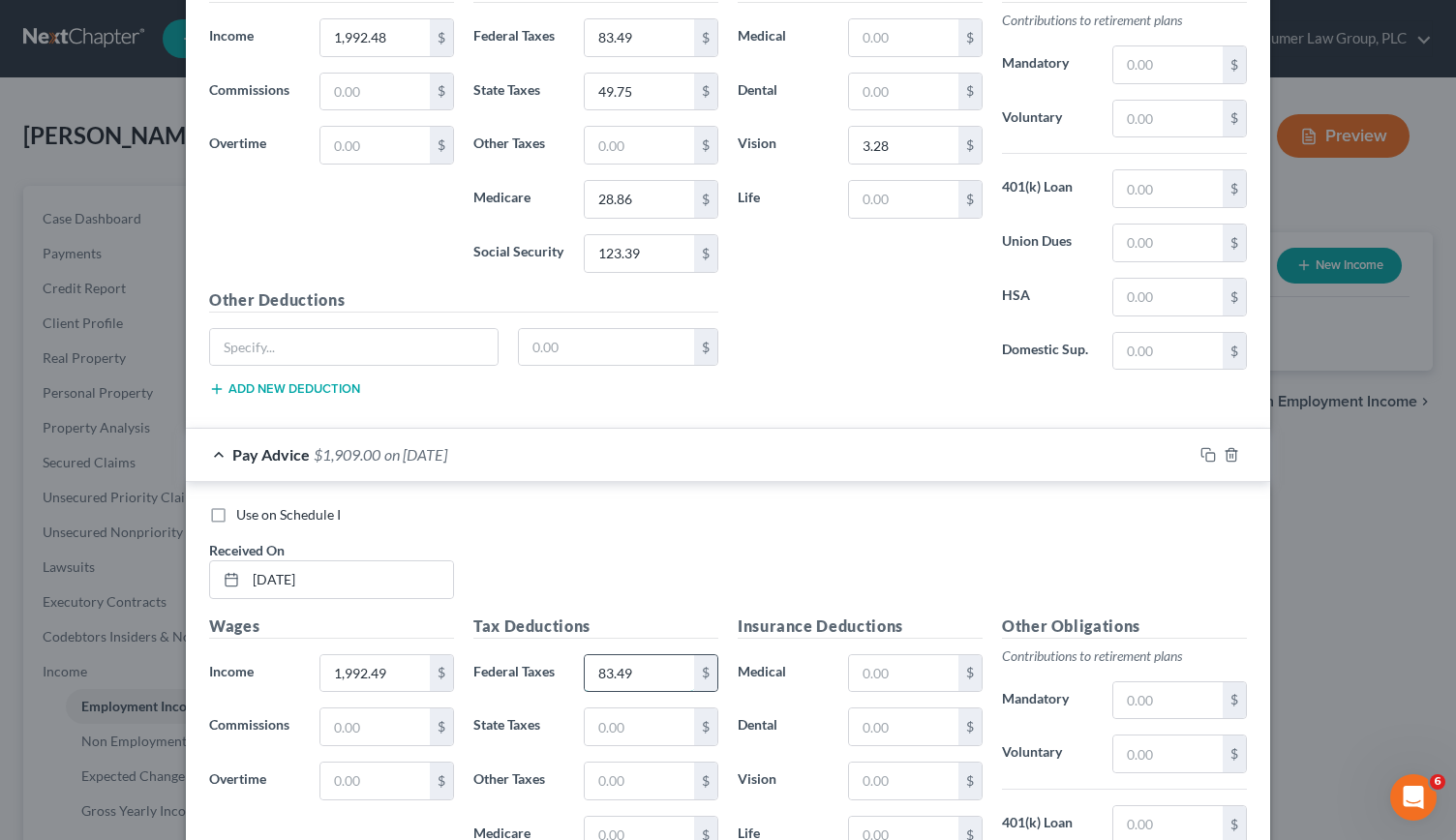
scroll to position [2768, 0]
click at [595, 707] on input "text" at bounding box center [639, 725] width 109 height 37
click at [599, 815] on input "text" at bounding box center [639, 833] width 109 height 37
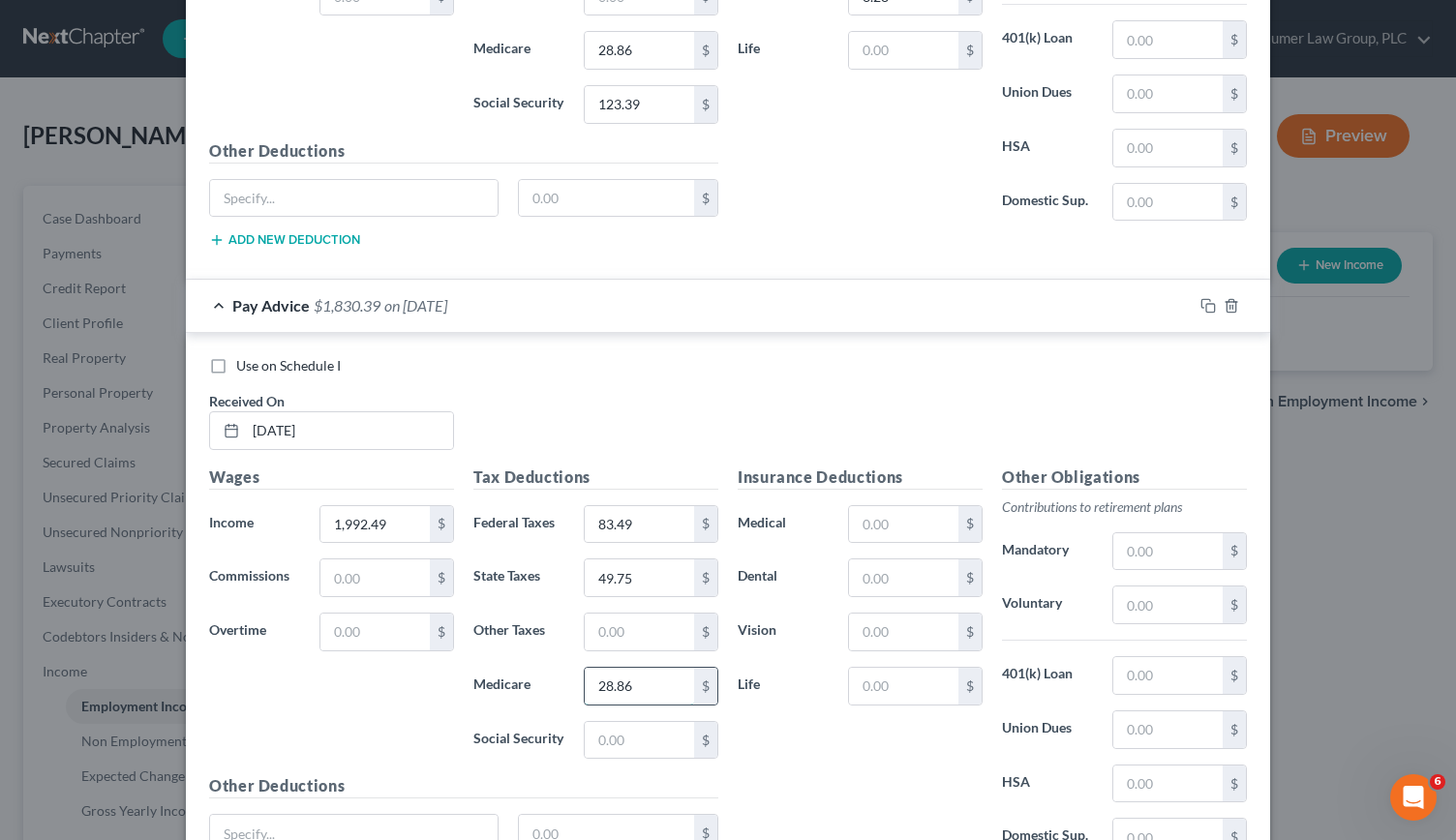
scroll to position [2922, 0]
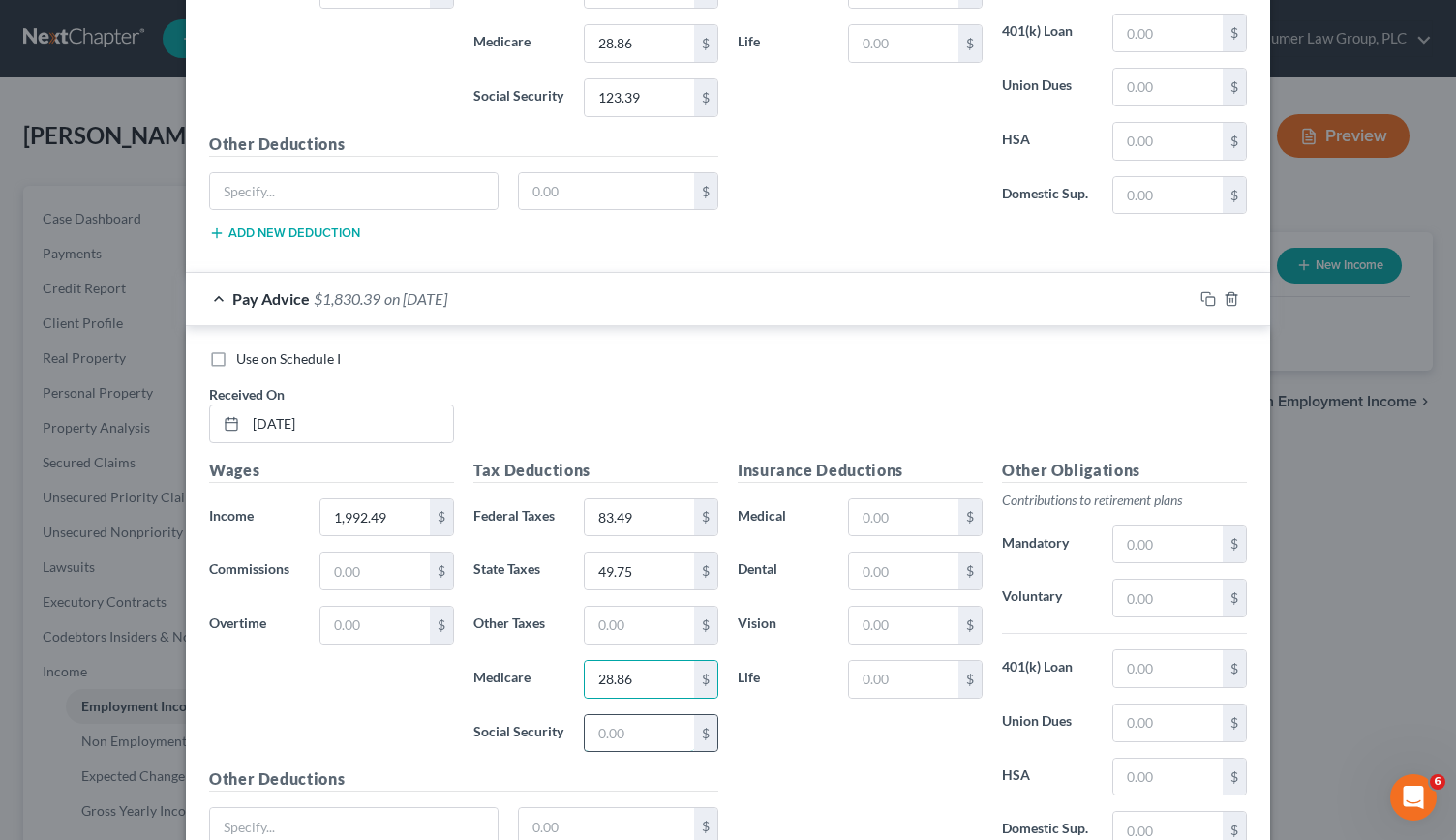
click at [611, 715] on input "text" at bounding box center [639, 733] width 109 height 37
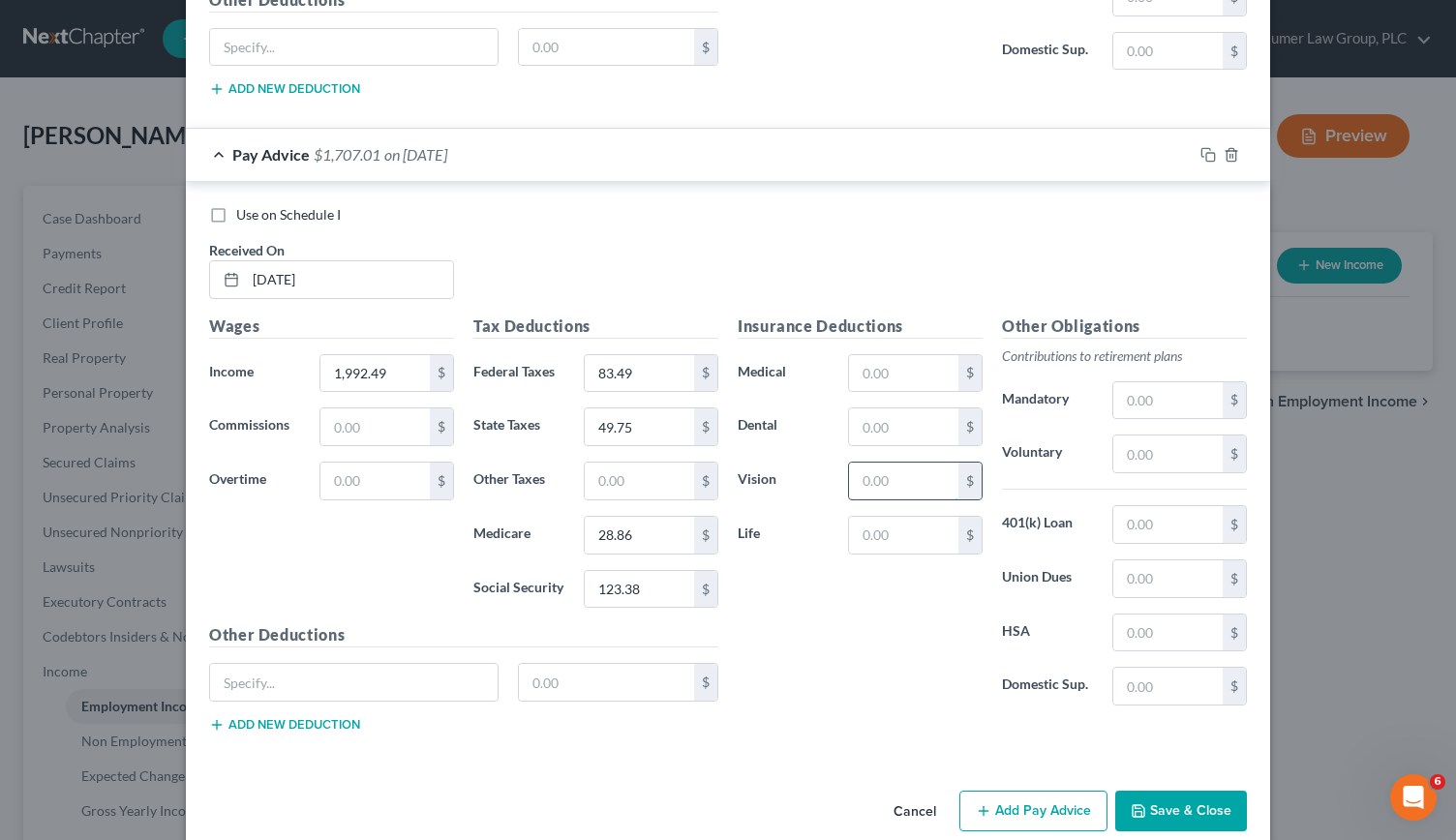
click at [867, 463] on input "text" at bounding box center [904, 480] width 109 height 37
click at [1023, 790] on button "Add Pay Advice" at bounding box center [1033, 810] width 148 height 41
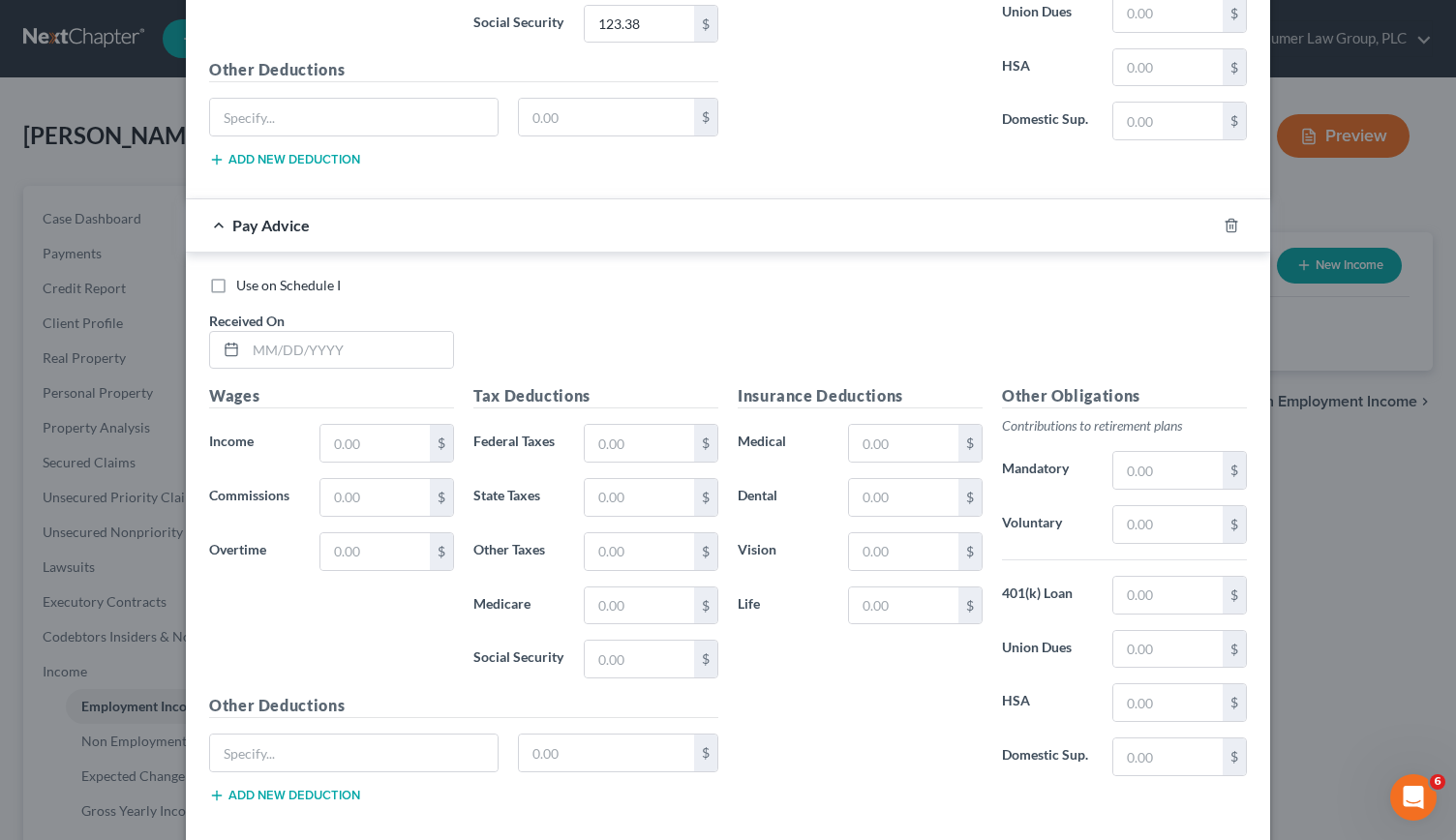
scroll to position [3647, 0]
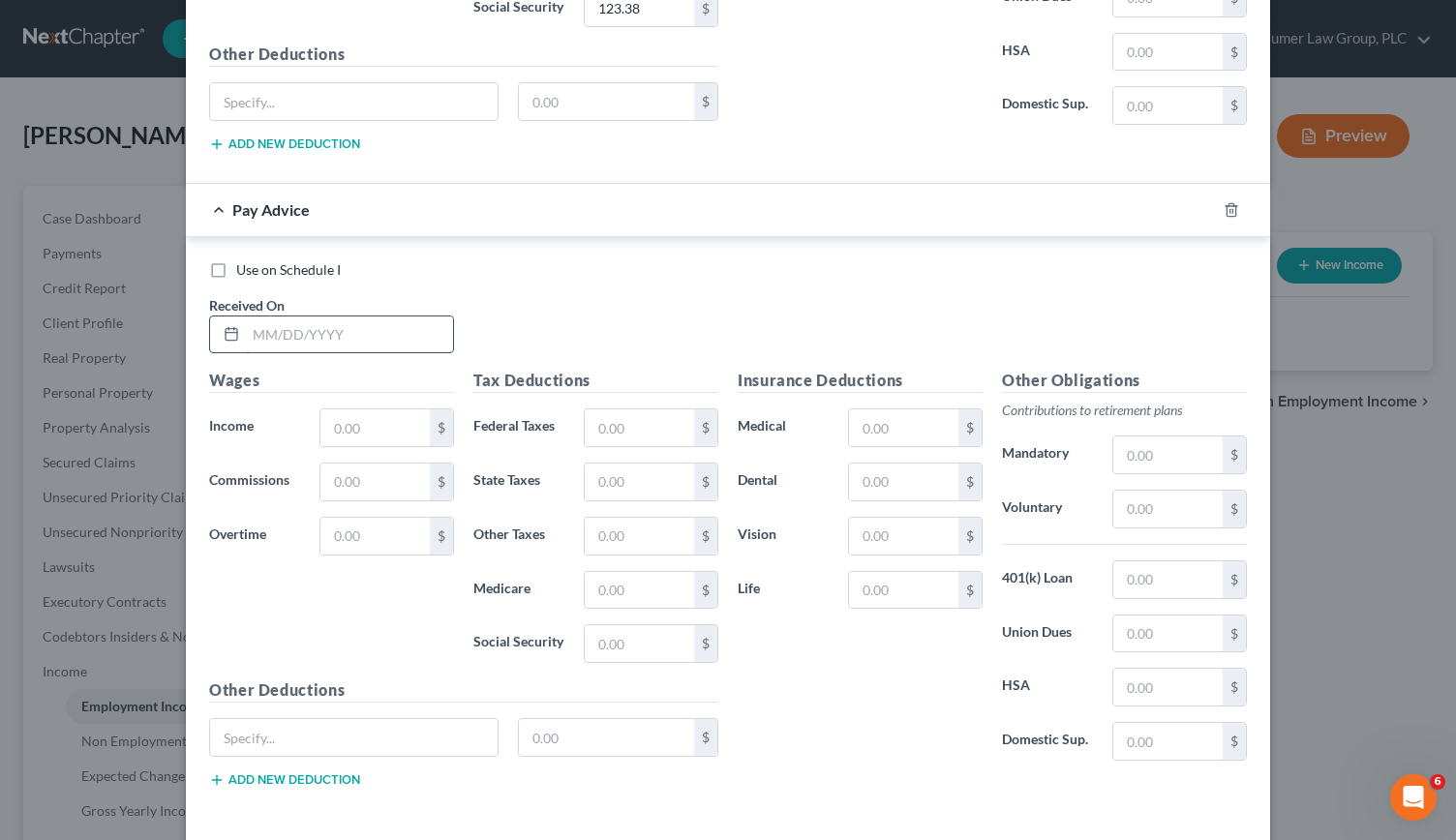
click at [351, 316] on input "text" at bounding box center [349, 334] width 207 height 37
click at [344, 409] on input "text" at bounding box center [375, 427] width 109 height 37
click at [608, 409] on input "text" at bounding box center [639, 427] width 109 height 37
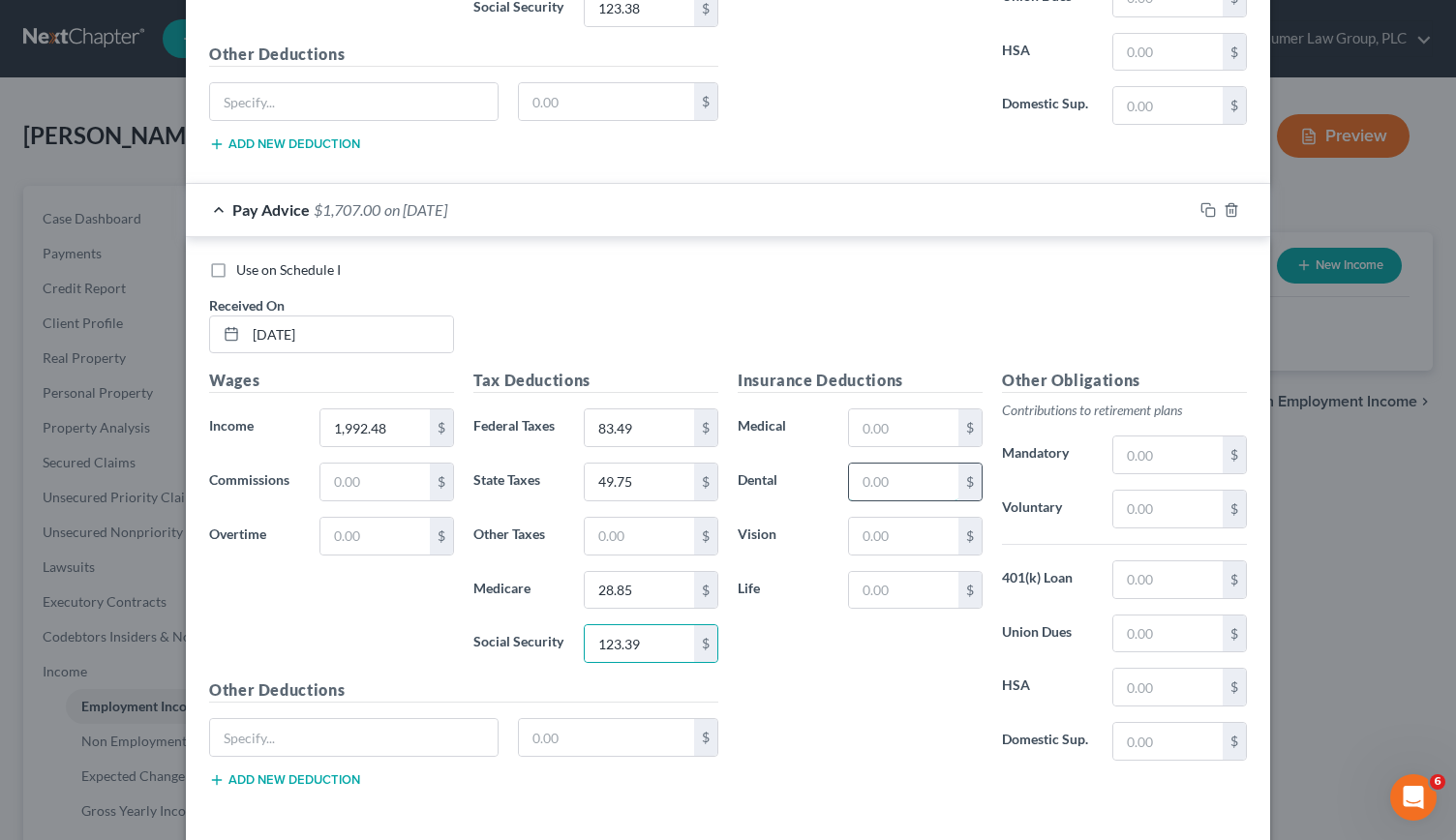
click at [877, 464] on input "text" at bounding box center [904, 481] width 109 height 37
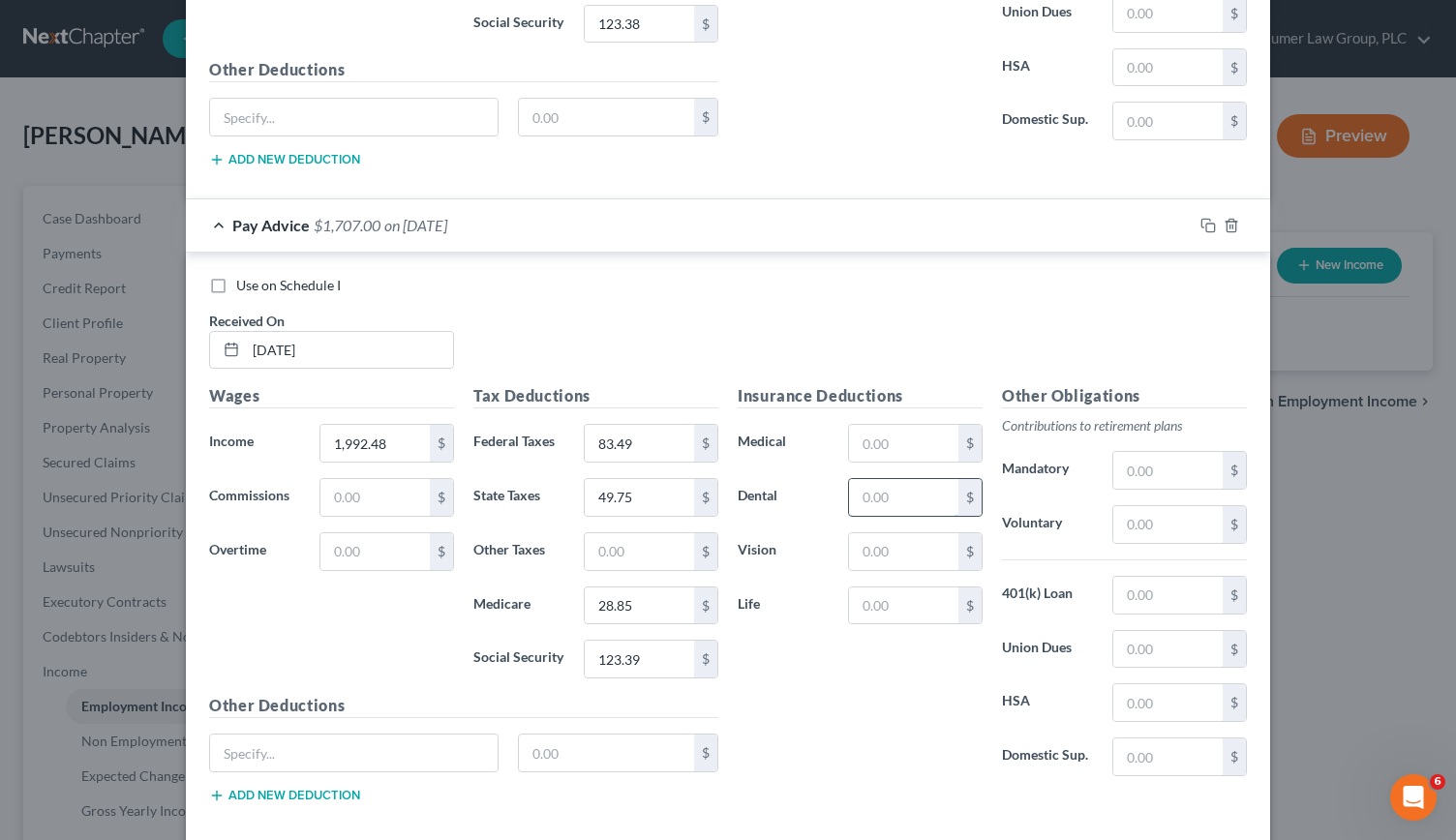
scroll to position [3632, 0]
click at [873, 532] on input "text" at bounding box center [904, 550] width 109 height 37
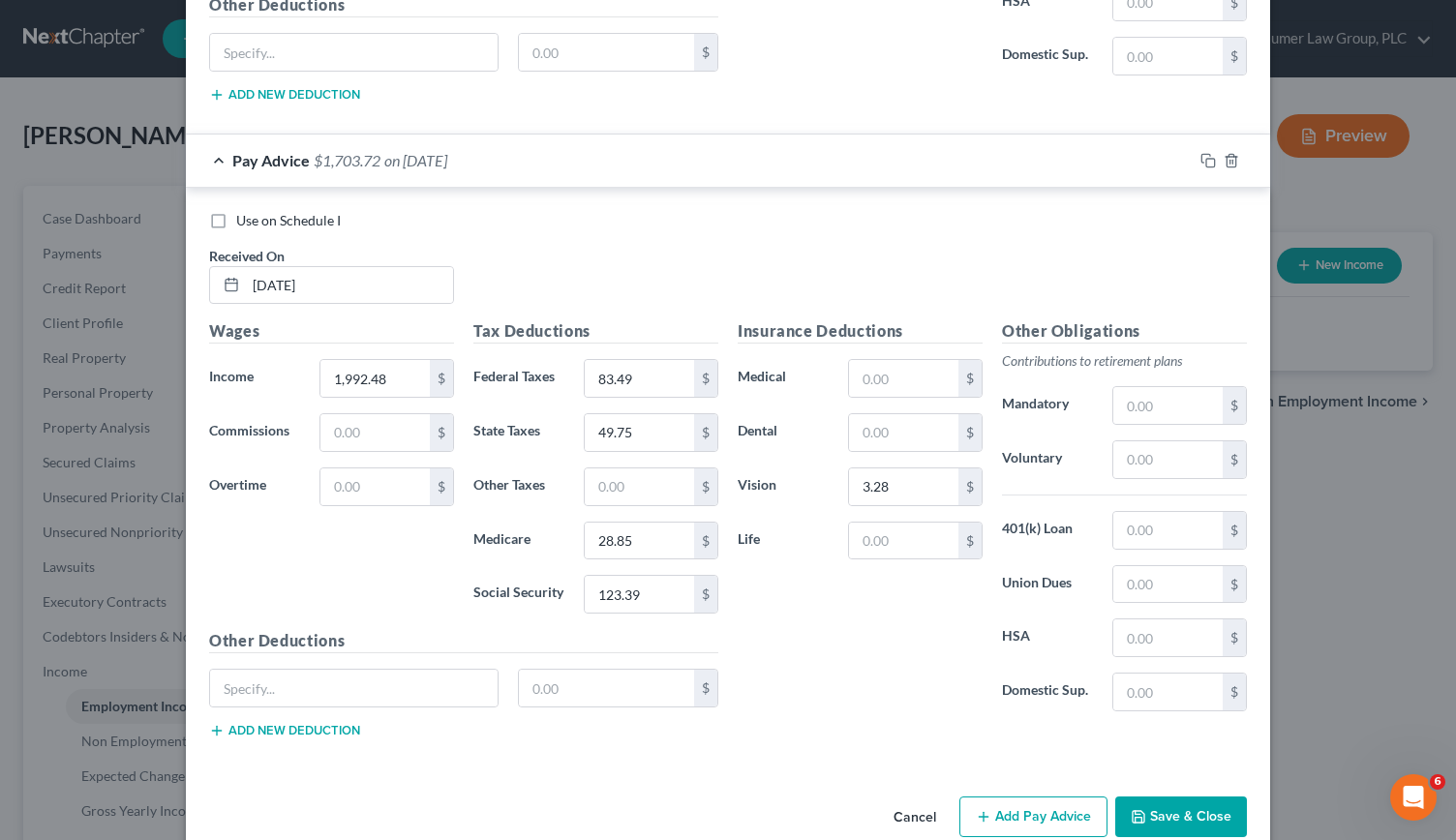
click at [1028, 796] on button "Add Pay Advice" at bounding box center [1033, 816] width 148 height 41
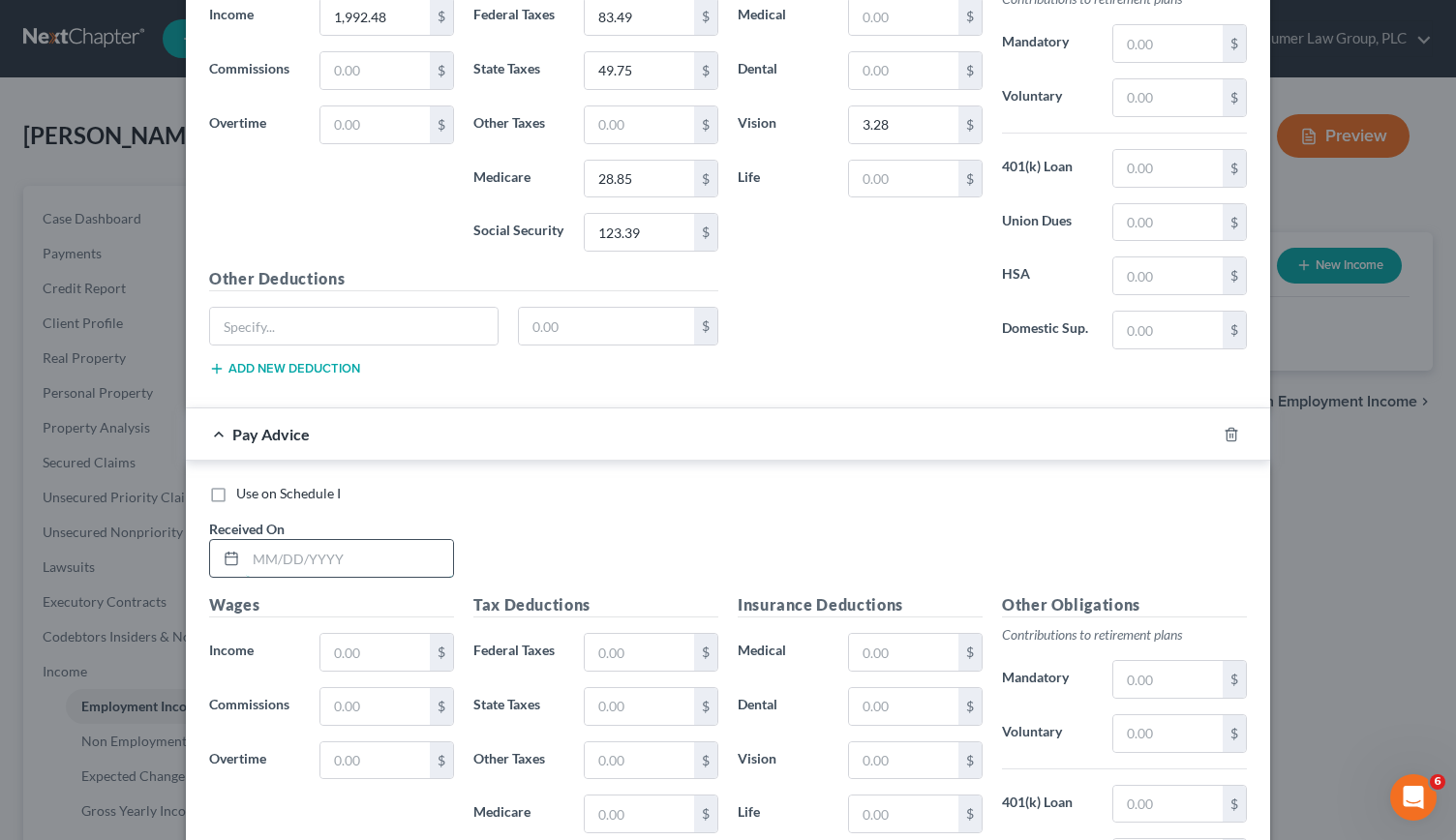
click at [262, 540] on input "text" at bounding box center [349, 558] width 207 height 37
click at [300, 540] on input "06/06/225" at bounding box center [349, 558] width 207 height 37
click at [294, 540] on input "06/06/225" at bounding box center [349, 558] width 207 height 37
click at [356, 634] on input "text" at bounding box center [375, 652] width 109 height 37
click at [617, 634] on input "text" at bounding box center [639, 652] width 109 height 37
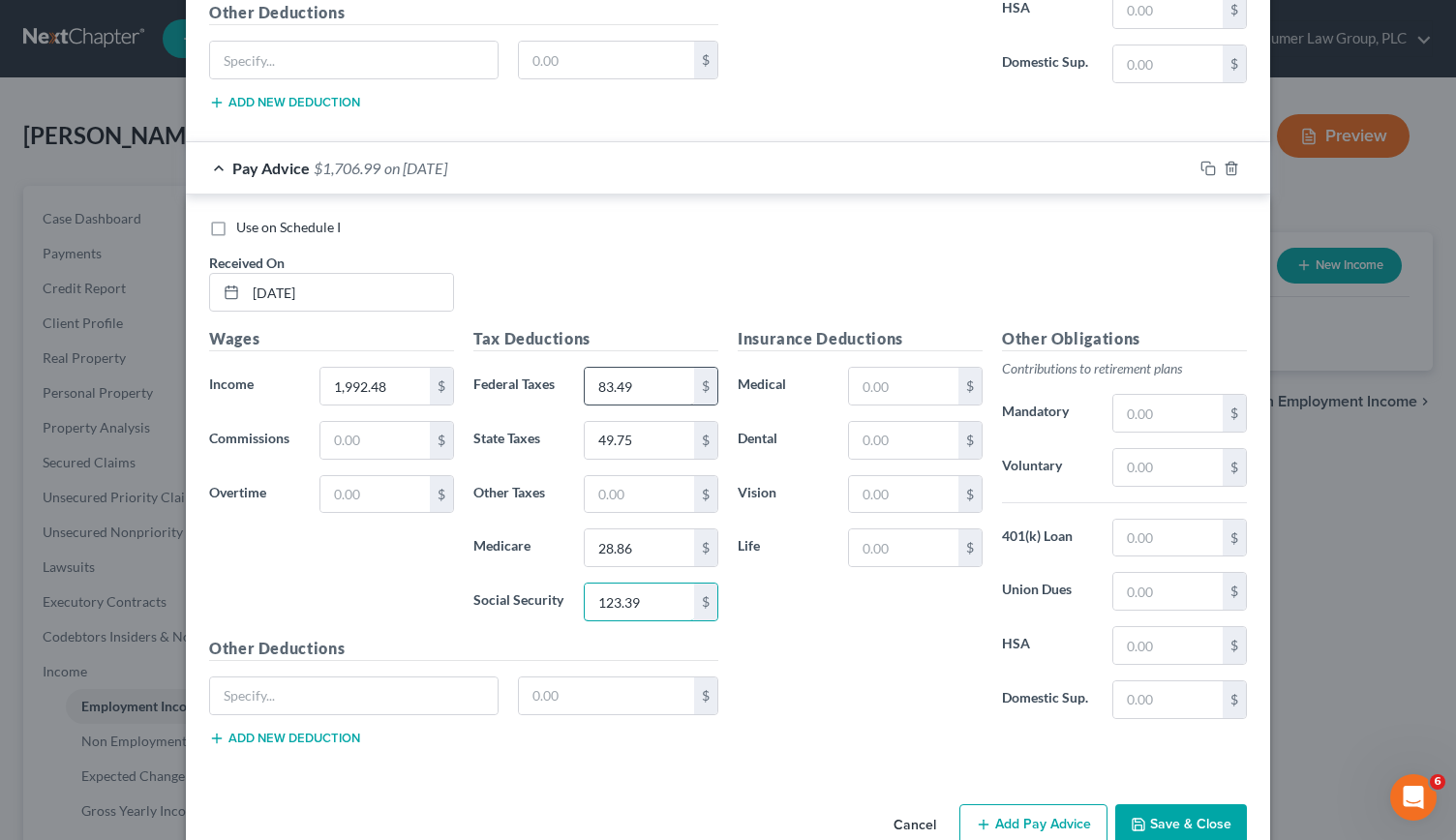
scroll to position [4327, 0]
click at [1016, 802] on button "Add Pay Advice" at bounding box center [1033, 822] width 148 height 41
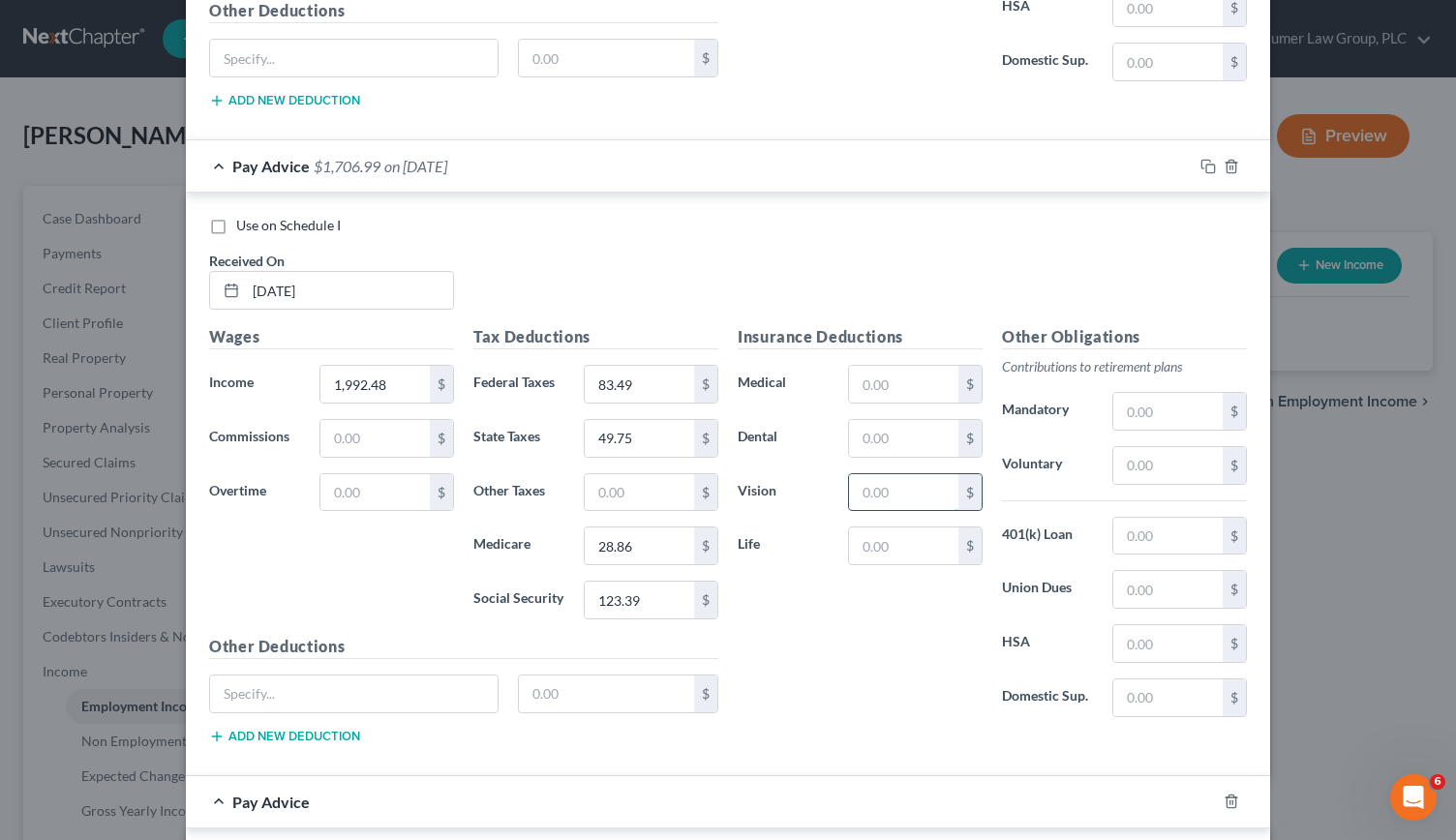
click at [873, 474] on input "text" at bounding box center [904, 492] width 109 height 37
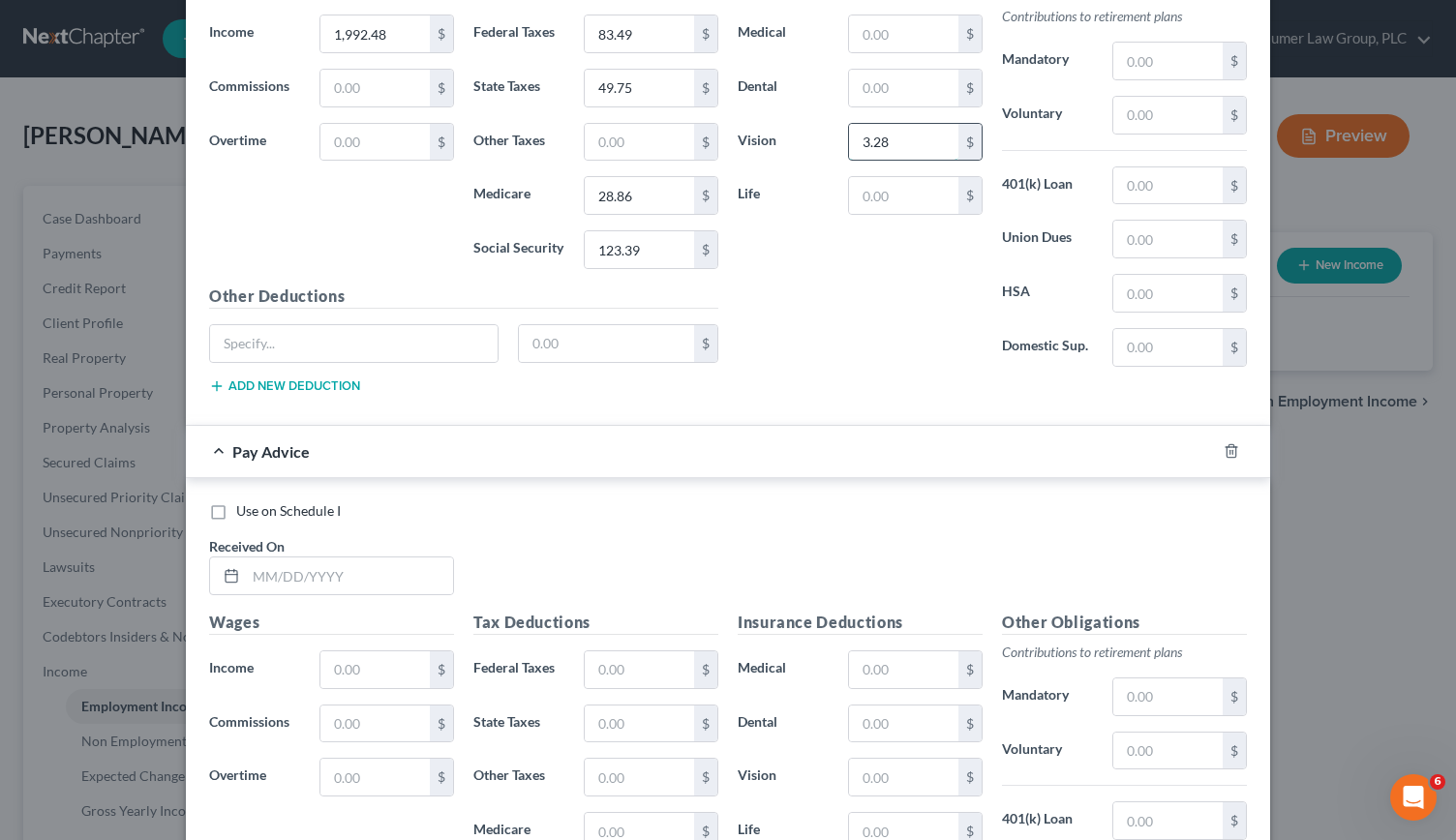
scroll to position [4738, 0]
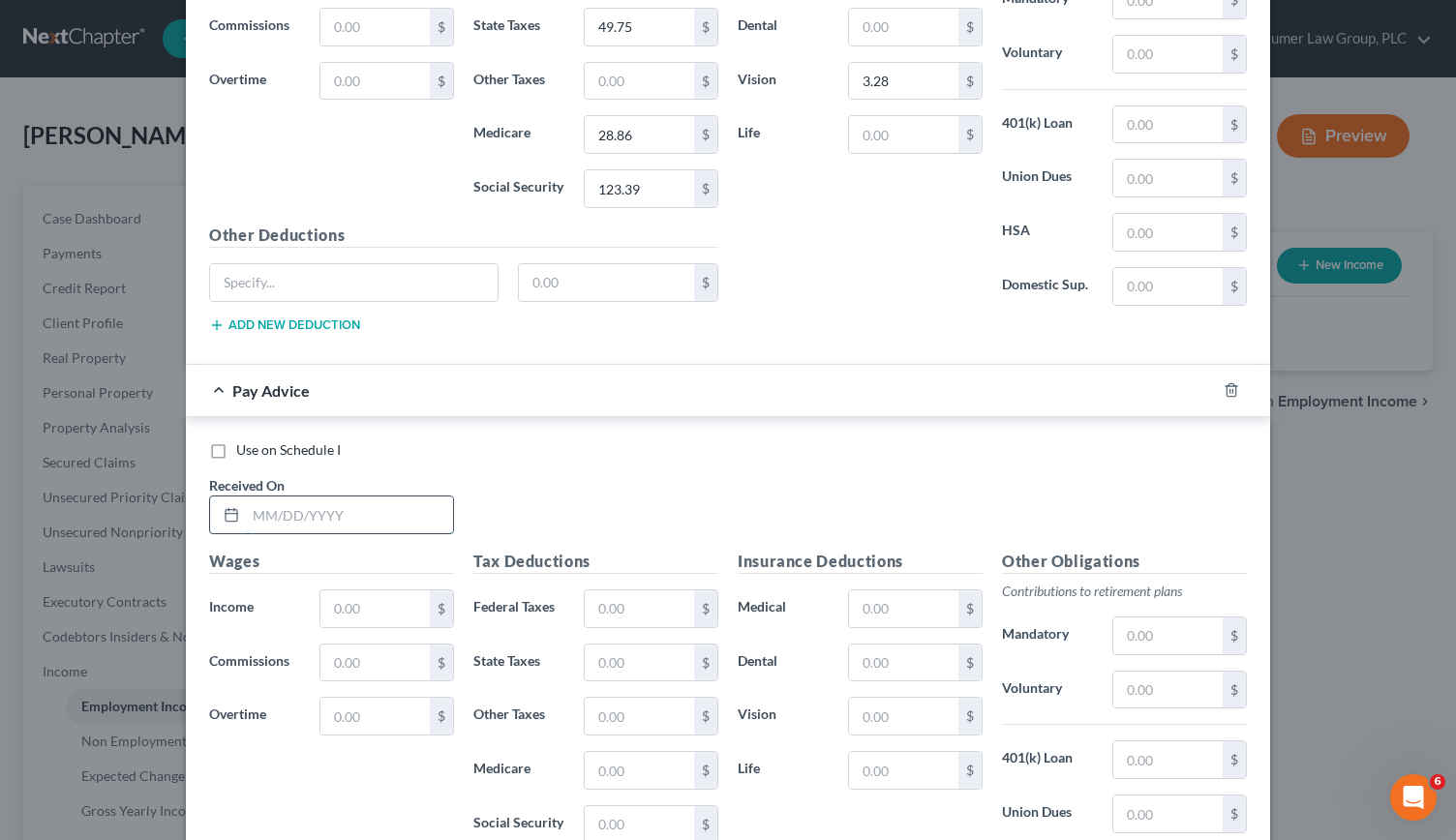
click at [282, 496] on input "text" at bounding box center [349, 514] width 207 height 37
click at [623, 590] on input "text" at bounding box center [639, 608] width 109 height 37
click at [620, 806] on input "text" at bounding box center [639, 824] width 109 height 37
click at [617, 644] on input "text" at bounding box center [639, 662] width 109 height 37
click at [873, 644] on input "text" at bounding box center [904, 662] width 109 height 37
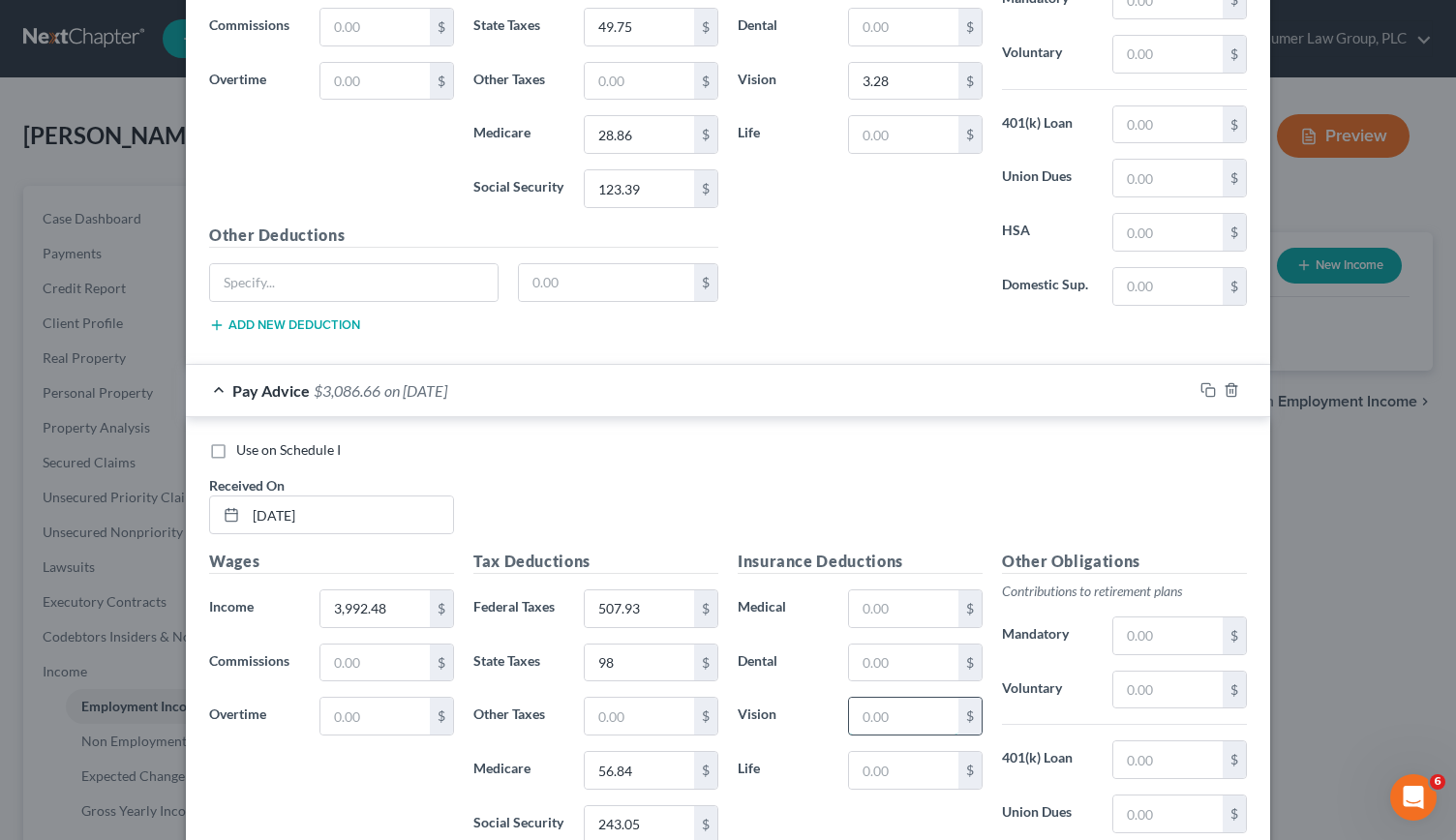
click at [869, 697] on input "text" at bounding box center [904, 715] width 109 height 37
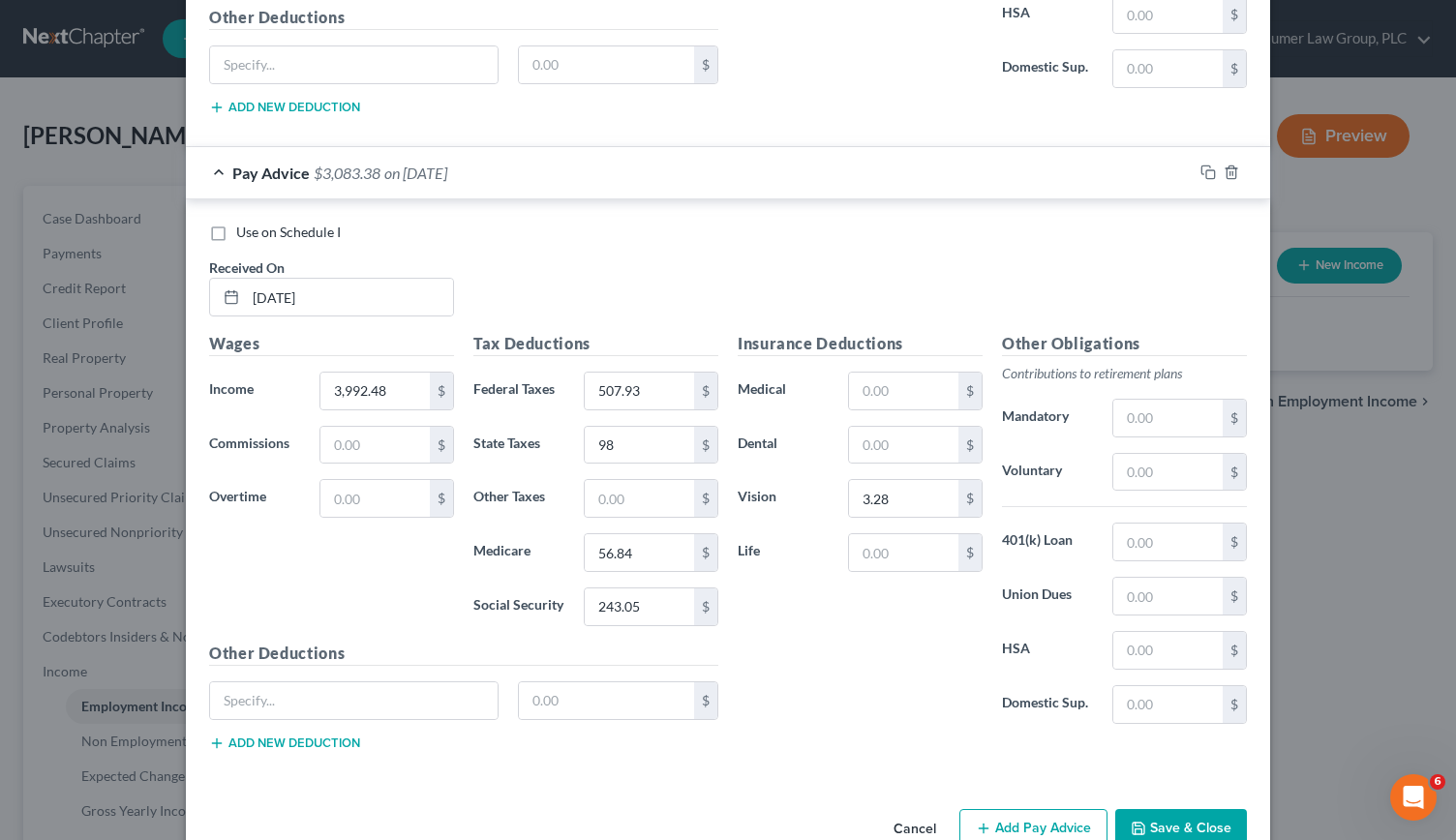
click at [1054, 808] on button "Add Pay Advice" at bounding box center [1033, 828] width 148 height 41
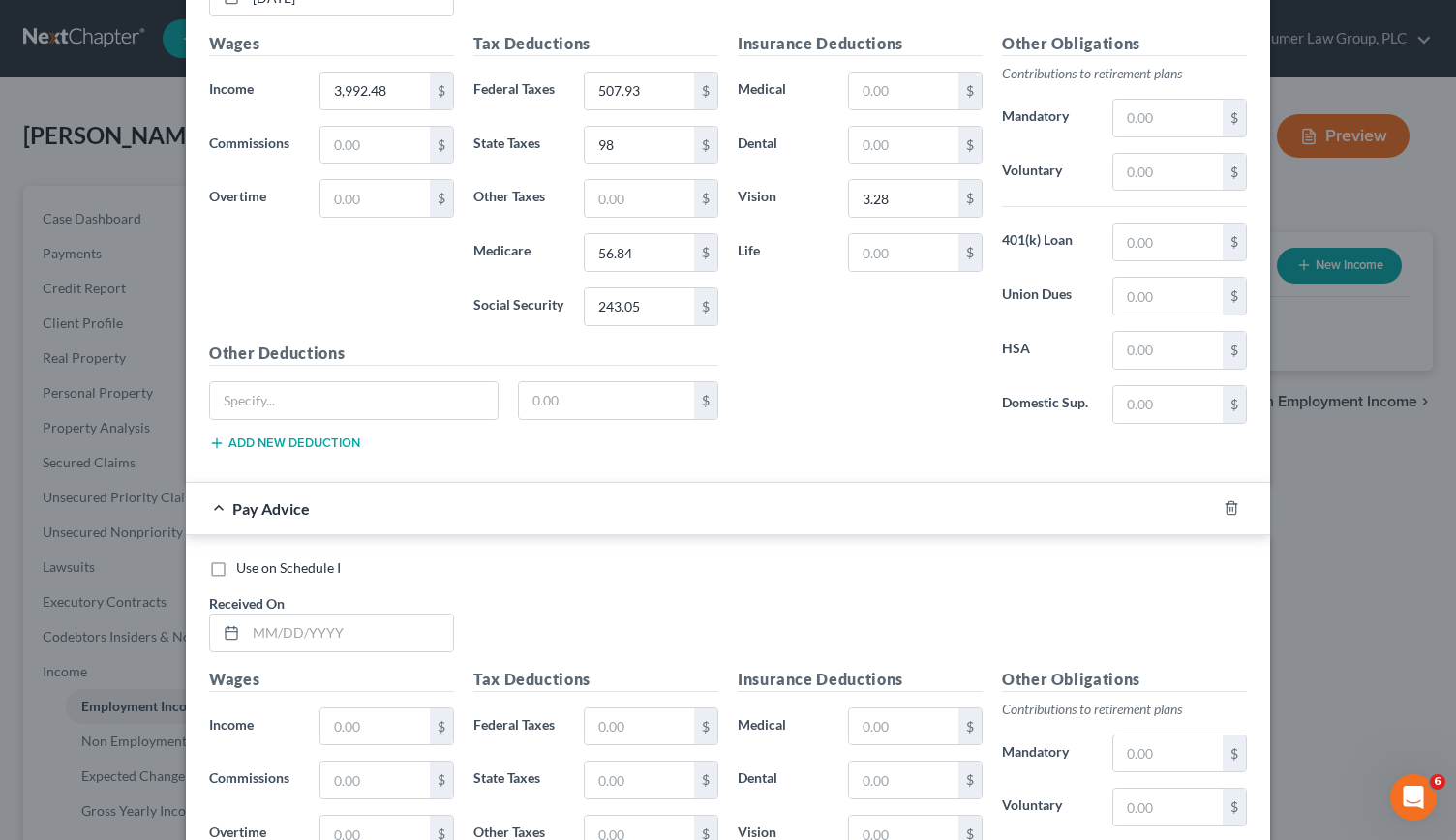
scroll to position [5257, 0]
click at [246, 612] on input "text" at bounding box center [349, 630] width 207 height 37
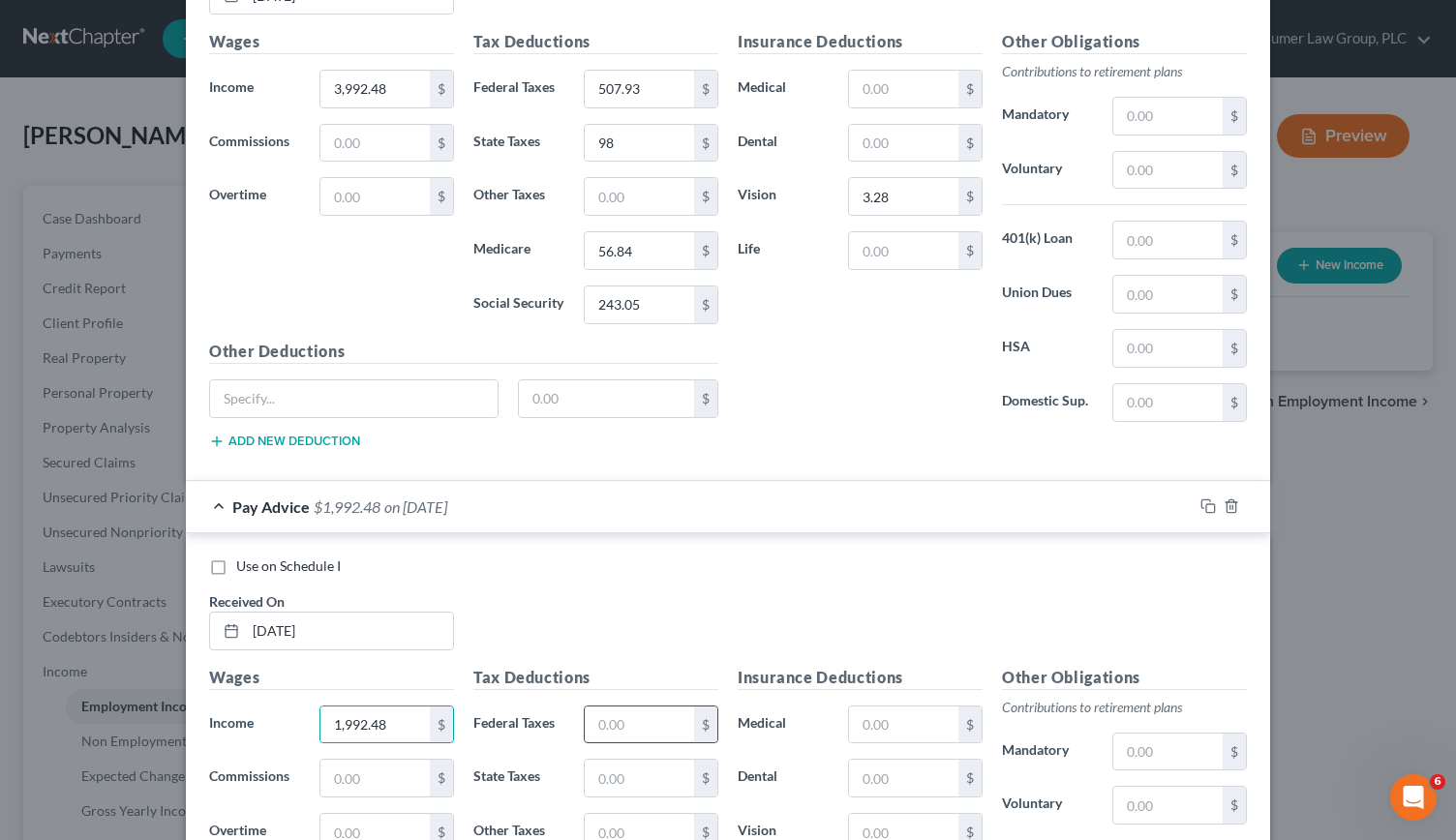
click at [622, 706] on input "text" at bounding box center [639, 724] width 109 height 37
click at [616, 760] on input "text" at bounding box center [639, 778] width 109 height 37
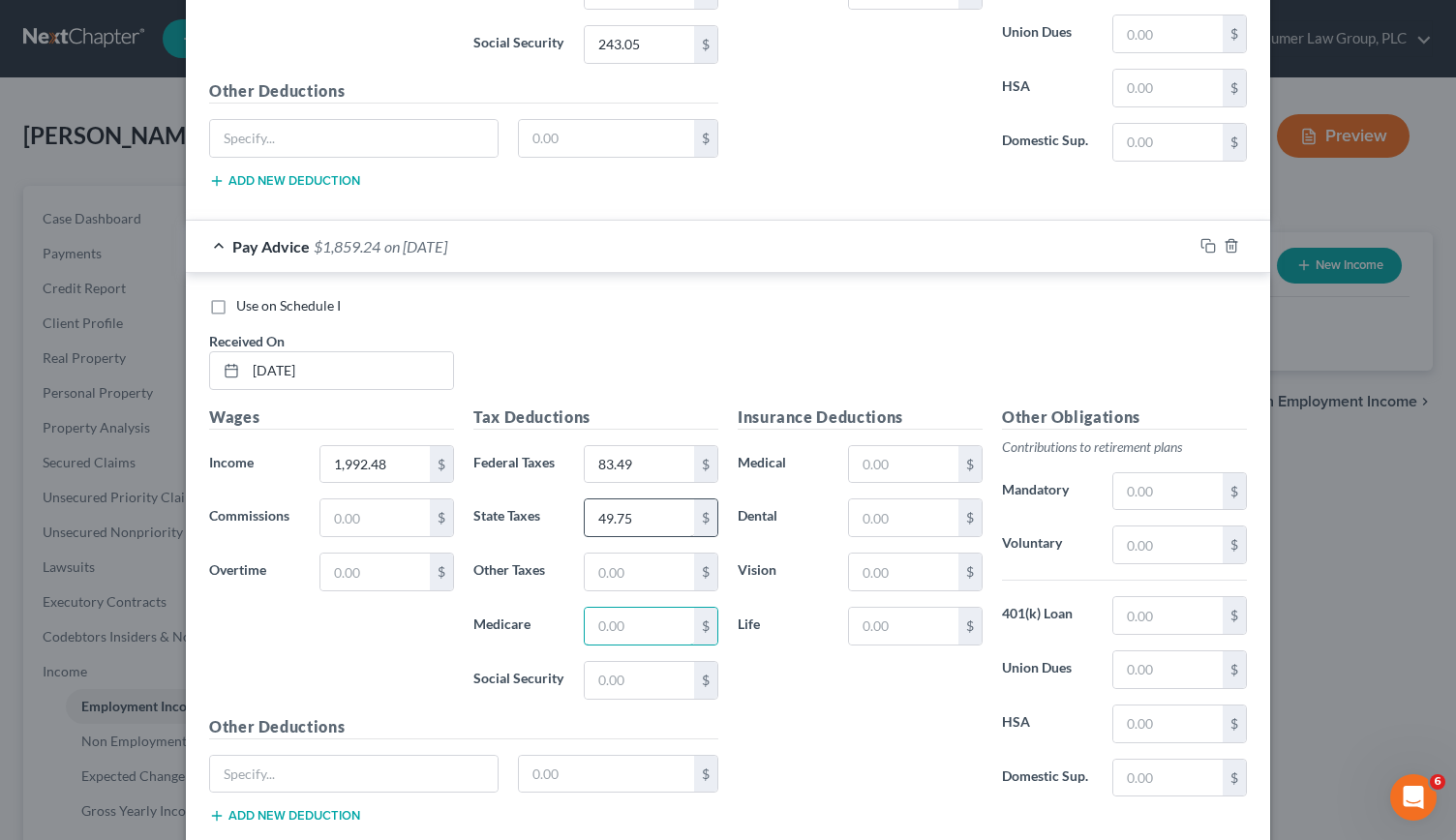
scroll to position [5520, 0]
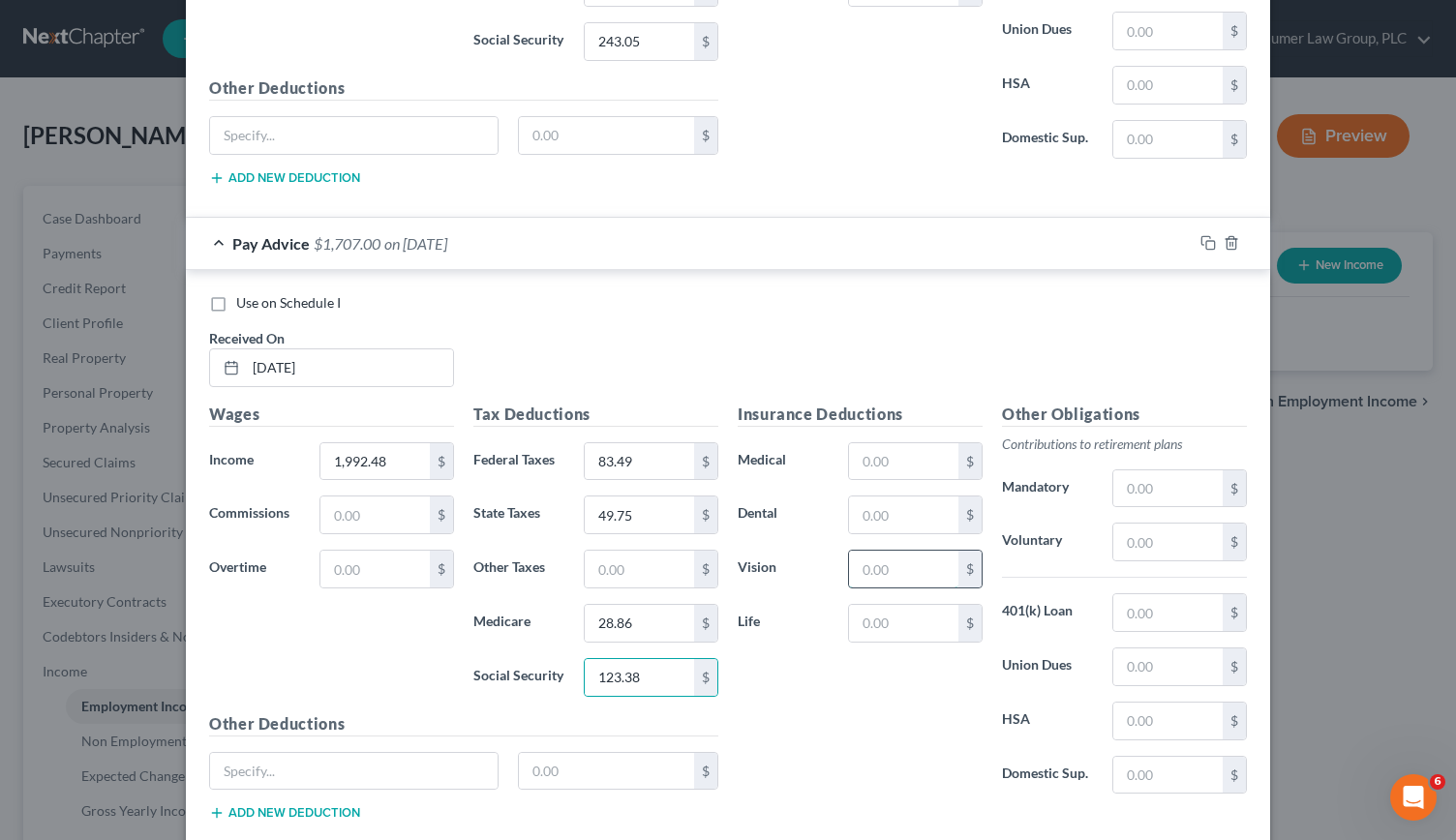
click at [875, 551] on input "text" at bounding box center [904, 569] width 109 height 37
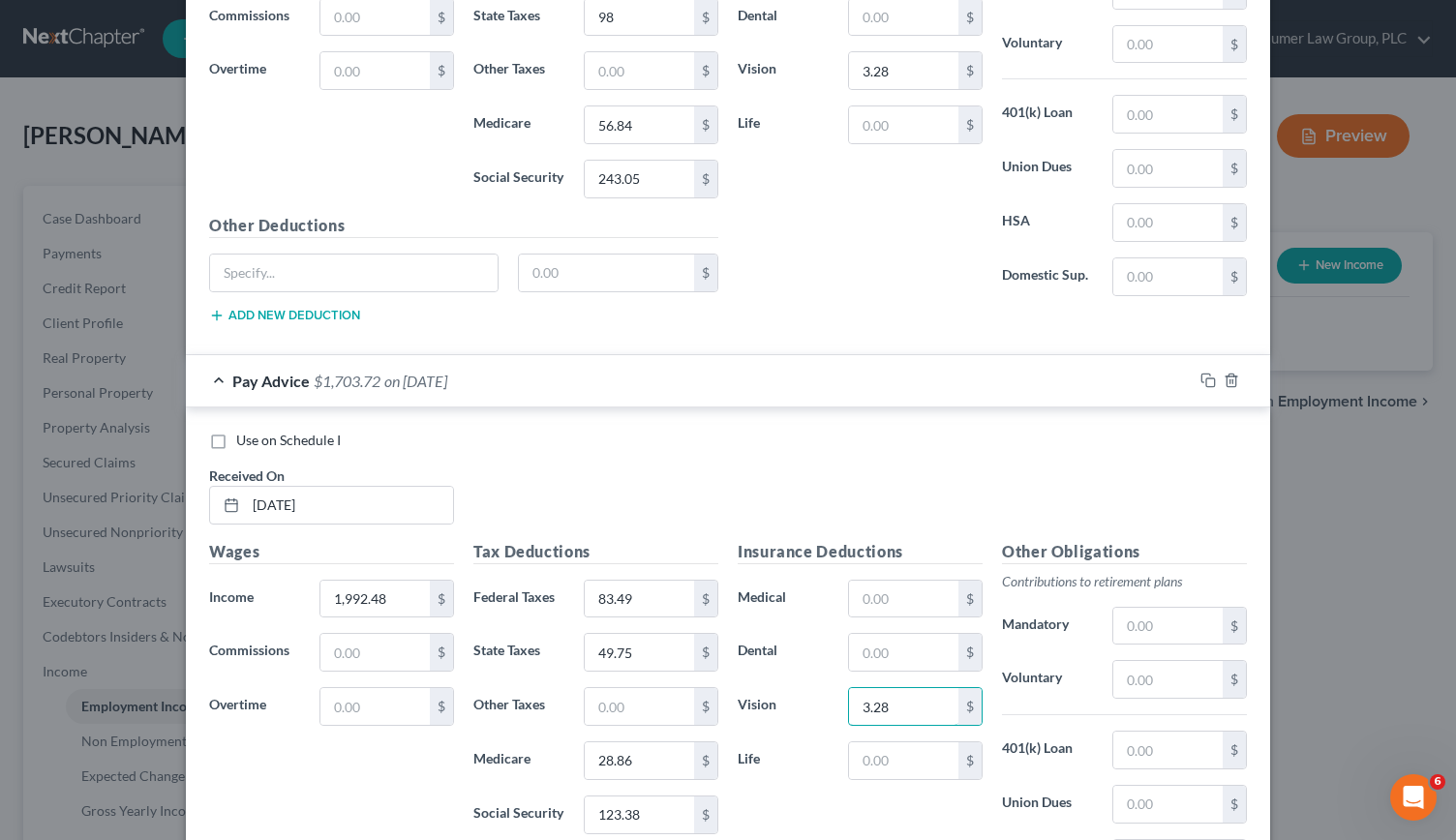
scroll to position [5586, 0]
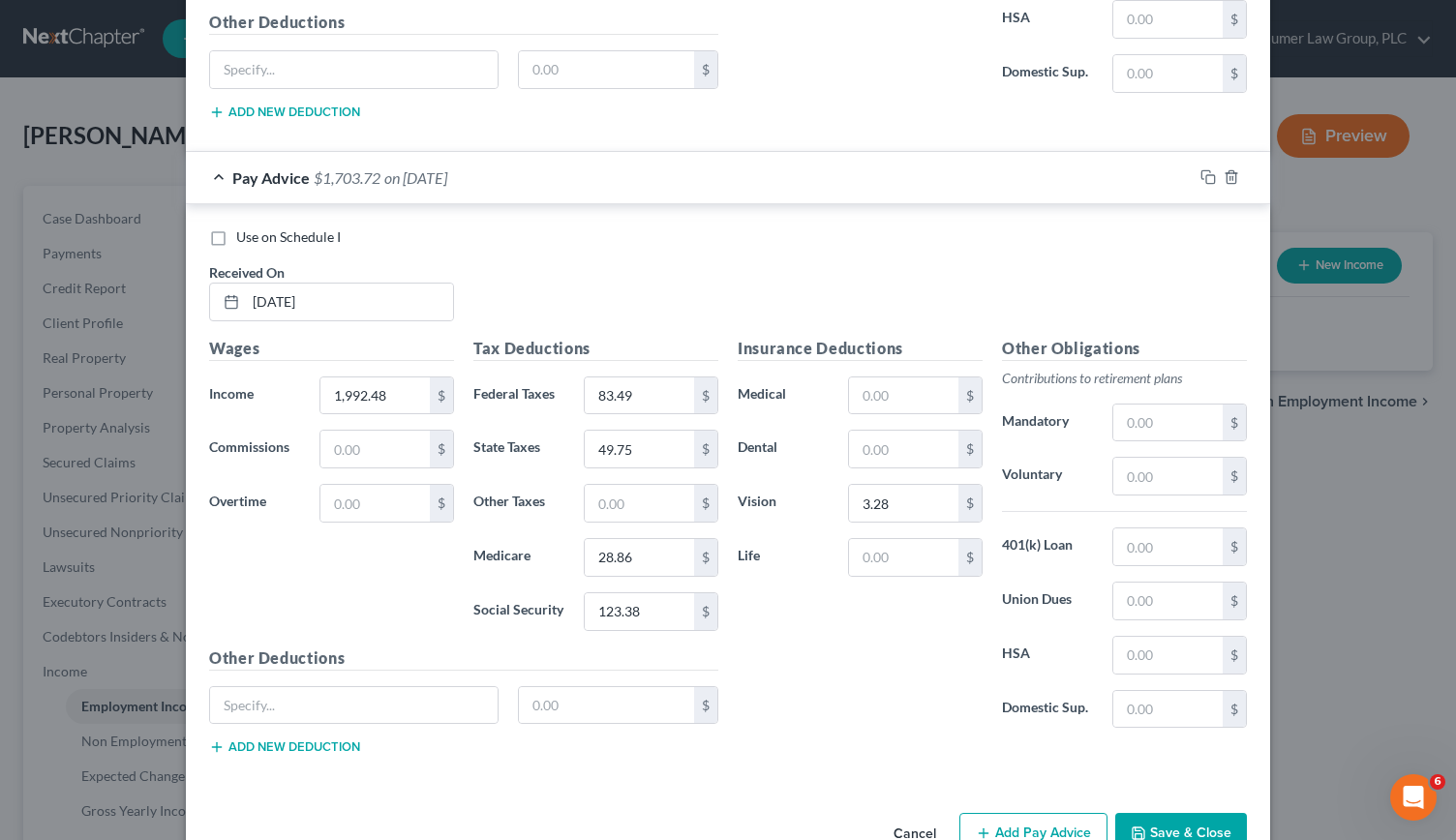
click at [1035, 812] on button "Add Pay Advice" at bounding box center [1033, 832] width 148 height 41
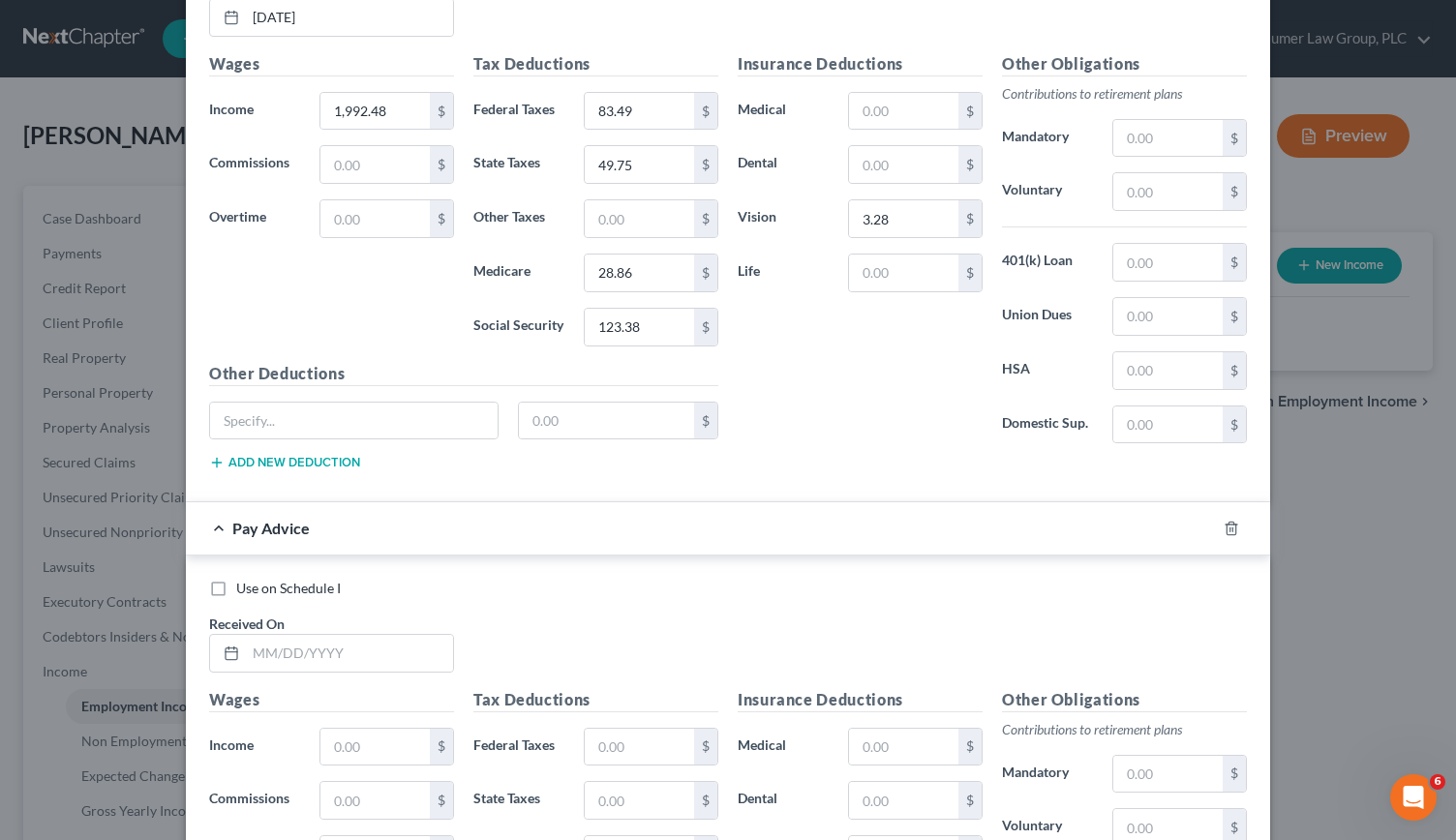
scroll to position [5872, 0]
click at [268, 633] on input "text" at bounding box center [349, 651] width 207 height 37
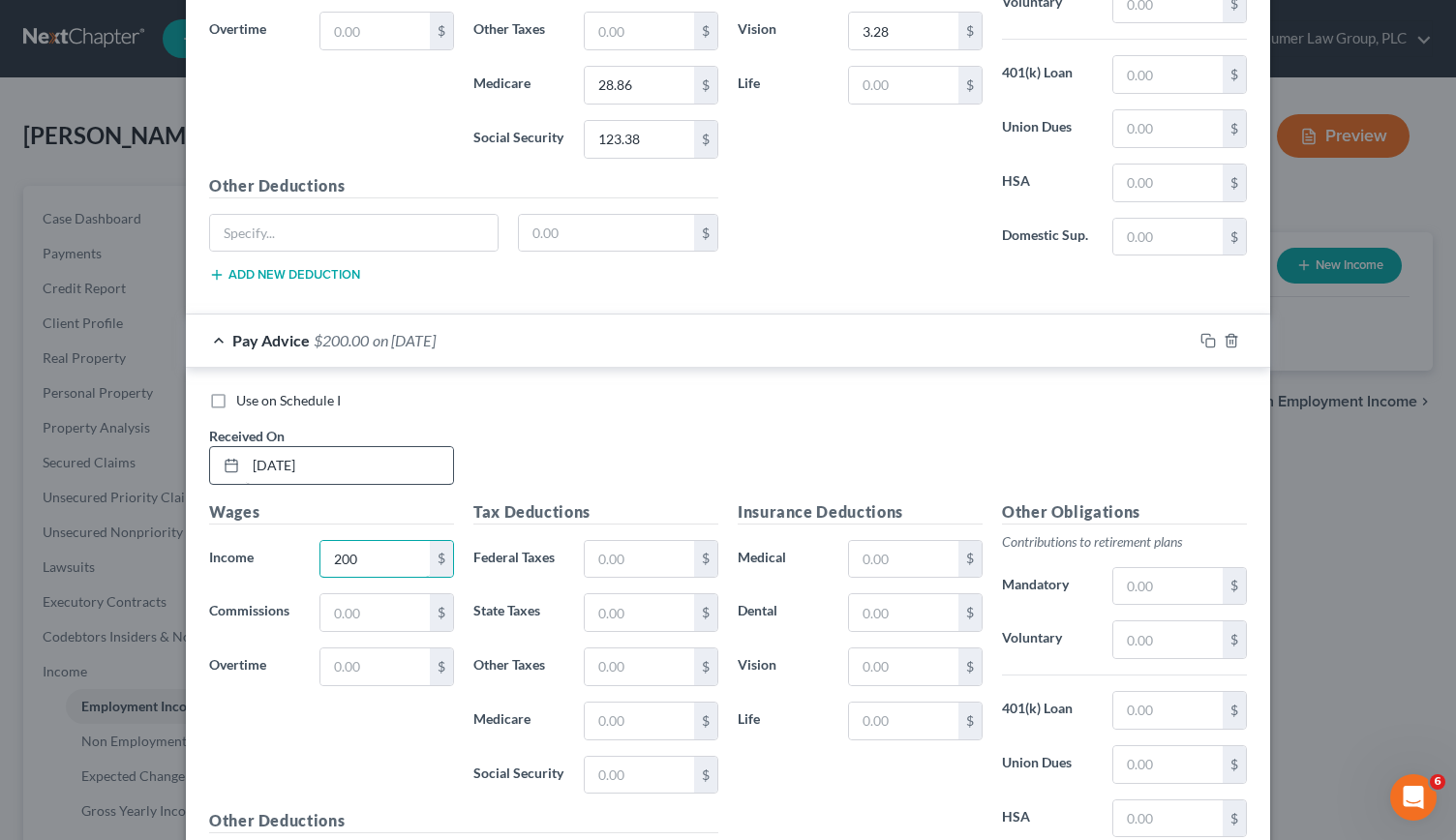
scroll to position [6061, 0]
click at [213, 680] on div "Wages Income * 200 $ Commissions $ Overtime $" at bounding box center [331, 652] width 265 height 310
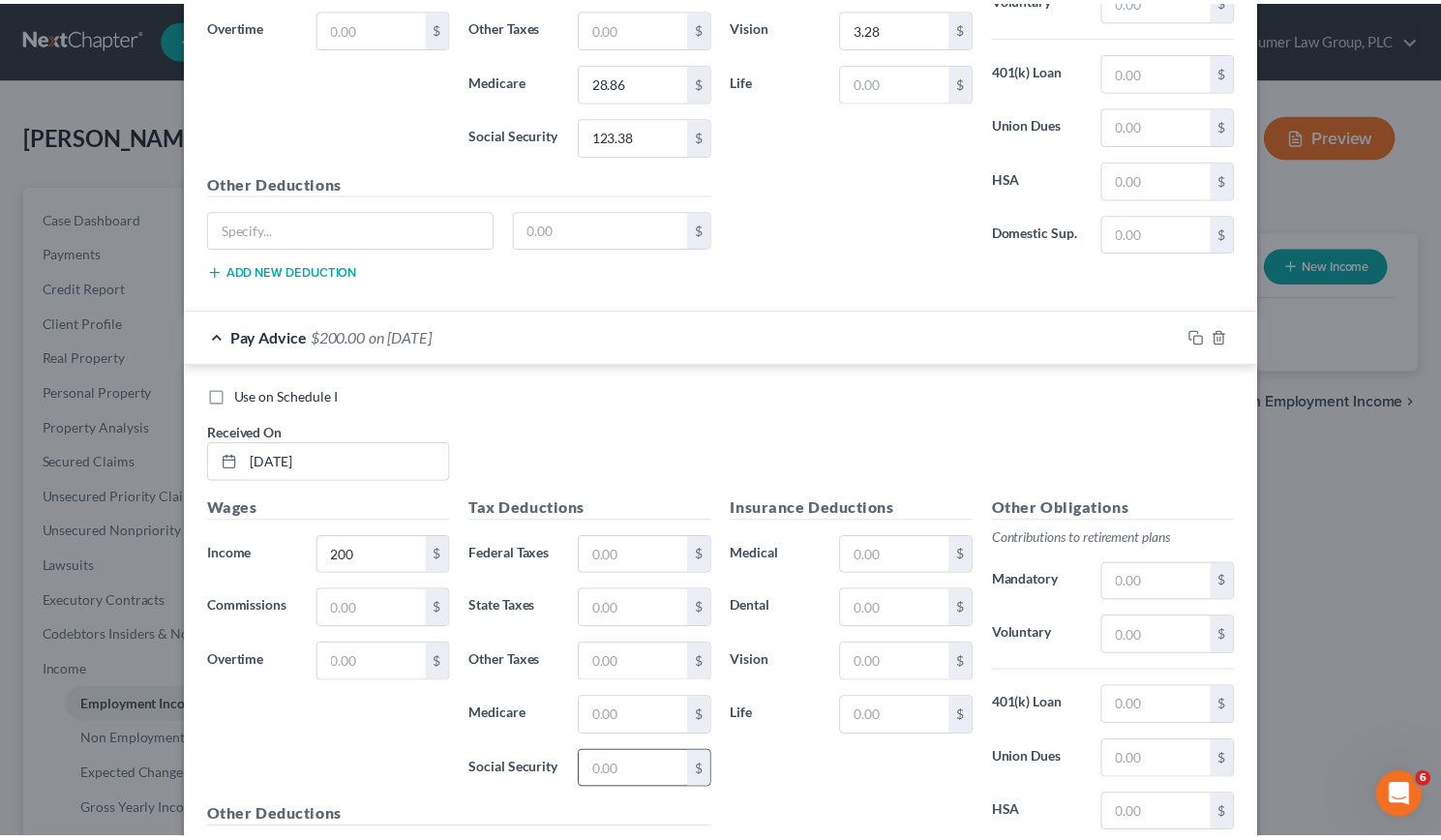
scroll to position [6215, 0]
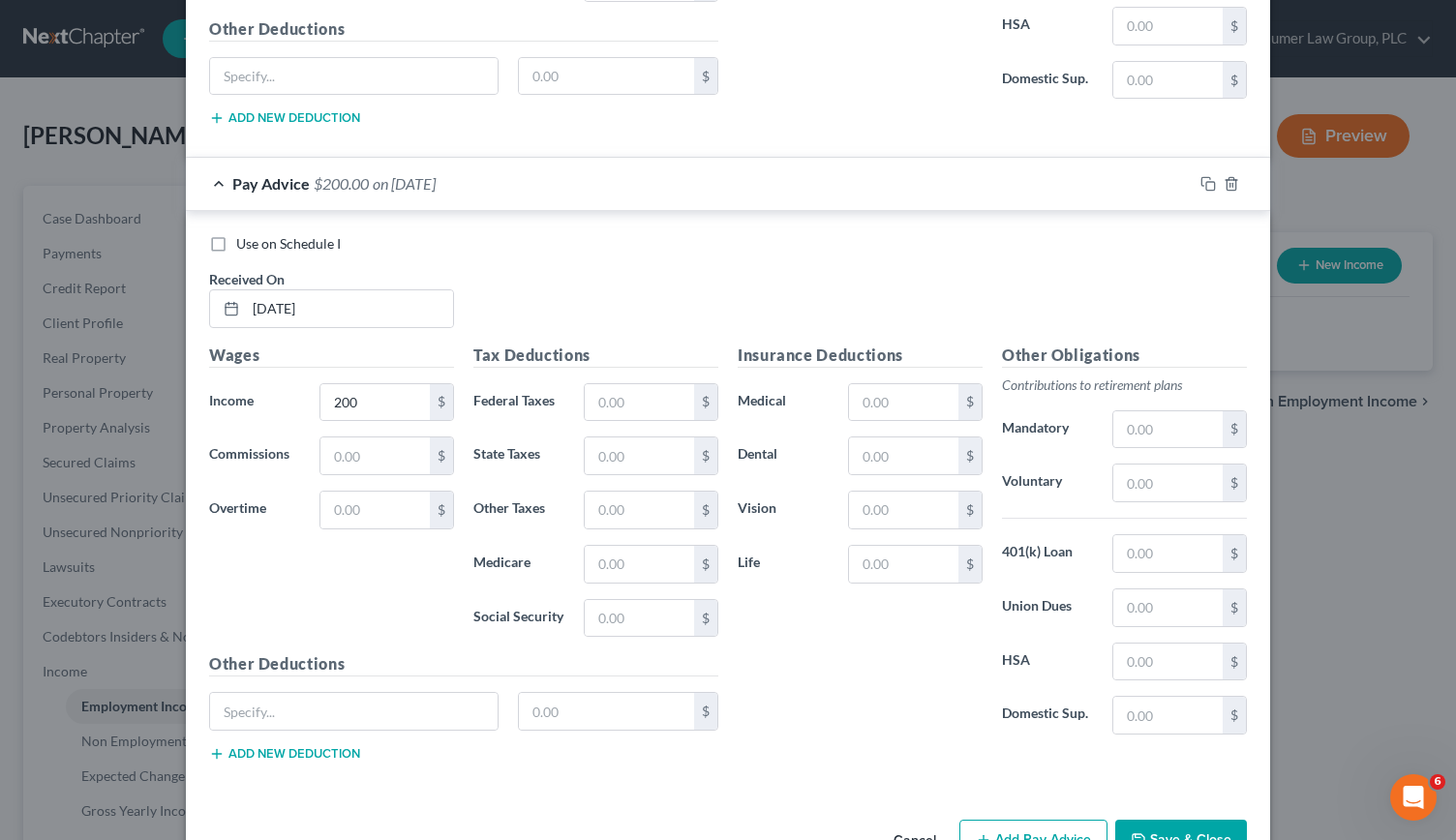
click at [1166, 819] on button "Save & Close" at bounding box center [1180, 839] width 132 height 41
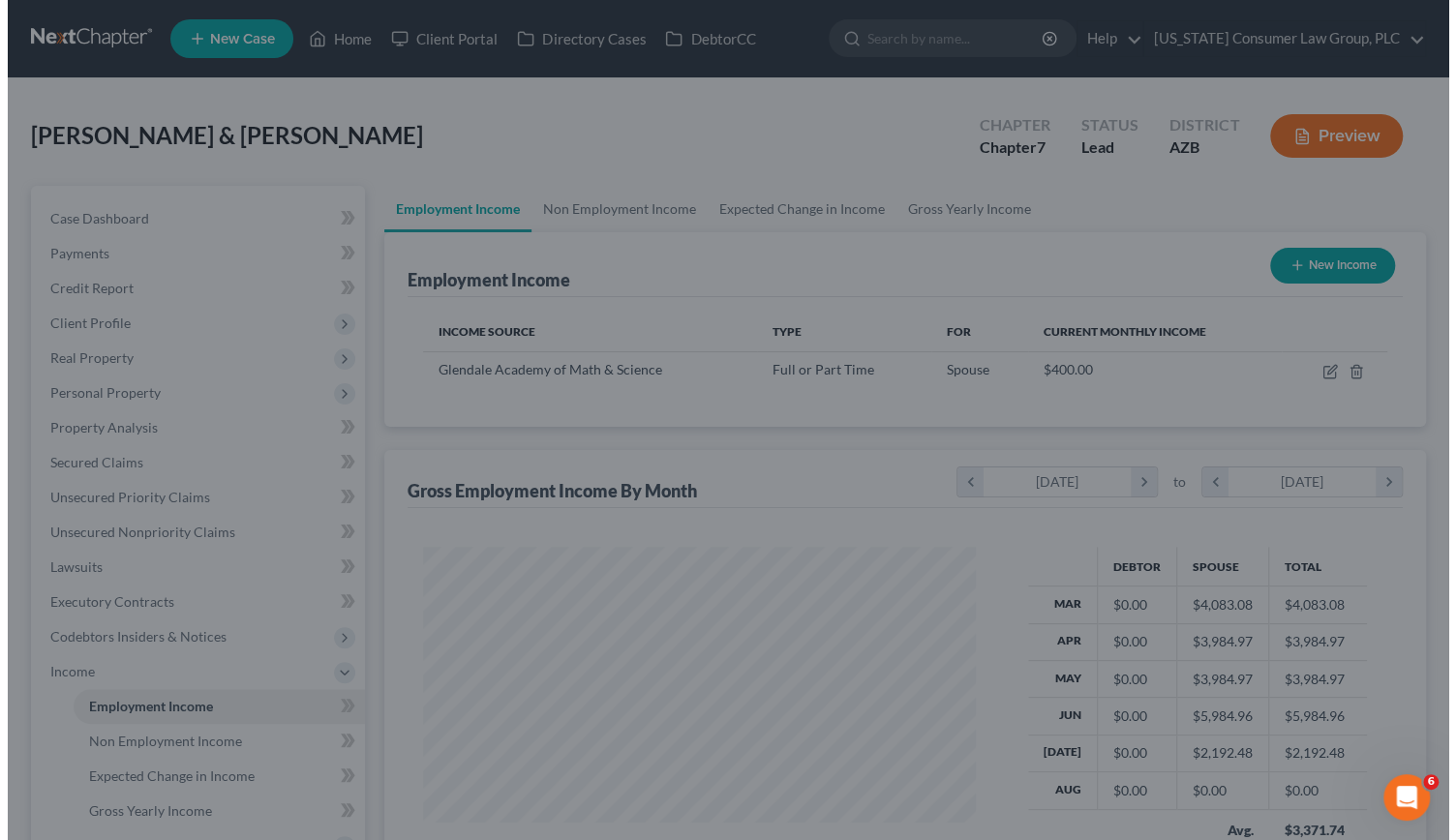
scroll to position [967082, 967412]
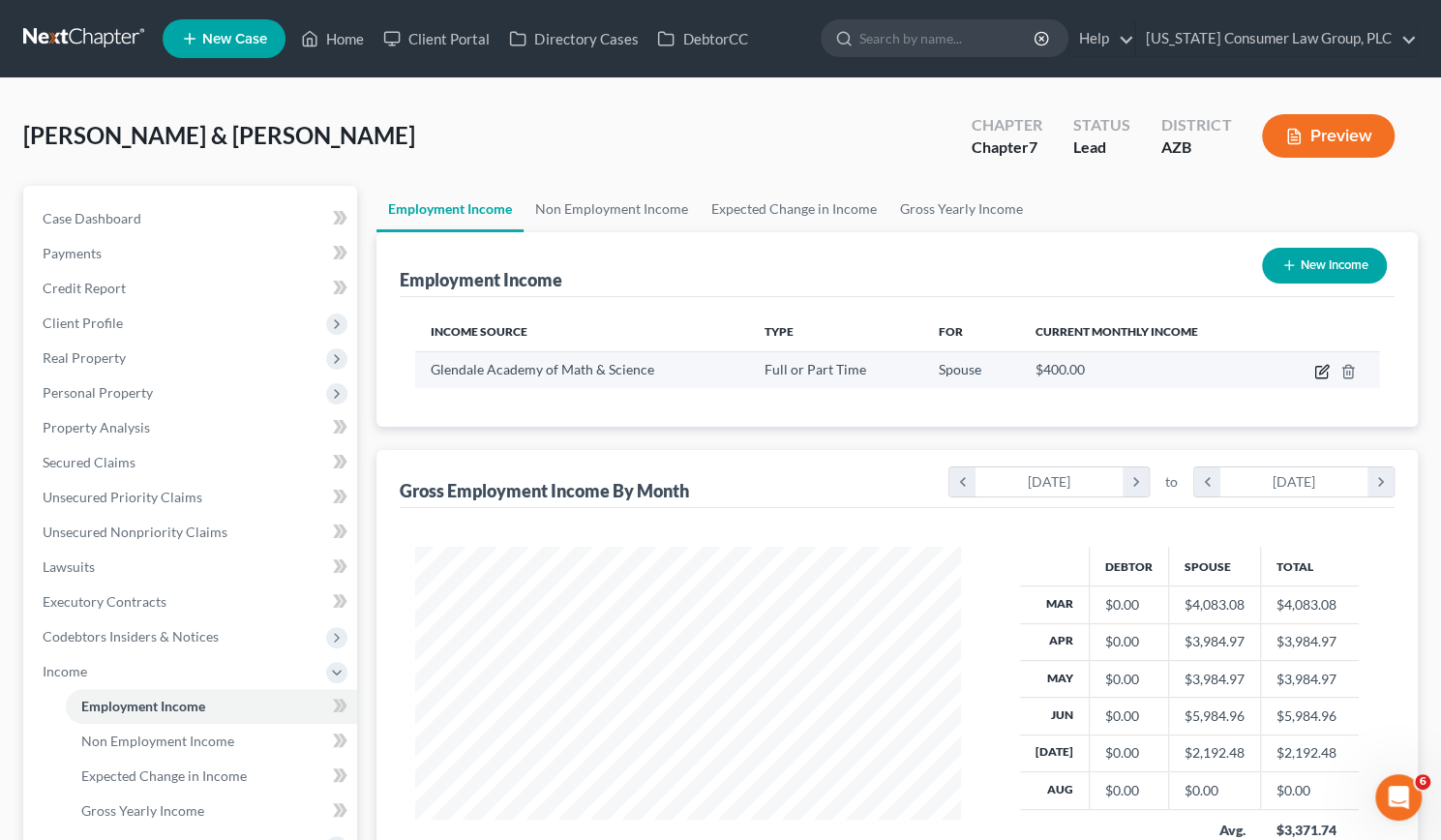
click at [1315, 374] on icon "button" at bounding box center [1321, 372] width 12 height 12
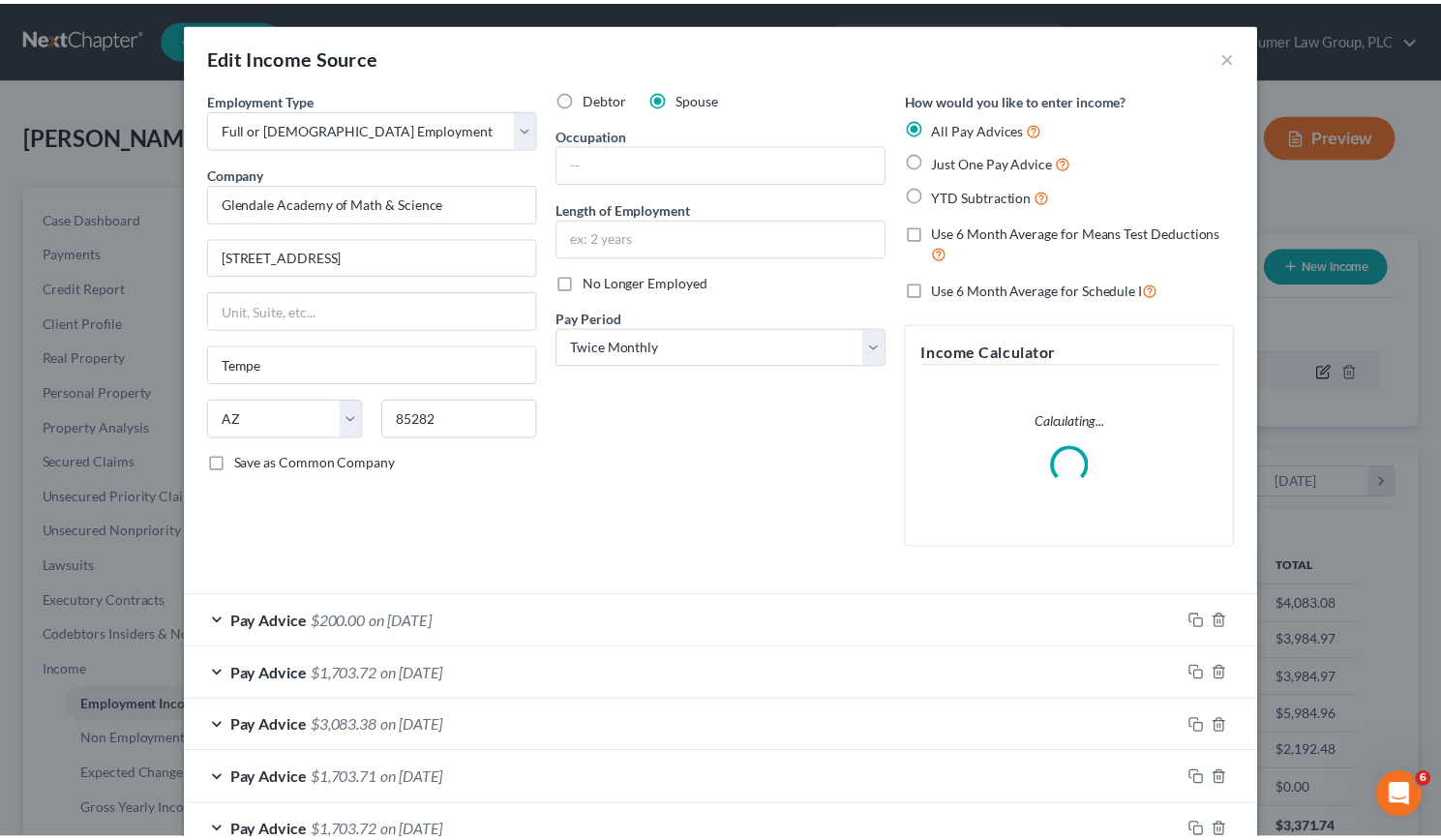
scroll to position [345, 591]
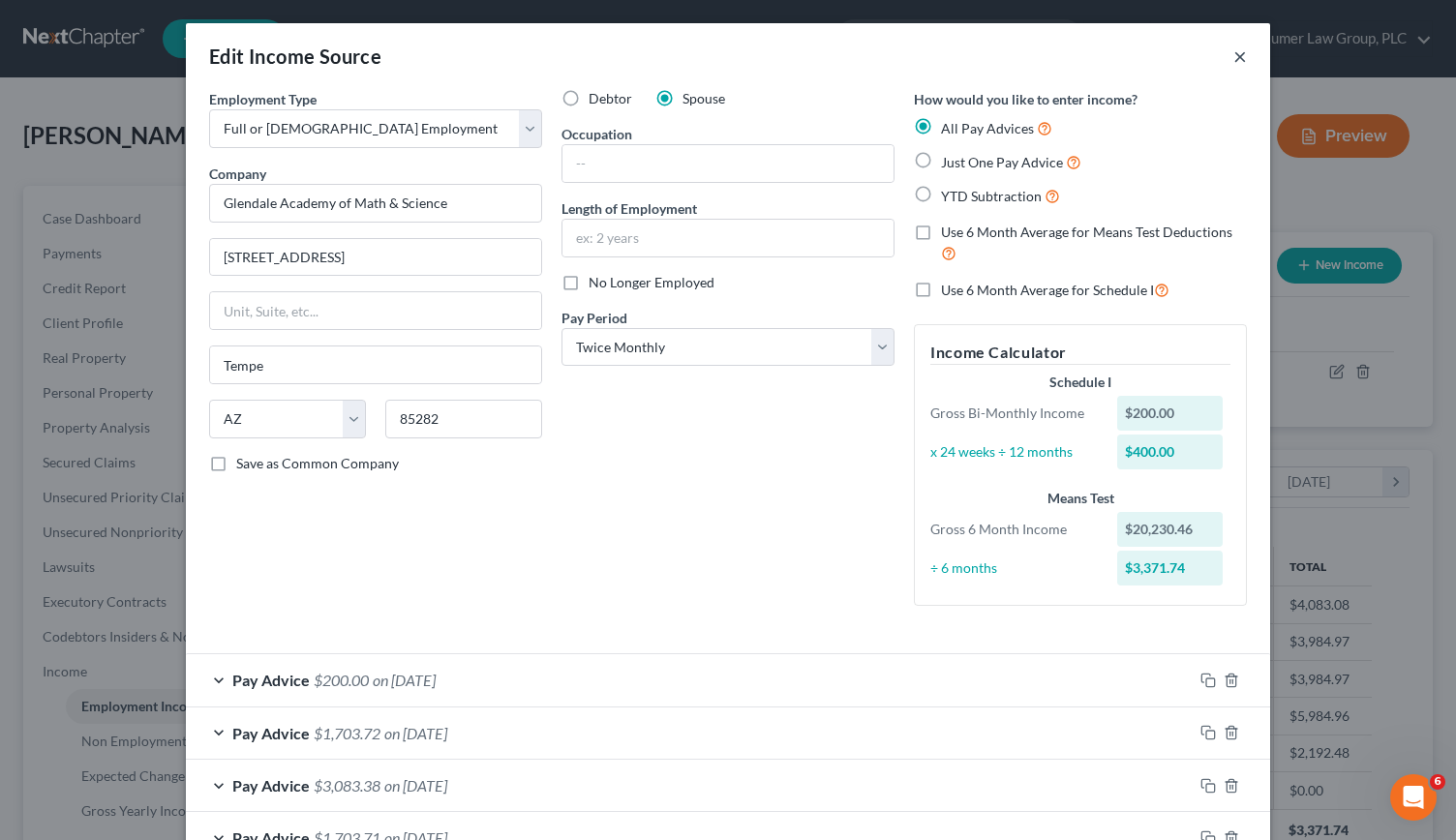
click at [1233, 57] on button "×" at bounding box center [1240, 55] width 14 height 23
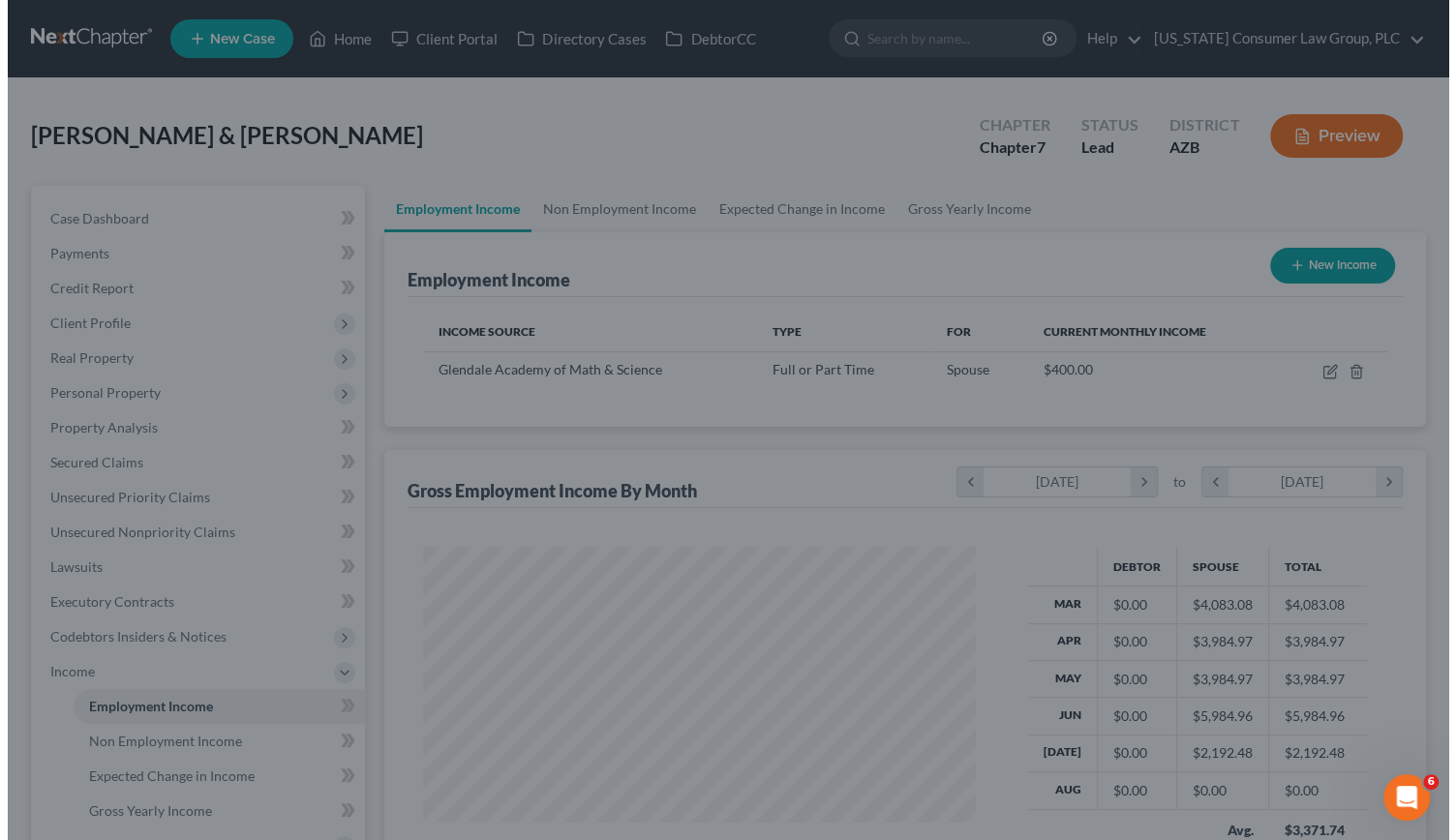
scroll to position [967082, 967412]
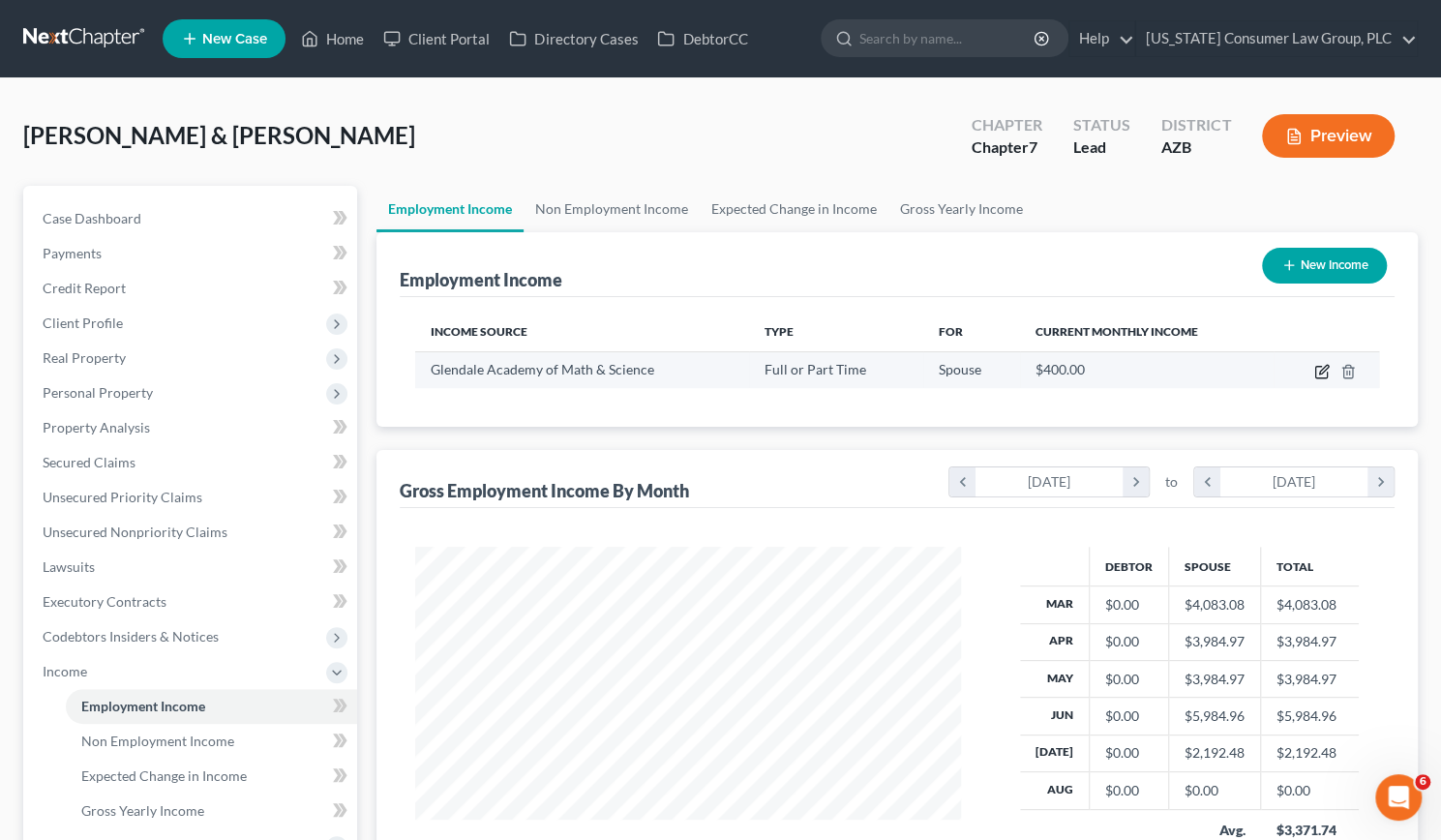
click at [1317, 371] on icon "button" at bounding box center [1322, 371] width 16 height 16
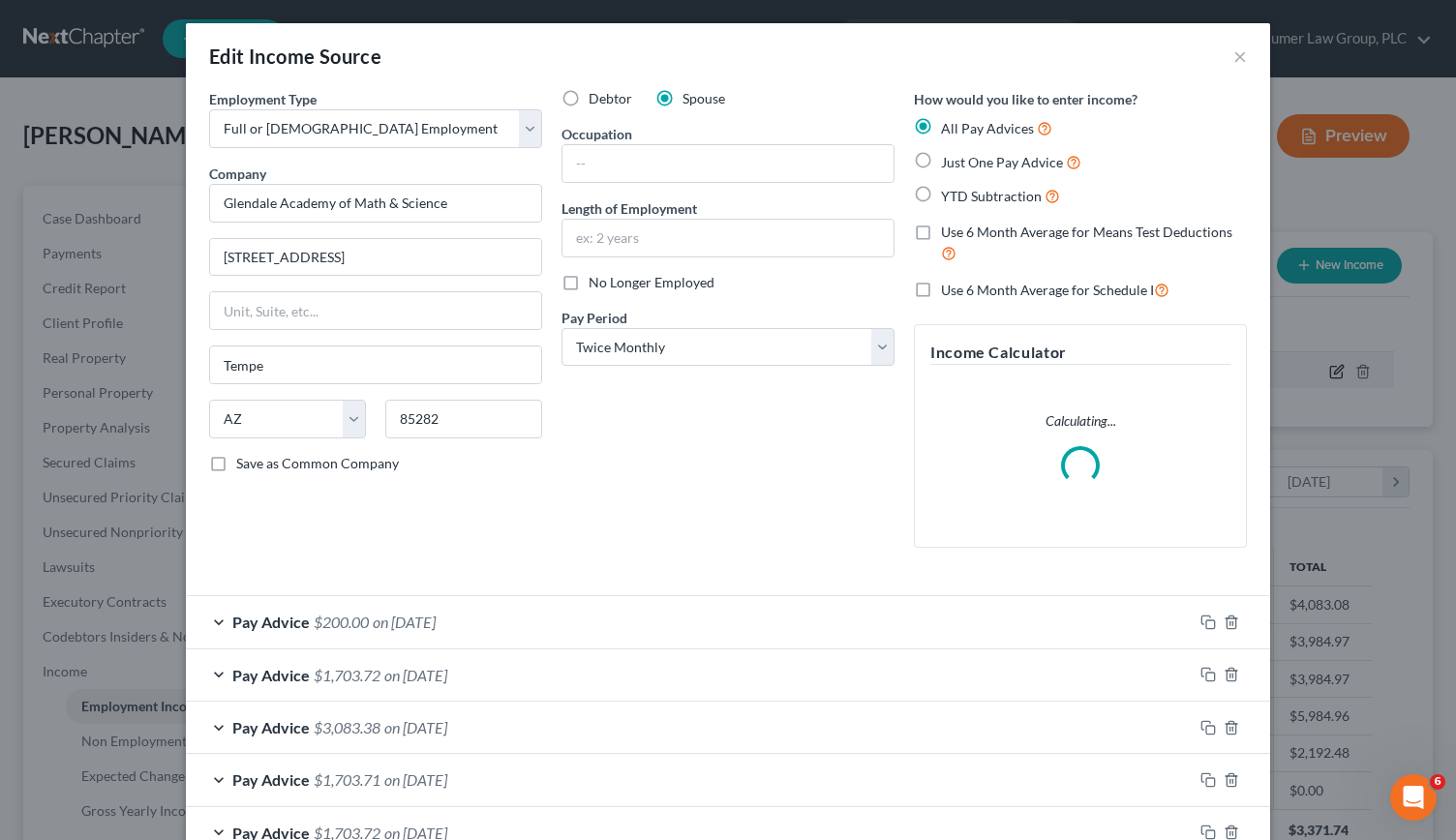
scroll to position [345, 591]
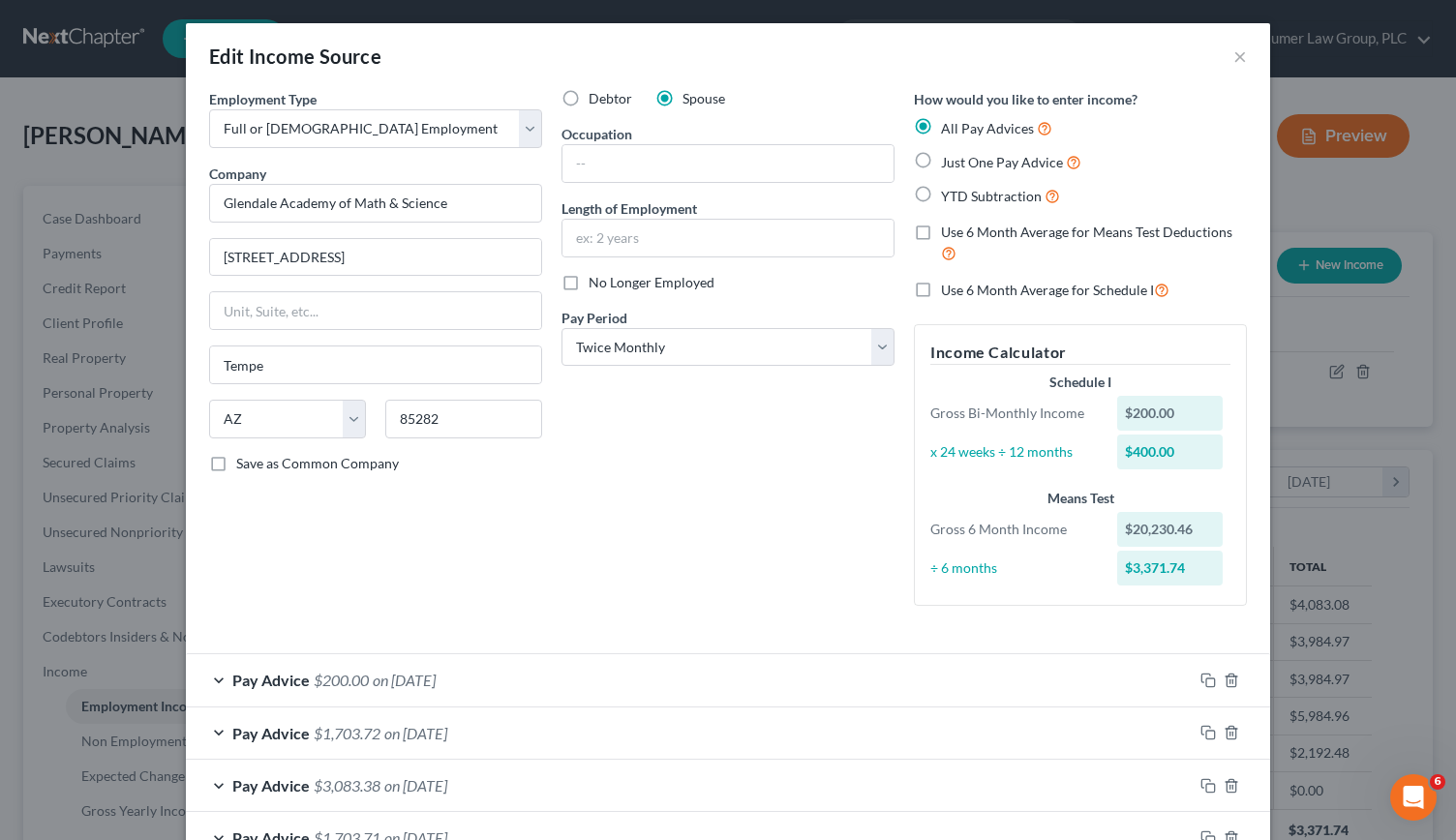
click at [1041, 261] on label "Use 6 Month Average for Means Test Deductions" at bounding box center [1093, 244] width 306 height 42
click at [961, 235] on input "Use 6 Month Average for Means Test Deductions" at bounding box center [954, 229] width 13 height 13
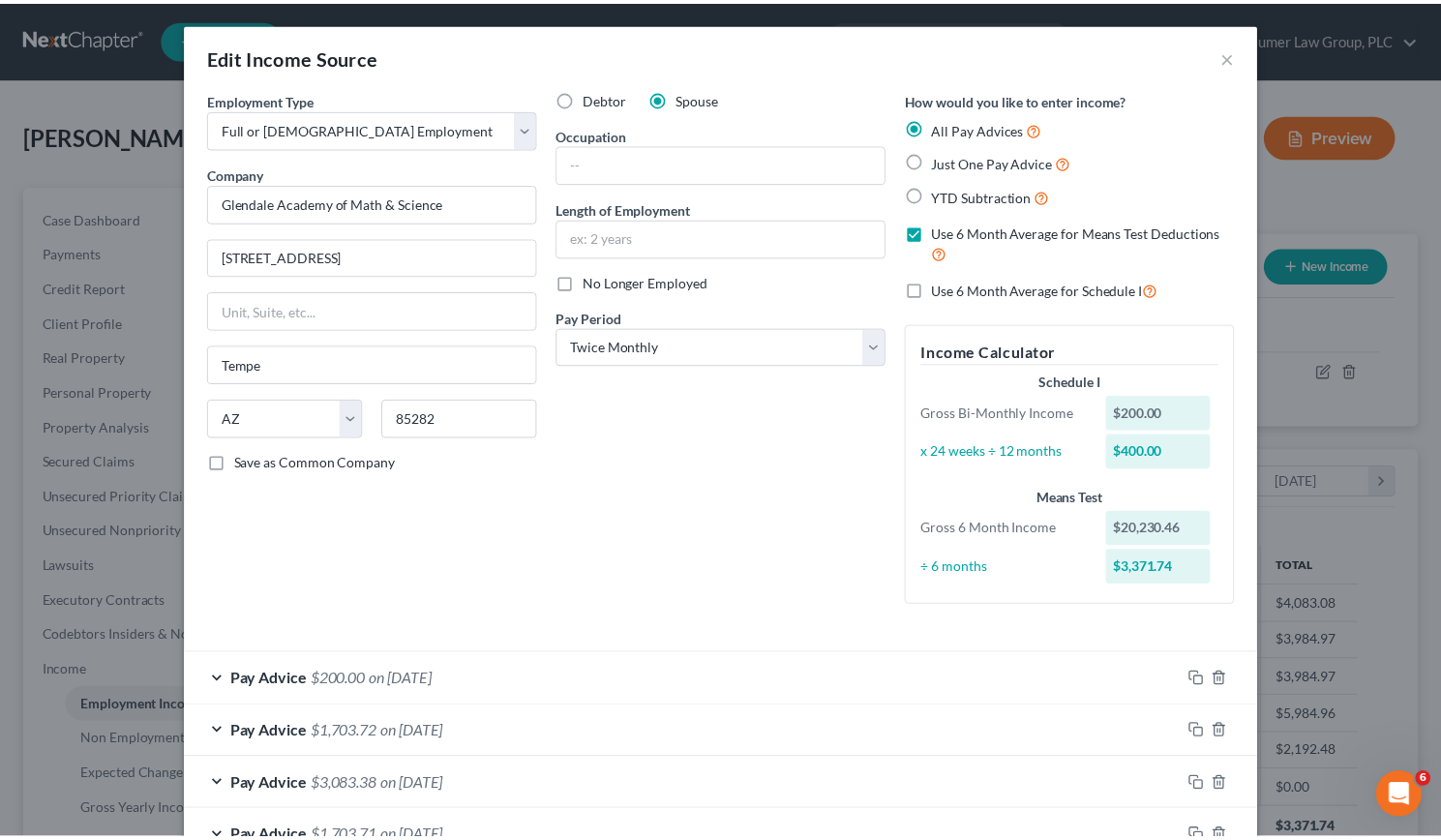
scroll to position [441, 0]
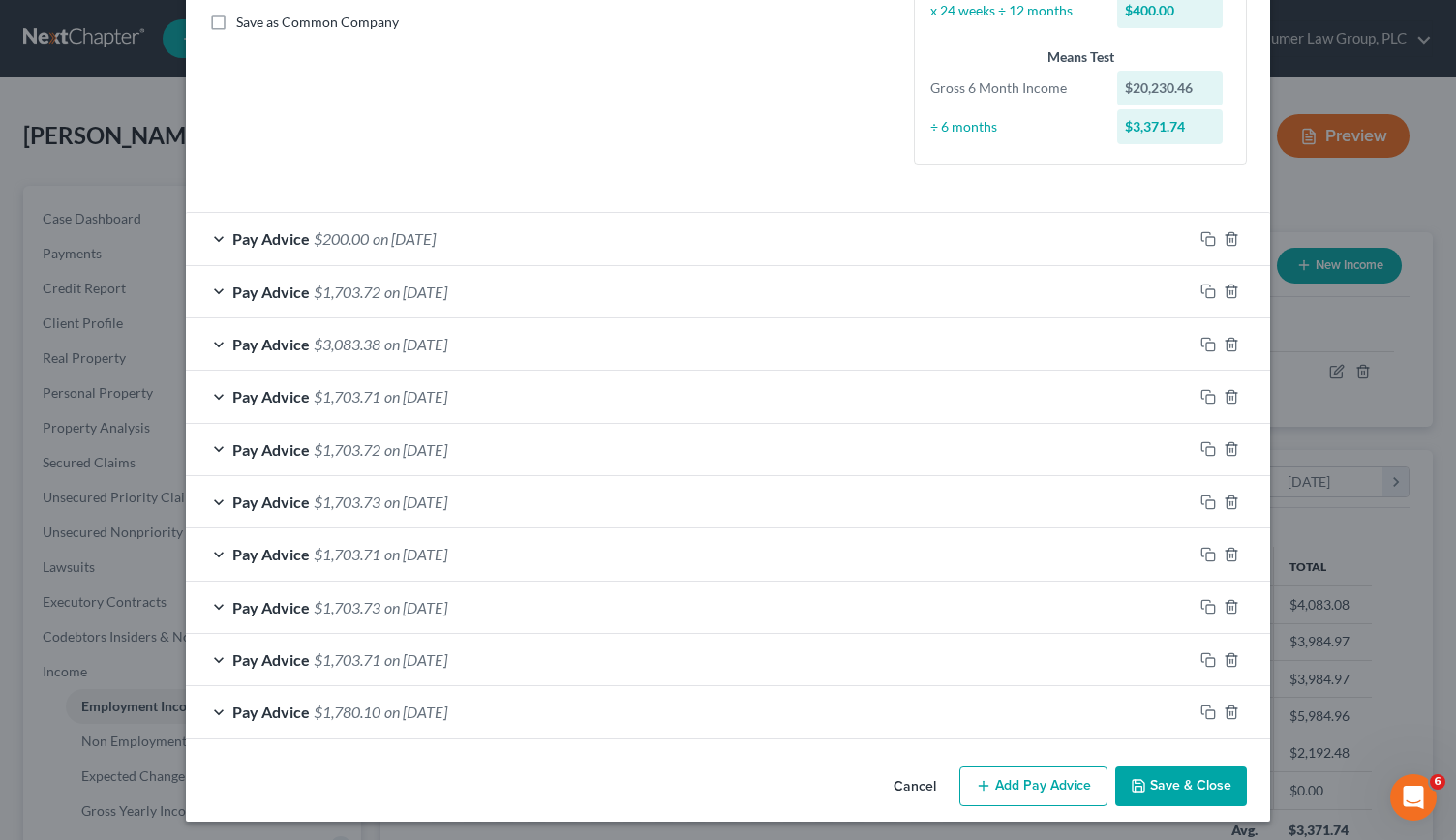
click at [1135, 785] on icon "button" at bounding box center [1139, 786] width 16 height 16
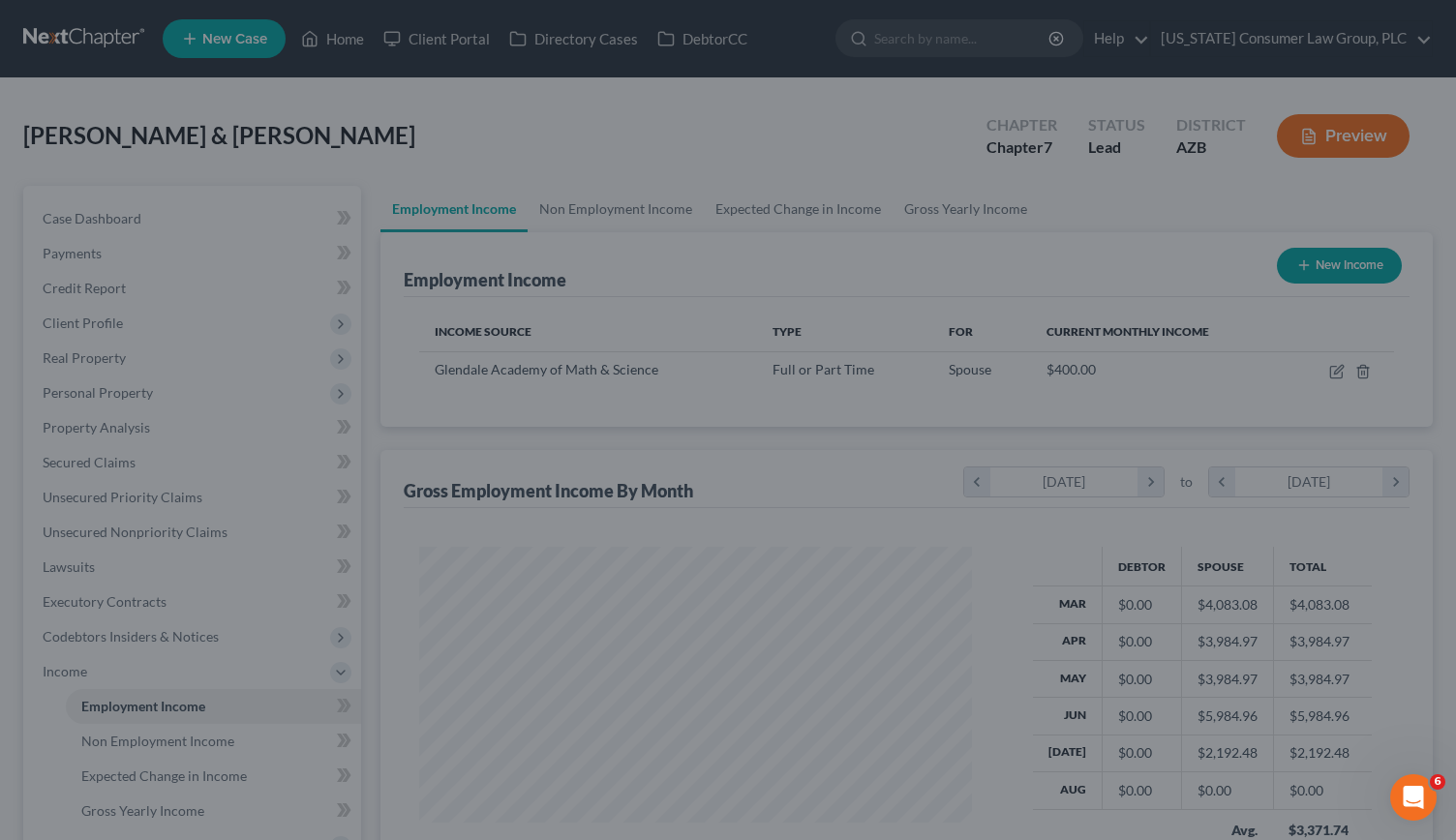
scroll to position [967082, 967412]
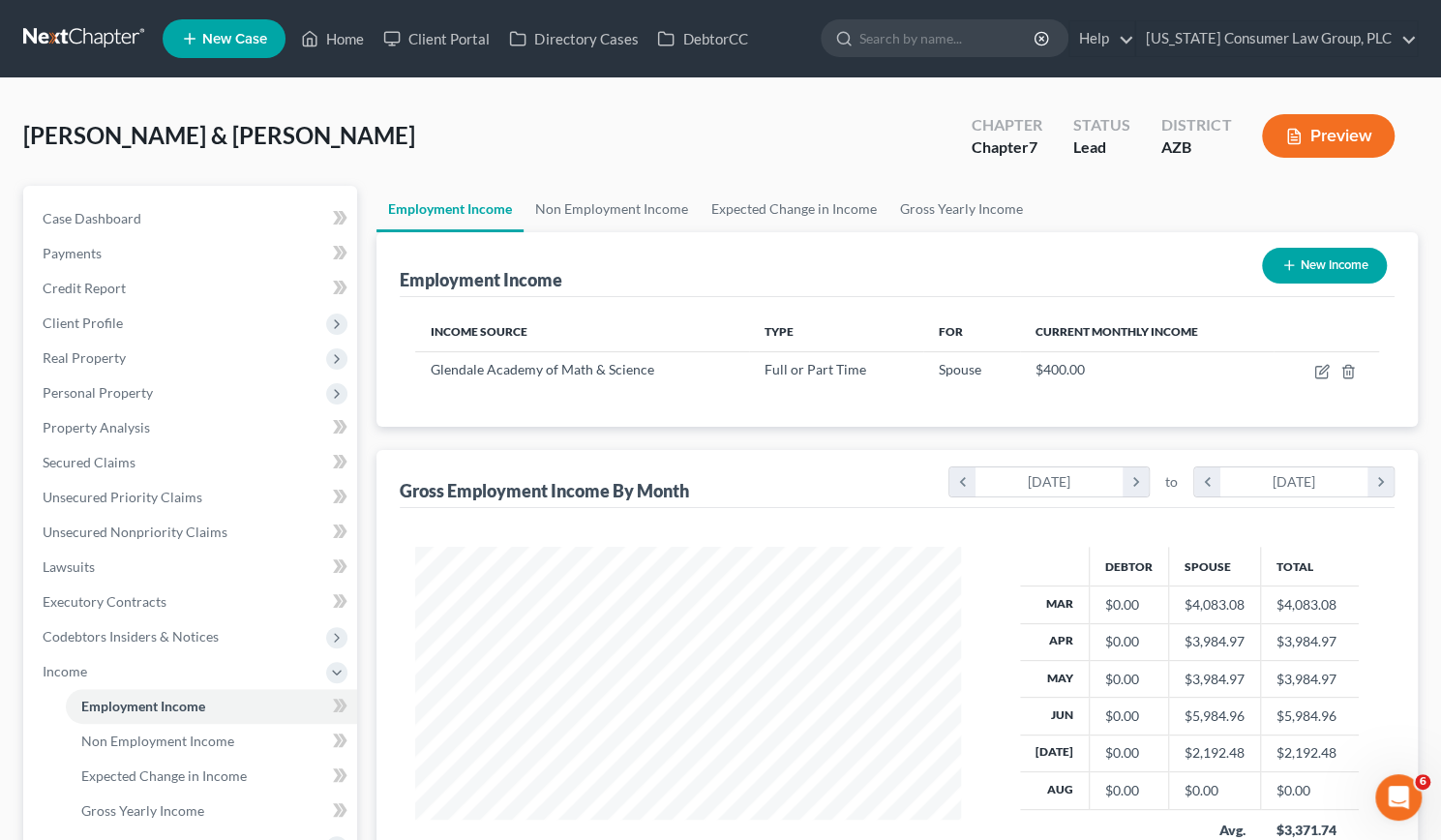
click at [1326, 267] on button "New Income" at bounding box center [1325, 265] width 125 height 36
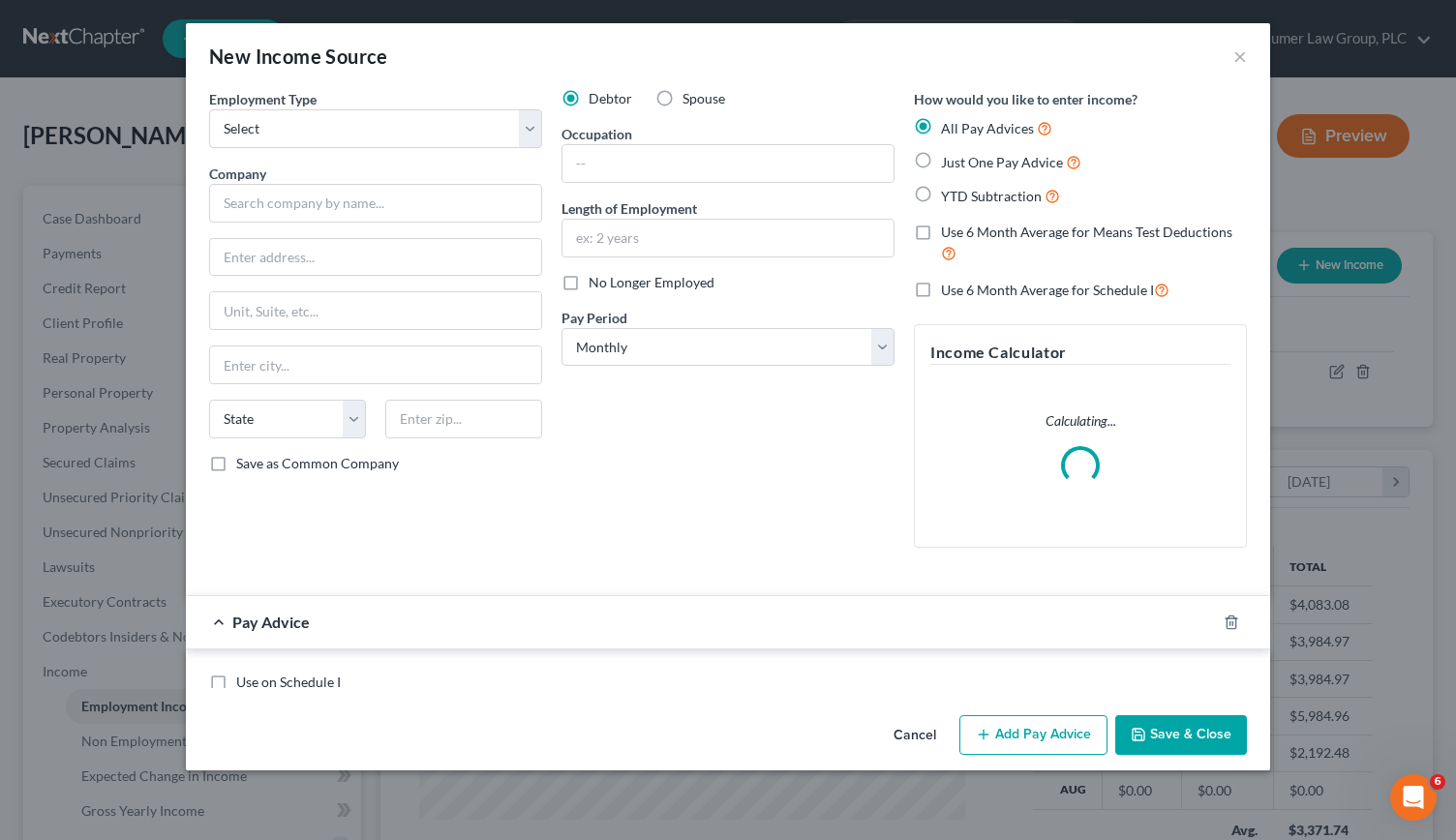
scroll to position [345, 591]
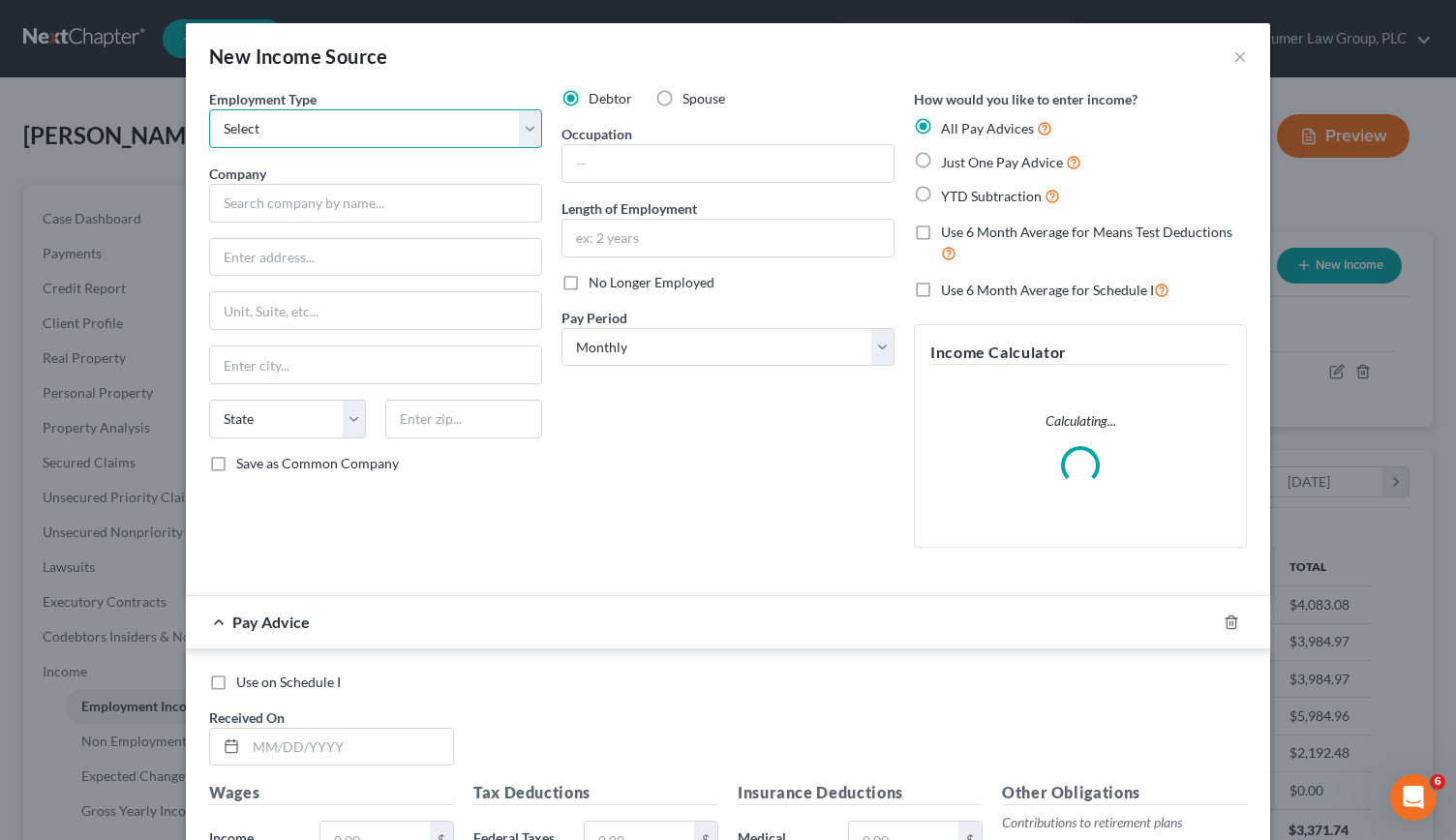
click at [525, 133] on select "Select Full or [DEMOGRAPHIC_DATA] Employment Self Employment" at bounding box center [376, 128] width 333 height 39
click at [209, 109] on select "Select Full or [DEMOGRAPHIC_DATA] Employment Self Employment" at bounding box center [376, 128] width 333 height 39
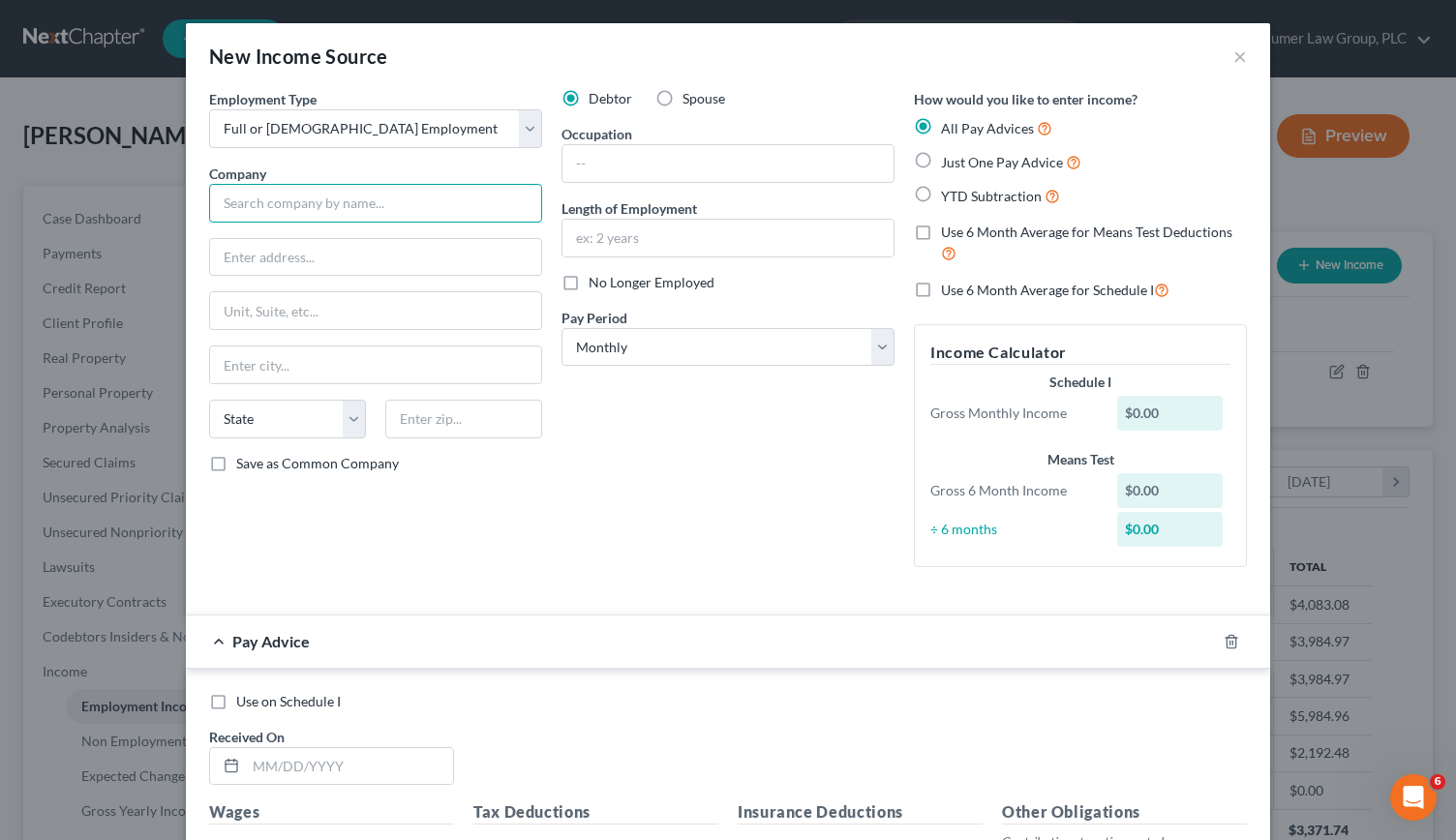
click at [404, 218] on input "text" at bounding box center [376, 203] width 333 height 39
click at [389, 206] on input "Applied Materials" at bounding box center [376, 203] width 333 height 39
click at [386, 208] on input "Applied Materials, INc." at bounding box center [376, 203] width 333 height 39
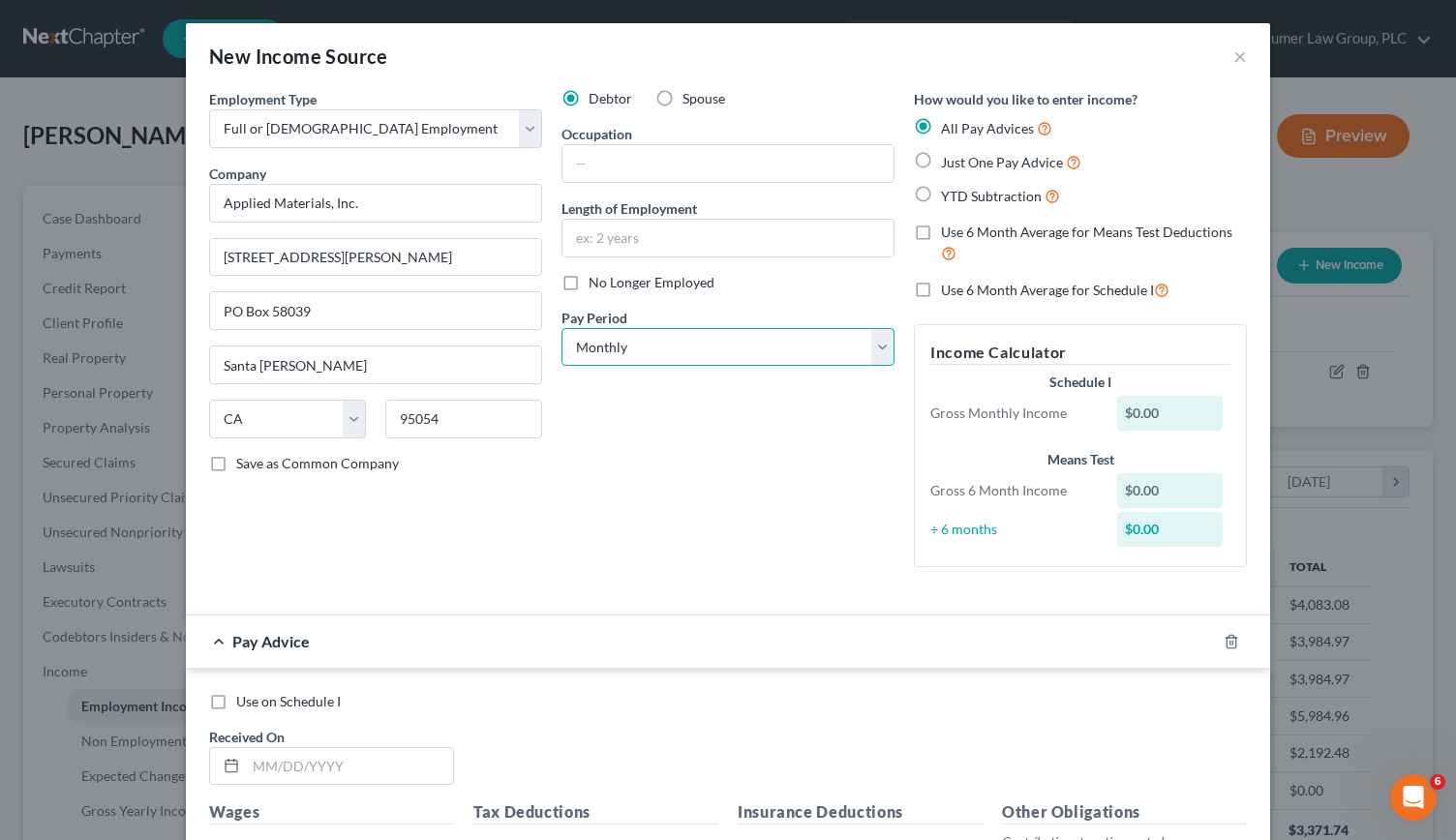
click at [885, 339] on select "Select Monthly Twice Monthly Every Other Week Weekly" at bounding box center [728, 347] width 333 height 39
click at [561, 328] on select "Select Monthly Twice Monthly Every Other Week Weekly" at bounding box center [728, 347] width 333 height 39
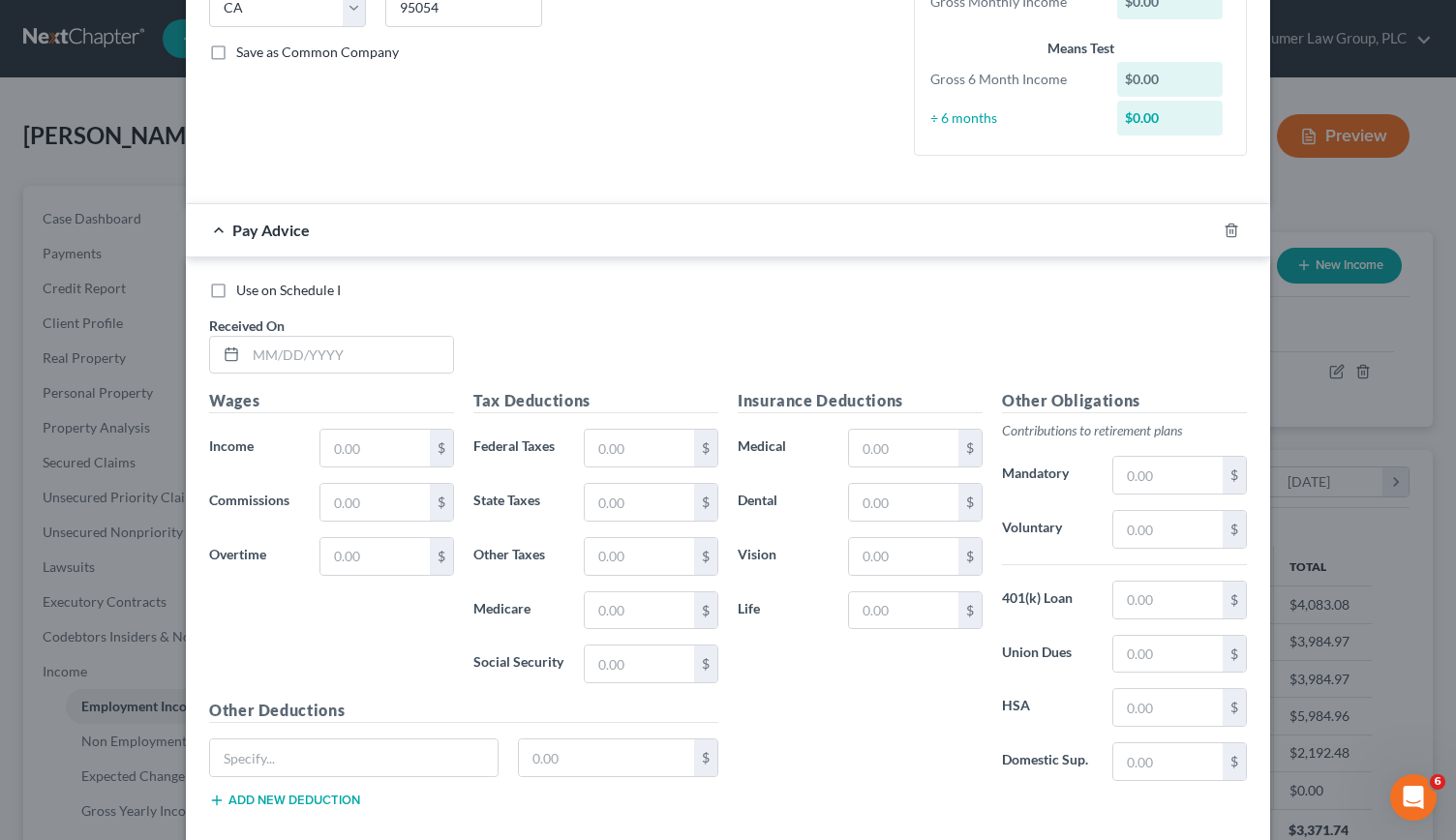
scroll to position [412, 0]
click at [260, 360] on input "text" at bounding box center [349, 354] width 207 height 37
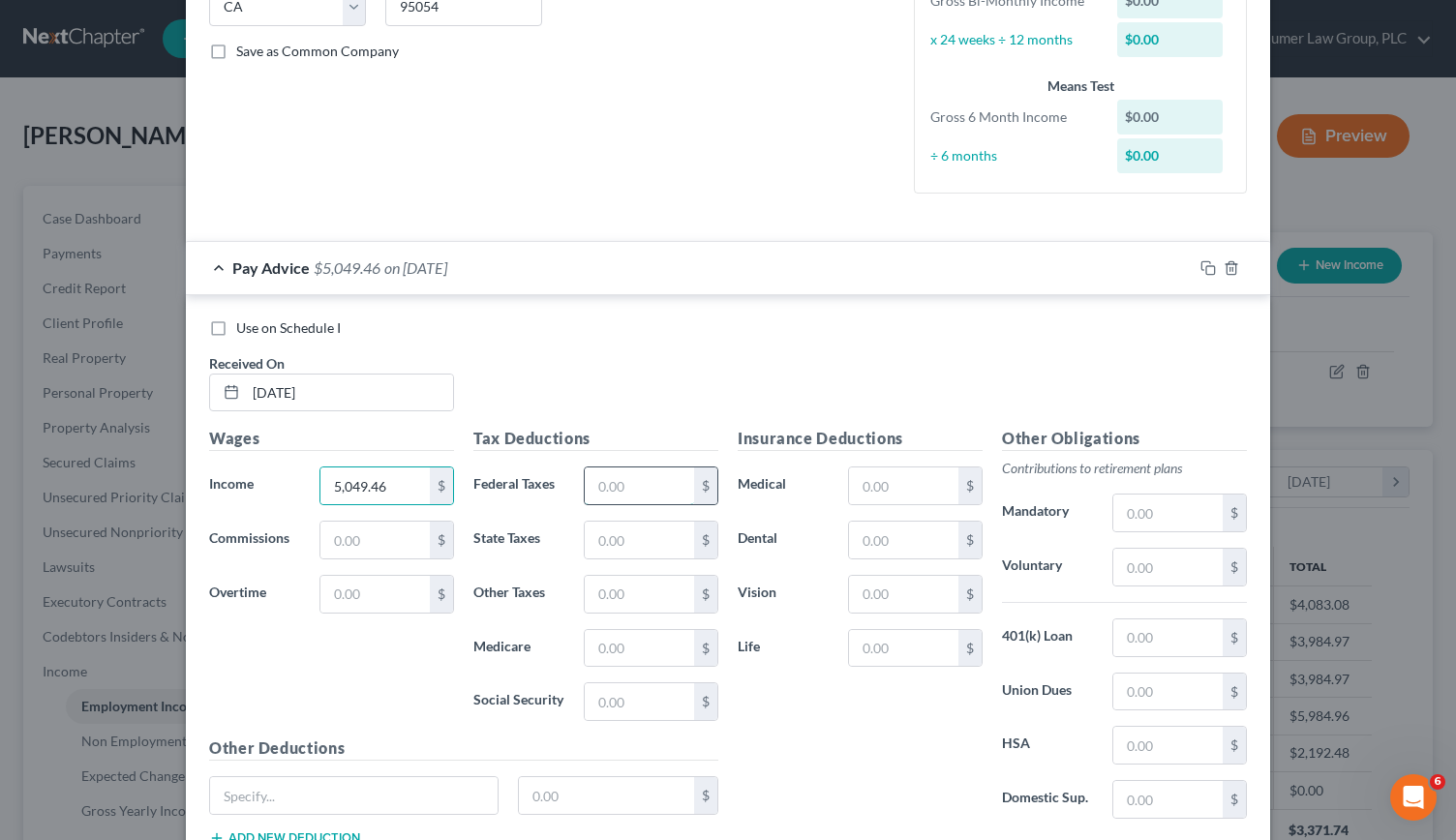
click at [621, 473] on input "text" at bounding box center [639, 485] width 109 height 37
click at [608, 539] on input "text" at bounding box center [639, 539] width 109 height 37
click at [604, 649] on input "text" at bounding box center [639, 648] width 109 height 37
click at [602, 693] on input "text" at bounding box center [639, 701] width 109 height 37
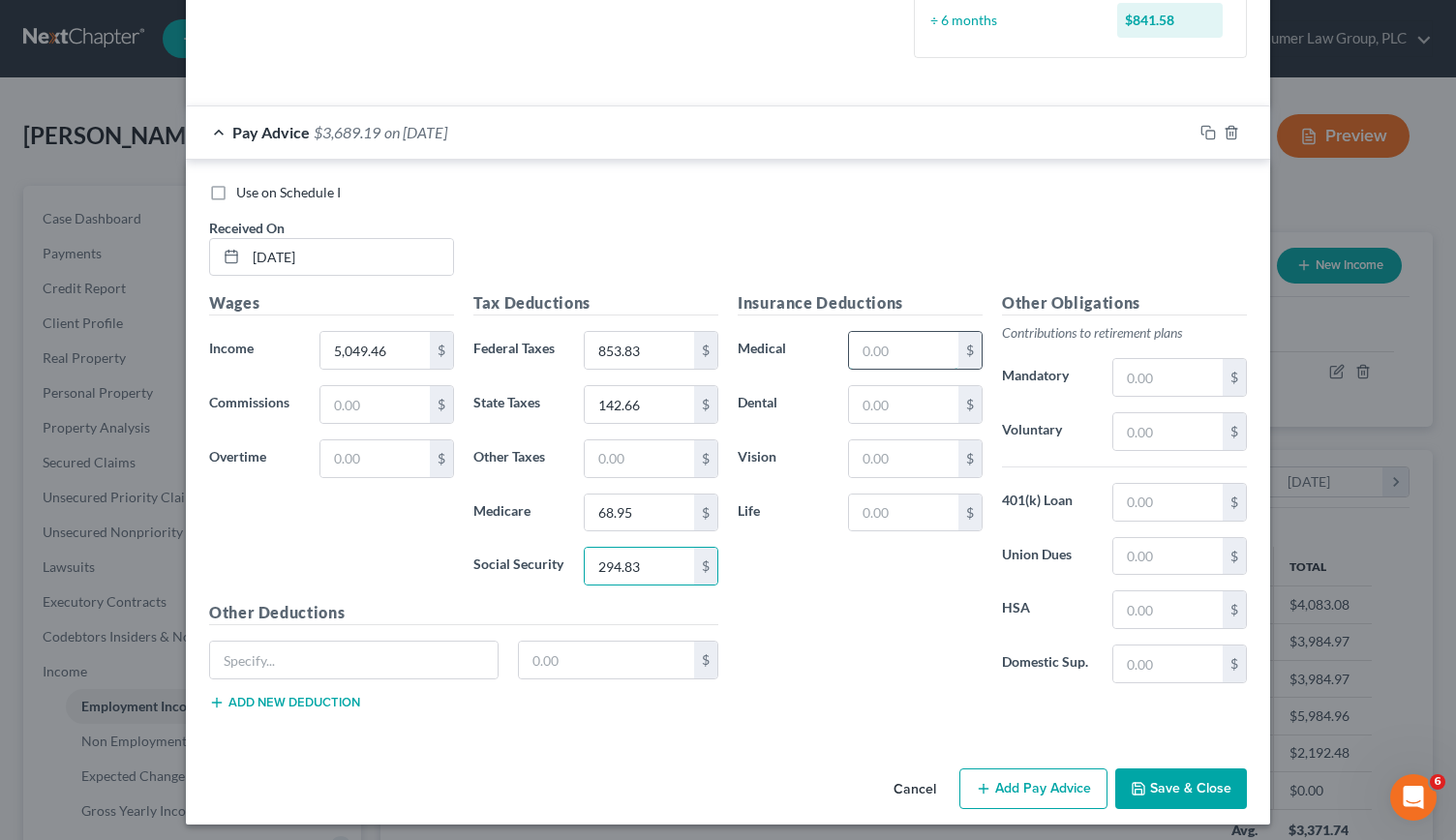
click at [869, 346] on input "text" at bounding box center [904, 350] width 109 height 37
click at [879, 393] on input "text" at bounding box center [904, 404] width 109 height 37
click at [1123, 599] on input "text" at bounding box center [1168, 609] width 109 height 37
click at [368, 644] on input "text" at bounding box center [354, 660] width 287 height 37
click at [270, 694] on button "Add new deduction" at bounding box center [284, 702] width 151 height 16
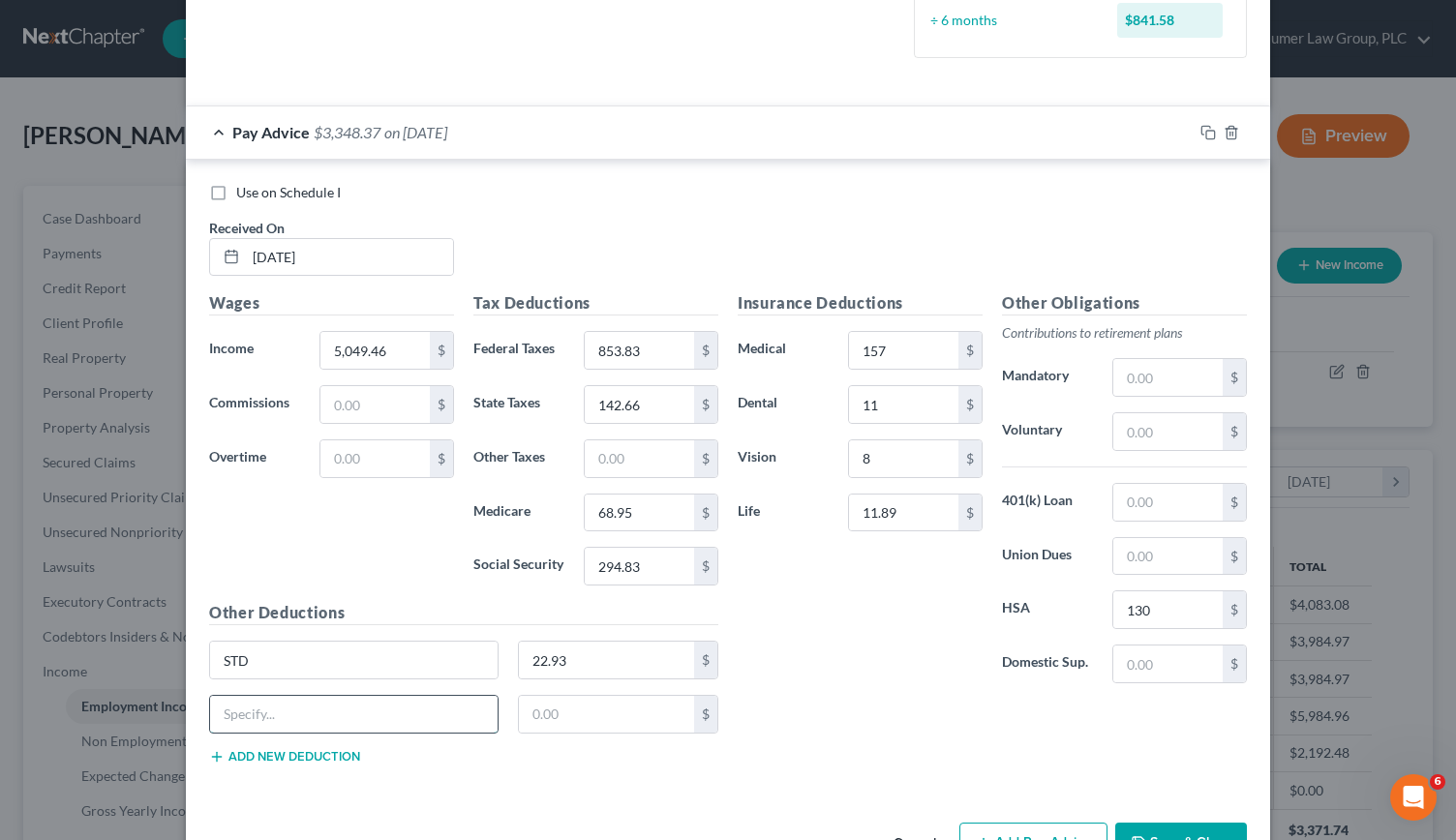
click at [268, 705] on input "text" at bounding box center [354, 713] width 287 height 37
drag, startPoint x: 240, startPoint y: 711, endPoint x: 264, endPoint y: 711, distance: 24.0
click at [264, 711] on input "AD7D" at bounding box center [354, 713] width 287 height 37
click at [990, 822] on button "Add Pay Advice" at bounding box center [1033, 842] width 148 height 41
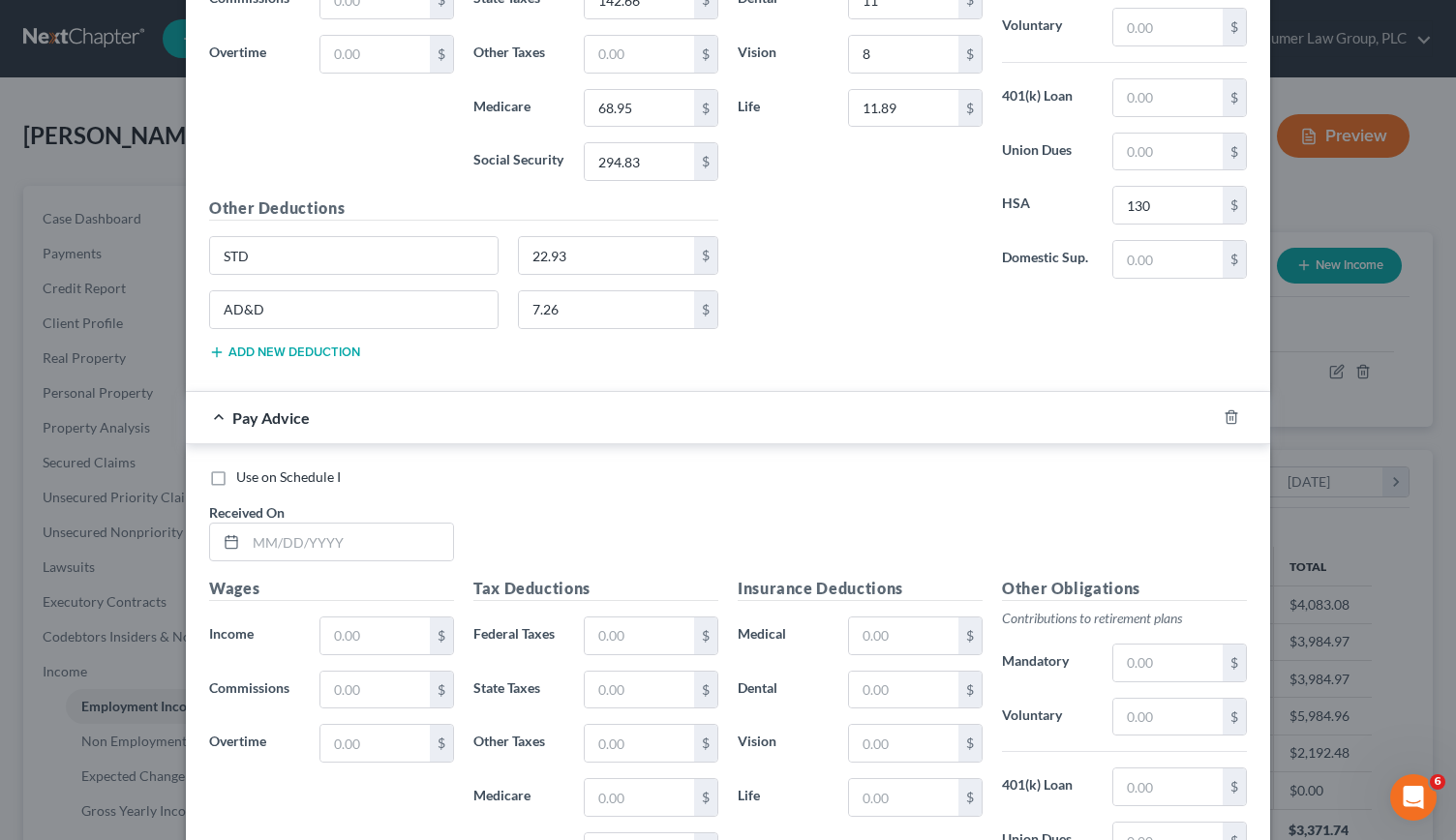
scroll to position [954, 0]
click at [256, 541] on input "text" at bounding box center [349, 539] width 207 height 37
click at [334, 626] on input "text" at bounding box center [375, 633] width 109 height 37
click at [594, 627] on input "text" at bounding box center [639, 633] width 109 height 37
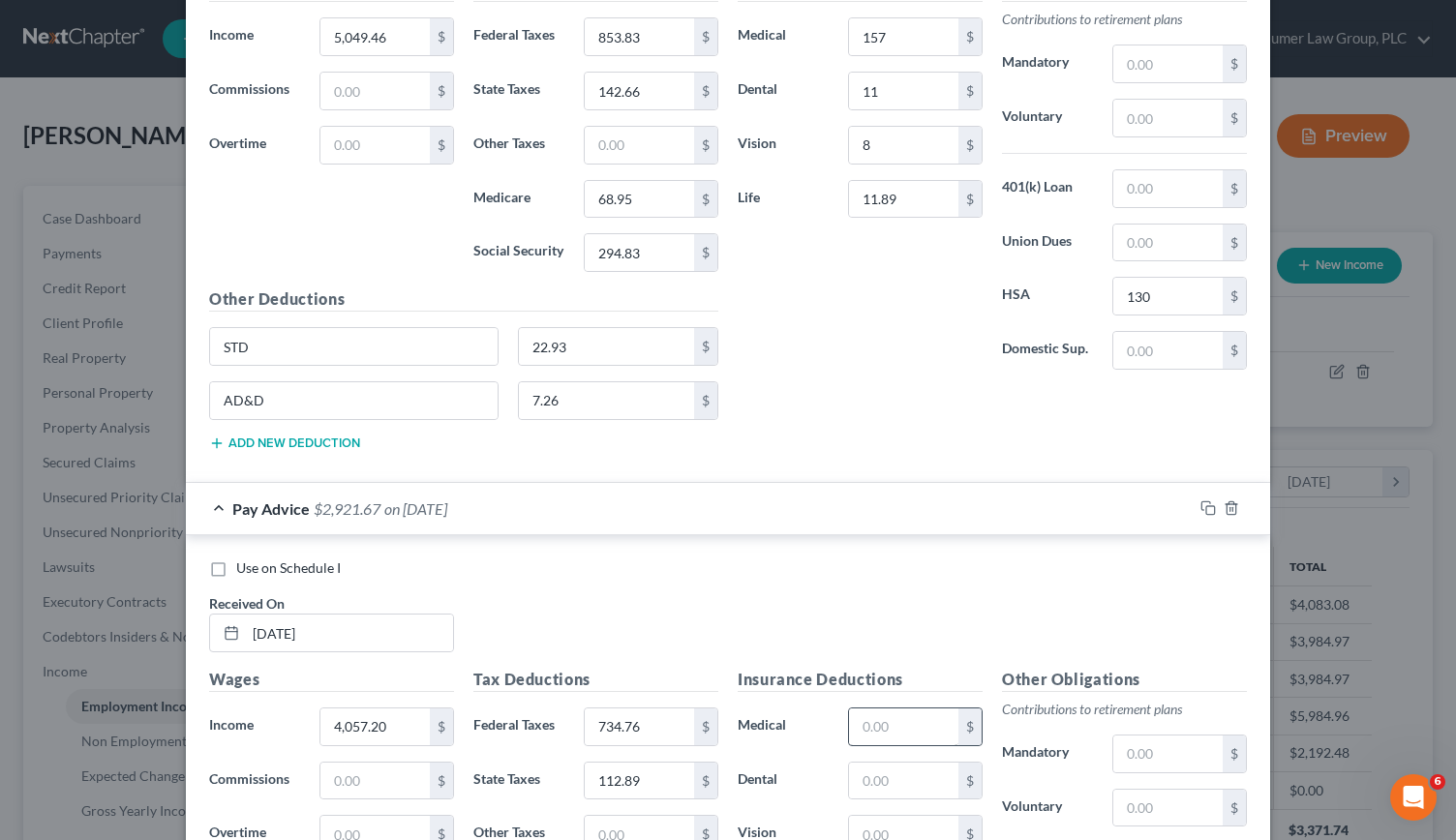
scroll to position [858, 0]
click at [853, 715] on input "text" at bounding box center [904, 729] width 109 height 37
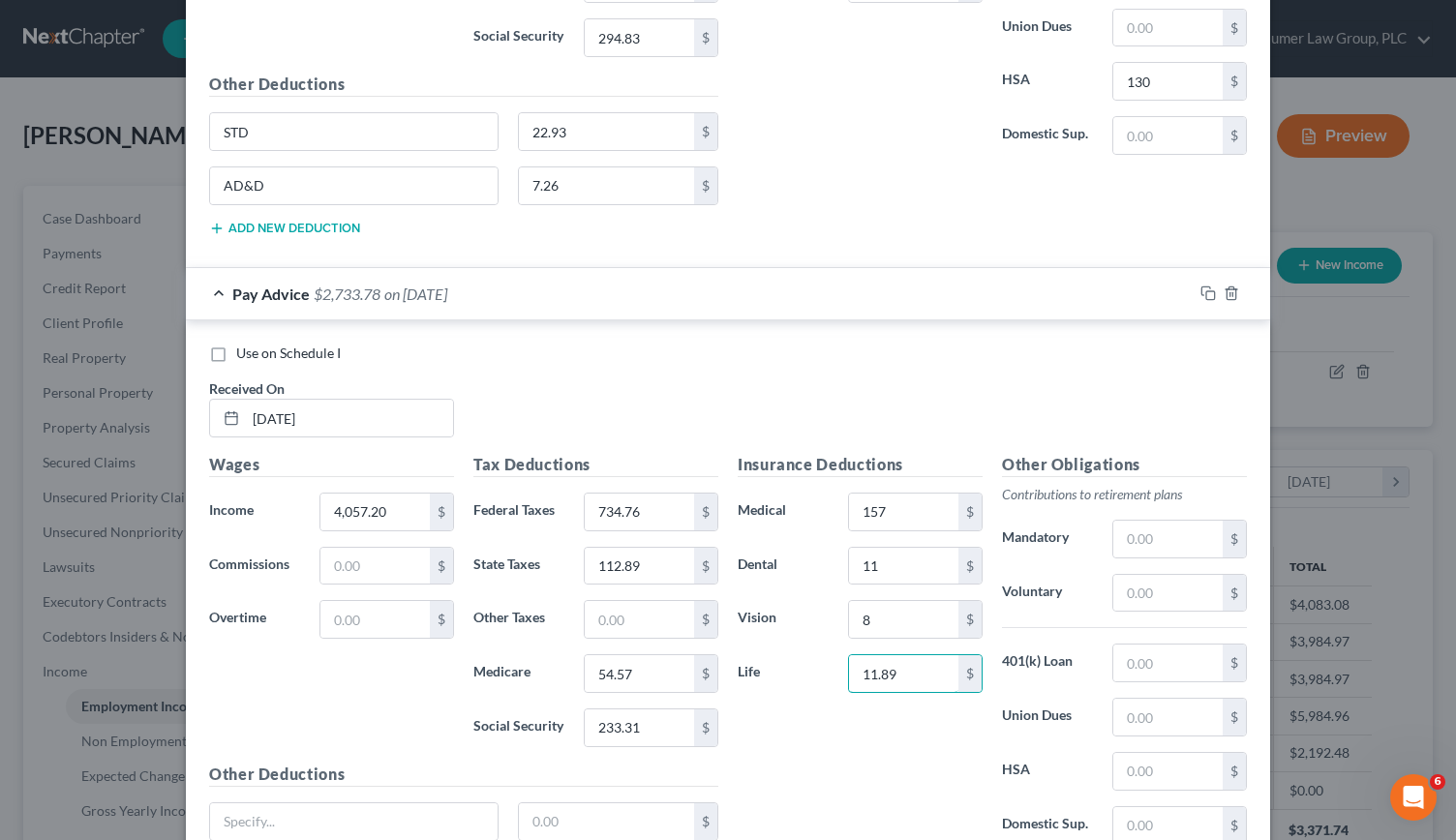
scroll to position [1078, 0]
click at [1131, 759] on input "text" at bounding box center [1168, 769] width 109 height 37
click at [329, 801] on input "text" at bounding box center [354, 819] width 287 height 37
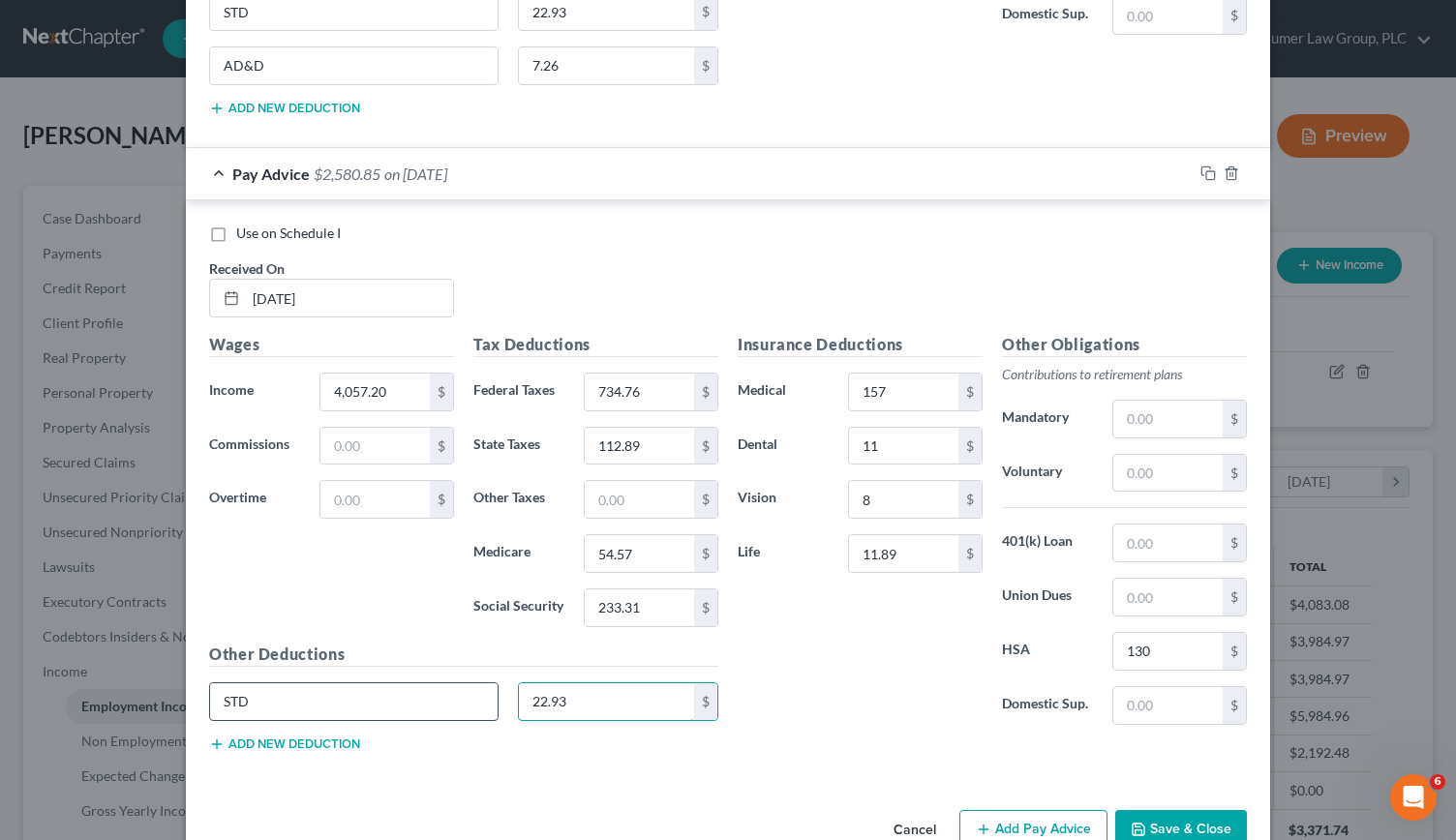
scroll to position [1215, 0]
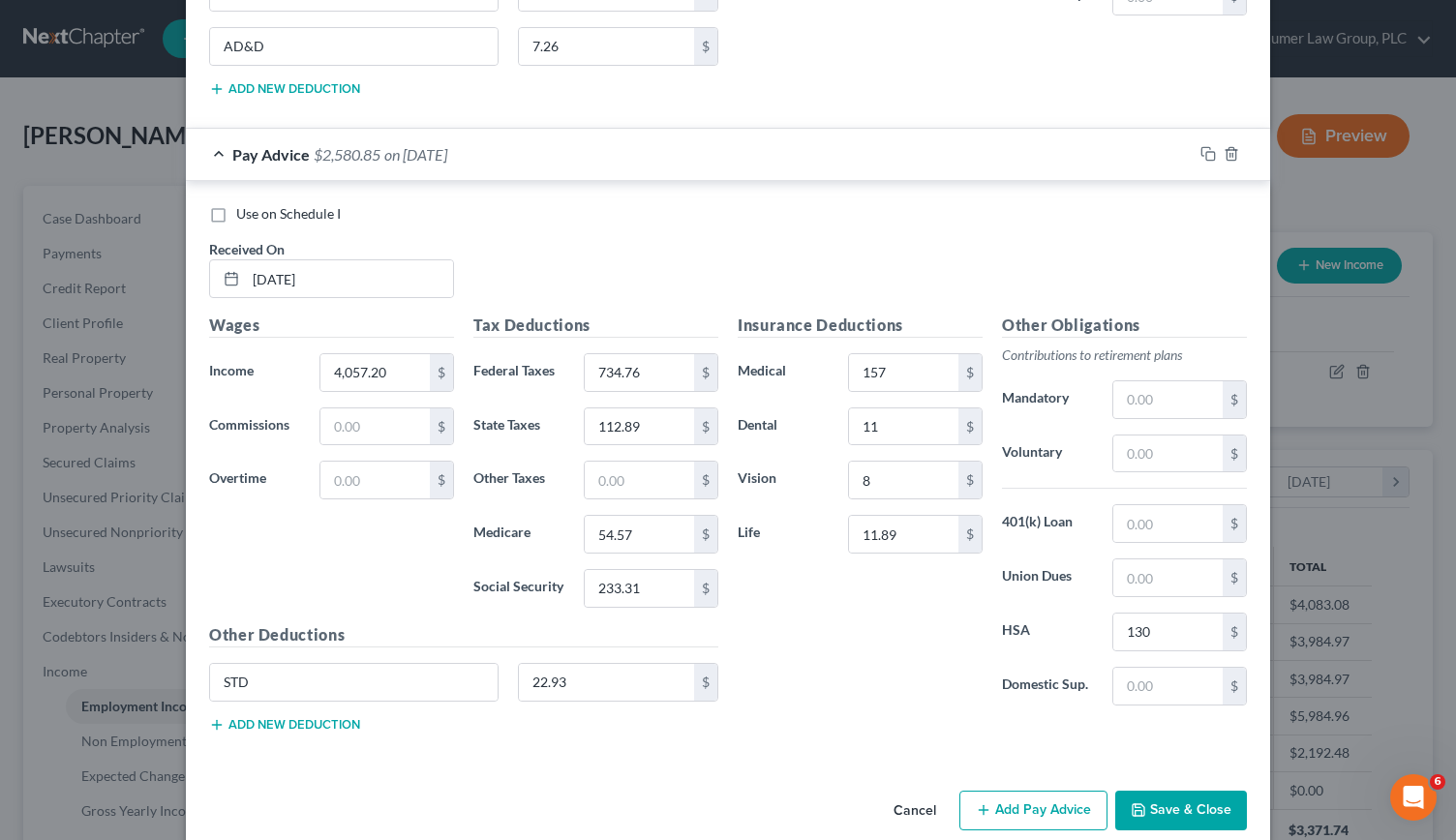
click at [266, 717] on button "Add new deduction" at bounding box center [284, 725] width 151 height 16
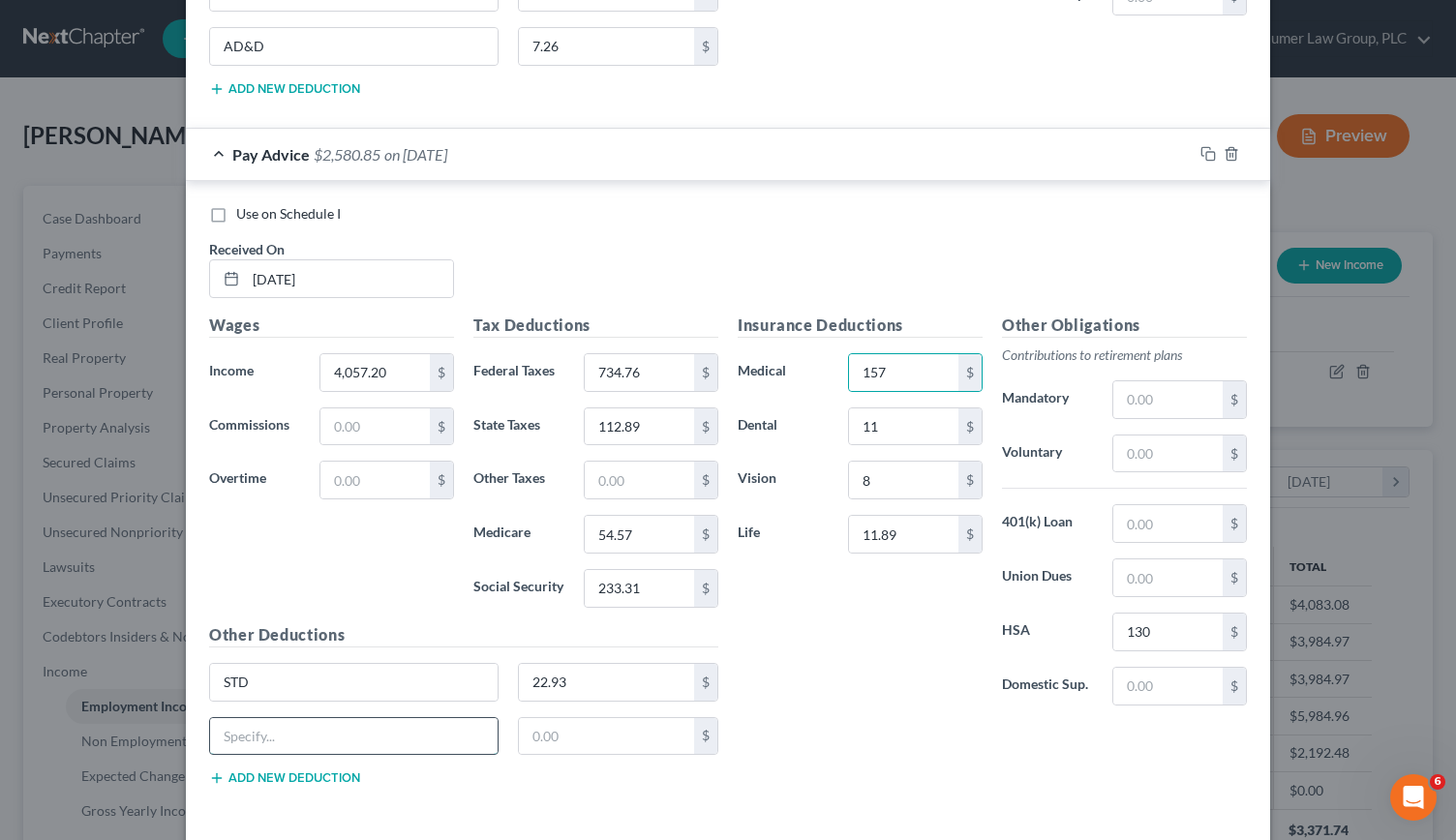
click at [270, 725] on input "text" at bounding box center [354, 736] width 287 height 37
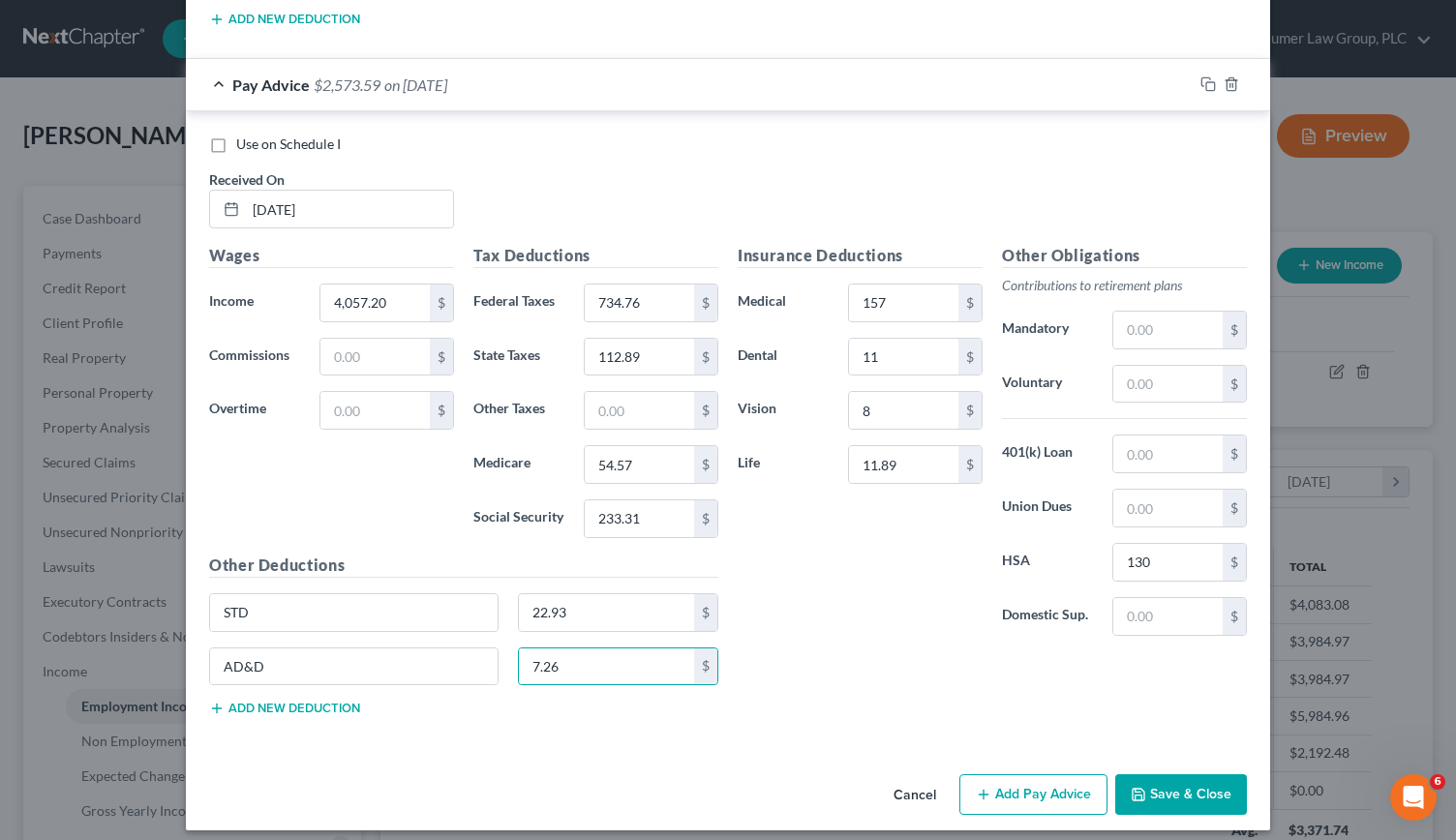
click at [975, 787] on icon "button" at bounding box center [983, 794] width 16 height 16
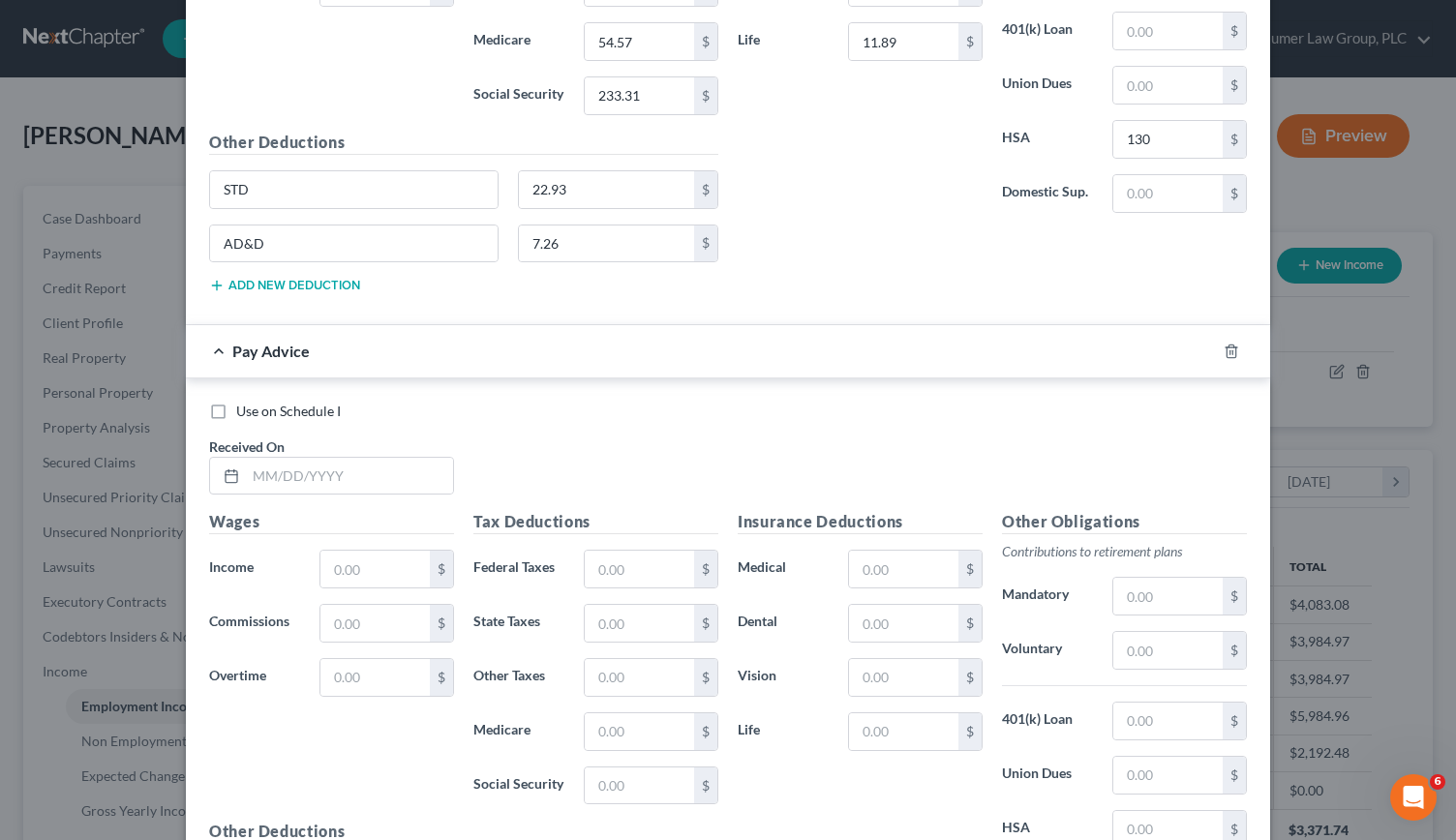
scroll to position [1715, 0]
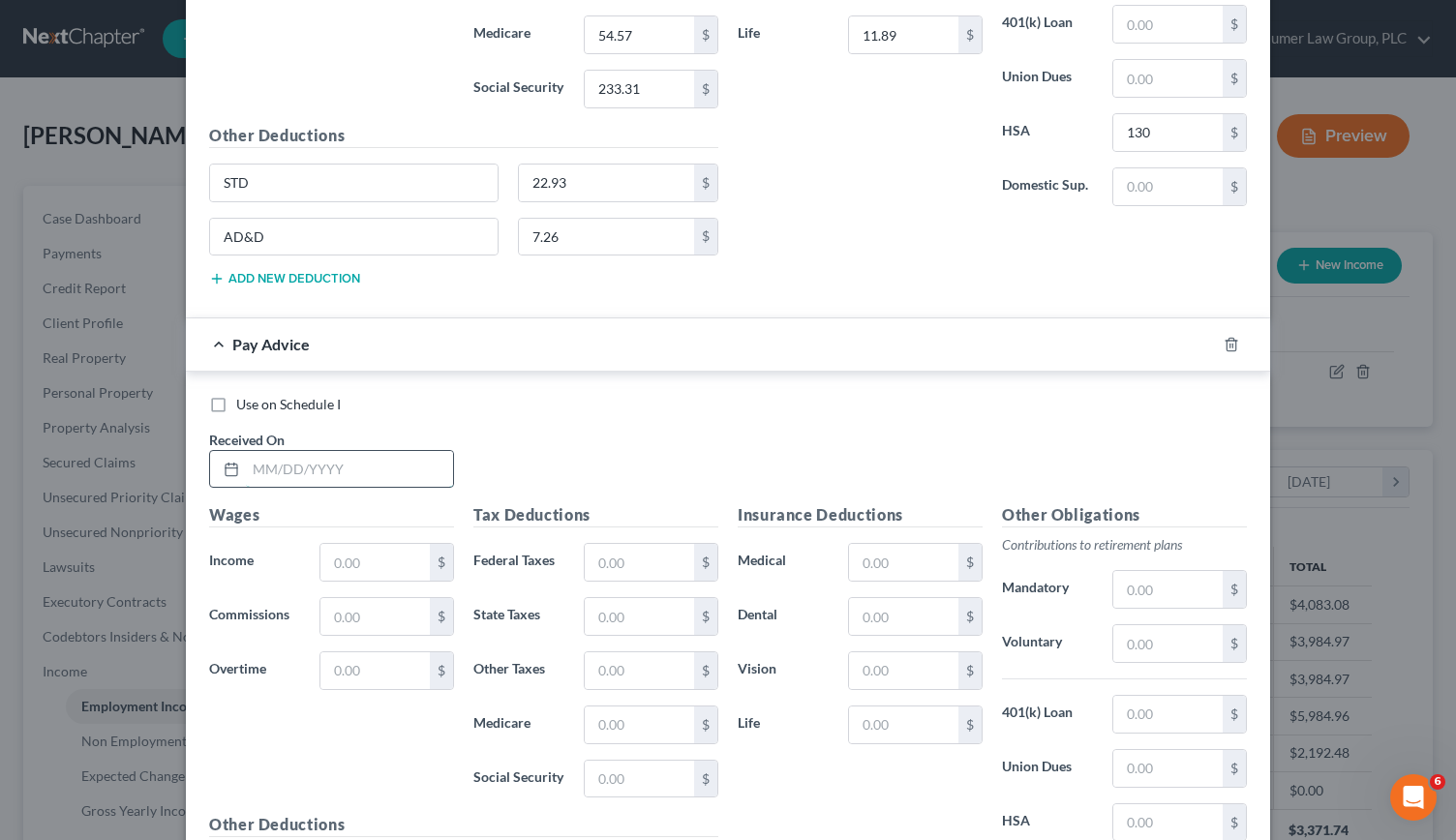
click at [282, 451] on input "text" at bounding box center [349, 469] width 207 height 37
click at [614, 544] on input "text" at bounding box center [639, 562] width 109 height 37
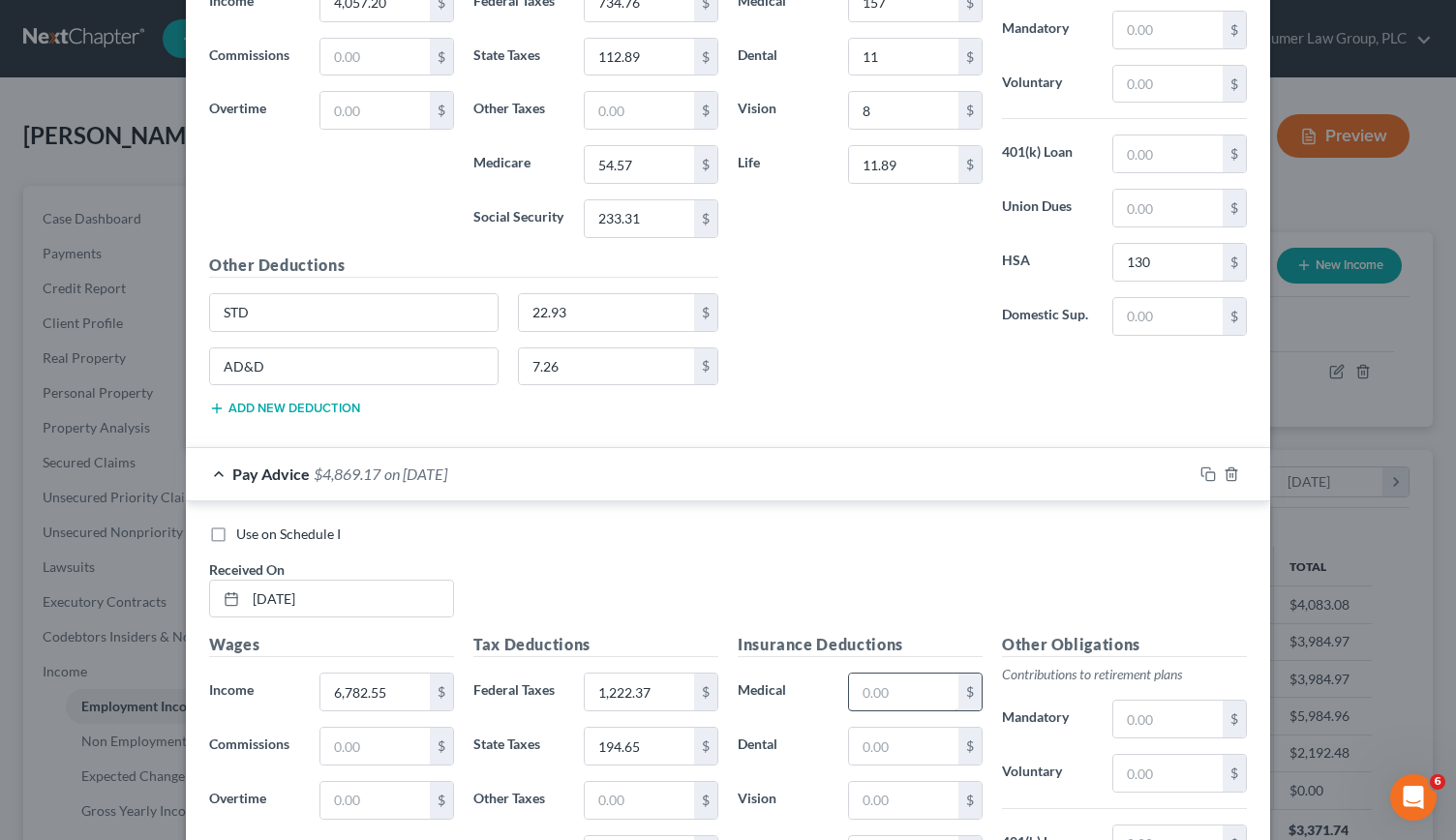
scroll to position [1560, 0]
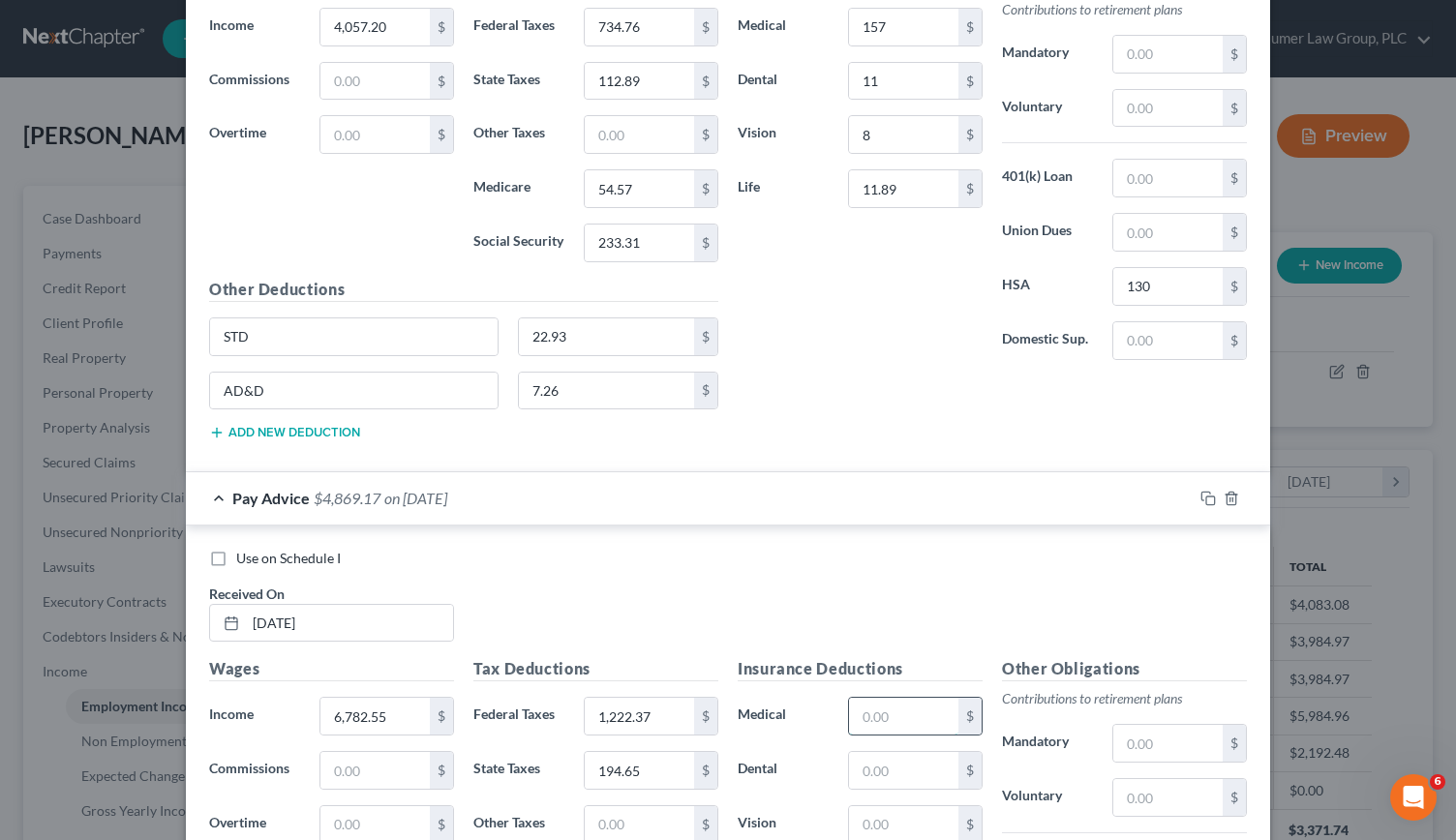
click at [863, 697] on input "text" at bounding box center [904, 715] width 109 height 37
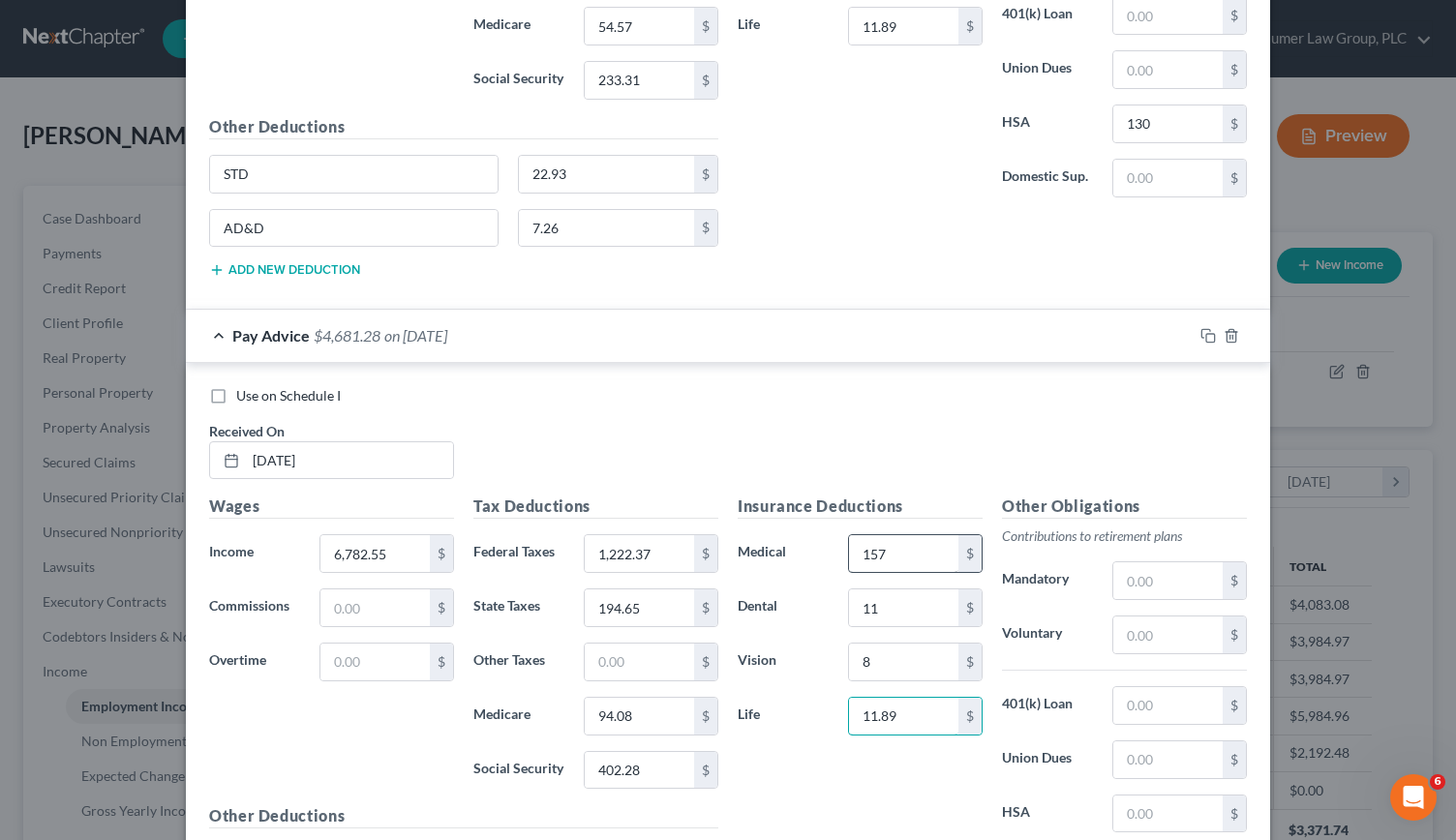
scroll to position [1724, 0]
click at [1140, 688] on input "text" at bounding box center [1168, 703] width 109 height 37
click at [1120, 794] on input "text" at bounding box center [1168, 812] width 109 height 37
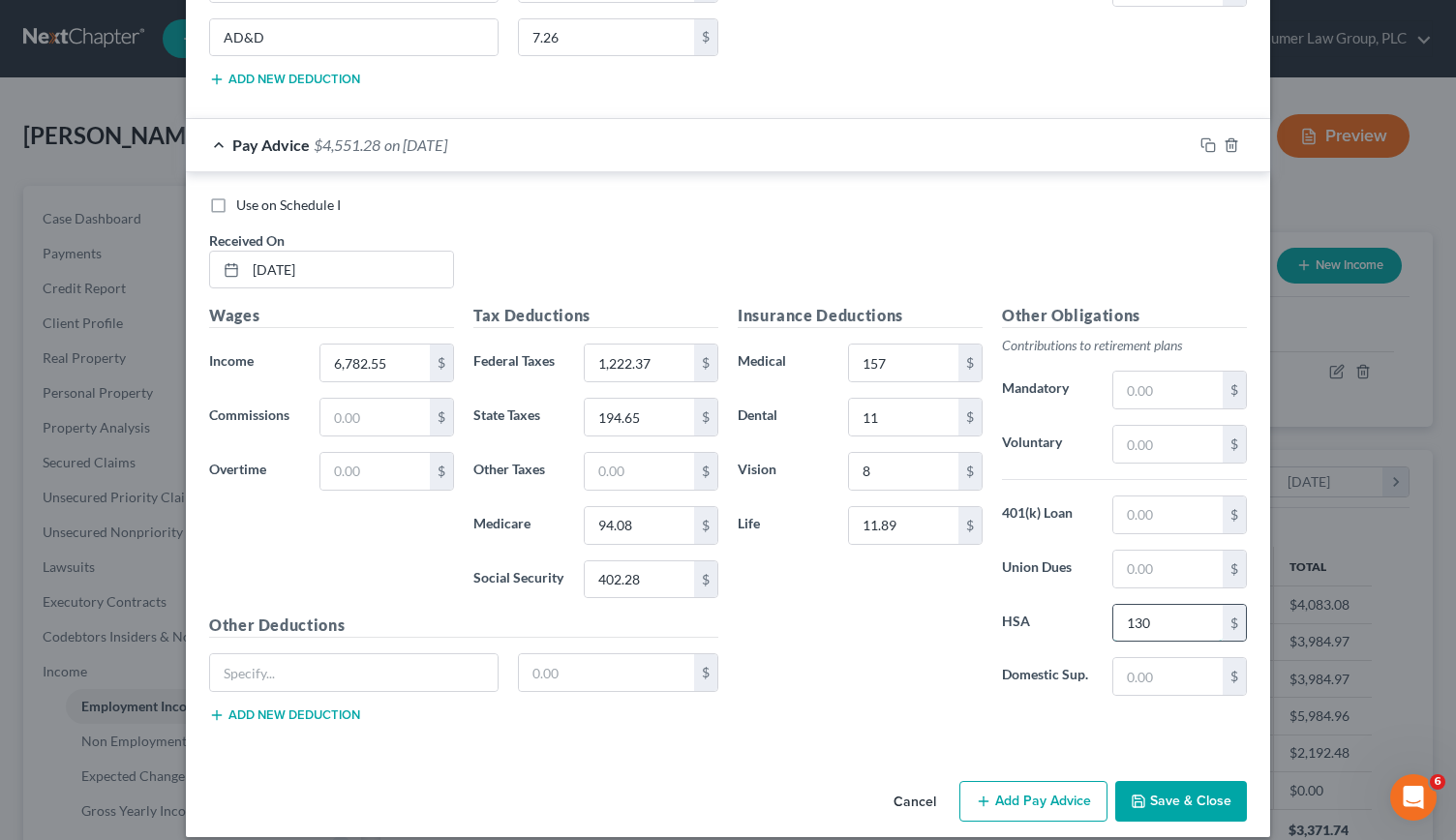
scroll to position [1914, 0]
click at [295, 654] on input "text" at bounding box center [354, 672] width 287 height 37
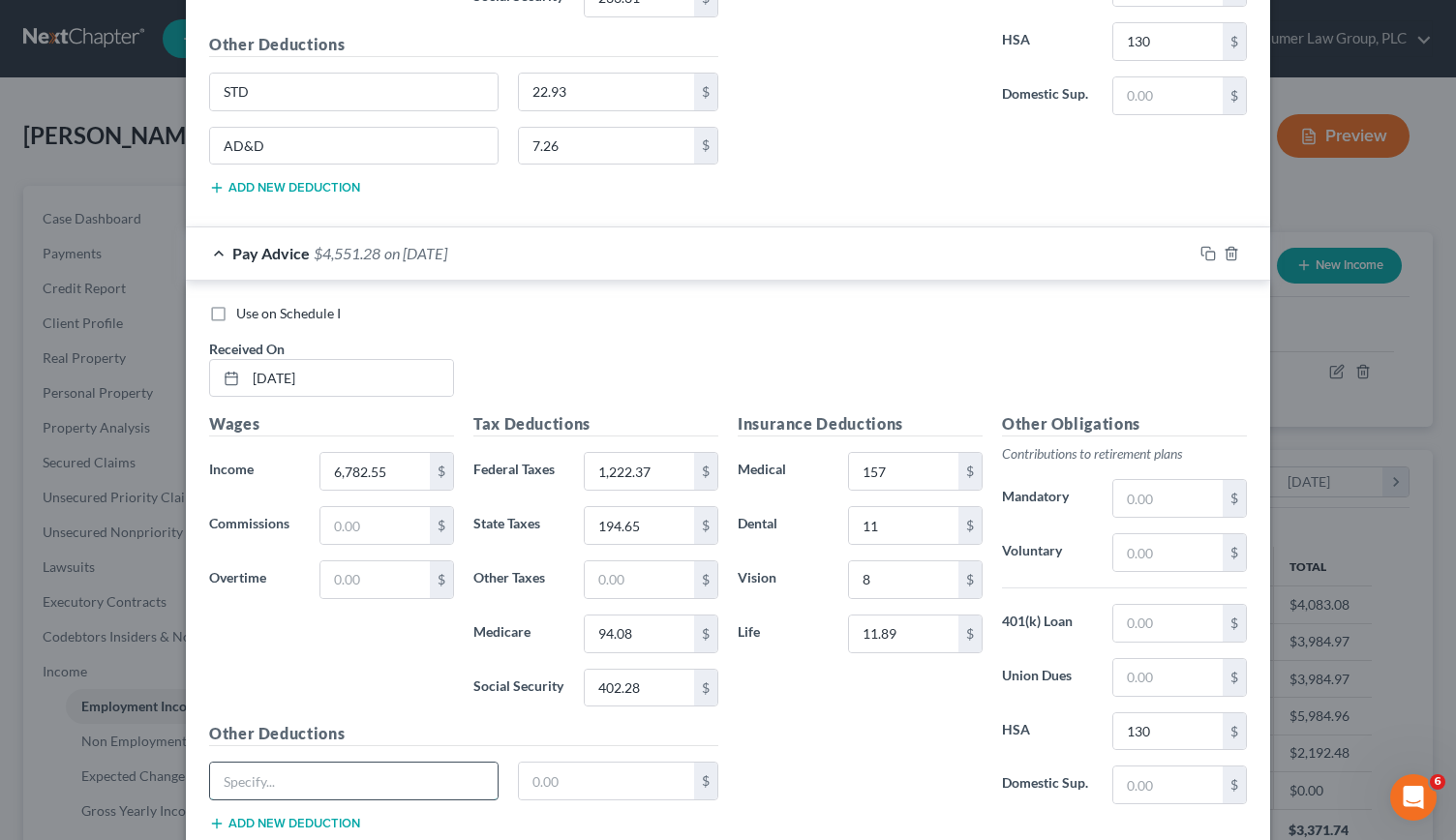
scroll to position [1803, 0]
drag, startPoint x: 253, startPoint y: 768, endPoint x: 197, endPoint y: 760, distance: 56.6
click at [199, 764] on div "ATD" at bounding box center [354, 783] width 309 height 39
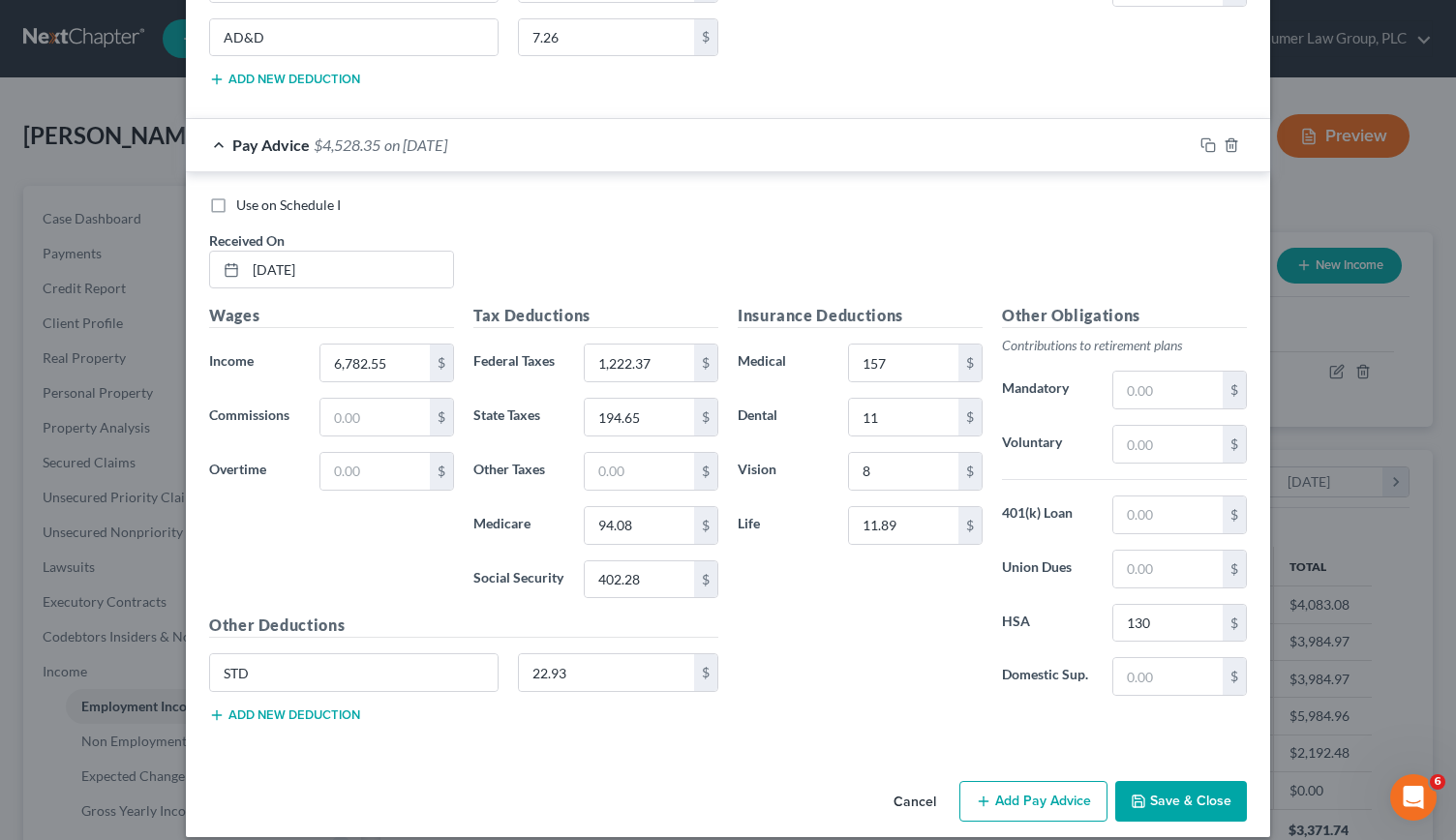
click at [278, 707] on button "Add new deduction" at bounding box center [284, 715] width 151 height 16
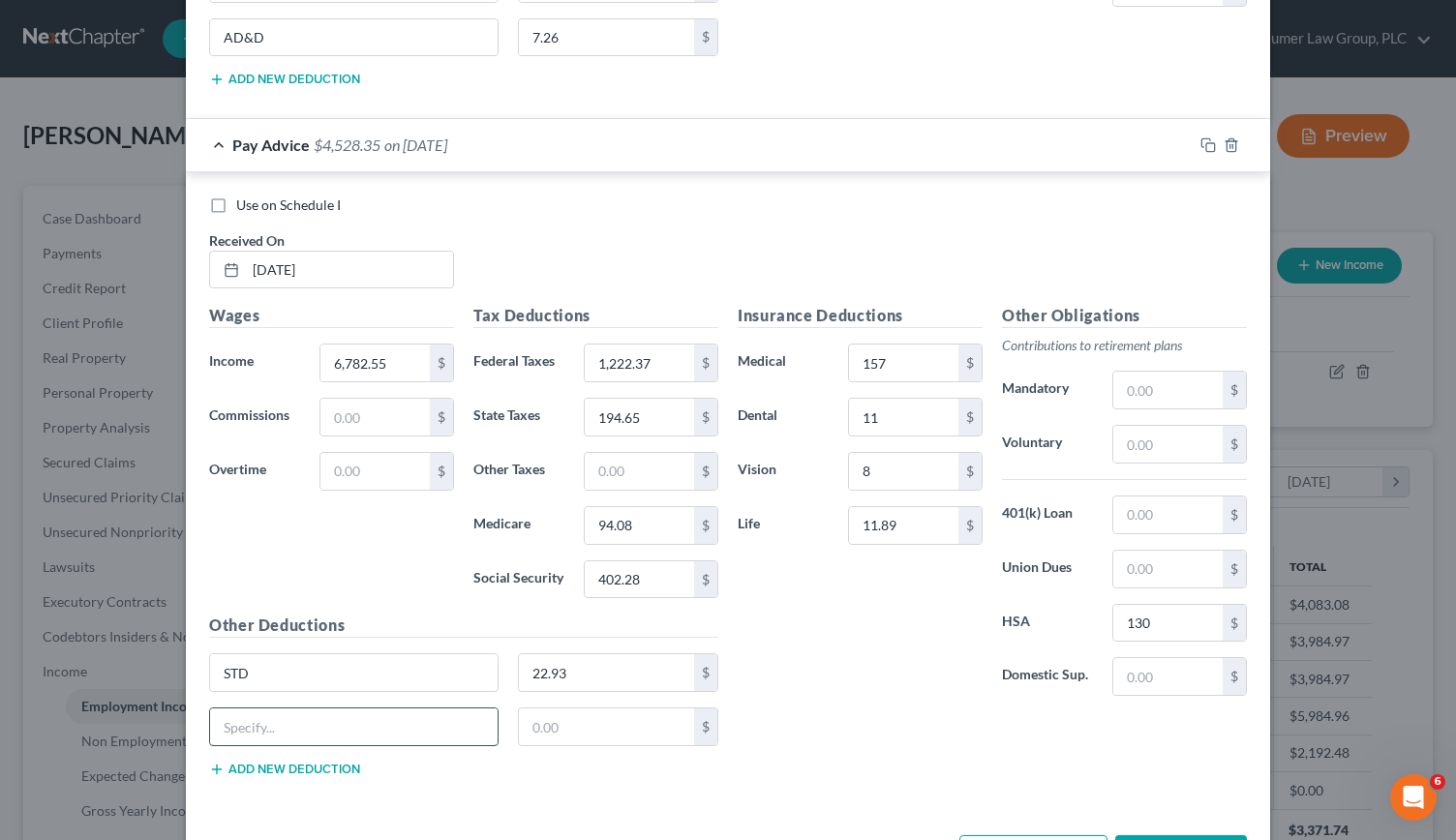
click at [275, 708] on input "text" at bounding box center [354, 726] width 287 height 37
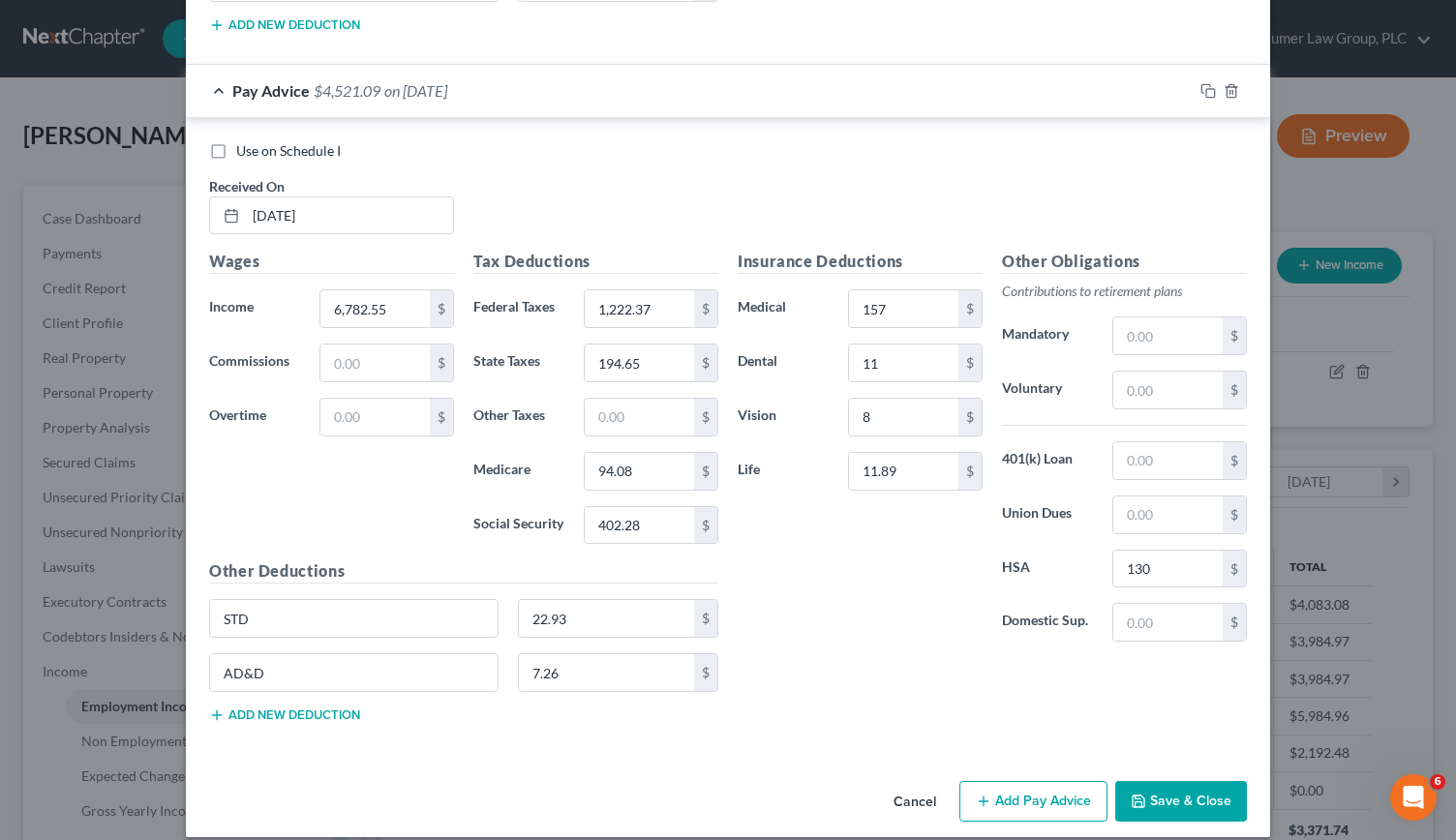
click at [1016, 781] on button "Add Pay Advice" at bounding box center [1033, 800] width 148 height 41
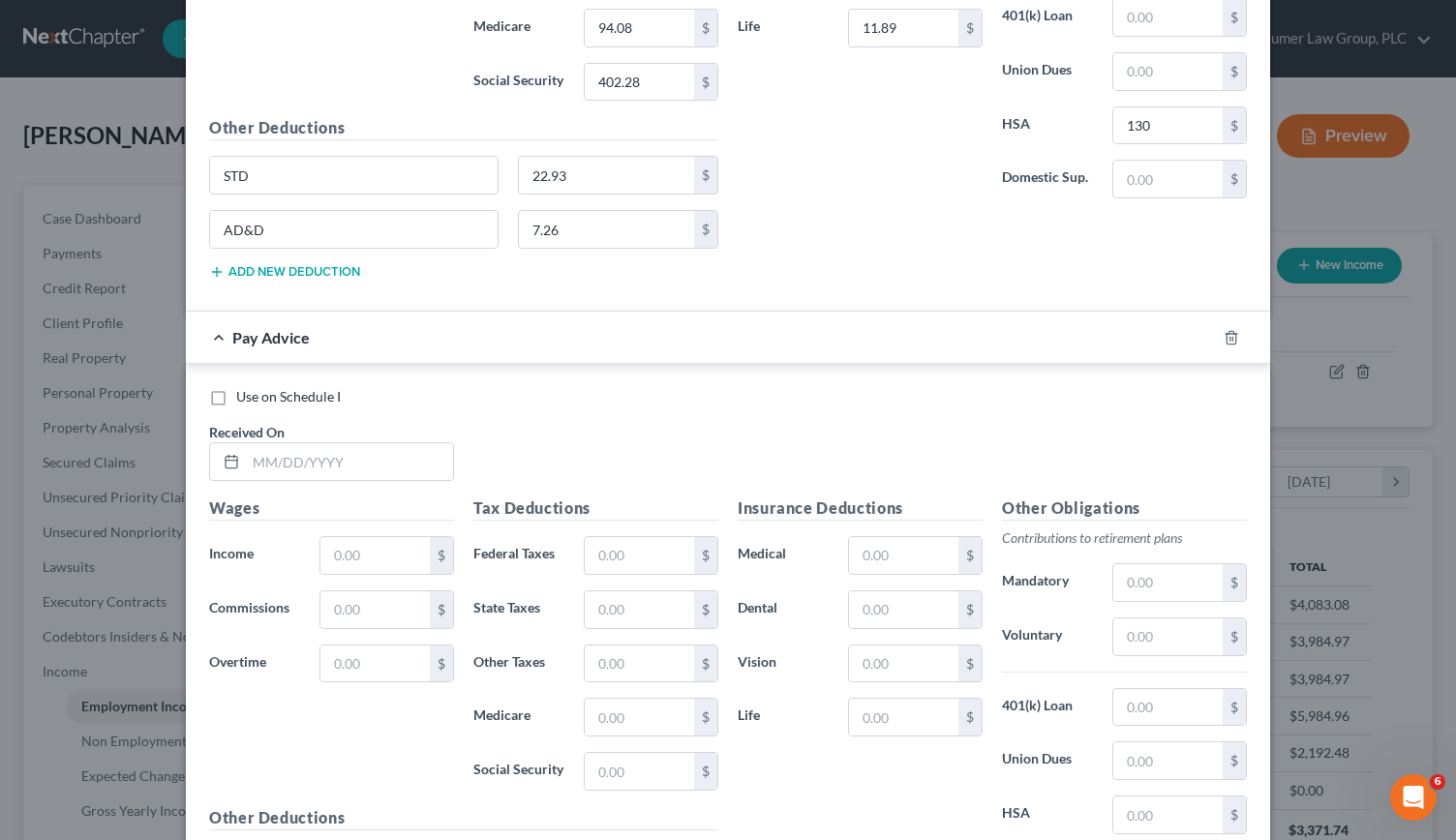
scroll to position [2476, 0]
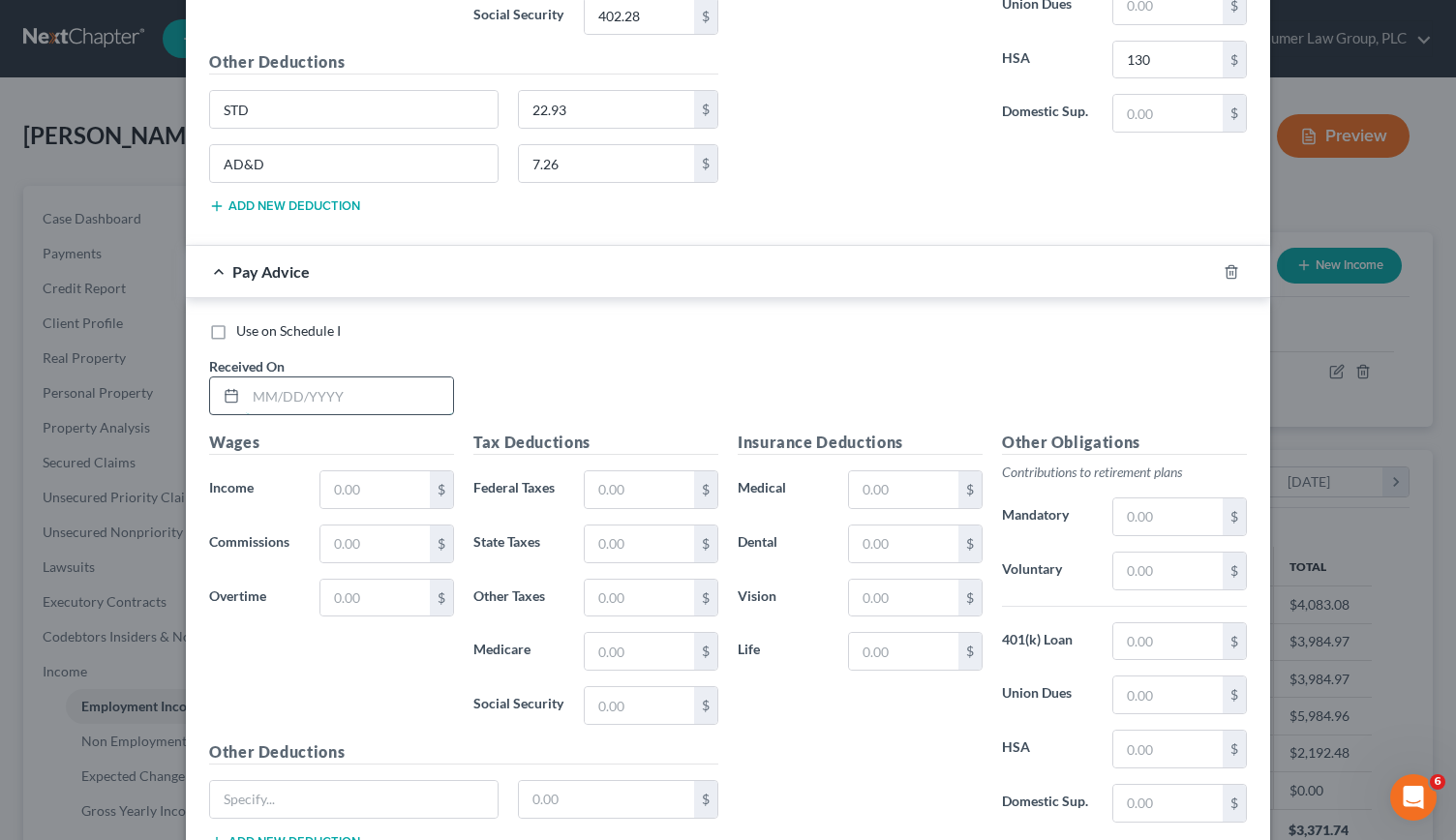
click at [256, 377] on input "text" at bounding box center [349, 395] width 207 height 37
click at [341, 473] on input "text" at bounding box center [375, 489] width 109 height 37
click at [604, 472] on input "text" at bounding box center [639, 489] width 109 height 37
click at [892, 472] on input "text" at bounding box center [904, 489] width 109 height 37
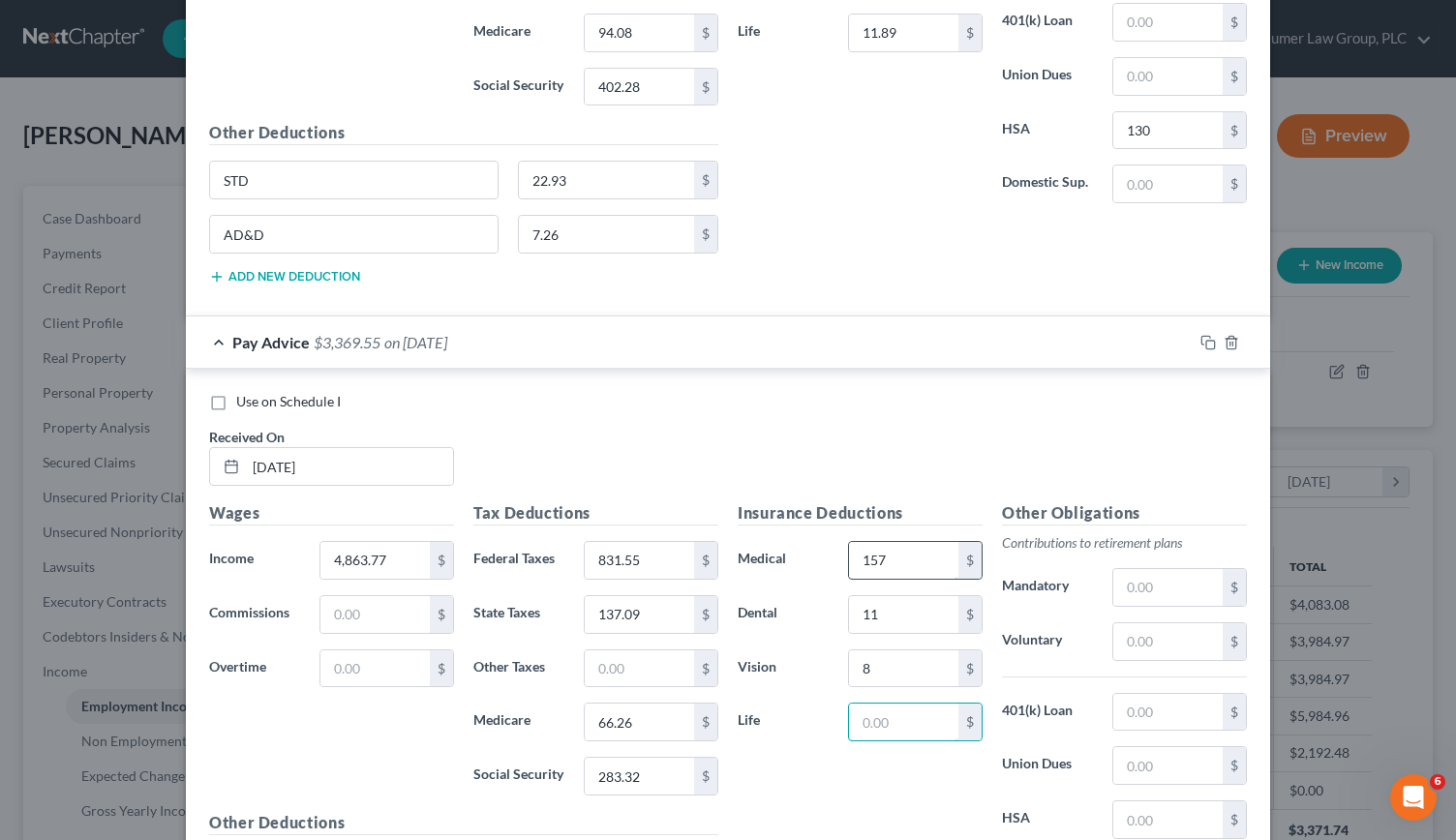
scroll to position [2405, 0]
click at [1131, 802] on input "text" at bounding box center [1168, 820] width 109 height 37
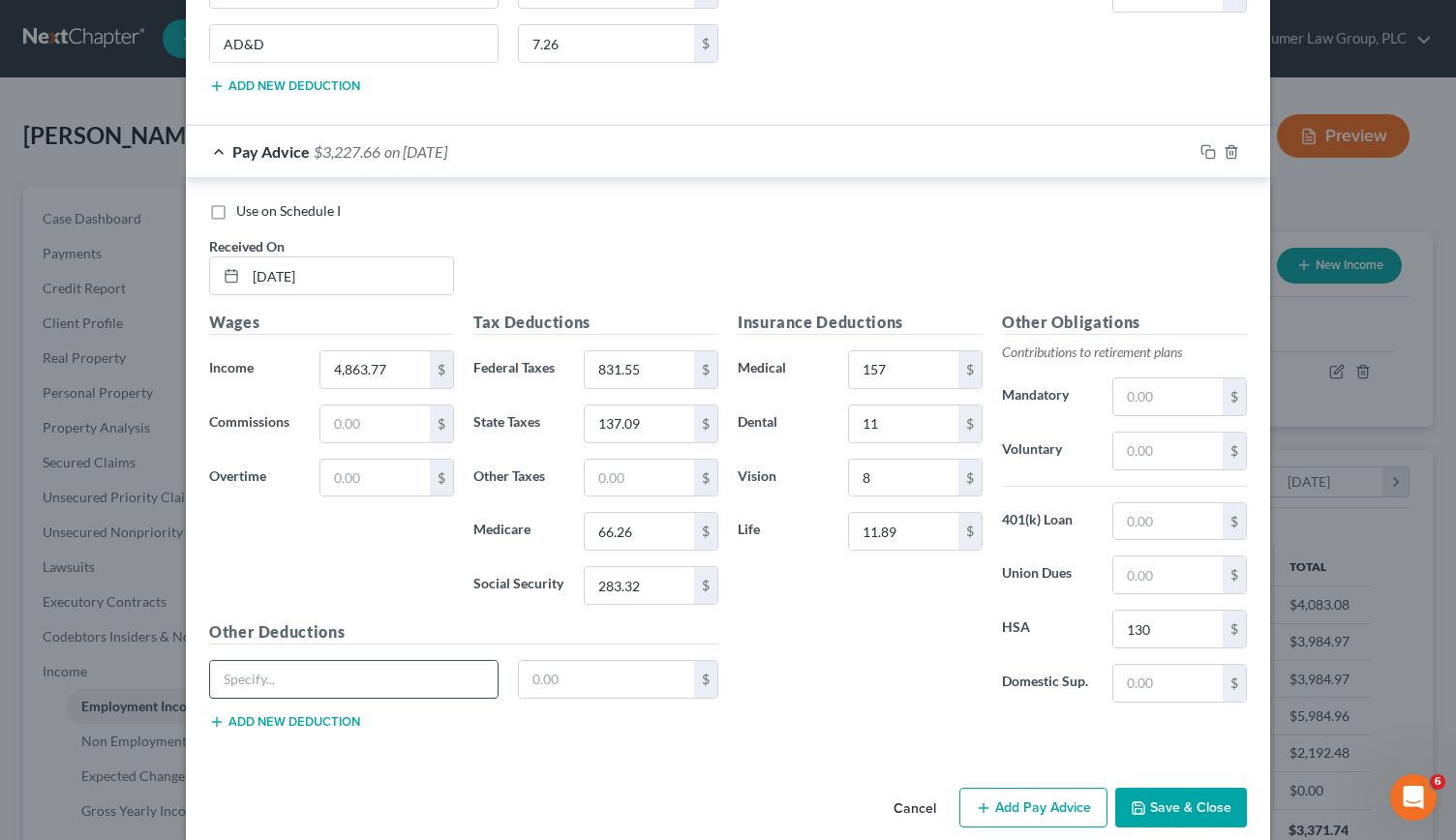
click at [288, 661] on input "text" at bounding box center [354, 679] width 287 height 37
drag, startPoint x: 279, startPoint y: 655, endPoint x: 160, endPoint y: 661, distance: 119.2
click at [160, 661] on div "New Income Source × Employment Type * Select Full or [DEMOGRAPHIC_DATA] Employm…" at bounding box center [728, 420] width 1456 height 840
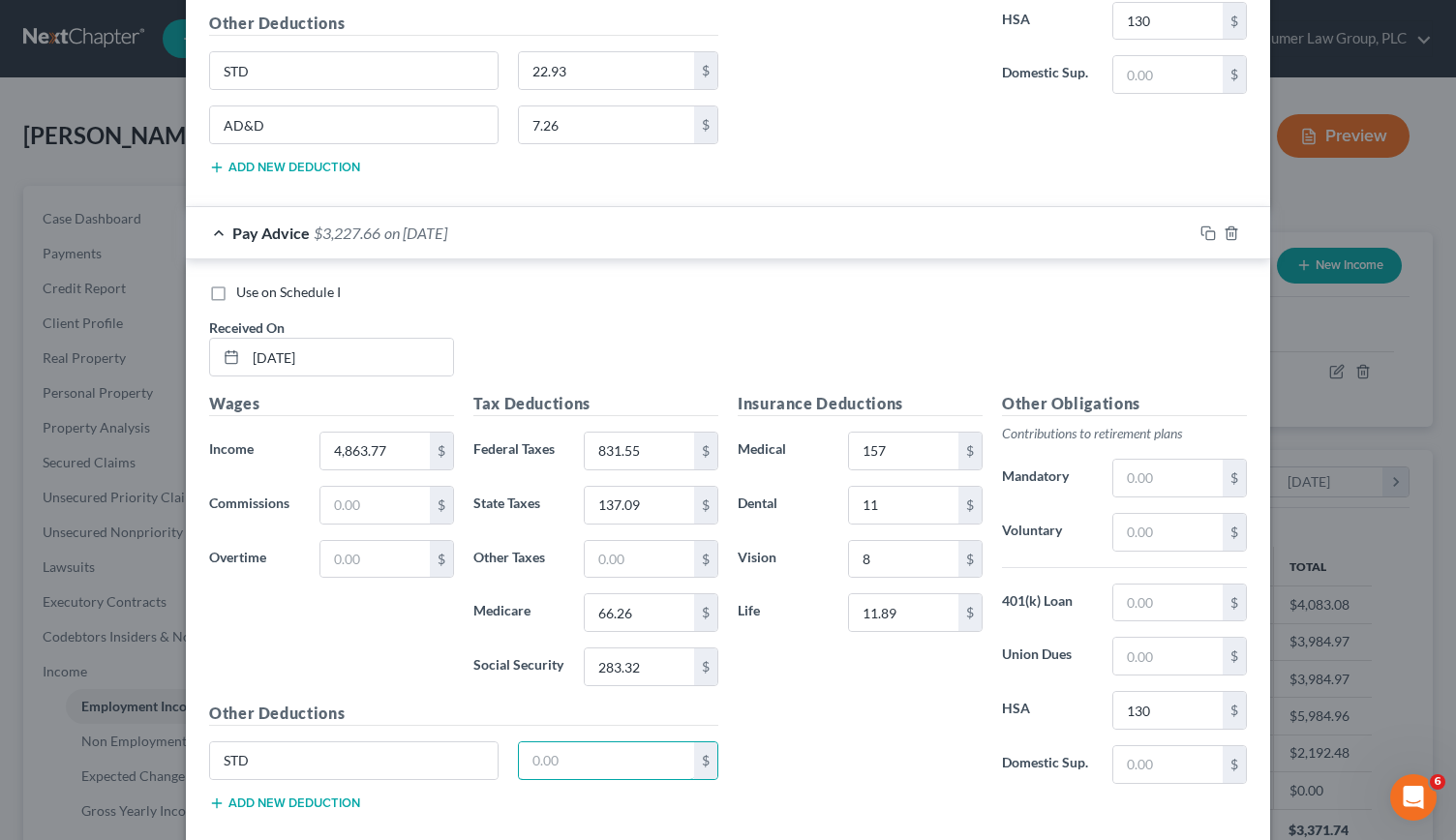
scroll to position [2511, 0]
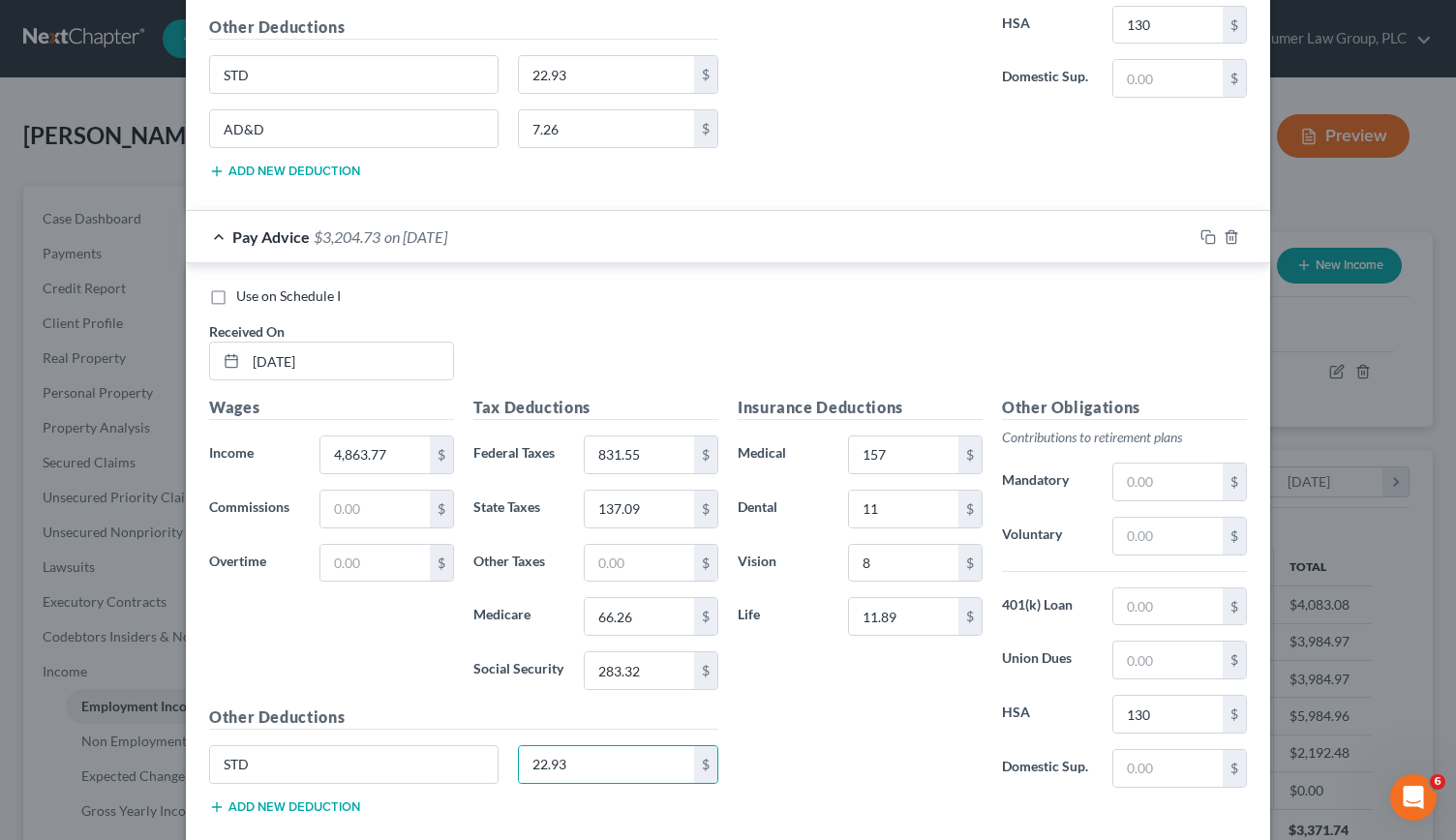
click at [243, 799] on button "Add new deduction" at bounding box center [284, 807] width 151 height 16
click at [243, 800] on input "text" at bounding box center [354, 818] width 287 height 37
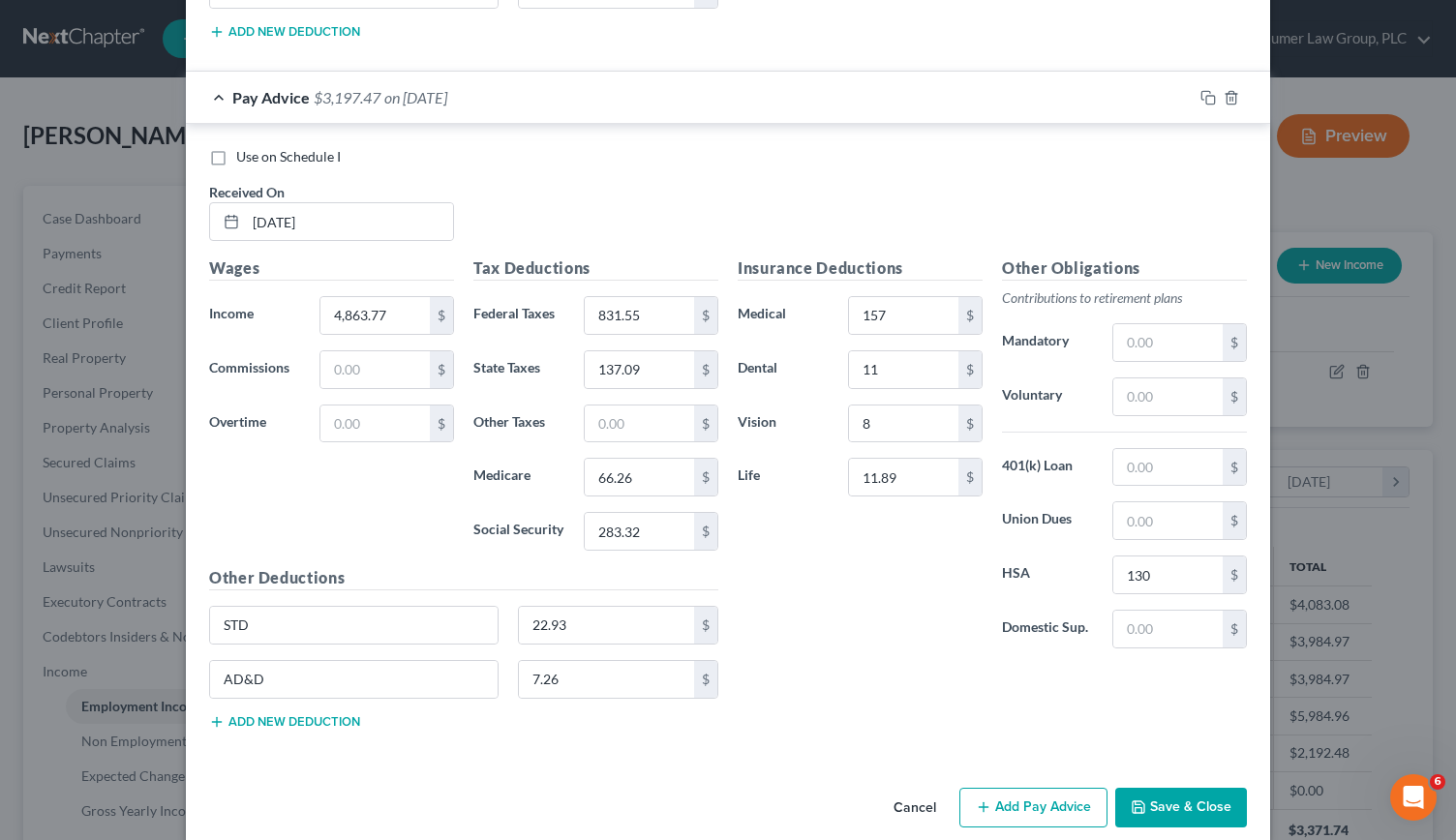
click at [1024, 792] on button "Add Pay Advice" at bounding box center [1033, 807] width 148 height 41
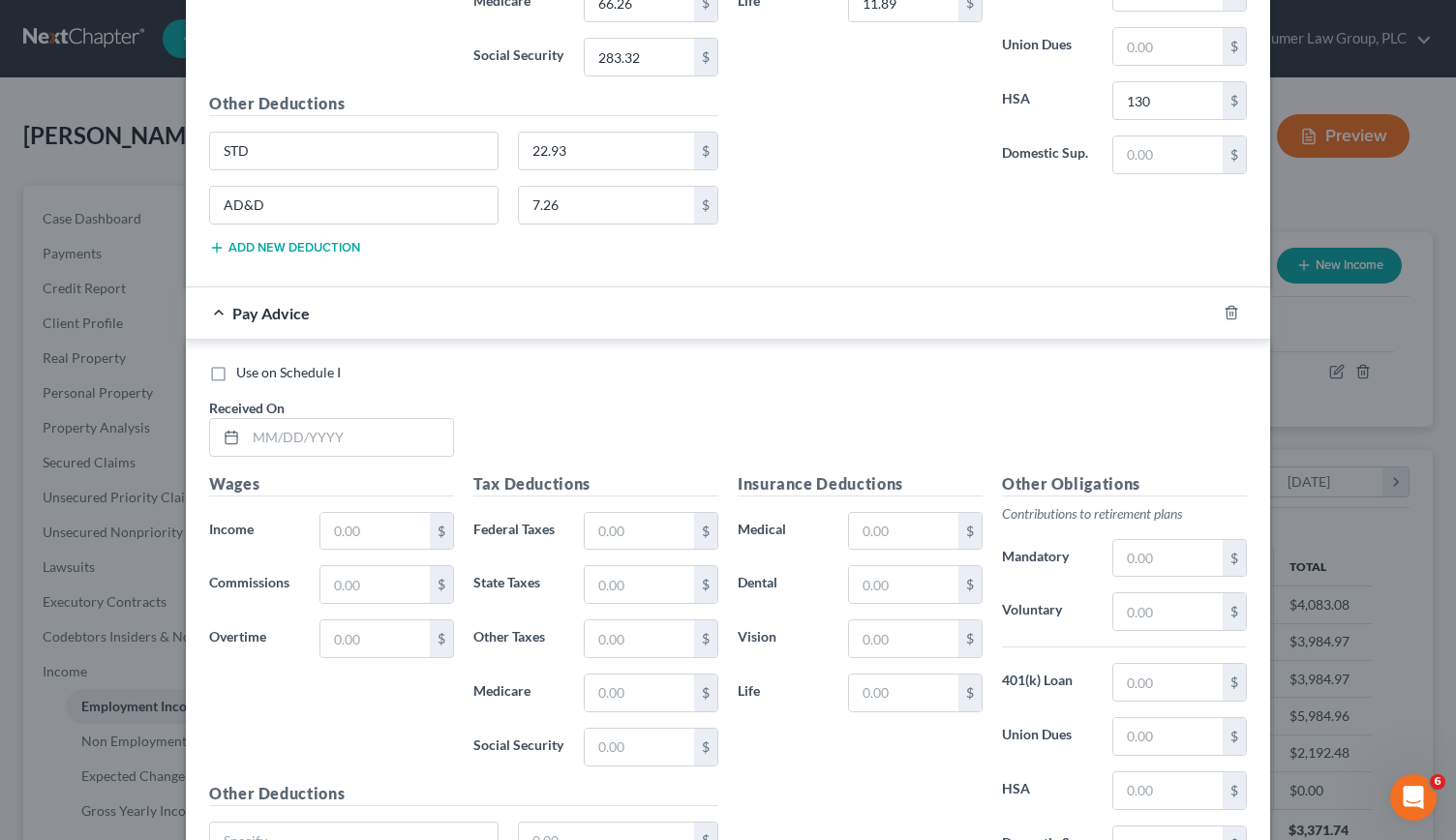
scroll to position [3127, 0]
click at [279, 417] on input "text" at bounding box center [349, 435] width 207 height 37
click at [395, 511] on input "5,763.0" at bounding box center [375, 529] width 109 height 37
click at [638, 511] on input "text" at bounding box center [639, 529] width 109 height 37
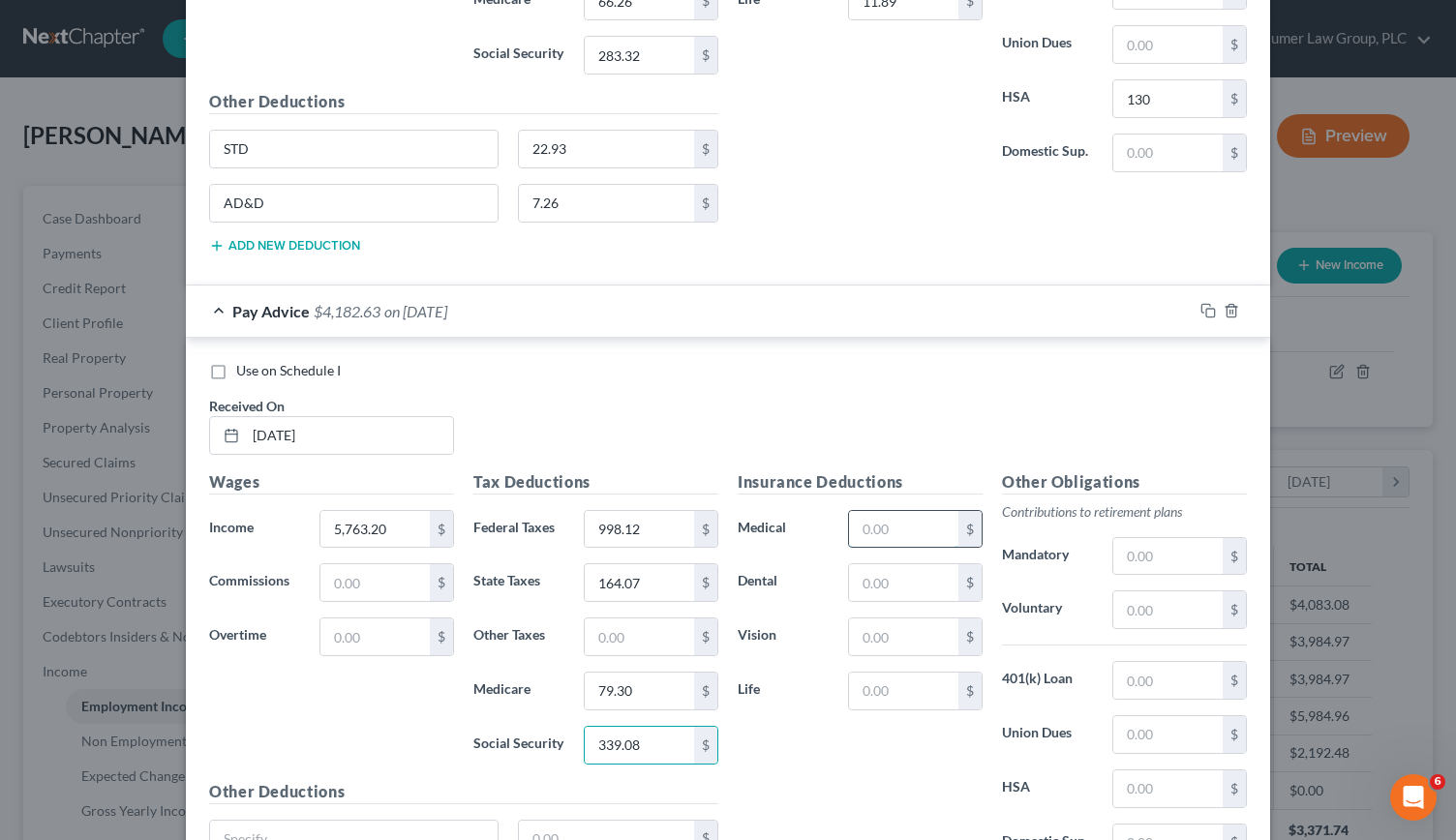
click at [903, 511] on input "text" at bounding box center [904, 529] width 109 height 37
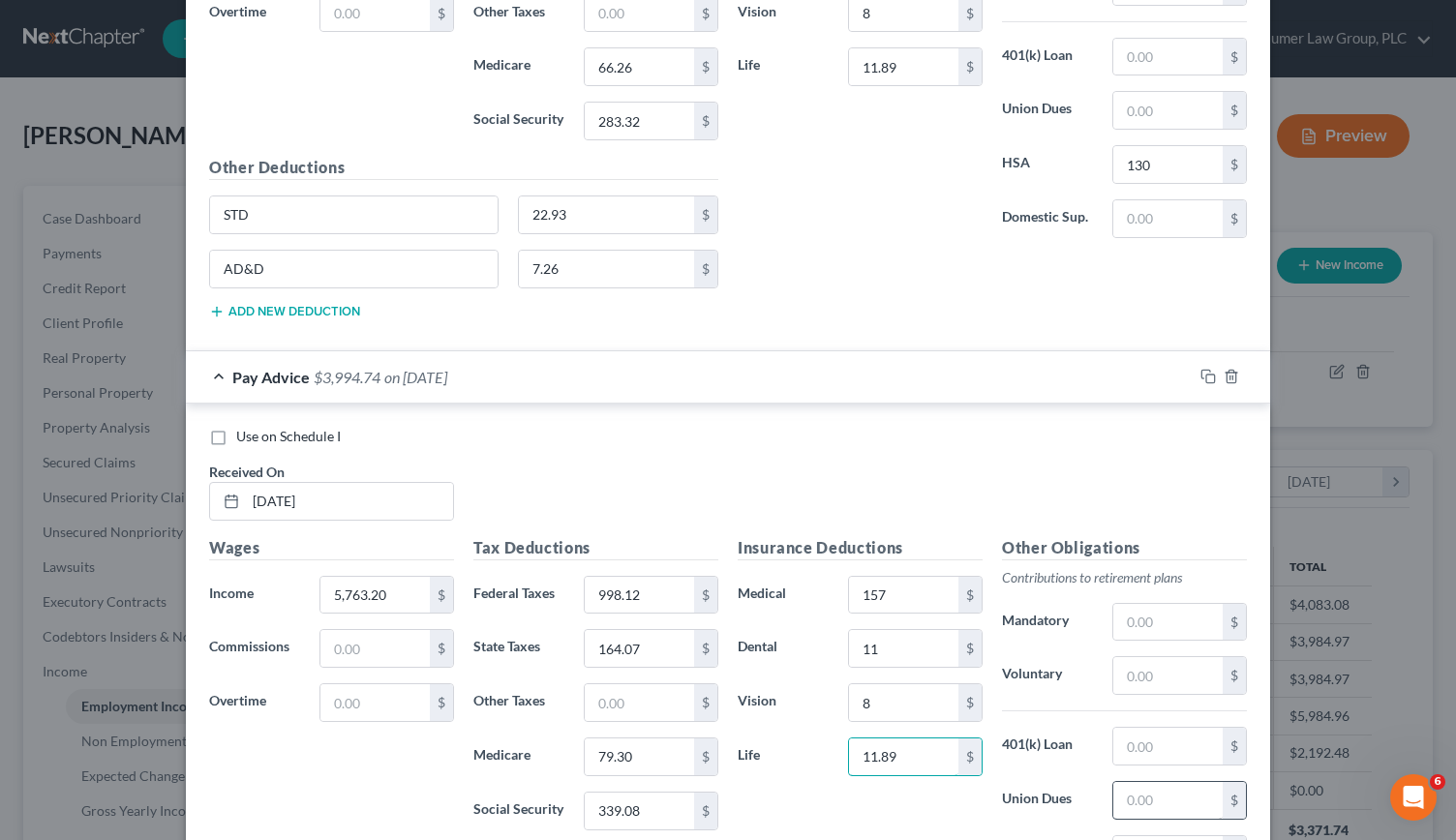
scroll to position [3123, 0]
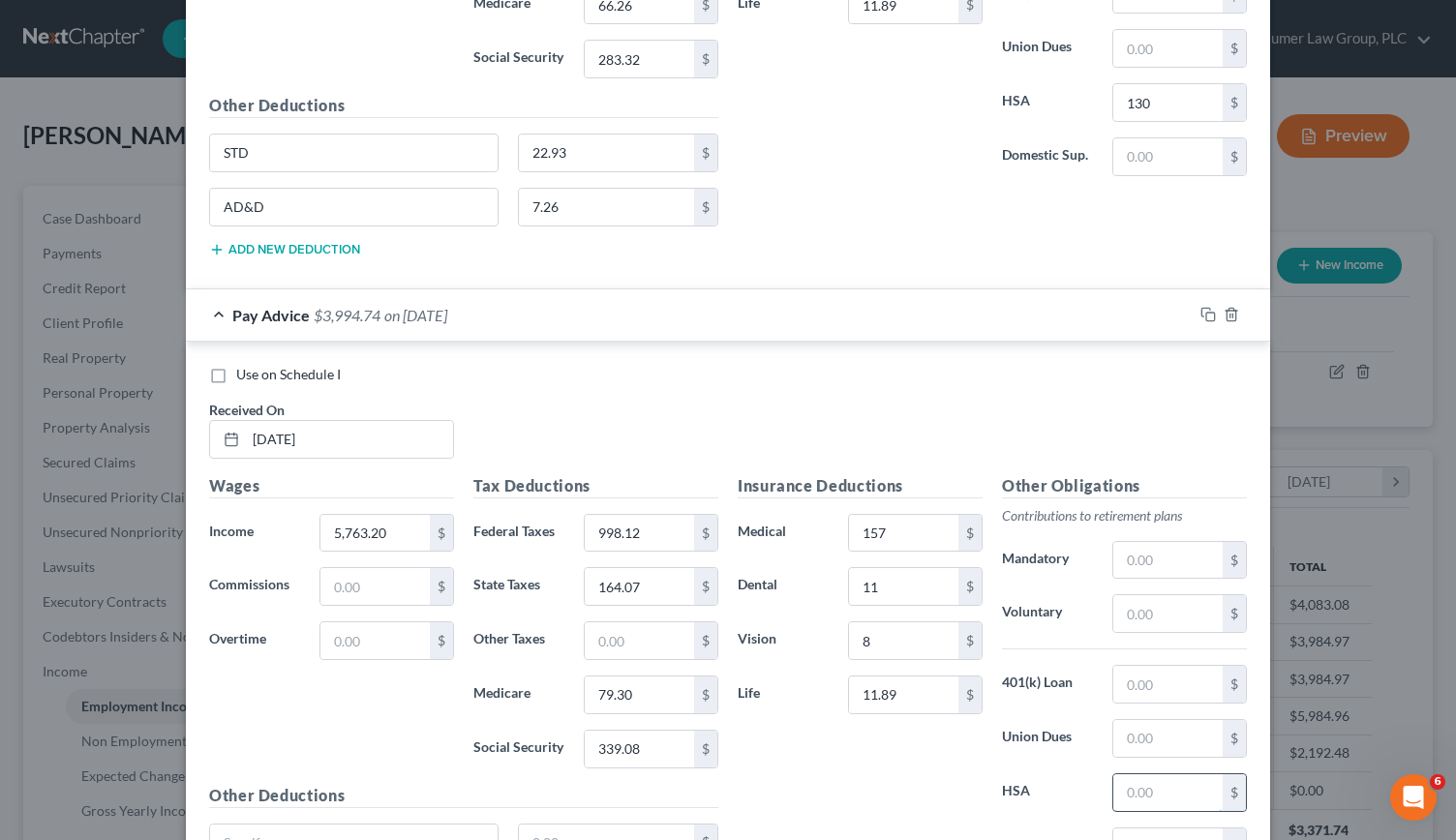
click at [1147, 774] on input "text" at bounding box center [1168, 791] width 109 height 37
click at [241, 824] on input "text" at bounding box center [354, 842] width 287 height 37
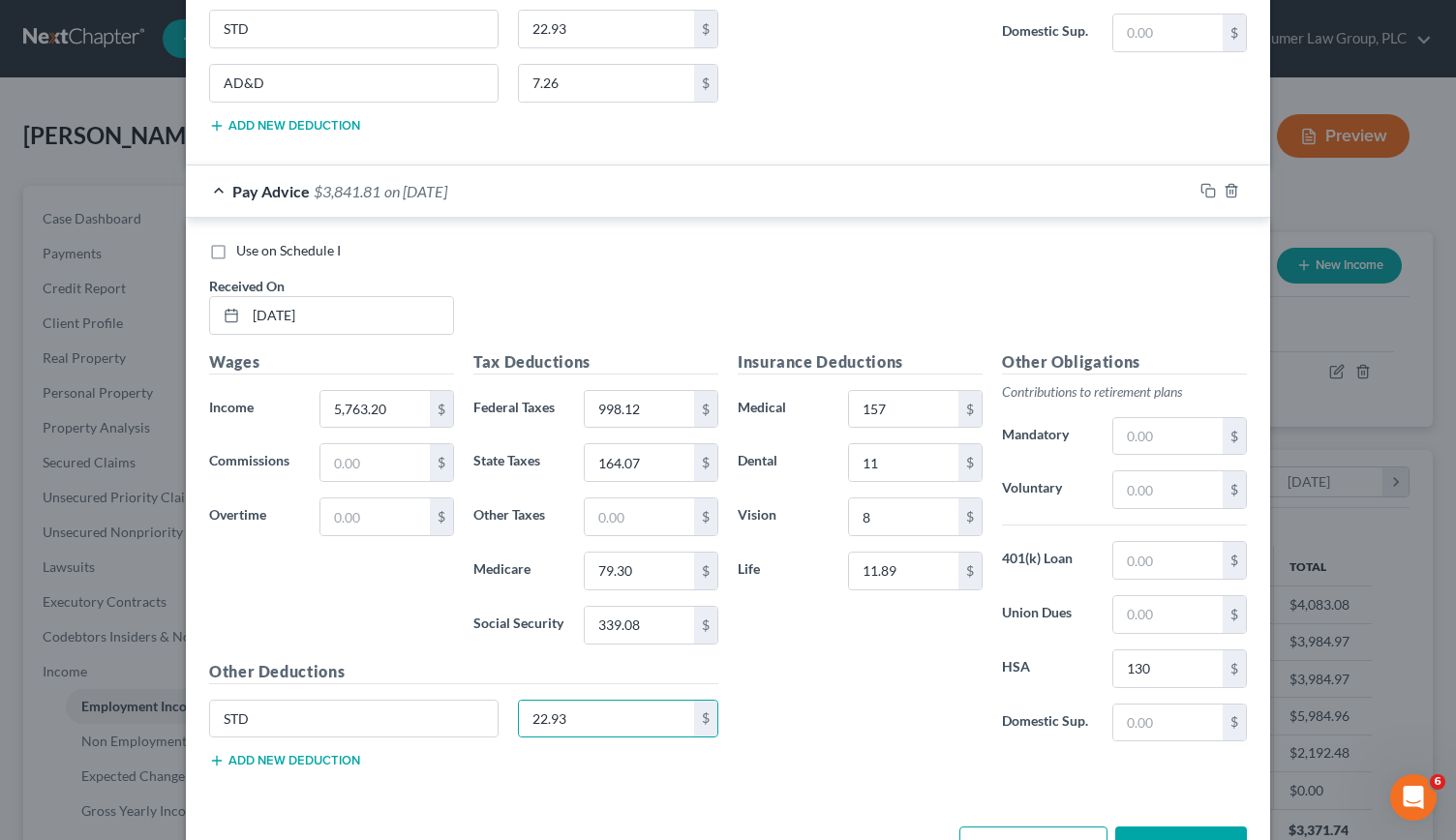
click at [298, 753] on button "Add new deduction" at bounding box center [284, 761] width 151 height 16
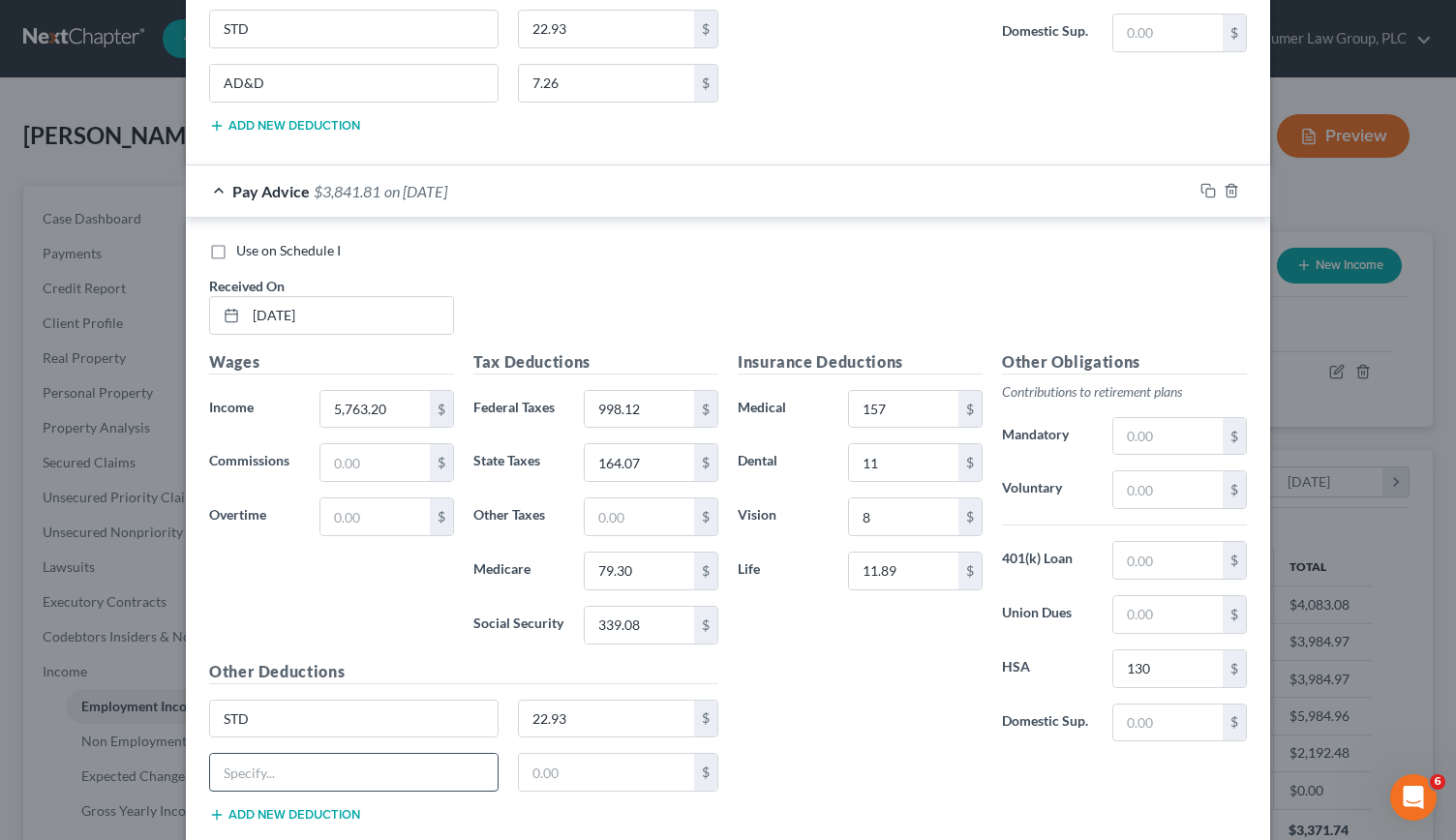
click at [288, 754] on input "text" at bounding box center [354, 772] width 287 height 37
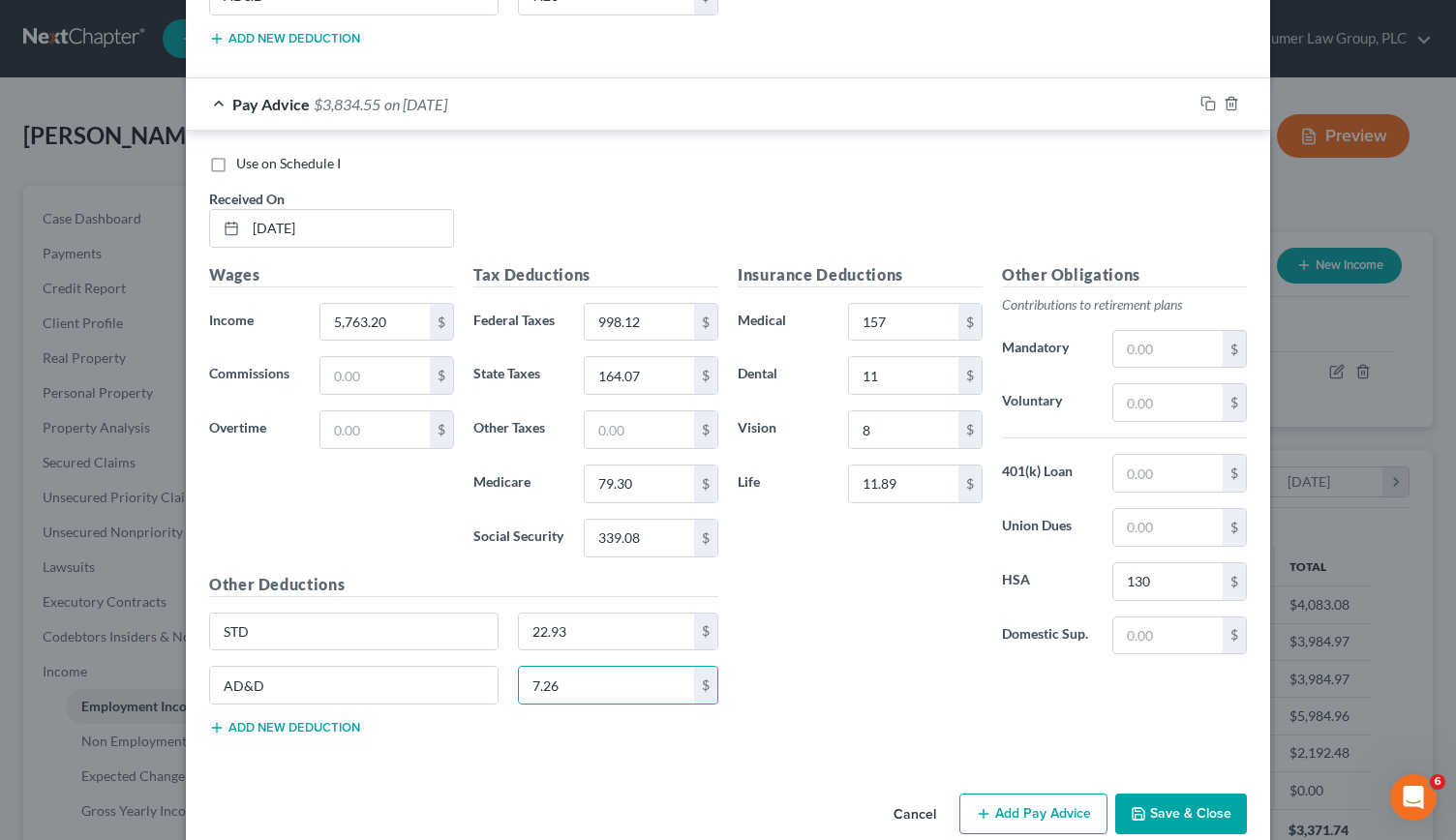
click at [981, 806] on icon "button" at bounding box center [983, 814] width 16 height 16
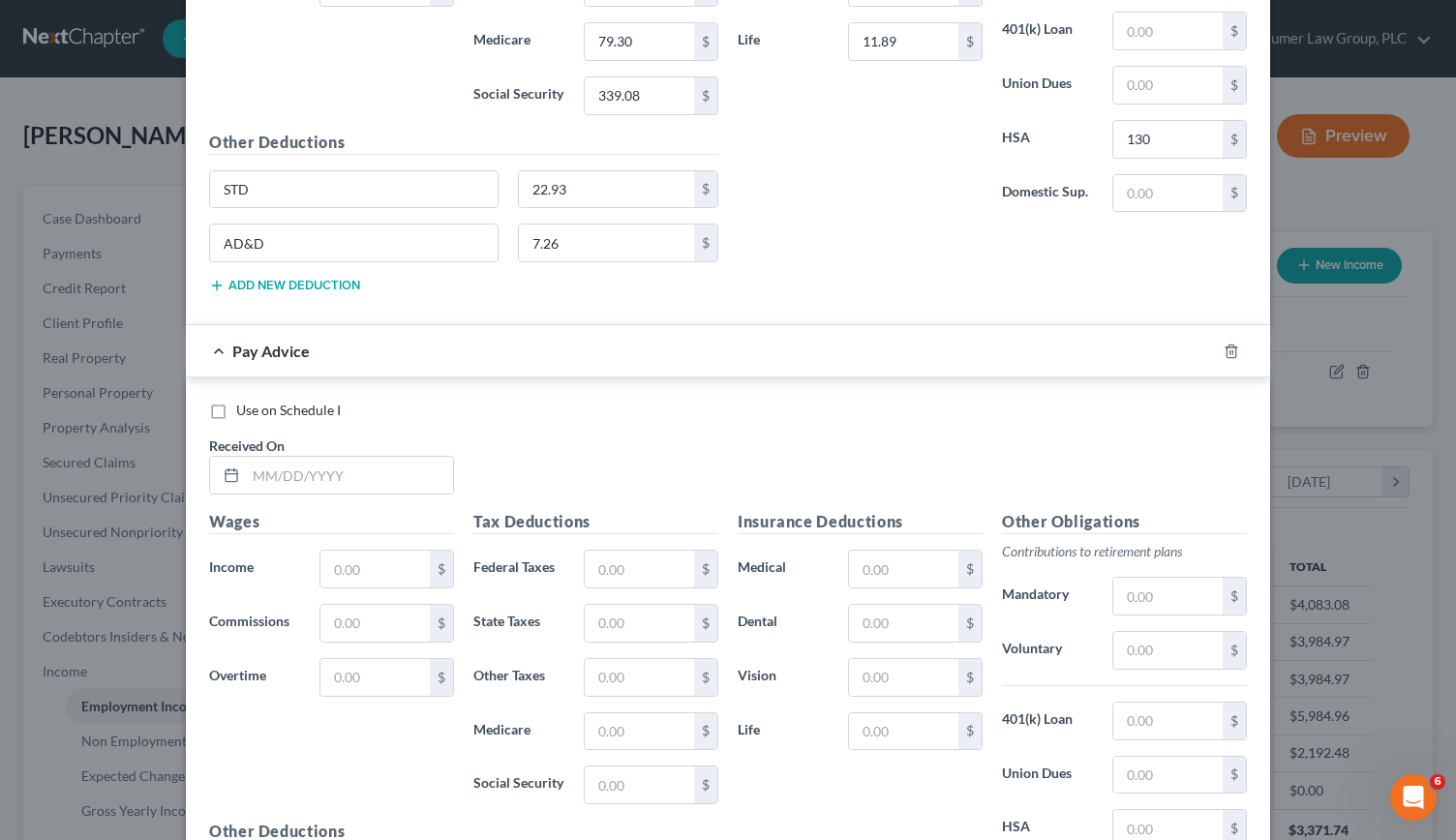
scroll to position [3777, 0]
click at [276, 456] on input "text" at bounding box center [349, 473] width 207 height 37
click at [648, 551] on input "text" at bounding box center [639, 569] width 109 height 37
click at [896, 551] on input "text" at bounding box center [904, 569] width 109 height 37
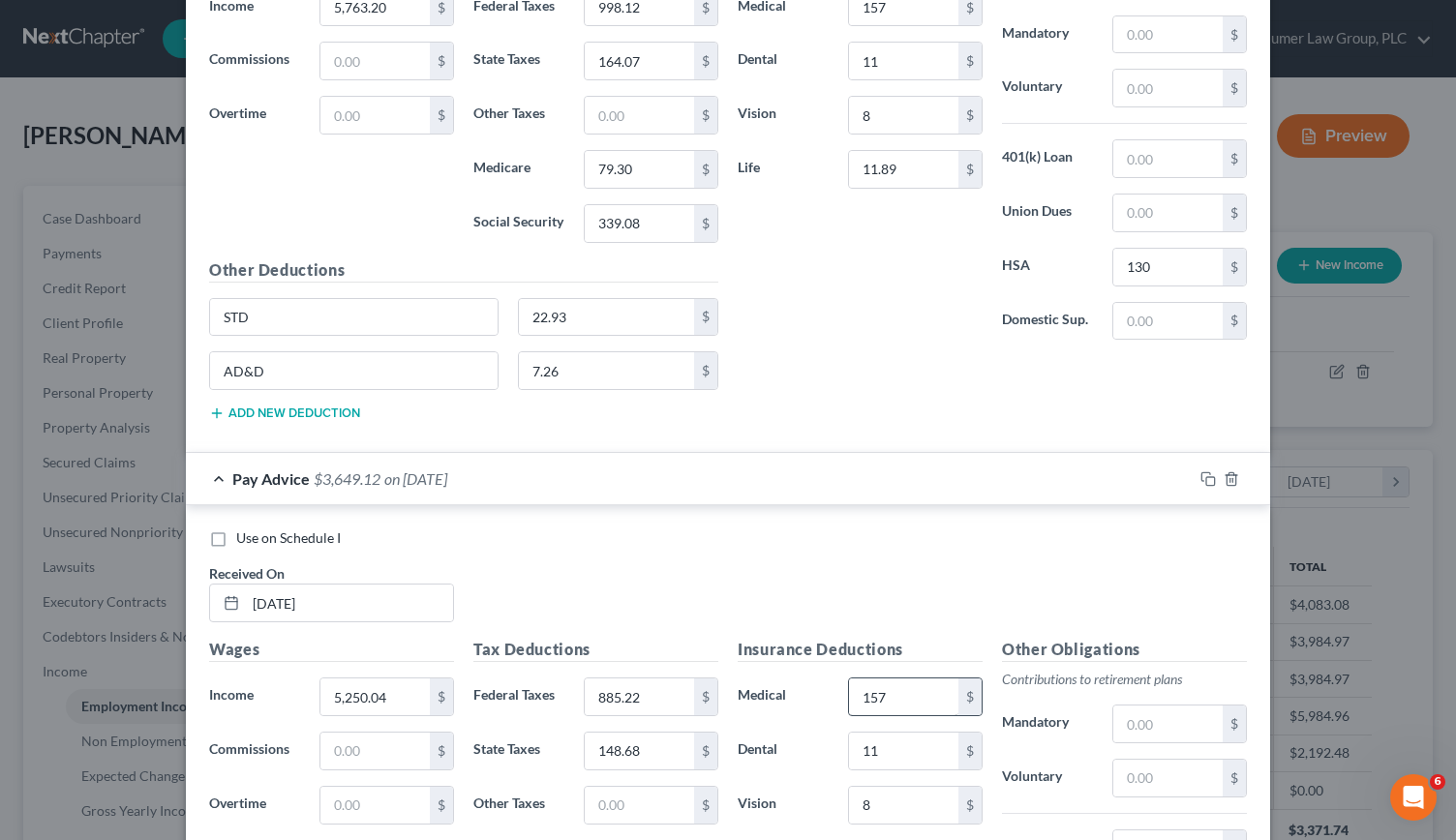
scroll to position [3953, 0]
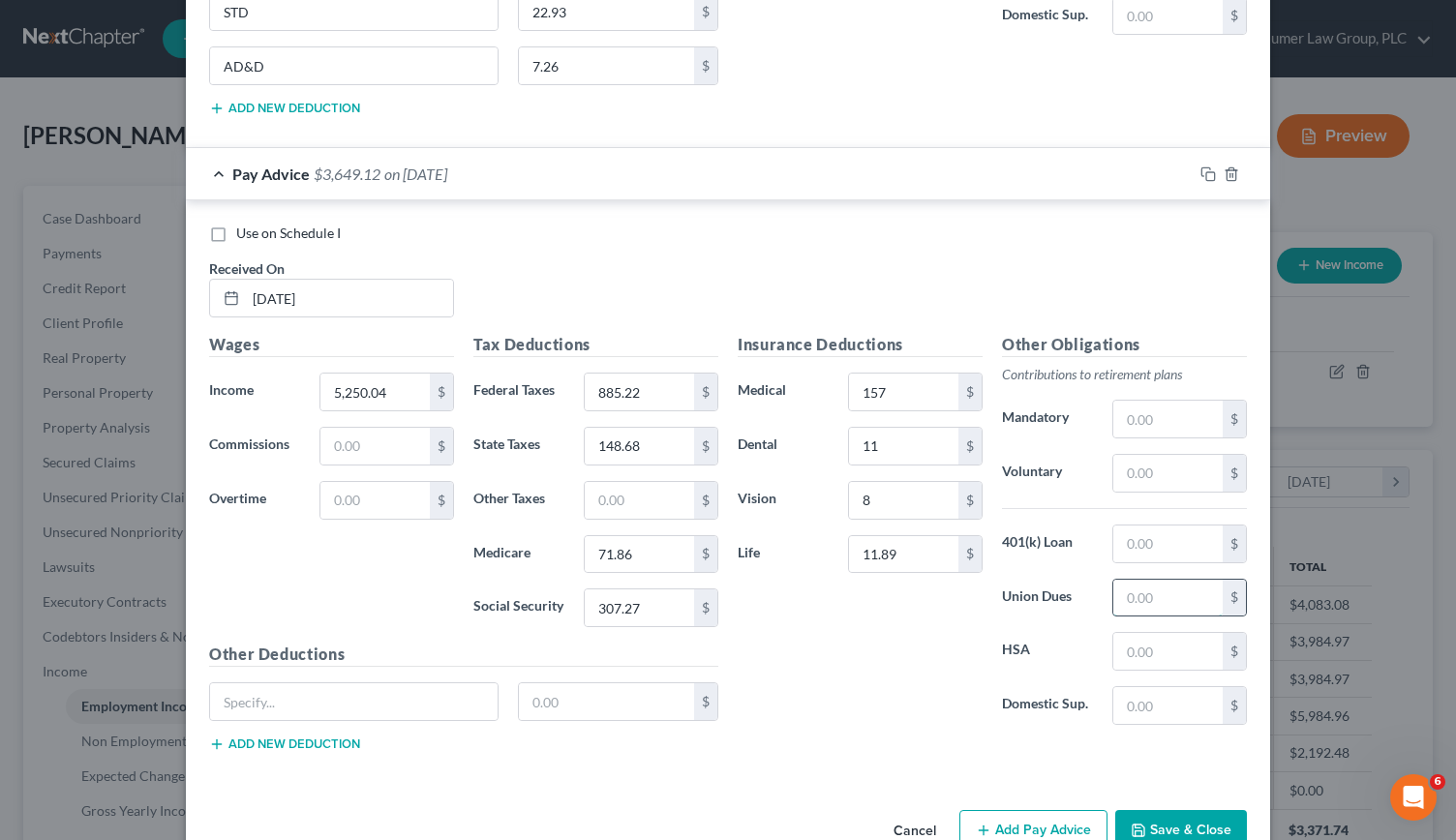
click at [1160, 579] on input "text" at bounding box center [1168, 597] width 109 height 37
click at [1151, 633] on input "text" at bounding box center [1168, 651] width 109 height 37
click at [317, 683] on input "text" at bounding box center [354, 701] width 287 height 37
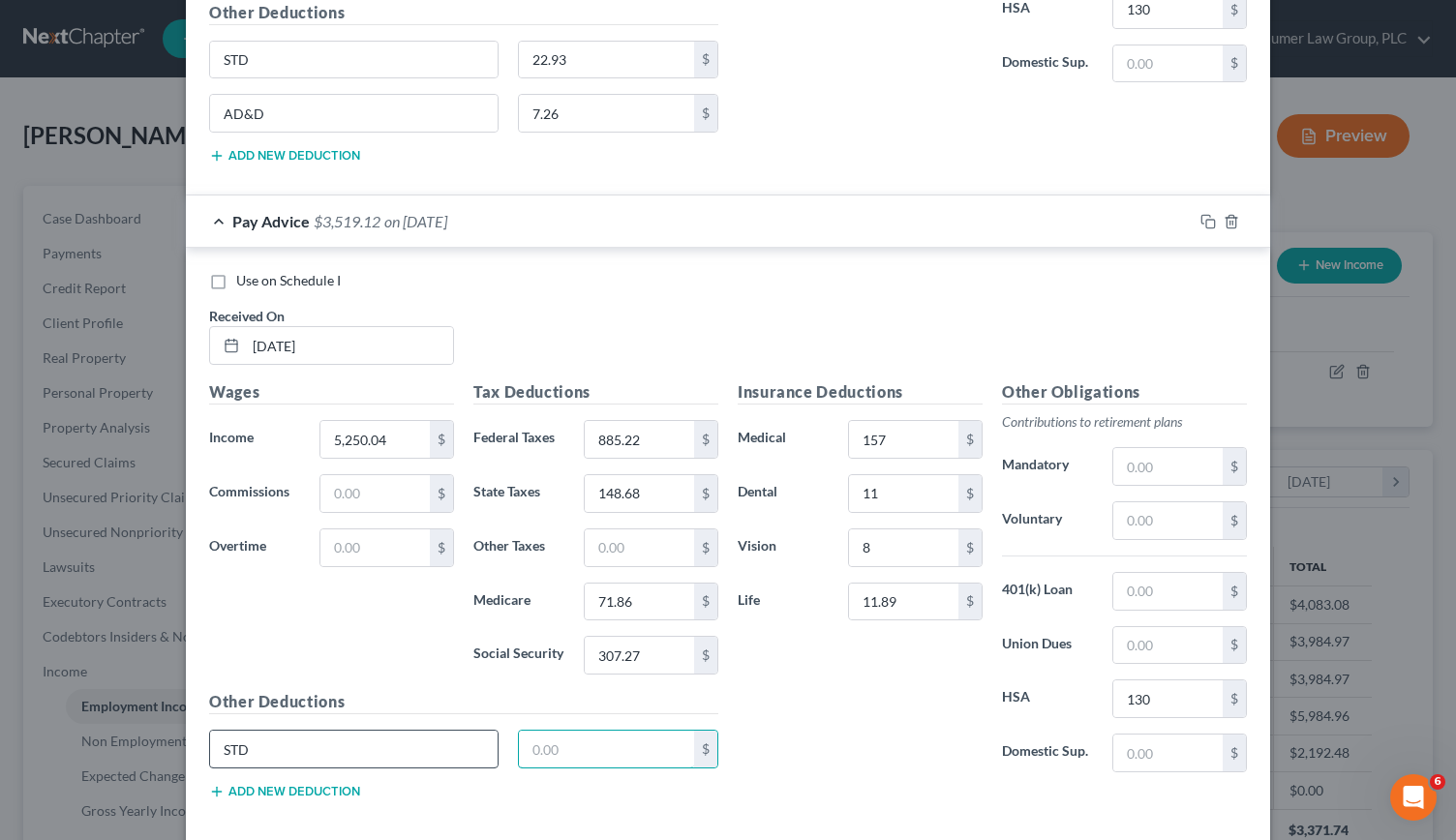
scroll to position [3907, 0]
click at [262, 783] on button "Add new deduction" at bounding box center [284, 790] width 151 height 16
click at [248, 784] on input "text" at bounding box center [354, 801] width 287 height 37
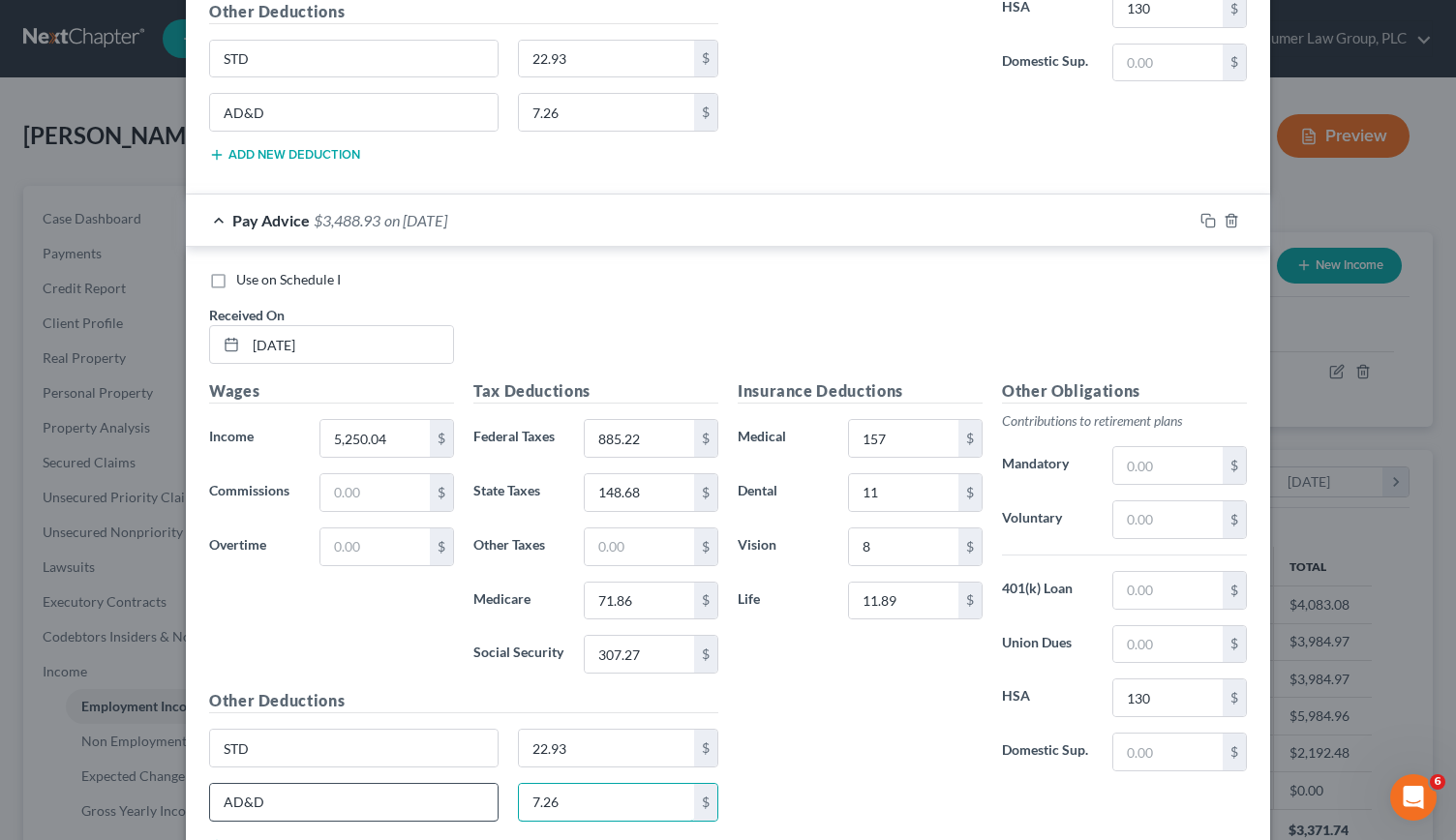
scroll to position [4017, 0]
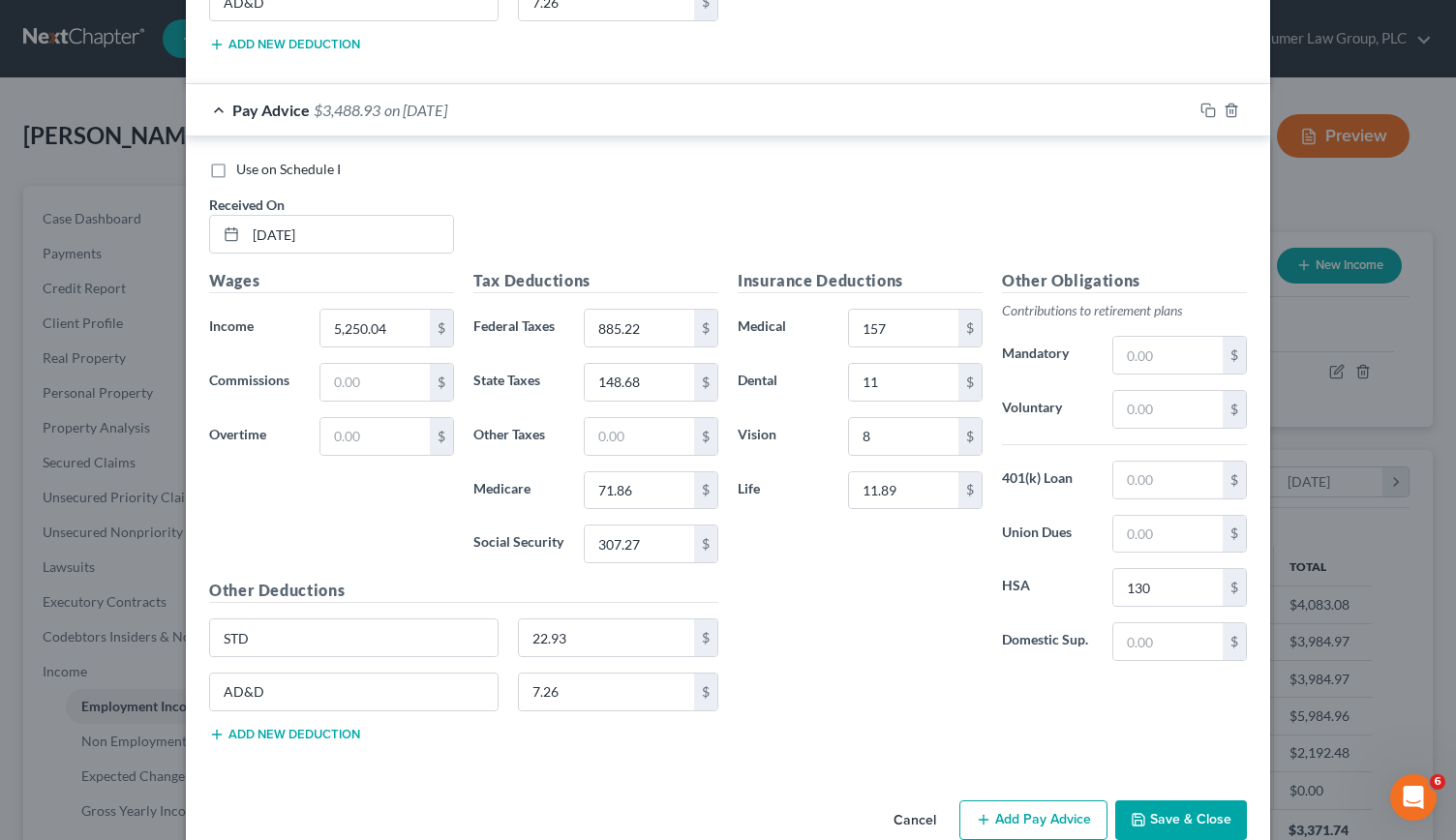
click at [1014, 800] on button "Add Pay Advice" at bounding box center [1033, 820] width 148 height 41
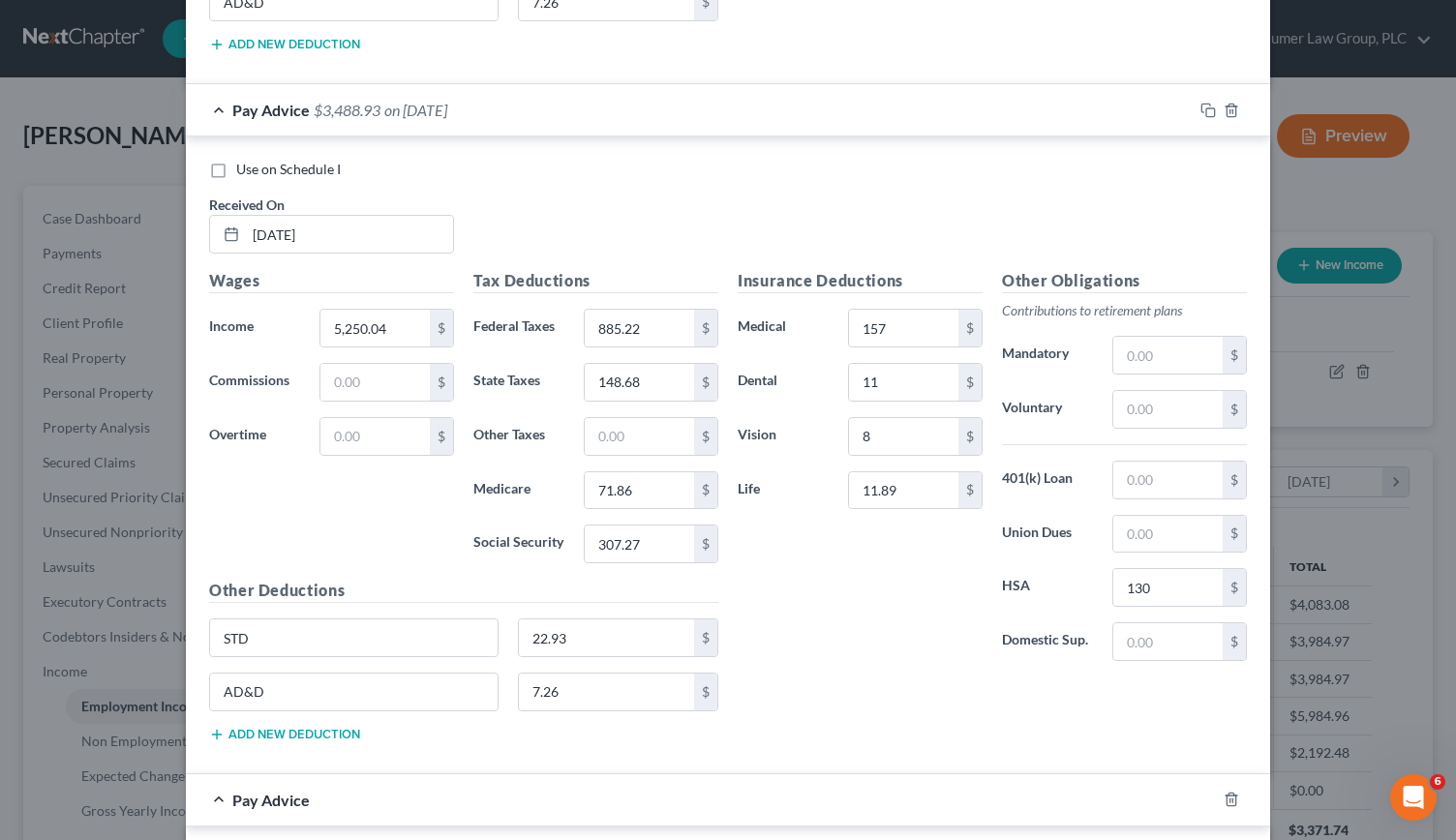
scroll to position [4559, 0]
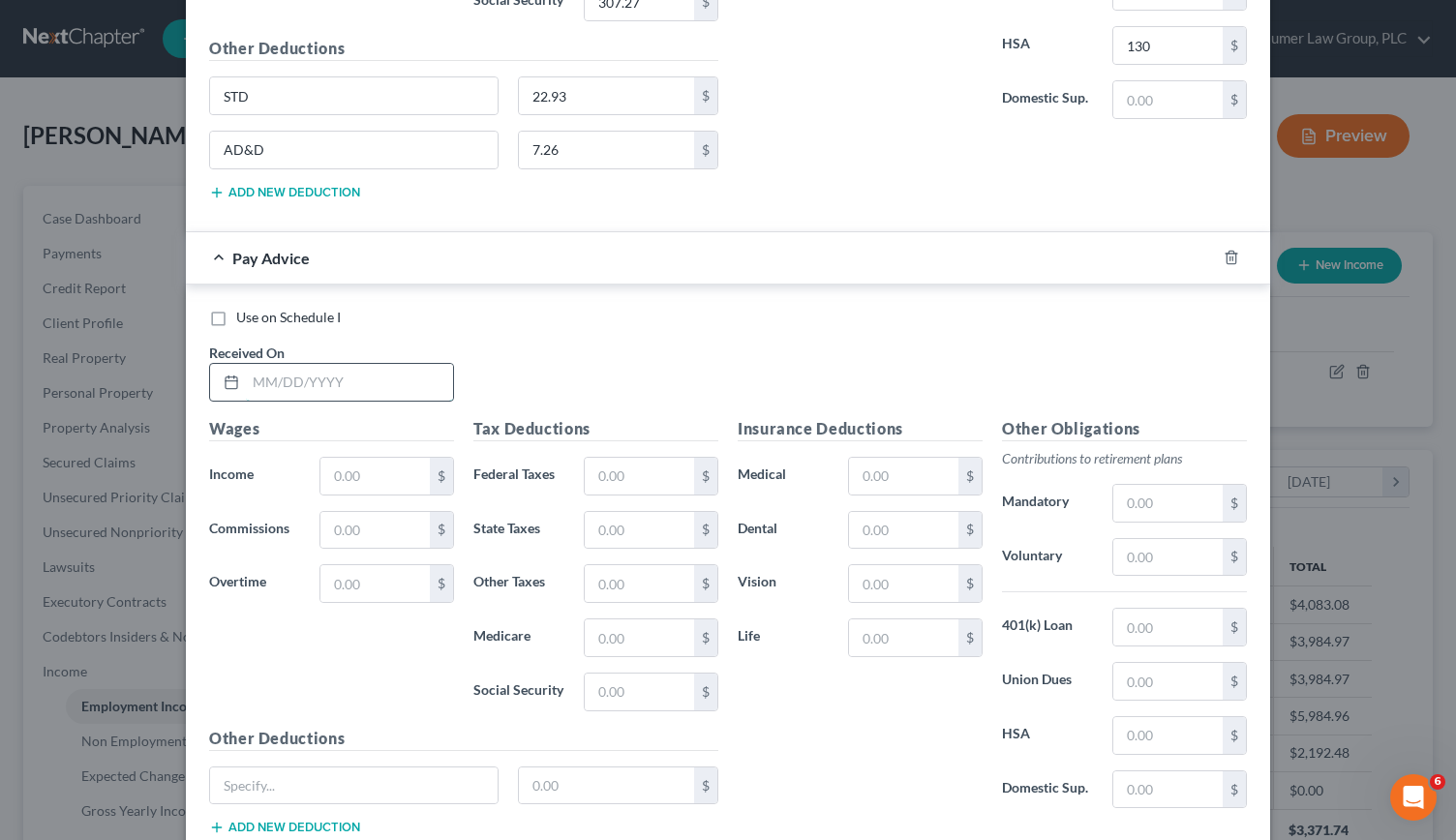
click at [257, 364] on input "text" at bounding box center [349, 381] width 207 height 37
click at [335, 458] on input "text" at bounding box center [375, 475] width 109 height 37
click at [614, 458] on input "text" at bounding box center [639, 475] width 109 height 37
click at [616, 512] on input "text" at bounding box center [639, 530] width 109 height 37
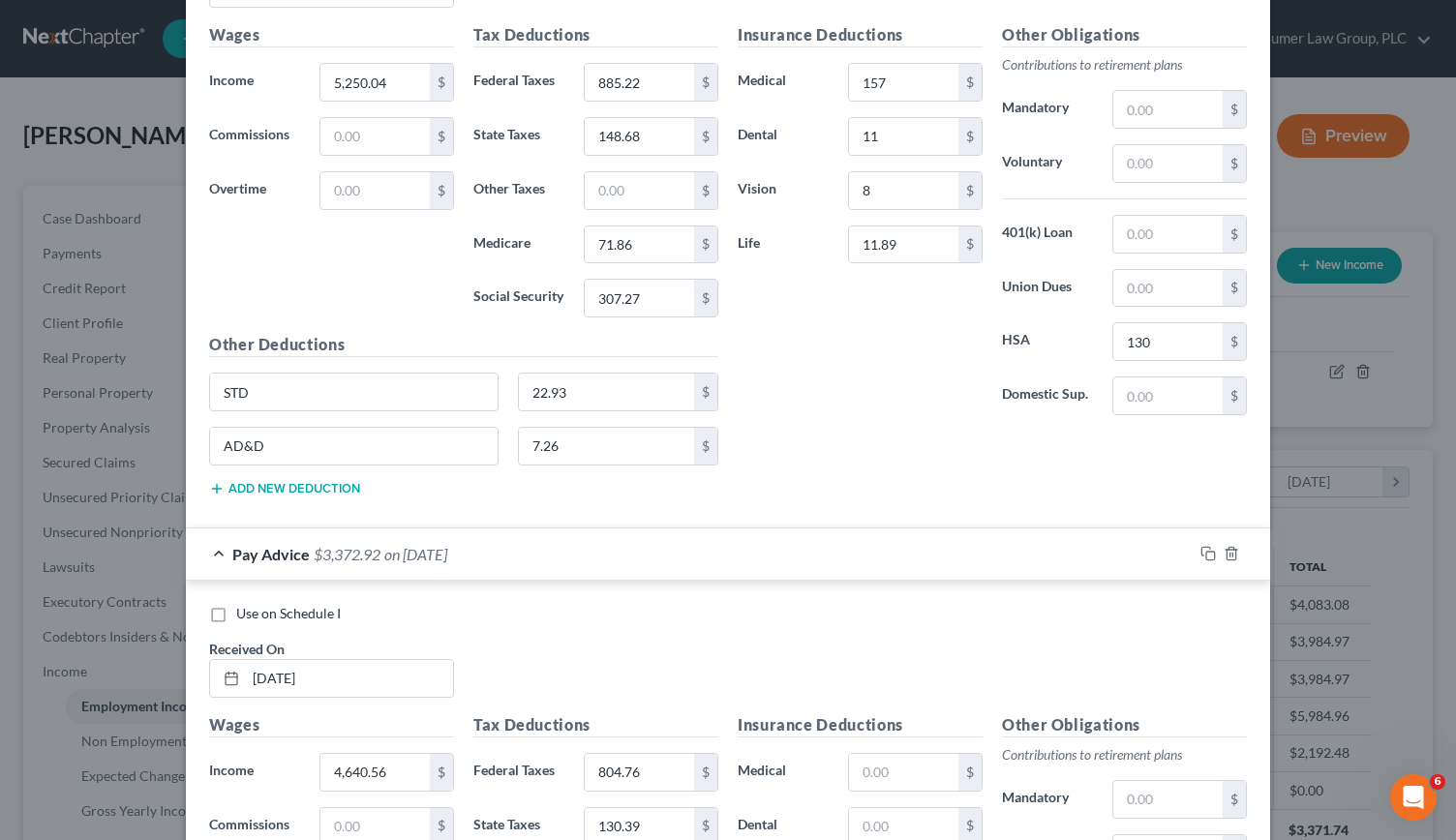
scroll to position [4261, 0]
click at [872, 755] on input "text" at bounding box center [904, 773] width 109 height 37
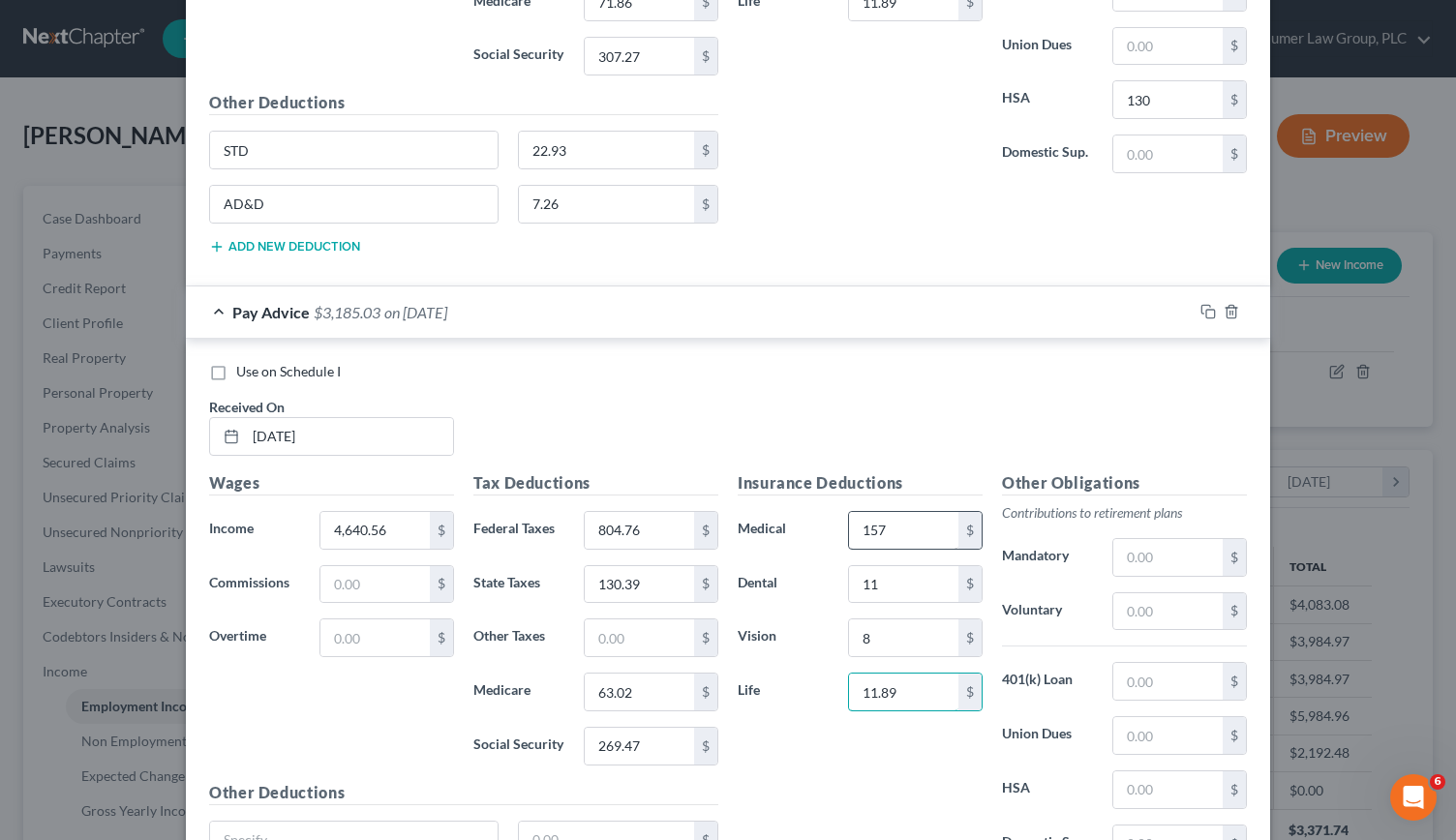
scroll to position [4527, 0]
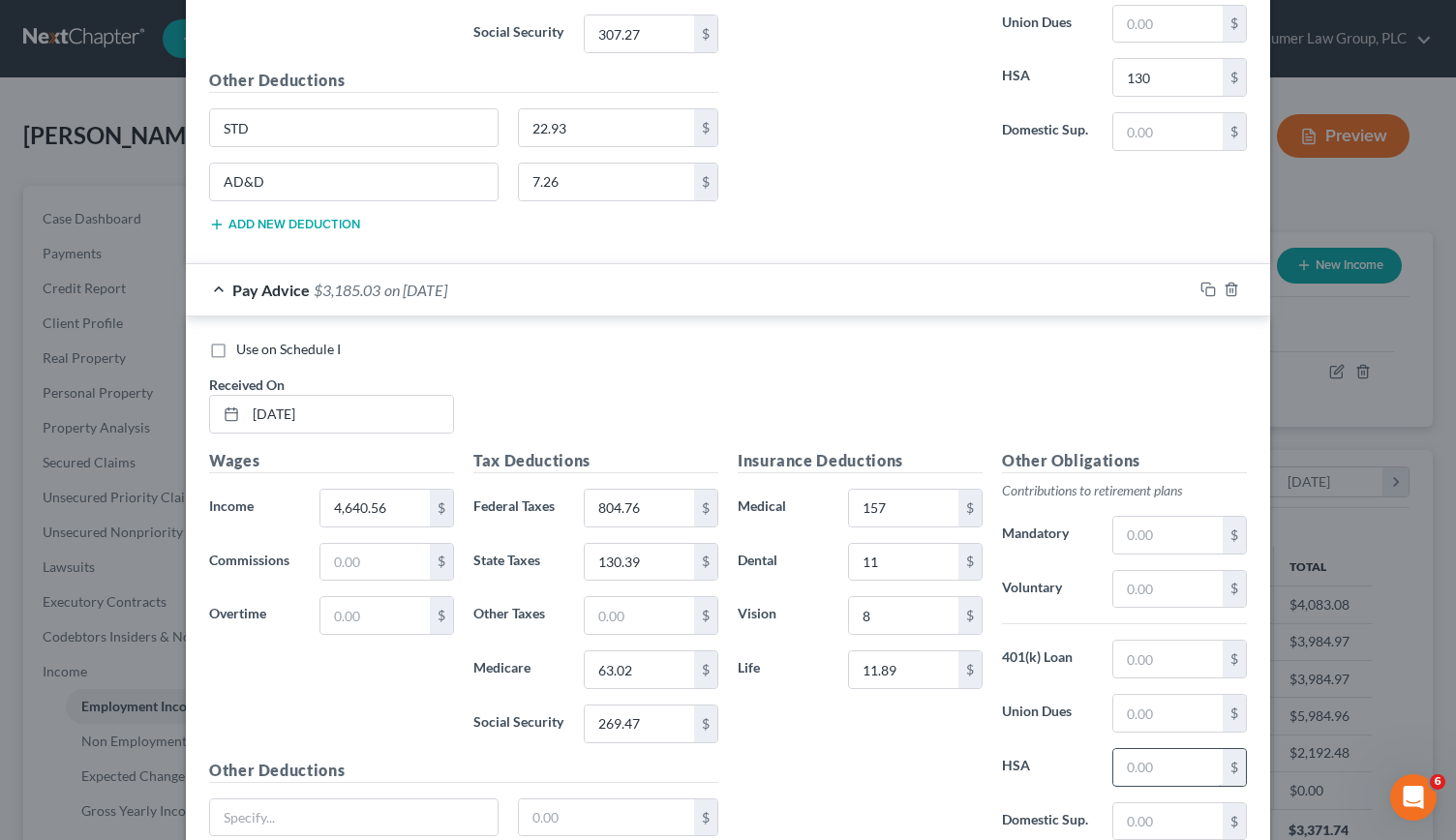
click at [1127, 749] on input "text" at bounding box center [1168, 767] width 109 height 37
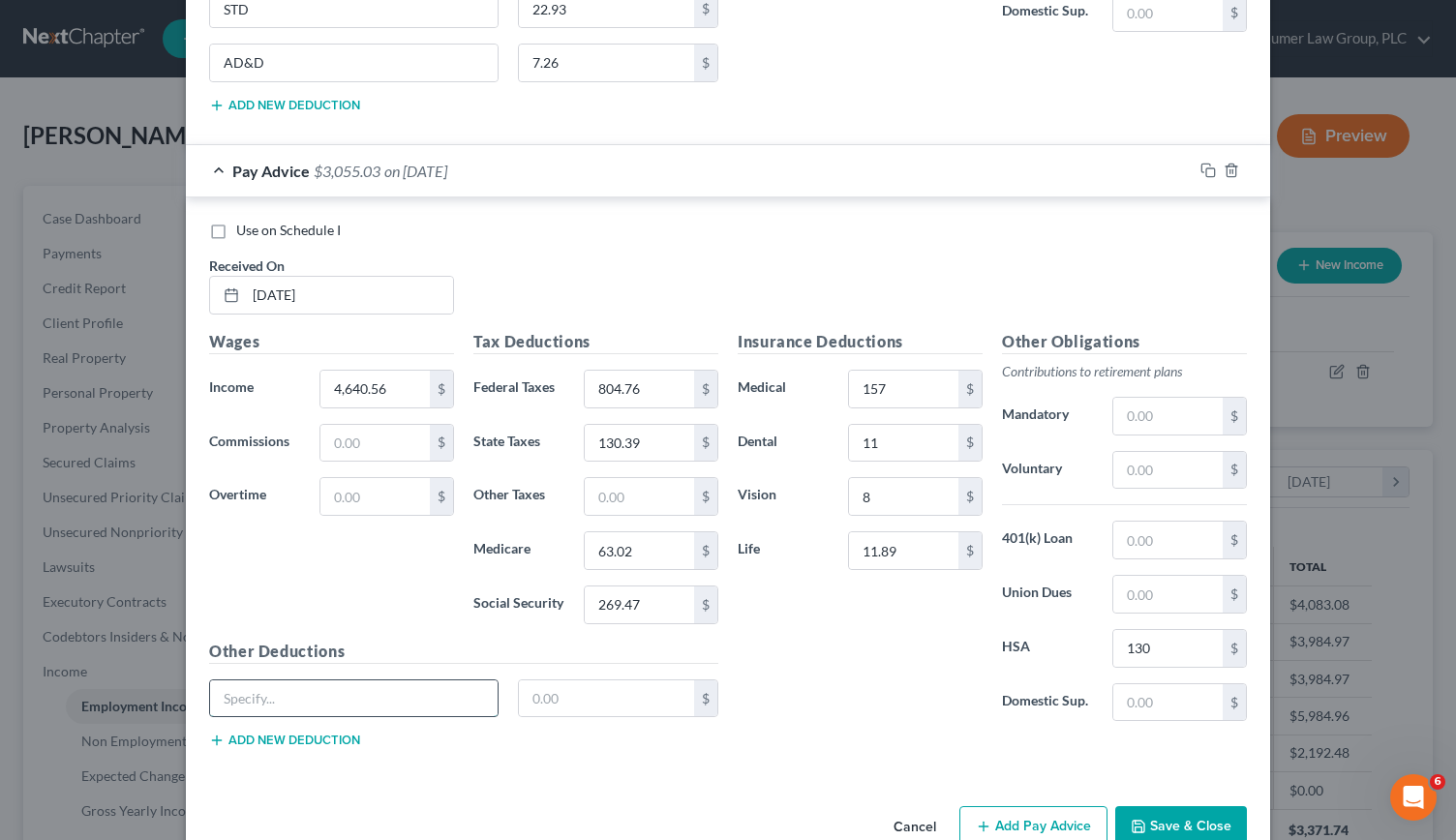
click at [318, 681] on input "text" at bounding box center [354, 698] width 287 height 37
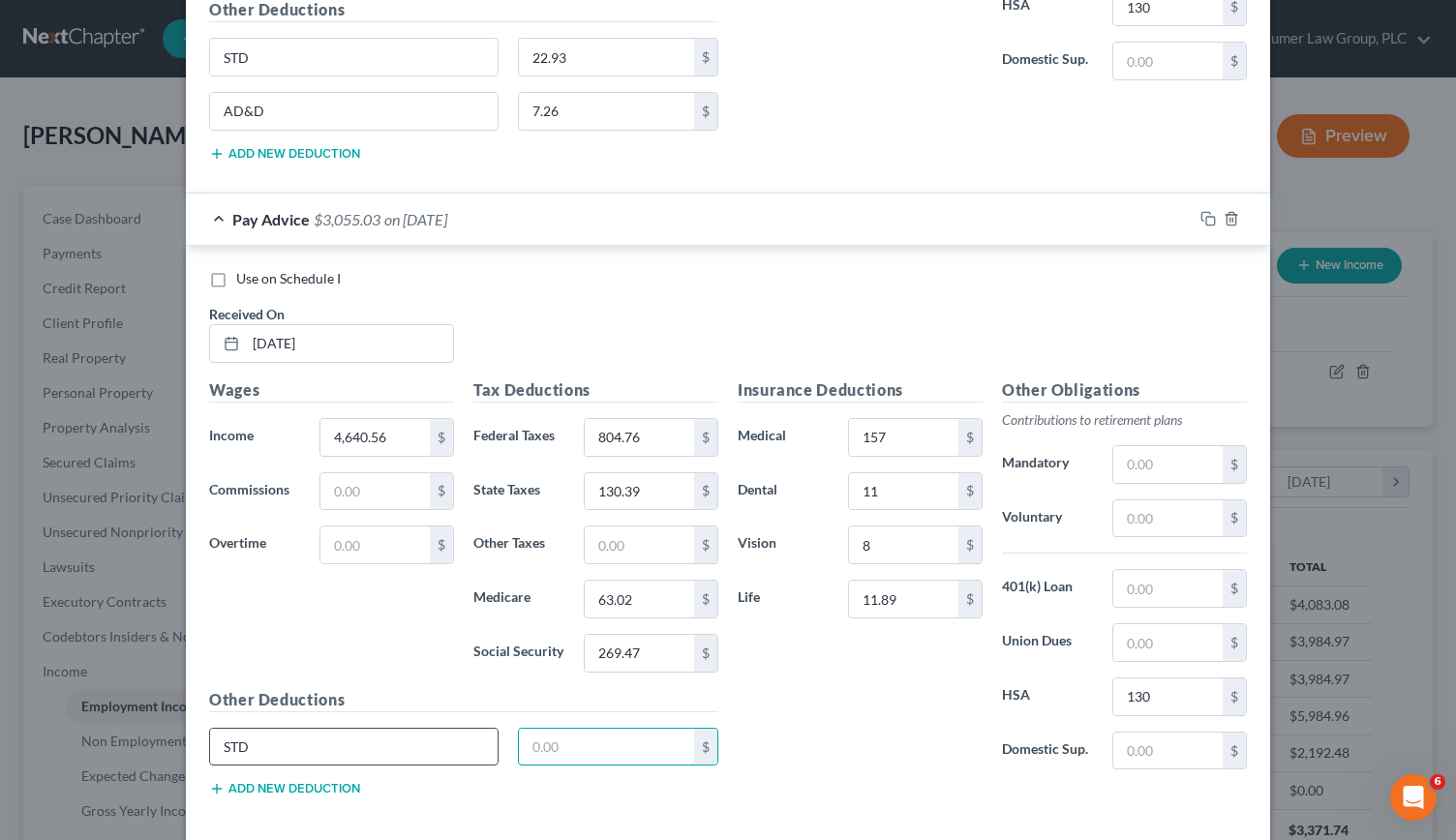
scroll to position [4597, 0]
click at [246, 781] on button "Add new deduction" at bounding box center [284, 788] width 151 height 16
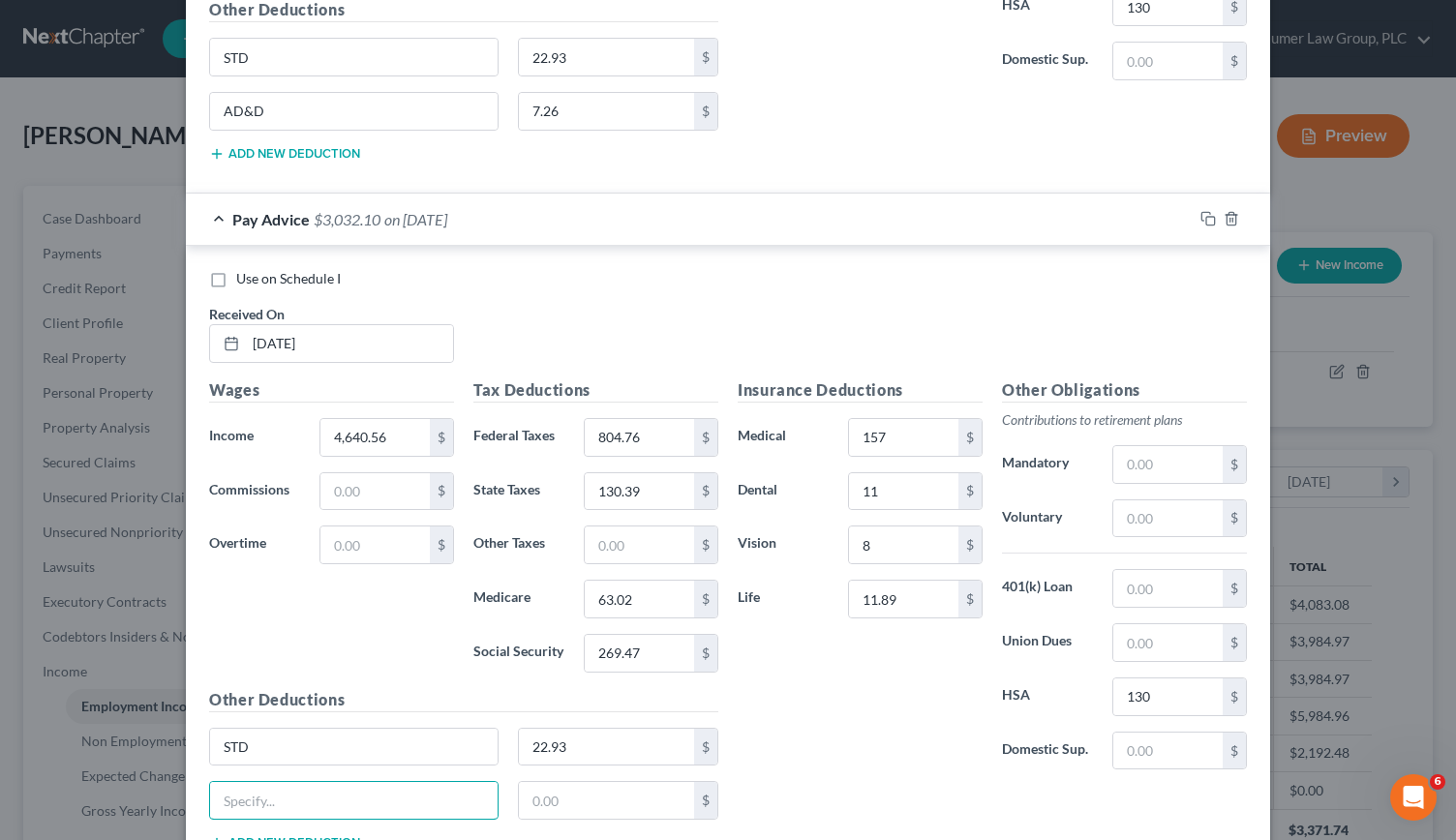
click at [246, 782] on input "text" at bounding box center [354, 799] width 287 height 37
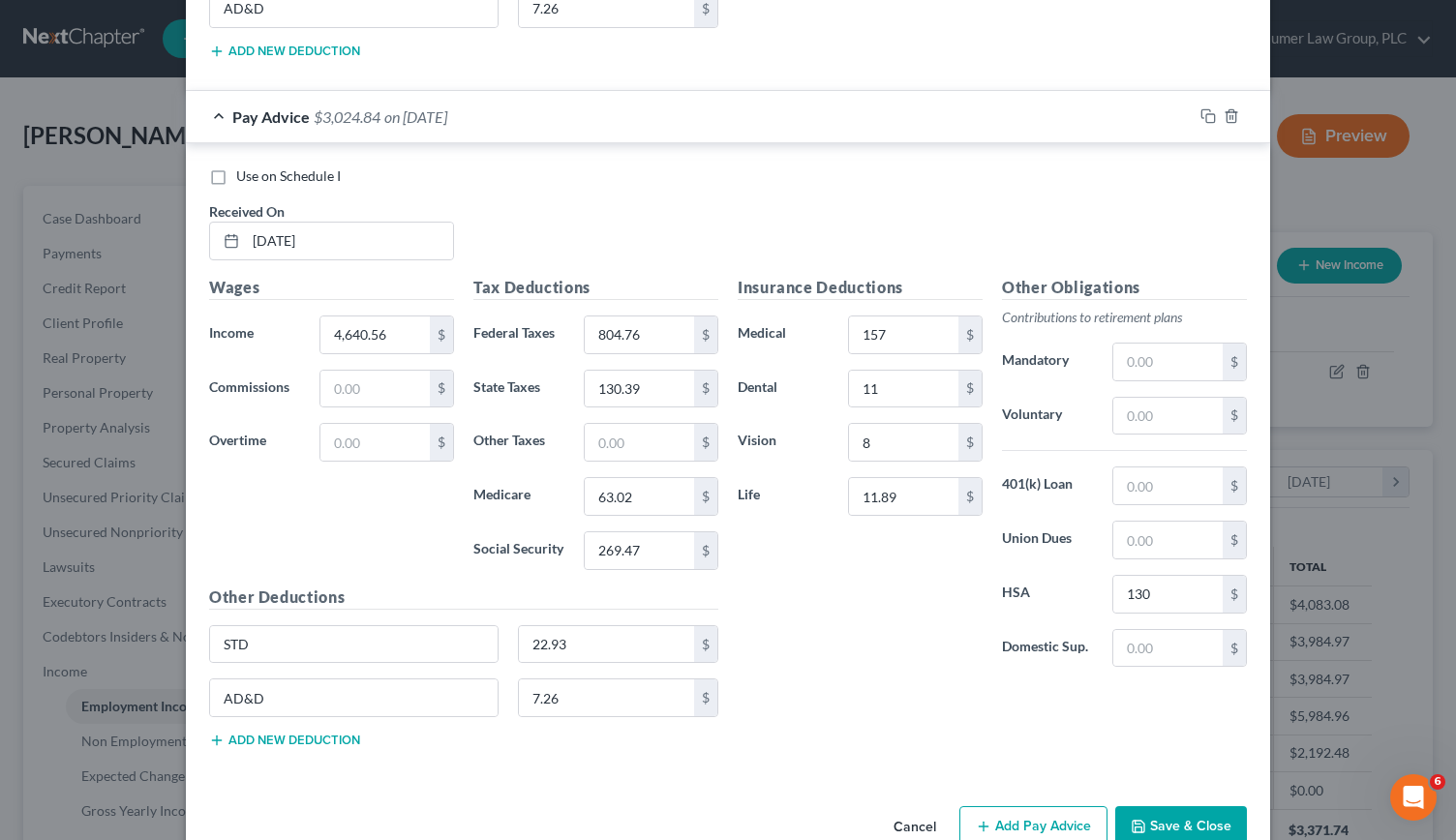
click at [996, 806] on button "Add Pay Advice" at bounding box center [1033, 826] width 148 height 41
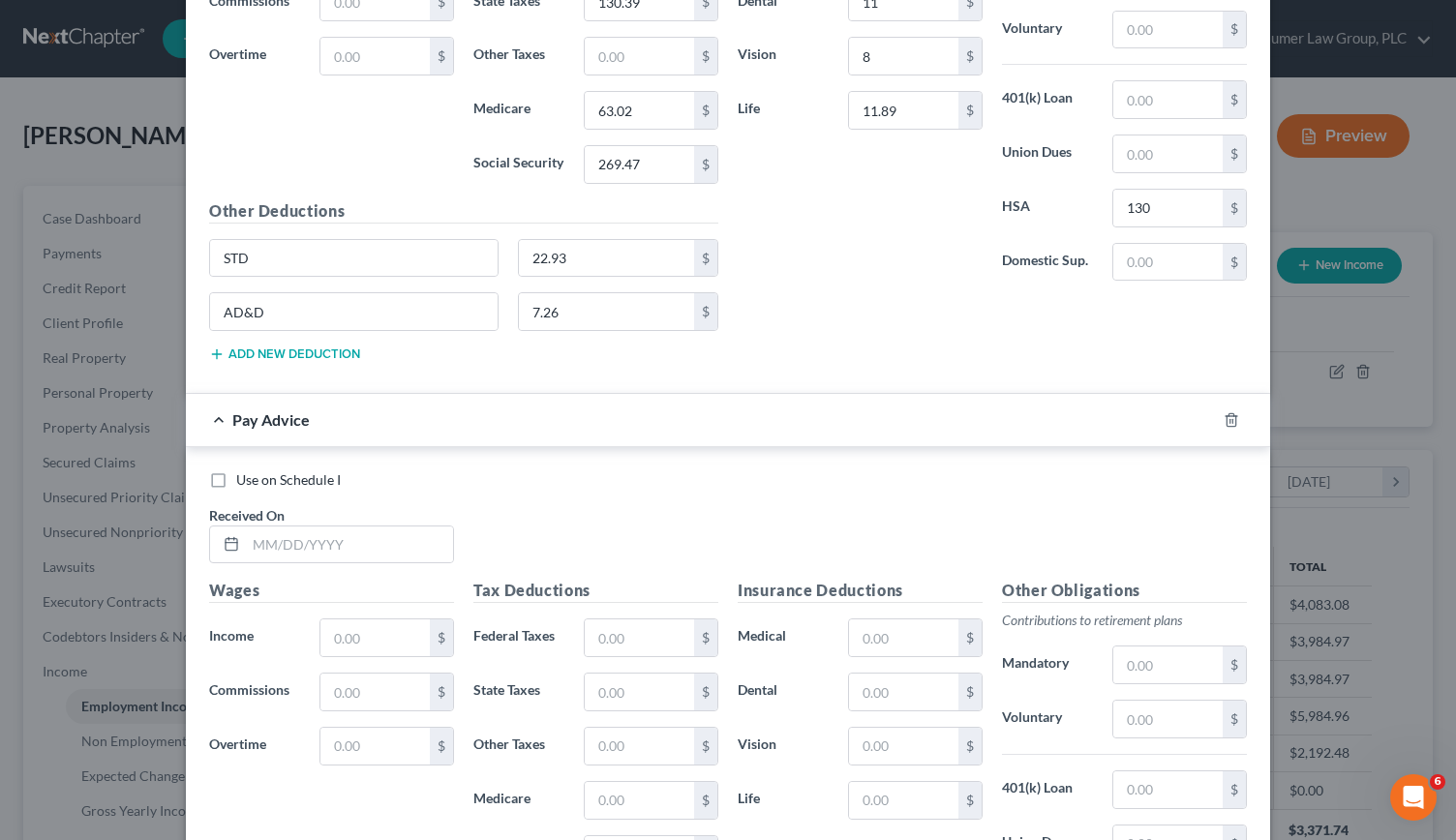
scroll to position [5092, 0]
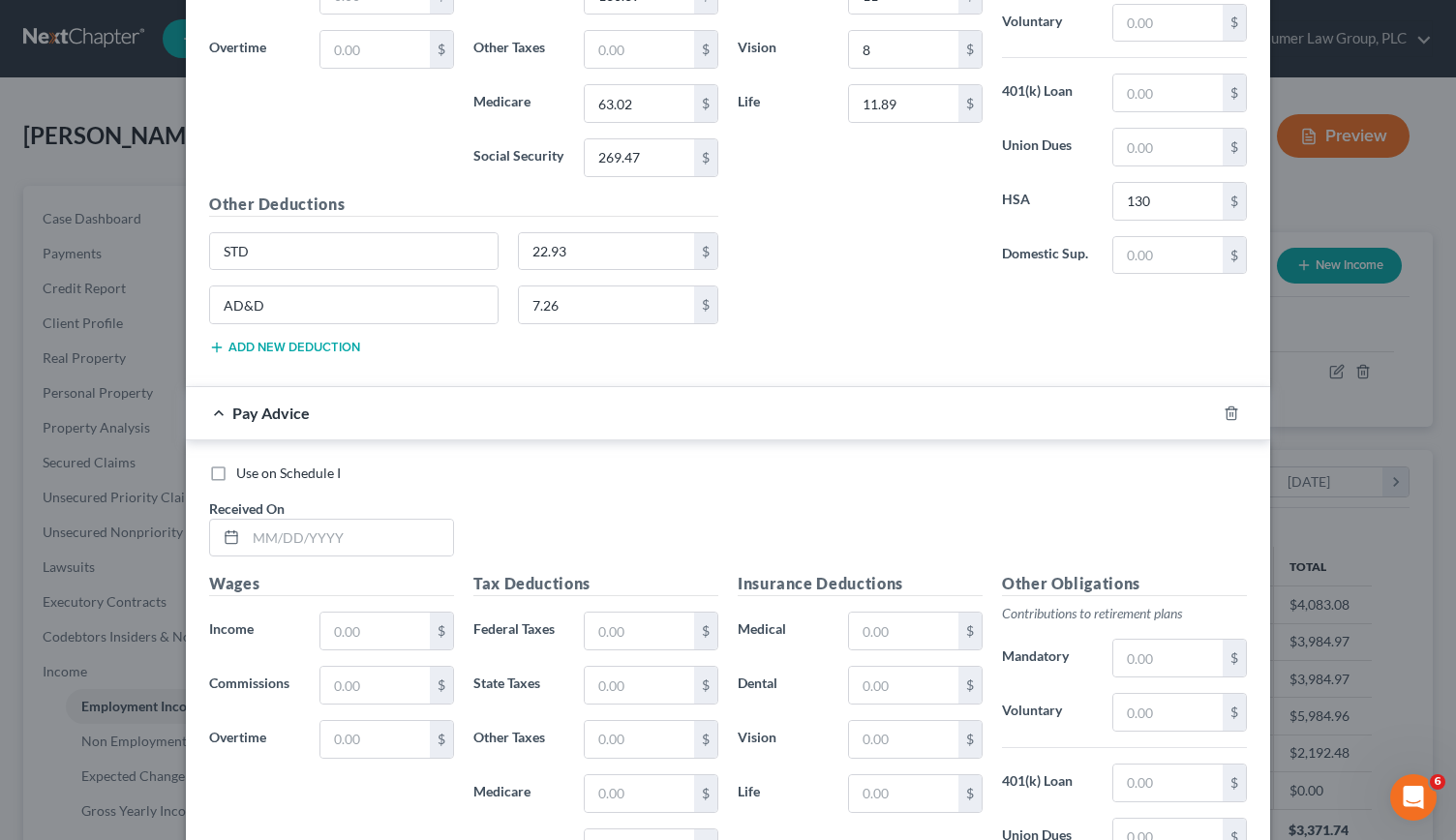
click at [922, 503] on div "Use on Schedule I Received On *" at bounding box center [728, 518] width 1057 height 109
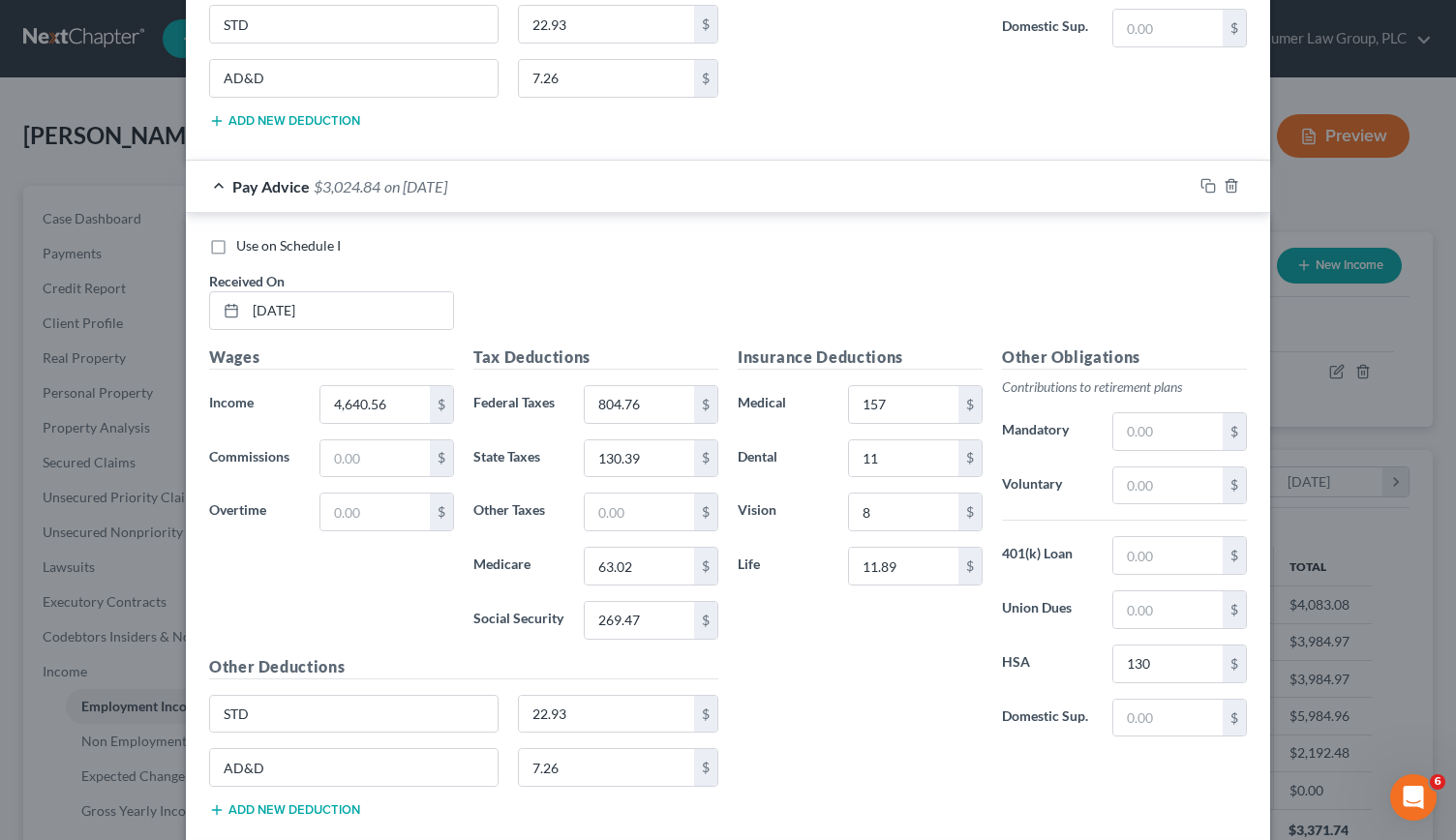
scroll to position [4861, 0]
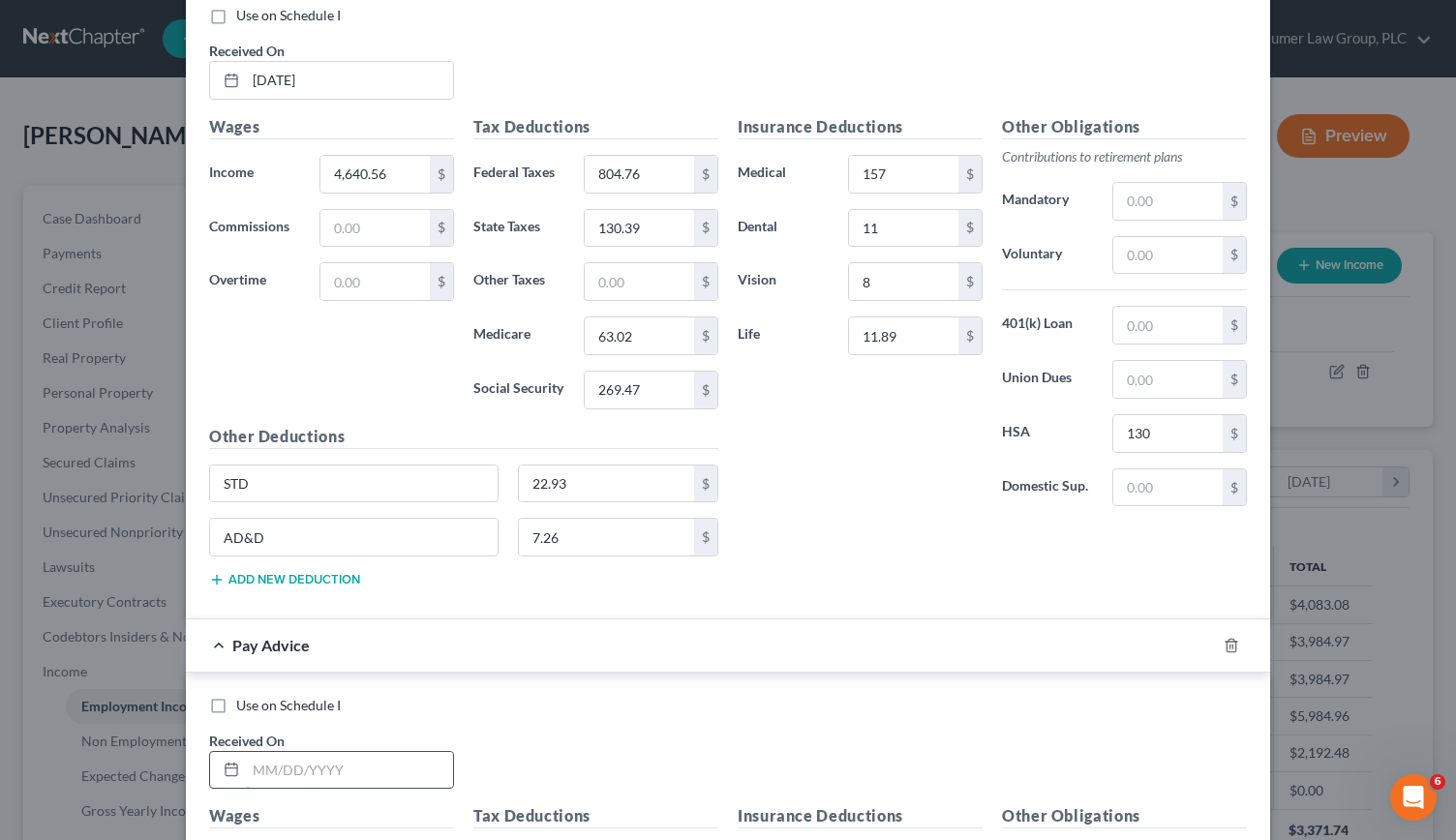
click at [262, 752] on input "text" at bounding box center [349, 770] width 207 height 37
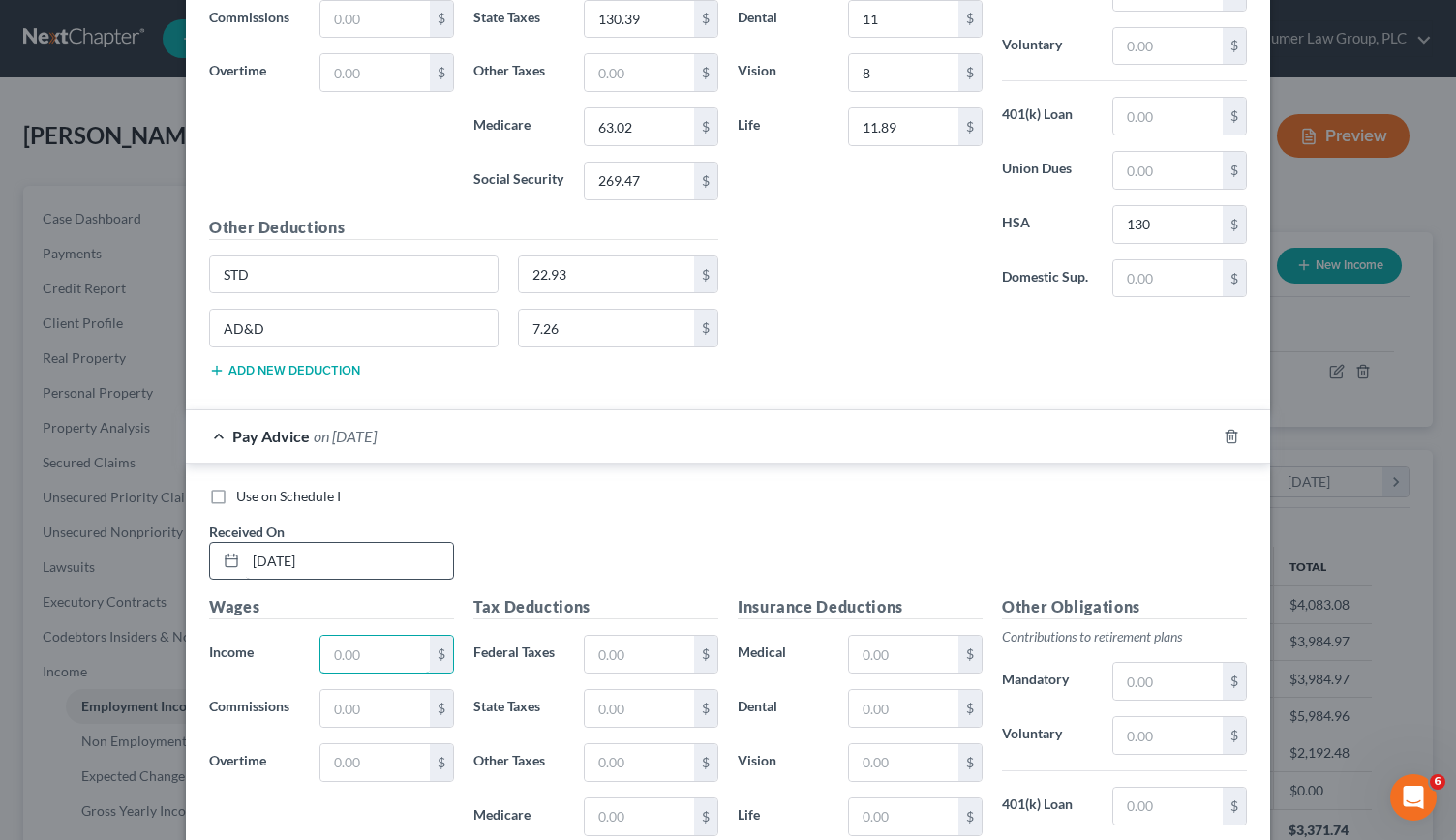
scroll to position [5070, 0]
click at [642, 636] on input "text" at bounding box center [639, 654] width 109 height 37
click at [638, 689] on input "text" at bounding box center [639, 707] width 109 height 37
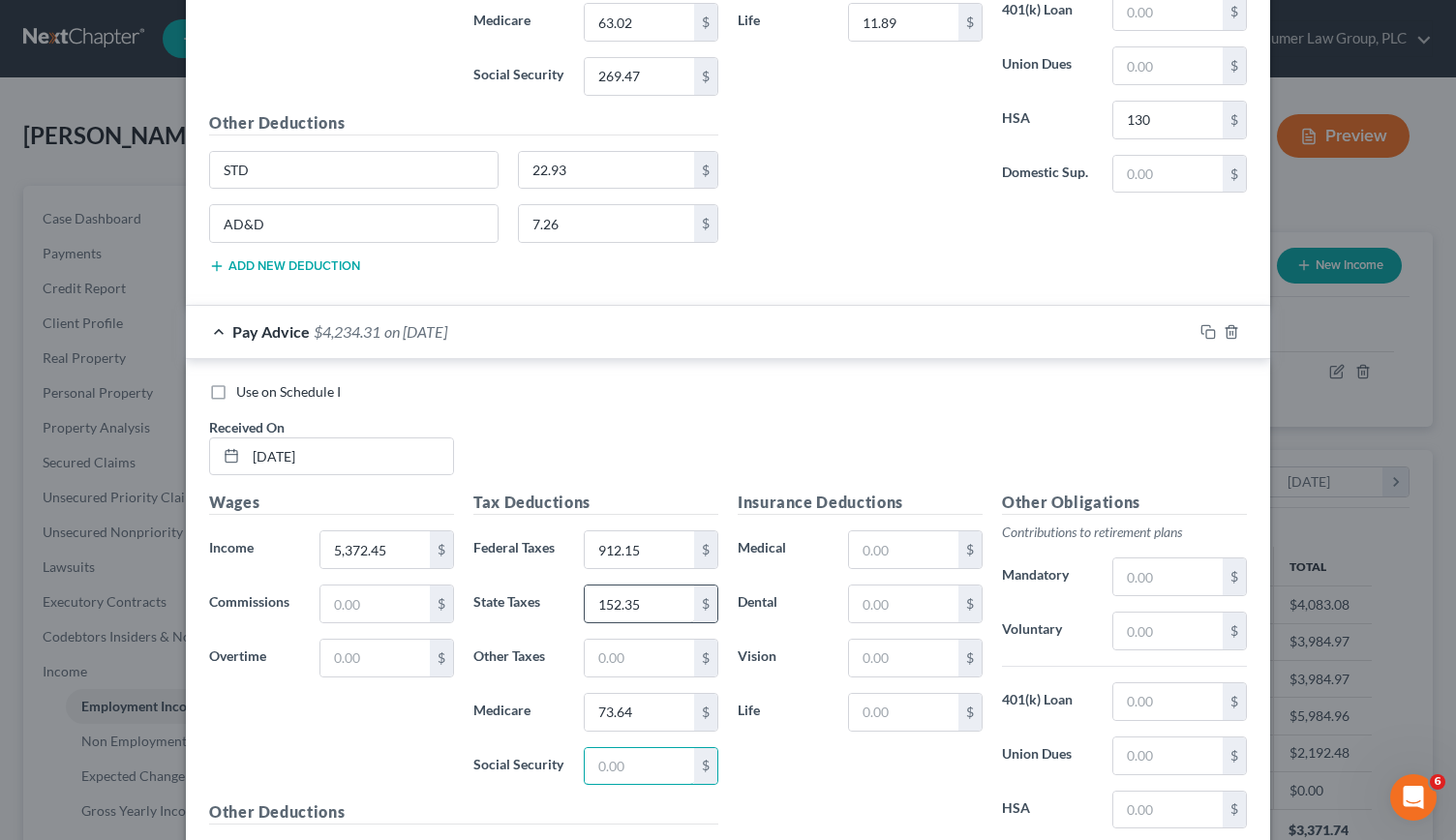
scroll to position [5180, 0]
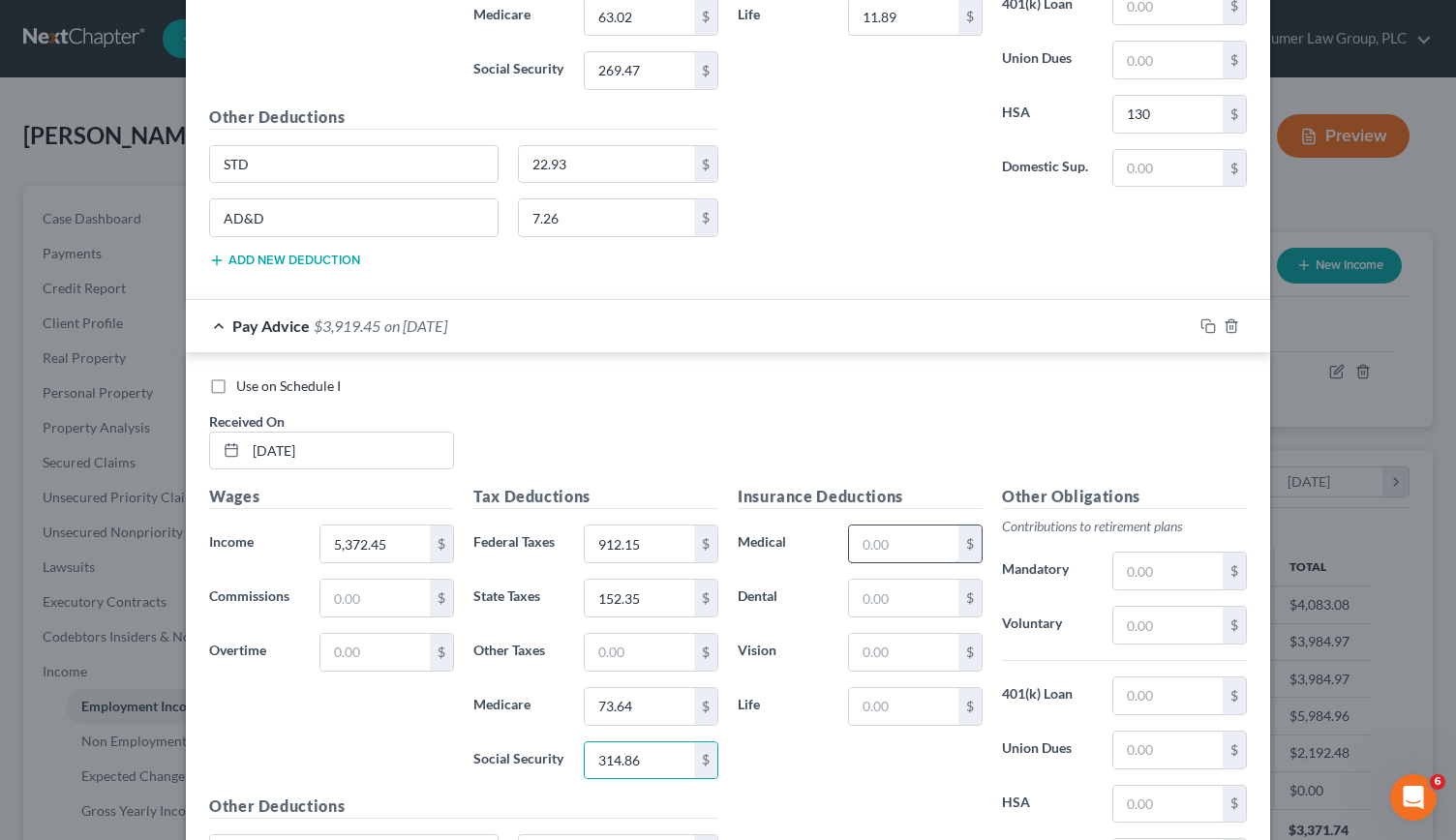
click at [879, 525] on input "text" at bounding box center [904, 543] width 109 height 37
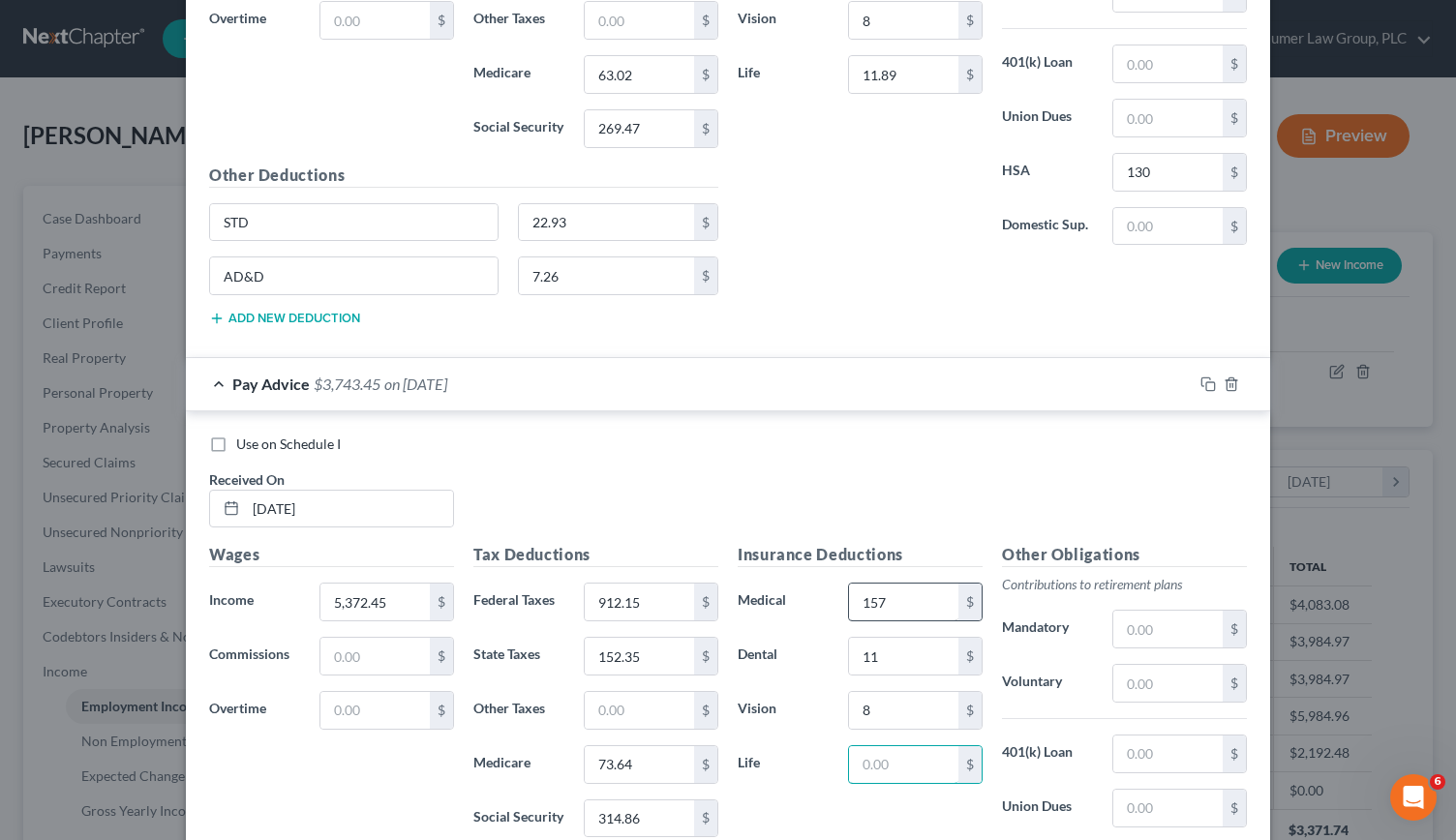
scroll to position [5119, 0]
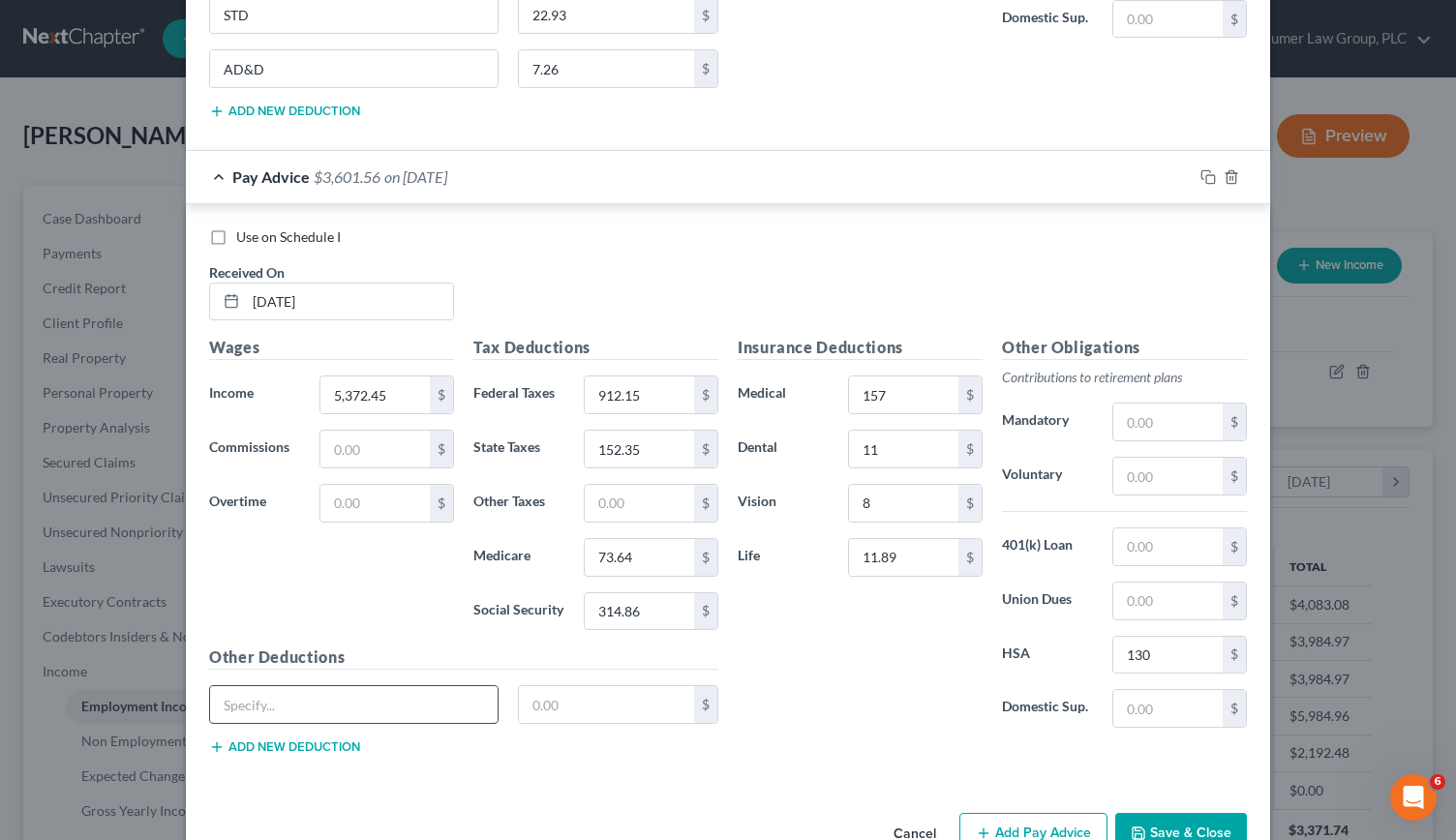
click at [337, 685] on input "text" at bounding box center [354, 703] width 287 height 37
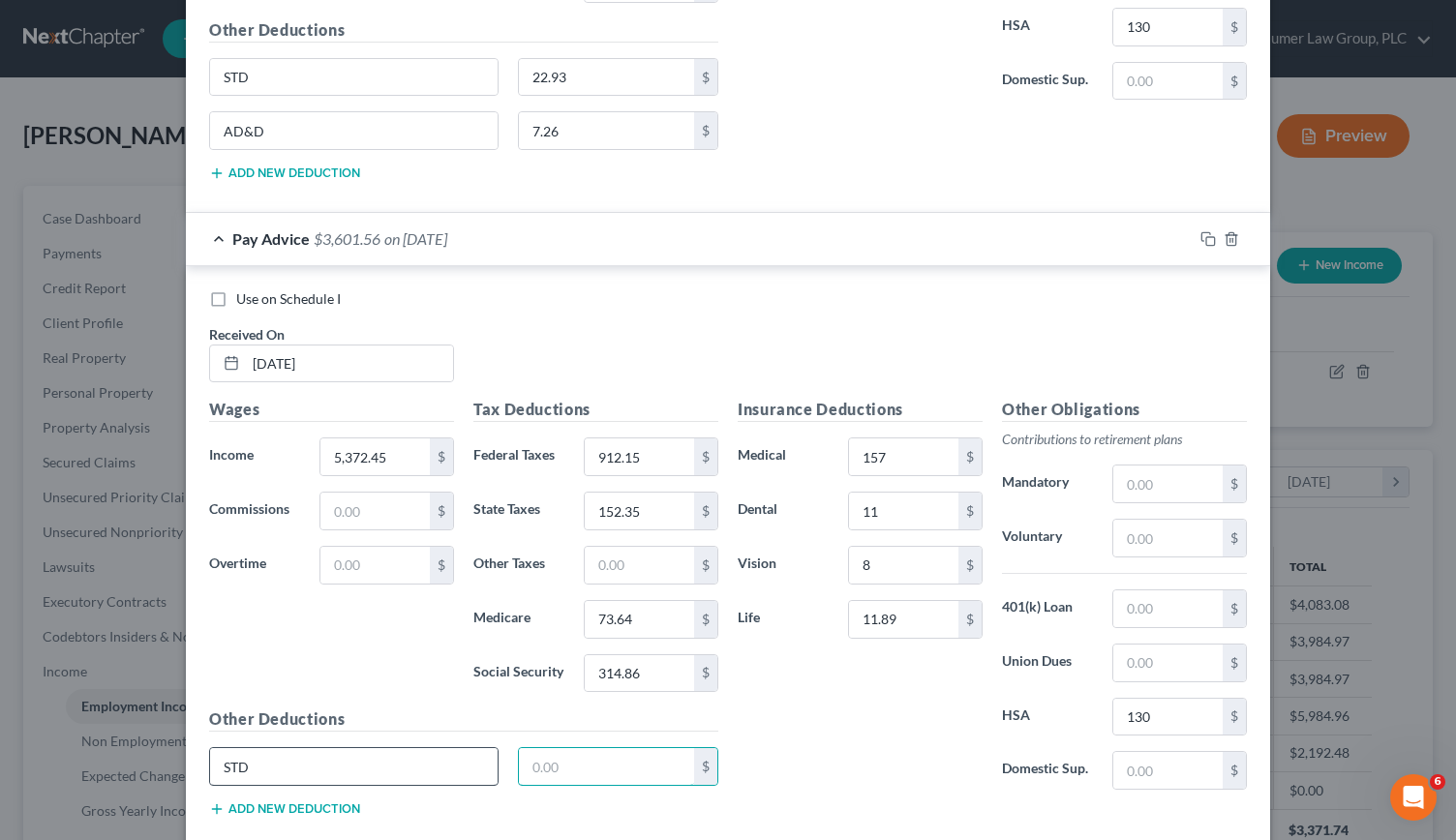
scroll to position [5269, 0]
click at [277, 799] on button "Add new deduction" at bounding box center [284, 807] width 151 height 16
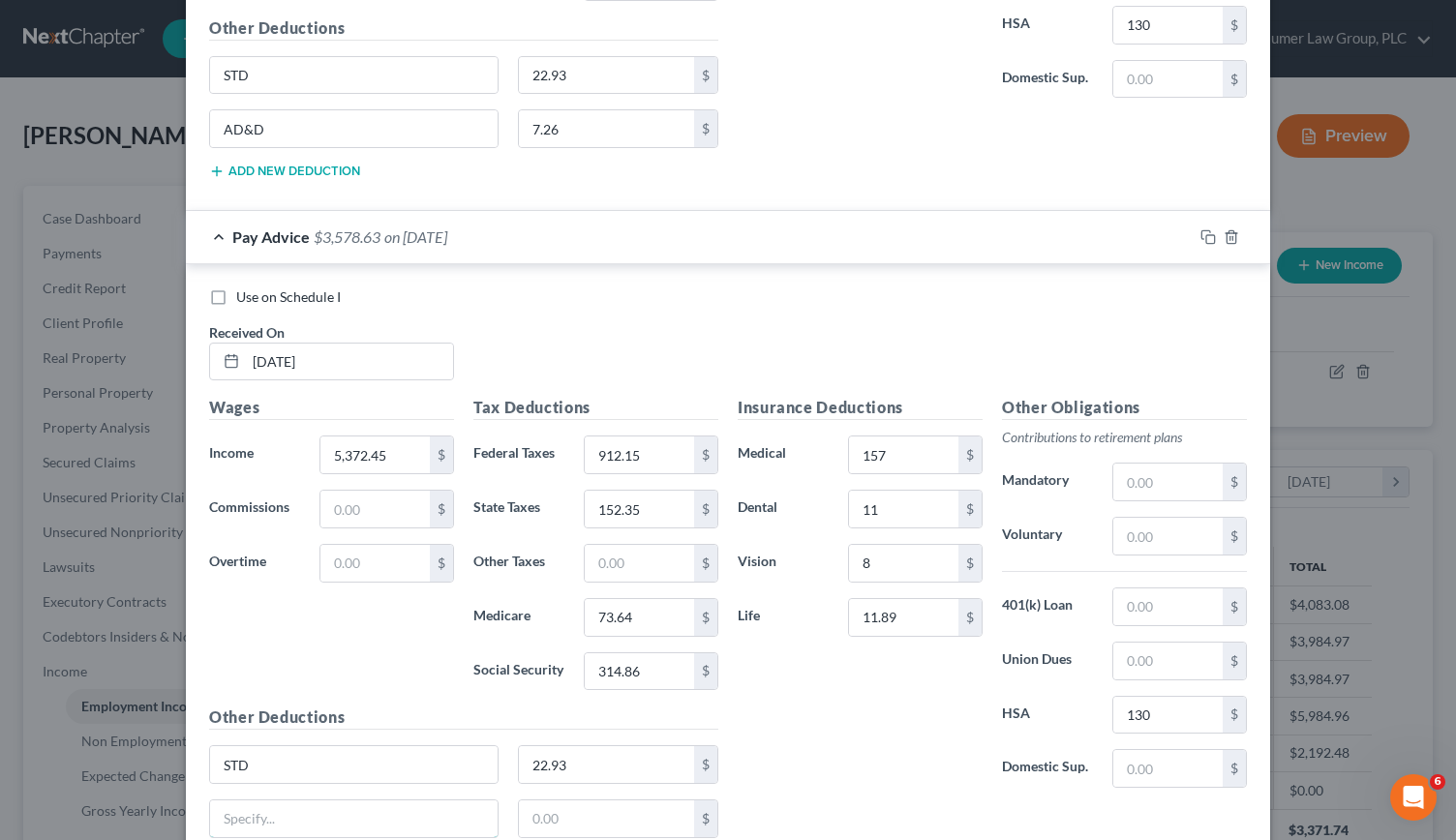
click at [277, 800] on input "text" at bounding box center [354, 818] width 287 height 37
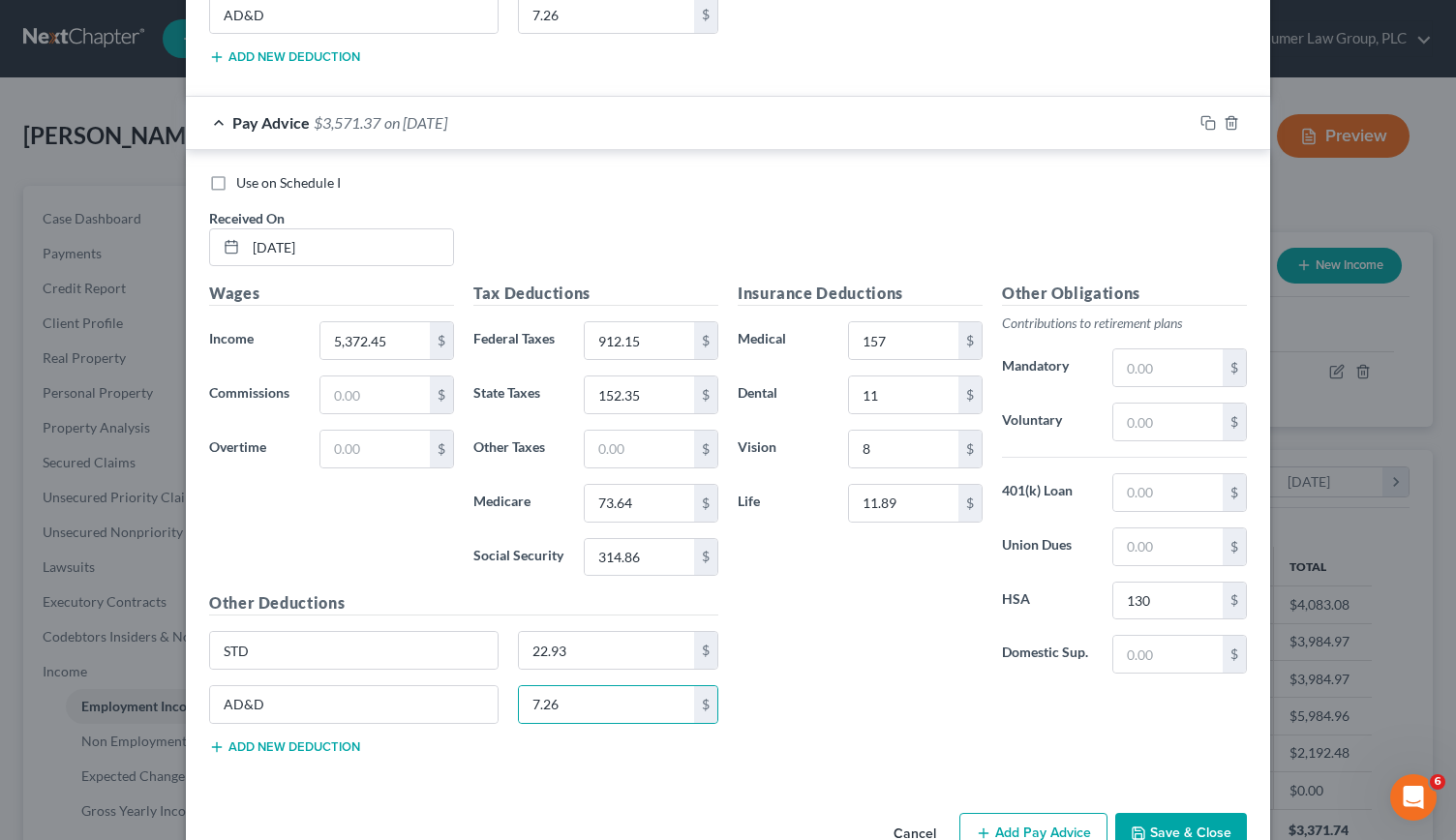
click at [1026, 812] on button "Add Pay Advice" at bounding box center [1033, 832] width 148 height 41
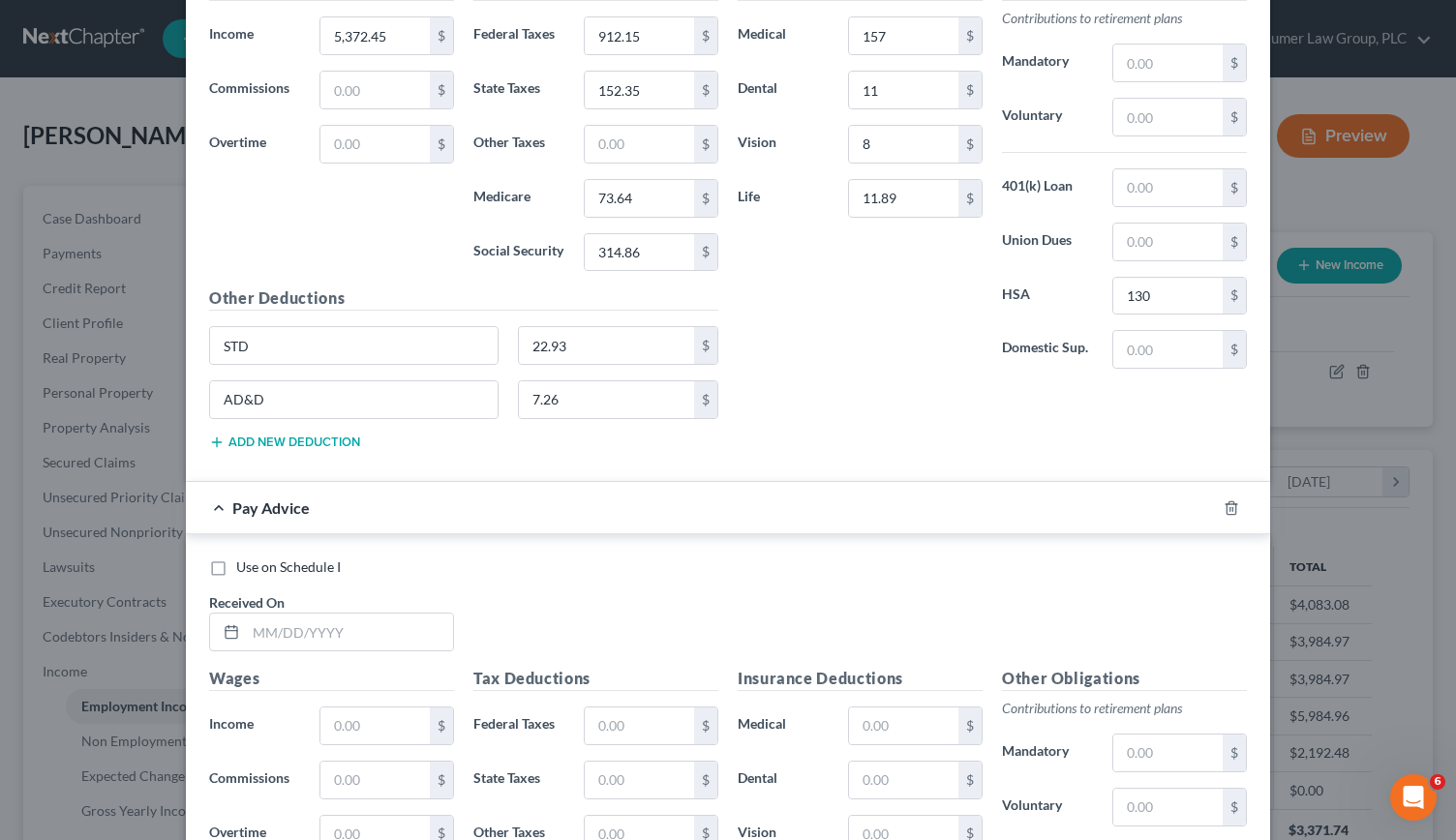
scroll to position [5695, 0]
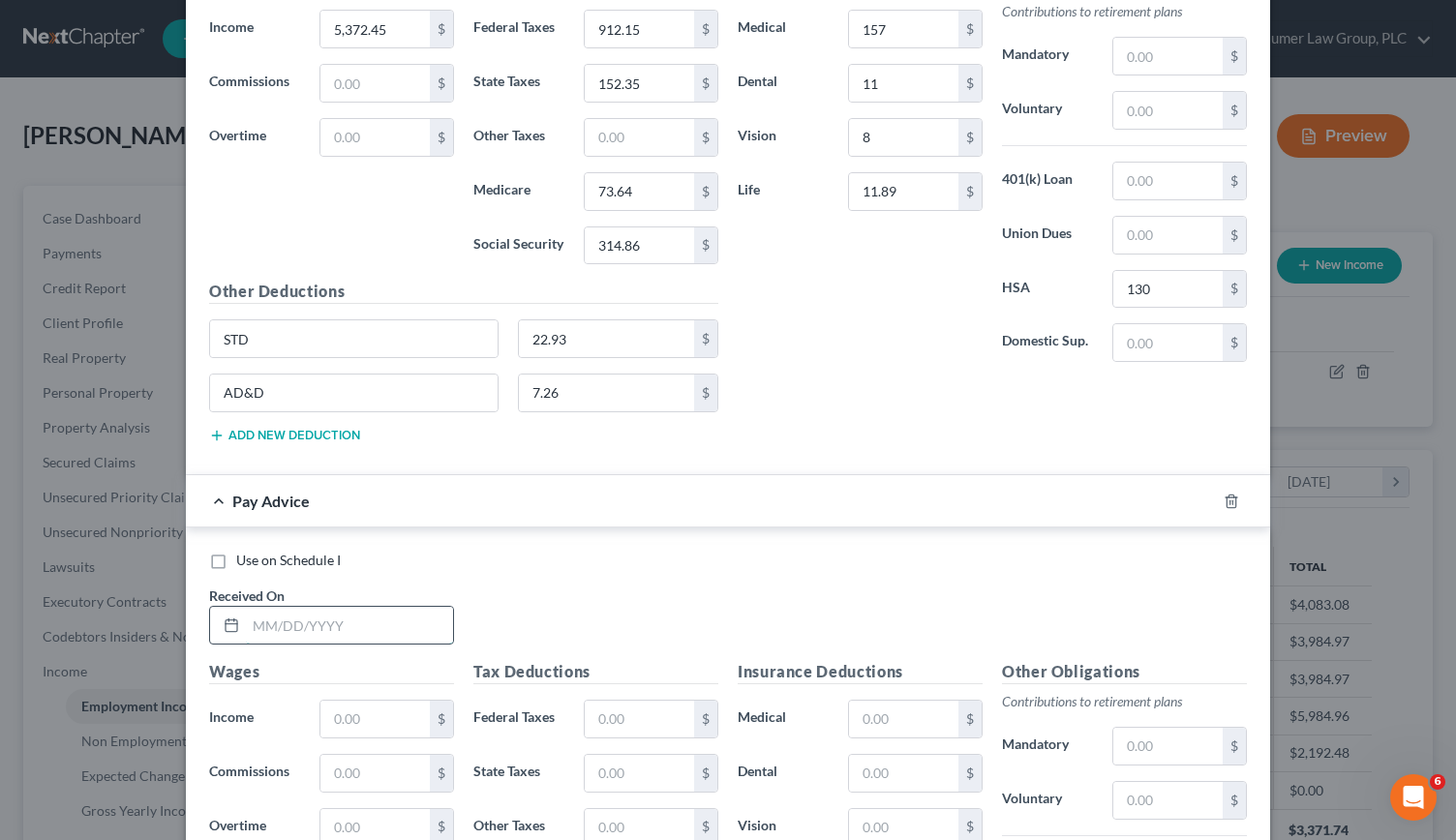
click at [266, 606] on input "text" at bounding box center [349, 624] width 207 height 37
click at [601, 700] on input "text" at bounding box center [639, 718] width 109 height 37
click at [602, 755] on input "text" at bounding box center [639, 773] width 109 height 37
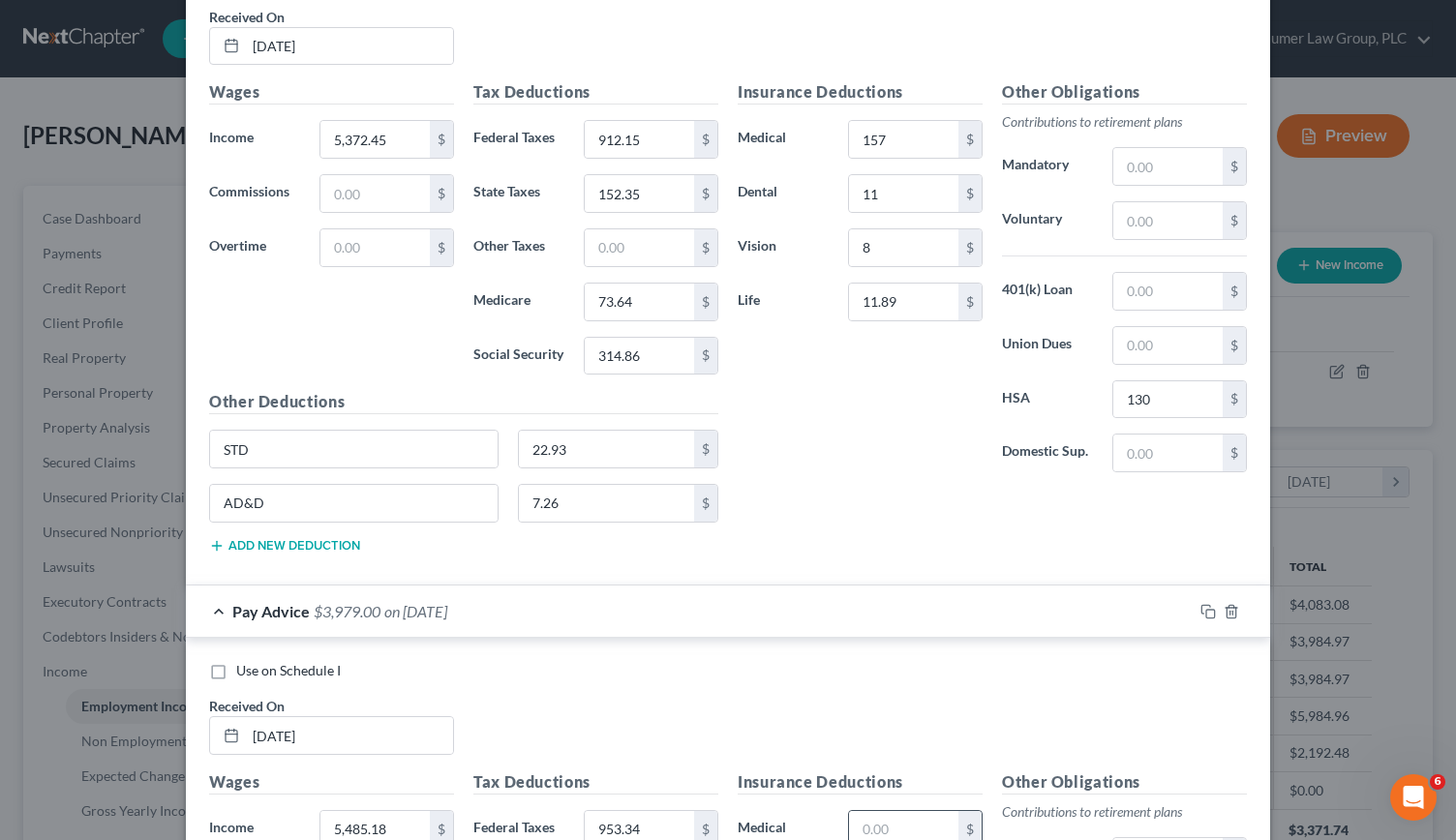
scroll to position [5574, 0]
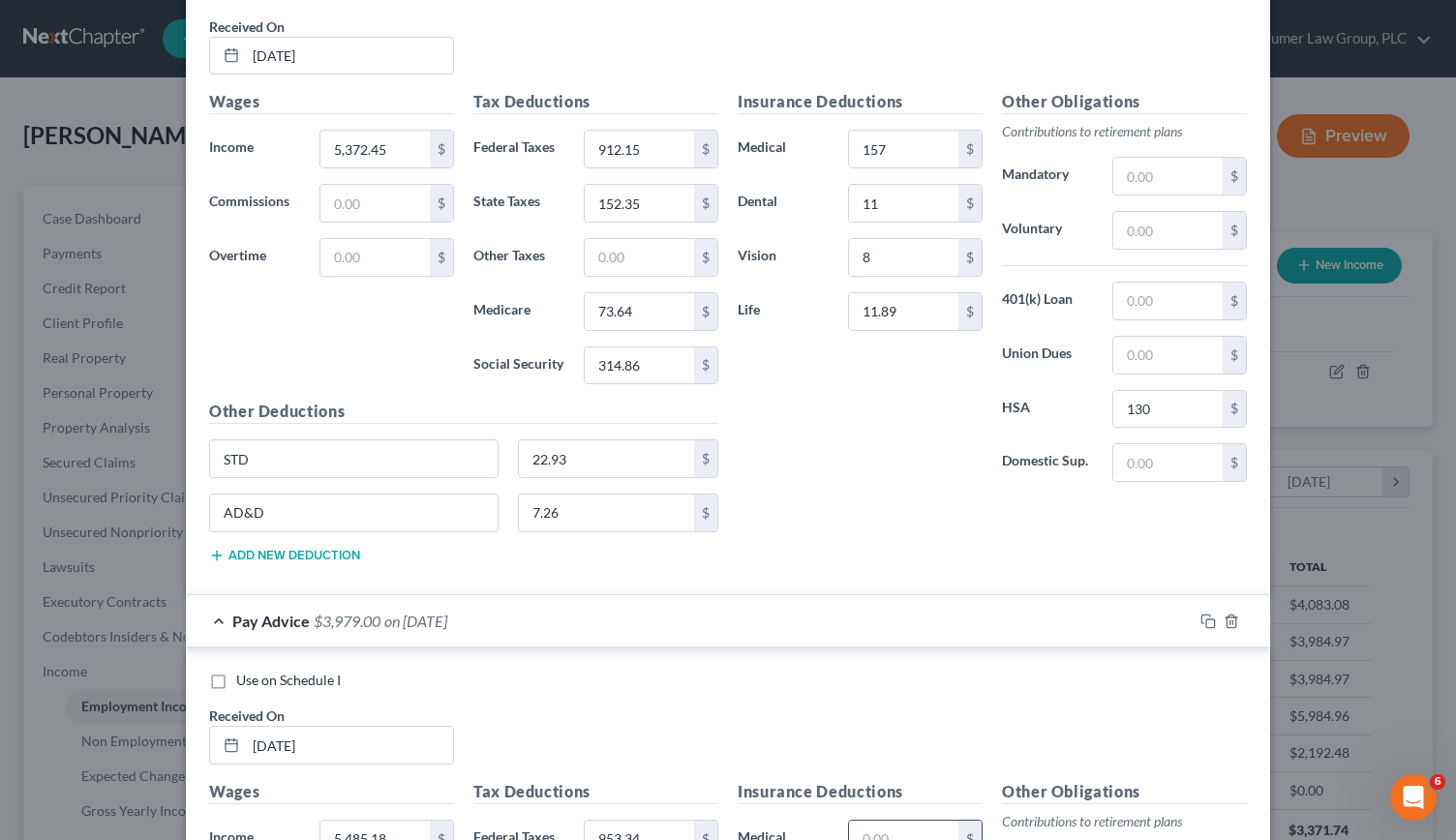
click at [863, 820] on input "text" at bounding box center [904, 838] width 109 height 37
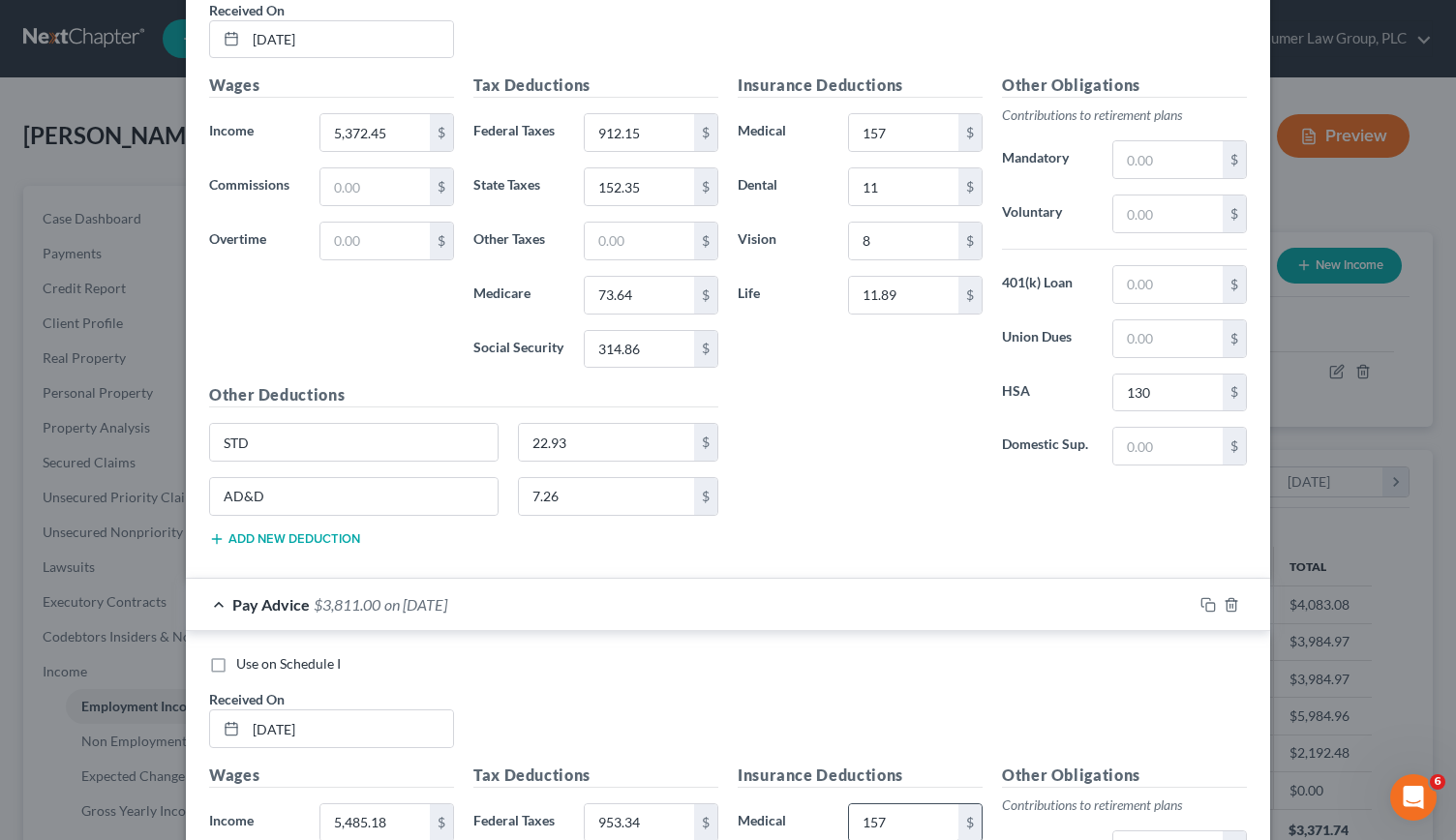
scroll to position [6012, 0]
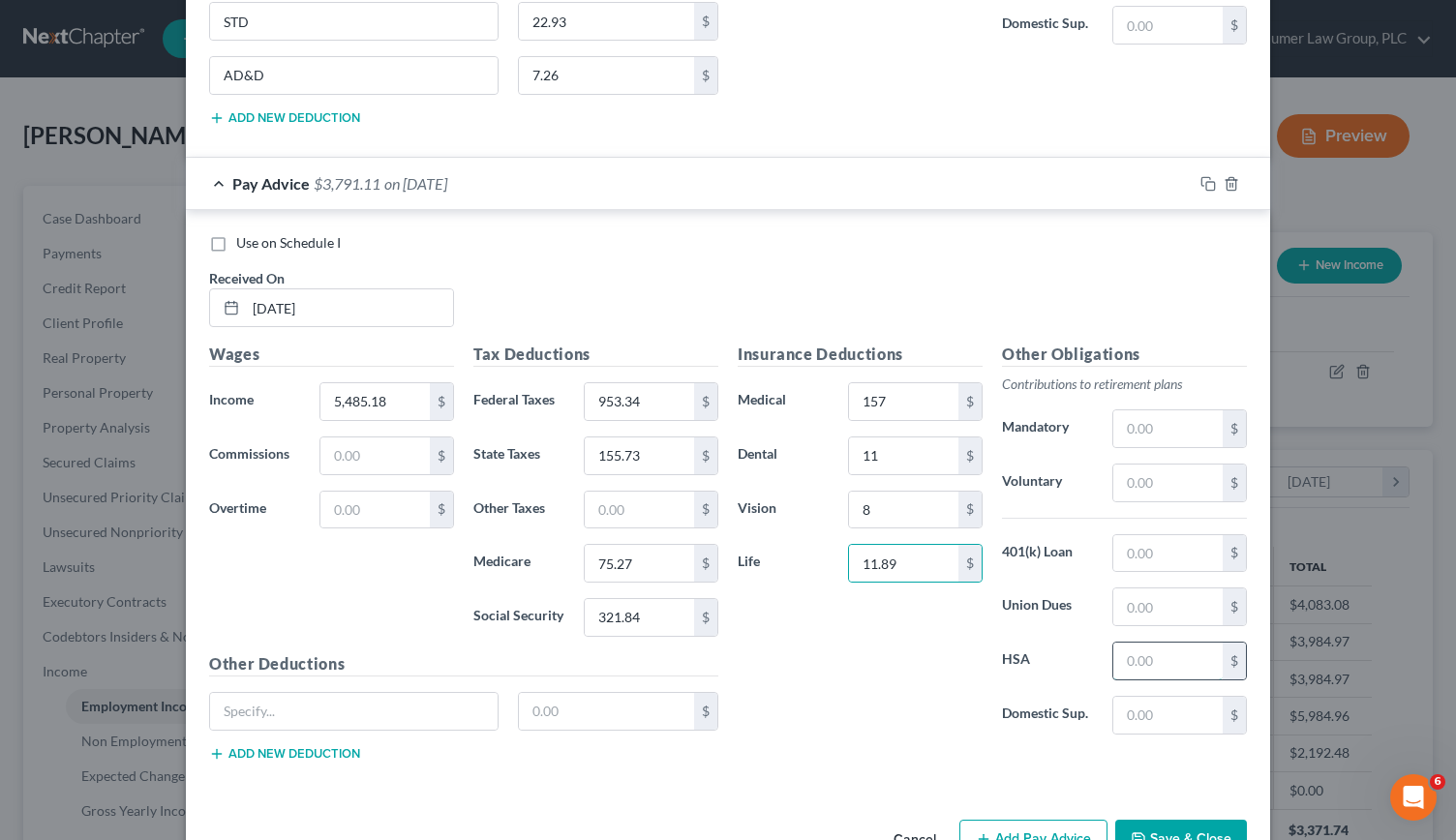
click at [1119, 642] on input "text" at bounding box center [1168, 660] width 109 height 37
click at [256, 692] on input "text" at bounding box center [354, 710] width 287 height 37
click at [252, 746] on button "Add new deduction" at bounding box center [284, 754] width 151 height 16
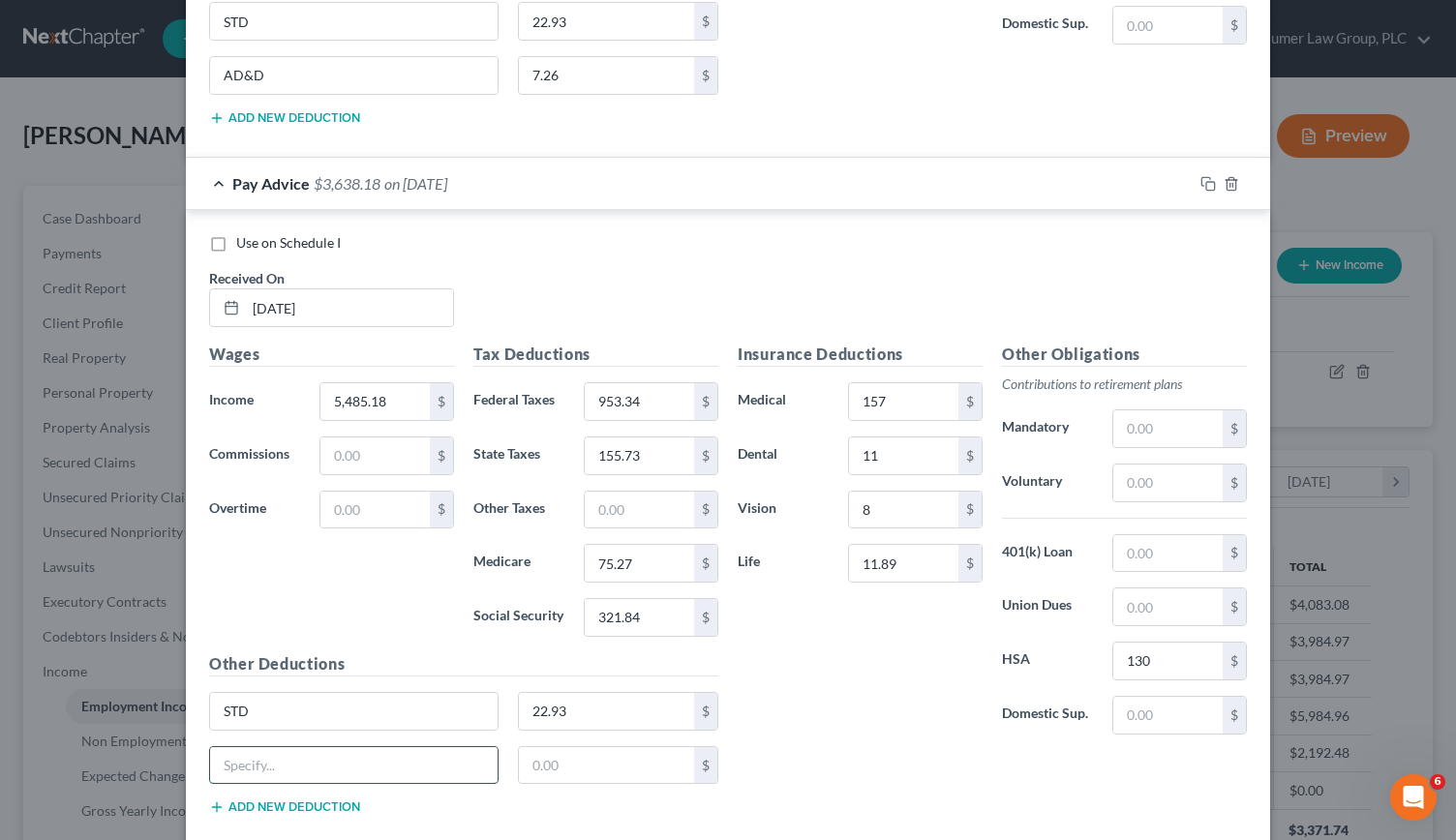
click at [256, 747] on input "text" at bounding box center [354, 765] width 287 height 37
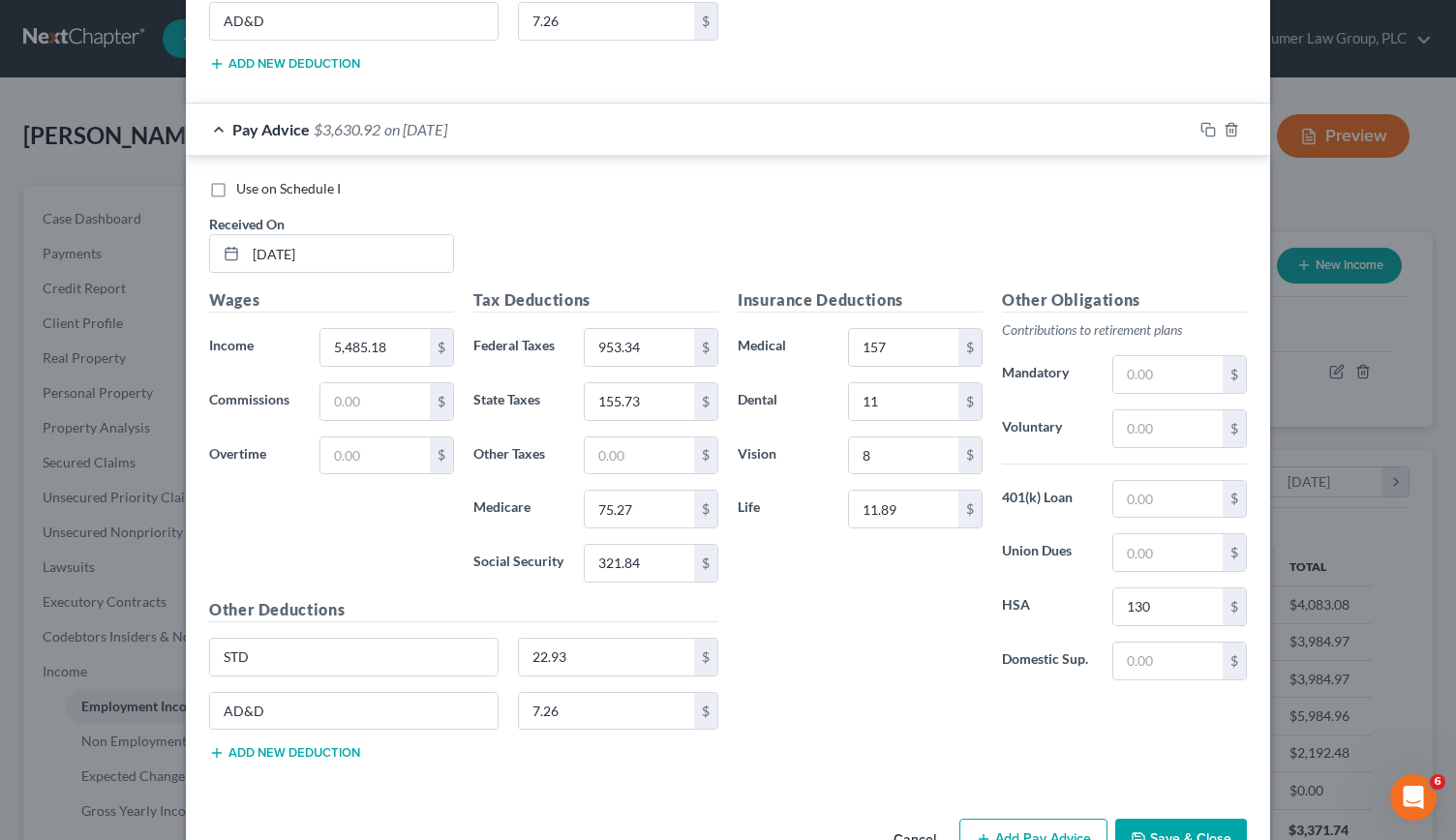
click at [1000, 818] on button "Add Pay Advice" at bounding box center [1033, 838] width 148 height 41
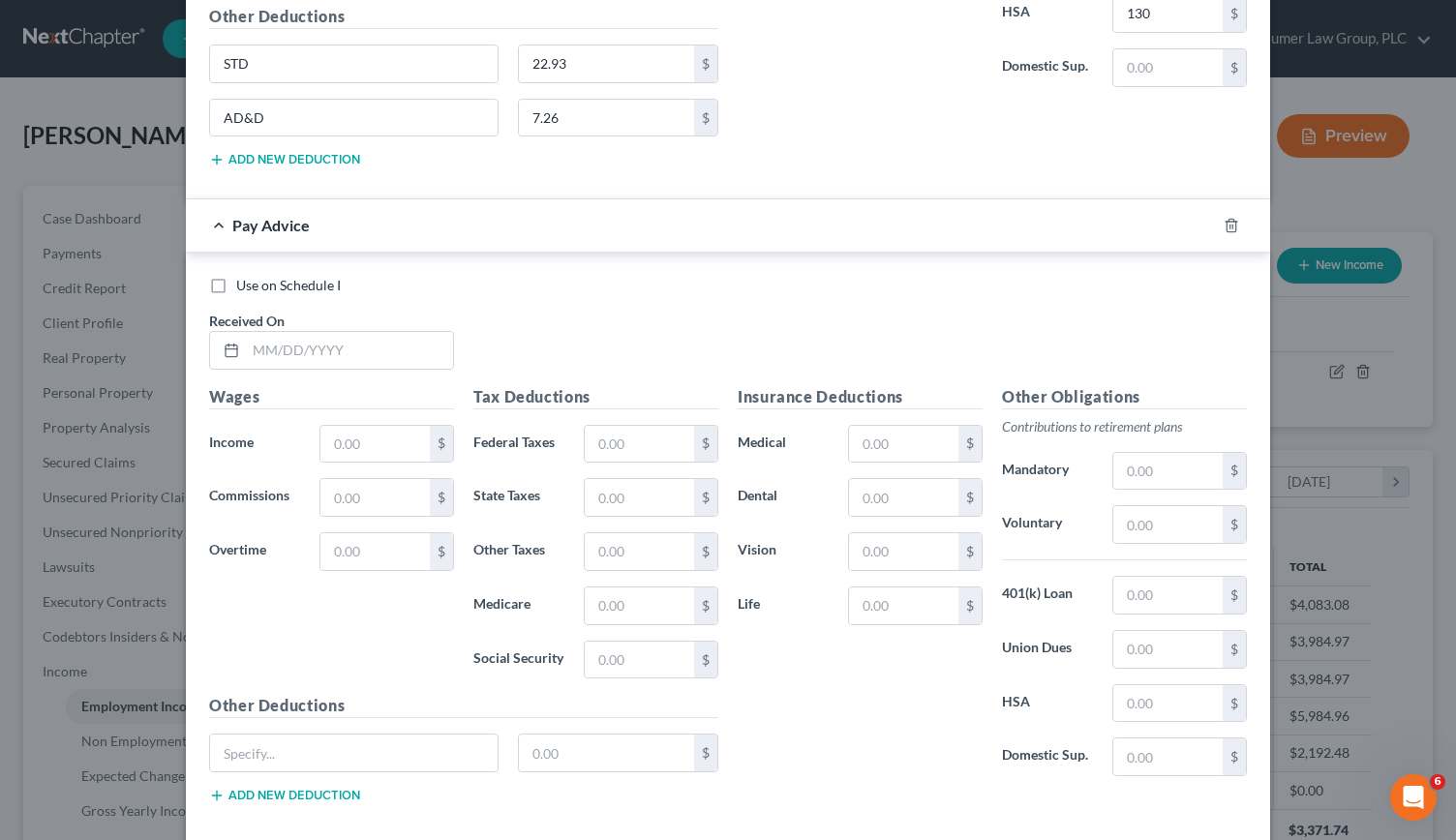
scroll to position [6660, 0]
click at [294, 331] on input "text" at bounding box center [349, 349] width 207 height 37
click at [612, 425] on input "text" at bounding box center [639, 443] width 109 height 37
click at [888, 425] on input "text" at bounding box center [904, 443] width 109 height 37
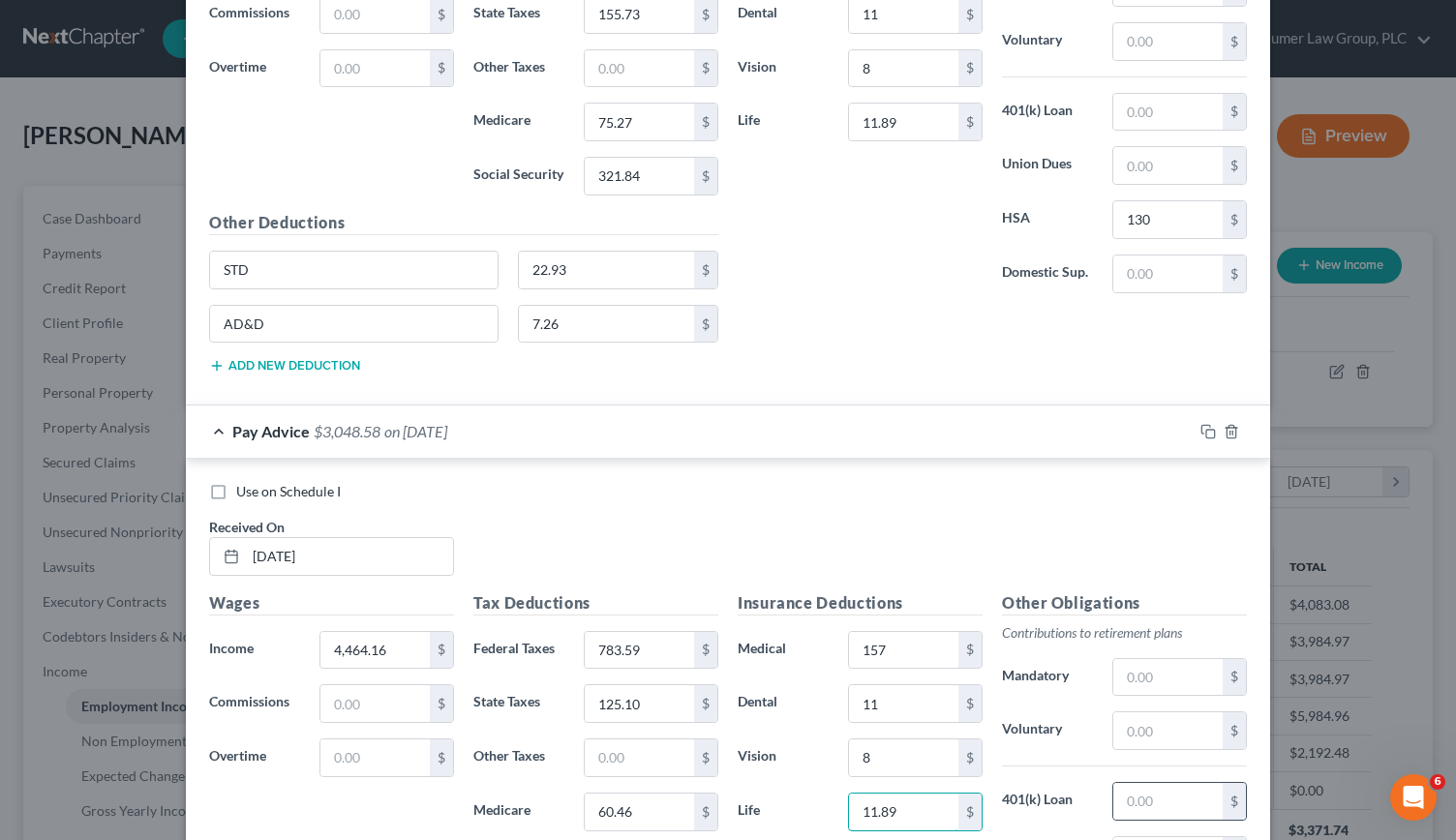
scroll to position [6629, 0]
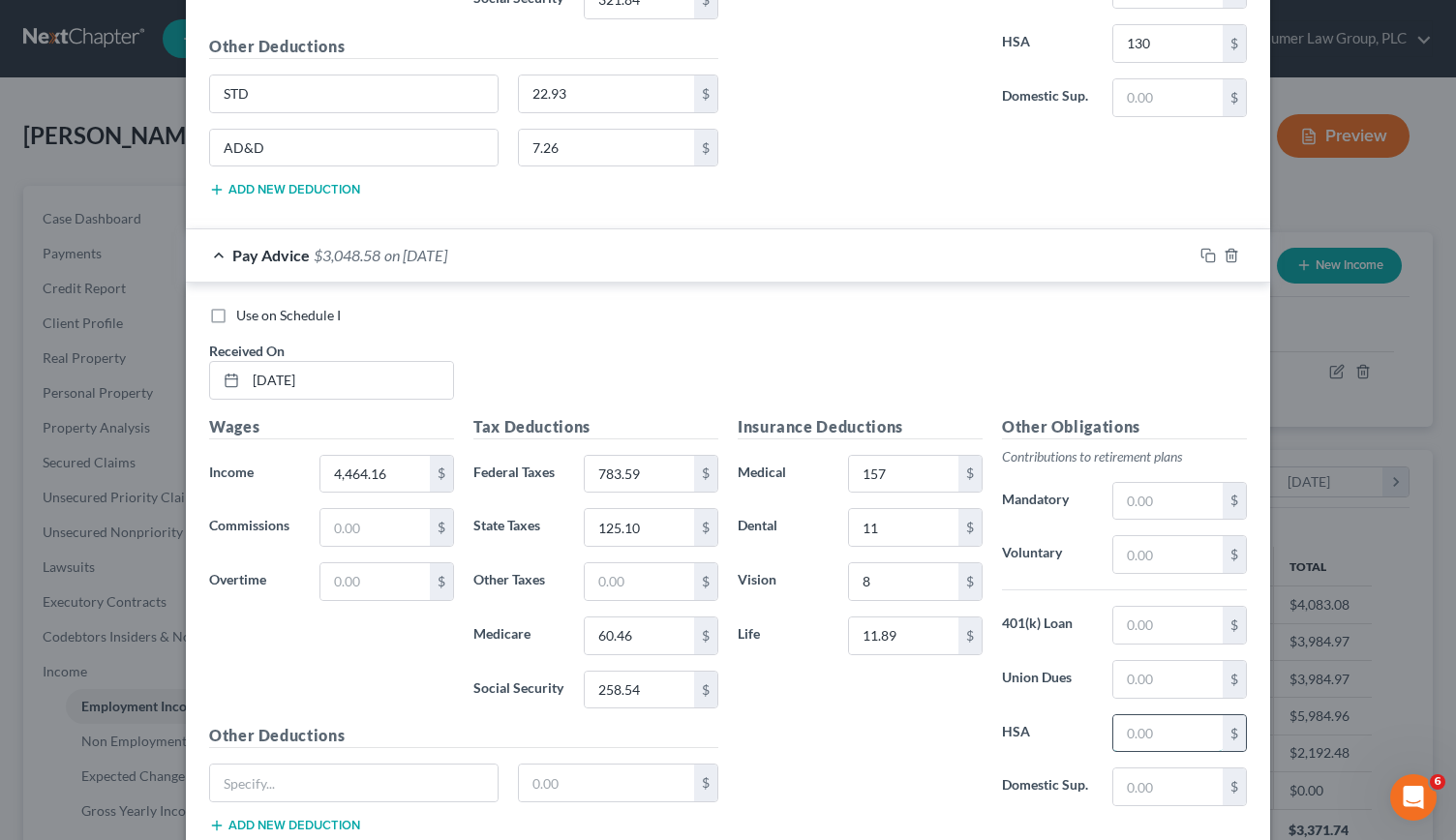
click at [1125, 715] on input "text" at bounding box center [1168, 733] width 109 height 37
click at [284, 765] on input "text" at bounding box center [354, 783] width 287 height 37
drag, startPoint x: 273, startPoint y: 713, endPoint x: 180, endPoint y: 715, distance: 93.0
click at [186, 715] on div "Use on Schedule I Received On * [DATE] Wages Income * 4,464.16 $ Commissions $ …" at bounding box center [728, 573] width 1084 height 581
click at [992, 773] on div "Insurance Deductions Medical 157 $ Dental 11 $ Vision 8 $ Life 11.89 $ Other Ob…" at bounding box center [991, 632] width 528 height 435
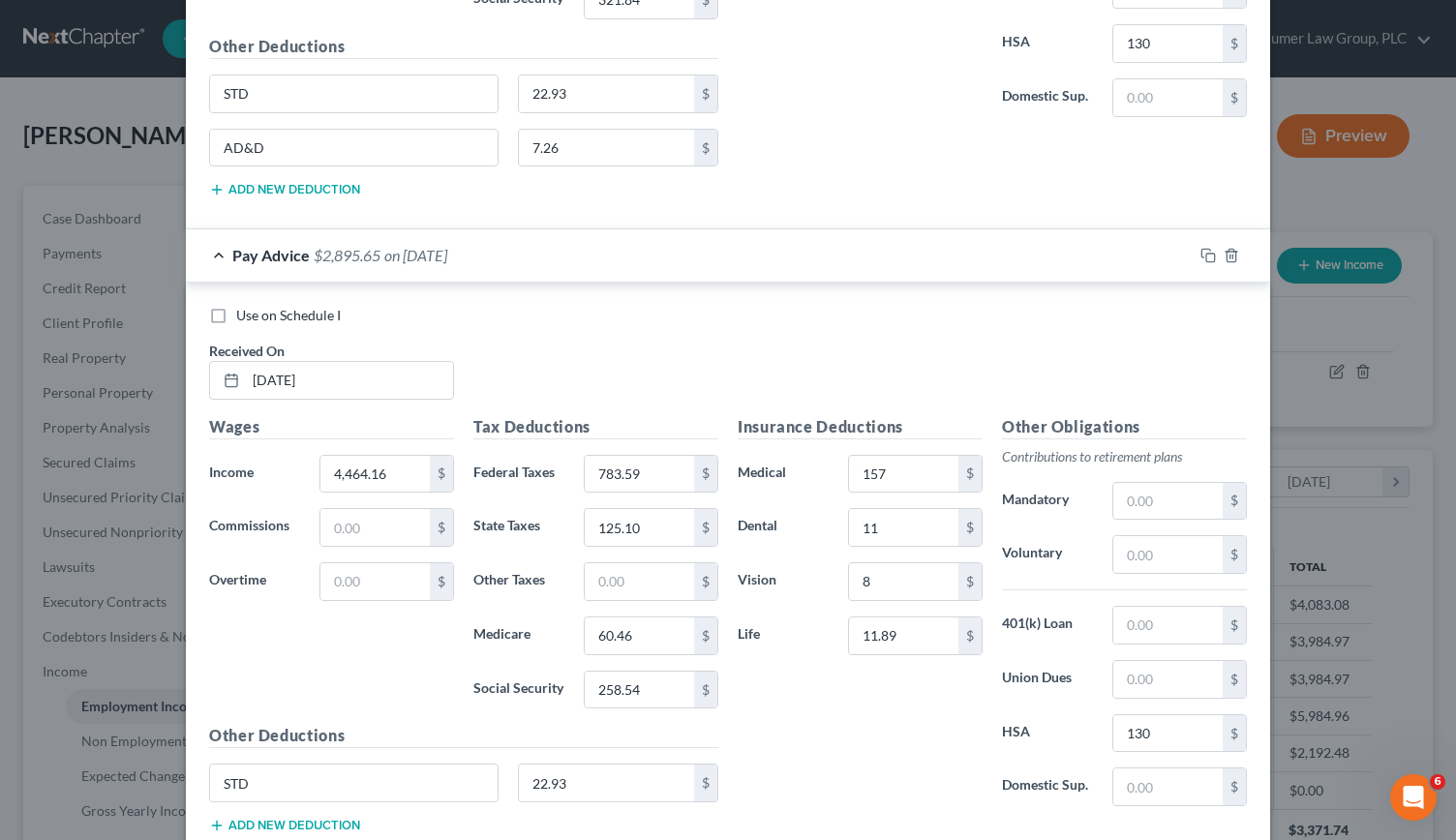
click at [299, 817] on button "Add new deduction" at bounding box center [284, 825] width 151 height 16
click at [299, 818] on input "text" at bounding box center [354, 836] width 287 height 37
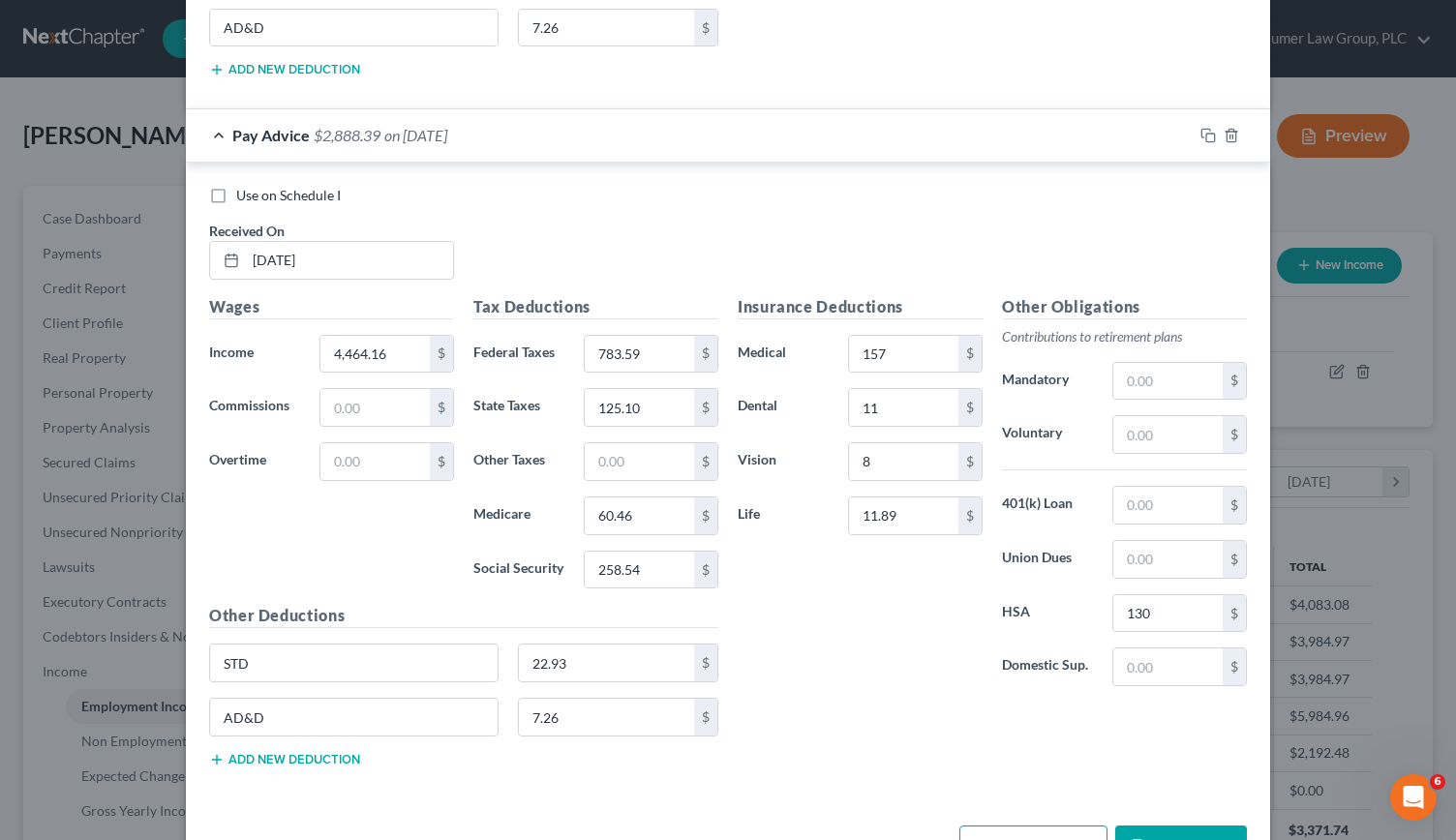
click at [1023, 825] on button "Add Pay Advice" at bounding box center [1033, 845] width 148 height 41
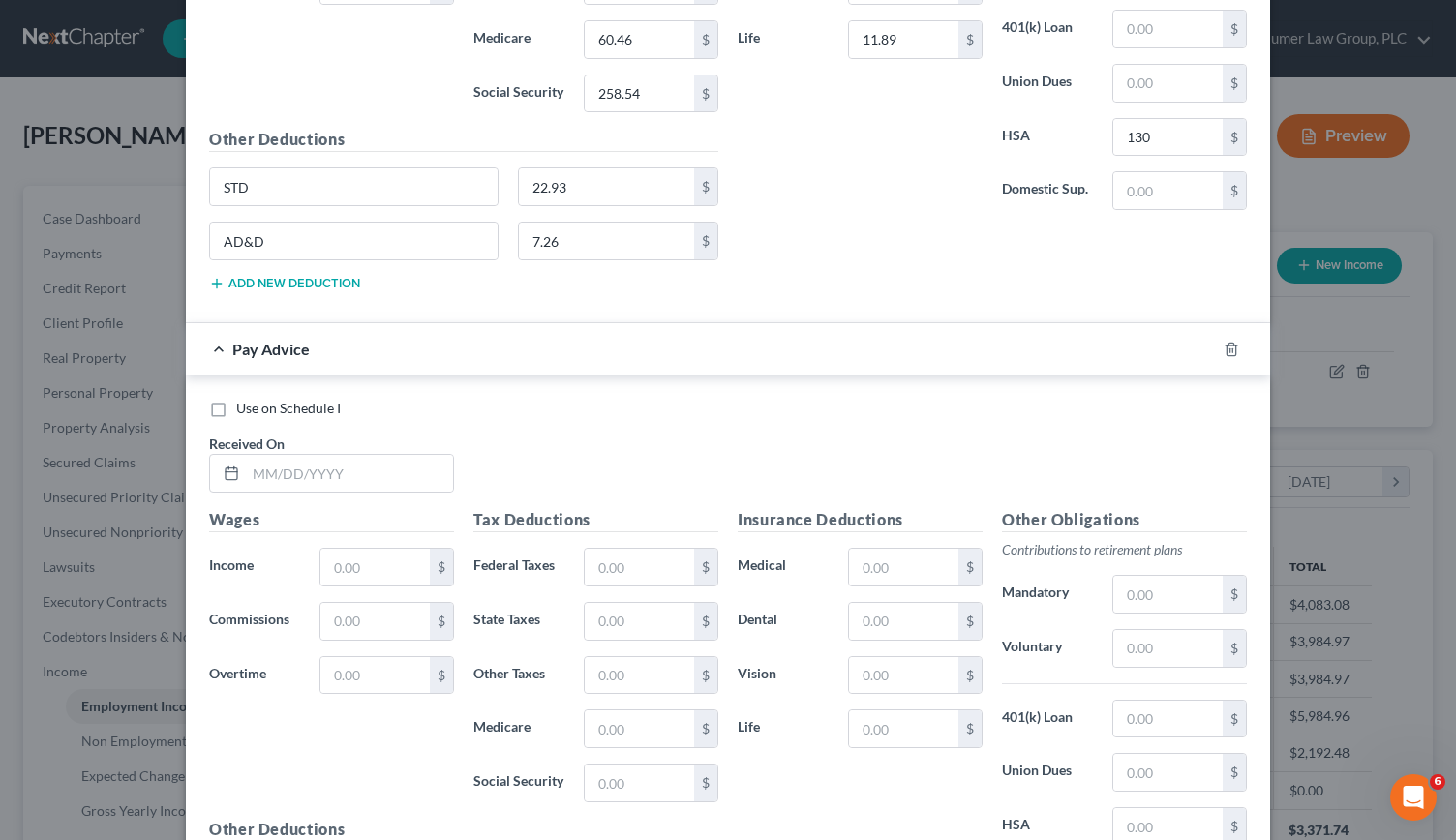
scroll to position [7227, 0]
click at [254, 453] on input "text" at bounding box center [349, 471] width 207 height 37
click at [622, 547] on input "text" at bounding box center [639, 565] width 109 height 37
click at [933, 547] on input "text" at bounding box center [904, 565] width 109 height 37
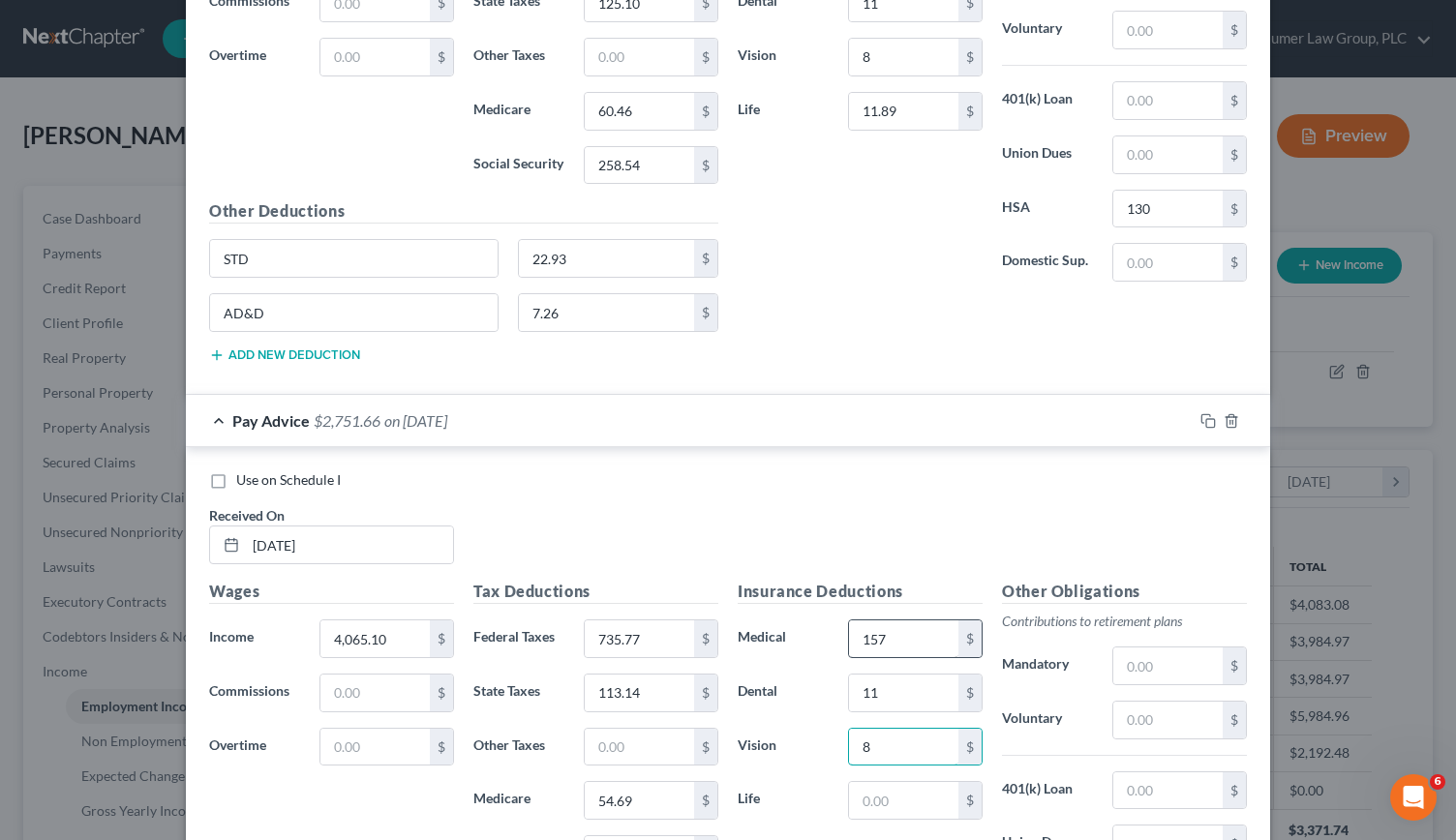
scroll to position [7159, 0]
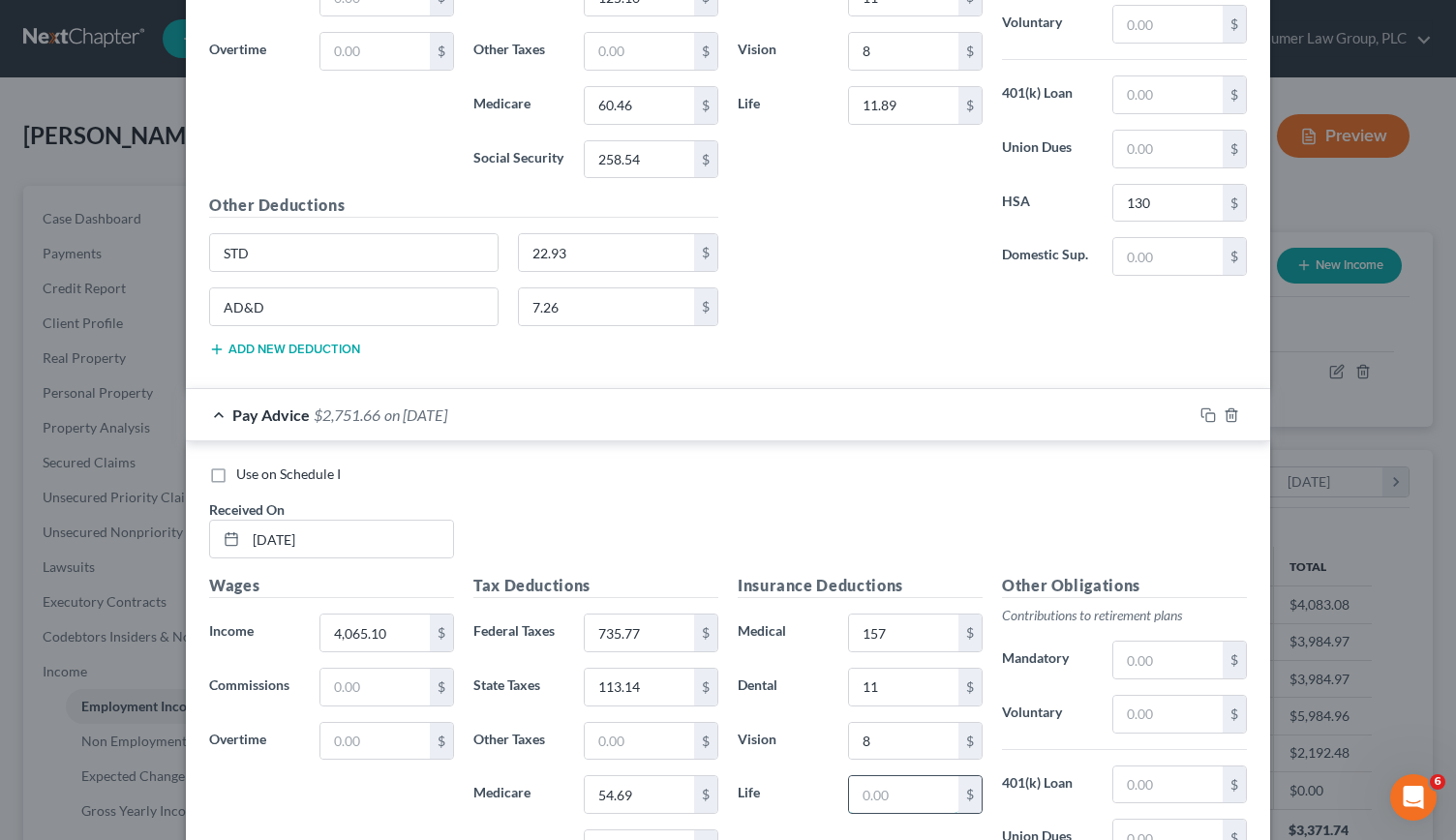
click at [869, 776] on input "text" at bounding box center [904, 793] width 109 height 37
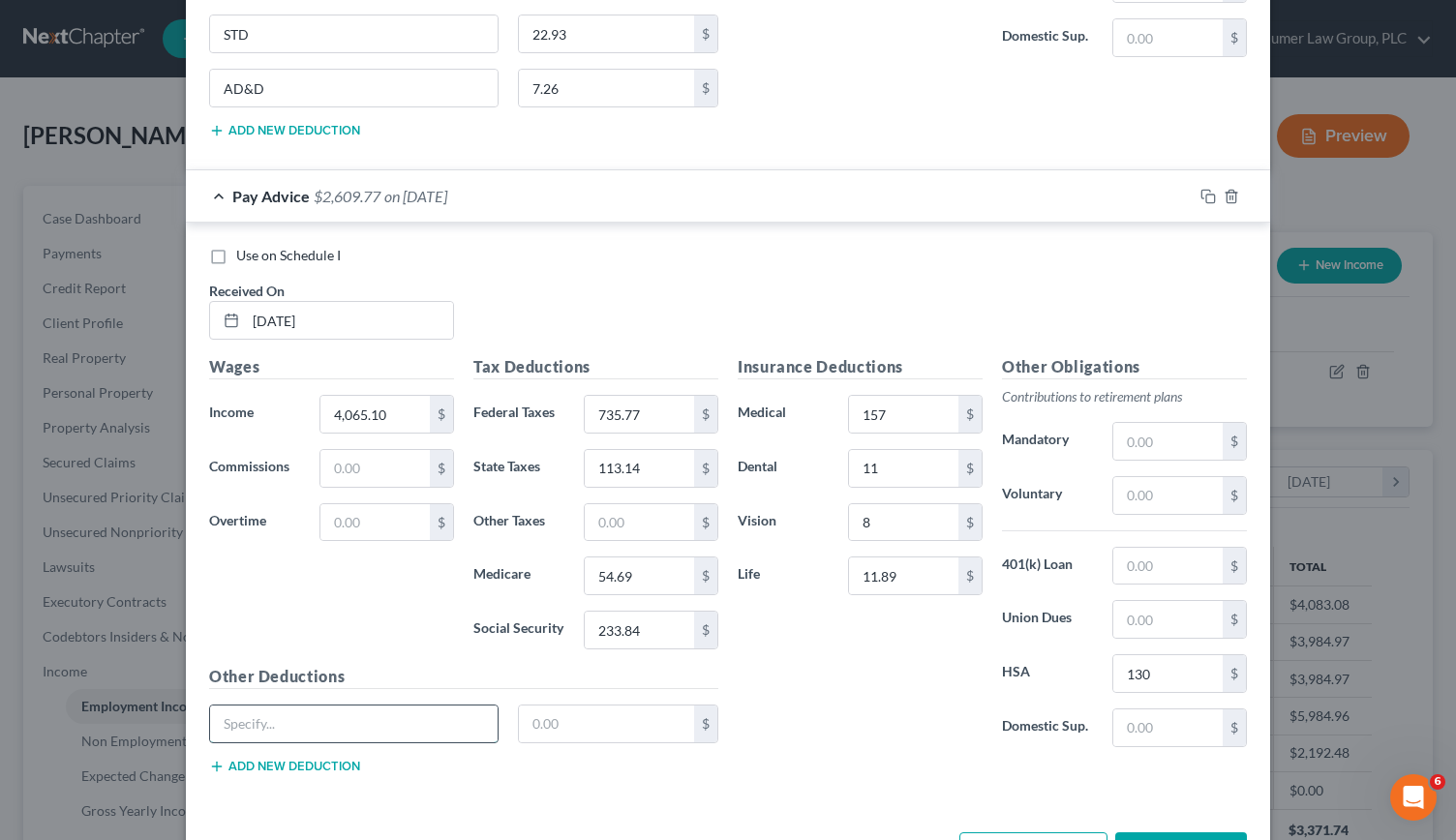
click at [370, 705] on input "text" at bounding box center [354, 723] width 287 height 37
drag, startPoint x: 288, startPoint y: 667, endPoint x: 158, endPoint y: 637, distance: 133.4
click at [158, 637] on div "New Income Source × Employment Type * Select Full or [DEMOGRAPHIC_DATA] Employm…" at bounding box center [728, 420] width 1456 height 840
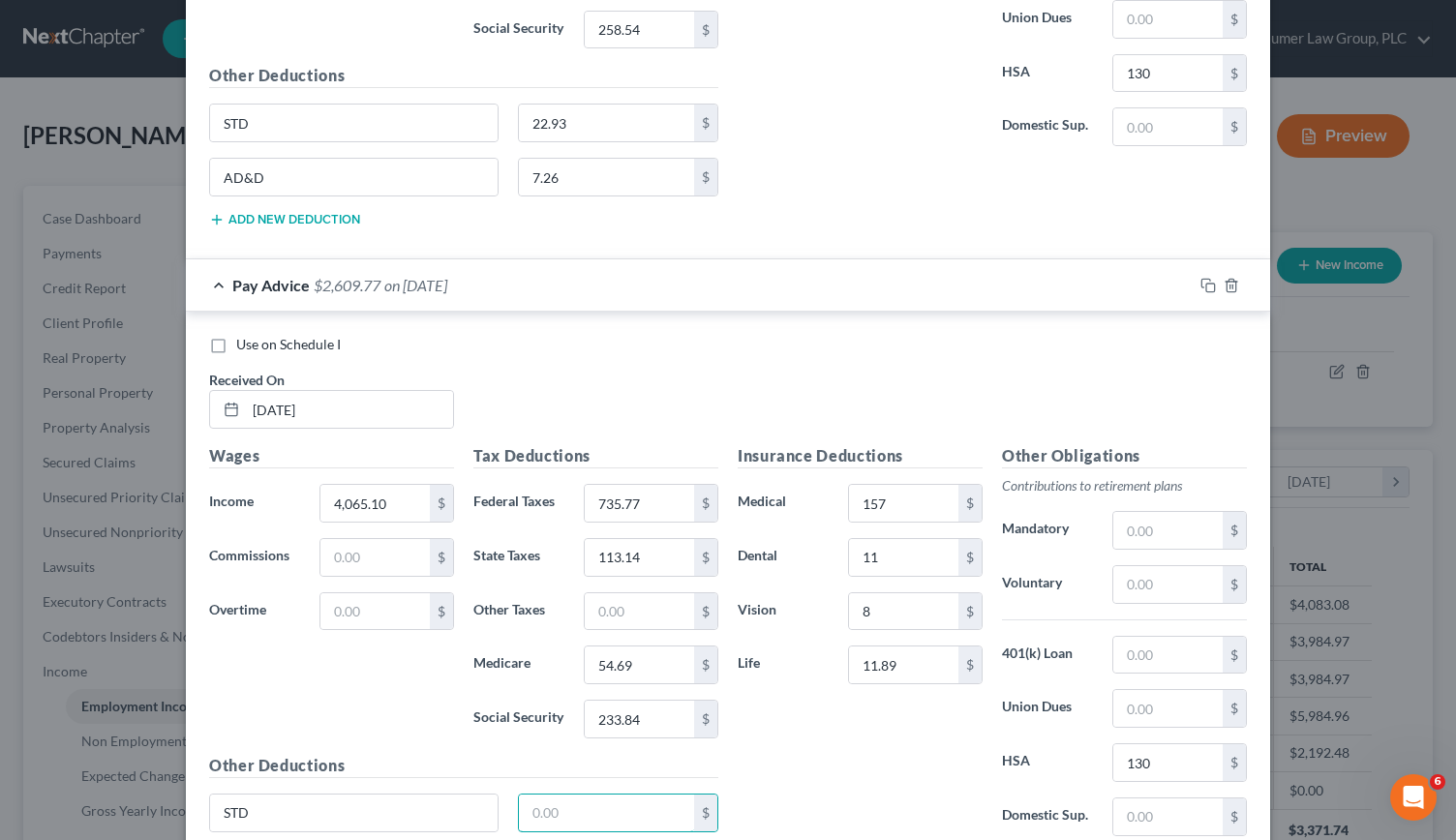
scroll to position [7289, 0]
click at [236, 839] on button "Add new deduction" at bounding box center [284, 856] width 151 height 16
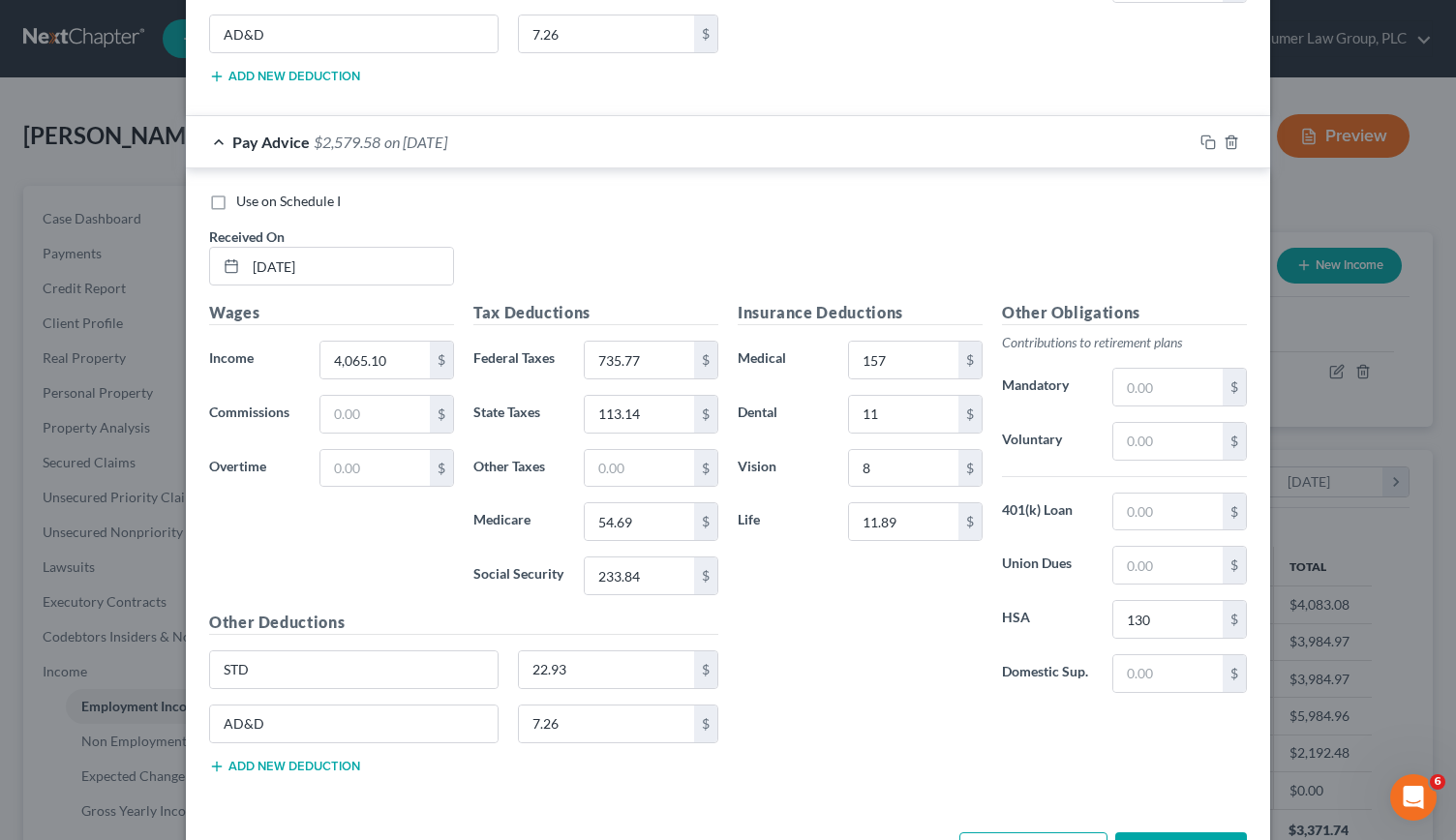
click at [1041, 832] on button "Add Pay Advice" at bounding box center [1033, 852] width 148 height 41
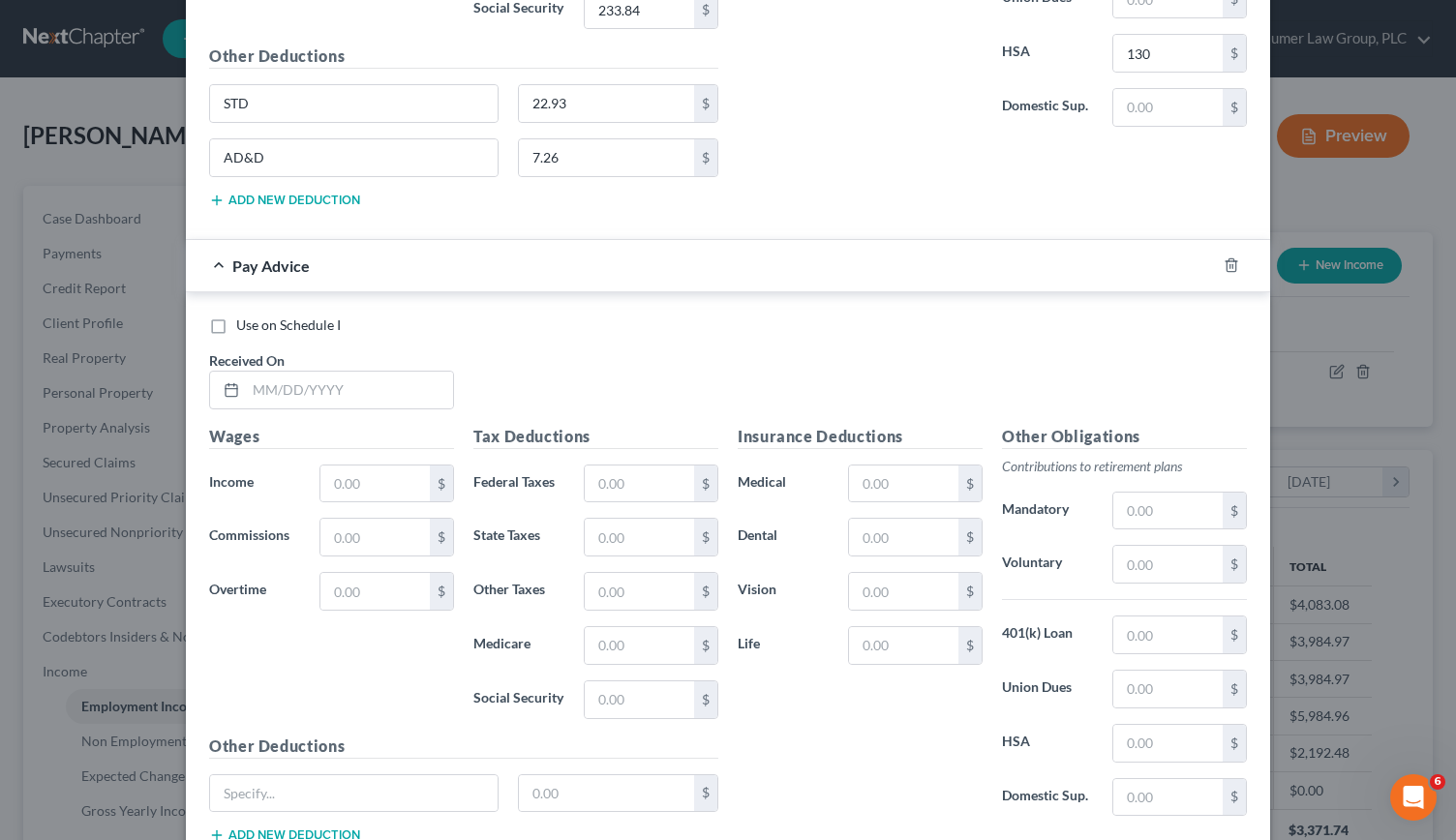
scroll to position [8000, 0]
click at [265, 369] on input "text" at bounding box center [349, 387] width 207 height 37
click at [605, 464] on input "text" at bounding box center [639, 481] width 109 height 37
click at [601, 625] on input "text" at bounding box center [639, 643] width 109 height 37
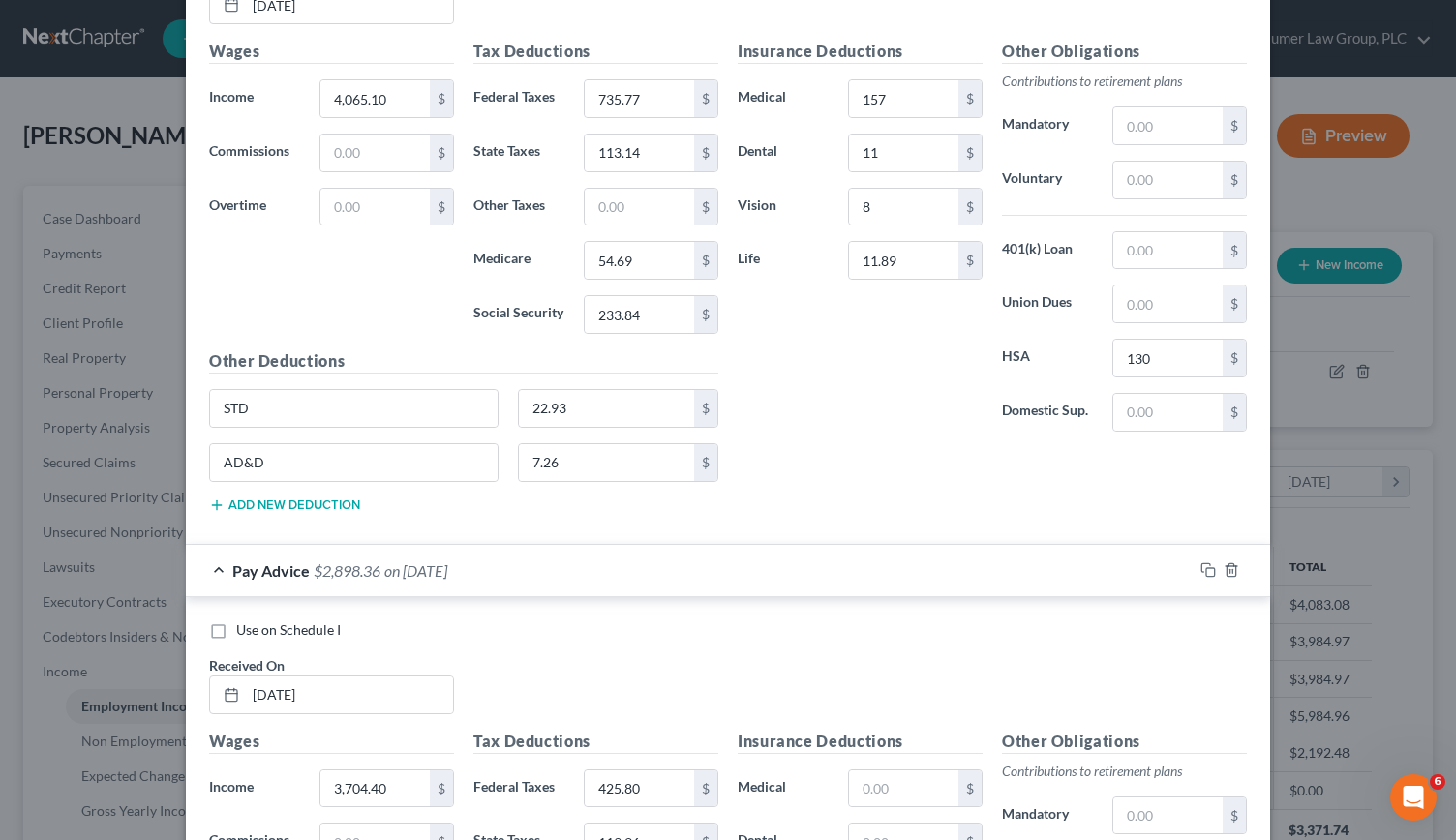
scroll to position [7692, 0]
click at [862, 771] on input "text" at bounding box center [904, 788] width 109 height 37
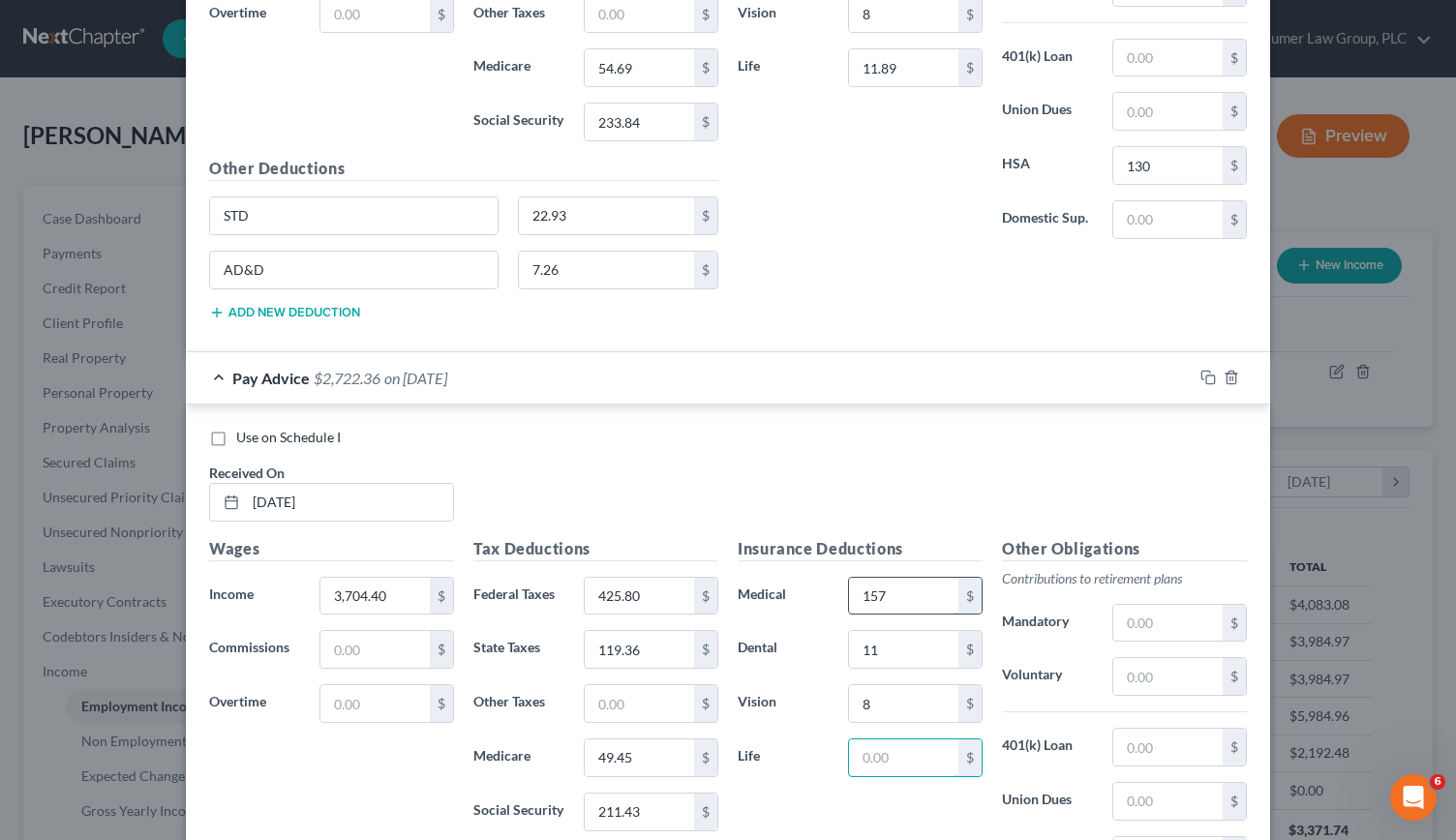
scroll to position [7885, 0]
click at [1134, 838] on input "text" at bounding box center [1168, 856] width 109 height 37
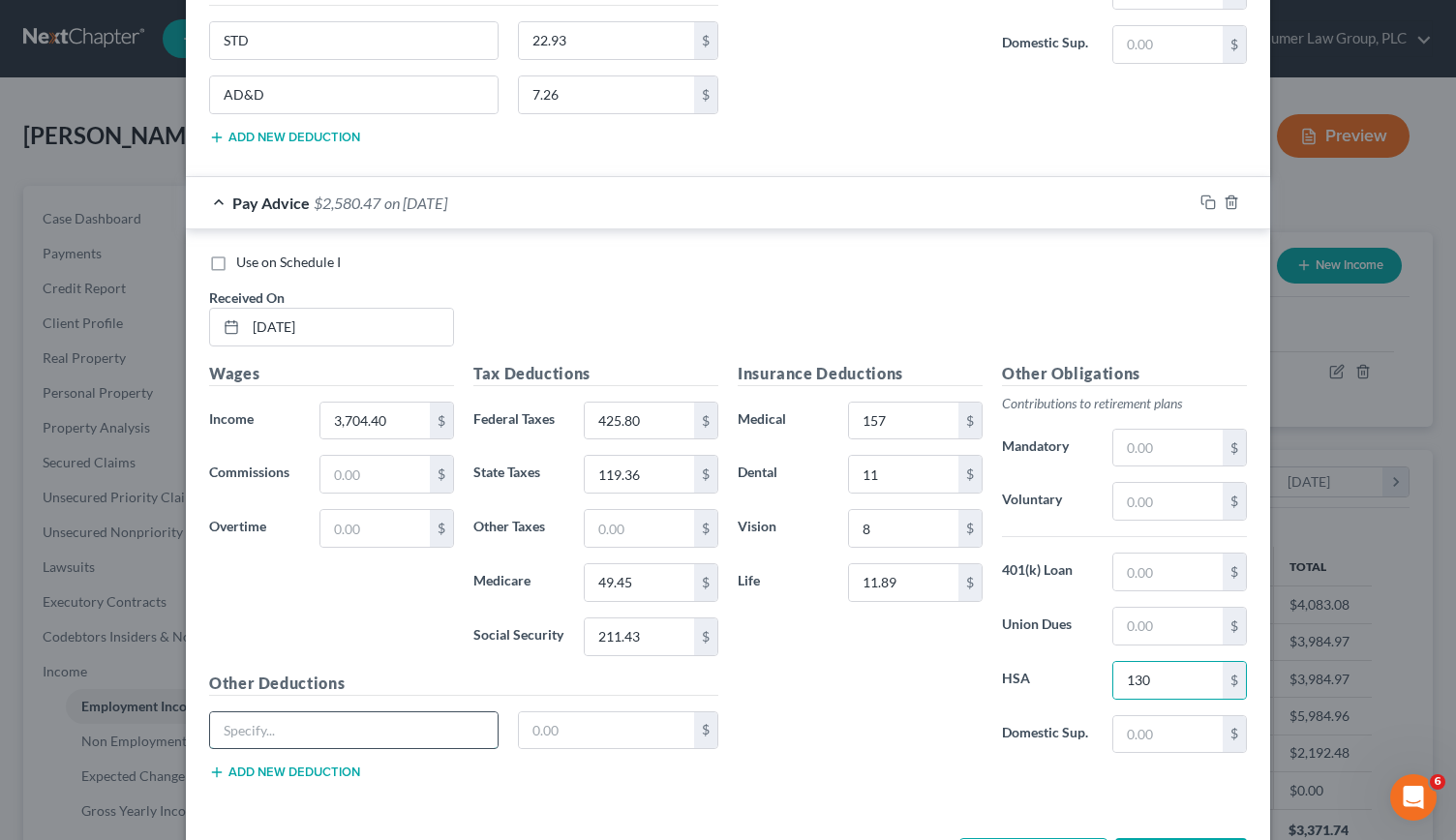
click at [273, 712] on input "text" at bounding box center [354, 730] width 287 height 37
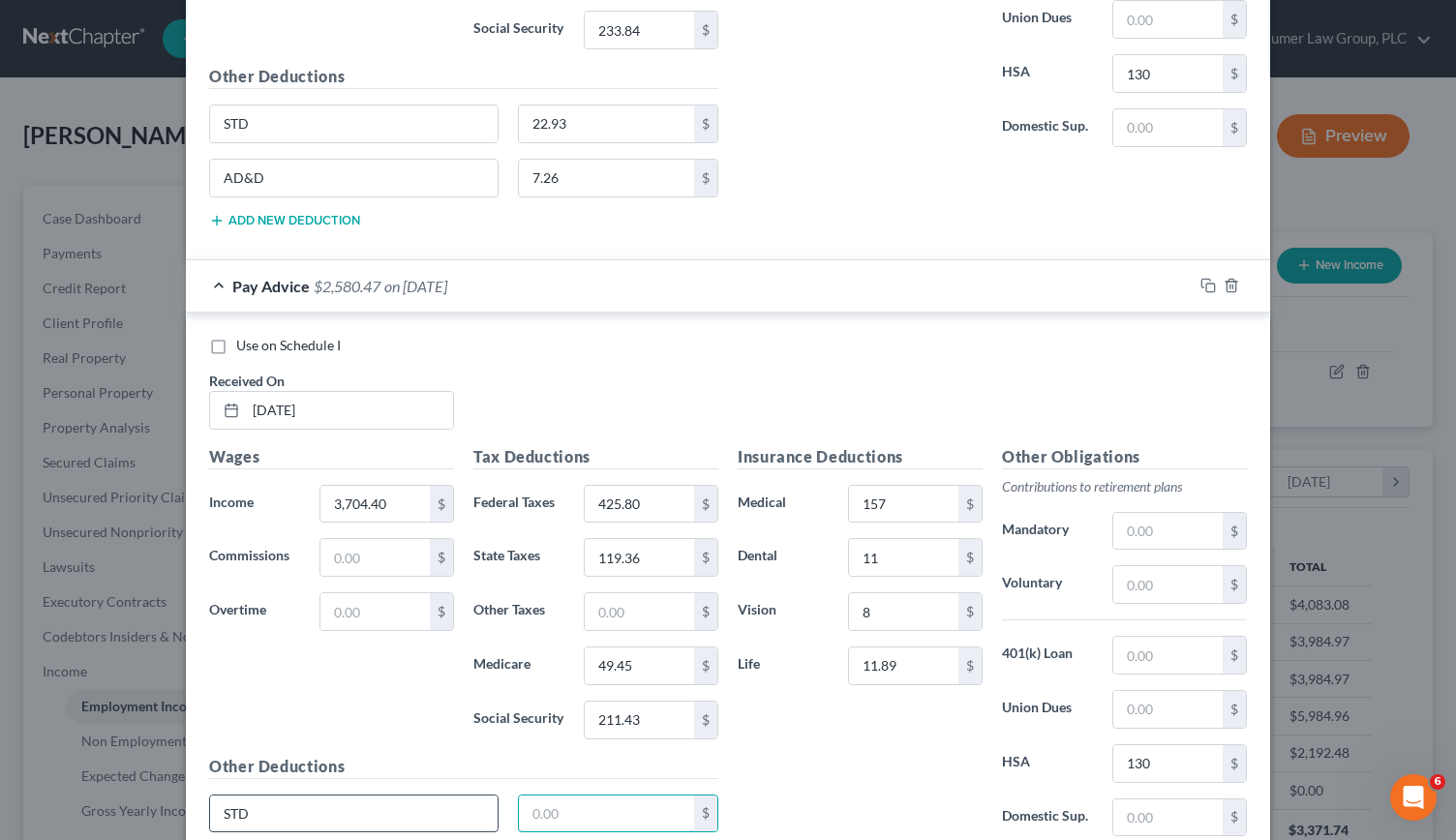
scroll to position [7975, 0]
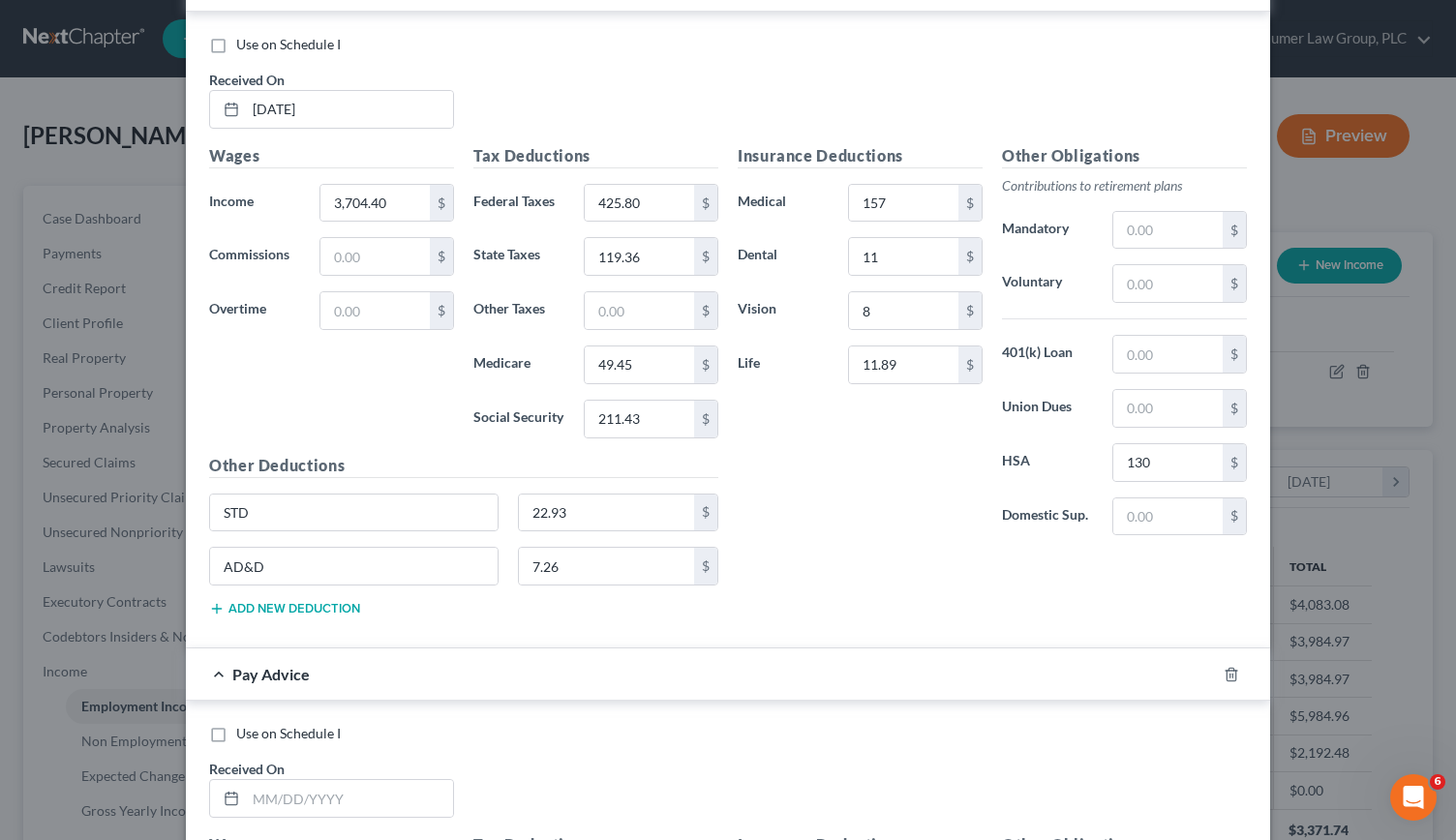
scroll to position [8281, 0]
click at [254, 777] on input "text" at bounding box center [349, 794] width 207 height 37
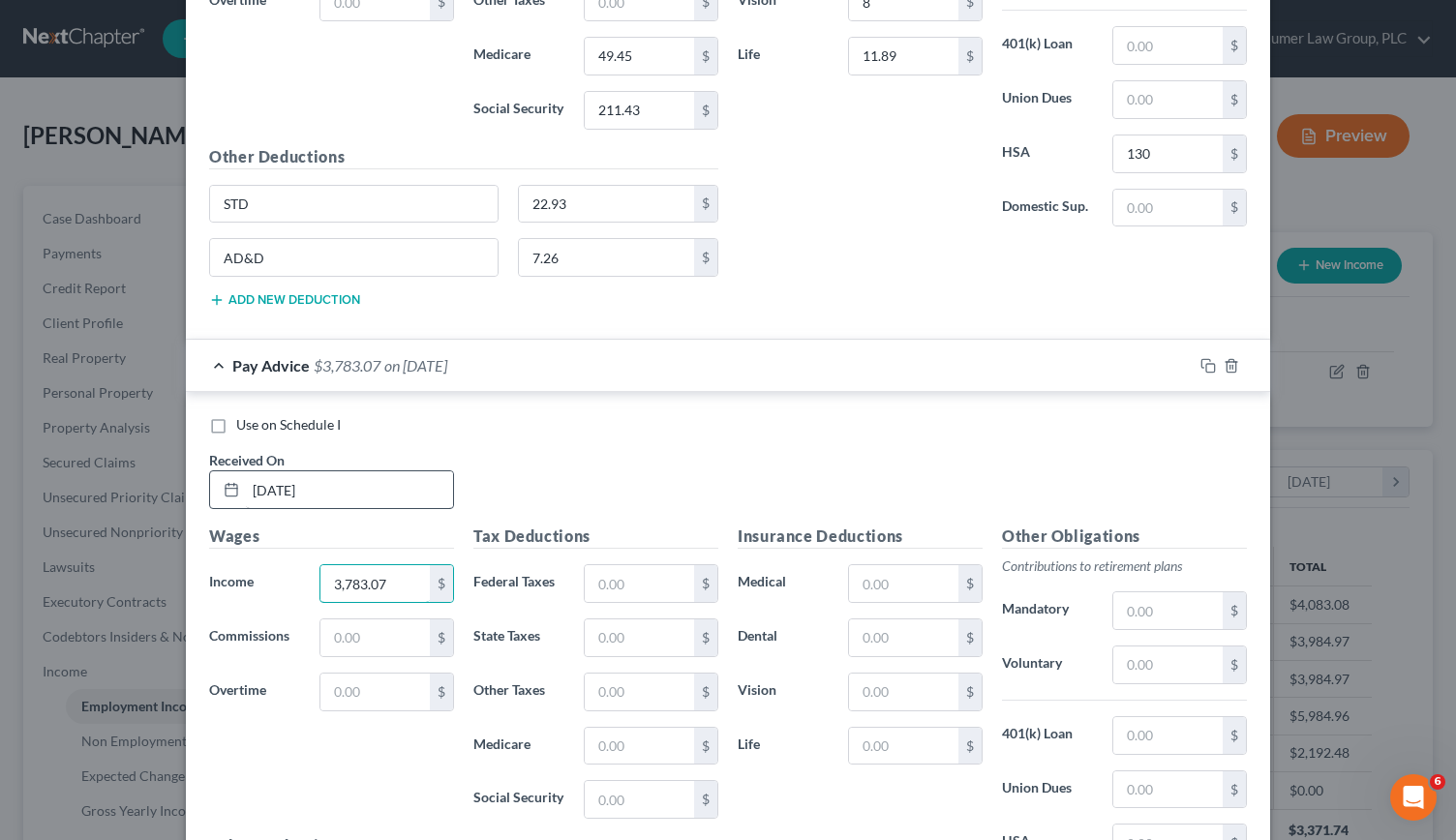
scroll to position [8593, 0]
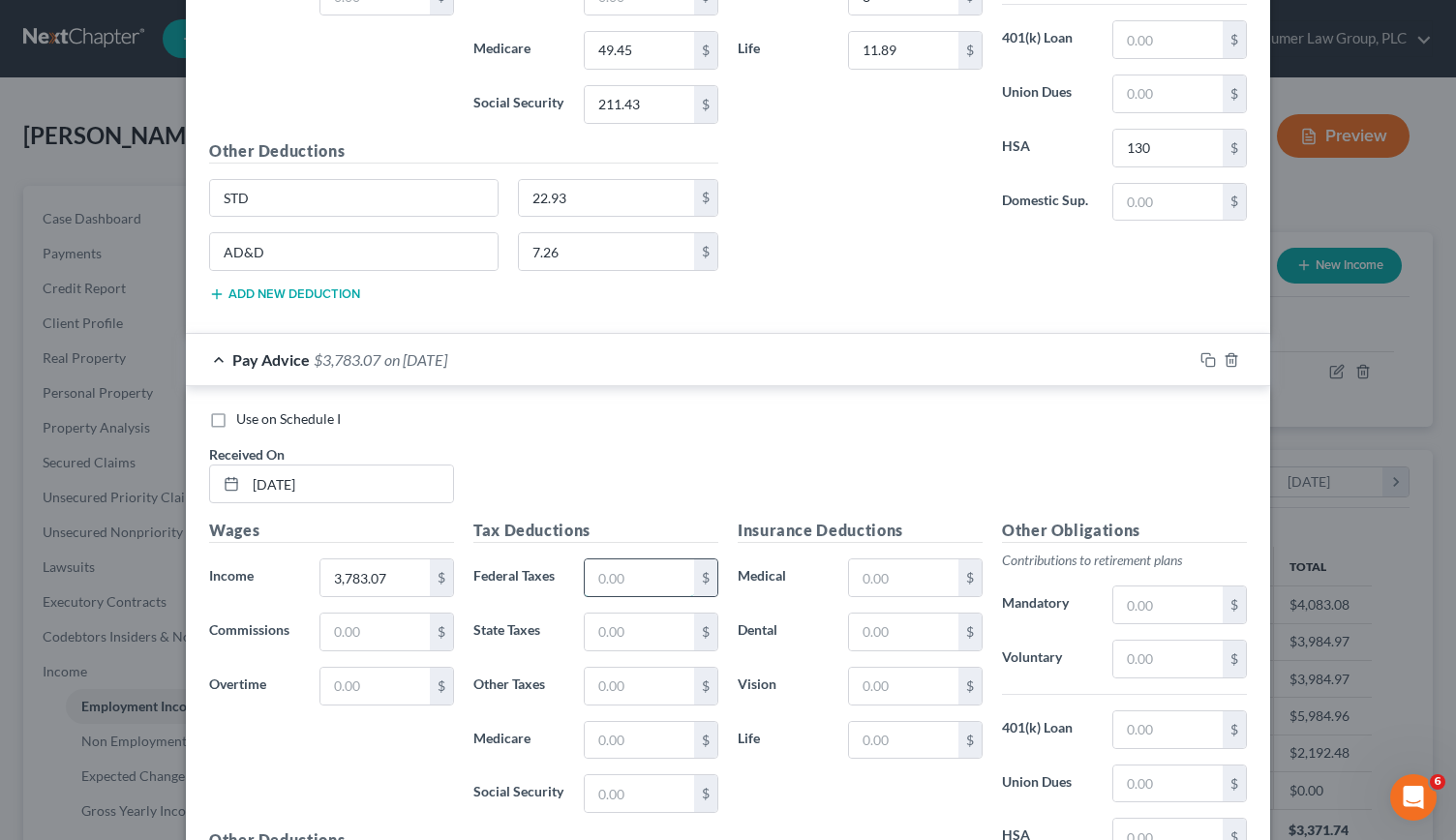
click at [612, 559] on input "text" at bounding box center [639, 577] width 109 height 37
click at [604, 722] on input "text" at bounding box center [639, 740] width 109 height 37
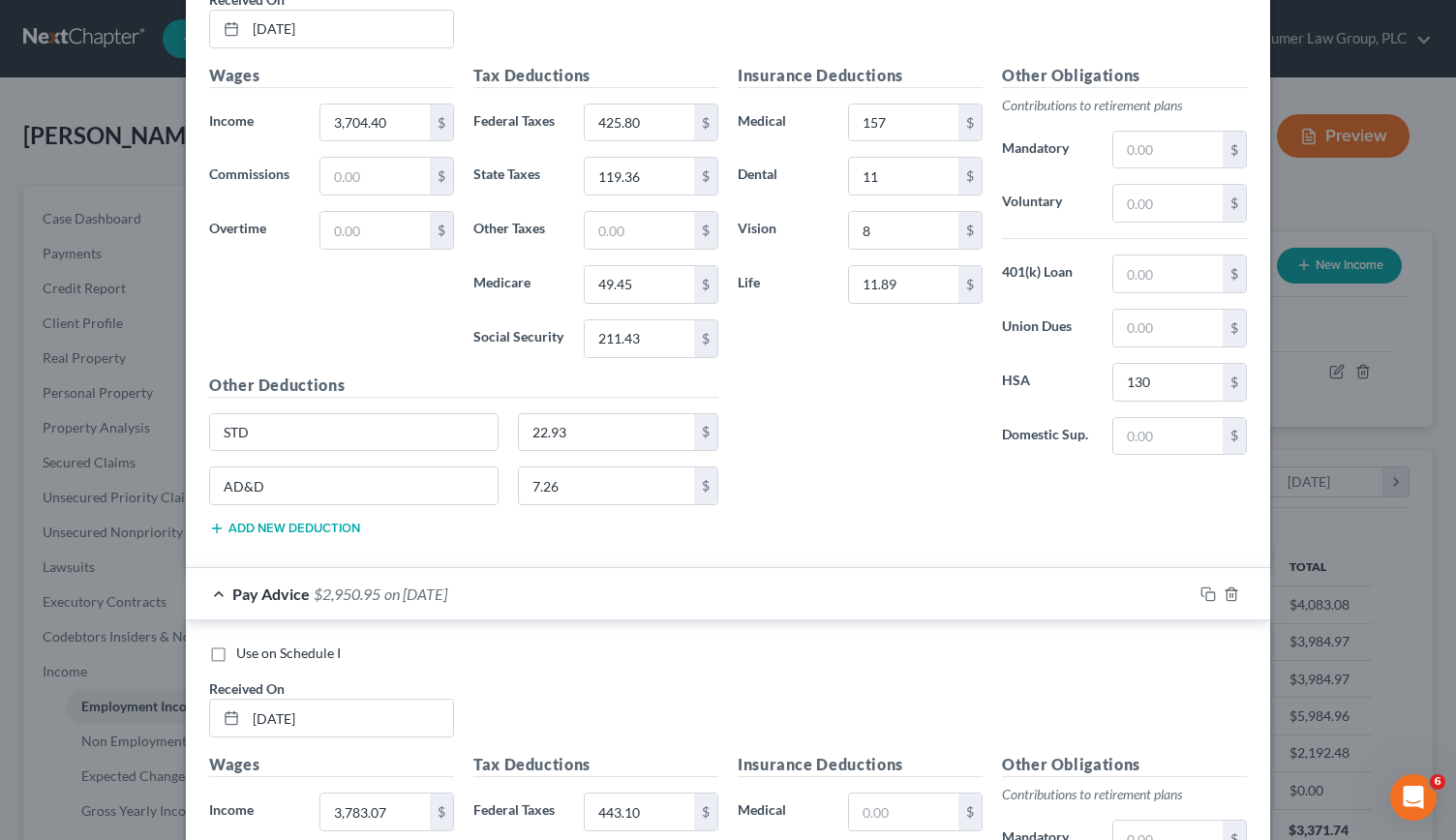
scroll to position [8355, 0]
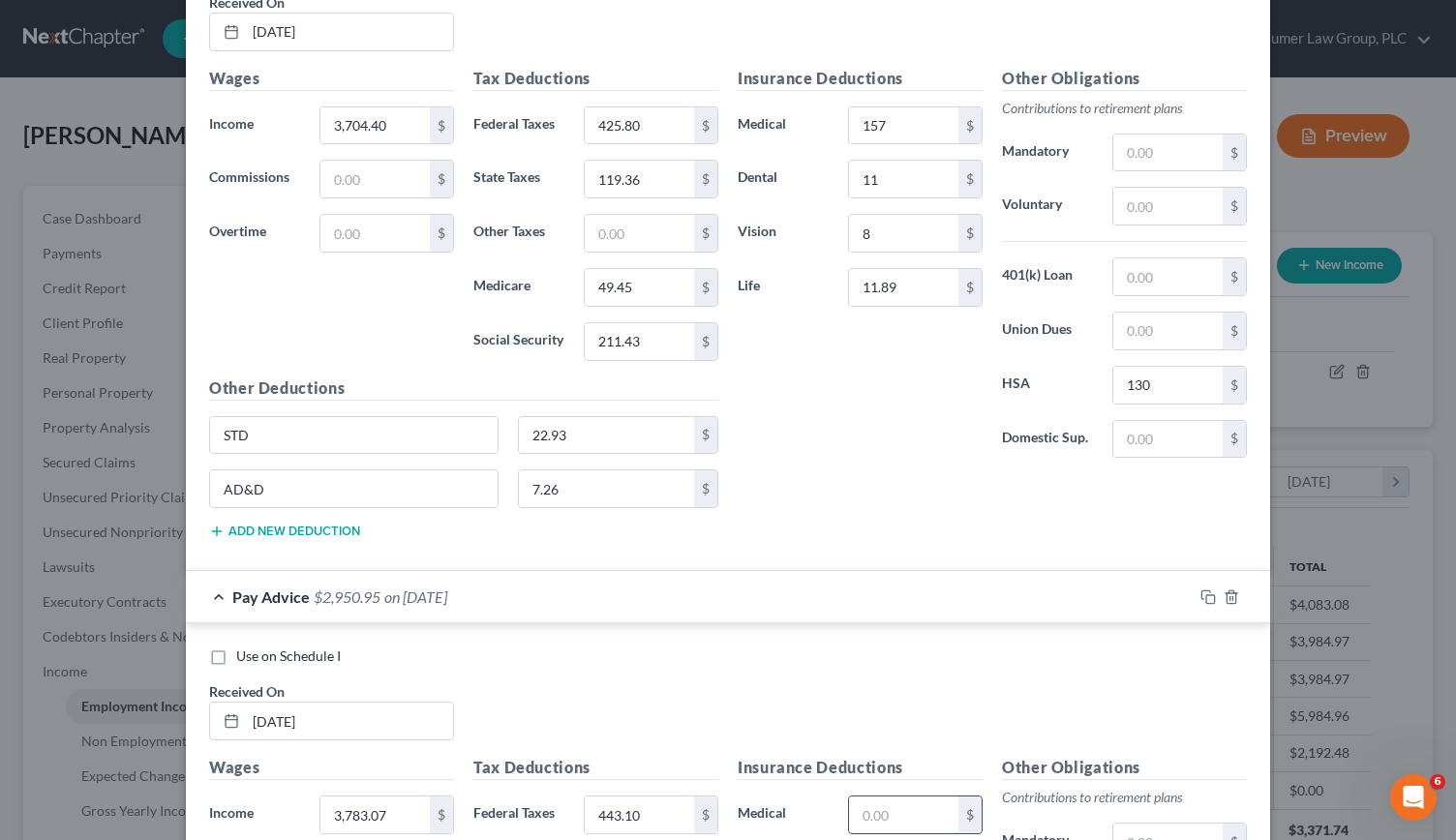
click at [904, 796] on input "text" at bounding box center [904, 814] width 109 height 37
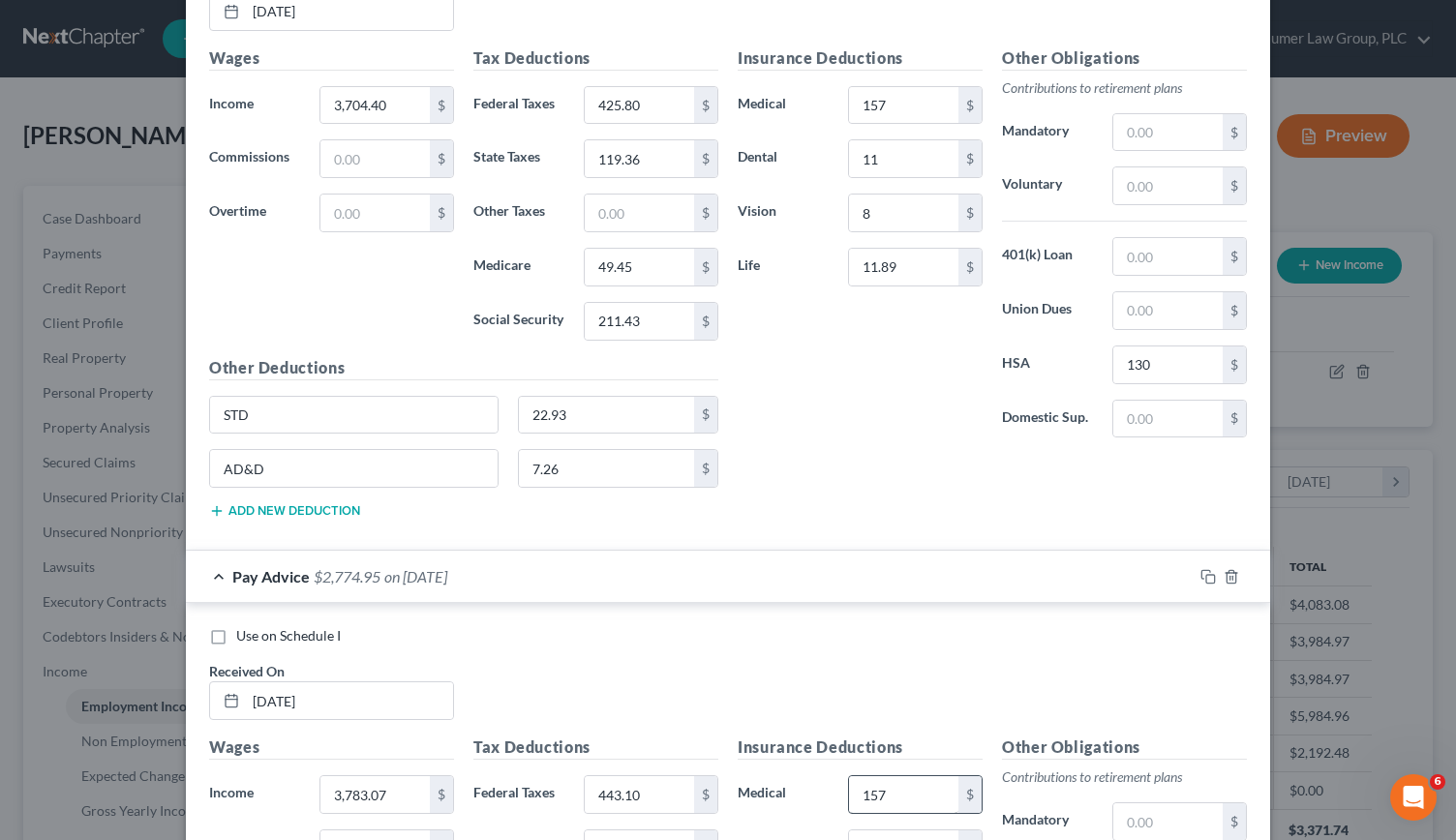
scroll to position [8744, 0]
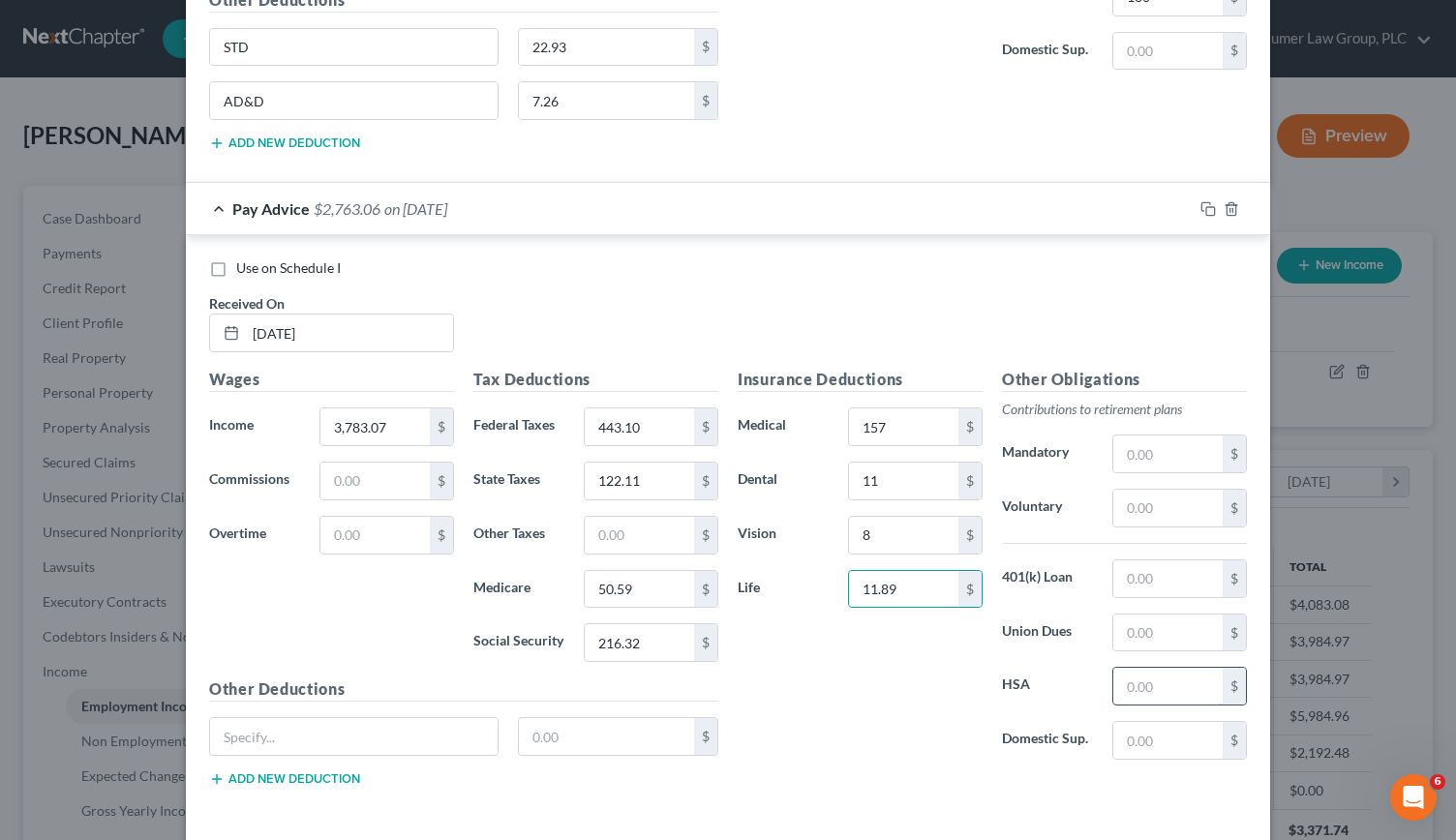
click at [1174, 668] on input "text" at bounding box center [1168, 685] width 109 height 37
click at [289, 718] on input "text" at bounding box center [354, 736] width 287 height 37
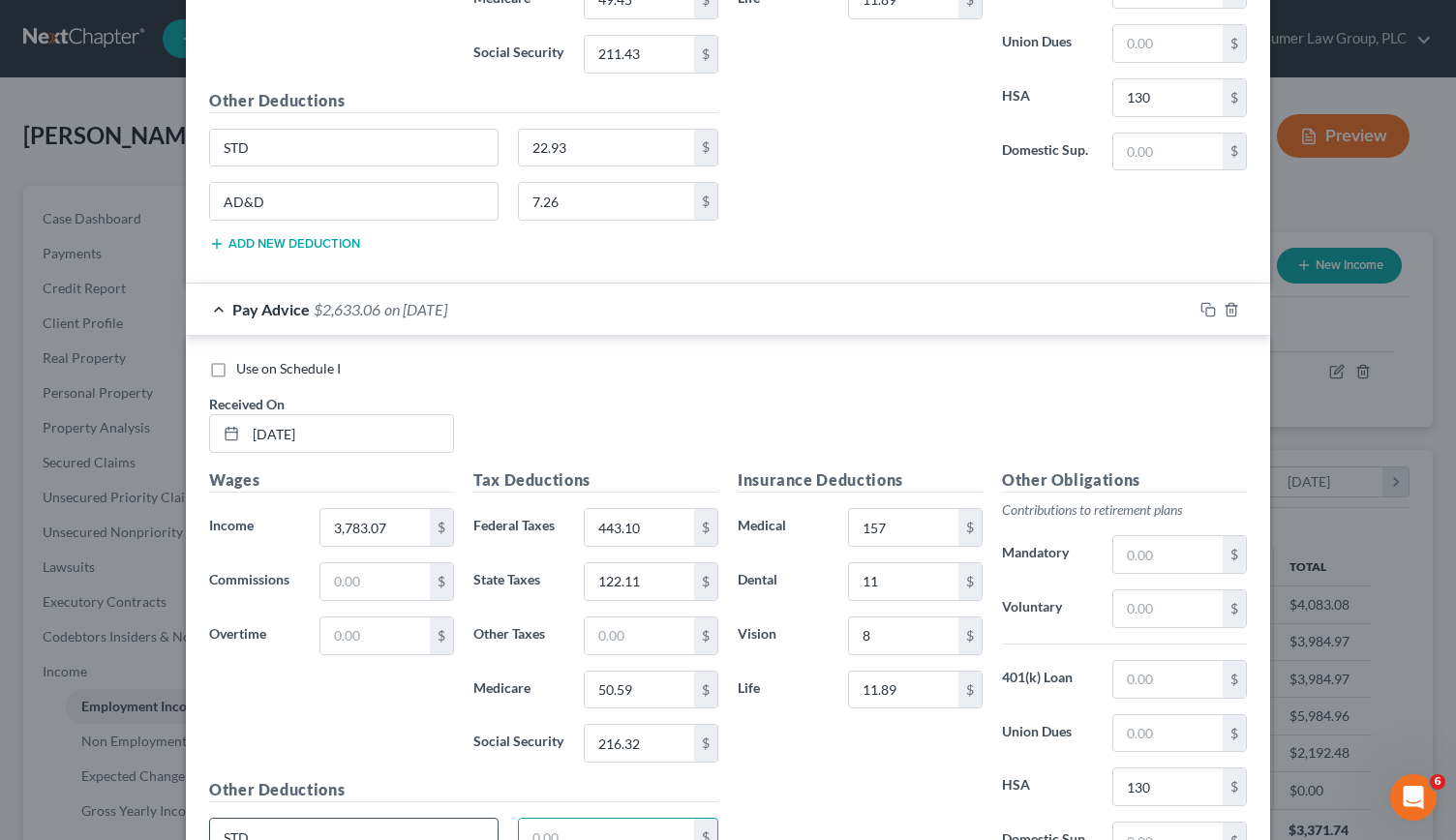
scroll to position [8644, 0]
click at [279, 816] on div "STD 22.93 $" at bounding box center [463, 843] width 528 height 54
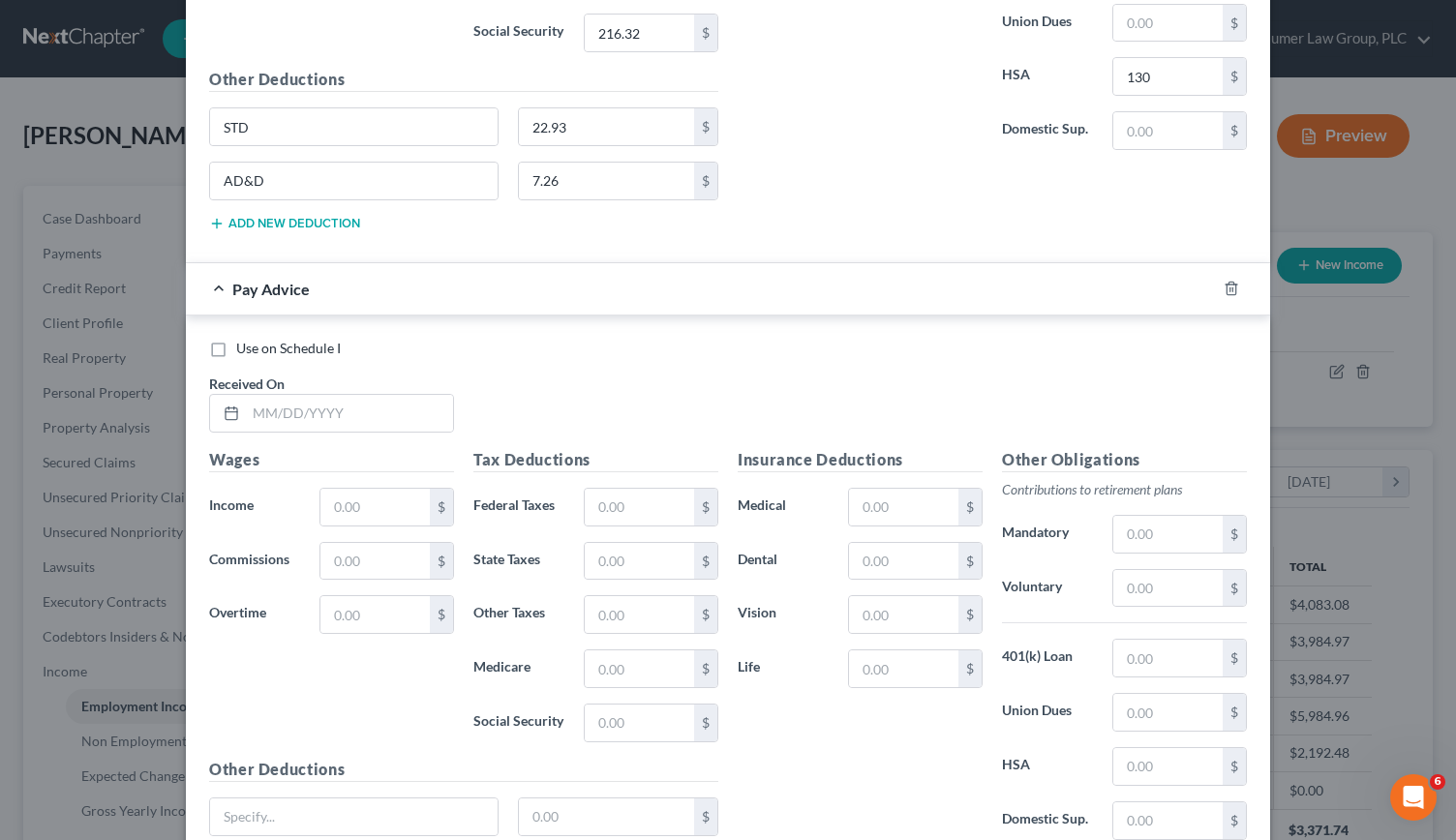
scroll to position [9388, 0]
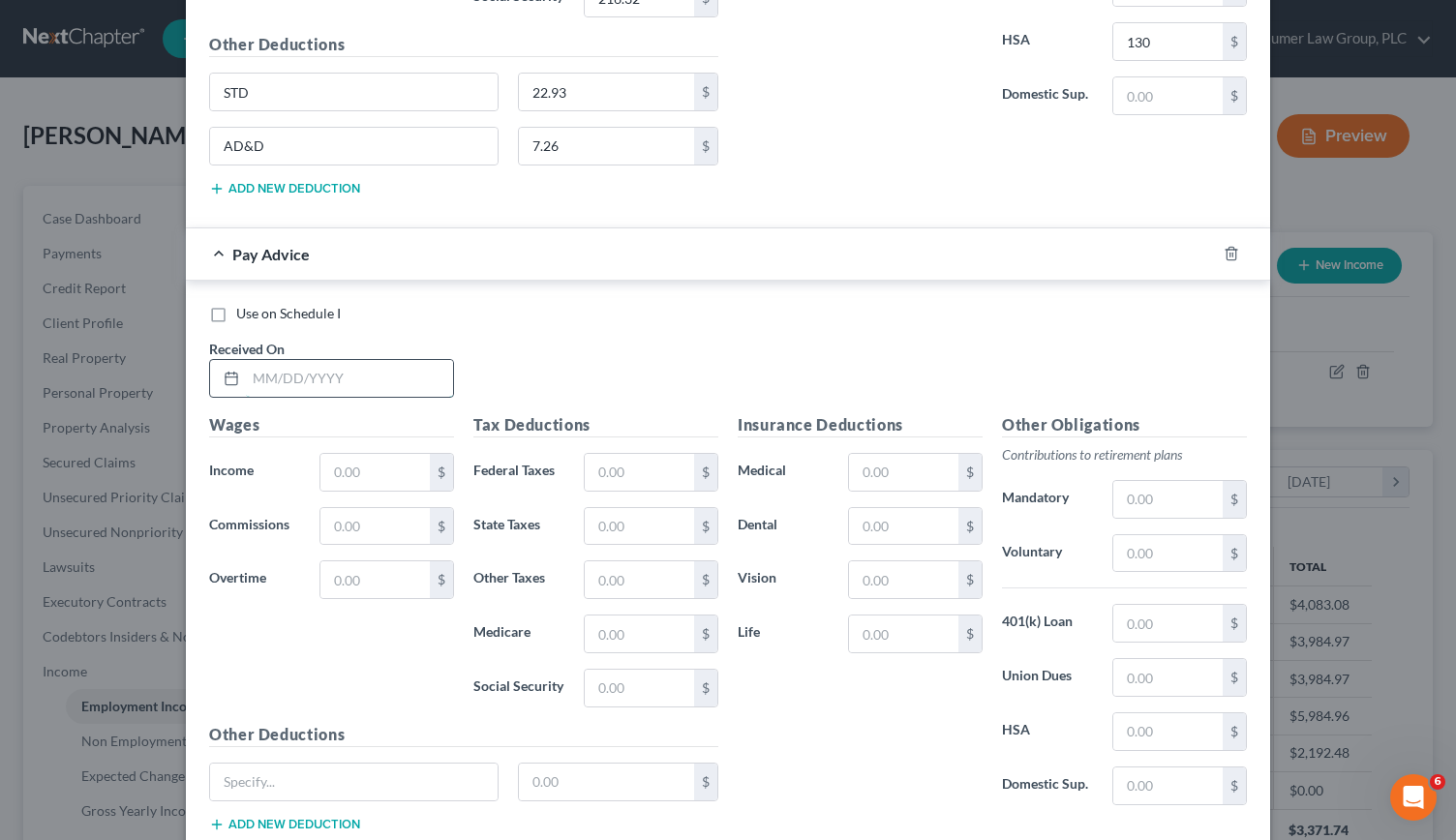
click at [275, 360] on input "text" at bounding box center [349, 377] width 207 height 37
click at [574, 453] on div "$" at bounding box center [650, 472] width 154 height 39
click at [604, 454] on input "text" at bounding box center [639, 472] width 109 height 37
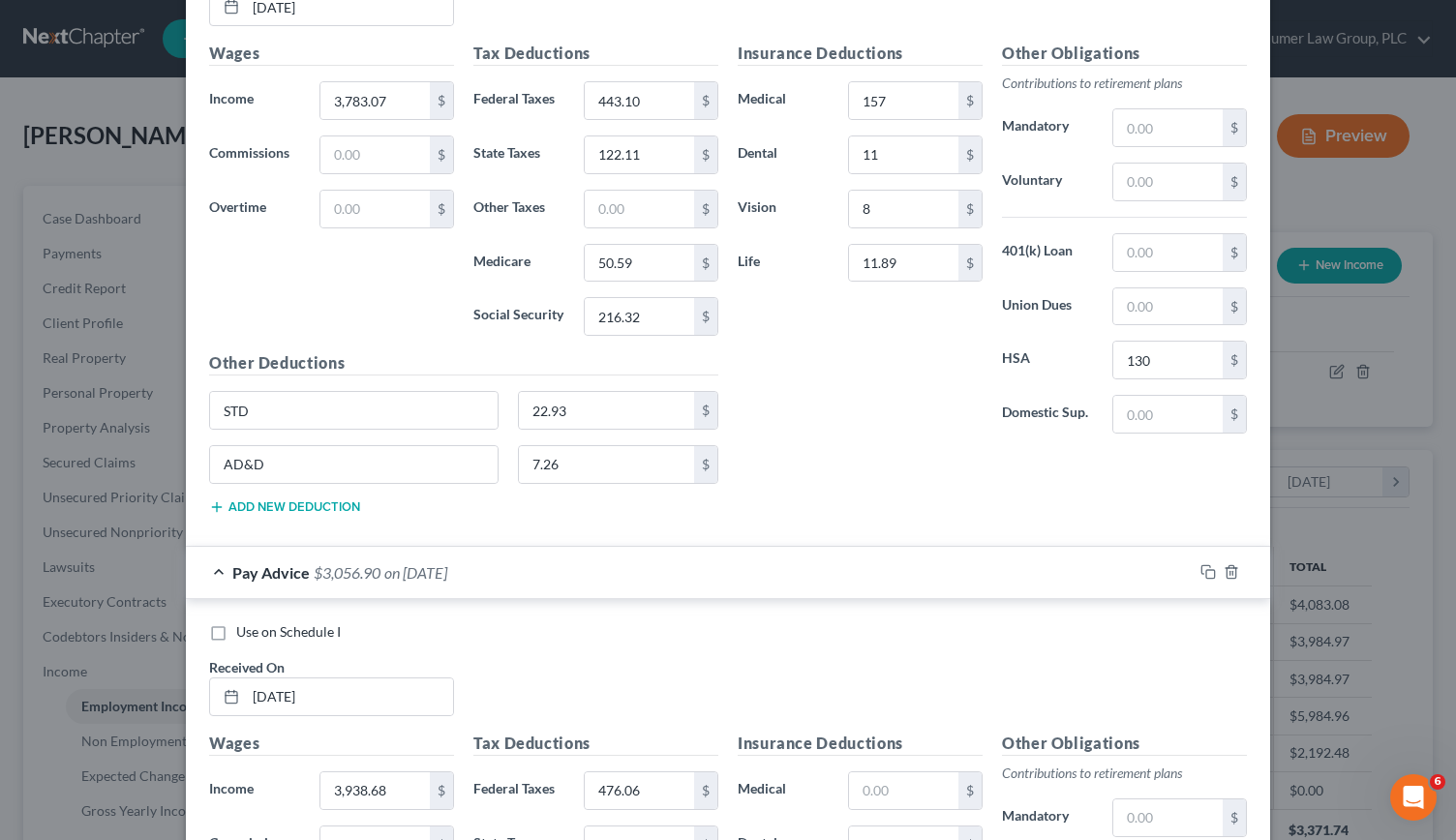
scroll to position [9063, 0]
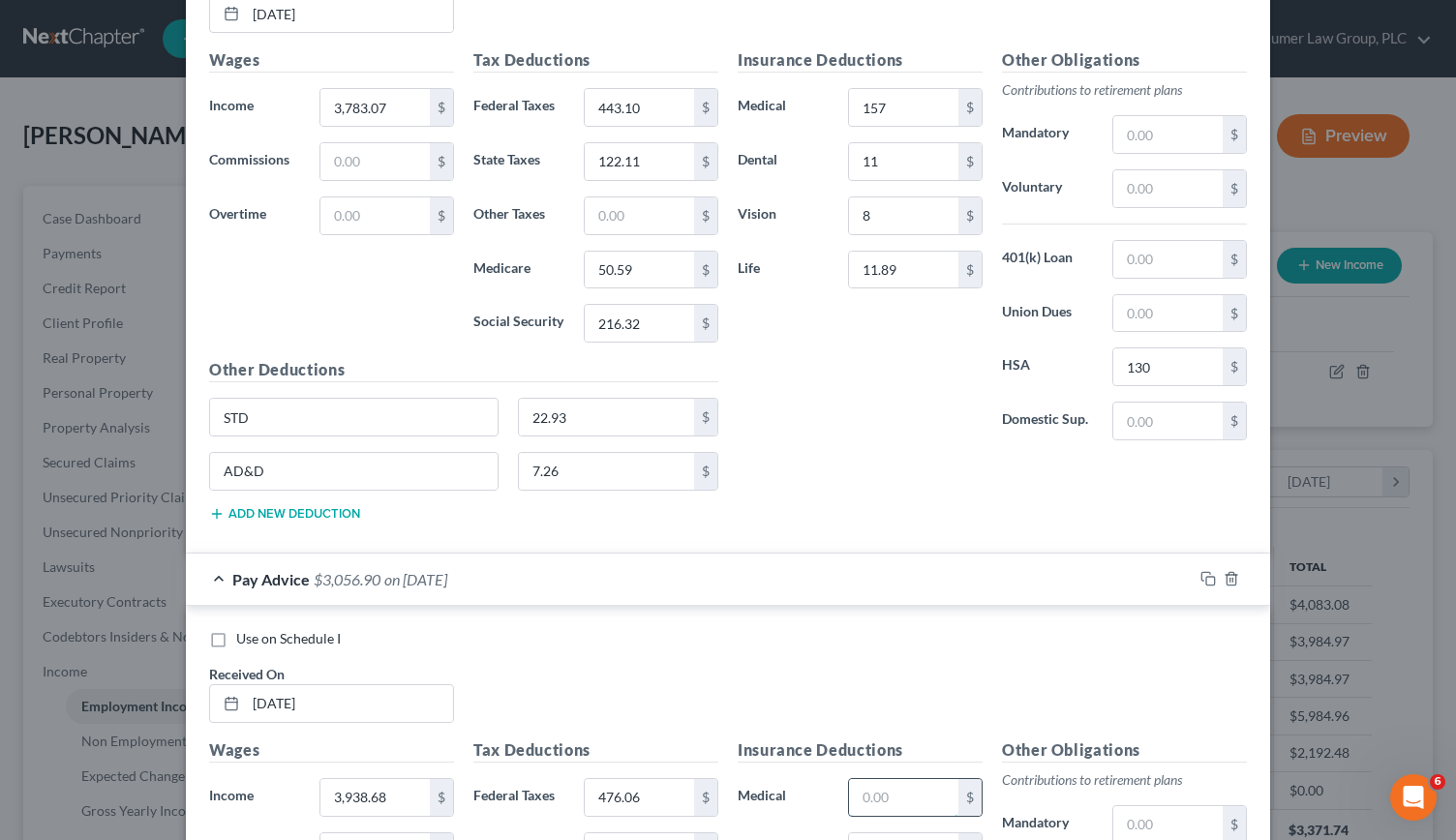
click at [889, 779] on input "text" at bounding box center [904, 796] width 109 height 37
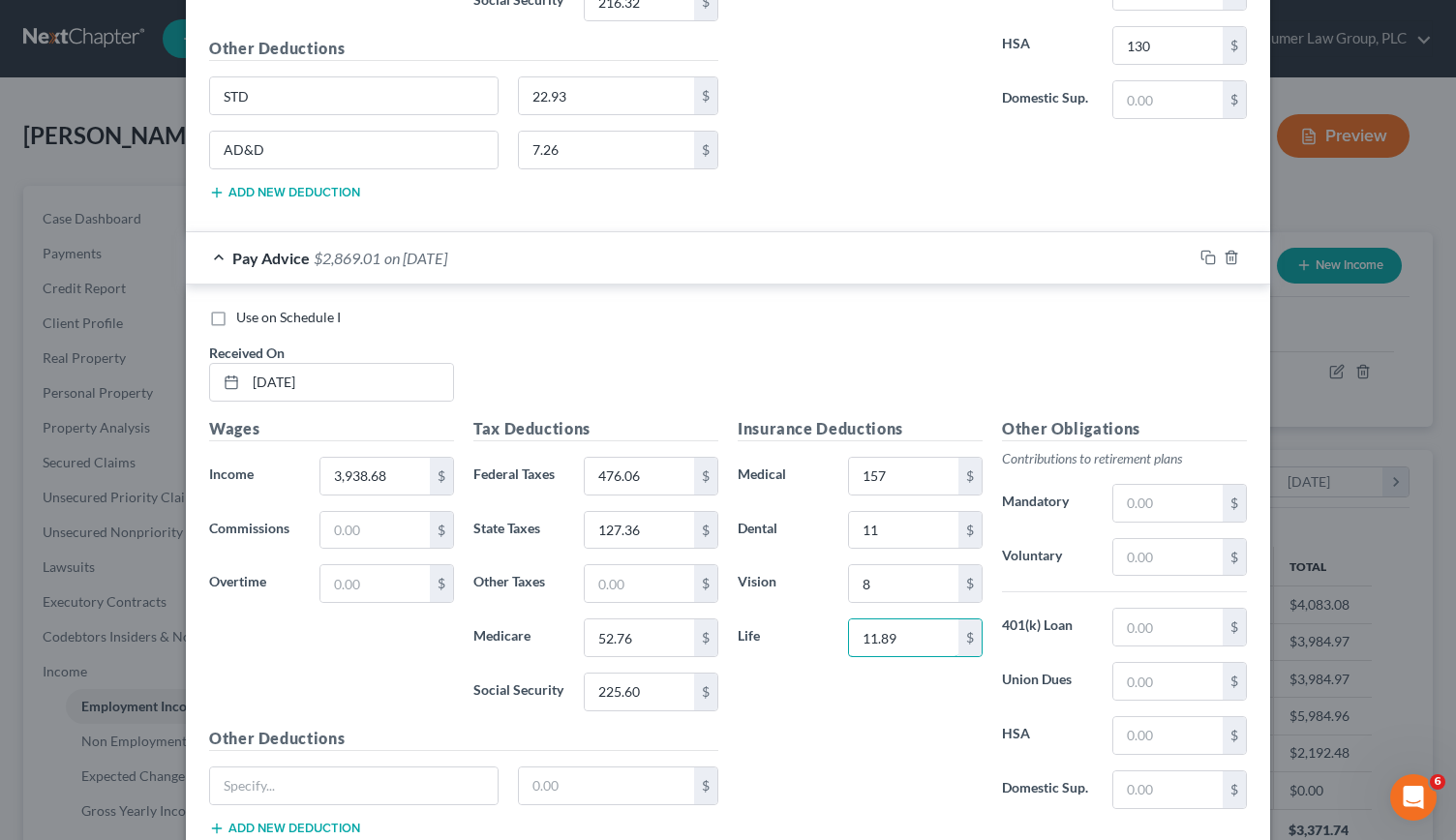
scroll to position [9390, 0]
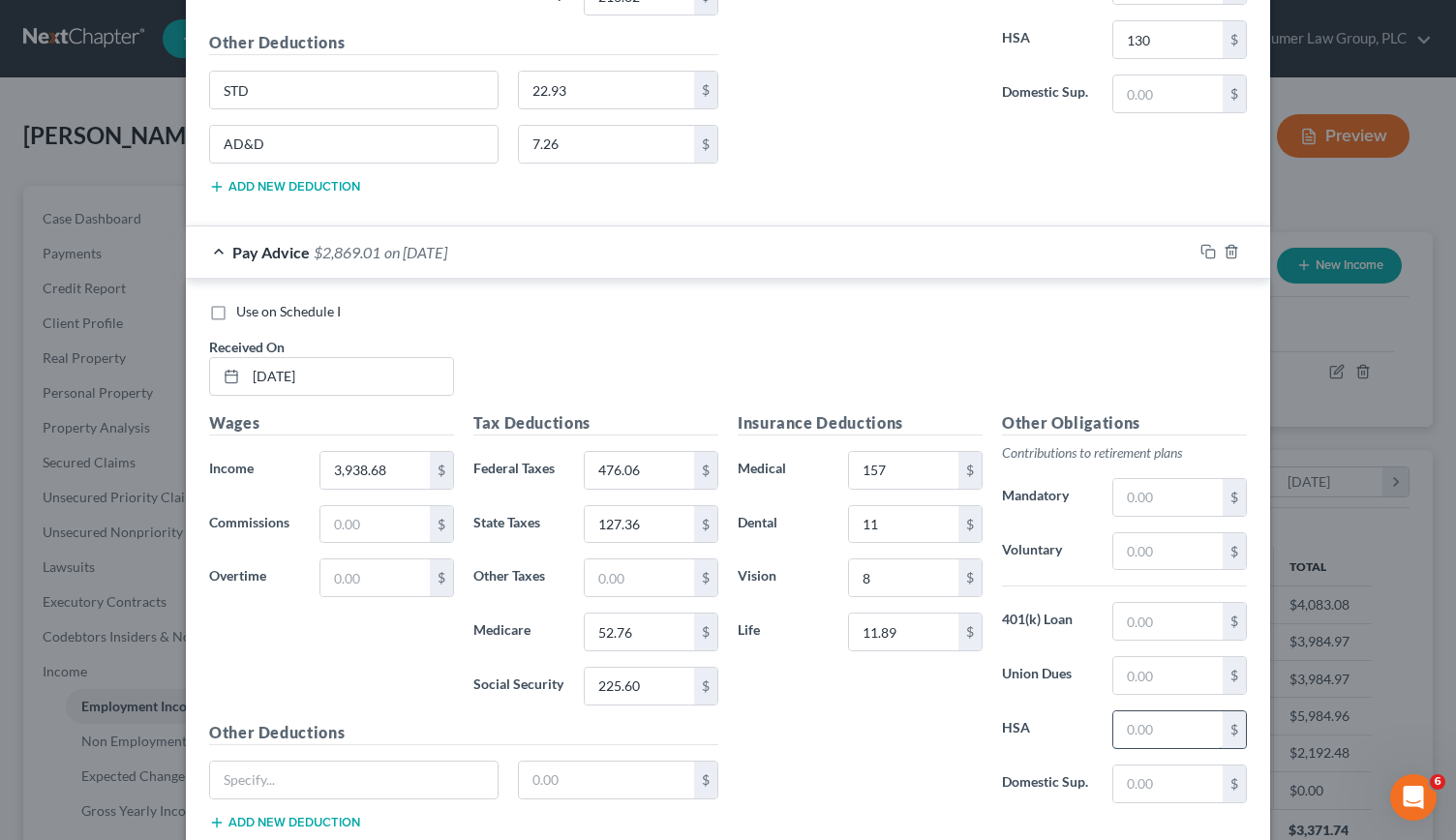
click at [1119, 711] on input "text" at bounding box center [1168, 729] width 109 height 37
click at [354, 762] on input "text" at bounding box center [354, 780] width 287 height 37
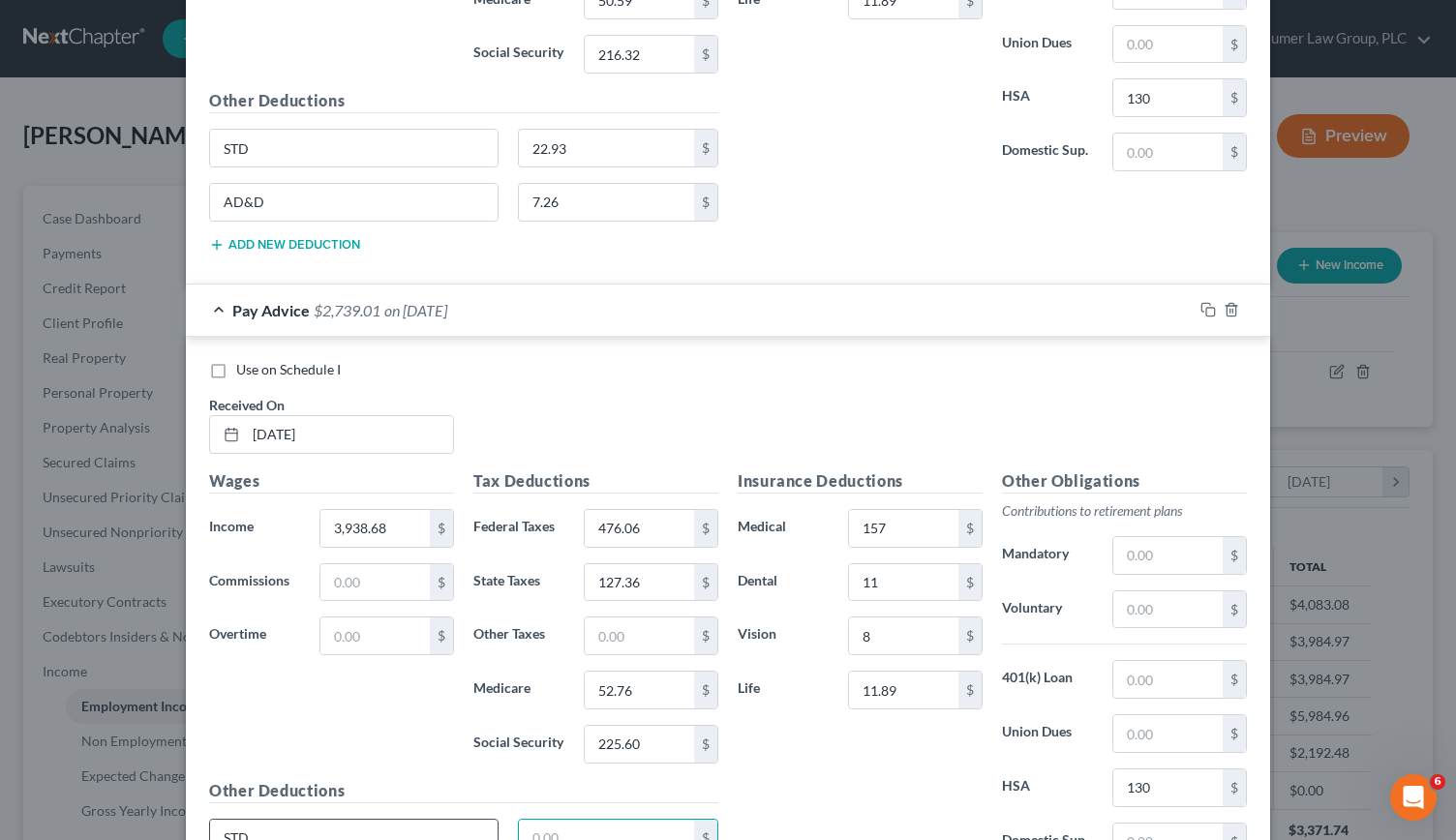
scroll to position [9334, 0]
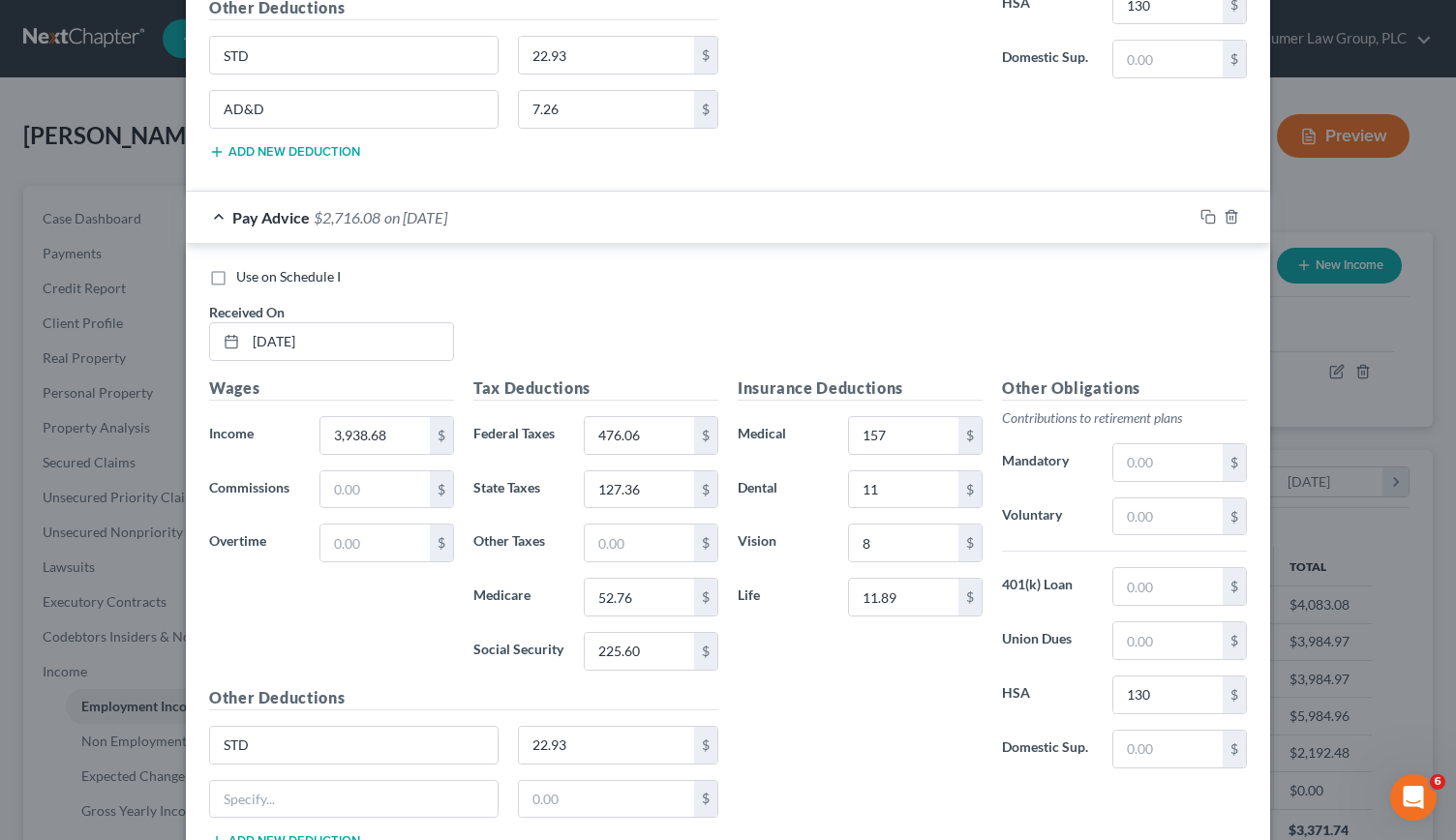
scroll to position [9438, 0]
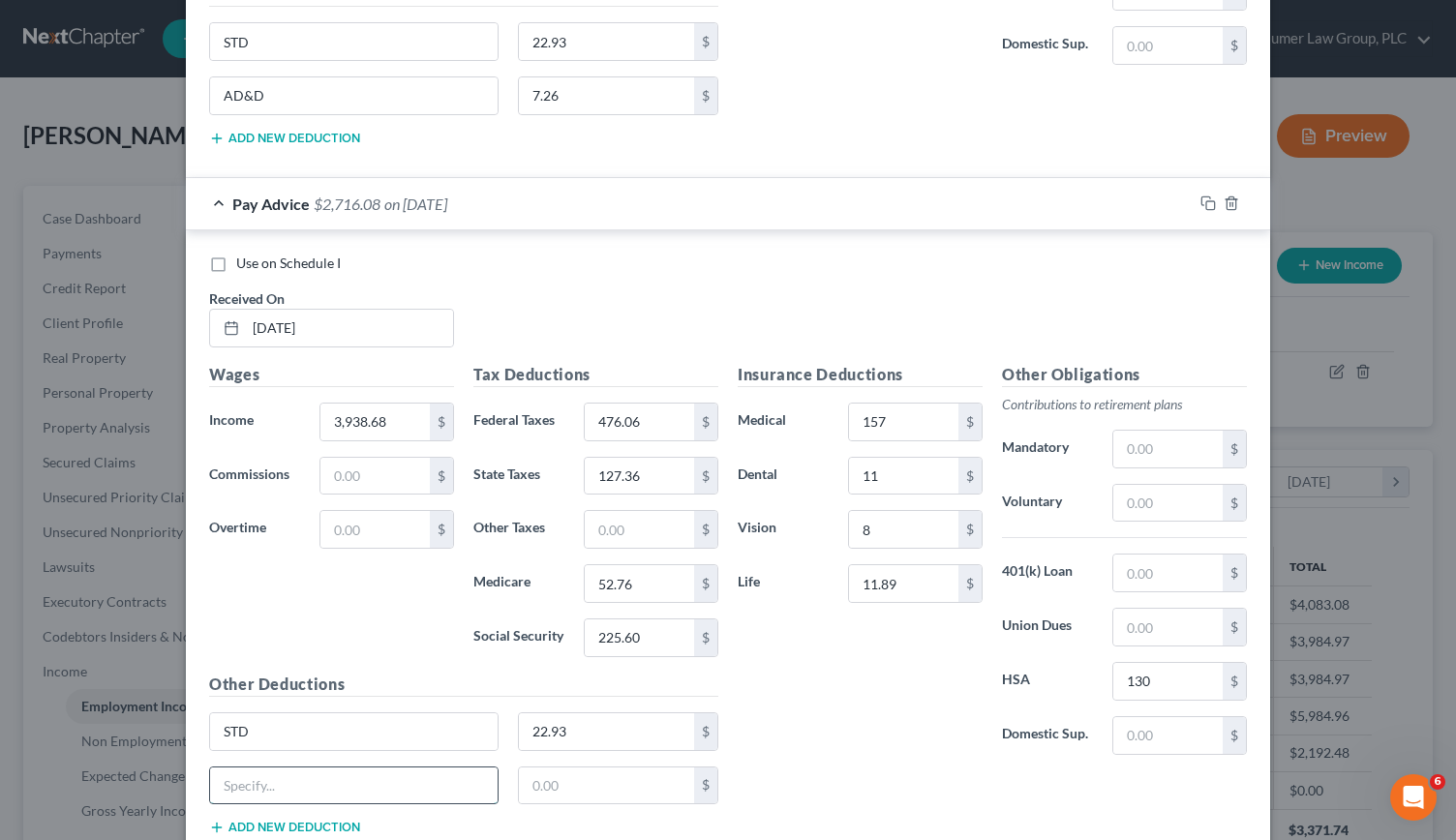
click at [253, 767] on input "text" at bounding box center [354, 785] width 287 height 37
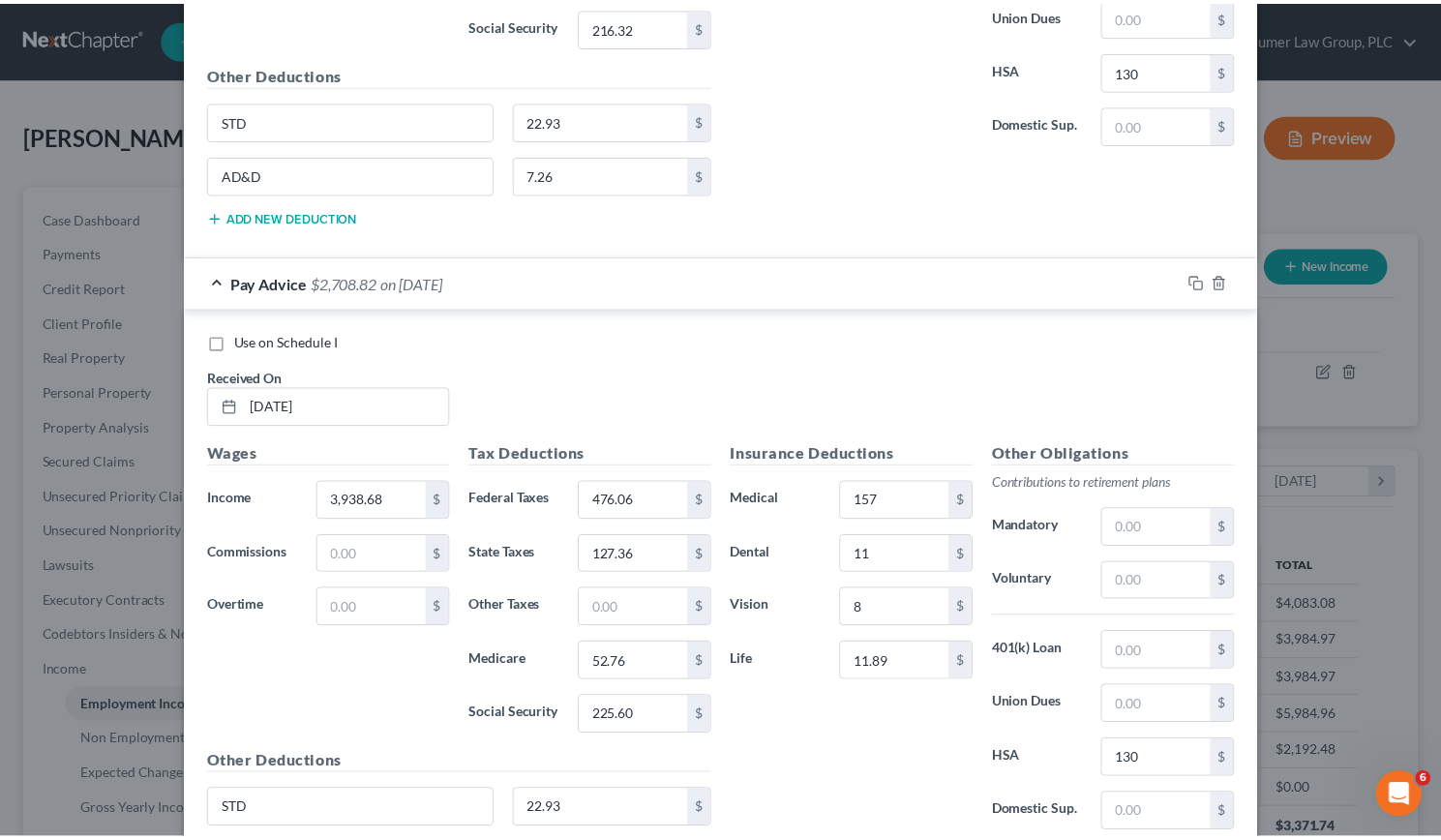
scroll to position [9481, 0]
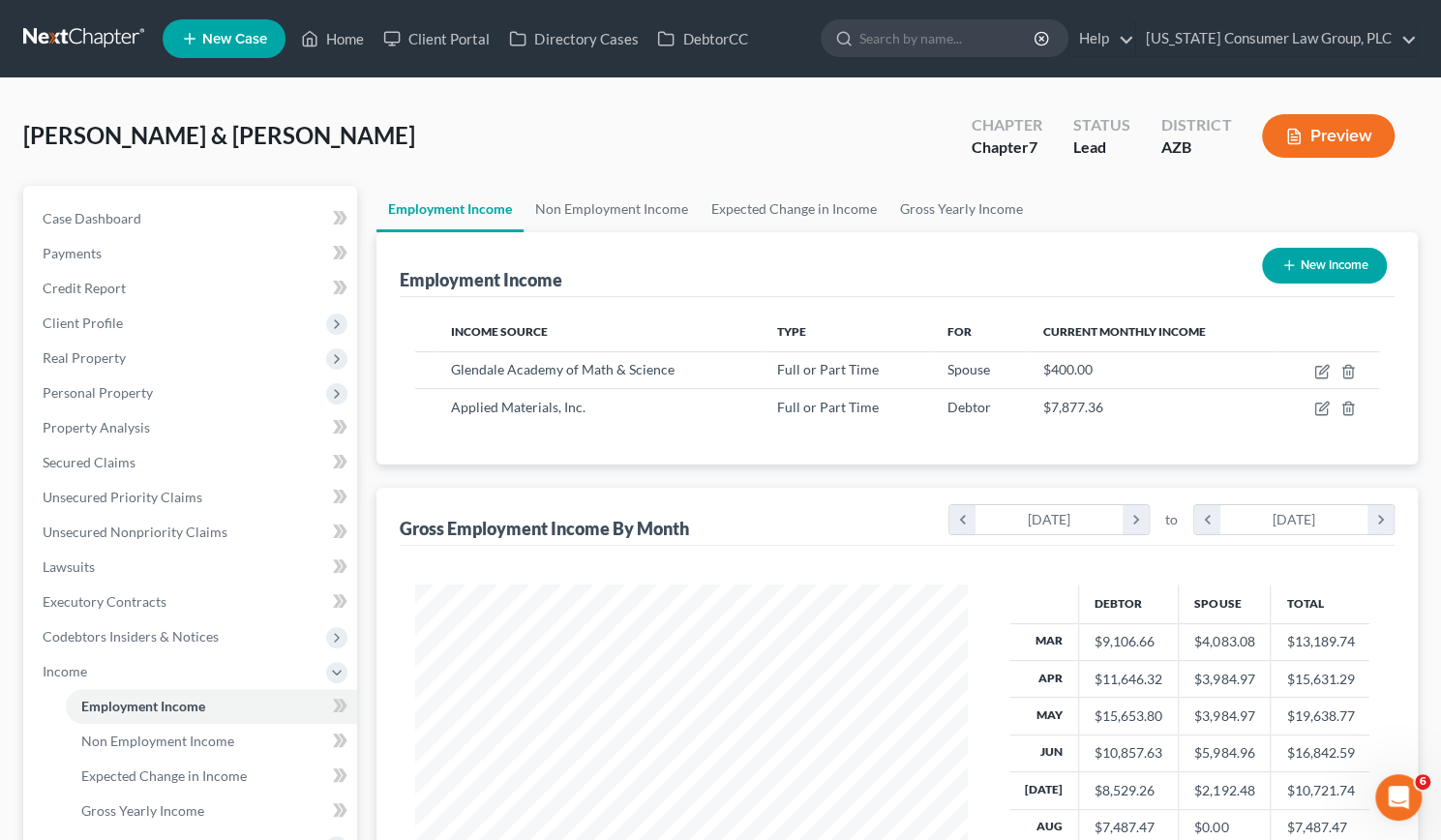
scroll to position [967082, 967323]
